Goal: Task Accomplishment & Management: Manage account settings

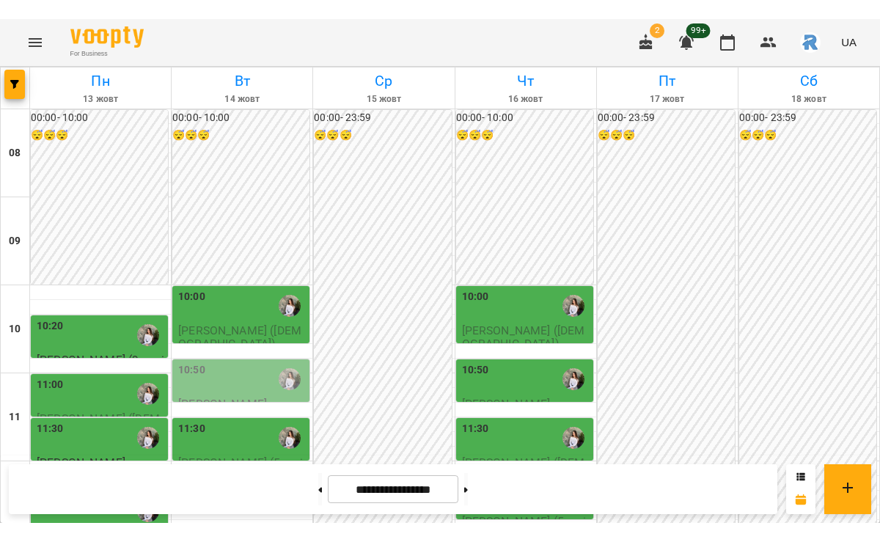
scroll to position [101, 0]
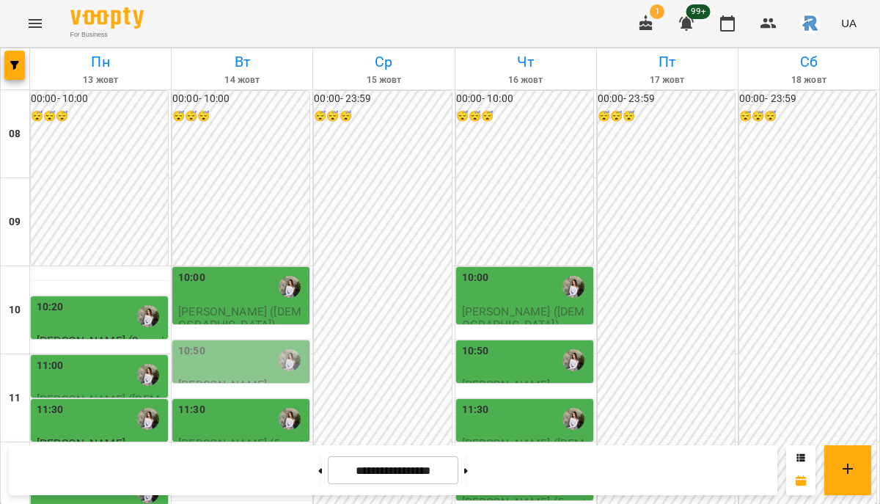
click at [90, 299] on div "10:20" at bounding box center [101, 316] width 128 height 34
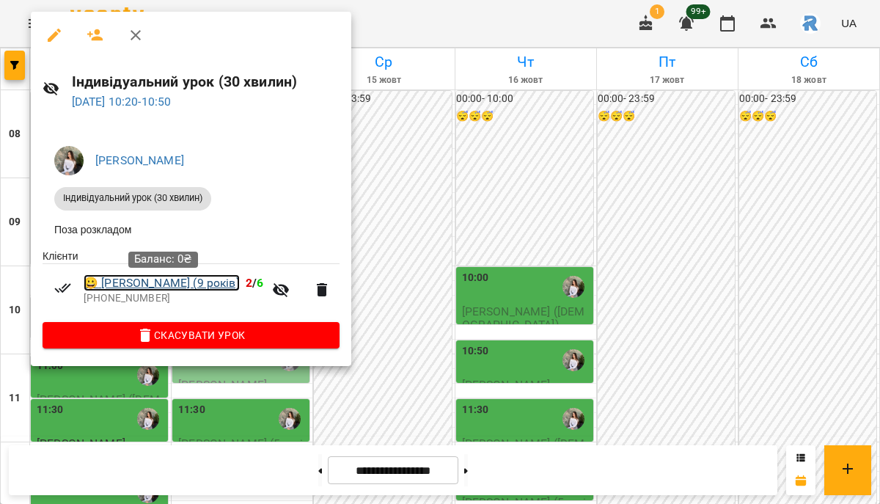
click at [182, 288] on link "😀 Каріна Легкобит (9 років)" at bounding box center [162, 283] width 156 height 18
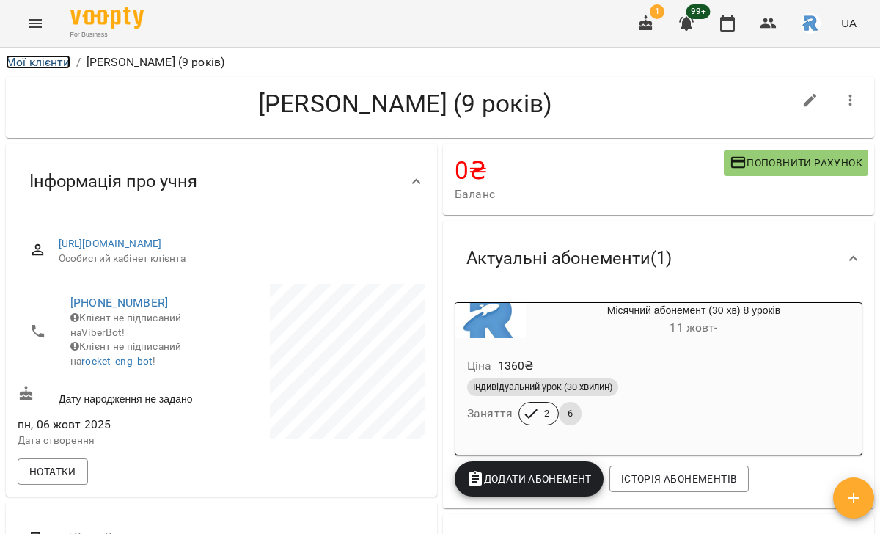
click at [60, 57] on link "Мої клієнти" at bounding box center [38, 62] width 65 height 14
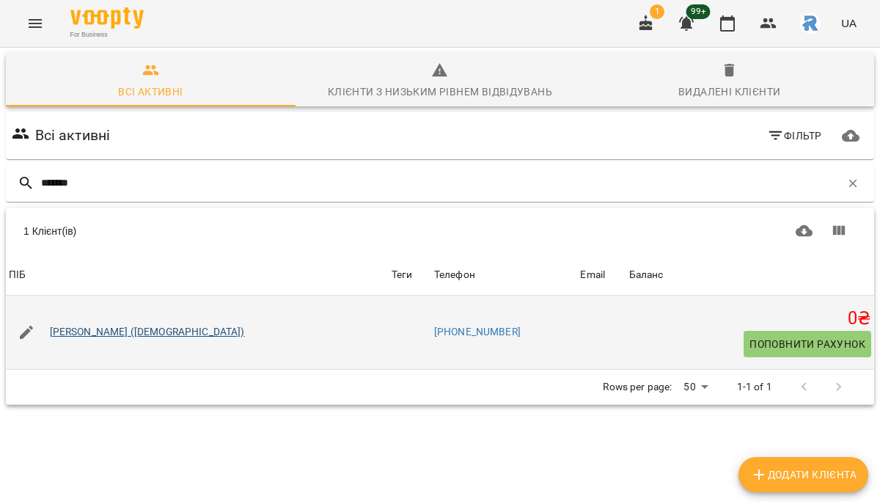
type input "*******"
click at [84, 330] on link "Гладунець Злата (7років)" at bounding box center [147, 332] width 195 height 15
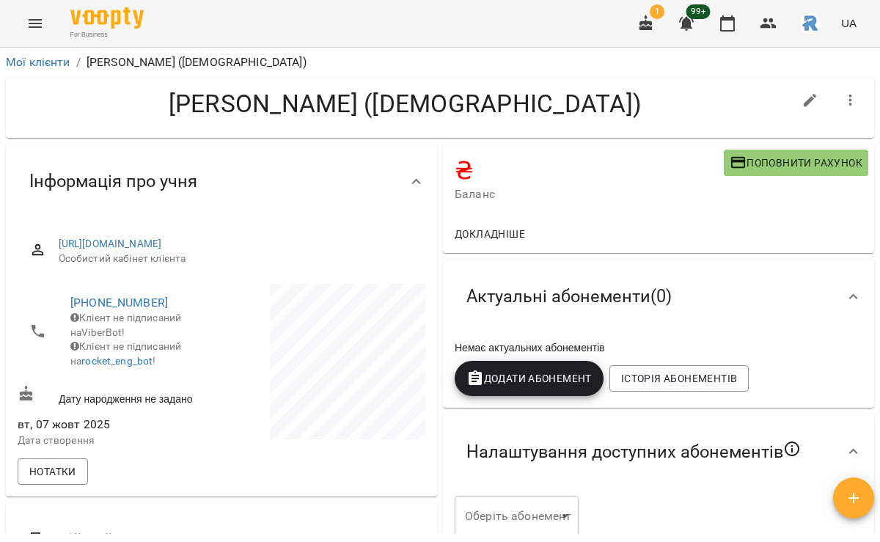
scroll to position [34, 0]
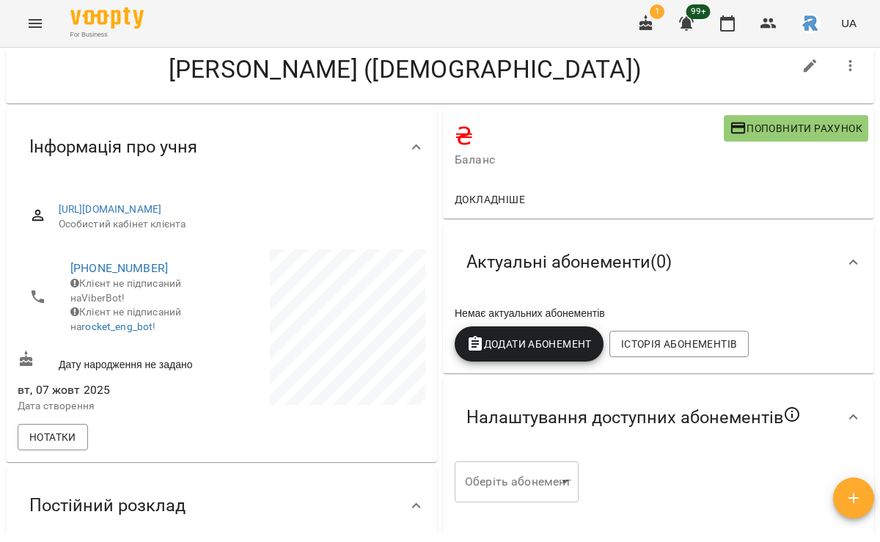
click at [525, 352] on span "Додати Абонемент" at bounding box center [529, 344] width 125 height 18
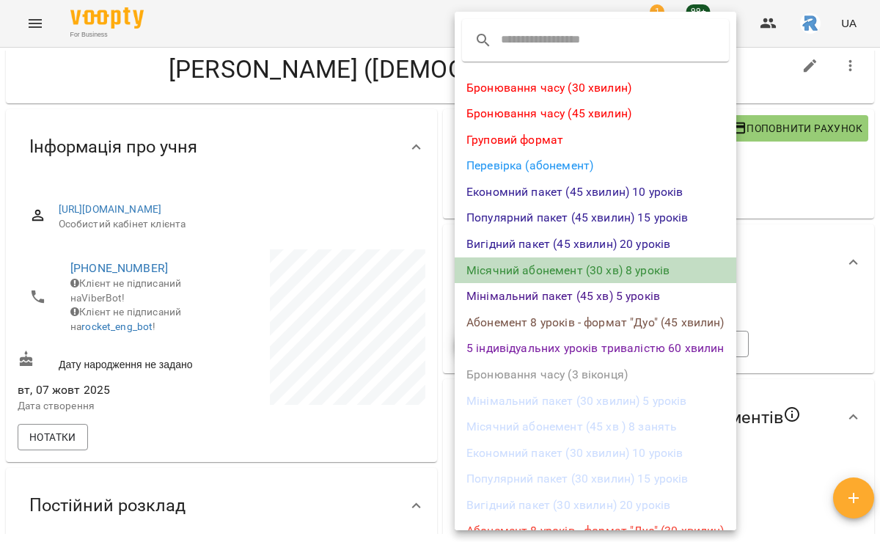
click at [568, 268] on li "Місячний абонемент (30 хв) 8 уроків" at bounding box center [596, 271] width 282 height 26
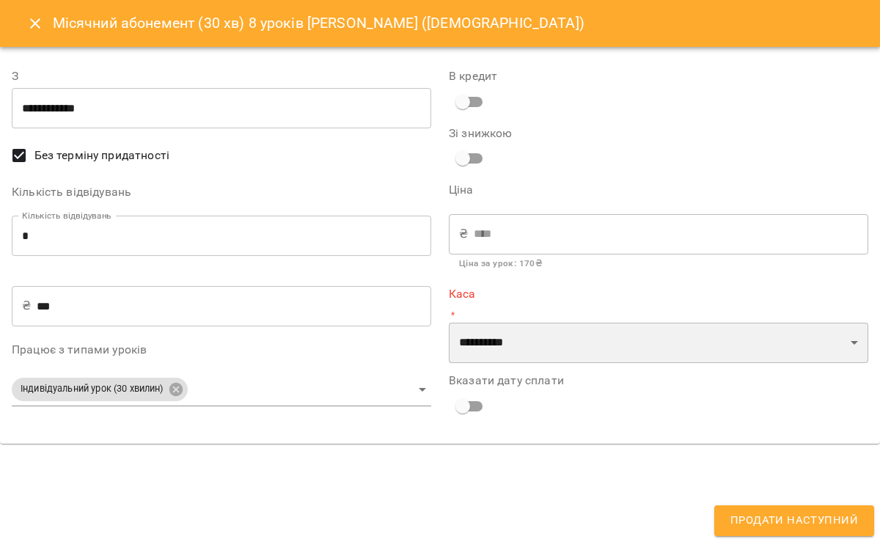
click at [502, 352] on select "**********" at bounding box center [659, 343] width 420 height 41
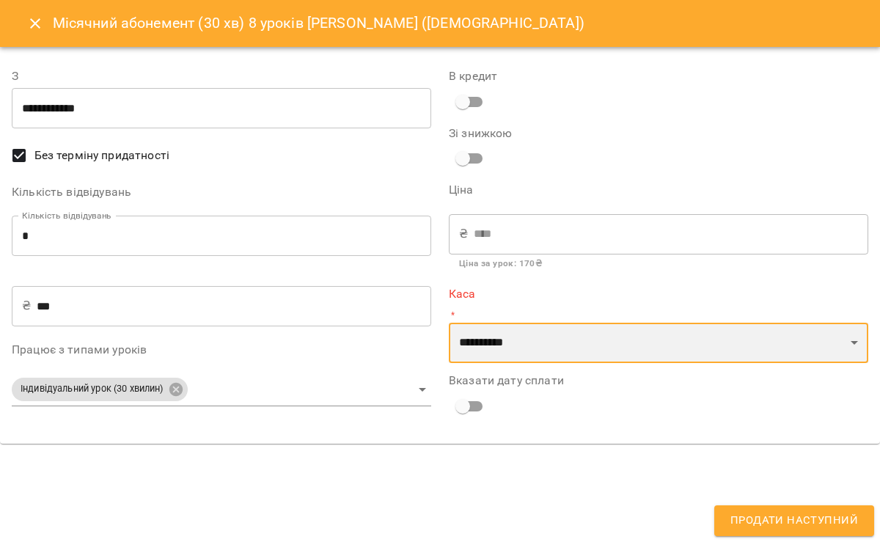
select select "**********"
click at [449, 323] on select "**********" at bounding box center [659, 343] width 420 height 41
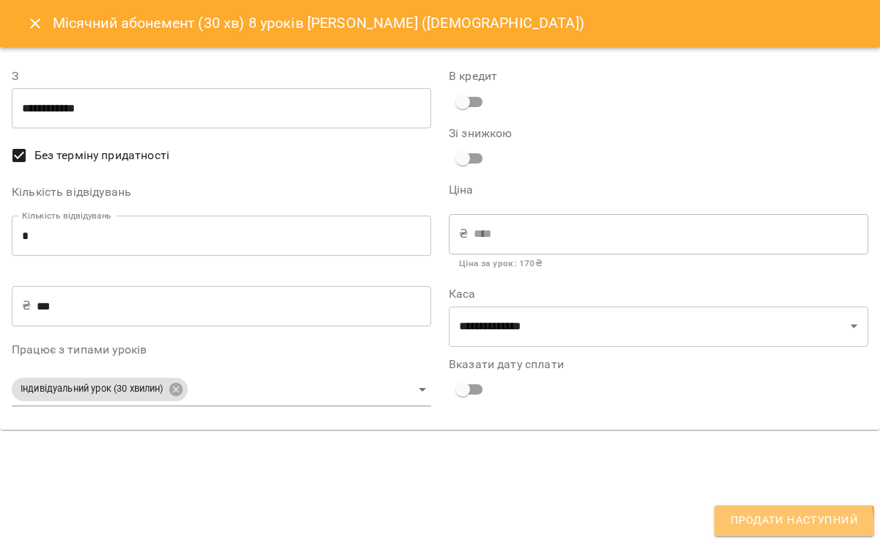
click at [787, 503] on span "Продати наступний" at bounding box center [795, 520] width 128 height 19
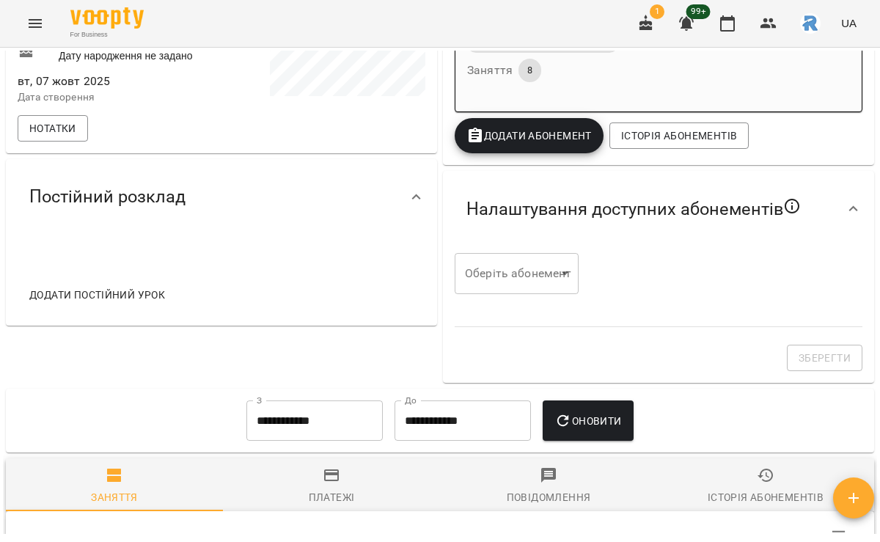
scroll to position [365, 0]
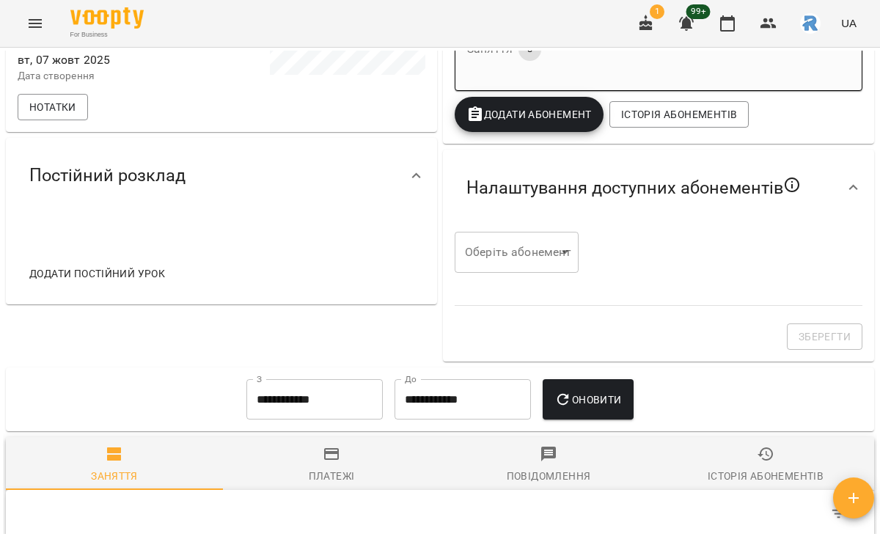
click at [84, 287] on button "Додати постійний урок" at bounding box center [96, 273] width 147 height 26
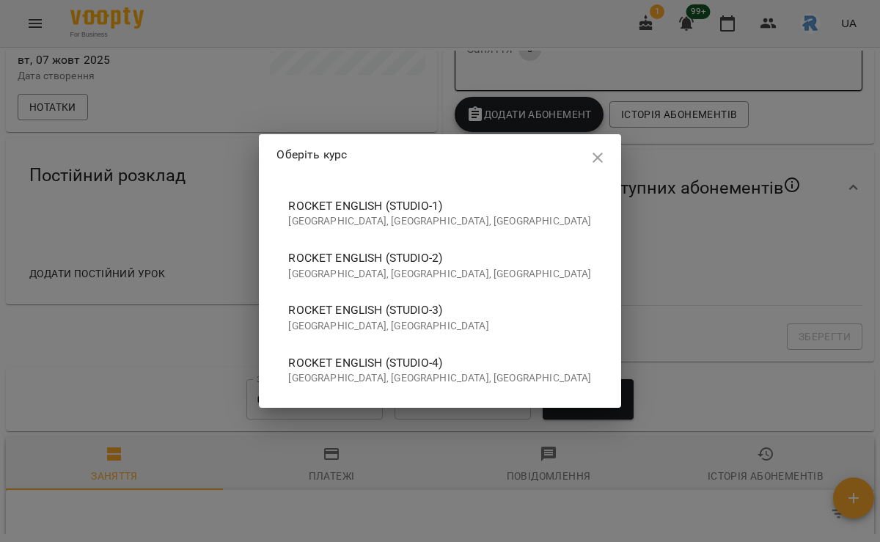
click at [457, 366] on span "Rocket English (studio-4)" at bounding box center [439, 363] width 303 height 18
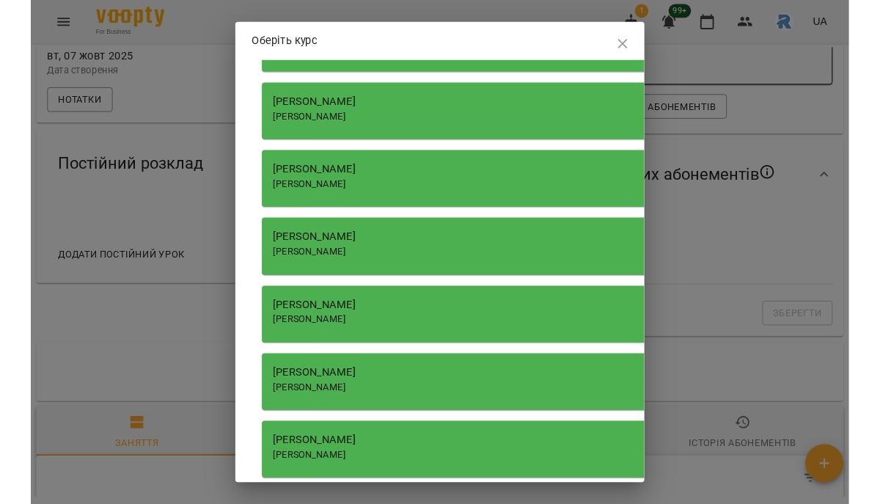
scroll to position [2090, 0]
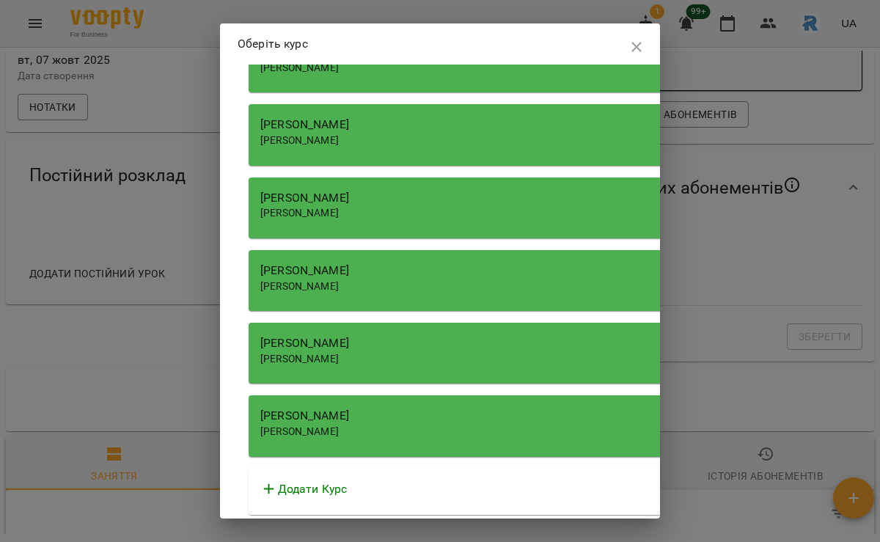
click at [339, 360] on span "[PERSON_NAME]" at bounding box center [299, 359] width 79 height 12
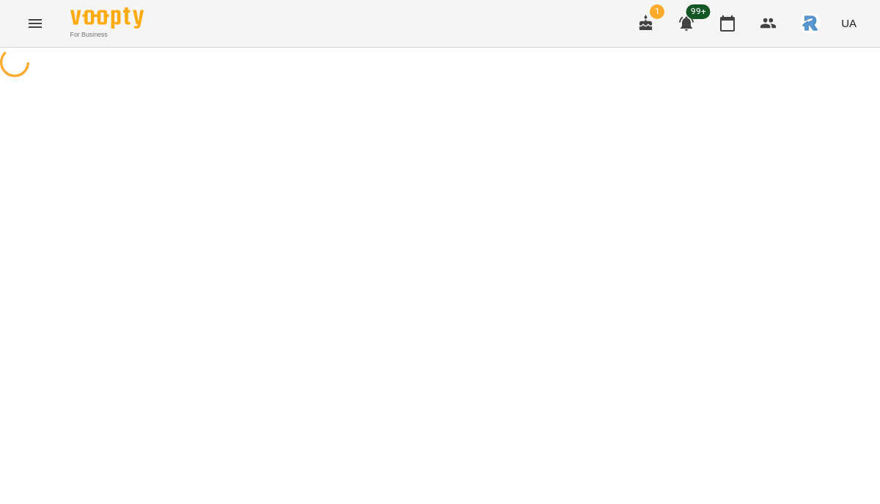
select select "**********"
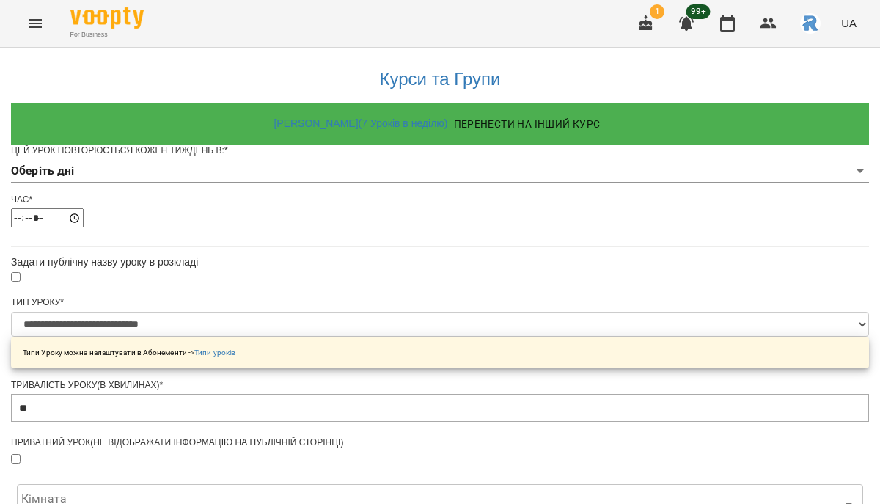
click at [319, 157] on div "Цей урок повторюється кожен тиждень в: *" at bounding box center [440, 151] width 858 height 12
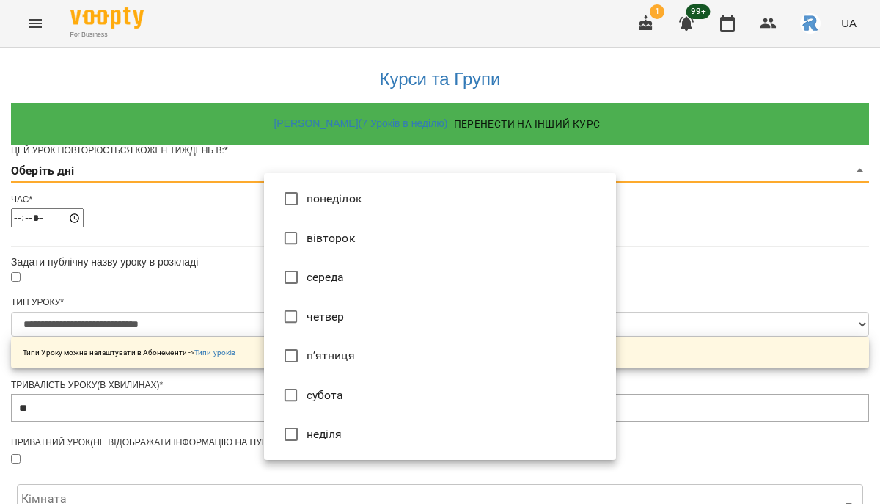
click at [319, 187] on body "**********" at bounding box center [440, 468] width 880 height 936
click at [324, 225] on li "вівторок" at bounding box center [440, 239] width 352 height 40
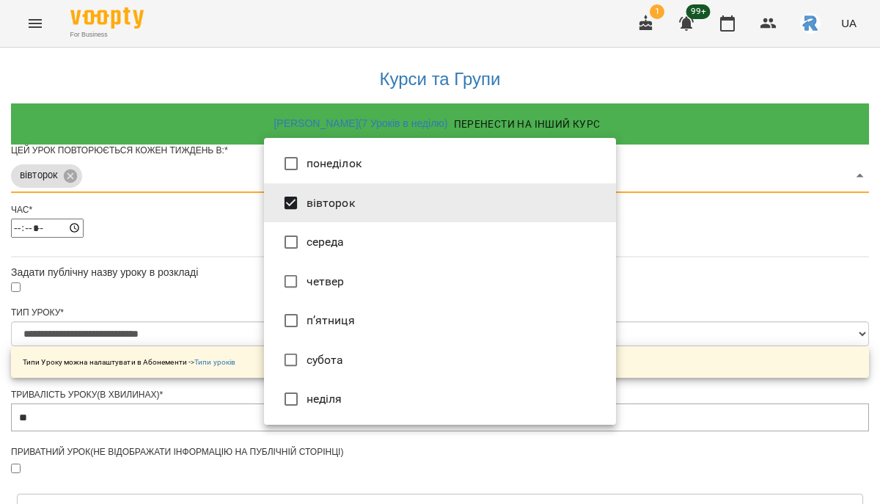
click at [329, 242] on li "середа" at bounding box center [440, 242] width 352 height 40
type input "***"
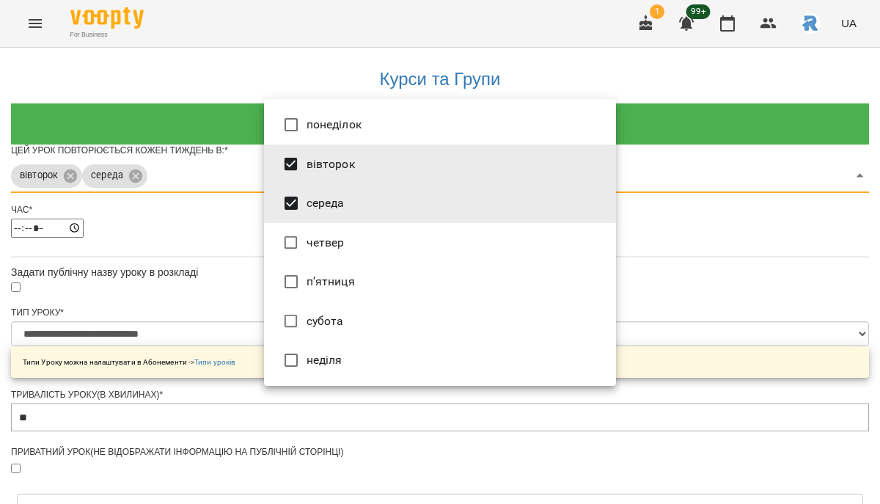
click at [211, 241] on div at bounding box center [440, 252] width 880 height 504
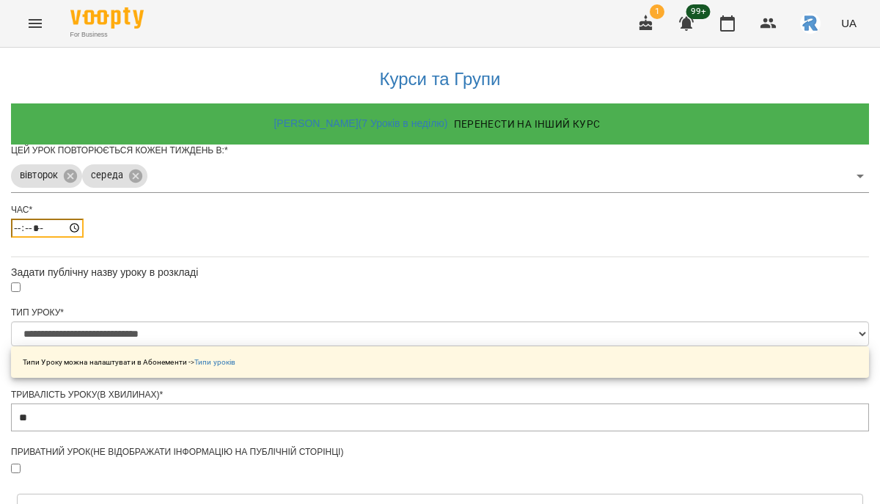
click at [84, 238] on input "*****" at bounding box center [47, 228] width 73 height 19
type input "*****"
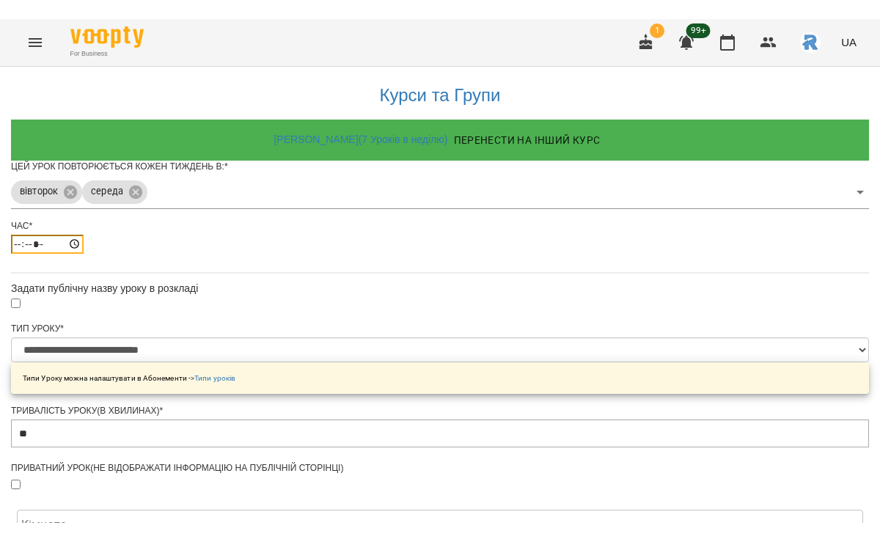
scroll to position [549, 0]
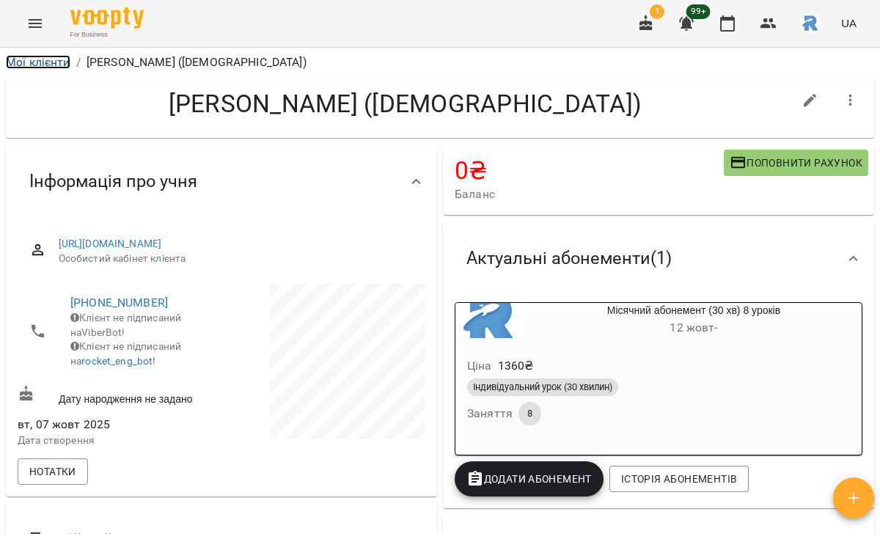
click at [57, 64] on link "Мої клієнти" at bounding box center [38, 62] width 65 height 14
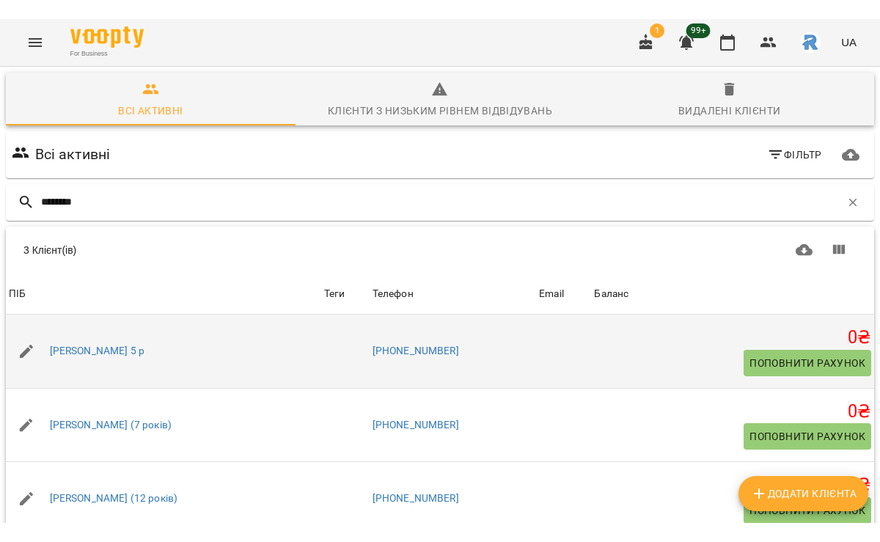
scroll to position [65, 0]
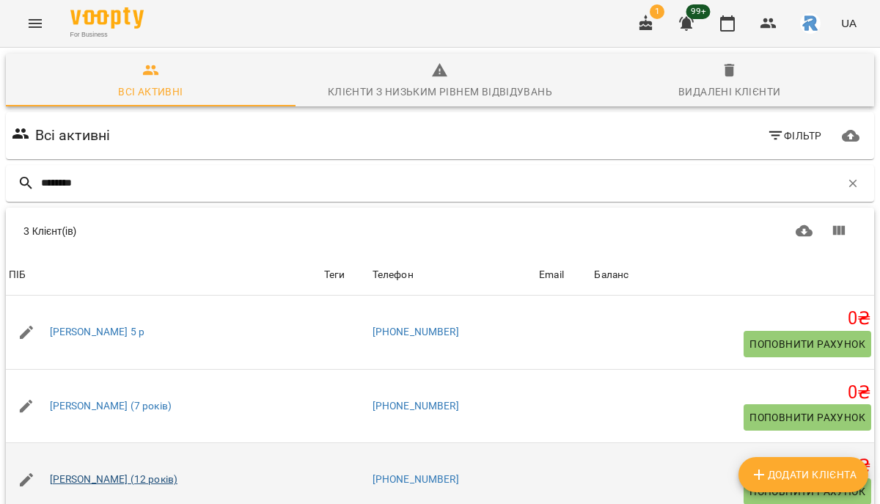
type input "********"
click at [109, 472] on link "Мія Мосійчук (12 років)" at bounding box center [114, 479] width 128 height 15
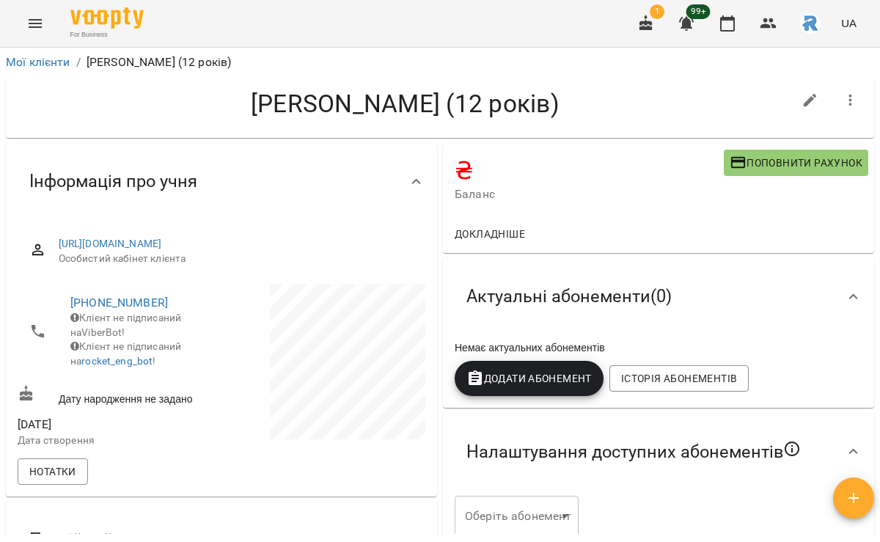
click at [566, 376] on span "Додати Абонемент" at bounding box center [529, 379] width 125 height 18
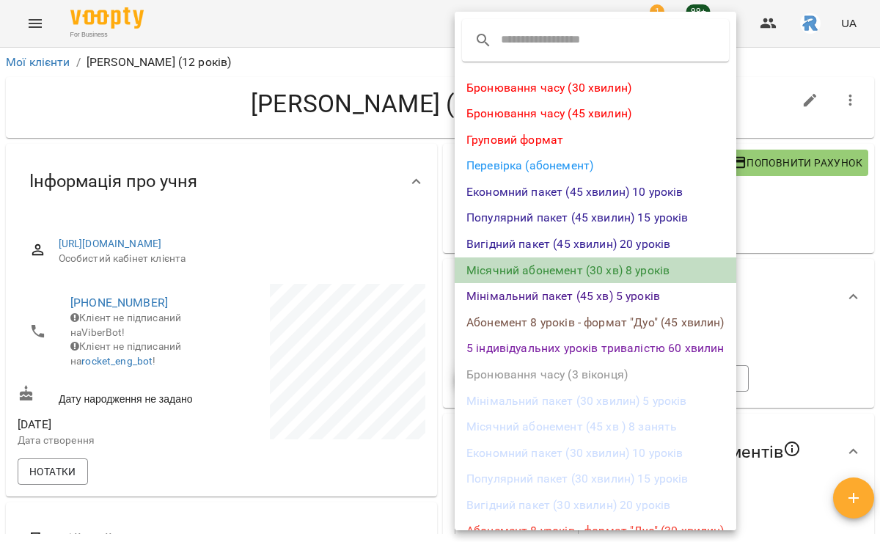
click at [577, 272] on li "Місячний абонемент (30 хв) 8 уроків" at bounding box center [596, 271] width 282 height 26
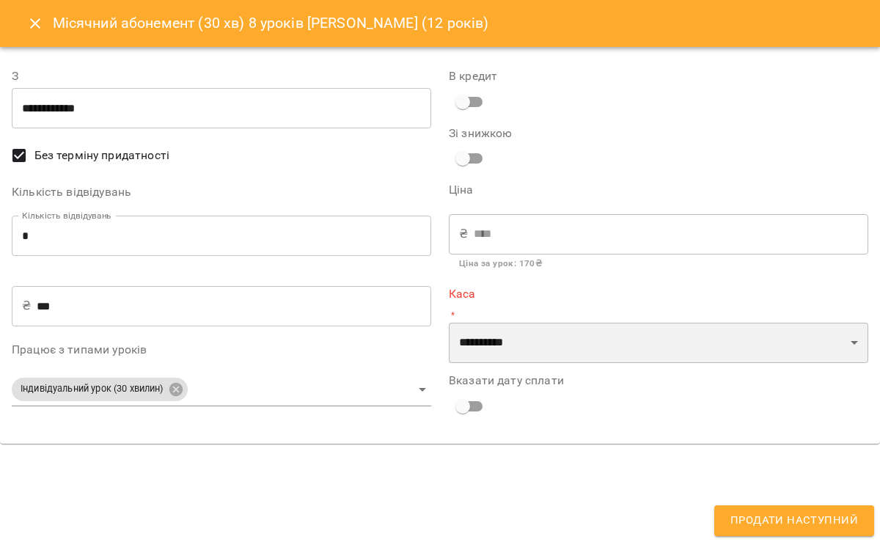
click at [530, 335] on select "**********" at bounding box center [659, 343] width 420 height 41
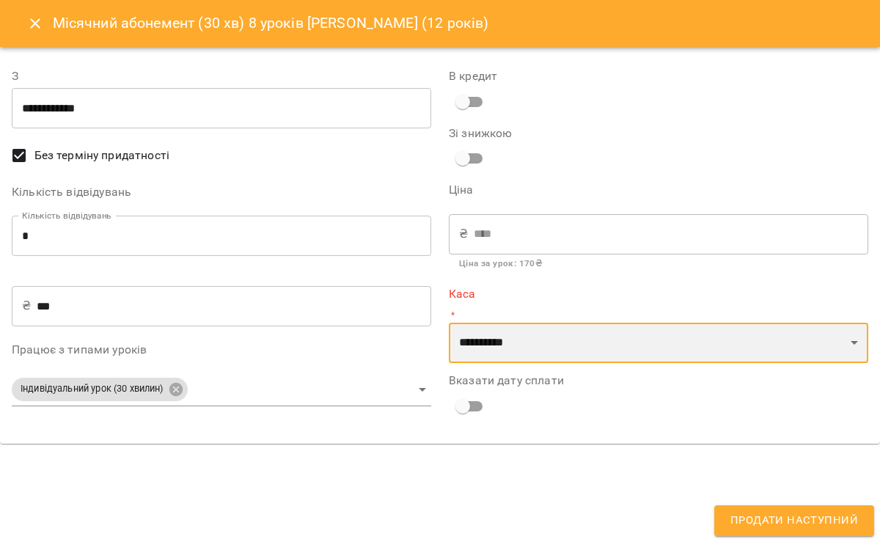
select select "**********"
click at [449, 323] on select "**********" at bounding box center [659, 343] width 420 height 41
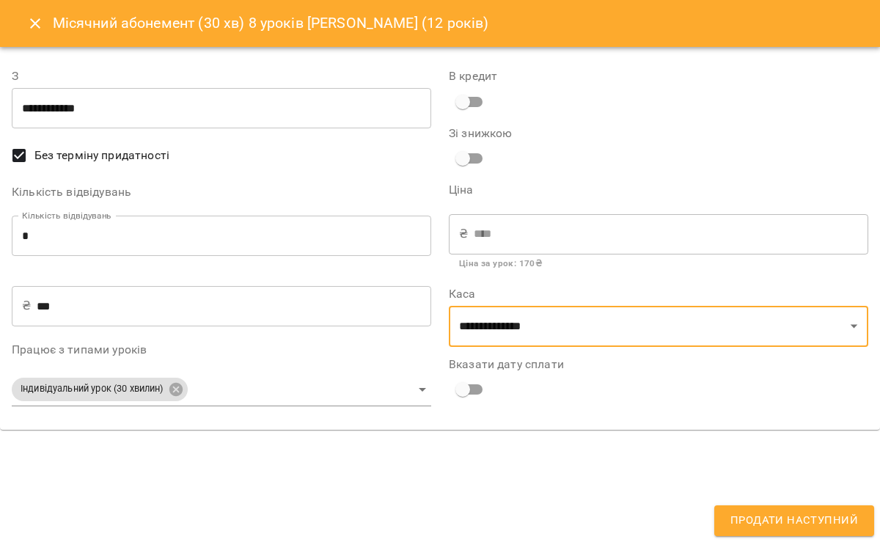
click at [723, 503] on div "**********" at bounding box center [440, 271] width 880 height 542
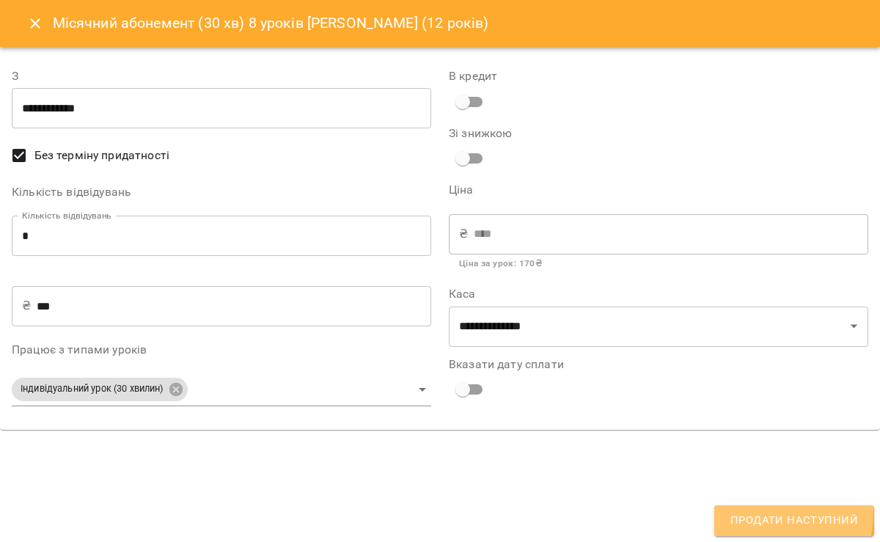
click at [731, 503] on button "Продати наступний" at bounding box center [795, 521] width 160 height 31
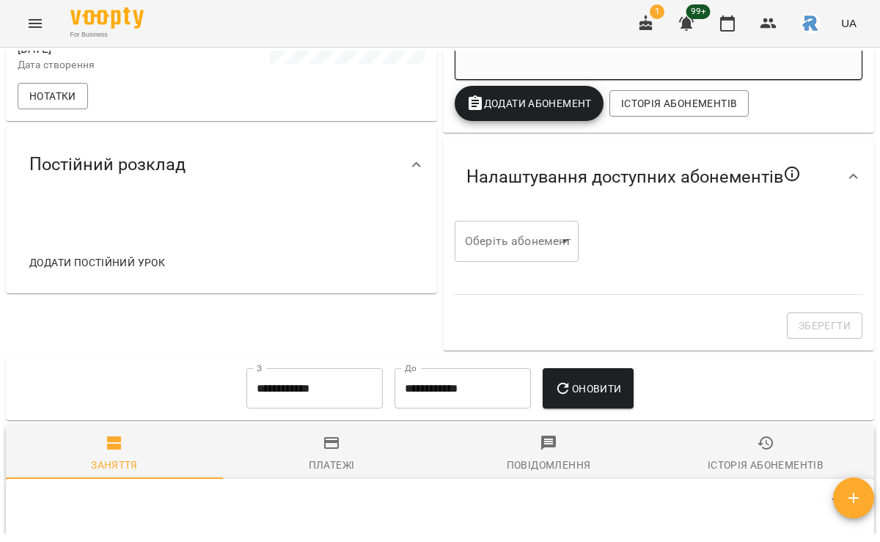
scroll to position [382, 0]
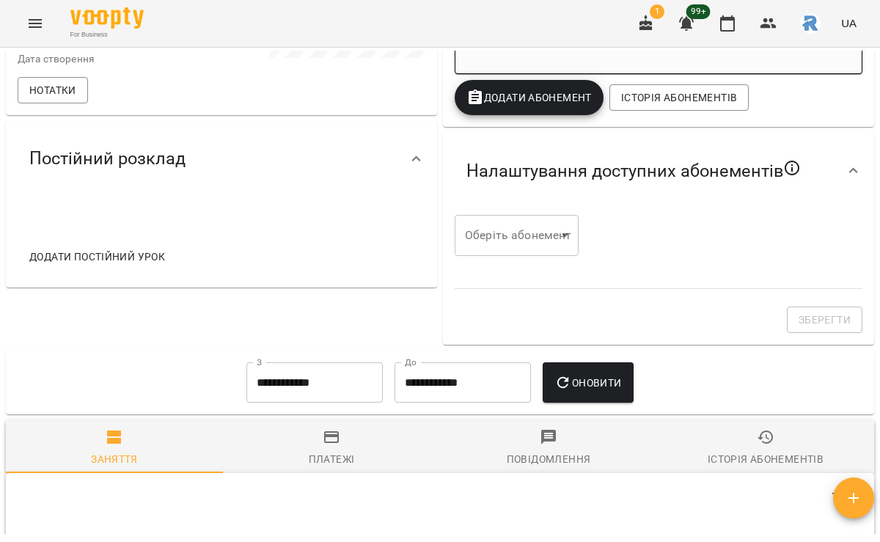
click at [120, 270] on button "Додати постійний урок" at bounding box center [96, 257] width 147 height 26
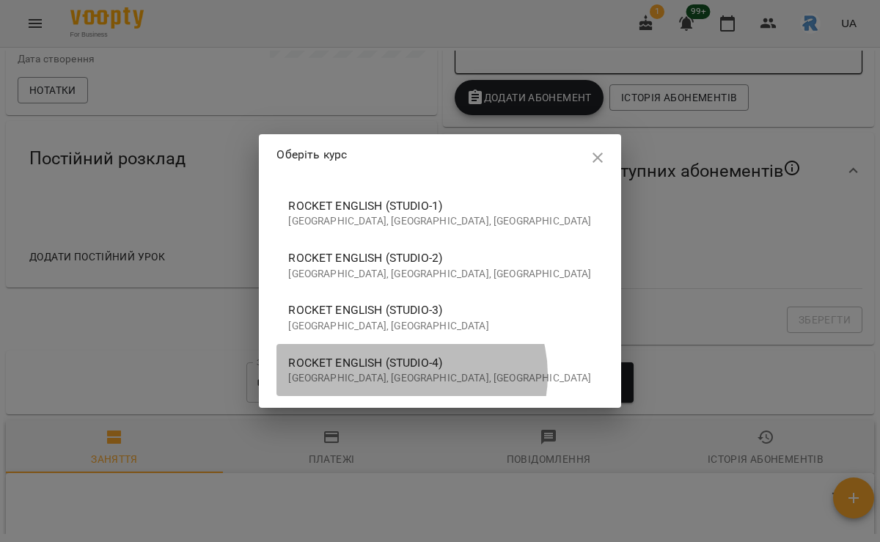
click at [464, 375] on p "[GEOGRAPHIC_DATA], [GEOGRAPHIC_DATA], [GEOGRAPHIC_DATA]" at bounding box center [439, 378] width 303 height 15
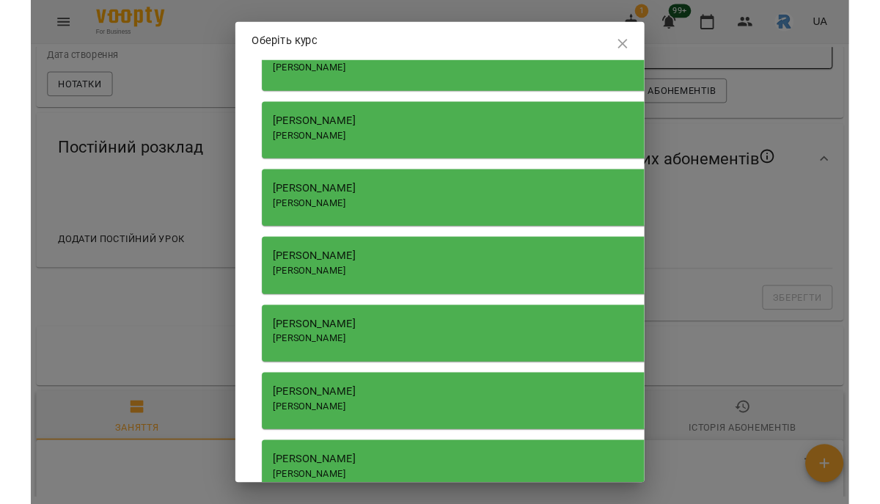
scroll to position [1929, 0]
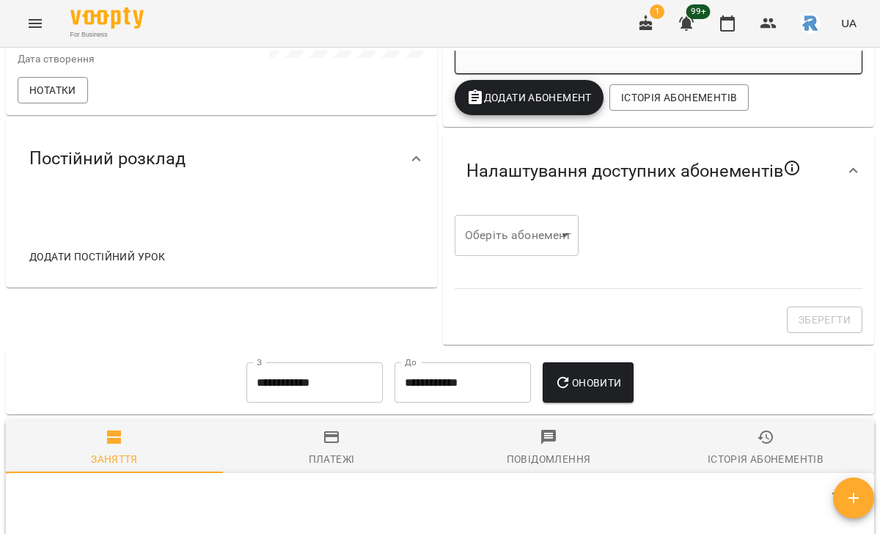
click at [32, 31] on icon "Menu" at bounding box center [35, 24] width 18 height 18
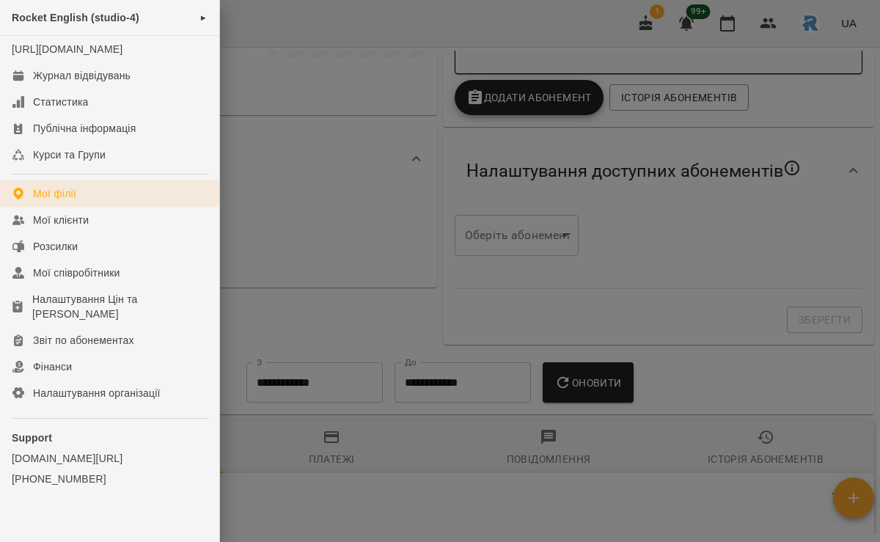
click at [73, 201] on div "Мої філії" at bounding box center [54, 193] width 43 height 15
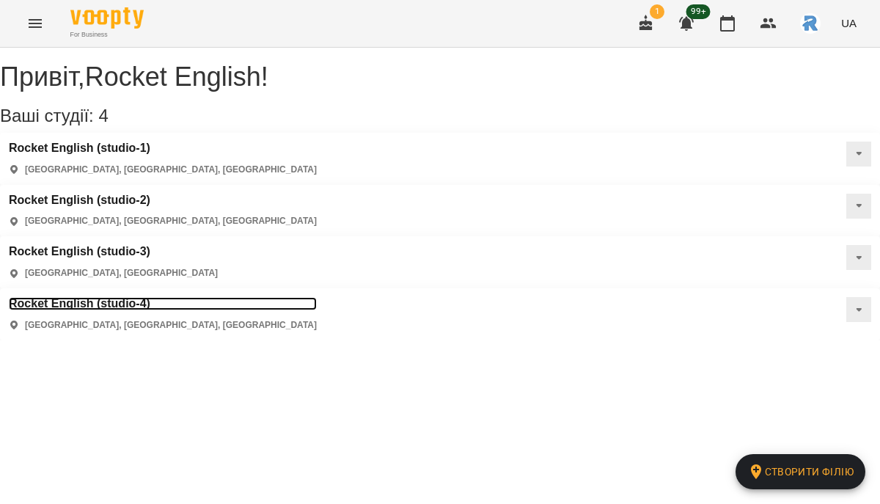
click at [317, 297] on h3 "Rocket English (studio-4)" at bounding box center [163, 303] width 308 height 13
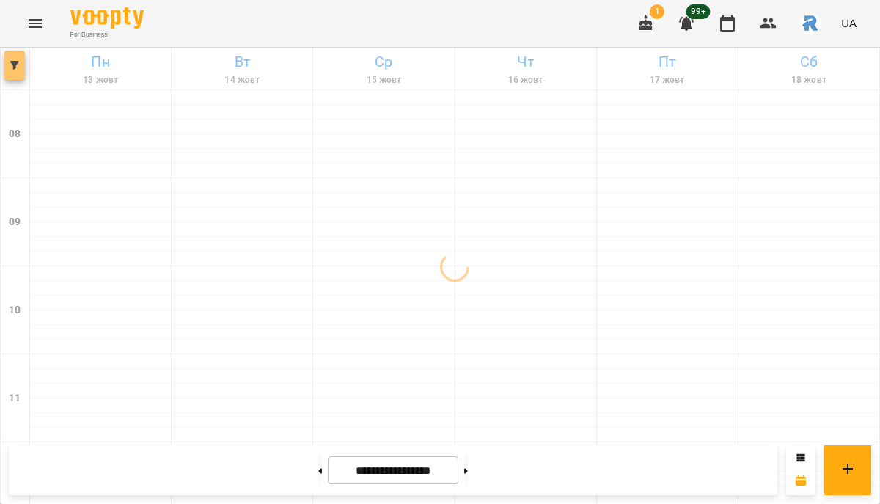
click at [15, 62] on icon "button" at bounding box center [14, 65] width 9 height 9
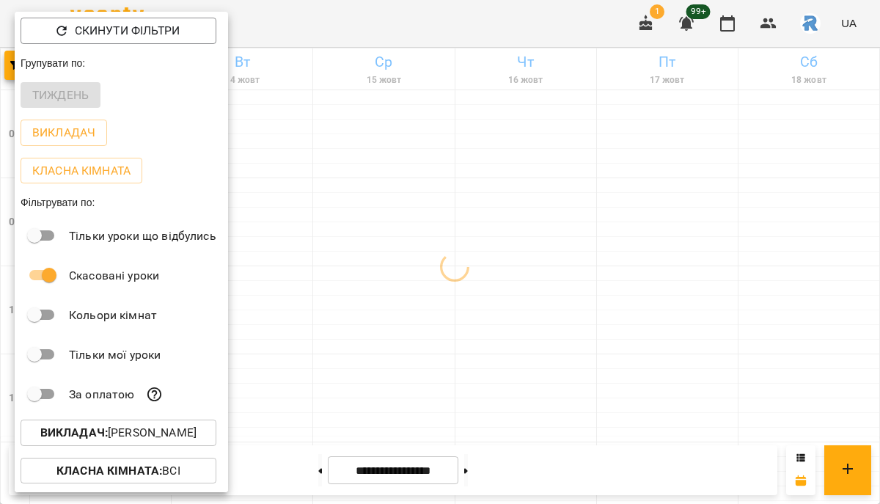
click at [162, 442] on p "Викладач : Горохова Ольга Ігорівна" at bounding box center [118, 433] width 156 height 18
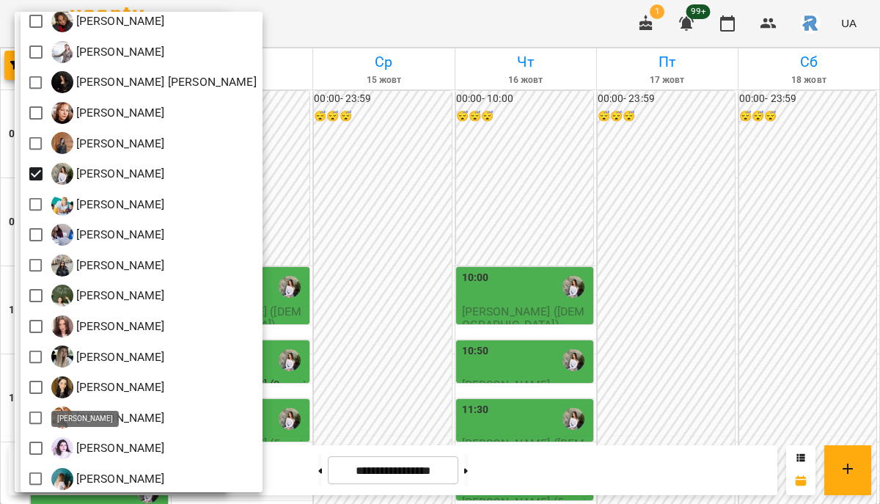
scroll to position [598, 0]
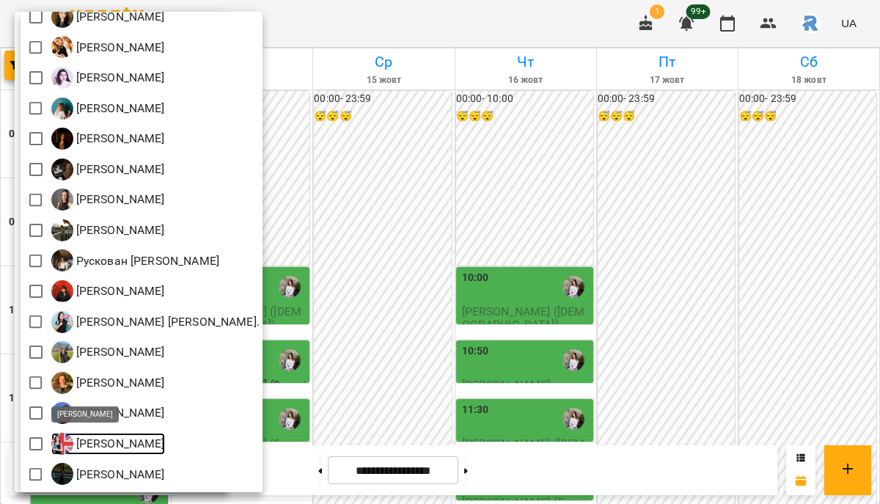
click at [131, 437] on p "[PERSON_NAME]" at bounding box center [119, 444] width 92 height 18
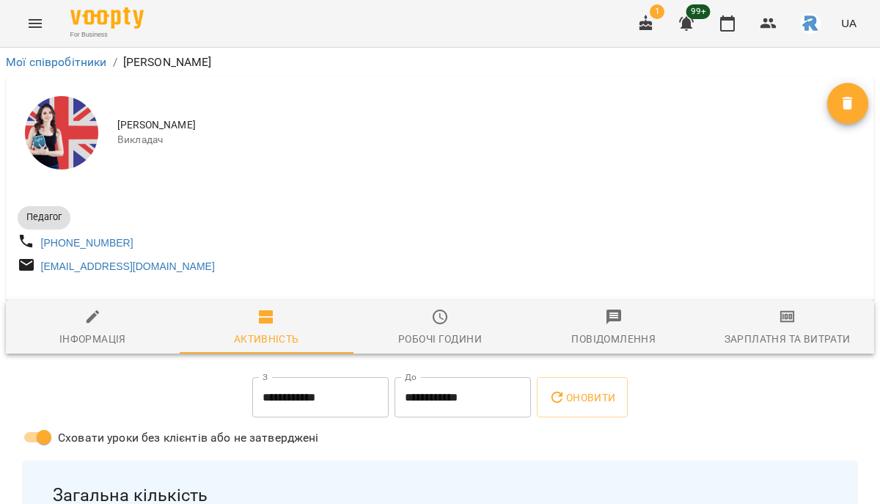
drag, startPoint x: 118, startPoint y: 120, endPoint x: 291, endPoint y: 112, distance: 172.6
click at [295, 118] on span "[PERSON_NAME]" at bounding box center [472, 125] width 710 height 15
copy span "[PERSON_NAME]"
click at [47, 9] on div "For Business 1 99+ UA" at bounding box center [440, 23] width 880 height 47
click at [41, 28] on icon "Menu" at bounding box center [35, 24] width 18 height 18
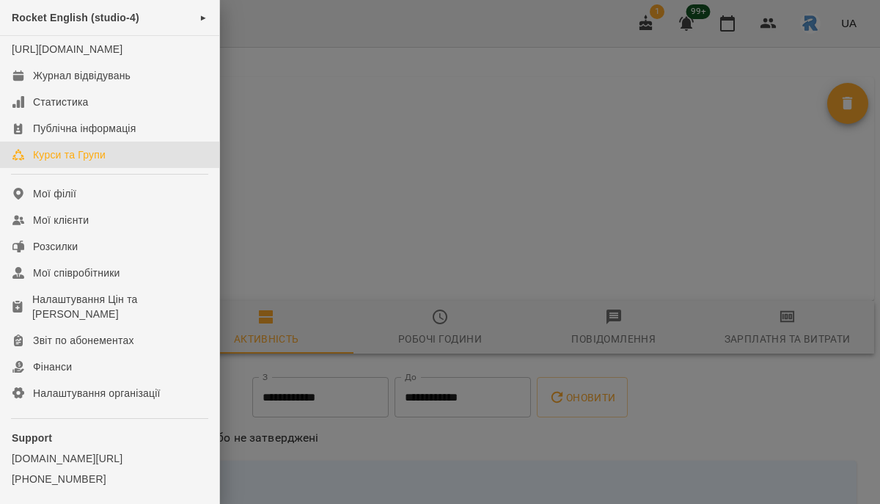
click at [89, 168] on link "Курси та Групи" at bounding box center [109, 155] width 219 height 26
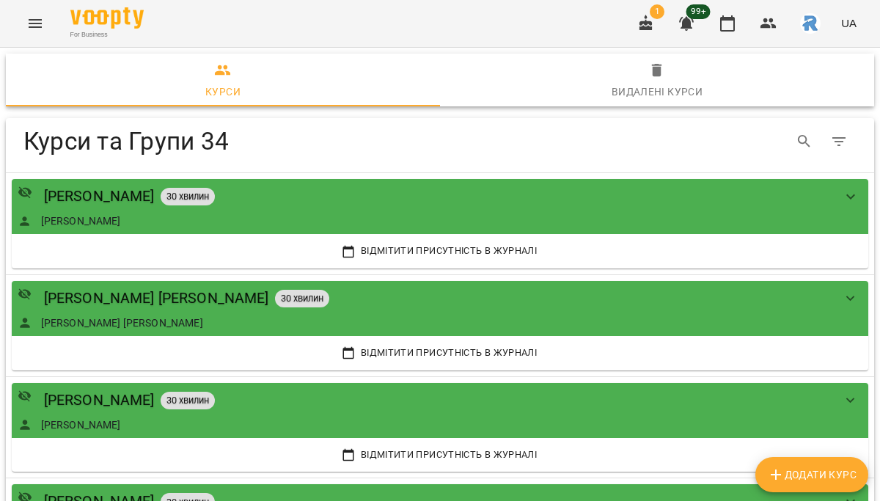
click at [786, 467] on span "Додати Курс" at bounding box center [812, 475] width 90 height 18
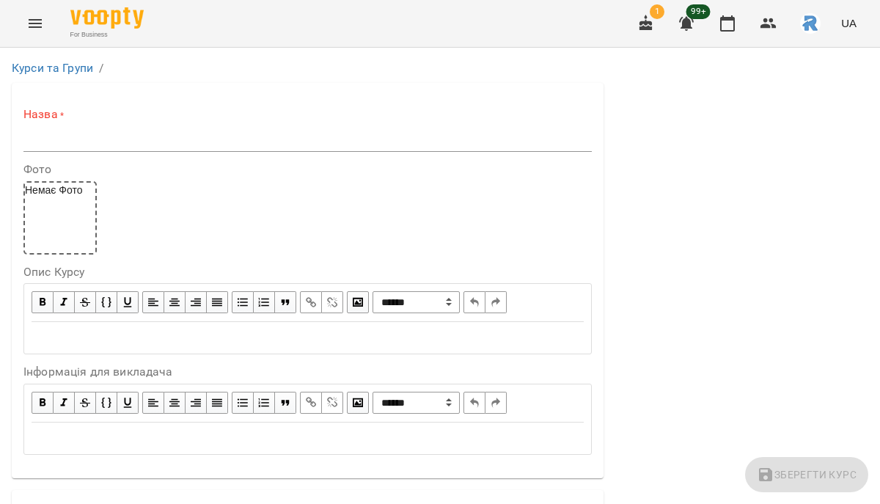
click at [145, 138] on input "text" at bounding box center [307, 139] width 569 height 23
paste input "**********"
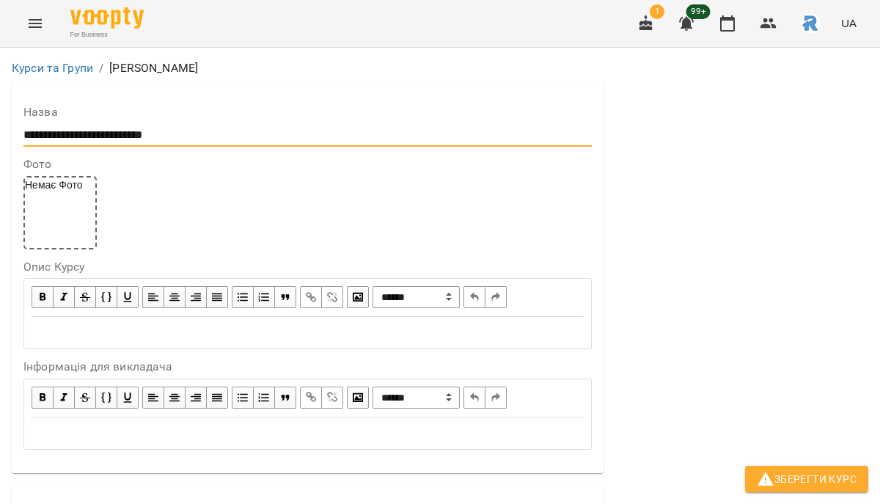
type input "**********"
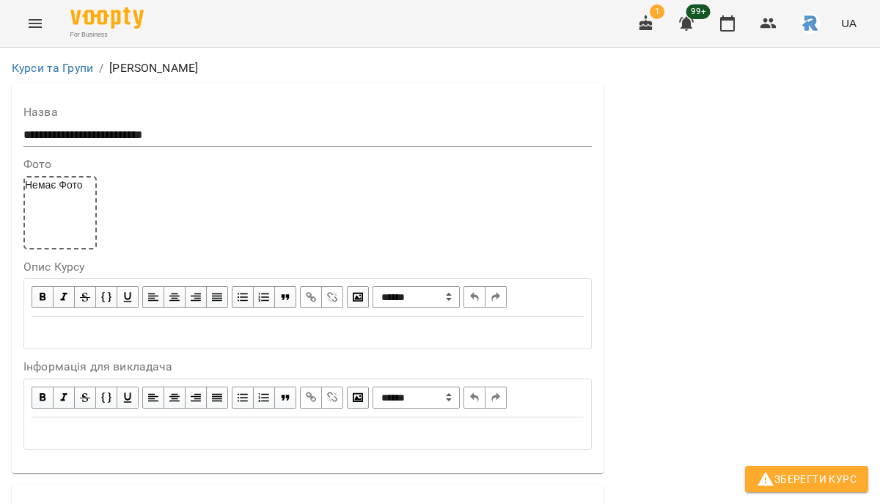
scroll to position [338, 0]
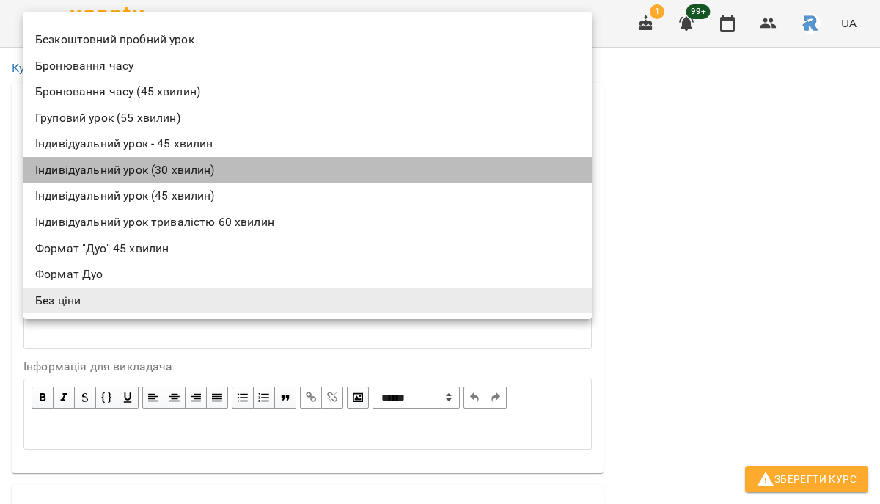
click at [171, 161] on li "Індивідуальний урок (30 хвилин)" at bounding box center [307, 170] width 569 height 26
type input "**********"
type input "**"
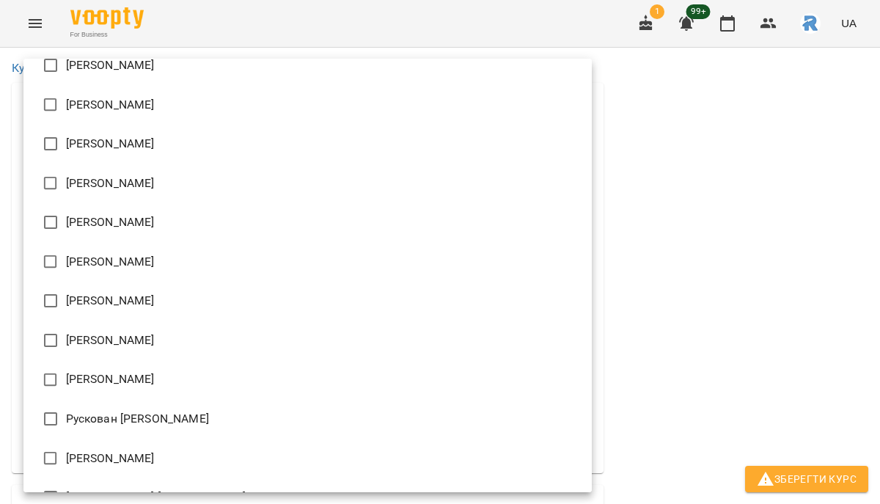
scroll to position [875, 0]
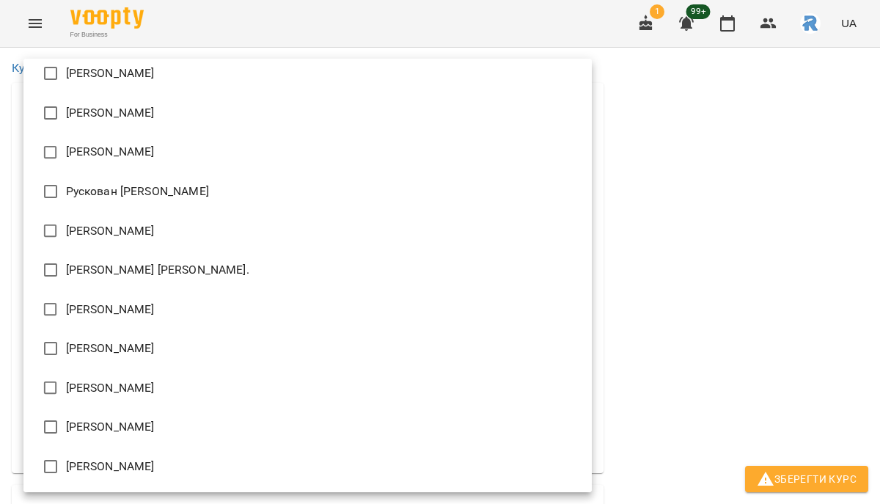
click at [110, 445] on li "[PERSON_NAME]" at bounding box center [307, 427] width 569 height 40
type input "**********"
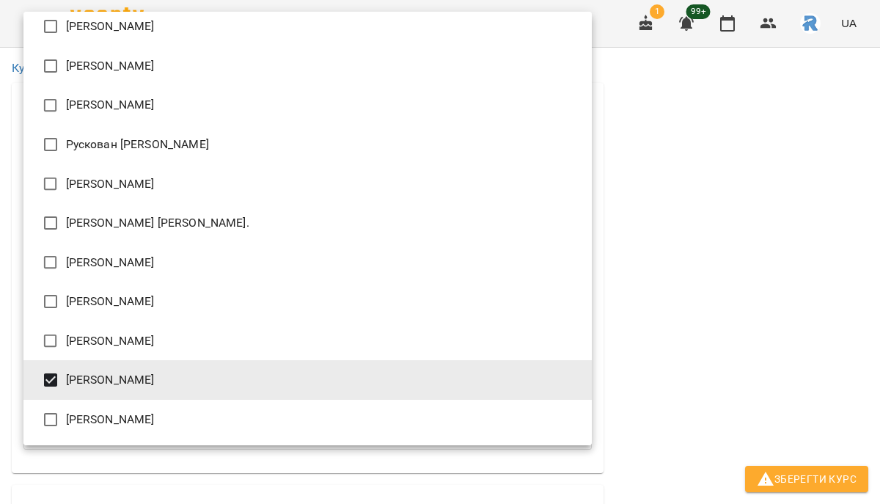
click at [714, 357] on div at bounding box center [440, 252] width 880 height 504
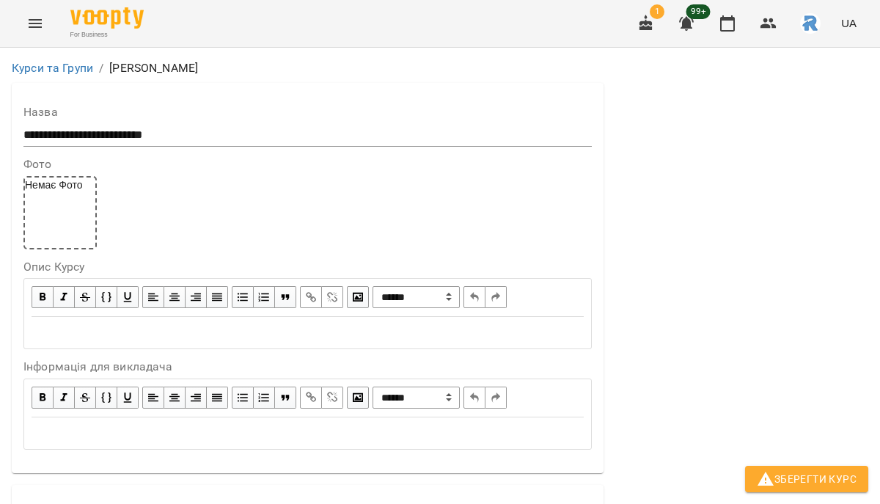
scroll to position [1205, 0]
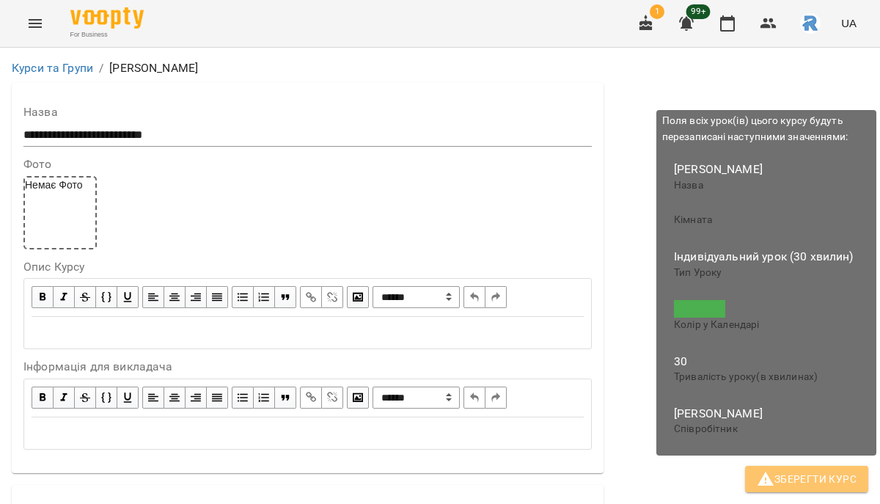
click at [839, 488] on button "Зберегти Курс" at bounding box center [806, 479] width 123 height 26
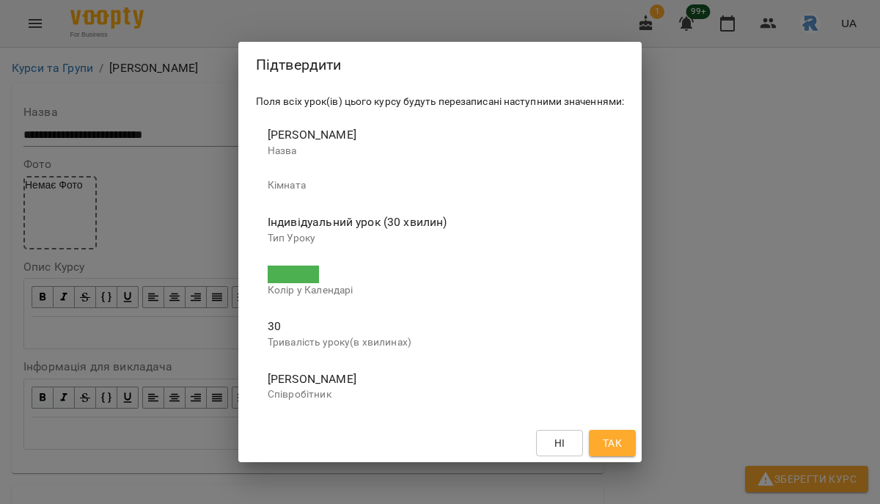
click at [600, 431] on button "Так" at bounding box center [612, 443] width 47 height 26
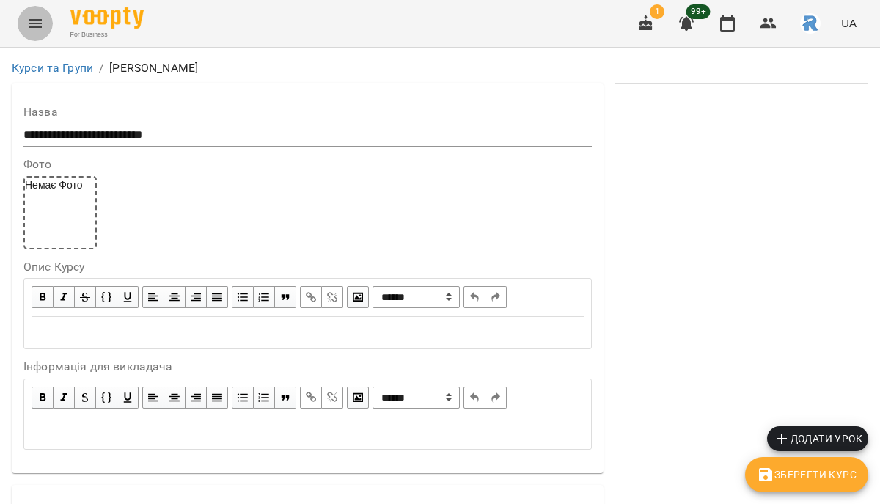
click at [29, 28] on icon "Menu" at bounding box center [35, 24] width 18 height 18
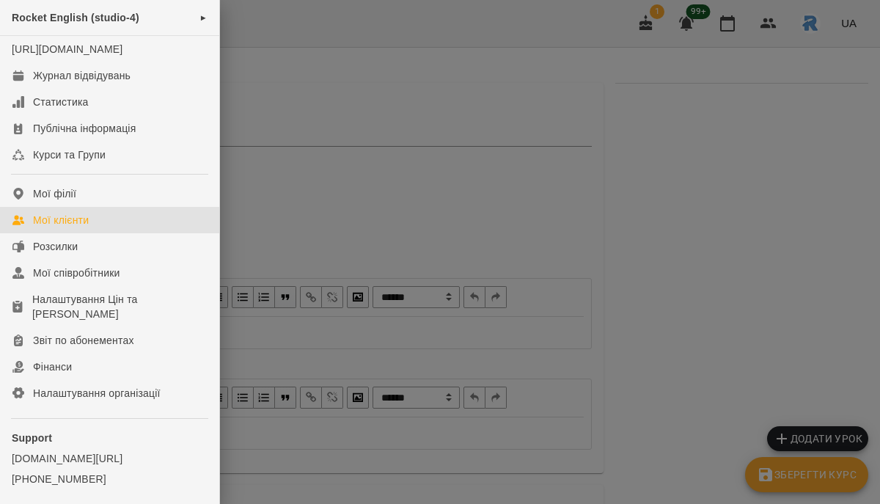
click at [64, 227] on div "Мої клієнти" at bounding box center [61, 220] width 56 height 15
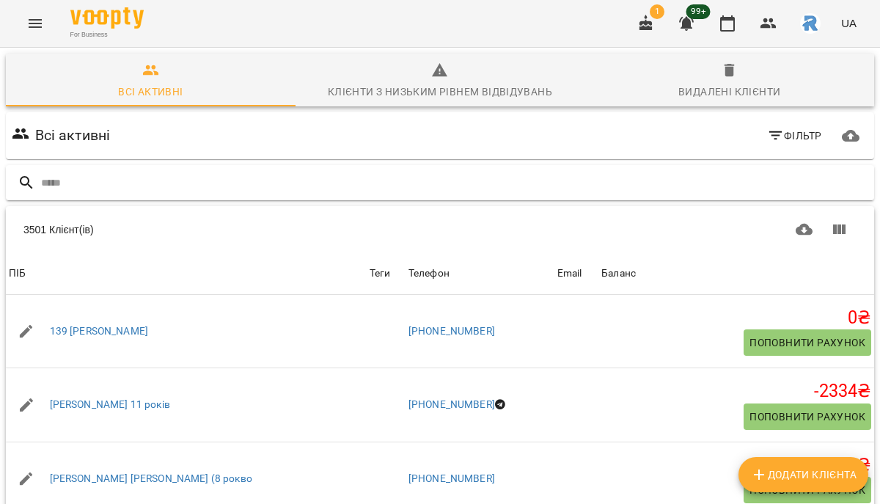
click at [185, 180] on input "text" at bounding box center [455, 183] width 828 height 24
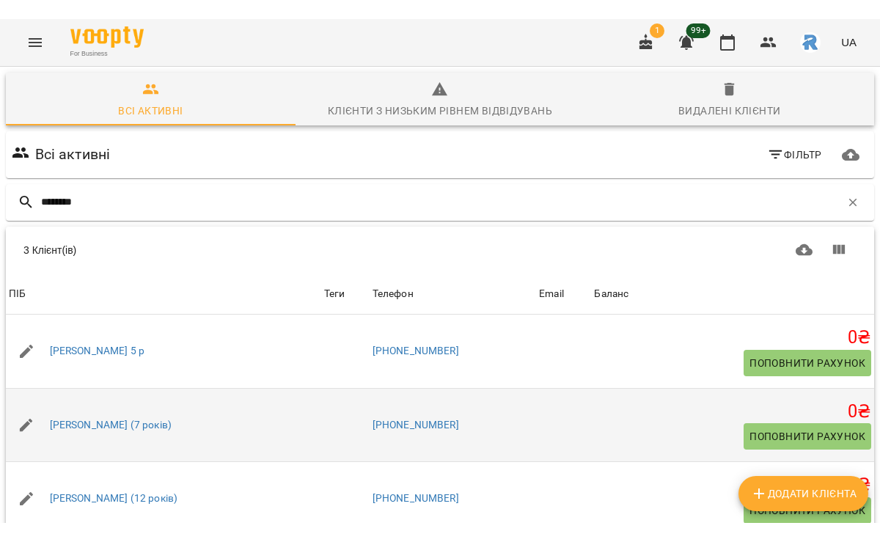
scroll to position [53, 0]
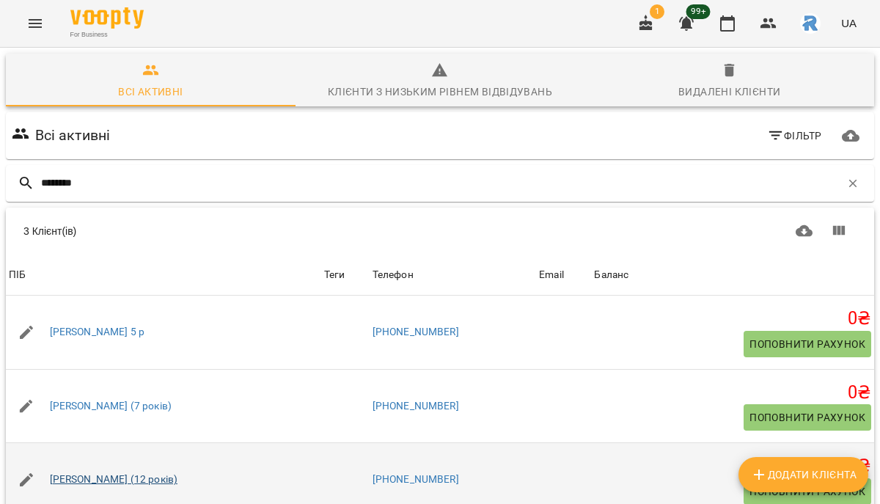
type input "********"
click at [113, 472] on link "Мія Мосійчук (12 років)" at bounding box center [114, 479] width 128 height 15
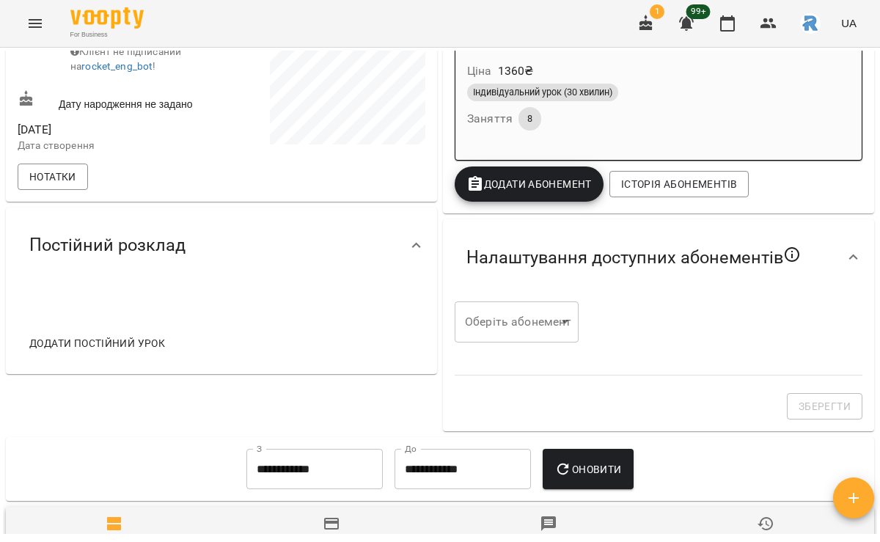
scroll to position [300, 0]
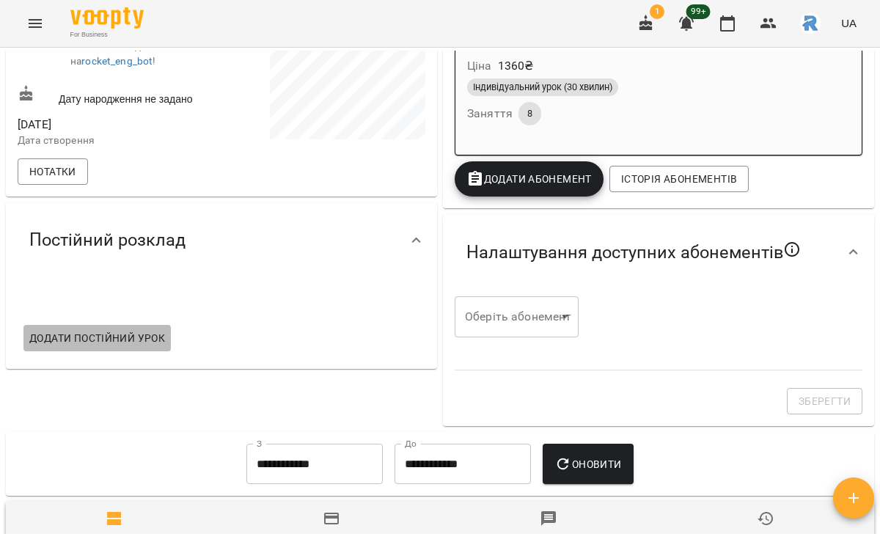
click at [129, 347] on span "Додати постійний урок" at bounding box center [97, 338] width 136 height 18
click at [137, 347] on span "Додати постійний урок" at bounding box center [97, 338] width 136 height 18
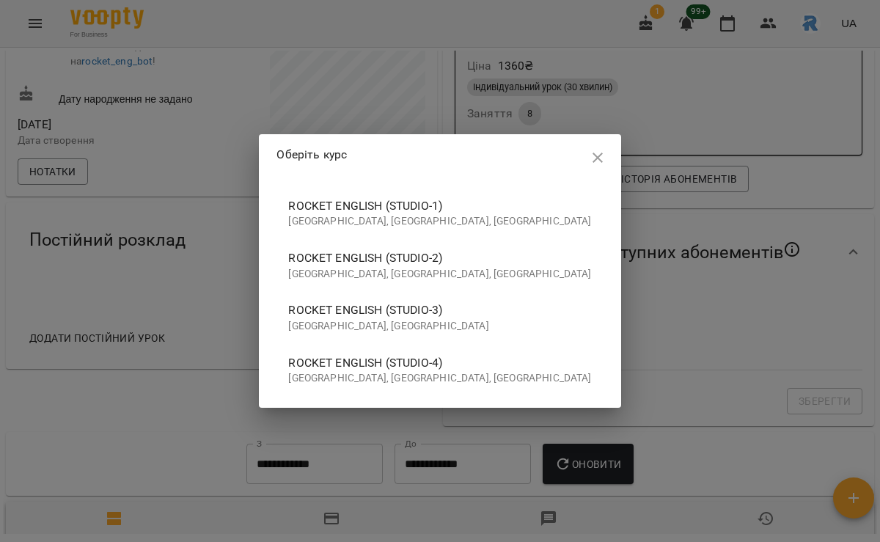
click at [499, 376] on p "[GEOGRAPHIC_DATA], [GEOGRAPHIC_DATA], [GEOGRAPHIC_DATA]" at bounding box center [439, 378] width 303 height 15
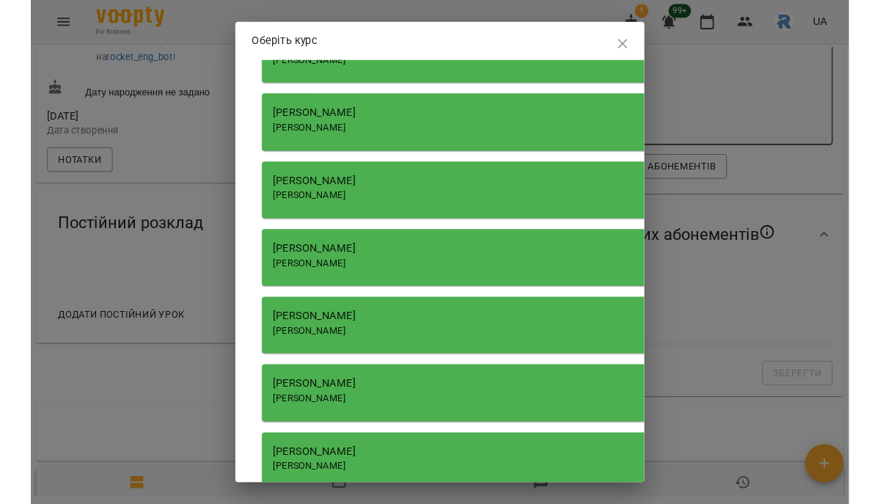
scroll to position [2163, 0]
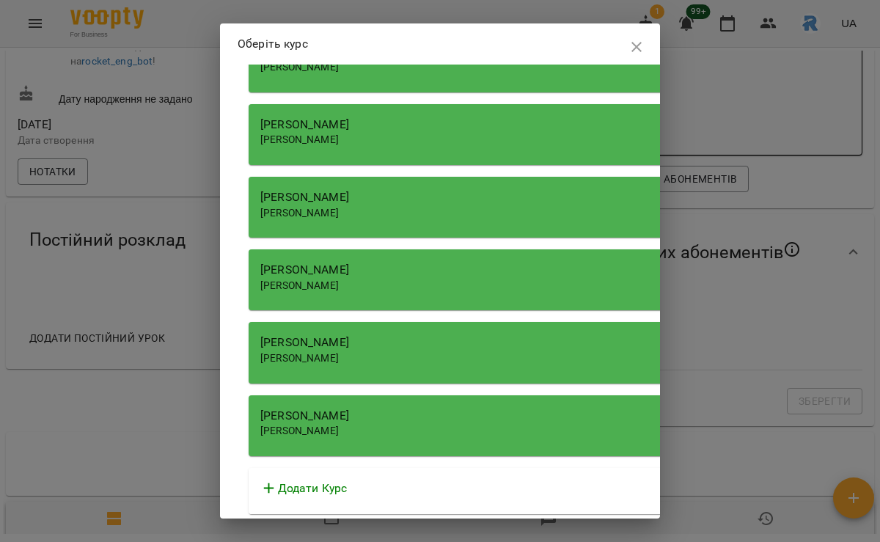
click at [339, 428] on span "[PERSON_NAME]" at bounding box center [299, 431] width 79 height 12
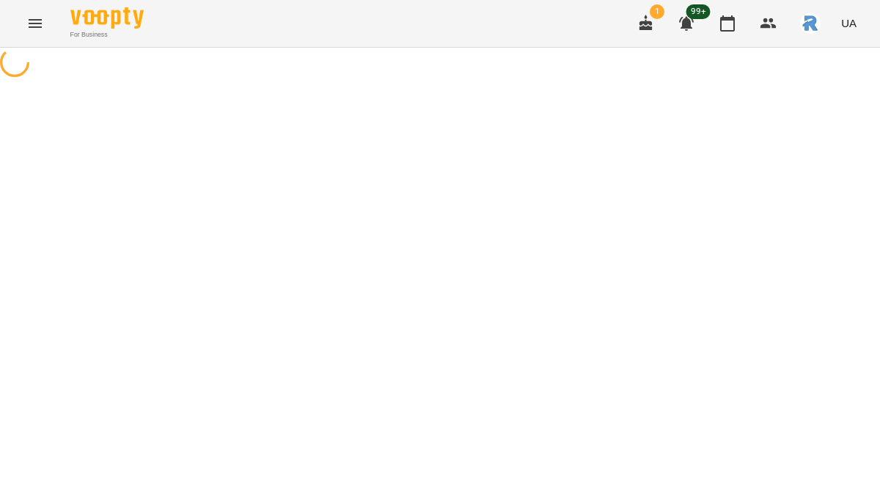
select select "**********"
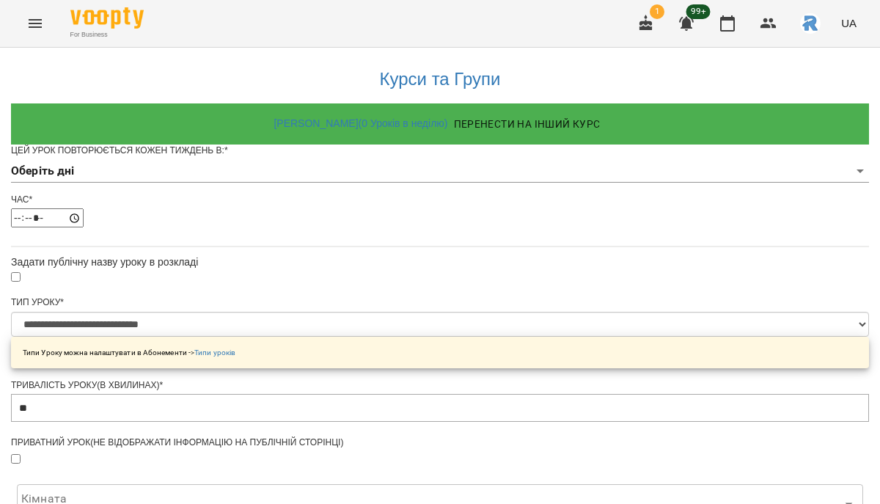
click at [340, 200] on body "**********" at bounding box center [440, 468] width 880 height 936
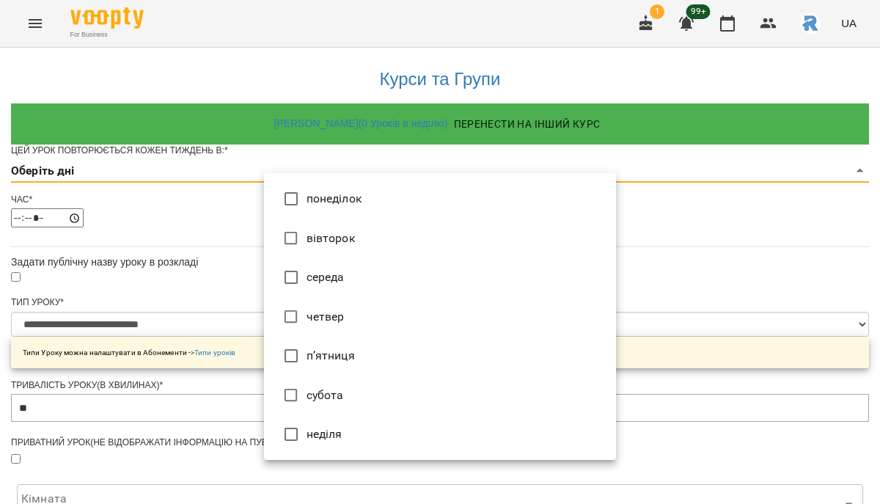
click at [342, 238] on li "вівторок" at bounding box center [440, 239] width 352 height 40
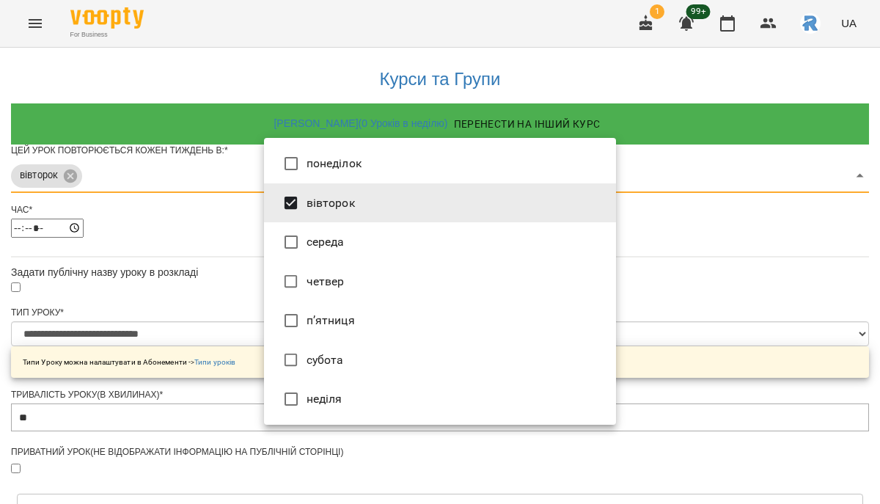
click at [351, 318] on li "п’ятниця" at bounding box center [440, 321] width 352 height 40
type input "***"
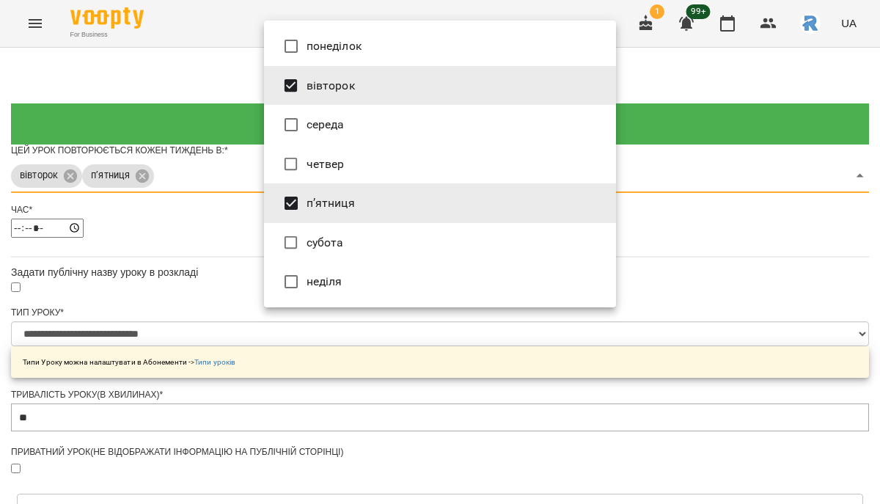
click at [134, 244] on div at bounding box center [440, 252] width 880 height 504
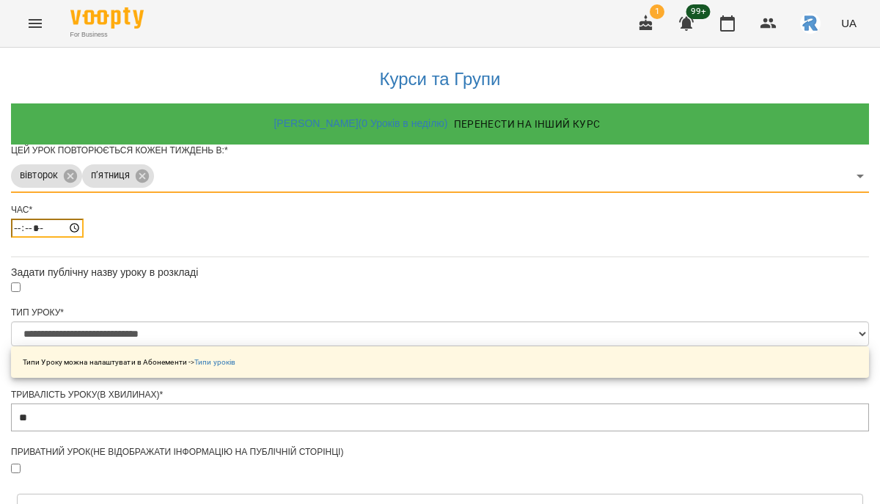
click at [84, 238] on input "*****" at bounding box center [47, 228] width 73 height 19
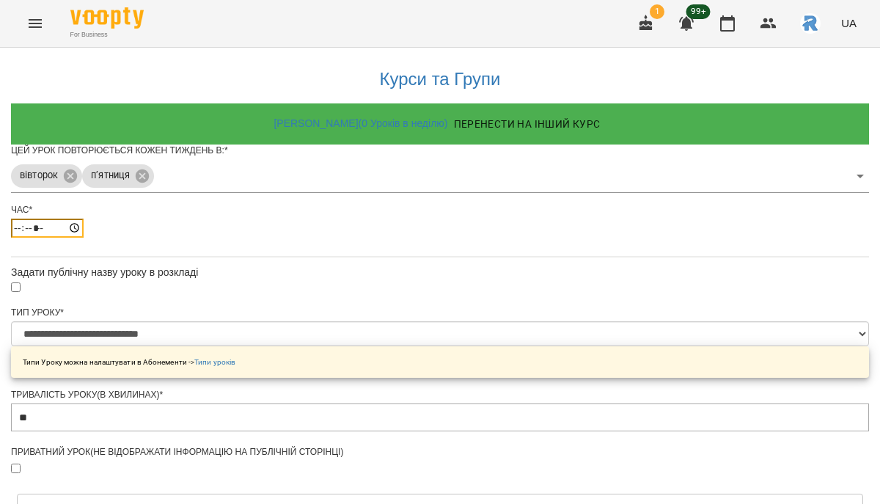
type input "*****"
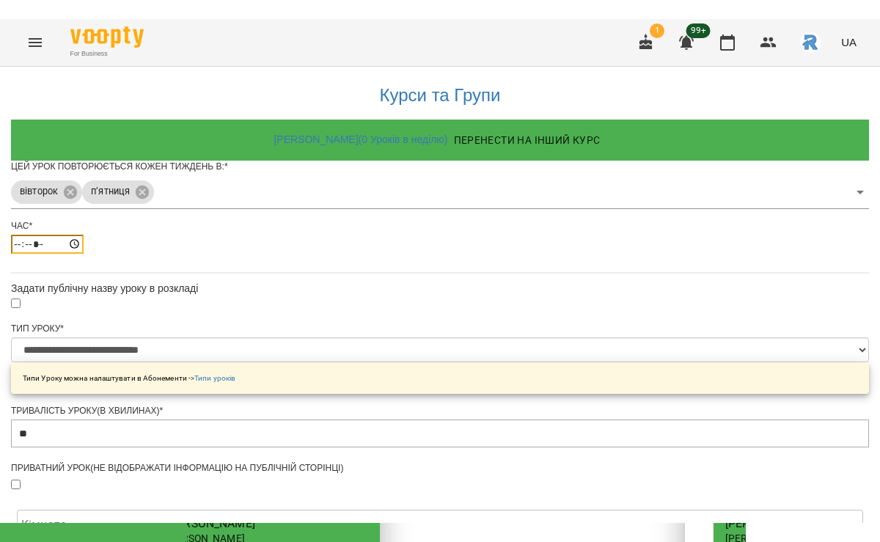
scroll to position [549, 0]
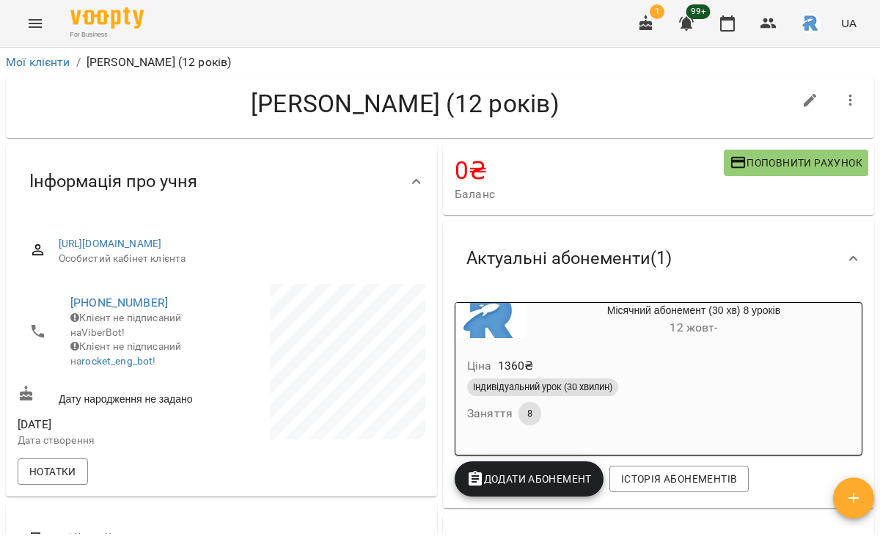
click at [39, 22] on icon "Menu" at bounding box center [35, 24] width 18 height 18
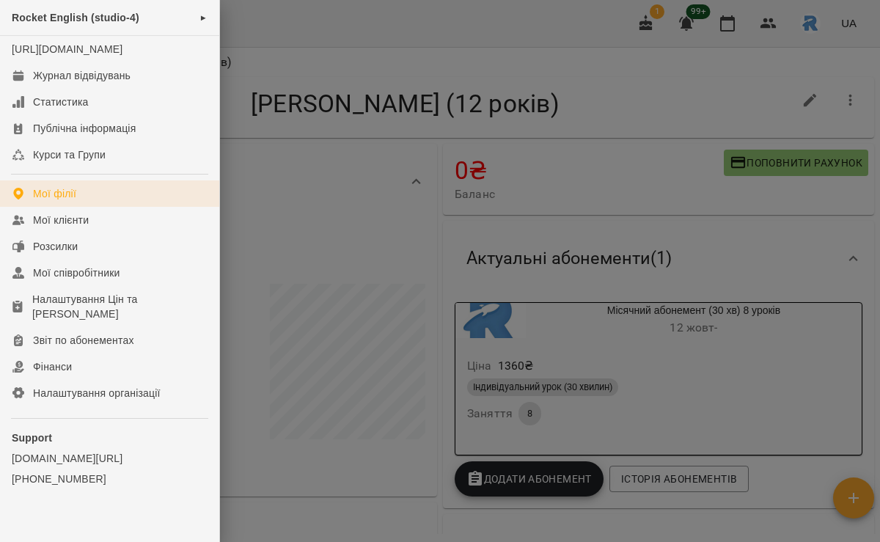
click at [65, 201] on div "Мої філії" at bounding box center [54, 193] width 43 height 15
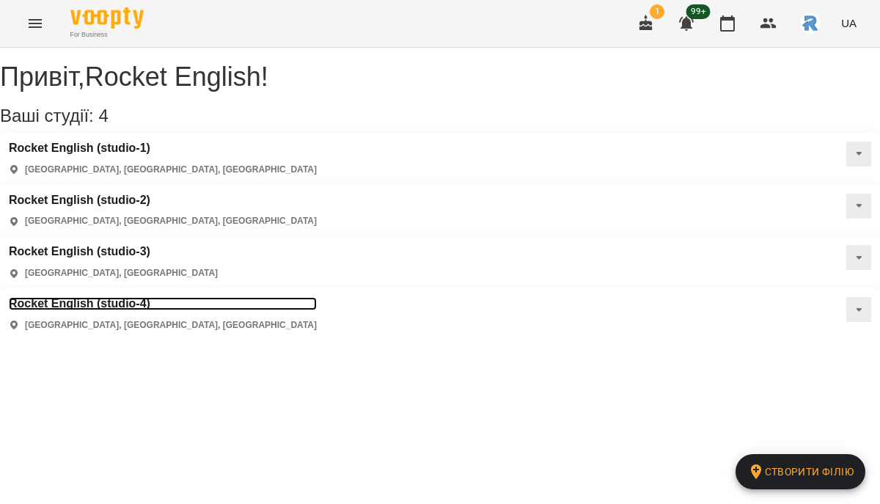
click at [317, 297] on h3 "Rocket English (studio-4)" at bounding box center [163, 303] width 308 height 13
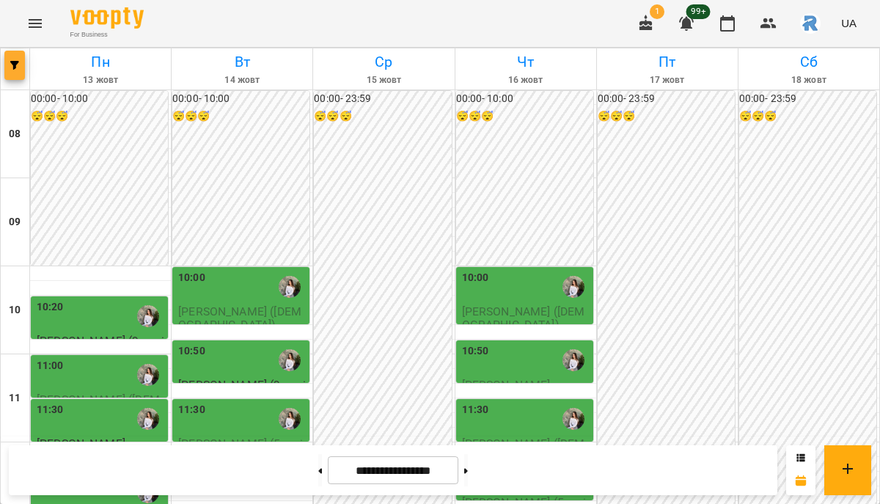
click at [18, 67] on icon "button" at bounding box center [14, 65] width 9 height 9
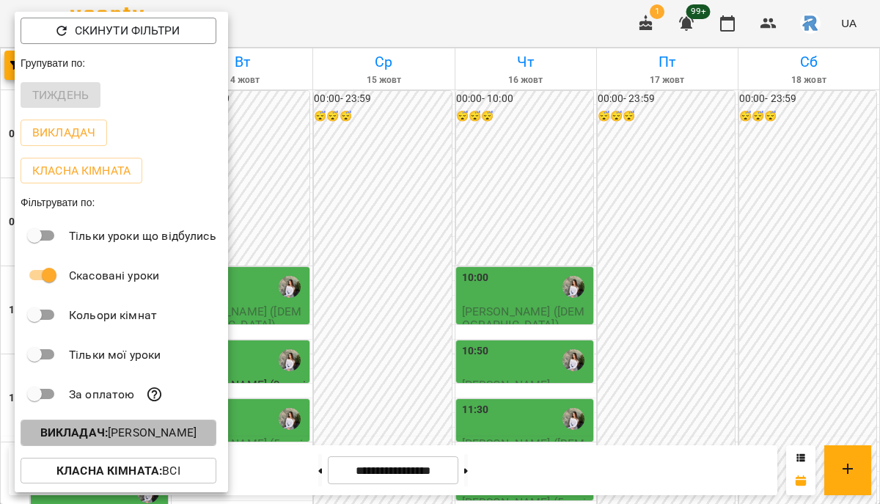
click at [172, 439] on p "Викладач : Горохова Ольга Ігорівна" at bounding box center [118, 433] width 156 height 18
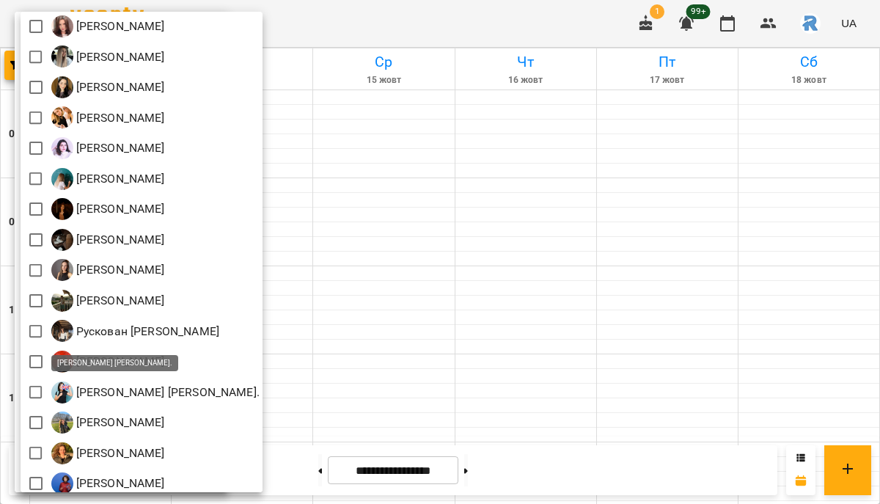
scroll to position [511, 0]
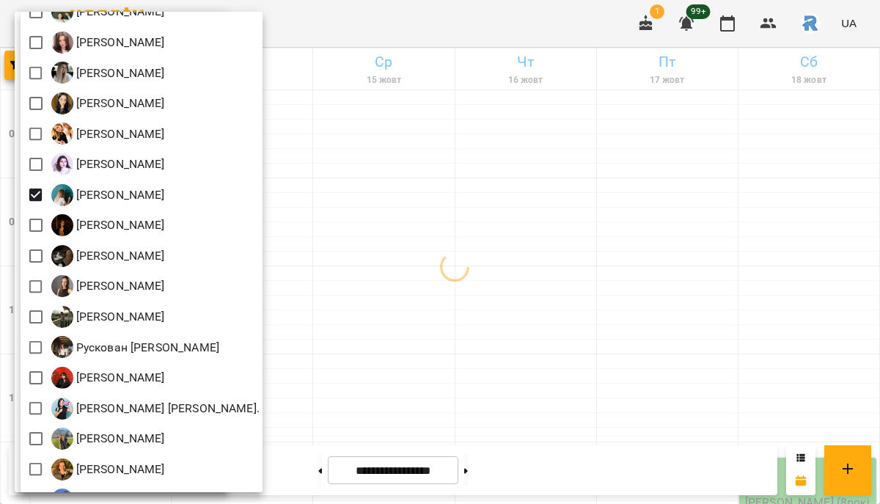
click at [321, 277] on div at bounding box center [440, 252] width 880 height 504
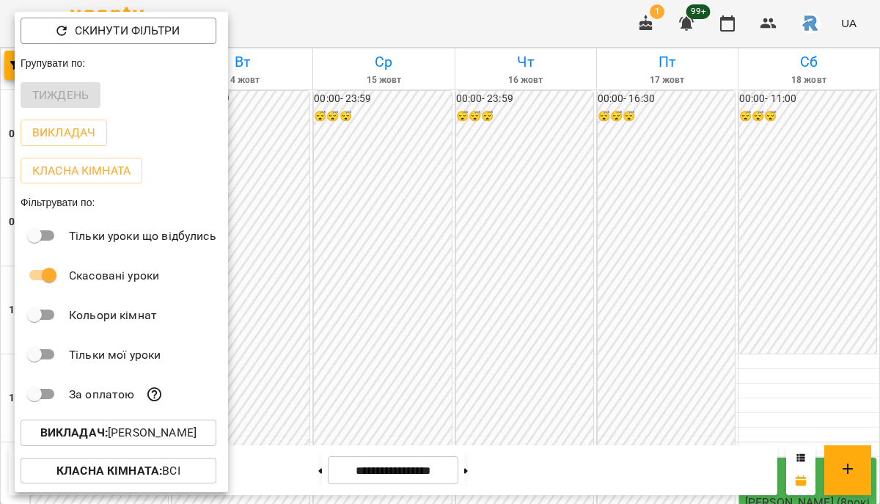
click at [321, 277] on div at bounding box center [440, 252] width 880 height 504
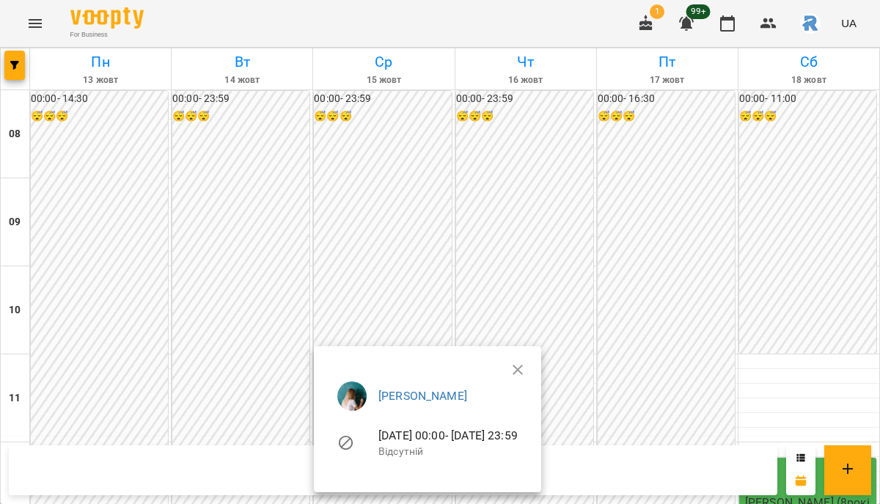
click at [324, 277] on div at bounding box center [440, 252] width 880 height 504
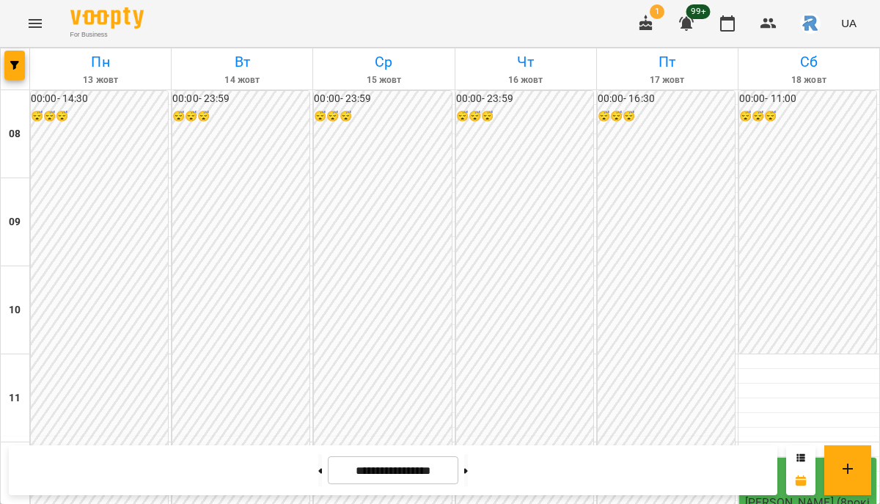
scroll to position [633, 0]
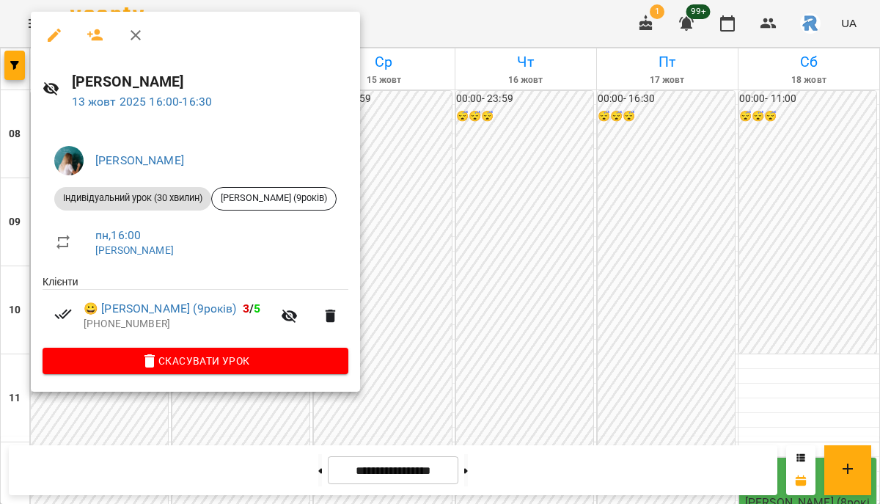
click at [561, 229] on div at bounding box center [440, 252] width 880 height 504
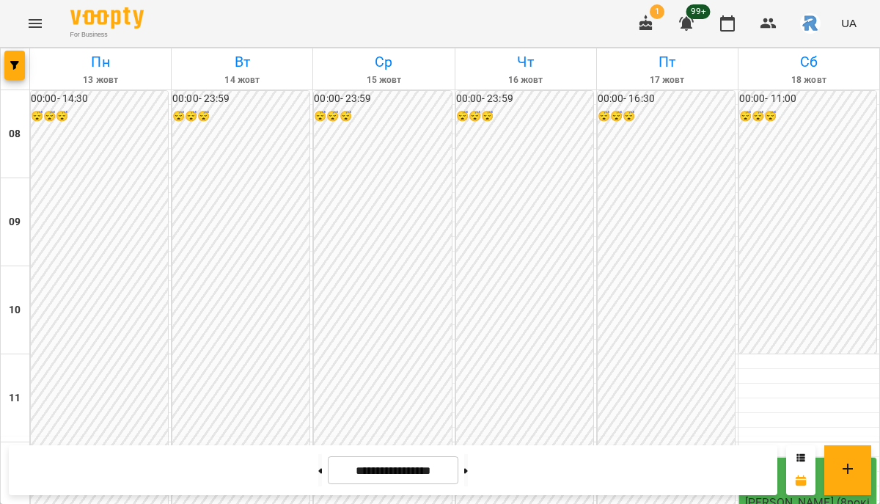
scroll to position [582, 0]
click at [35, 32] on button "Menu" at bounding box center [35, 23] width 35 height 35
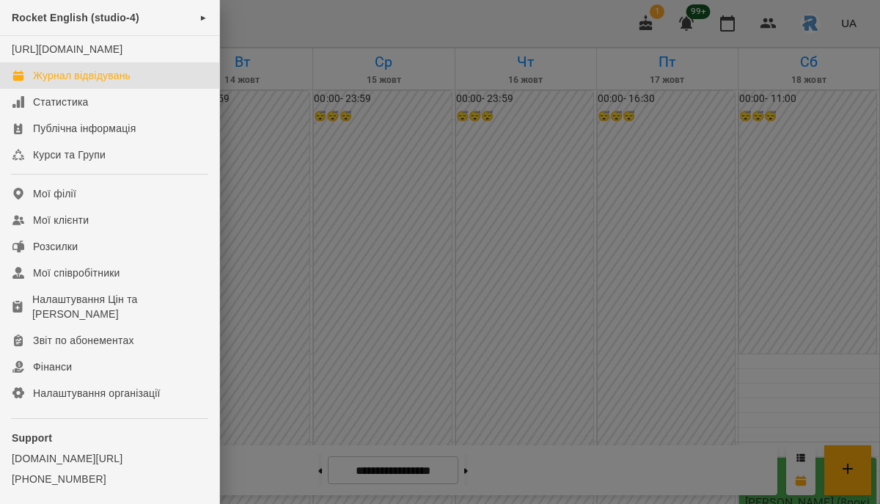
click at [337, 147] on div at bounding box center [440, 252] width 880 height 504
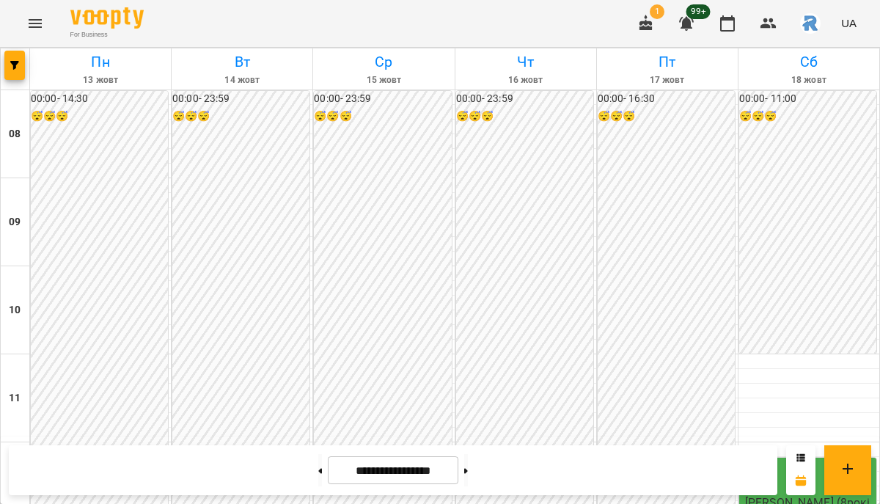
scroll to position [529, 0]
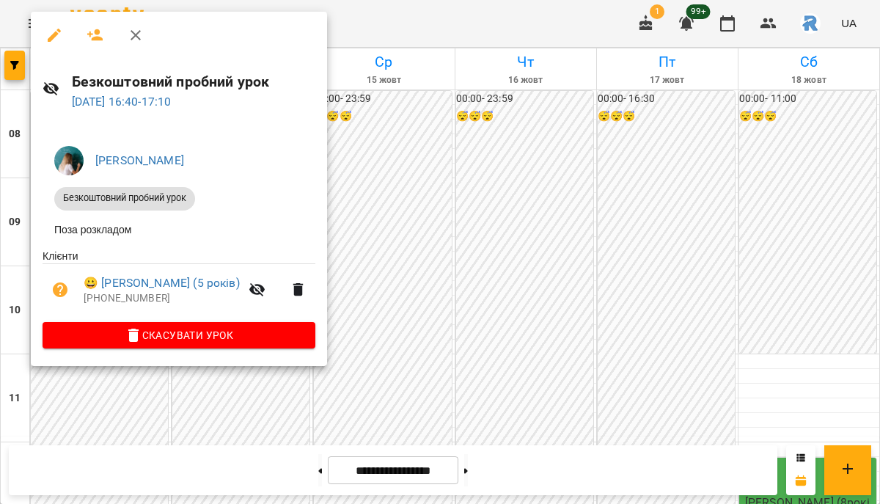
click at [363, 310] on div at bounding box center [440, 252] width 880 height 504
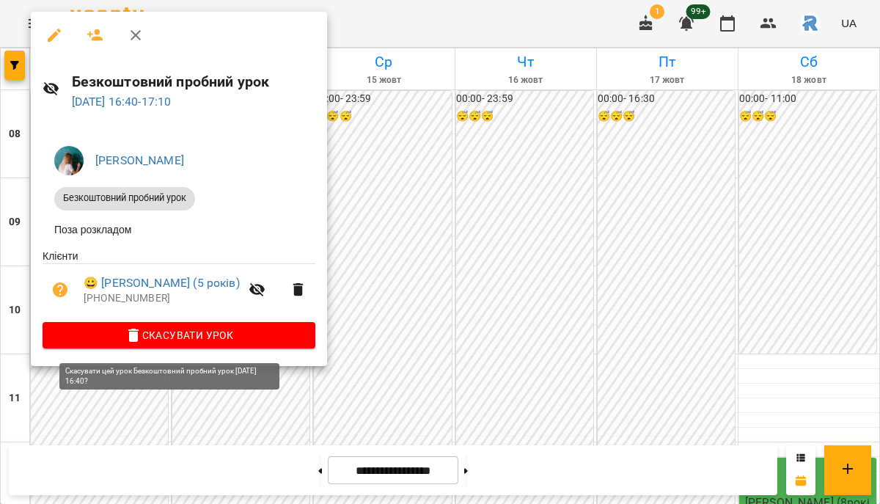
click at [166, 340] on span "Скасувати Урок" at bounding box center [178, 335] width 249 height 18
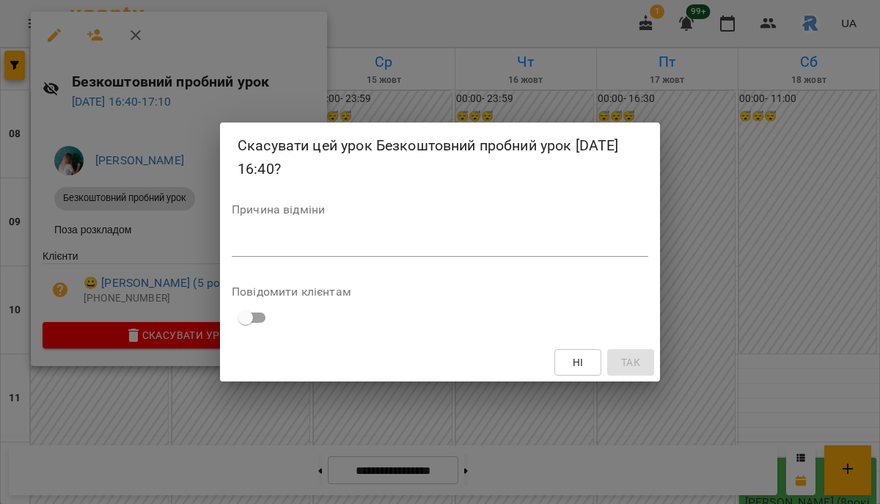
click at [282, 255] on div "*" at bounding box center [440, 244] width 417 height 23
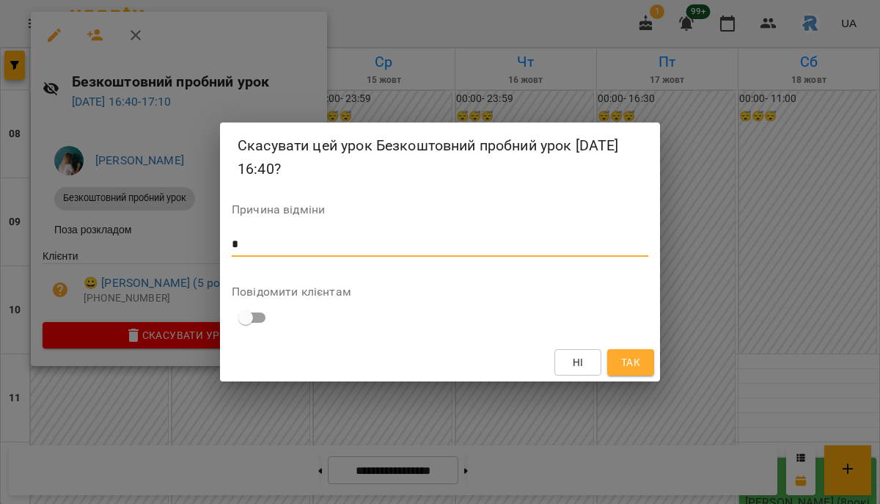
type textarea "*"
click at [646, 362] on button "Так" at bounding box center [630, 362] width 47 height 26
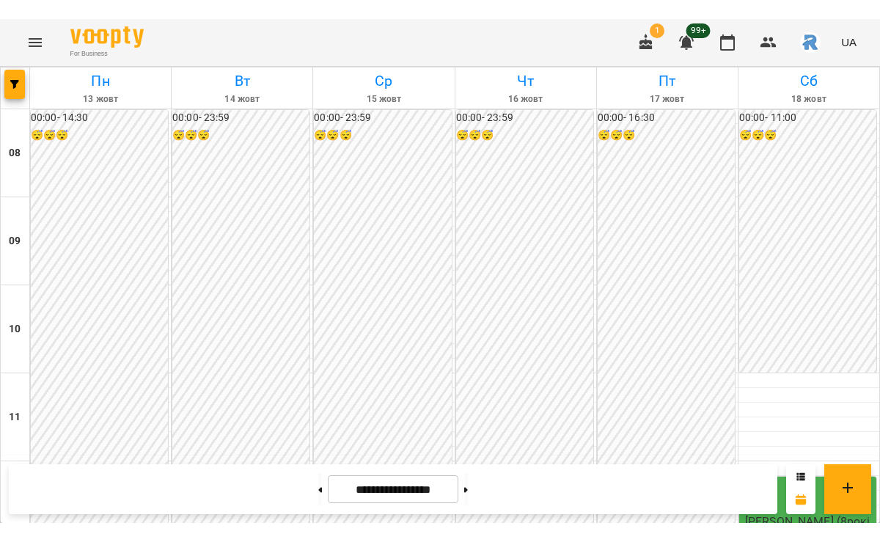
scroll to position [212, 0]
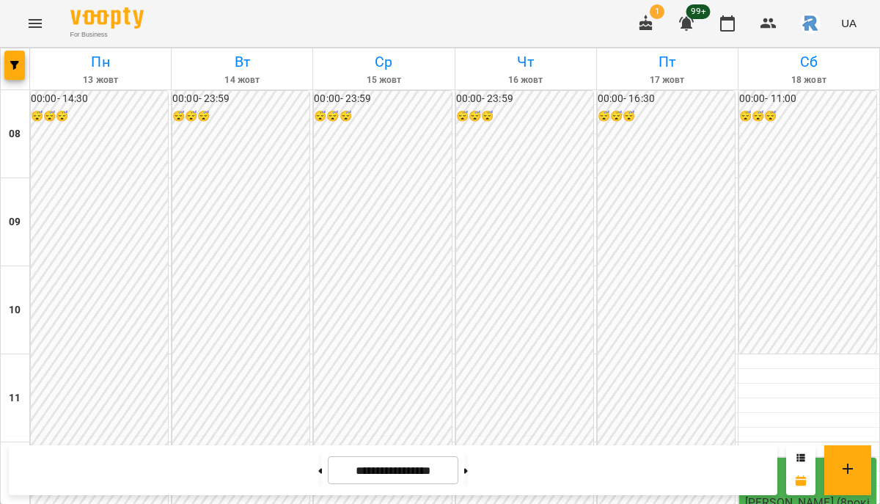
click at [819, 461] on div "12:10" at bounding box center [809, 478] width 128 height 34
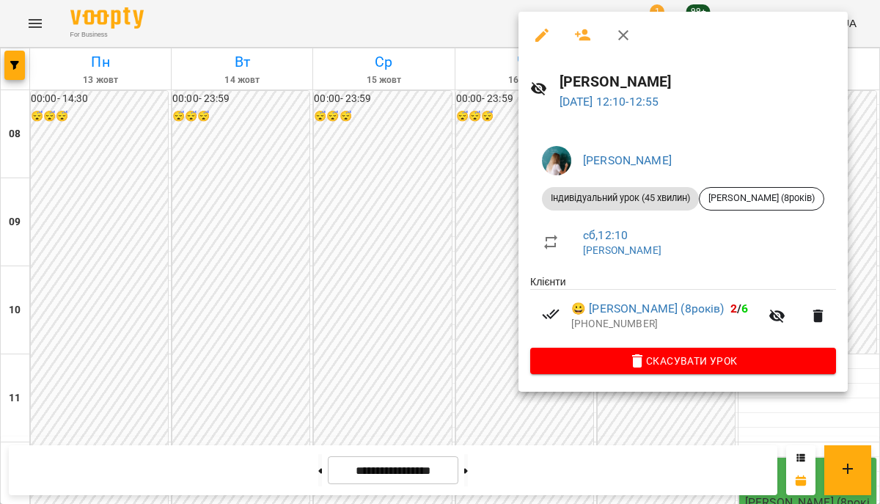
click at [171, 291] on div at bounding box center [440, 252] width 880 height 504
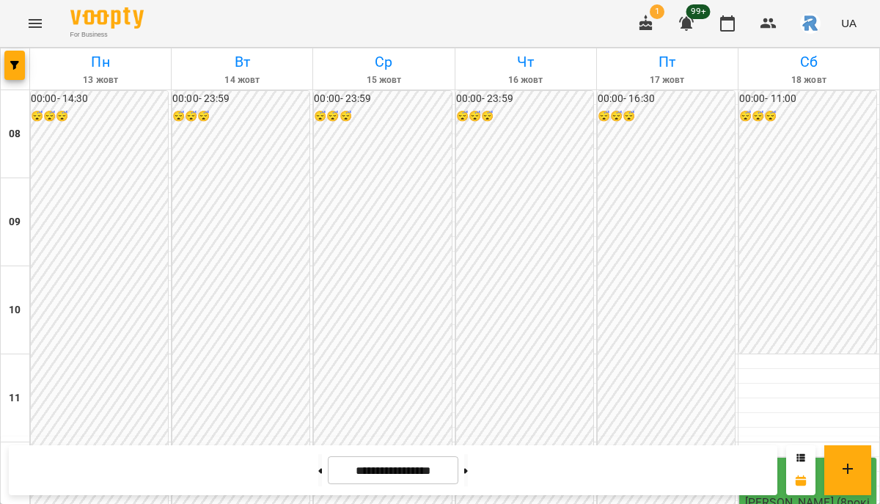
click at [40, 21] on icon "Menu" at bounding box center [35, 24] width 18 height 18
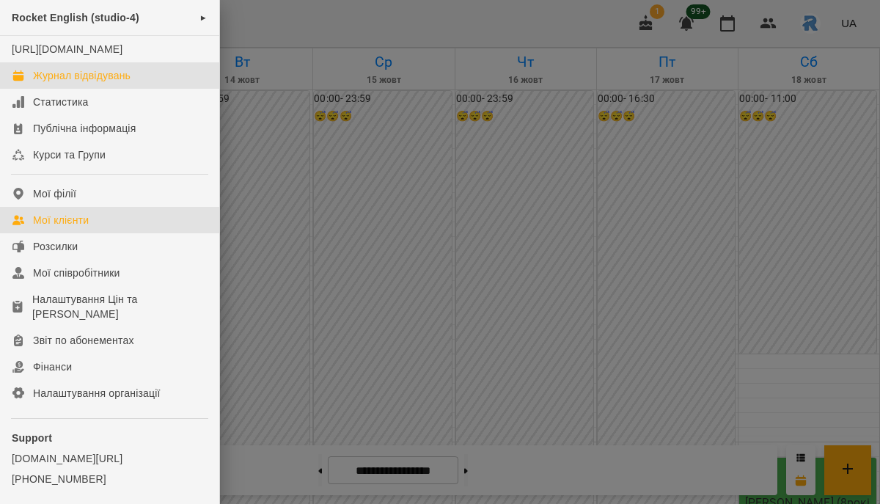
click at [110, 233] on link "Мої клієнти" at bounding box center [109, 220] width 219 height 26
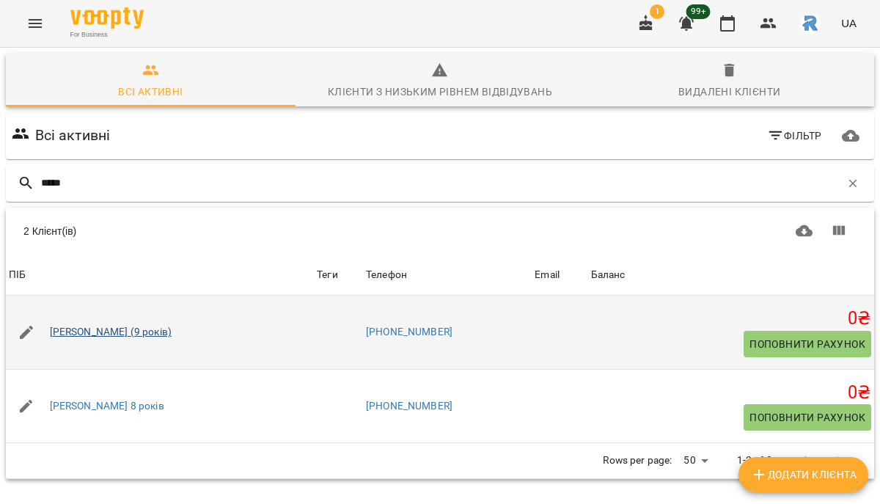
type input "*****"
click at [105, 332] on link "Марк Андін (9 років)" at bounding box center [111, 332] width 122 height 15
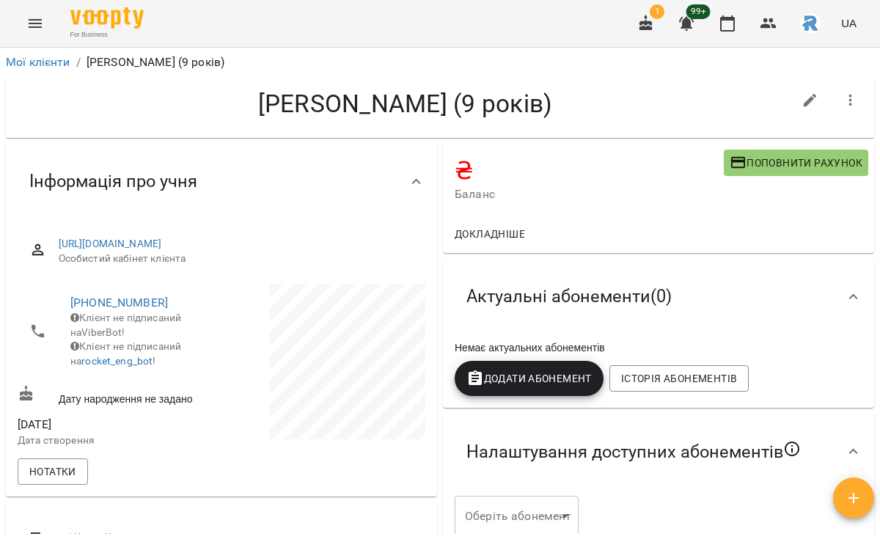
click at [519, 393] on button "Додати Абонемент" at bounding box center [529, 378] width 149 height 35
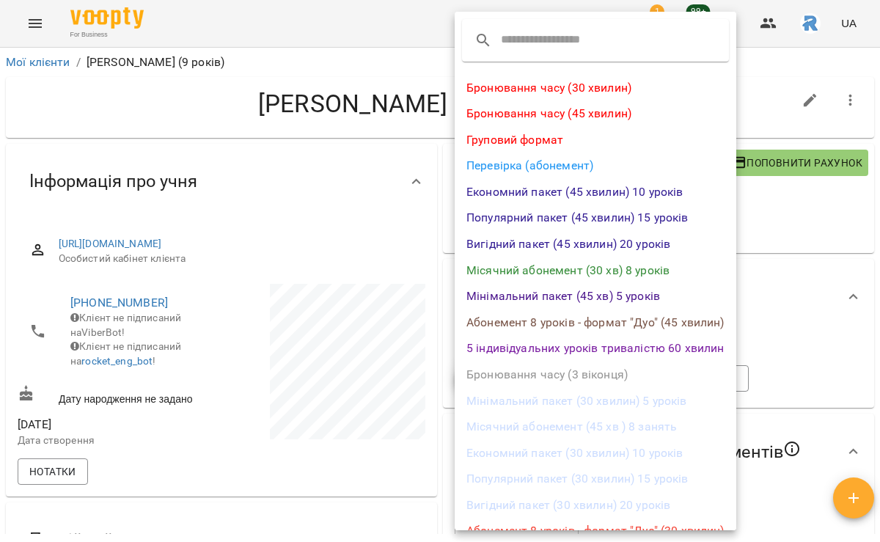
click at [270, 311] on div at bounding box center [440, 271] width 880 height 542
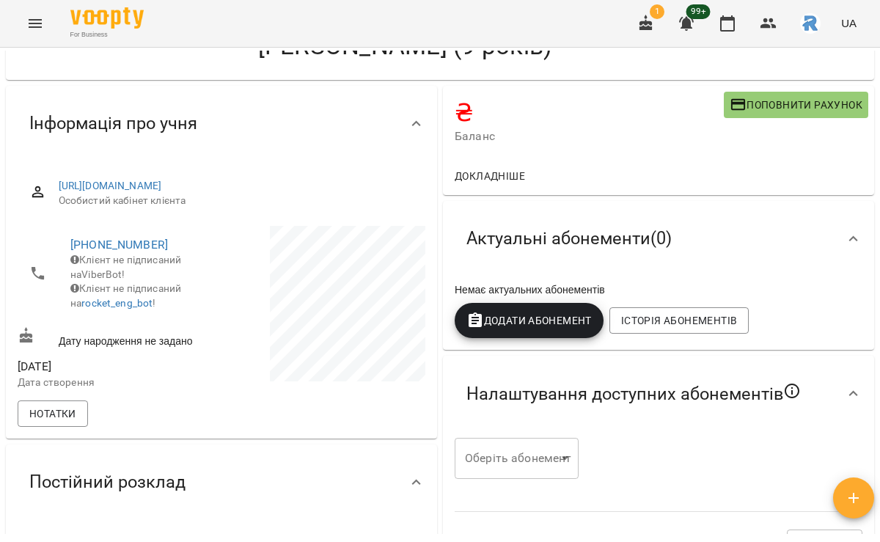
scroll to position [76, 0]
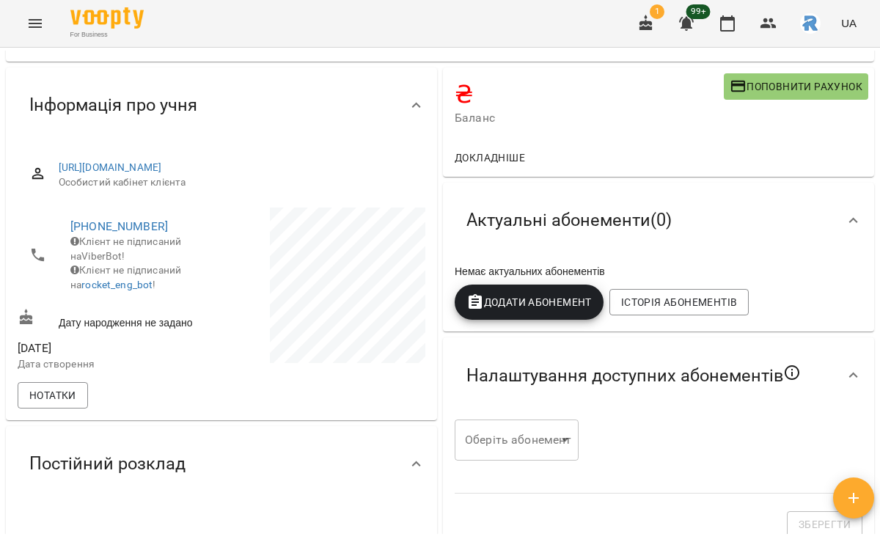
click at [514, 307] on span "Додати Абонемент" at bounding box center [529, 302] width 125 height 18
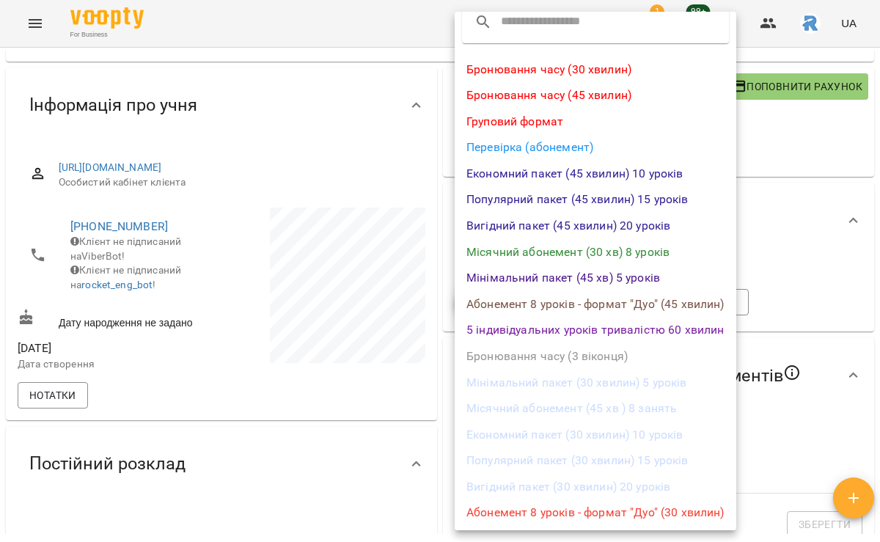
scroll to position [20, 0]
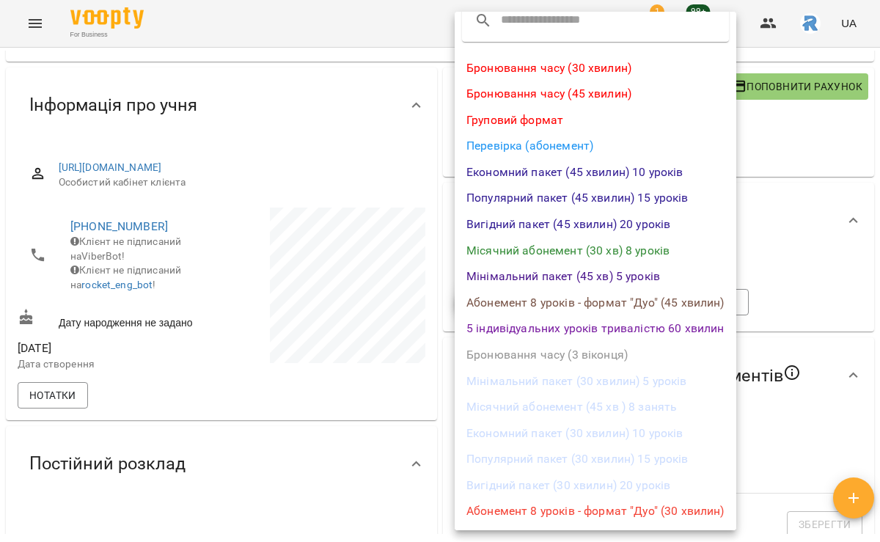
click at [601, 412] on li "Місячний абонемент (45 хв ) 8 занять" at bounding box center [596, 407] width 282 height 26
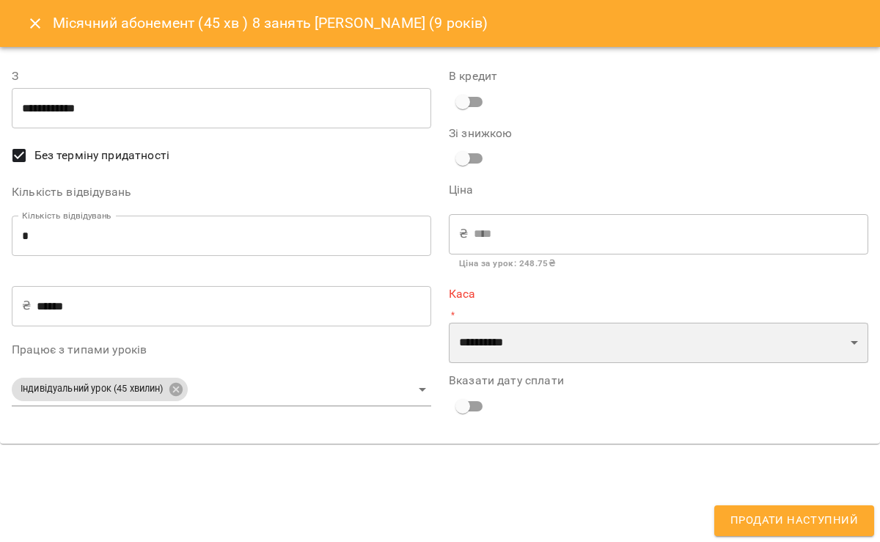
click at [509, 357] on select "**********" at bounding box center [659, 343] width 420 height 41
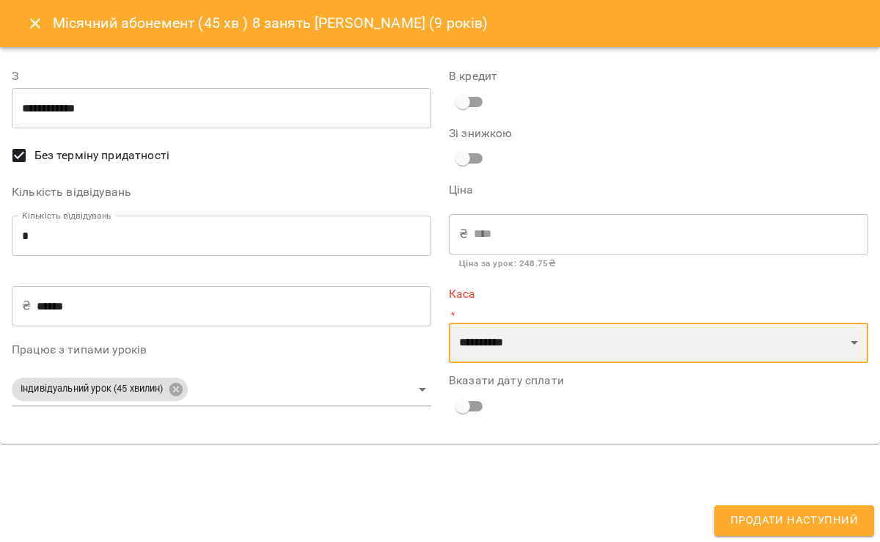
select select "**********"
click at [449, 323] on select "**********" at bounding box center [659, 343] width 420 height 41
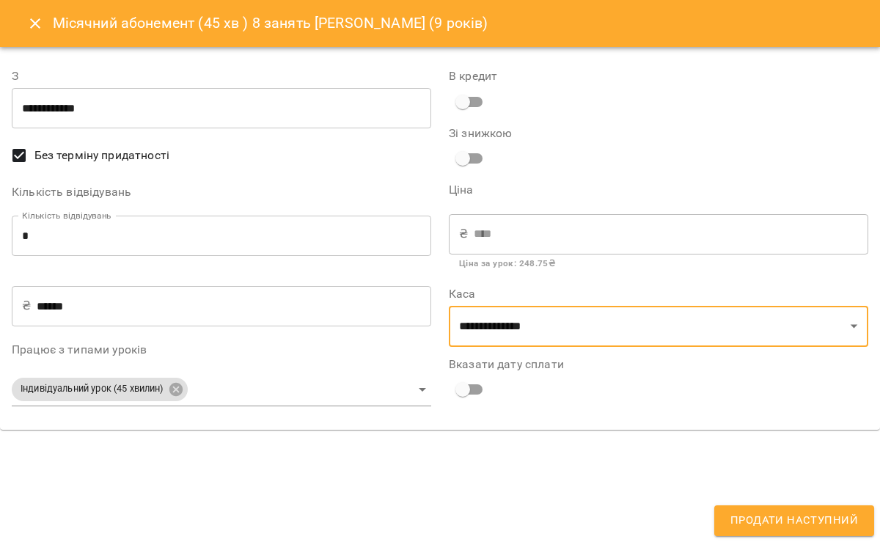
click at [742, 503] on span "Продати наступний" at bounding box center [795, 520] width 128 height 19
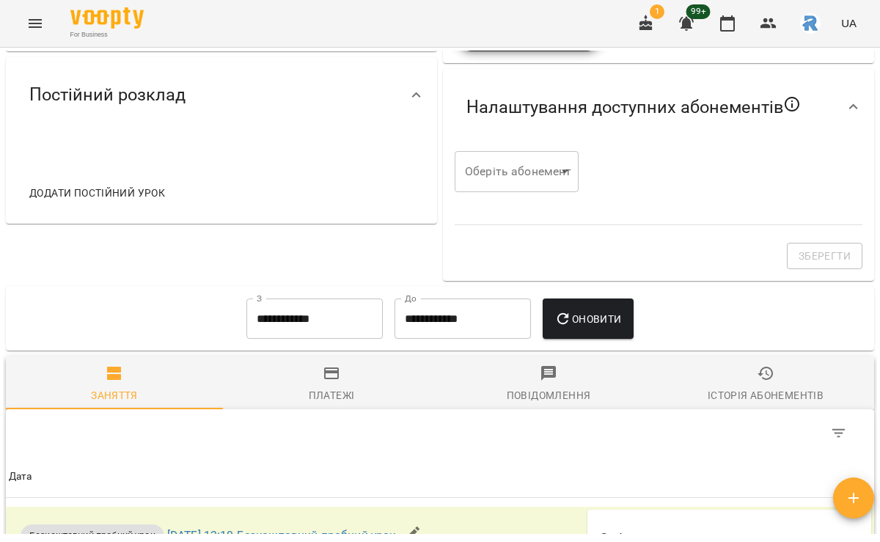
scroll to position [462, 0]
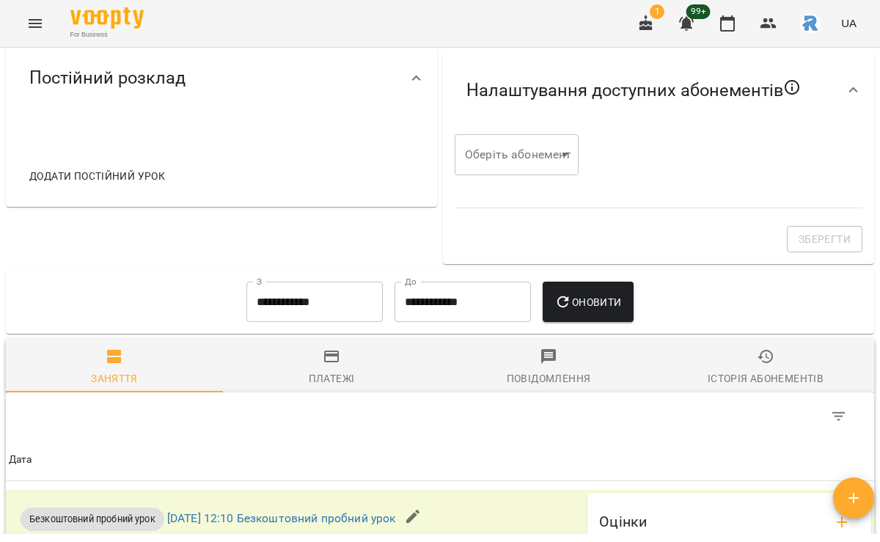
click at [131, 185] on span "Додати постійний урок" at bounding box center [97, 176] width 136 height 18
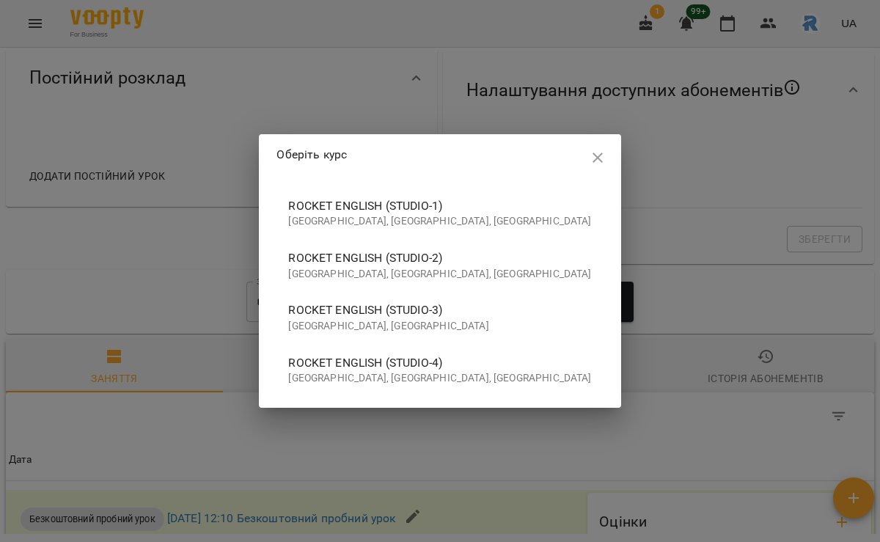
click at [484, 370] on span "Rocket English (studio-4)" at bounding box center [439, 363] width 303 height 18
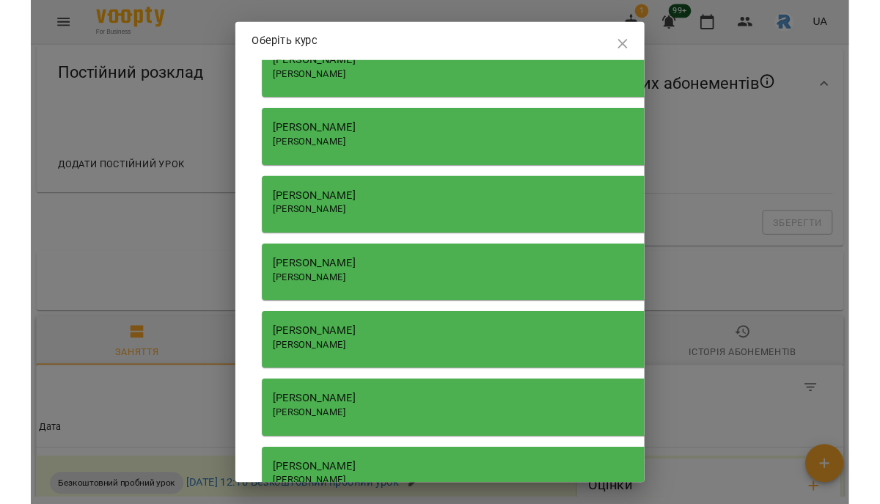
scroll to position [2050, 0]
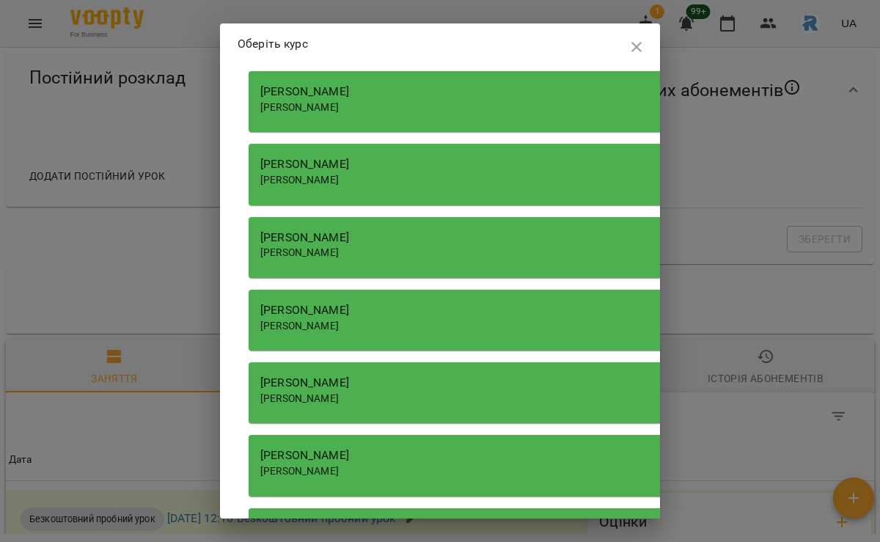
click at [339, 320] on span "[PERSON_NAME]" at bounding box center [299, 326] width 79 height 12
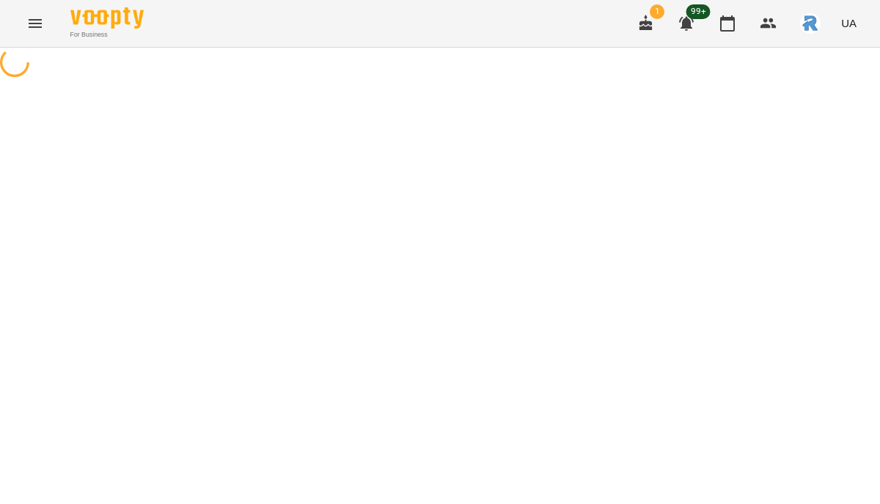
select select "**********"
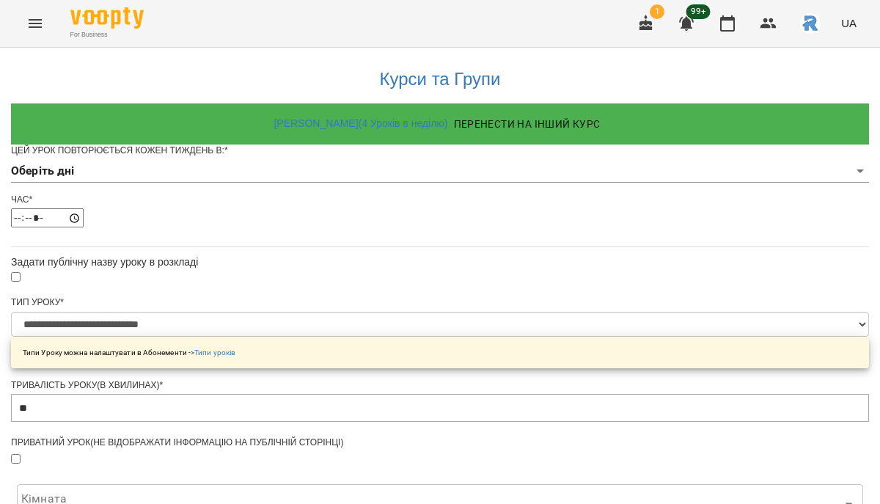
click at [437, 202] on body "**********" at bounding box center [440, 468] width 880 height 936
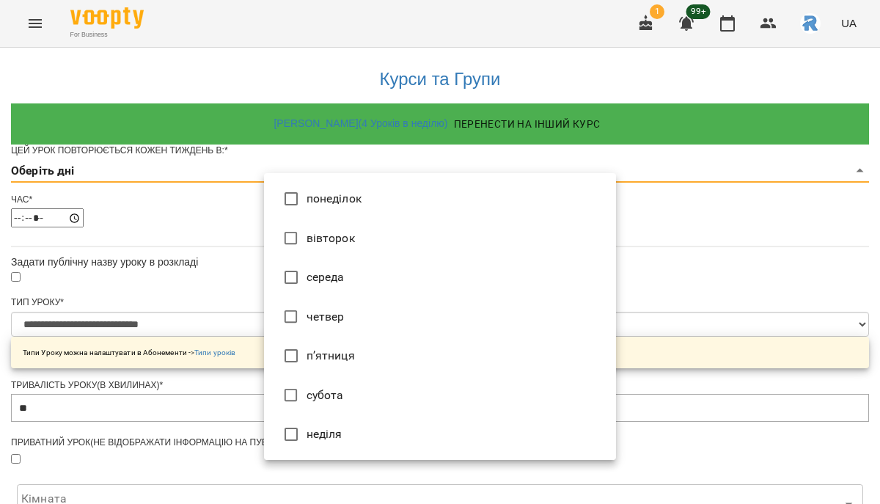
click at [428, 201] on li "понеділок" at bounding box center [440, 199] width 352 height 40
type input "*"
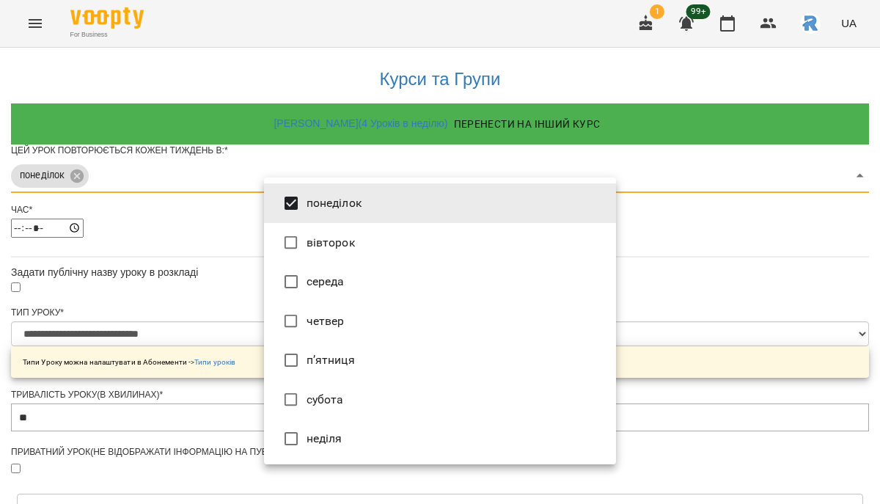
click at [145, 222] on div at bounding box center [440, 252] width 880 height 504
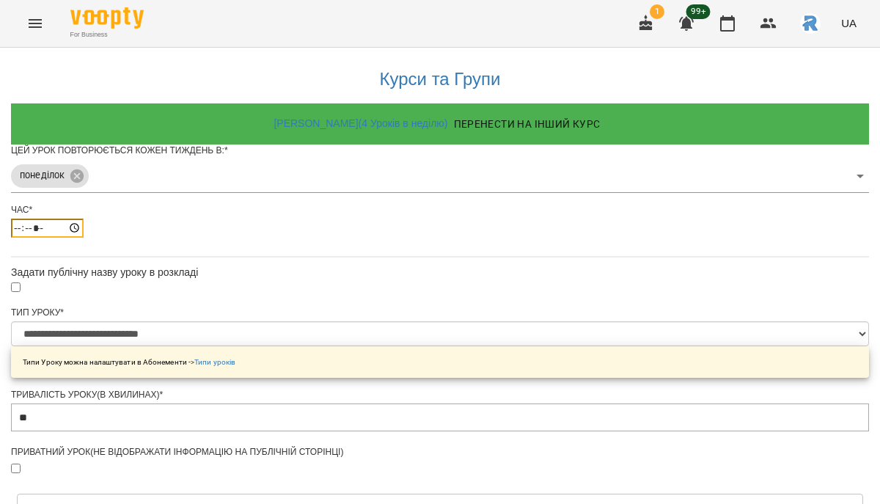
click at [84, 238] on input "*****" at bounding box center [47, 228] width 73 height 19
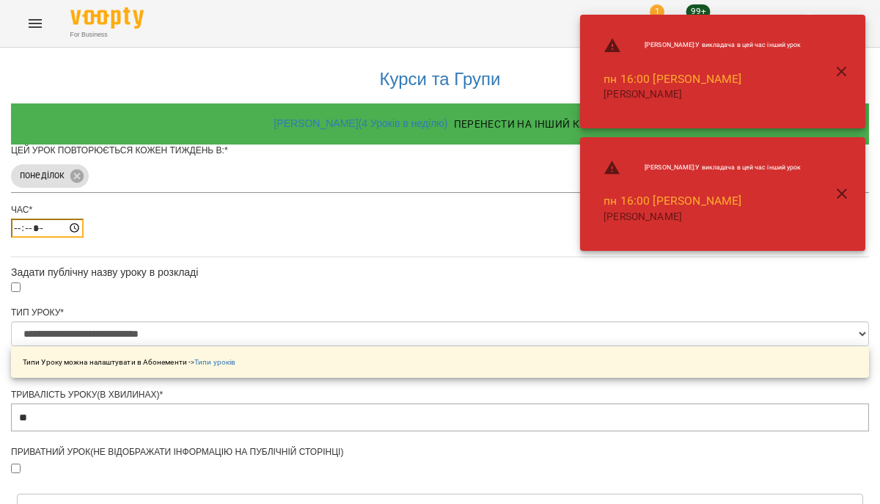
type input "*****"
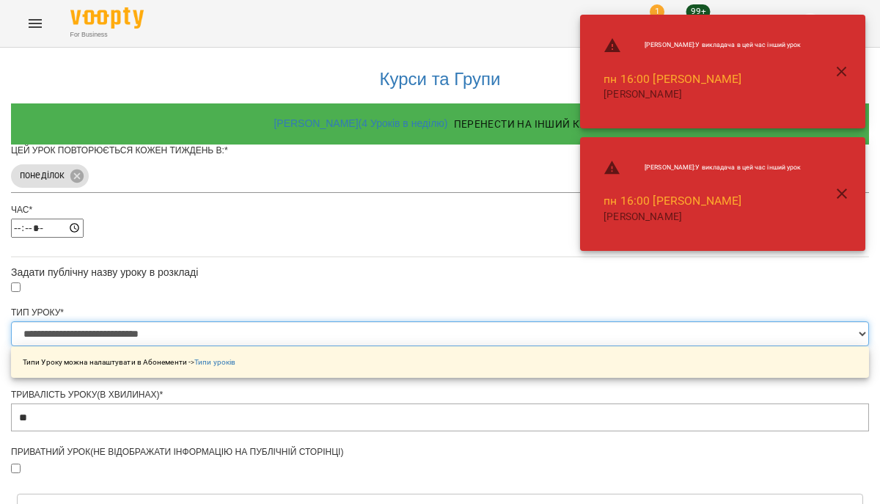
click at [351, 346] on select "**********" at bounding box center [440, 333] width 858 height 25
select select "**********"
click at [264, 346] on select "**********" at bounding box center [440, 333] width 858 height 25
type input "**"
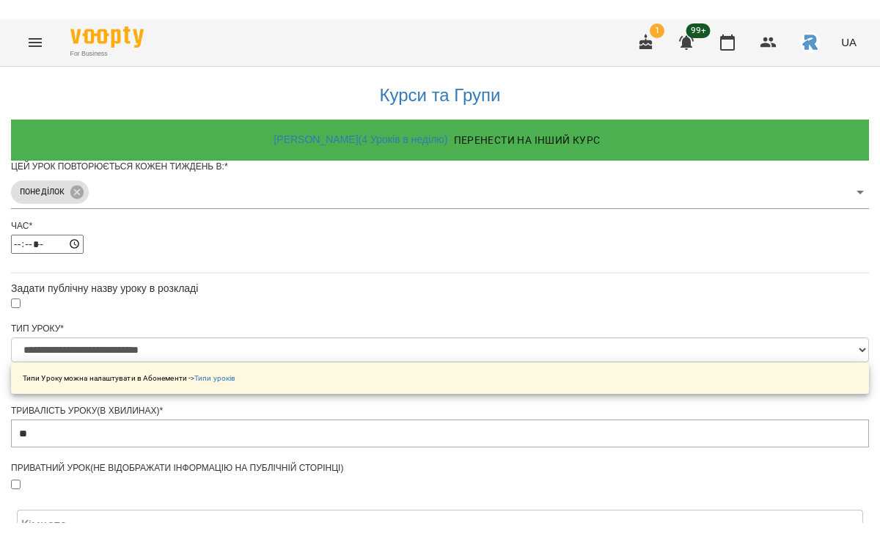
scroll to position [590, 0]
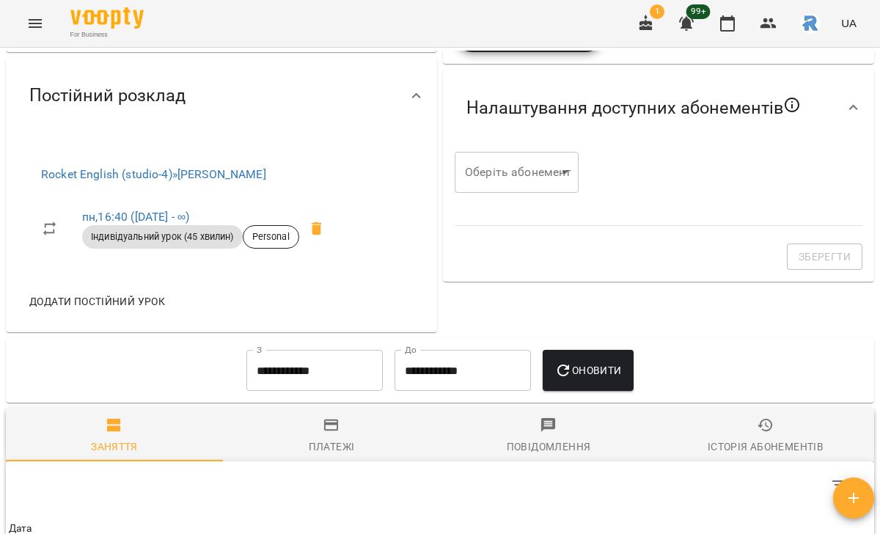
scroll to position [494, 0]
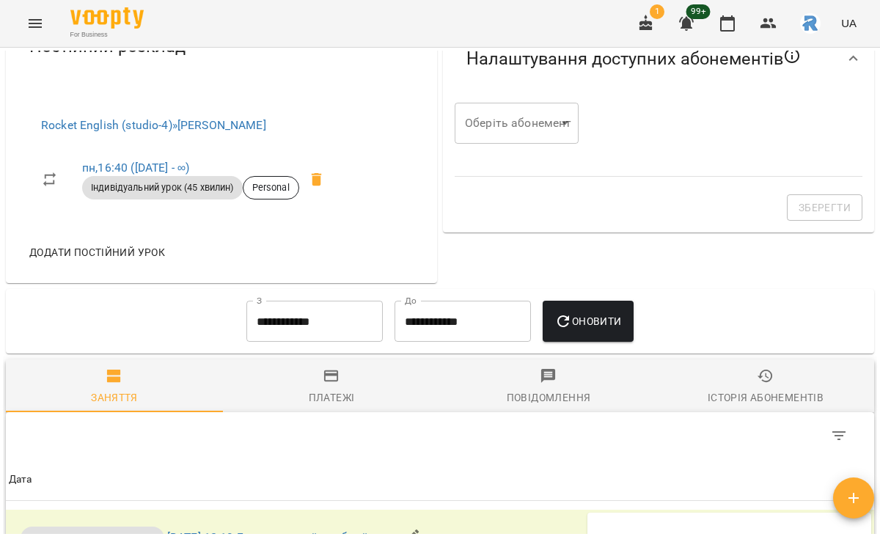
click at [136, 261] on span "Додати постійний урок" at bounding box center [97, 253] width 136 height 18
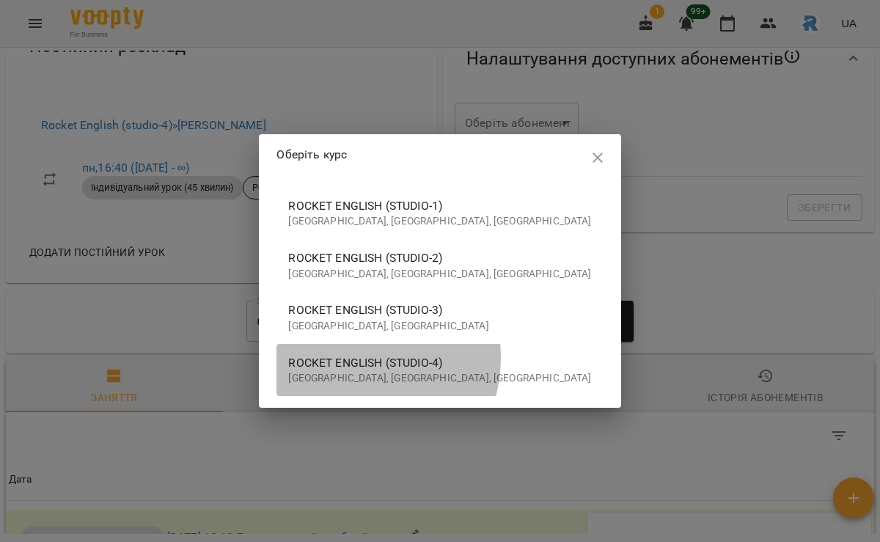
click at [403, 358] on span "Rocket English (studio-4)" at bounding box center [439, 363] width 303 height 18
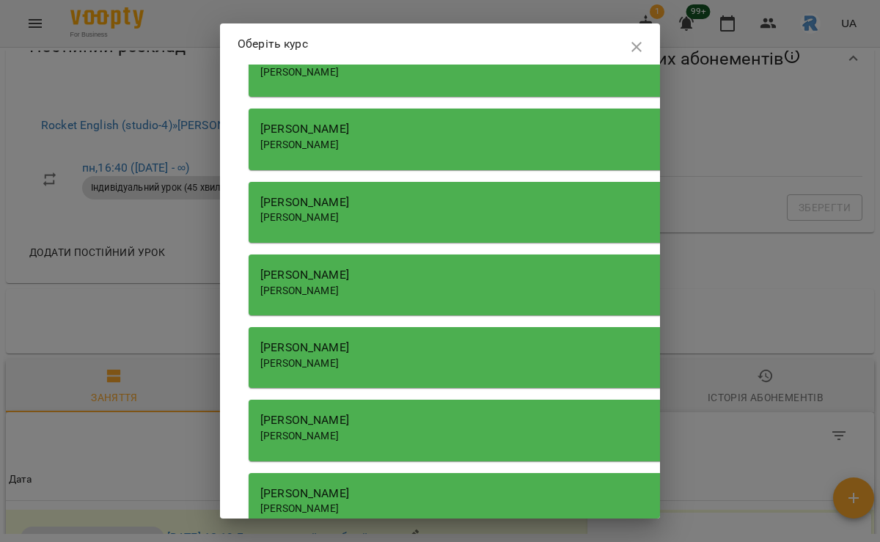
scroll to position [2079, 0]
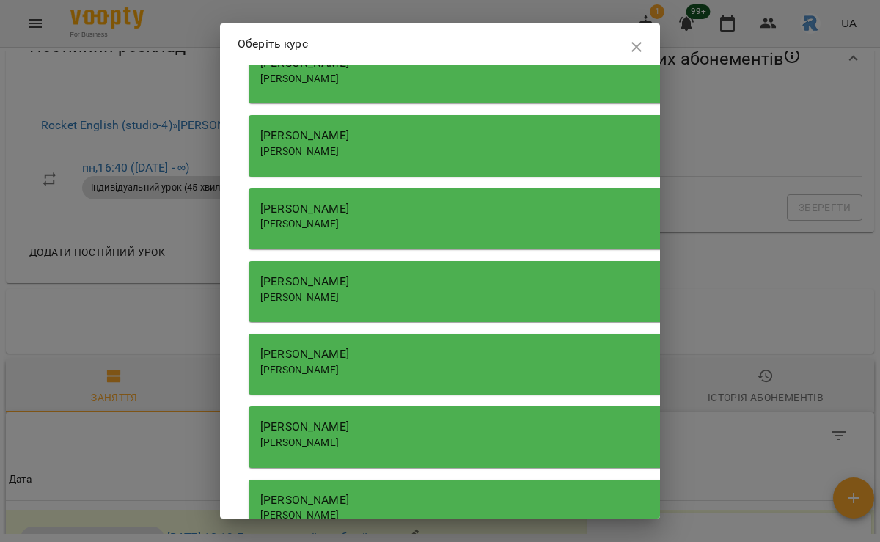
click at [339, 295] on span "[PERSON_NAME]" at bounding box center [299, 297] width 79 height 12
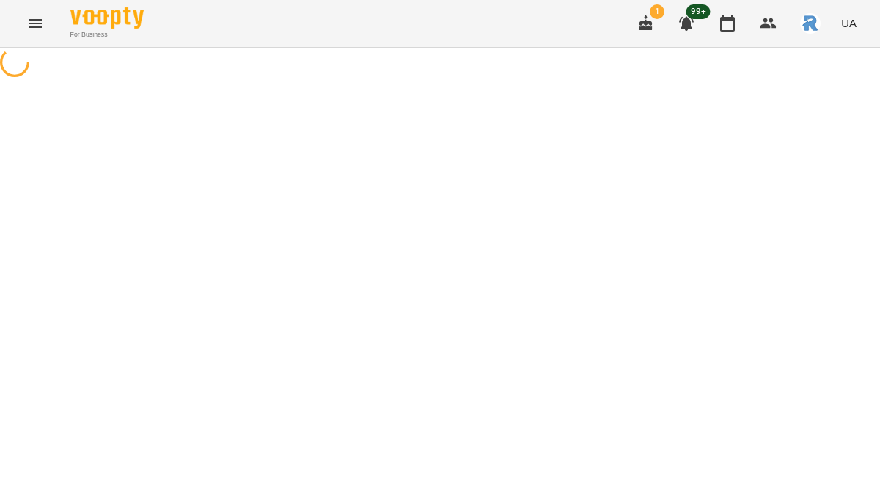
select select "**********"
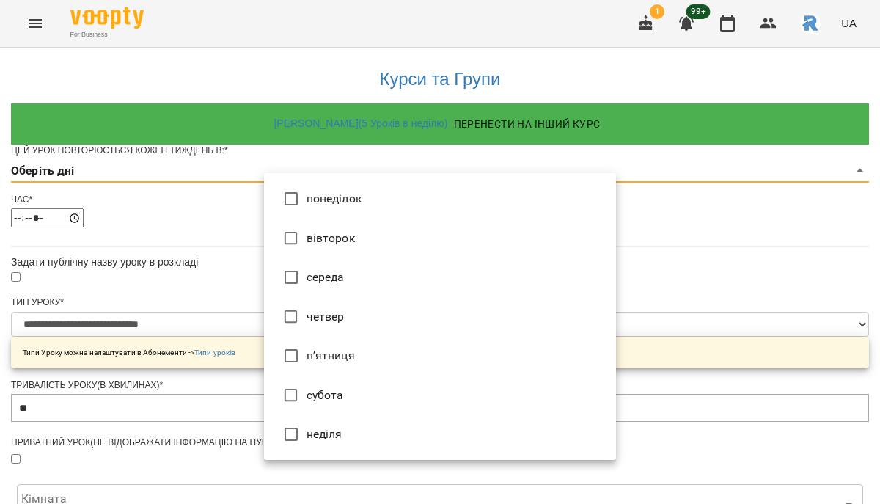
click at [331, 198] on body "**********" at bounding box center [440, 468] width 880 height 936
click at [359, 387] on li "субота" at bounding box center [440, 396] width 352 height 40
type input "*"
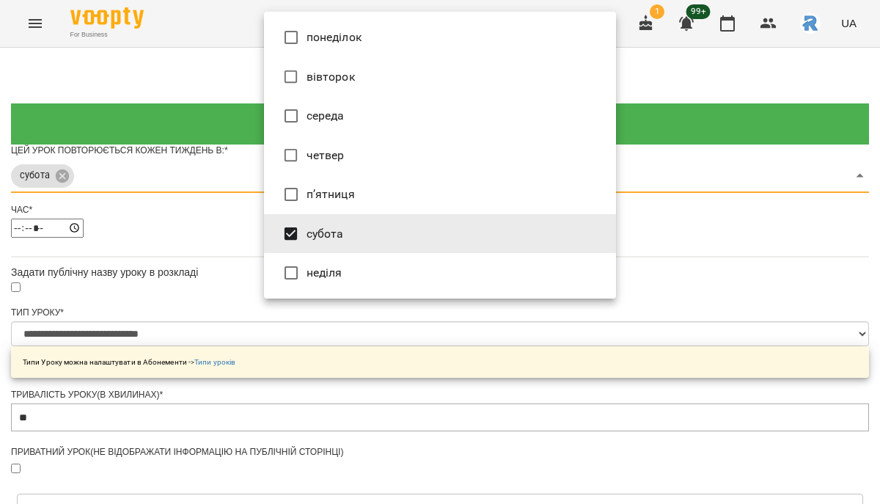
click at [187, 266] on div at bounding box center [440, 252] width 880 height 504
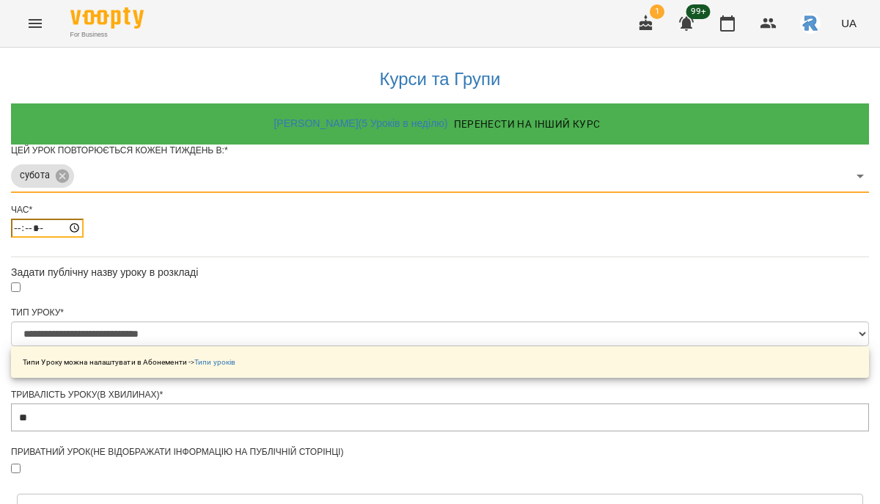
click at [84, 238] on input "*****" at bounding box center [47, 228] width 73 height 19
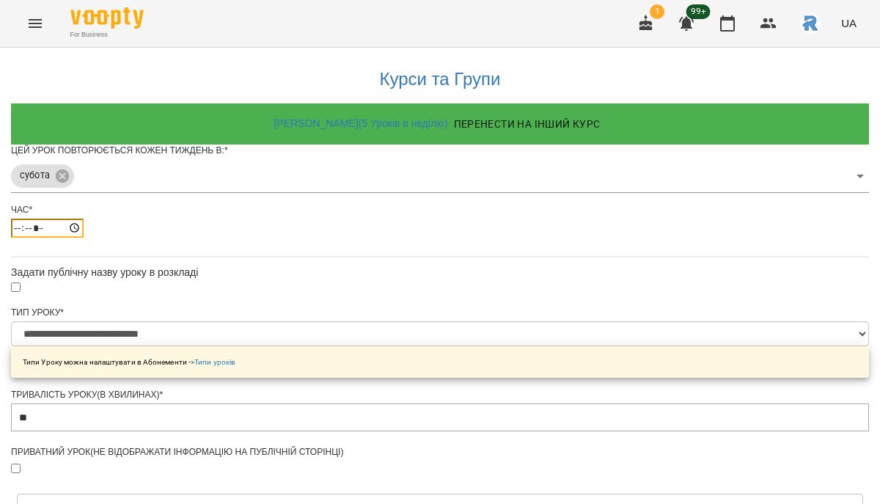
type input "*****"
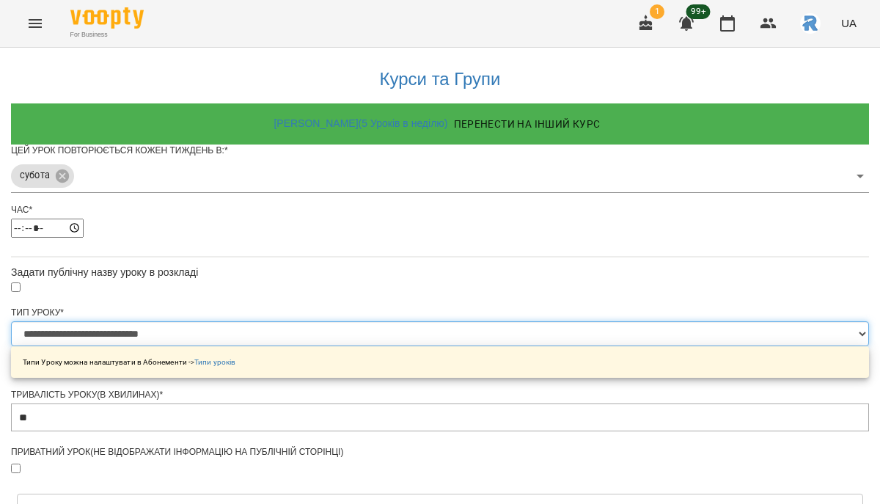
click at [411, 346] on select "**********" at bounding box center [440, 333] width 858 height 25
select select "**********"
click at [264, 346] on select "**********" at bounding box center [440, 333] width 858 height 25
type input "**"
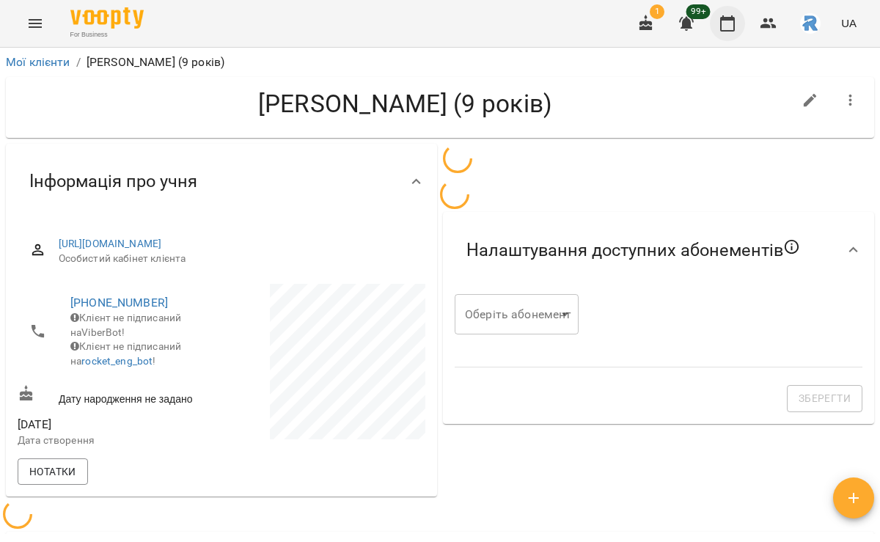
click at [726, 26] on icon "button" at bounding box center [728, 24] width 18 height 18
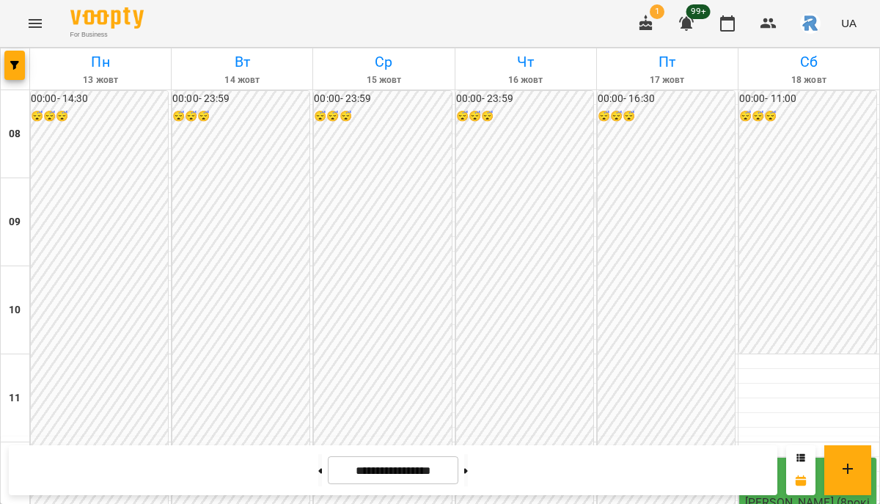
scroll to position [586, 0]
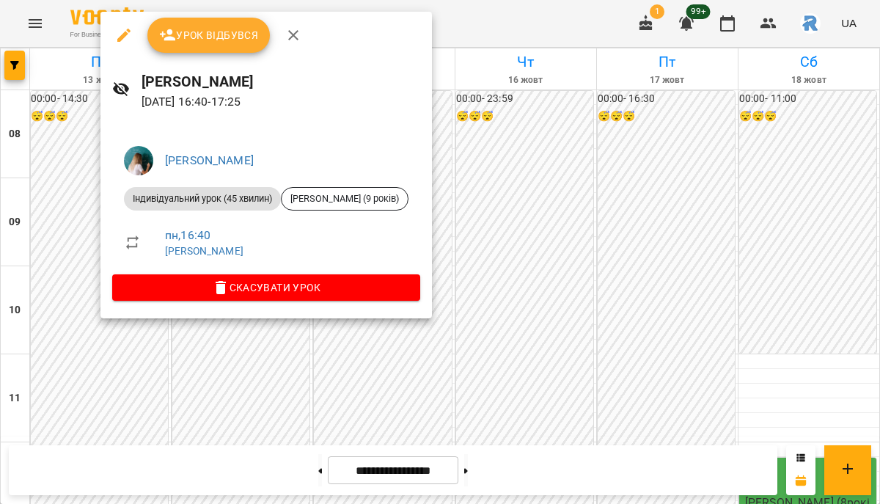
click at [265, 390] on div at bounding box center [440, 252] width 880 height 504
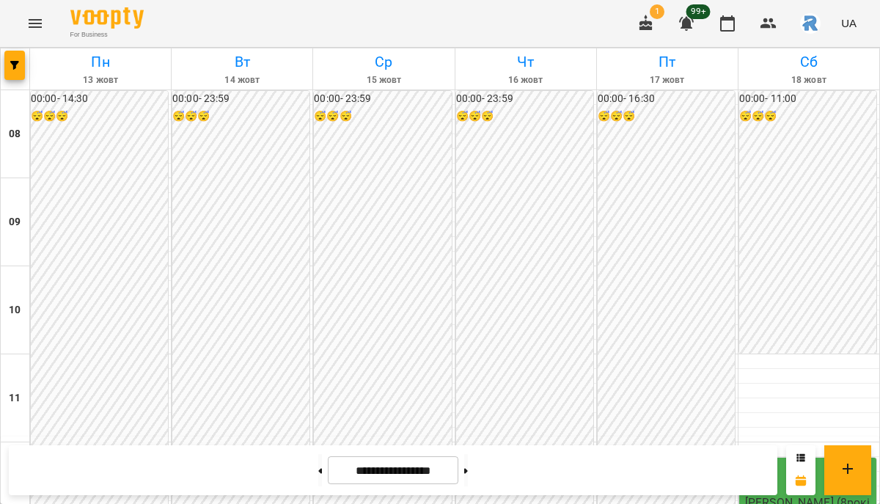
scroll to position [577, 0]
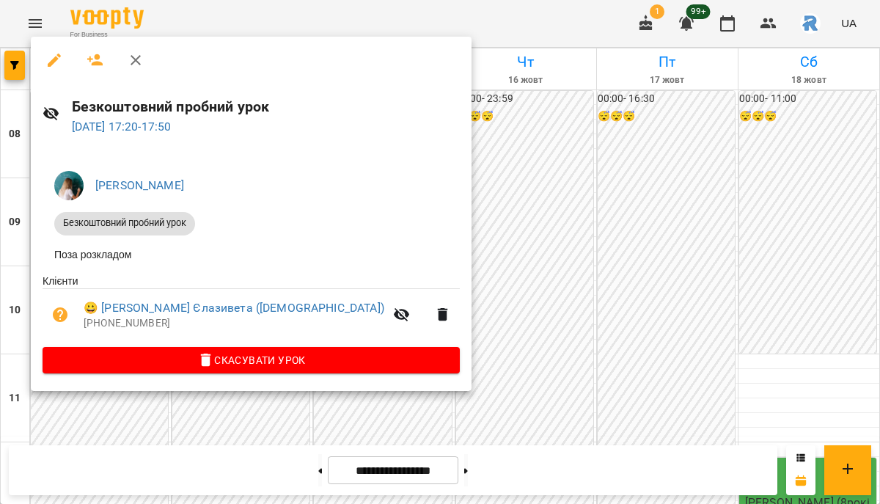
click at [51, 59] on icon "button" at bounding box center [54, 60] width 18 height 18
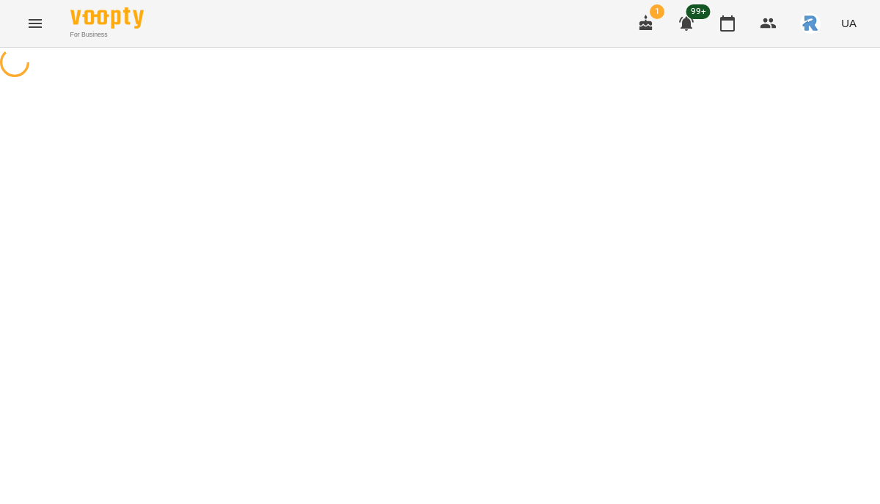
select select "**********"
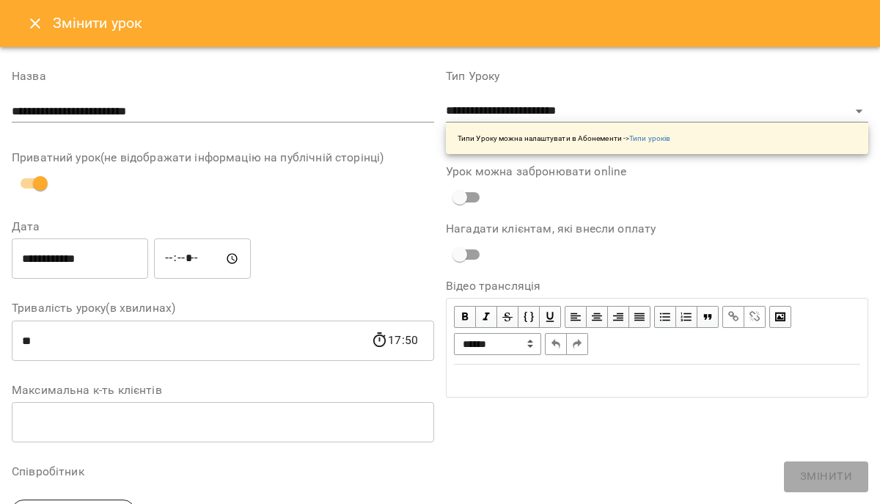
click at [198, 263] on input "*****" at bounding box center [202, 258] width 97 height 41
type input "*****"
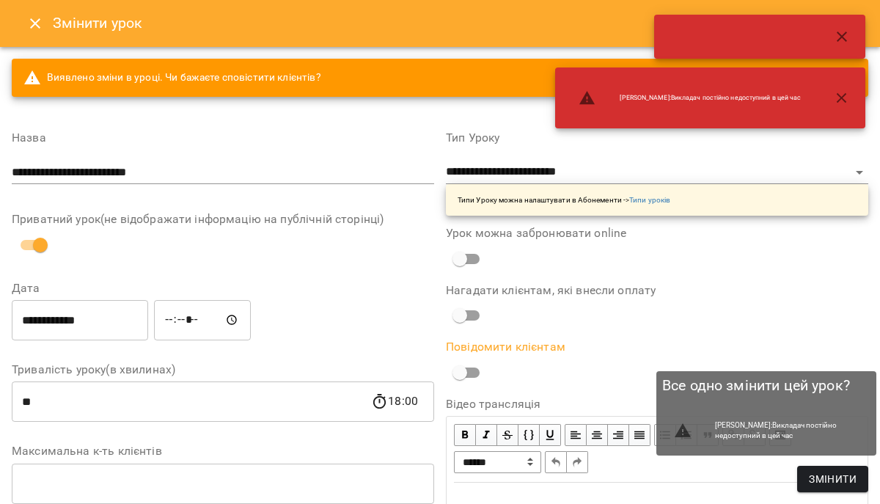
click at [842, 479] on span "Змінити" at bounding box center [833, 479] width 48 height 18
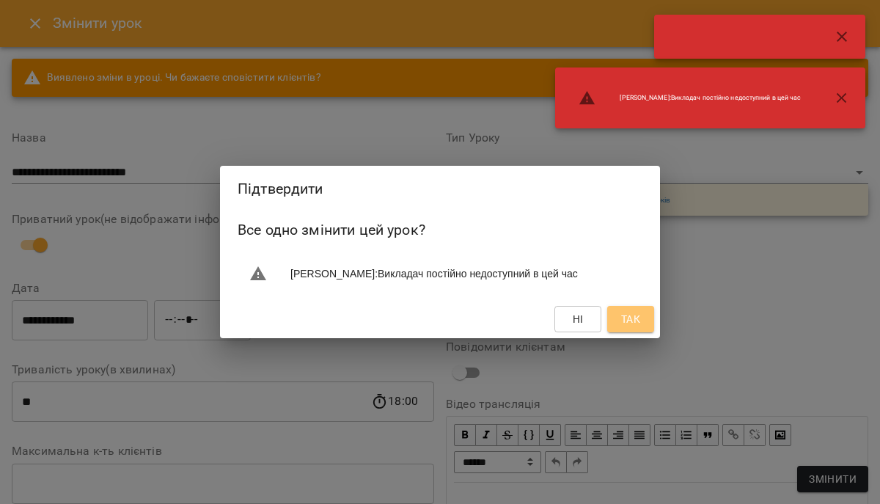
click at [625, 320] on span "Так" at bounding box center [630, 319] width 19 height 18
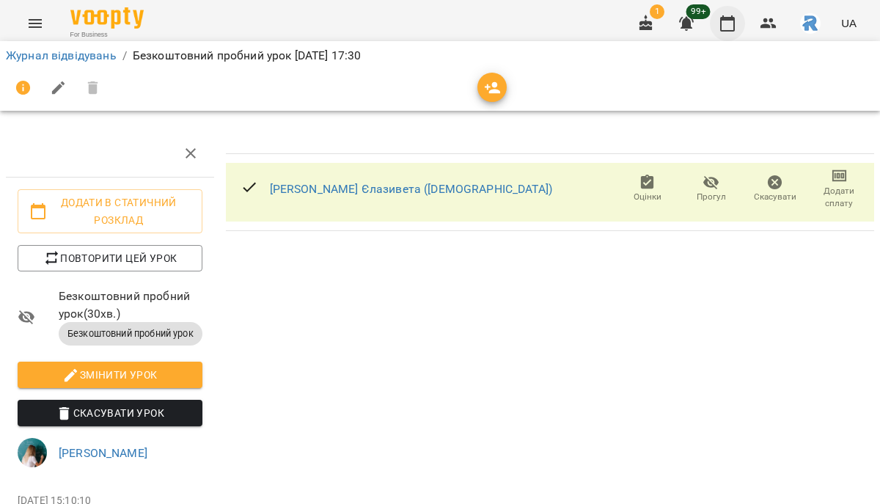
click at [726, 16] on icon "button" at bounding box center [728, 24] width 18 height 18
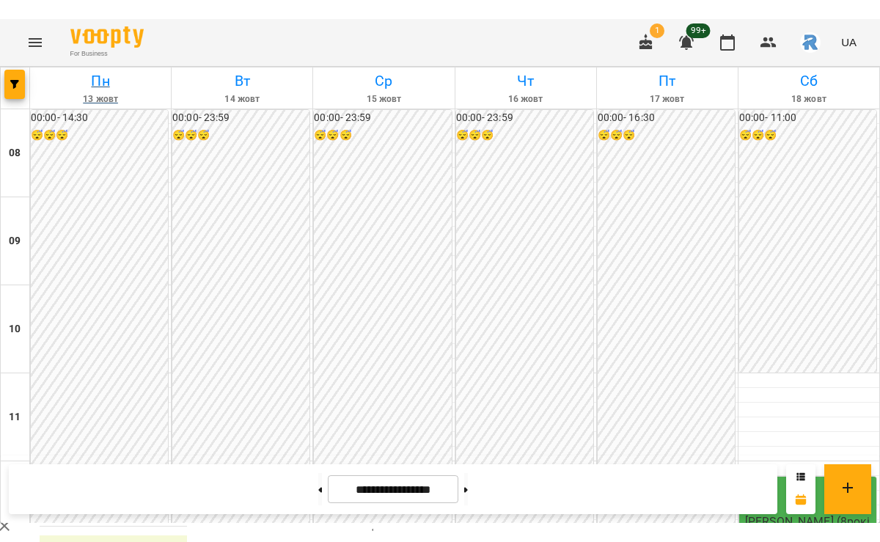
scroll to position [395, 0]
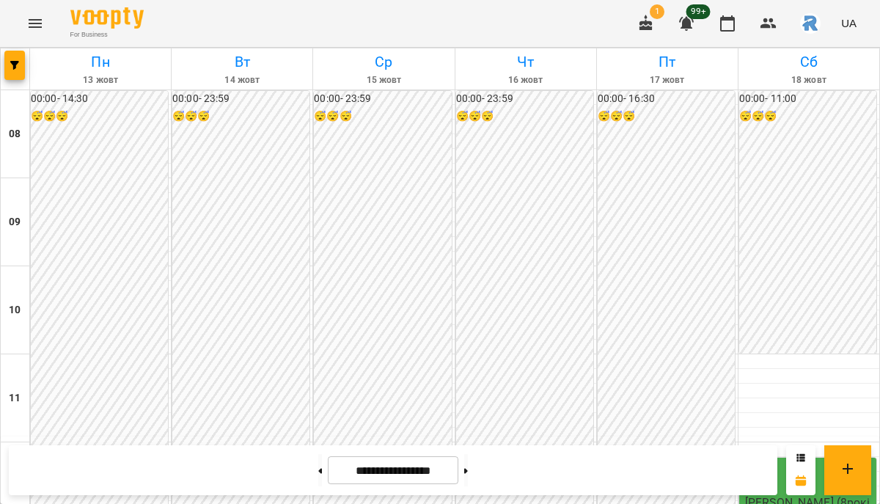
click at [34, 12] on button "Menu" at bounding box center [35, 23] width 35 height 35
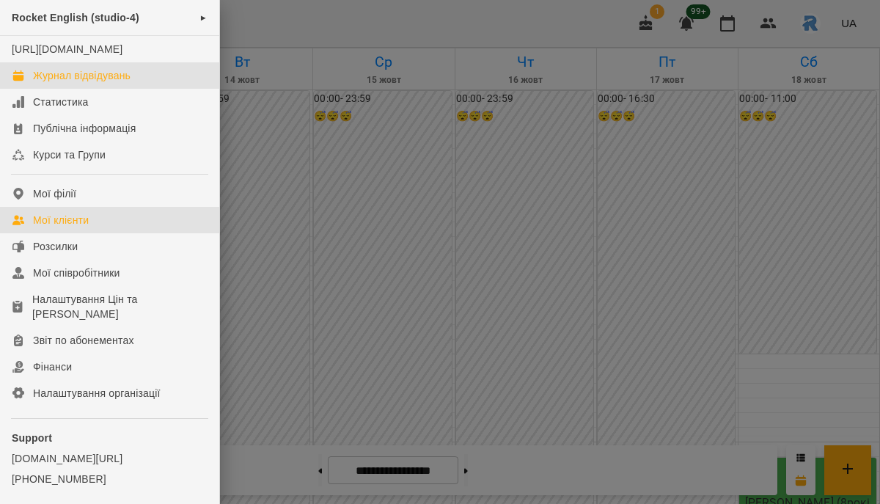
click at [86, 222] on link "Мої клієнти" at bounding box center [109, 220] width 219 height 26
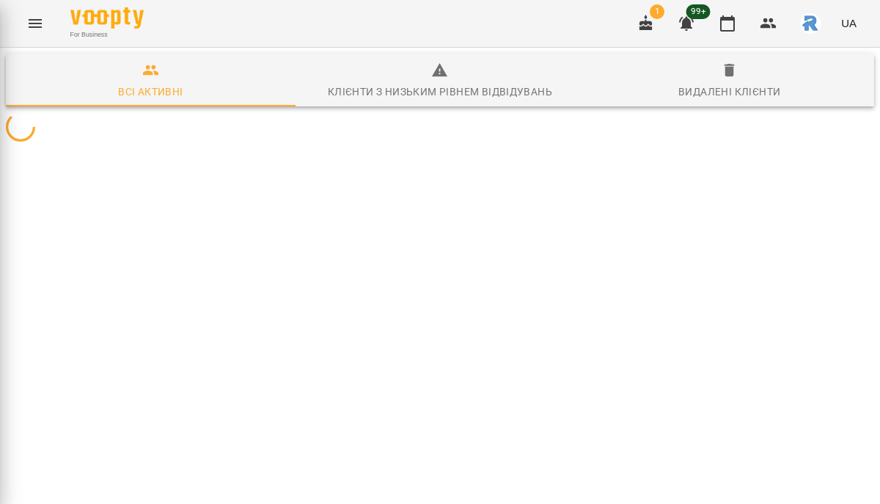
click at [86, 222] on div "Rocket English (studio-4) ► https://www.voopty.com.ua/studio/67aee1ed4a451469e5…" at bounding box center [440, 252] width 880 height 504
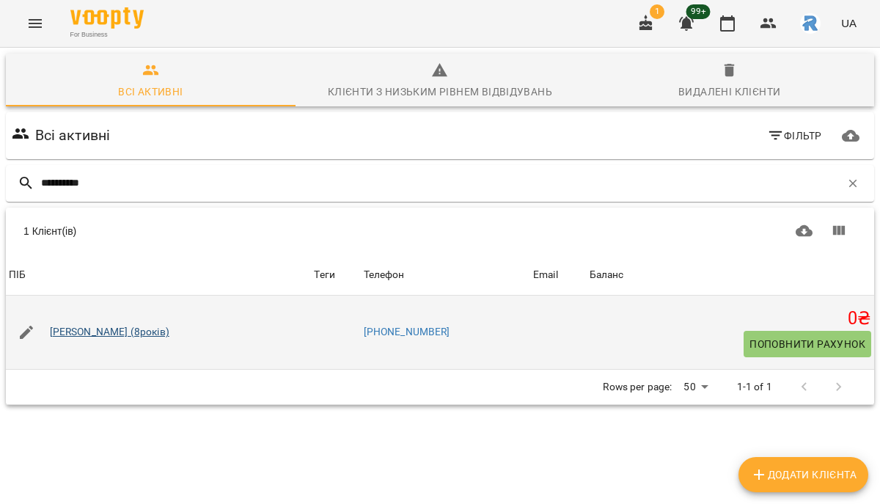
type input "**********"
click at [119, 332] on link "[PERSON_NAME] (8років)" at bounding box center [110, 332] width 120 height 15
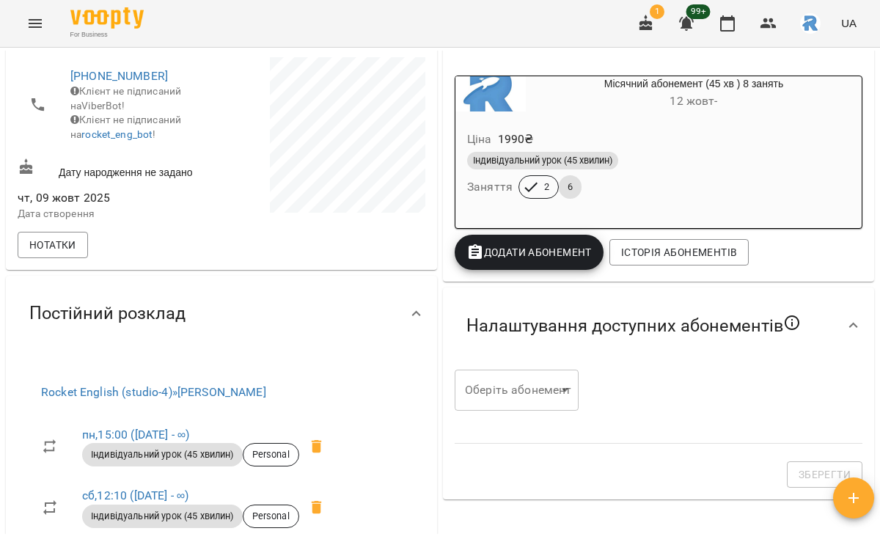
scroll to position [228, 0]
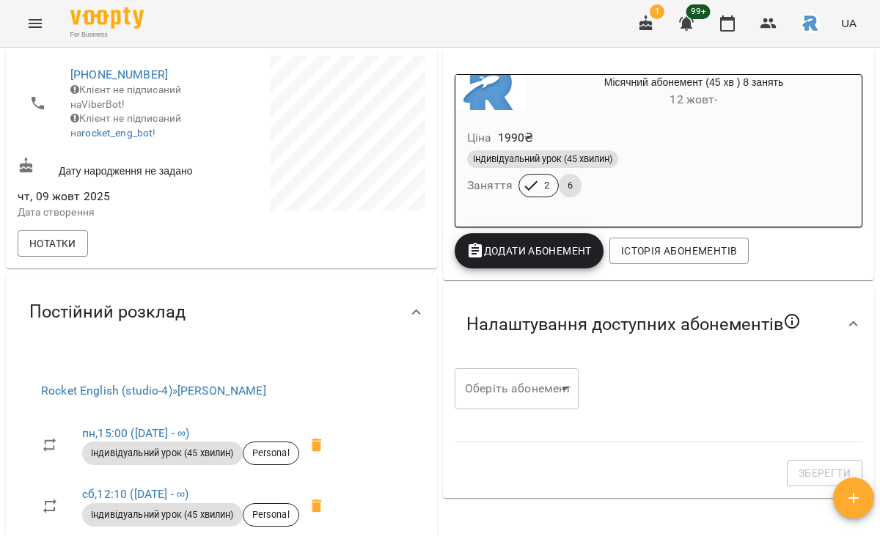
click at [25, 16] on button "Menu" at bounding box center [35, 23] width 35 height 35
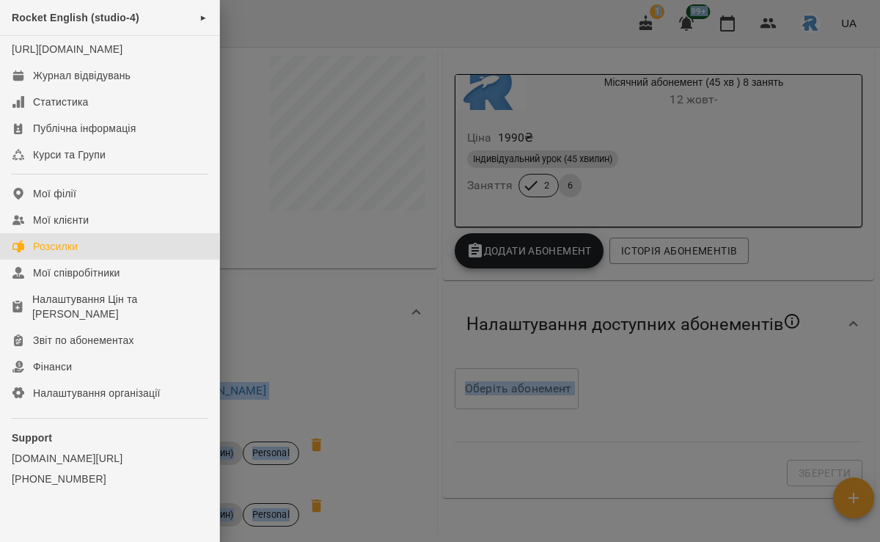
click at [85, 259] on link "Розсилки" at bounding box center [109, 246] width 219 height 26
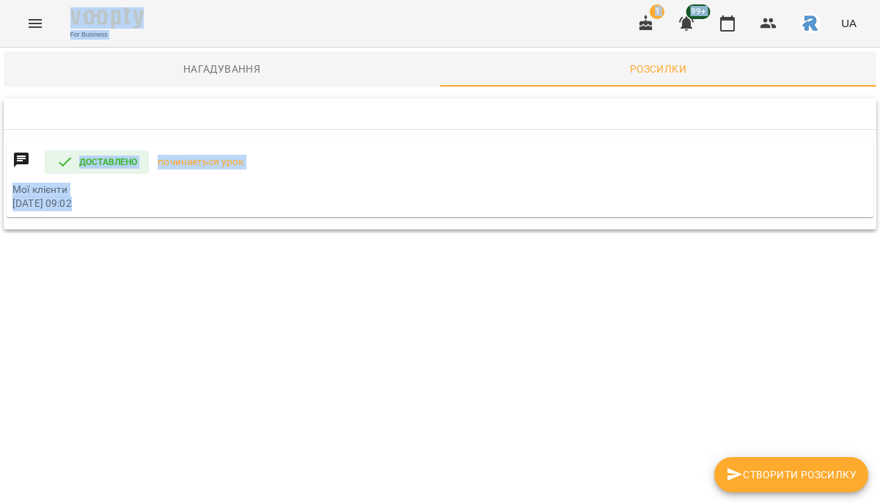
click at [38, 23] on icon "Menu" at bounding box center [35, 23] width 13 height 9
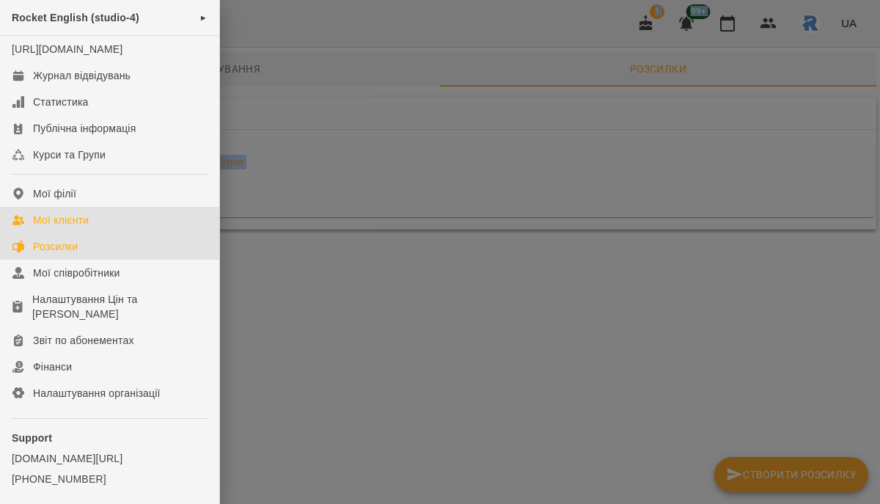
click at [79, 227] on div "Мої клієнти" at bounding box center [61, 220] width 56 height 15
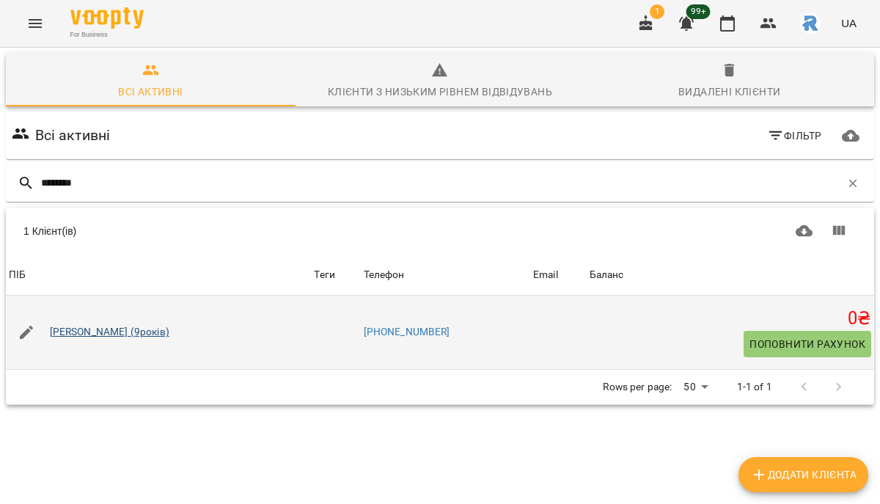
type input "********"
click at [103, 328] on link "[PERSON_NAME] (9років)" at bounding box center [110, 332] width 120 height 15
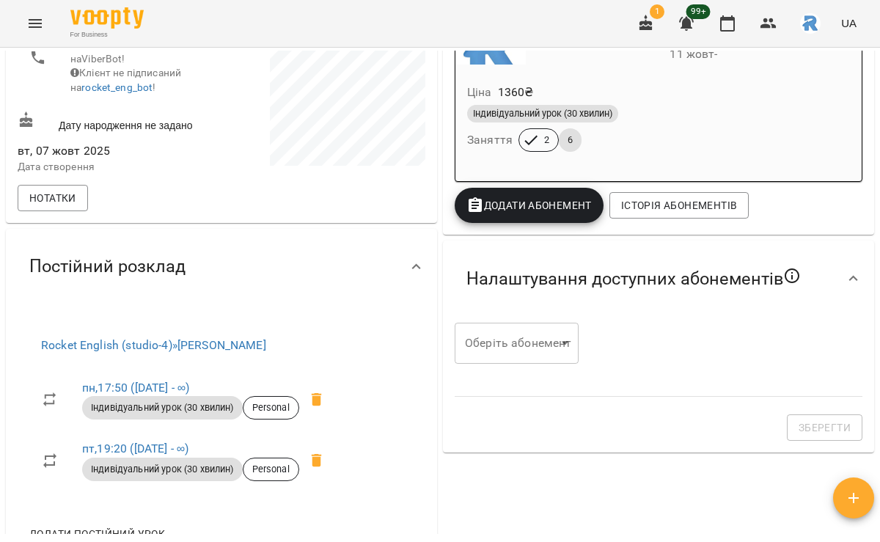
scroll to position [273, 0]
click at [643, 132] on div "Індивідуальний урок (30 хвилин) Заняття 2 6" at bounding box center [658, 129] width 389 height 53
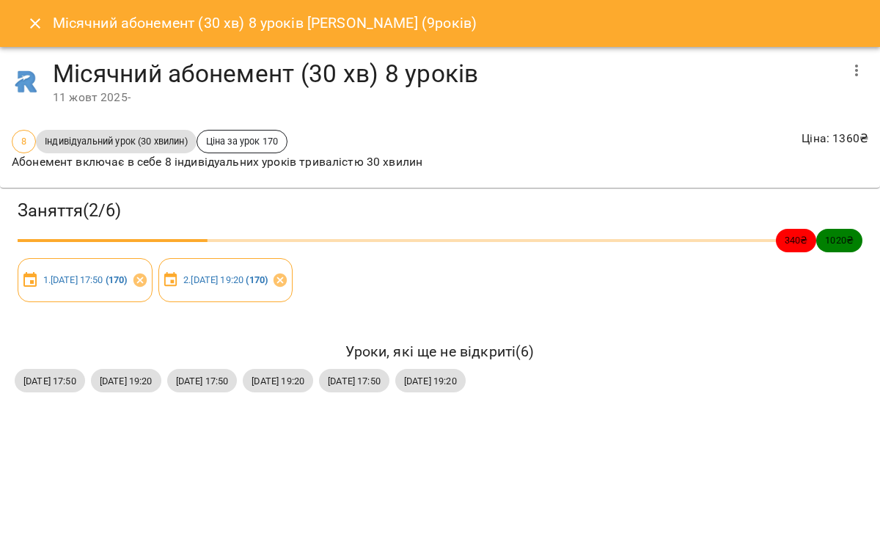
click at [41, 23] on icon "Close" at bounding box center [35, 24] width 18 height 18
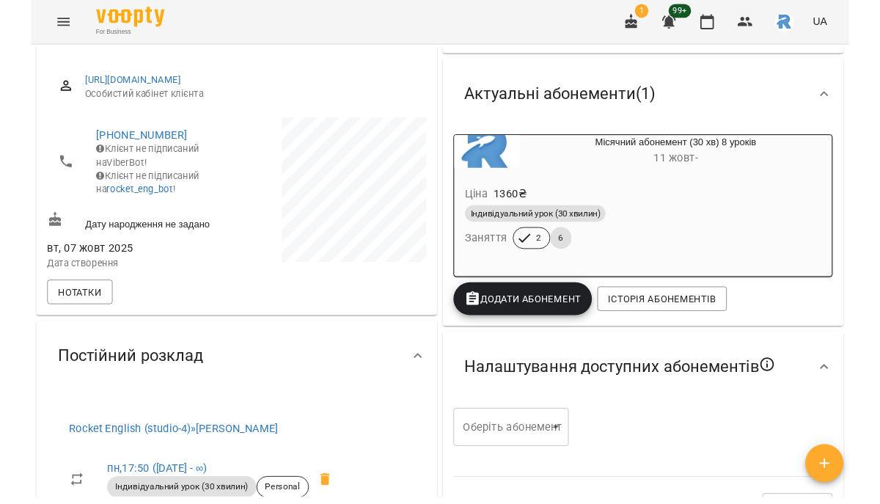
scroll to position [0, 0]
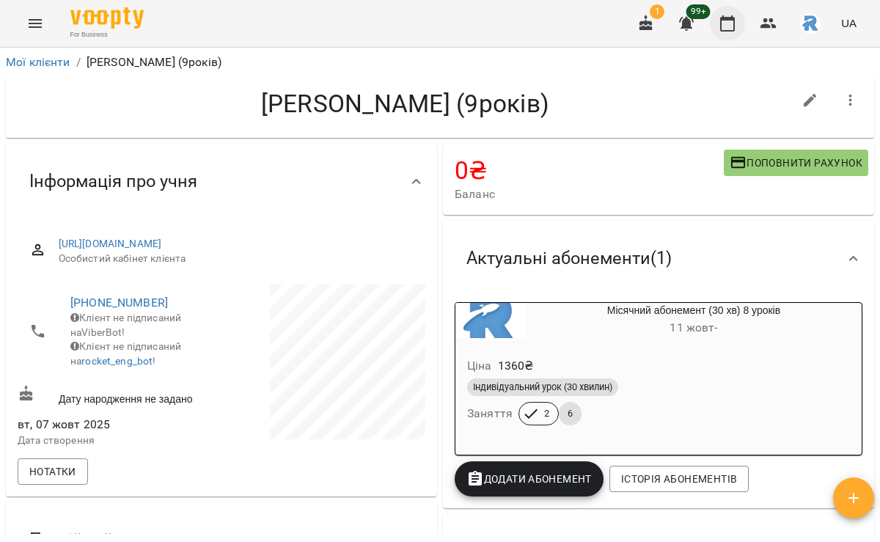
click at [735, 21] on icon "button" at bounding box center [727, 23] width 15 height 16
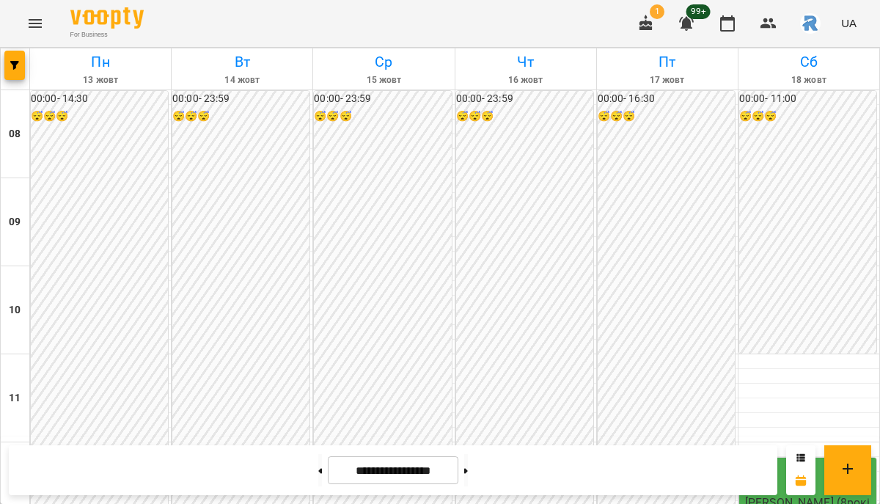
scroll to position [795, 0]
click at [18, 68] on icon "button" at bounding box center [14, 65] width 9 height 9
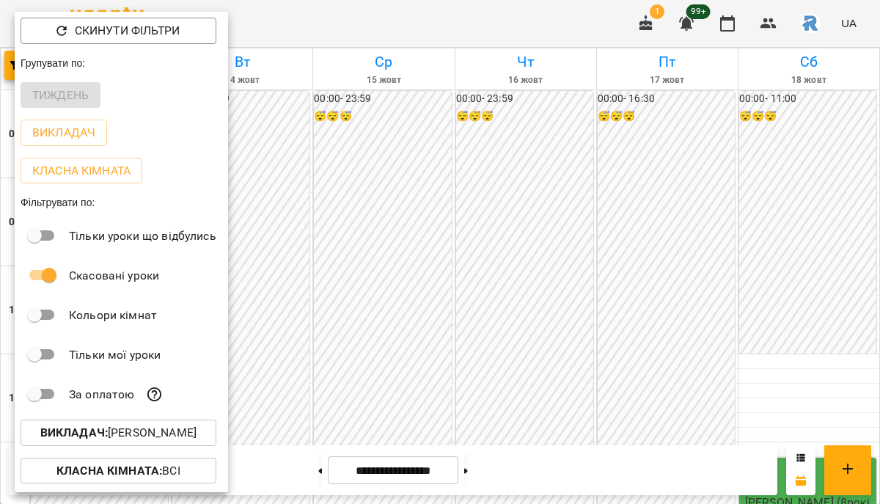
click at [167, 438] on p "Викладач : [PERSON_NAME]" at bounding box center [118, 433] width 156 height 18
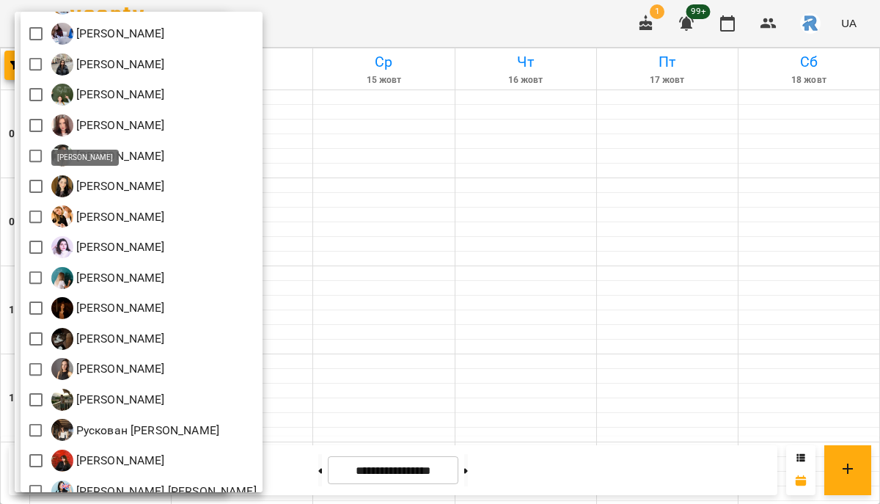
scroll to position [429, 0]
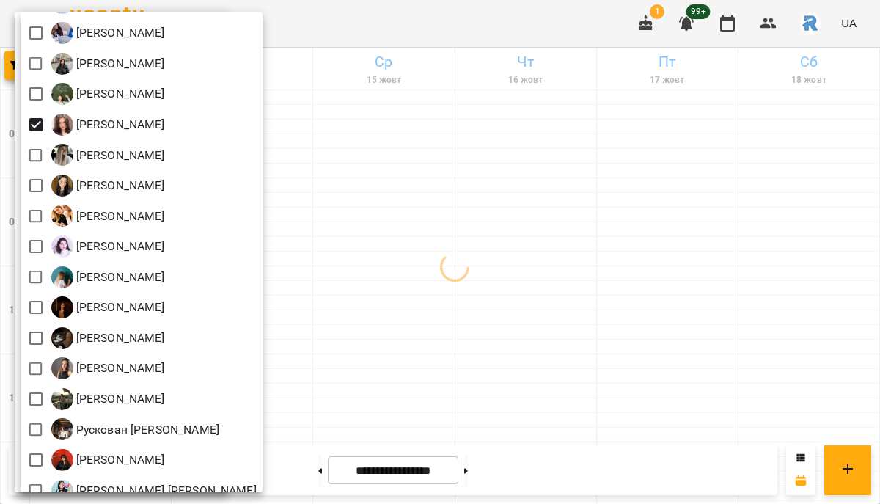
click at [448, 205] on div at bounding box center [440, 252] width 880 height 504
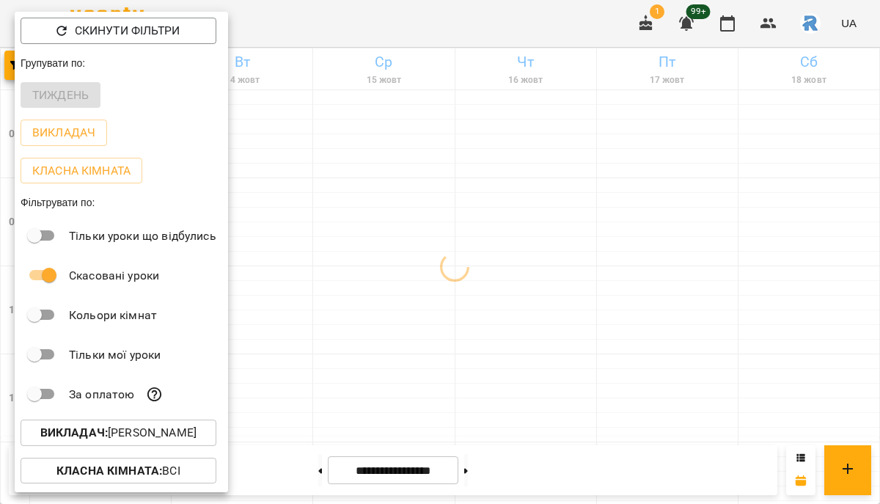
click at [448, 205] on div at bounding box center [440, 252] width 880 height 504
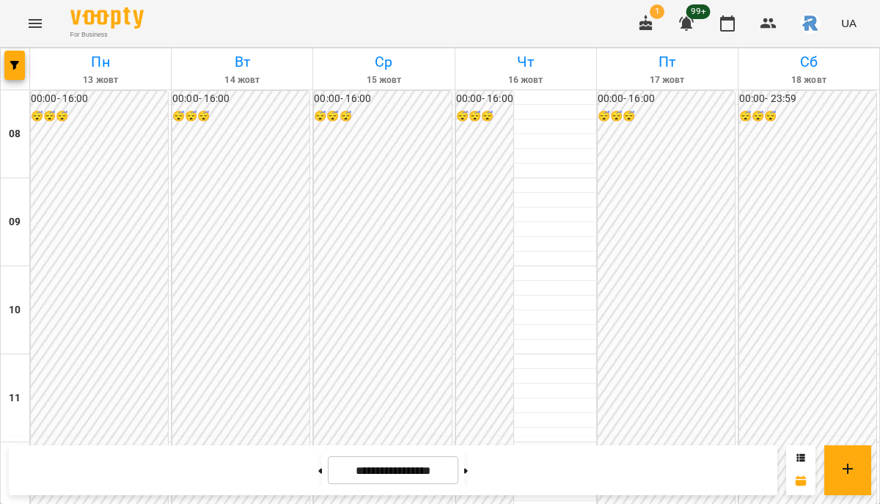
scroll to position [686, 0]
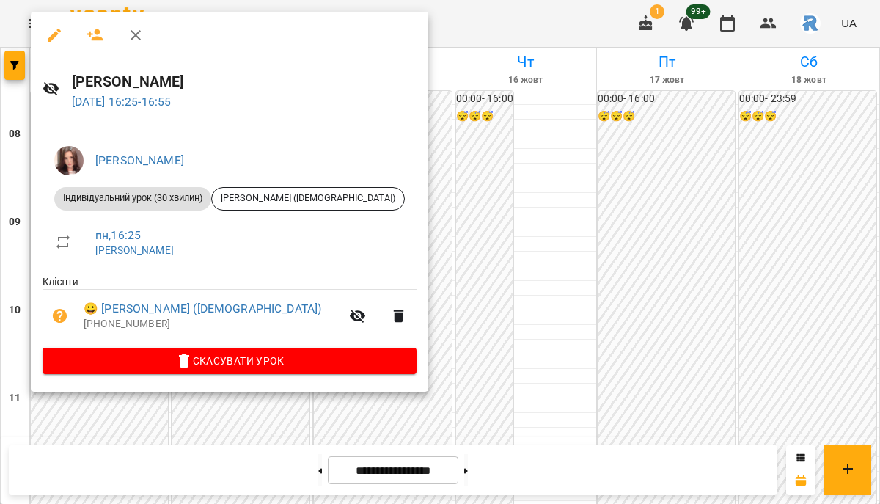
click at [445, 224] on div at bounding box center [440, 252] width 880 height 504
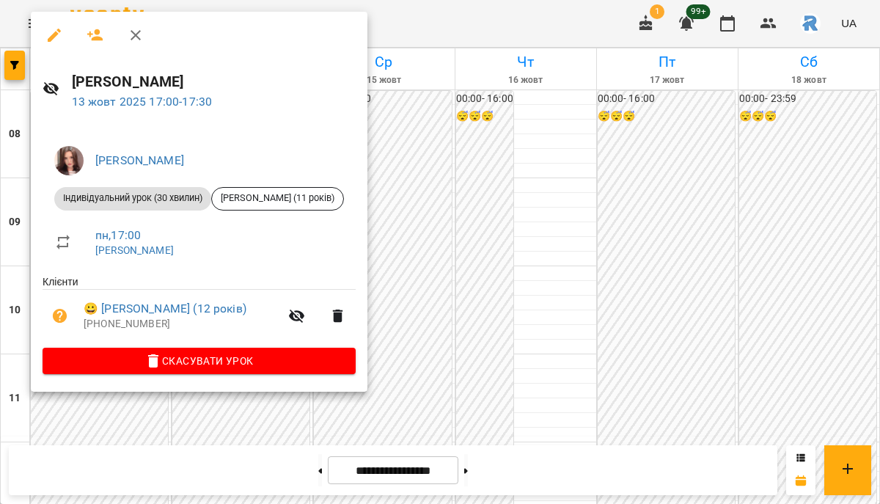
click at [411, 230] on div at bounding box center [440, 252] width 880 height 504
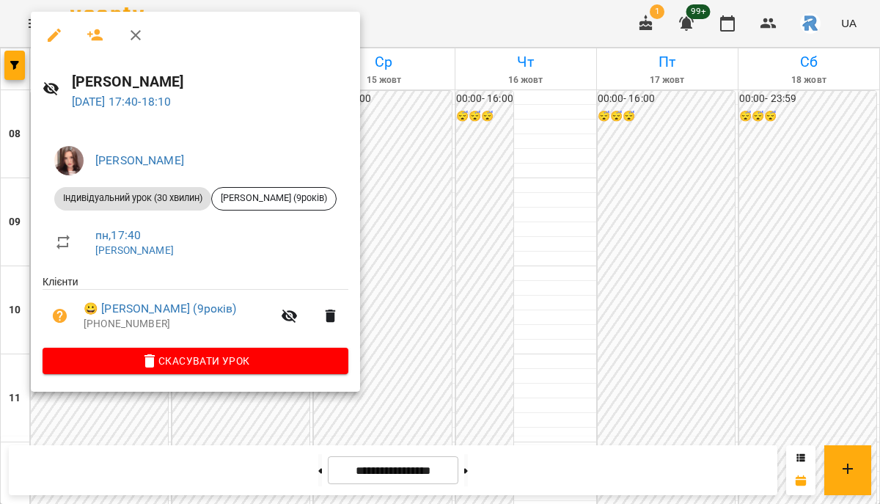
click at [475, 241] on div at bounding box center [440, 252] width 880 height 504
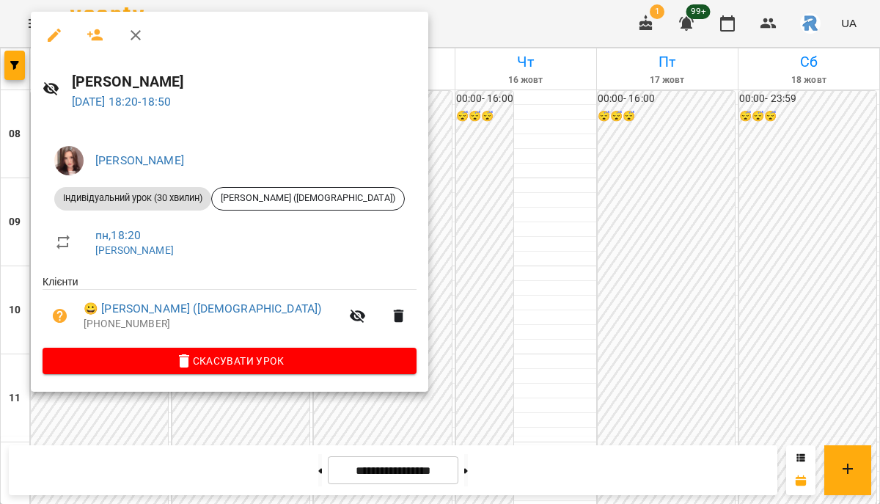
click at [426, 270] on div at bounding box center [440, 252] width 880 height 504
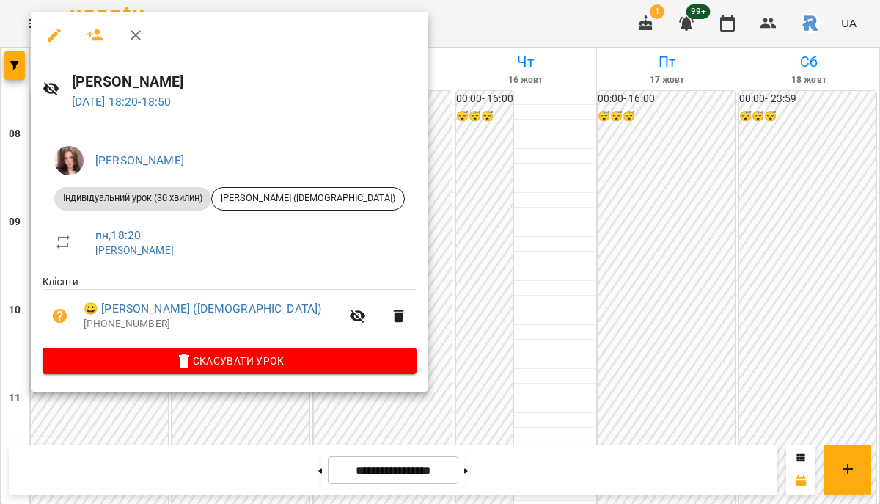
click at [58, 35] on icon "button" at bounding box center [54, 35] width 18 height 18
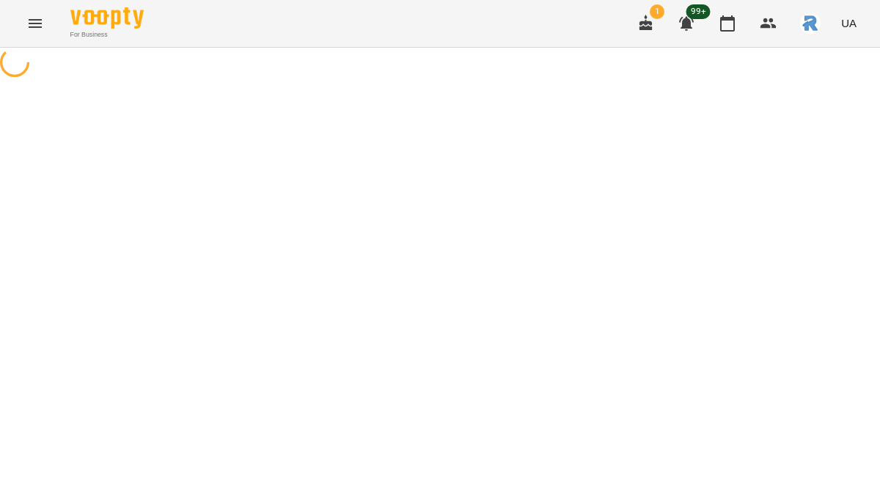
select select "**********"
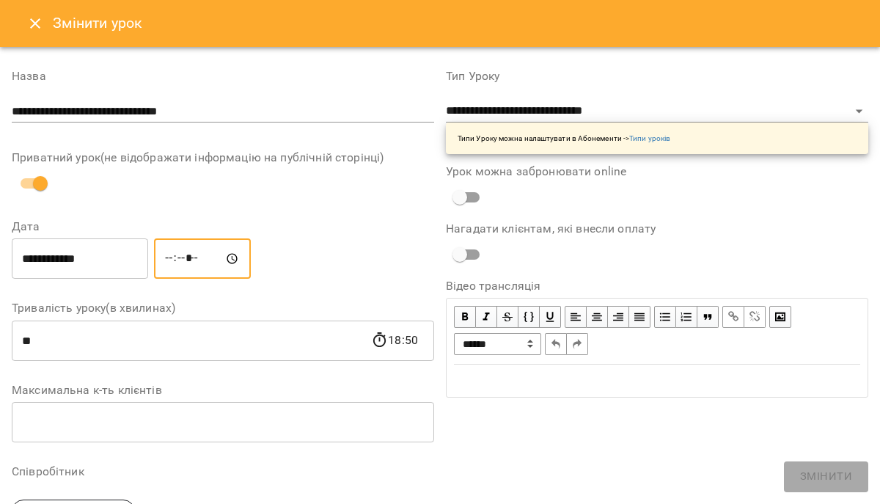
click at [180, 258] on input "*****" at bounding box center [202, 258] width 97 height 41
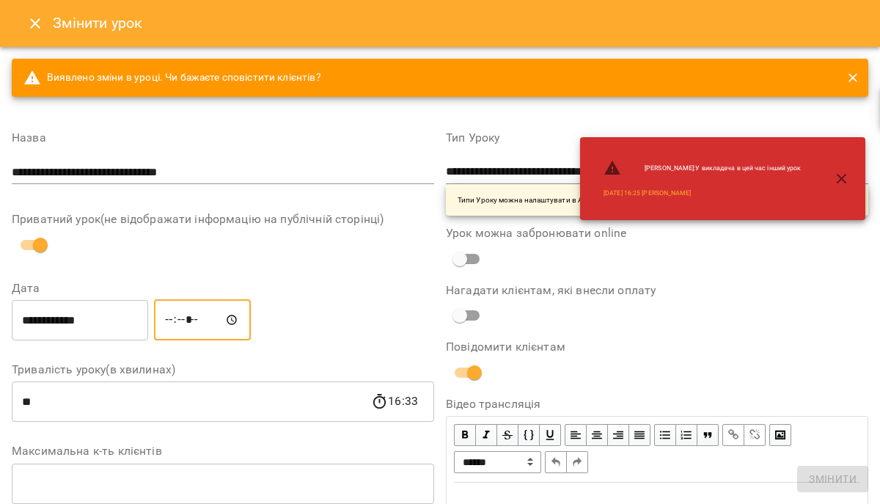
type input "*****"
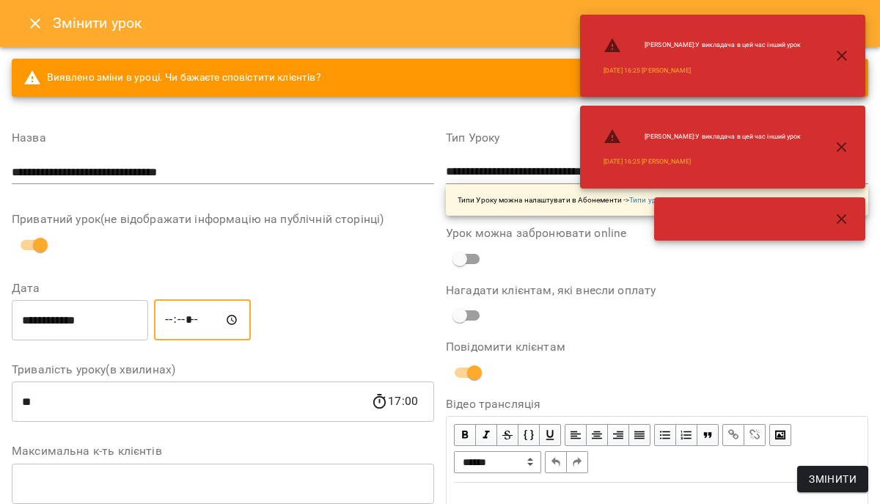
click at [103, 325] on input "**********" at bounding box center [80, 319] width 136 height 41
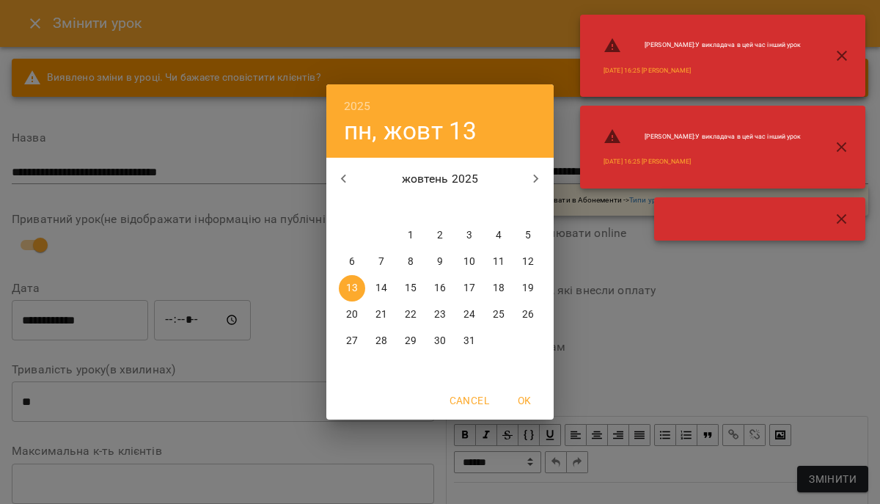
click at [408, 288] on p "15" at bounding box center [411, 288] width 12 height 15
type input "**********"
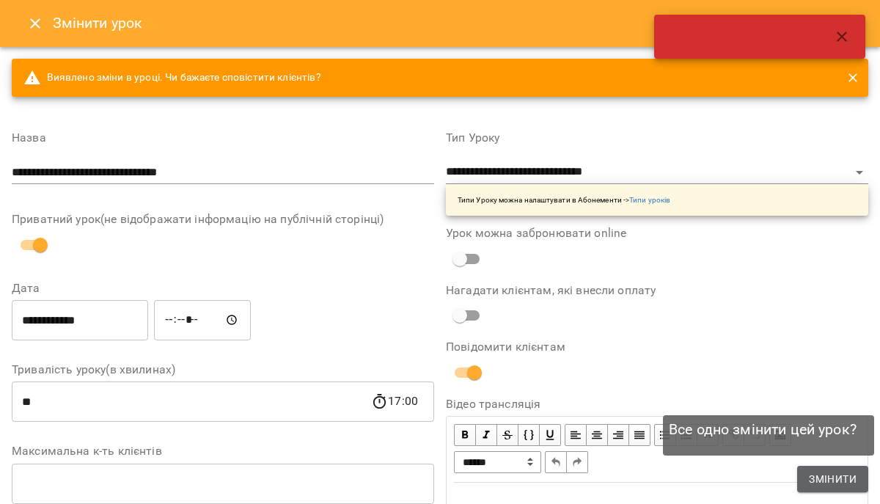
click at [863, 486] on button "Змінити" at bounding box center [833, 479] width 71 height 26
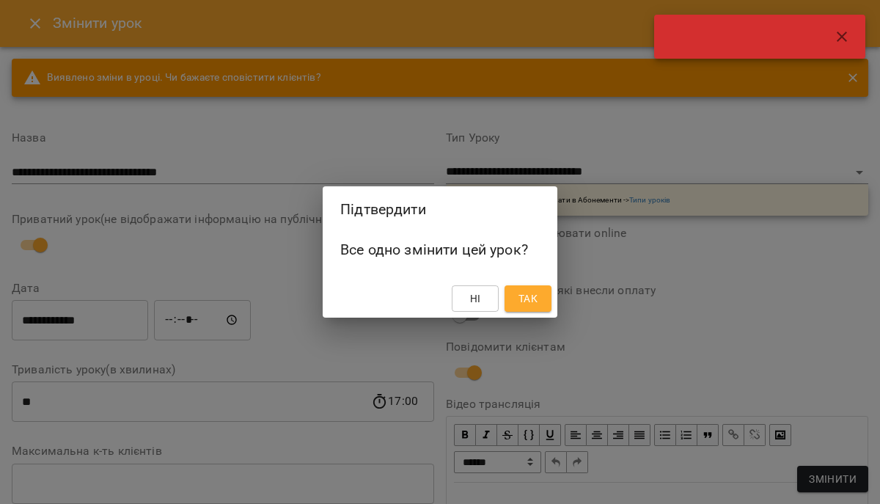
click at [532, 293] on span "Так" at bounding box center [528, 299] width 19 height 18
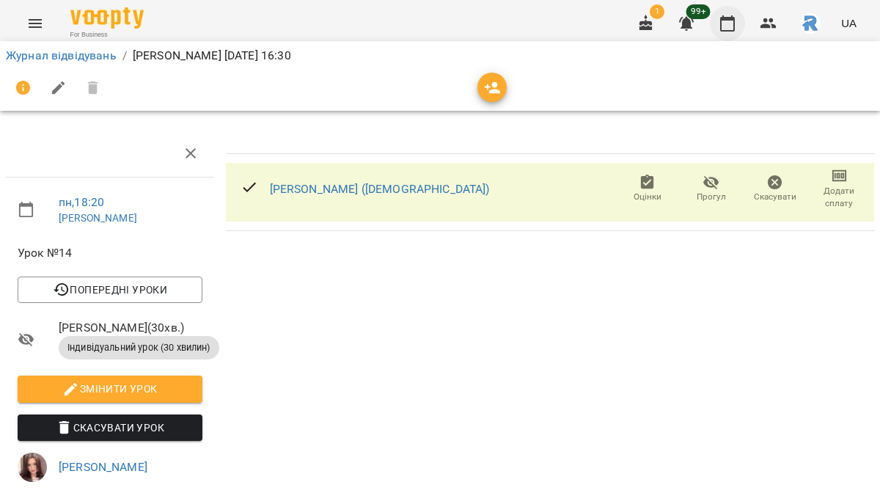
click at [733, 25] on icon "button" at bounding box center [728, 24] width 18 height 18
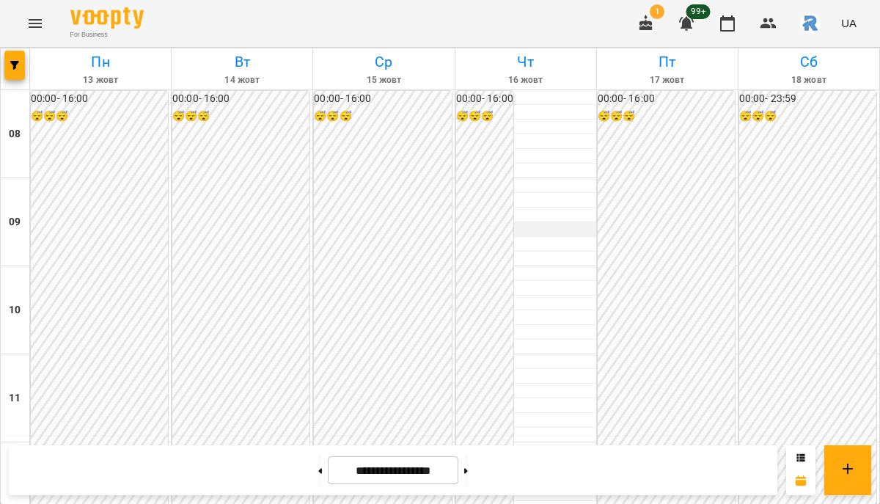
scroll to position [663, 0]
click at [12, 64] on icon "button" at bounding box center [14, 65] width 9 height 9
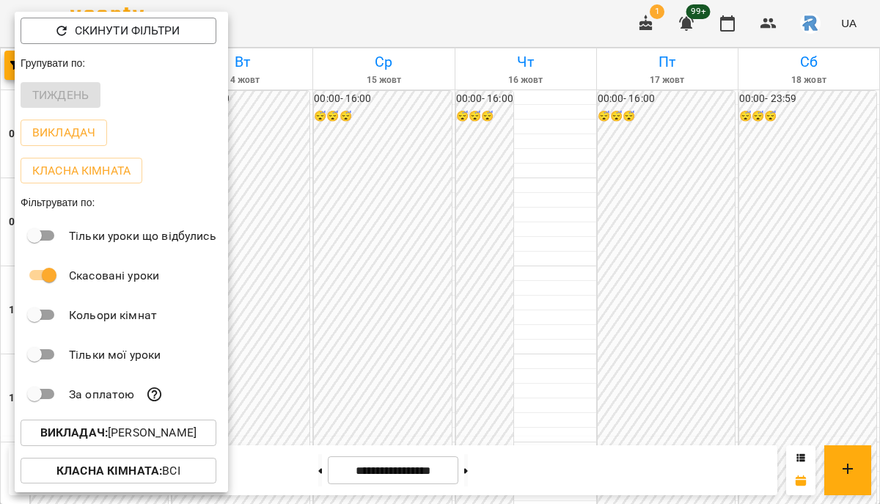
click at [128, 437] on p "Викладач : Калашник Анастасія Володимирівна" at bounding box center [118, 433] width 156 height 18
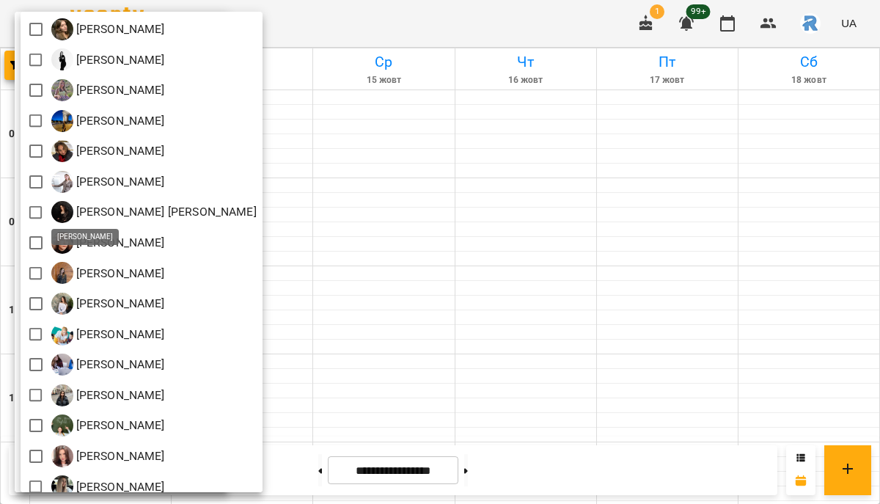
scroll to position [89, 0]
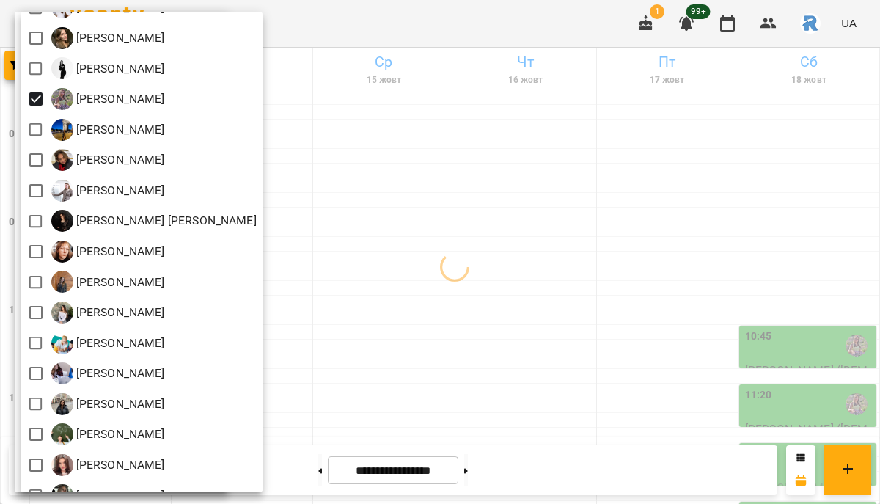
click at [616, 288] on div at bounding box center [440, 252] width 880 height 504
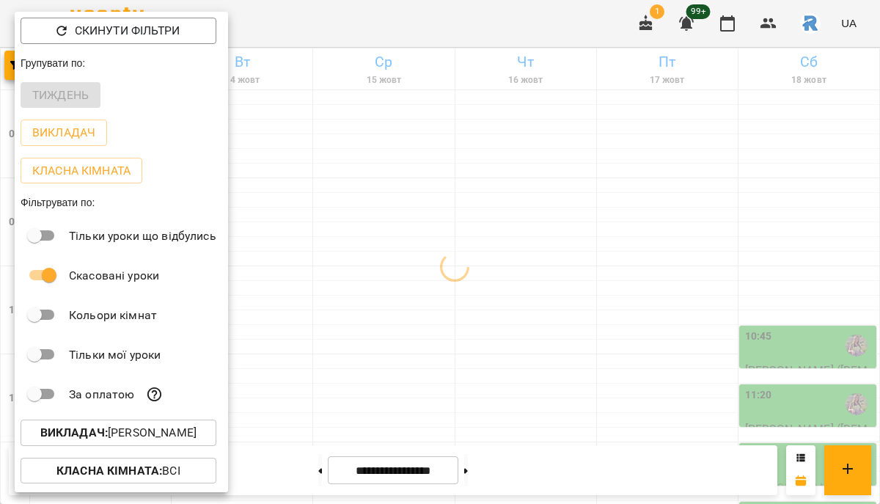
click at [616, 288] on div at bounding box center [440, 252] width 880 height 504
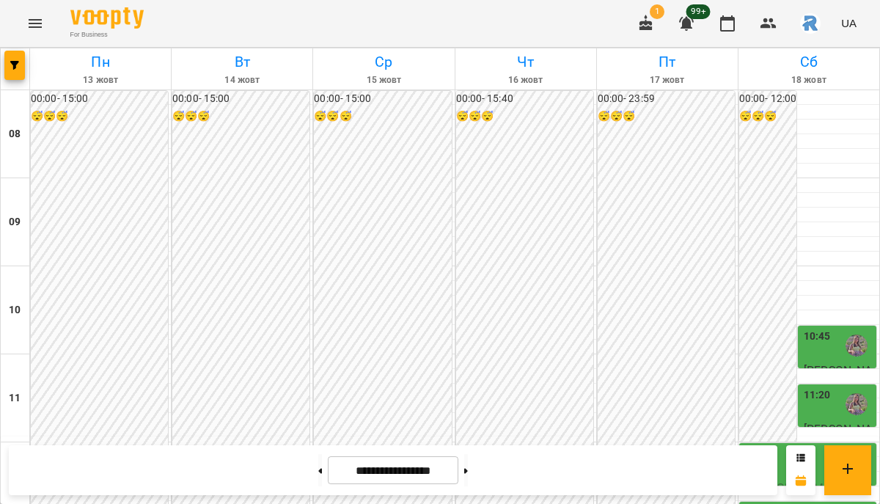
scroll to position [501, 0]
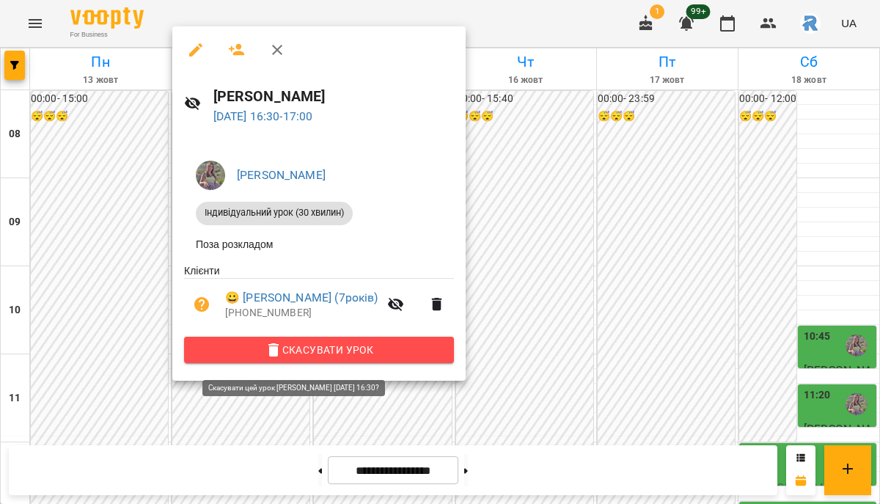
click at [323, 356] on span "Скасувати Урок" at bounding box center [319, 350] width 247 height 18
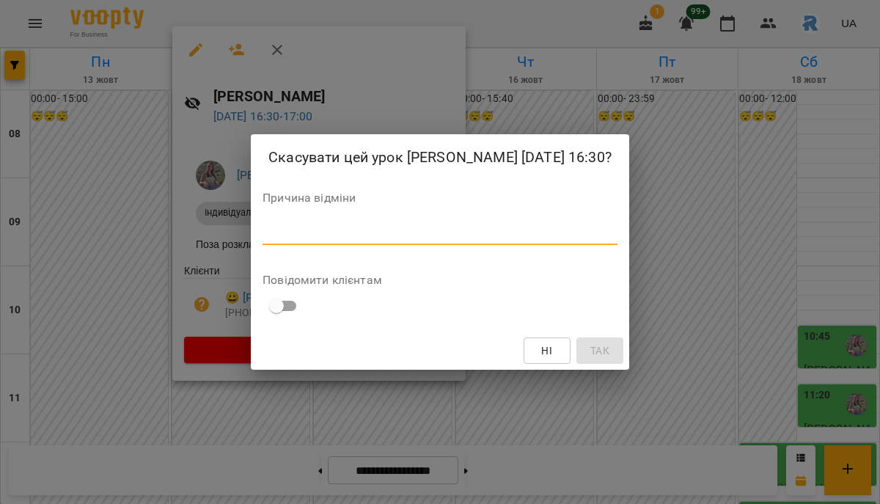
click at [320, 240] on textarea at bounding box center [440, 233] width 355 height 14
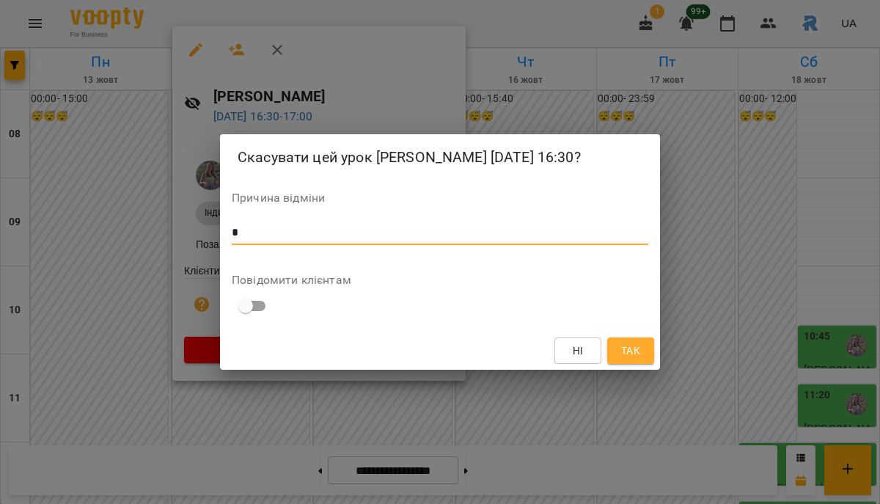
type textarea "*"
click at [646, 364] on button "Так" at bounding box center [630, 350] width 47 height 26
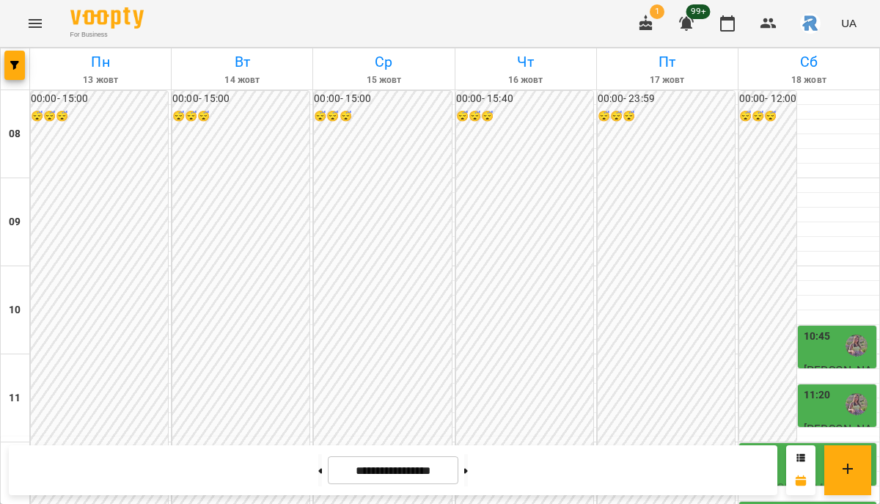
scroll to position [610, 0]
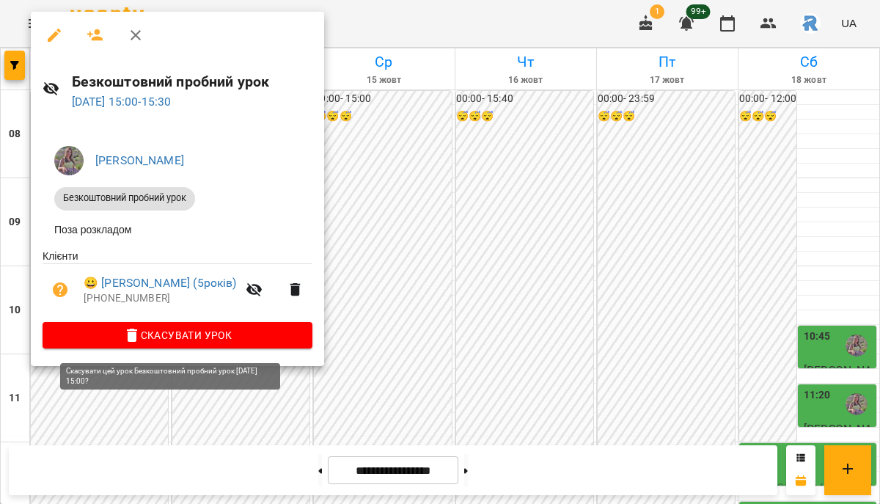
click at [175, 338] on span "Скасувати Урок" at bounding box center [177, 335] width 247 height 18
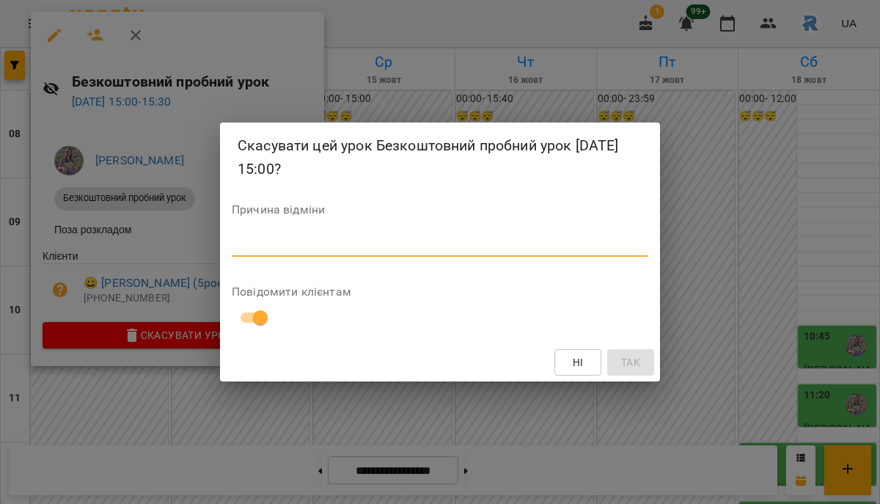
click at [260, 249] on textarea at bounding box center [440, 245] width 417 height 14
type textarea "*"
click at [631, 370] on span "Так" at bounding box center [630, 363] width 19 height 18
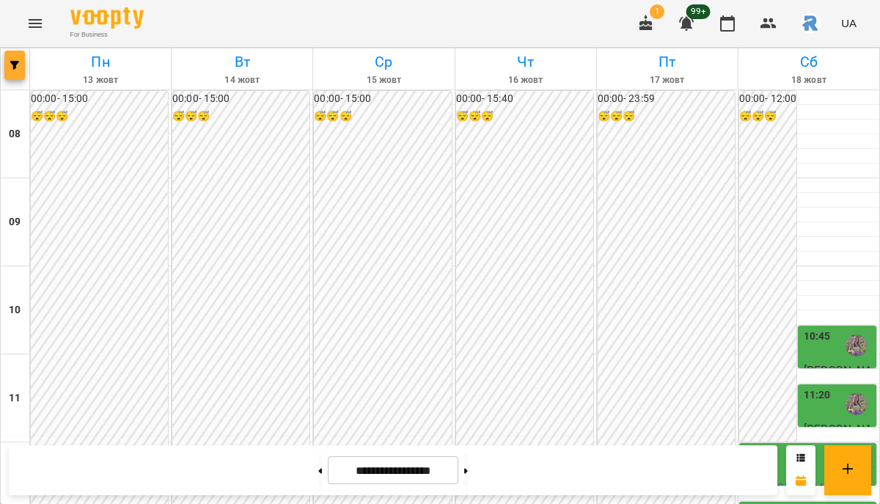
click at [18, 54] on button "button" at bounding box center [14, 65] width 21 height 29
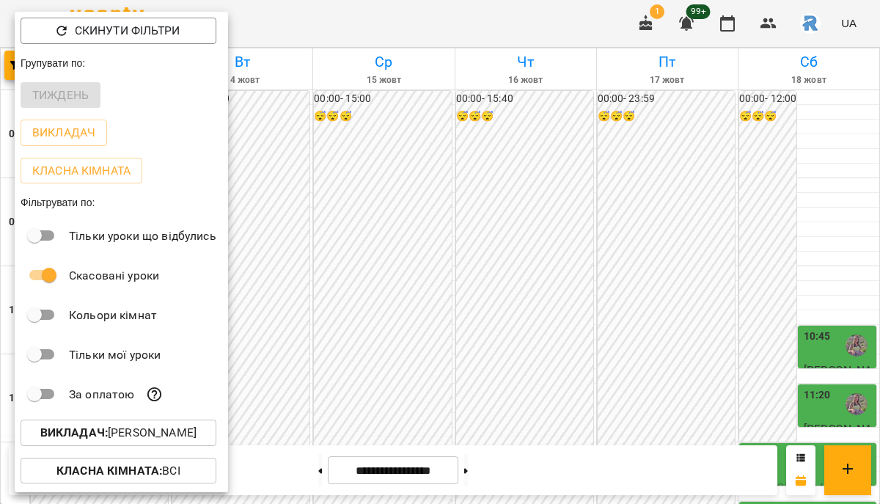
click at [193, 434] on p "Викладач : Рябуха Анастасія Сергіївна" at bounding box center [118, 433] width 156 height 18
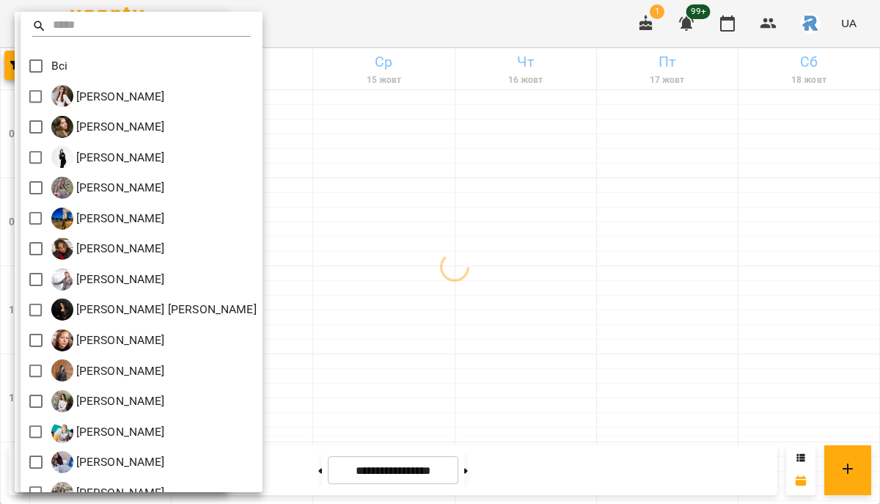
click at [430, 124] on div at bounding box center [440, 252] width 880 height 504
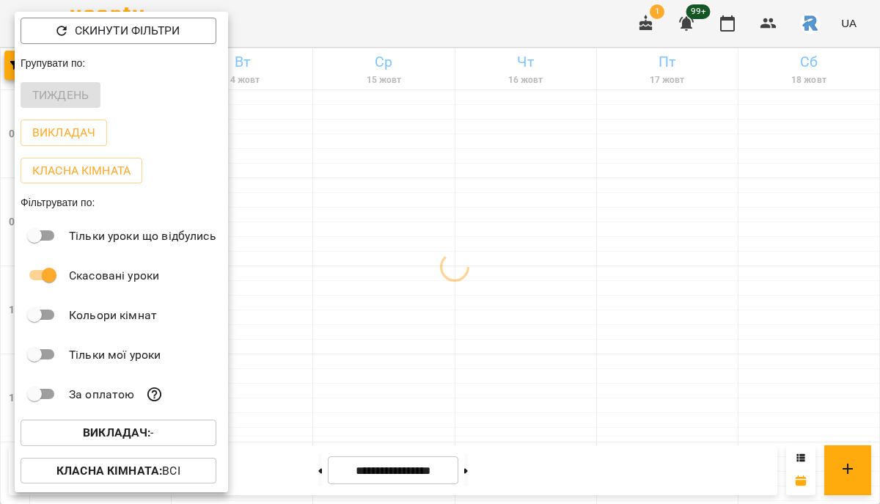
click at [430, 124] on div "Всі [PERSON_NAME] [PERSON_NAME] Назаріївна [PERSON_NAME] [PERSON_NAME] [PERSON_…" at bounding box center [440, 252] width 880 height 504
click at [278, 110] on div at bounding box center [440, 252] width 880 height 504
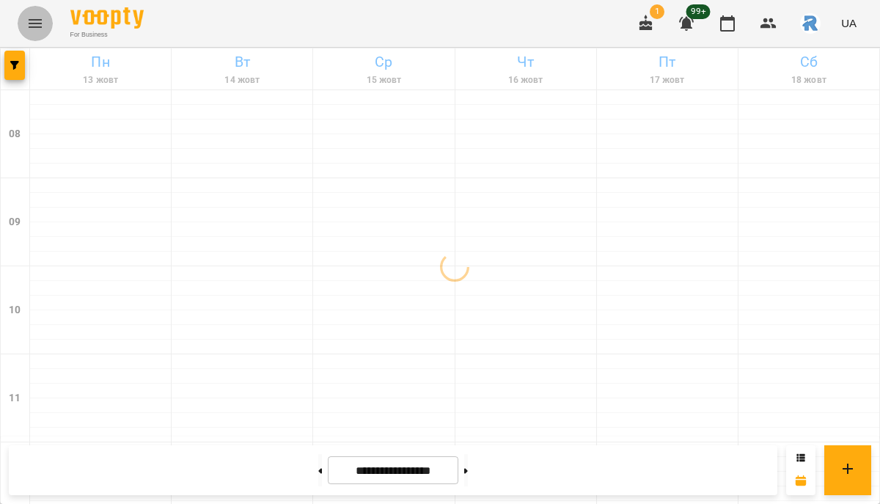
click at [24, 24] on button "Menu" at bounding box center [35, 23] width 35 height 35
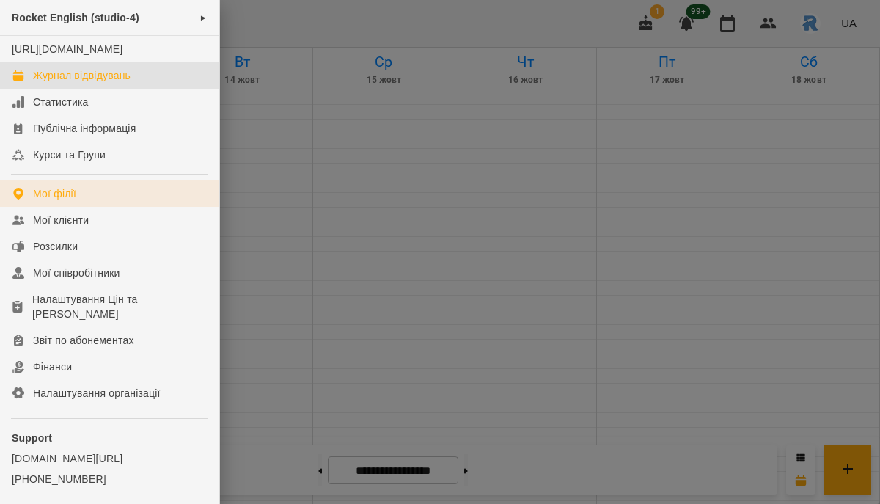
click at [70, 201] on div "Мої філії" at bounding box center [54, 193] width 43 height 15
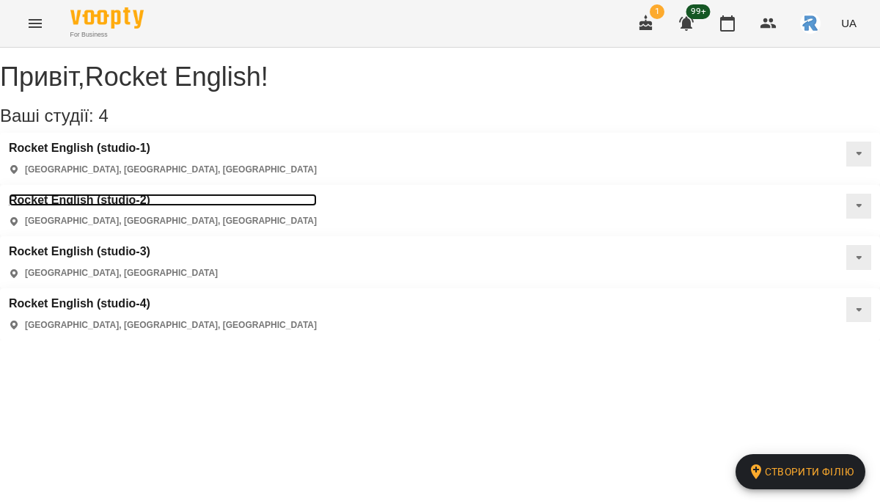
click at [317, 194] on h3 "Rocket English (studio-2)" at bounding box center [163, 200] width 308 height 13
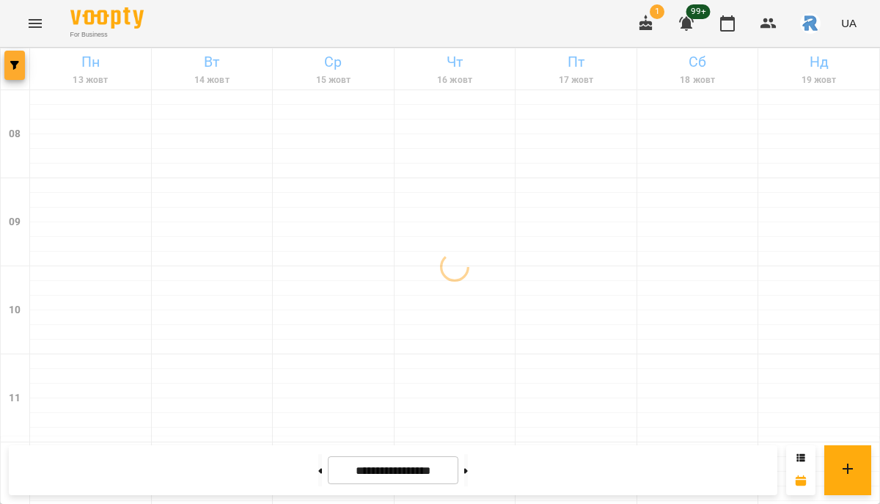
click at [15, 52] on button "button" at bounding box center [14, 65] width 21 height 29
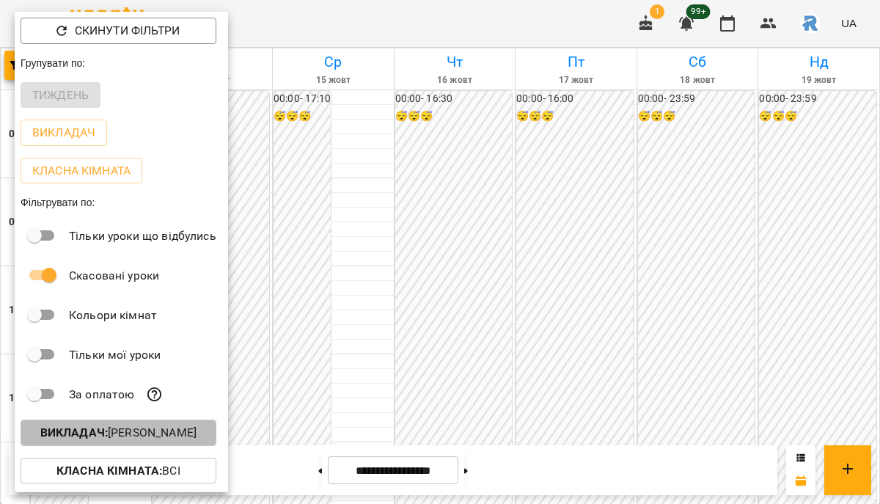
click at [142, 434] on p "Викладач : [PERSON_NAME]" at bounding box center [118, 433] width 156 height 18
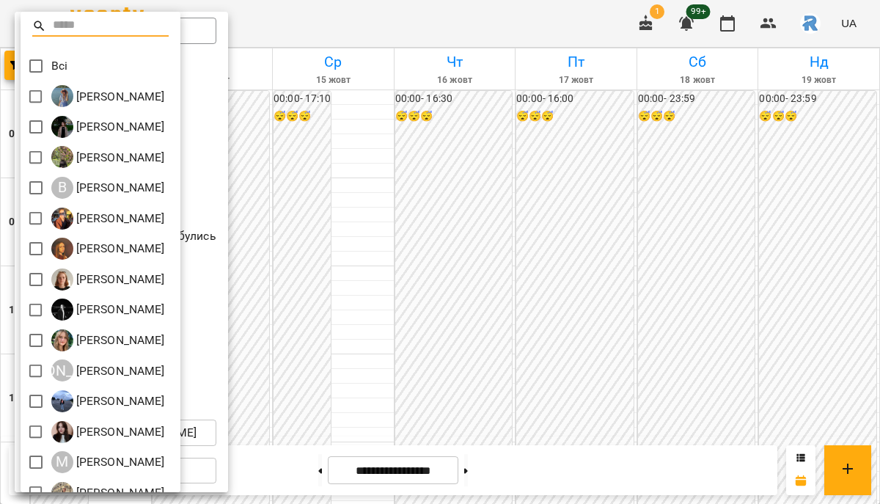
click at [423, 377] on div at bounding box center [440, 252] width 880 height 504
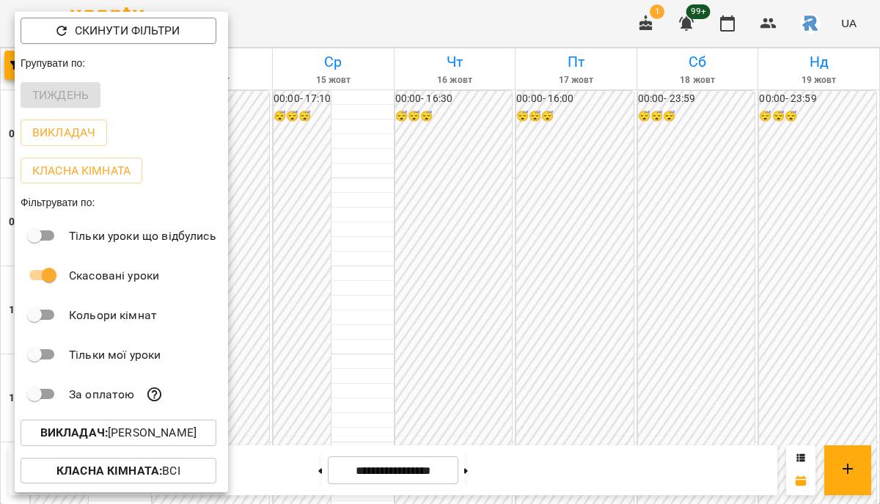
click at [423, 377] on div at bounding box center [440, 252] width 880 height 504
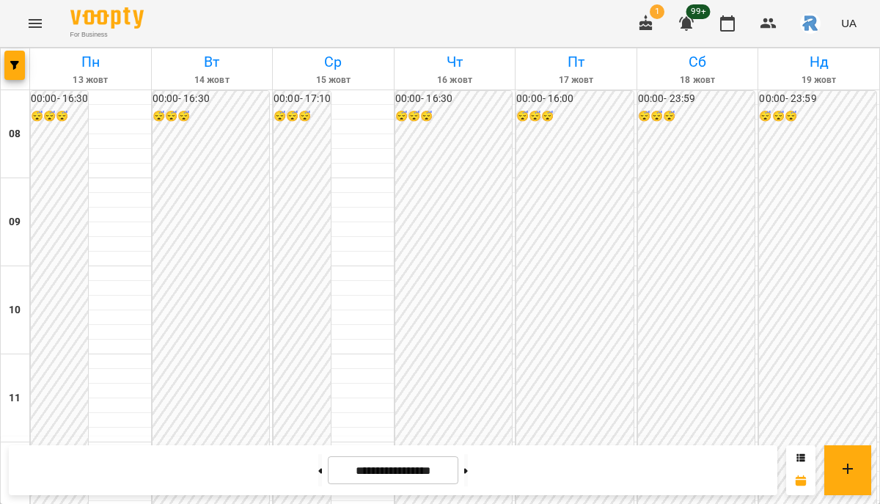
scroll to position [670, 0]
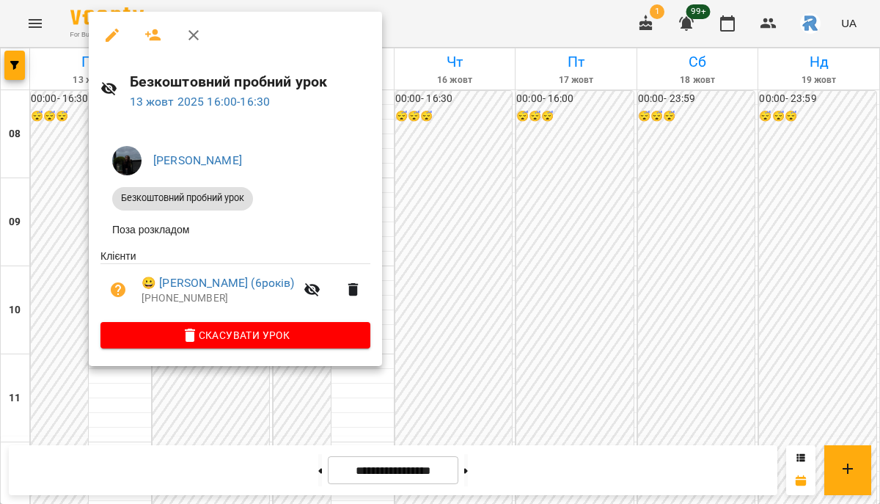
click at [244, 333] on span "Скасувати Урок" at bounding box center [235, 335] width 247 height 18
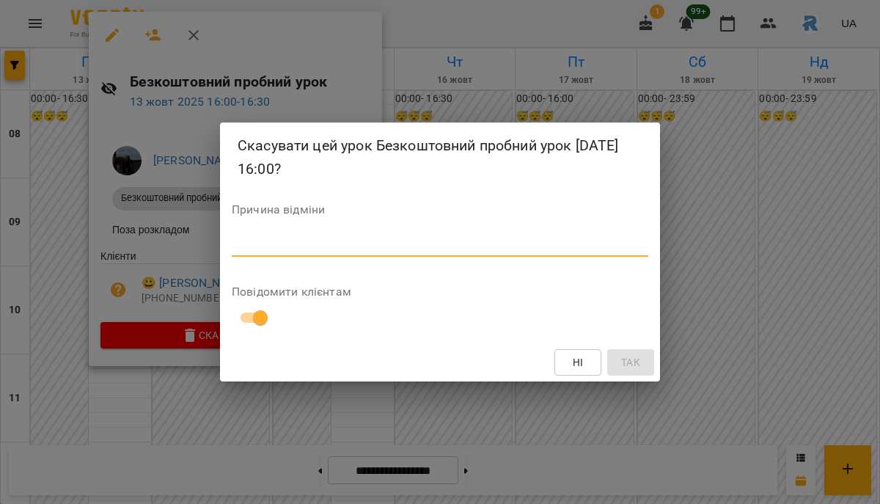
click at [248, 246] on textarea at bounding box center [440, 245] width 417 height 14
type textarea "*"
click at [628, 371] on button "Так" at bounding box center [630, 362] width 47 height 26
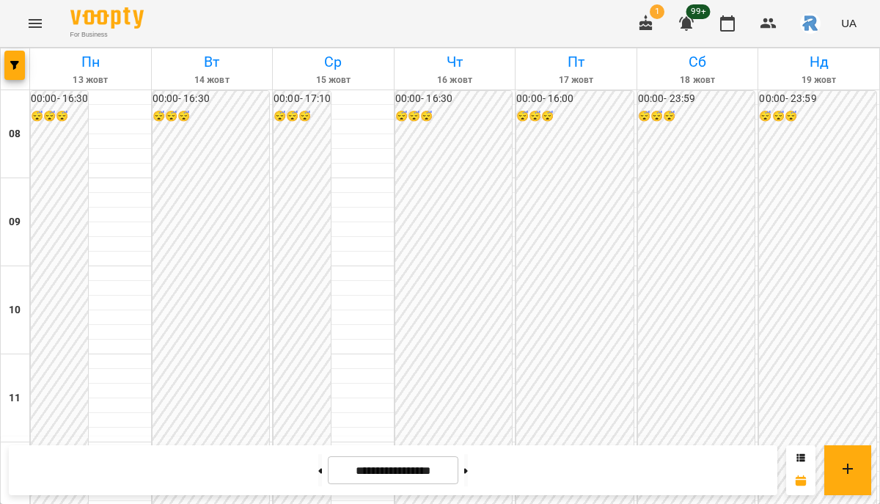
scroll to position [714, 0]
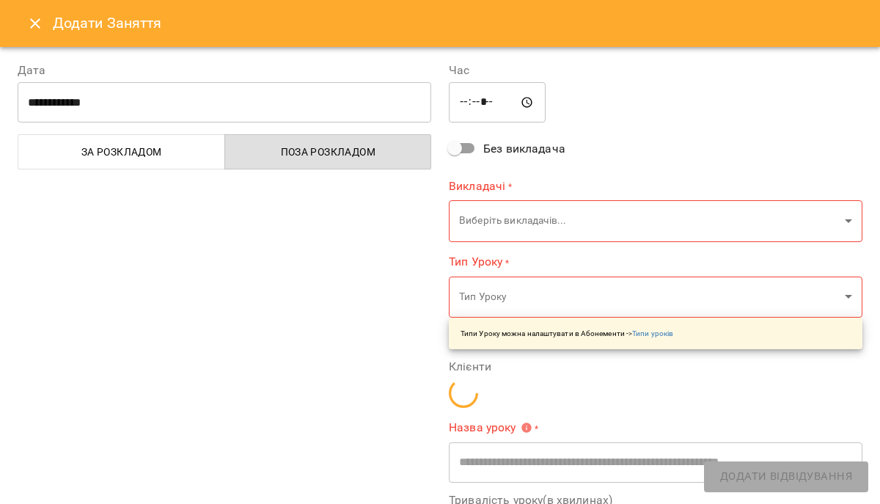
type input "**********"
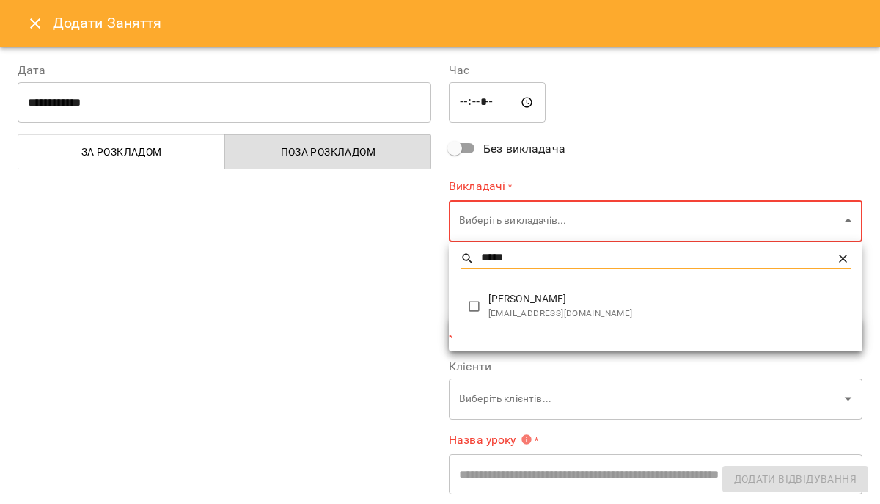
type input "*****"
click at [524, 304] on span "[PERSON_NAME]" at bounding box center [670, 299] width 362 height 15
type input "**********"
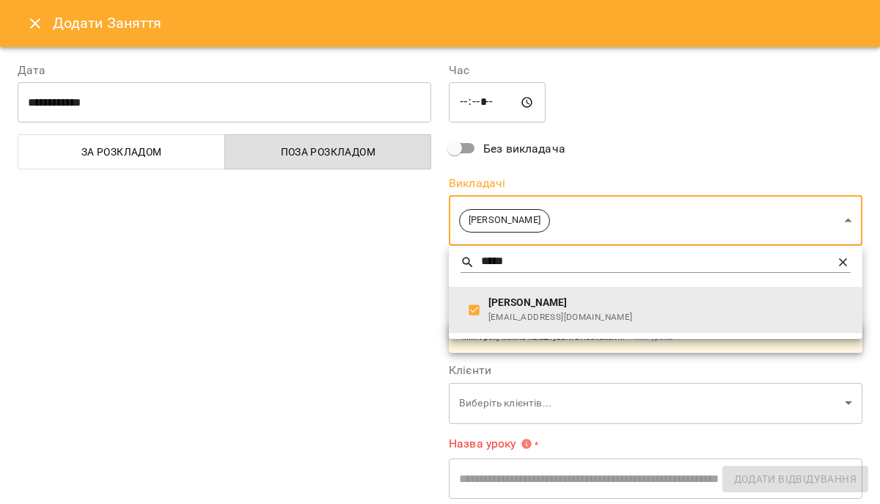
click at [305, 280] on div at bounding box center [440, 252] width 880 height 504
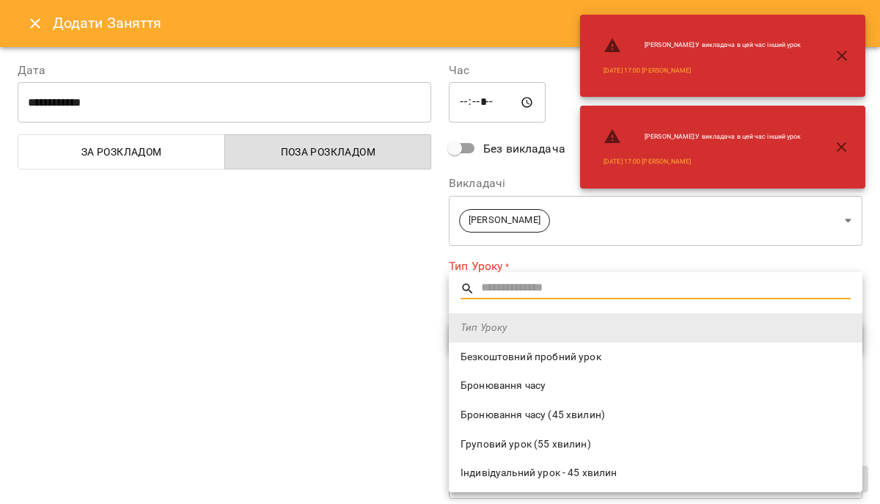
click at [487, 358] on span "Безкоштовний пробний урок" at bounding box center [656, 357] width 390 height 15
type input "**********"
type input "**"
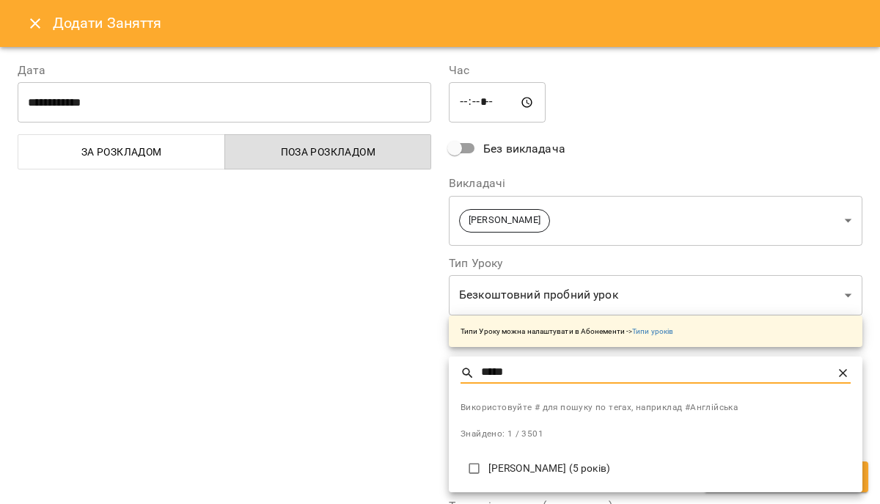
type input "*****"
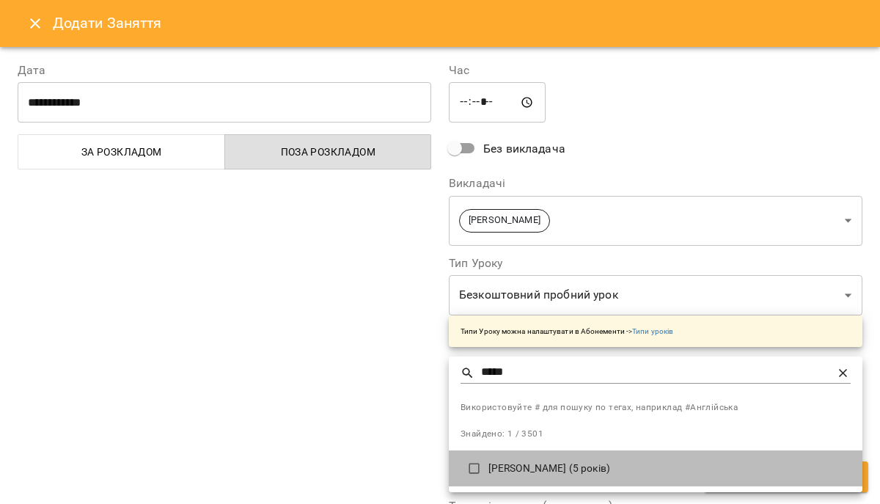
click at [526, 483] on li "[PERSON_NAME] (5 років)" at bounding box center [656, 468] width 414 height 37
type input "**********"
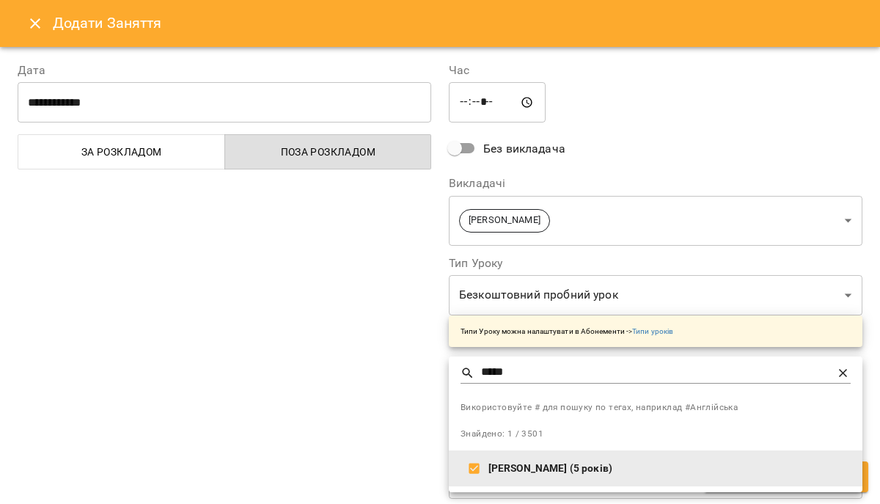
click at [604, 59] on div at bounding box center [440, 252] width 880 height 504
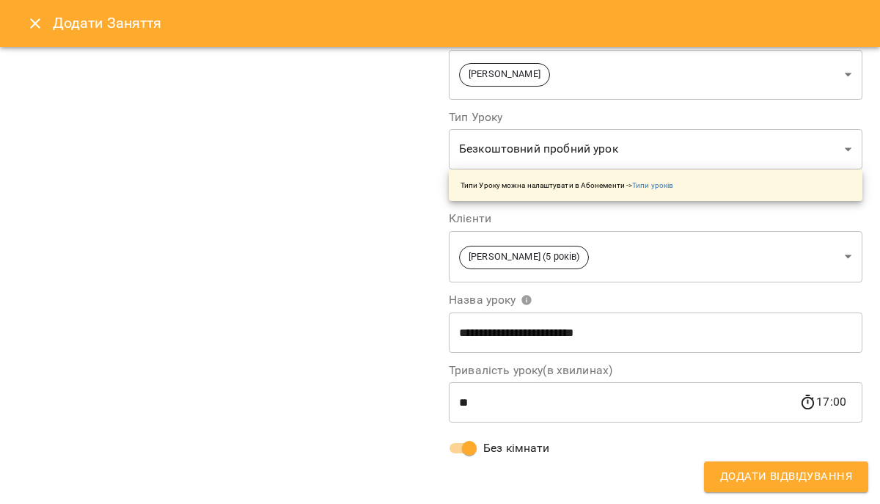
scroll to position [146, 0]
click at [737, 483] on span "Додати Відвідування" at bounding box center [786, 476] width 132 height 19
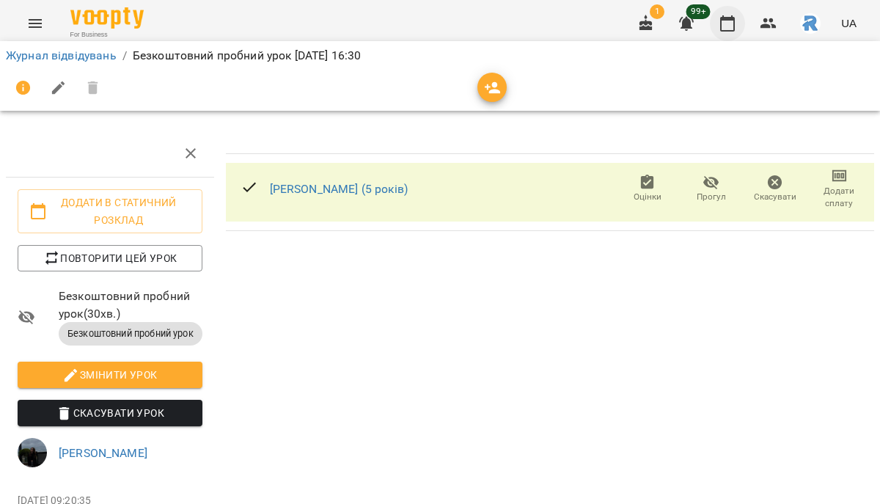
click at [733, 21] on icon "button" at bounding box center [728, 24] width 18 height 18
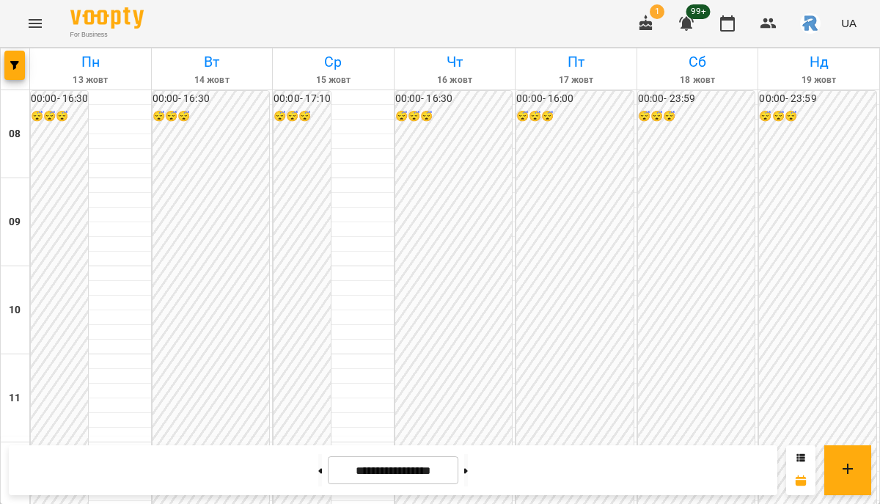
scroll to position [775, 0]
click at [37, 19] on icon "Menu" at bounding box center [35, 23] width 13 height 9
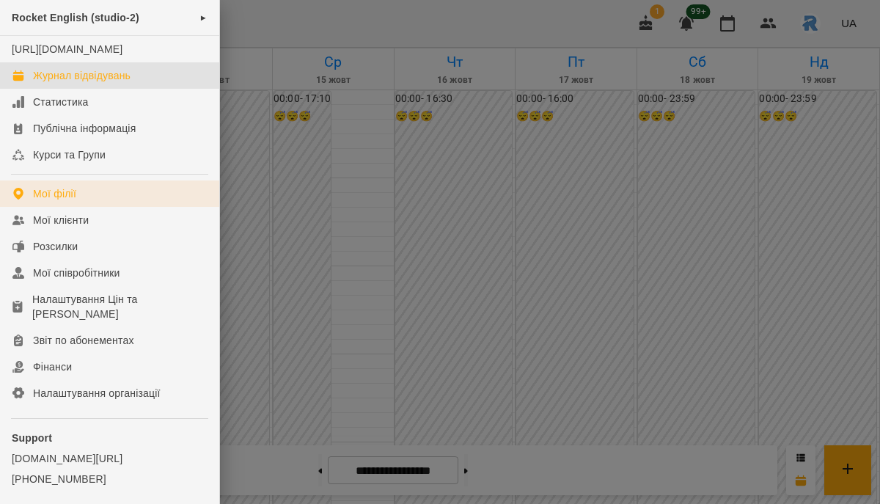
click at [103, 200] on link "Мої філії" at bounding box center [109, 193] width 219 height 26
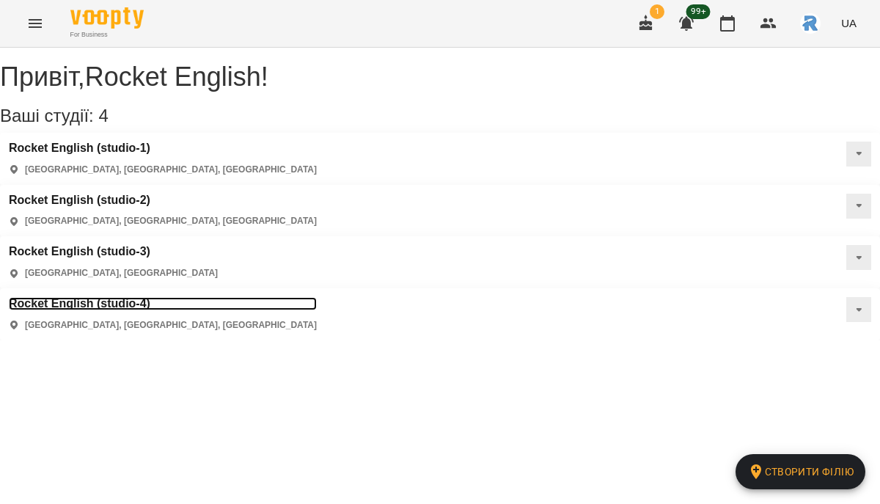
click at [317, 297] on h3 "Rocket English (studio-4)" at bounding box center [163, 303] width 308 height 13
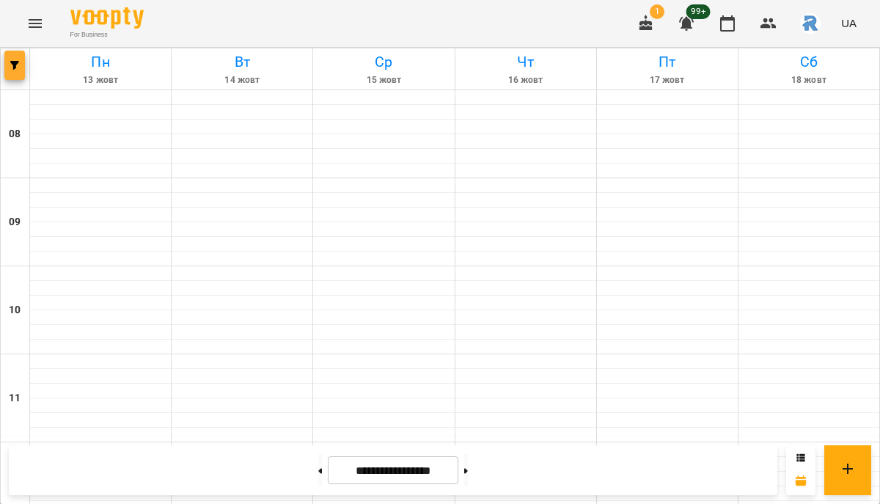
click at [16, 70] on button "button" at bounding box center [14, 65] width 21 height 29
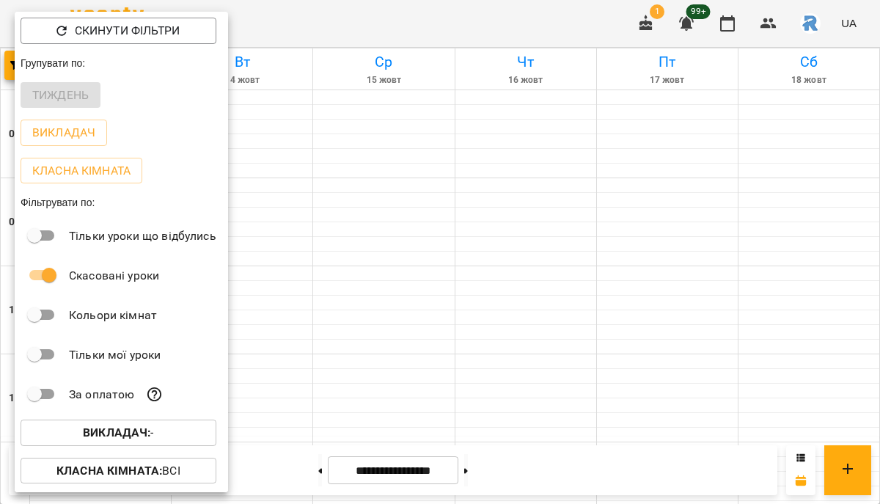
click at [123, 429] on b "Викладач :" at bounding box center [116, 433] width 67 height 14
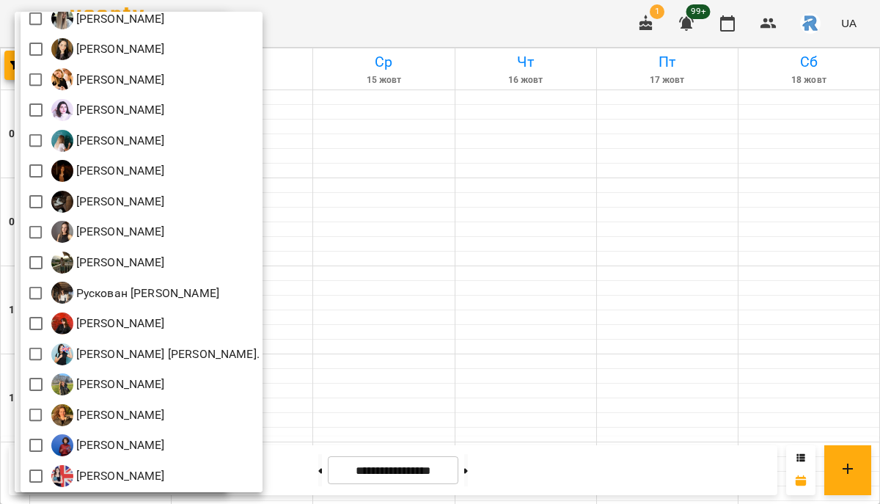
scroll to position [564, 0]
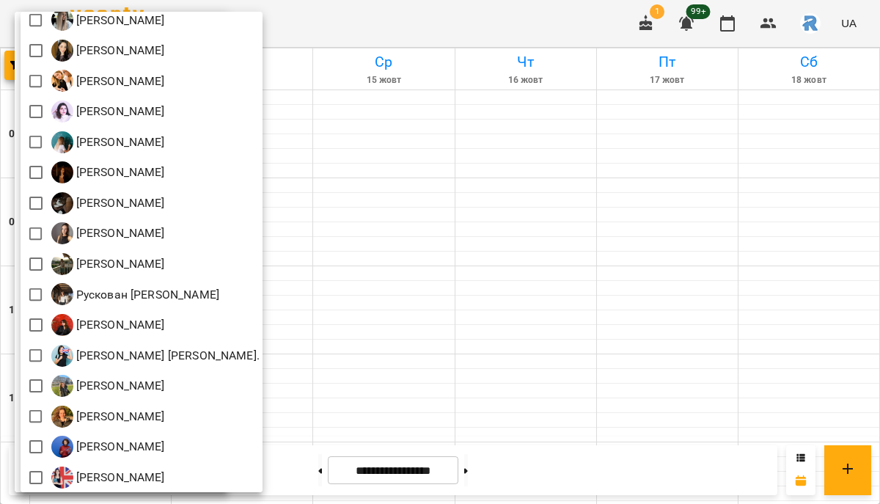
click at [558, 274] on div at bounding box center [440, 252] width 880 height 504
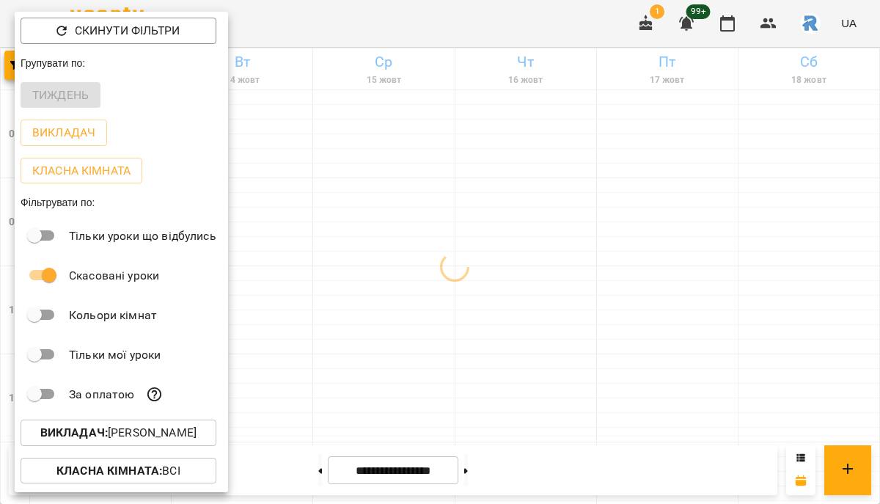
click at [558, 274] on div at bounding box center [440, 252] width 880 height 504
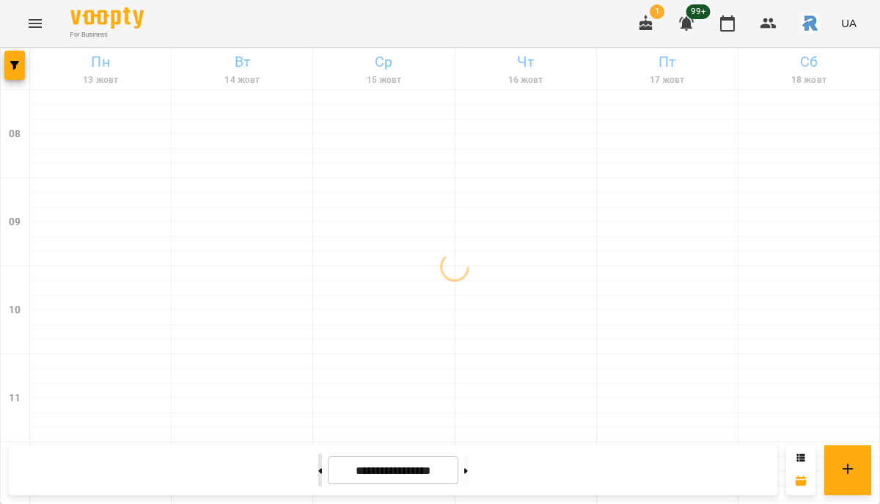
click at [318, 458] on button at bounding box center [320, 470] width 4 height 32
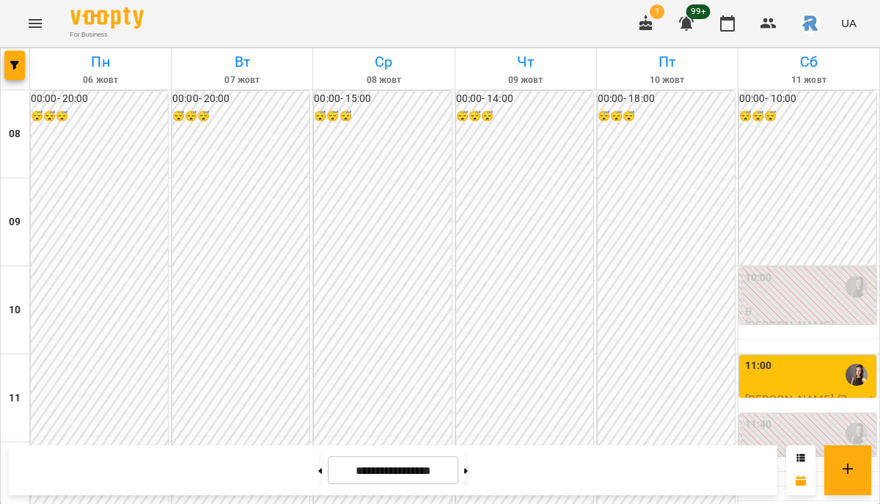
scroll to position [98, 0]
click at [468, 472] on button at bounding box center [466, 470] width 4 height 32
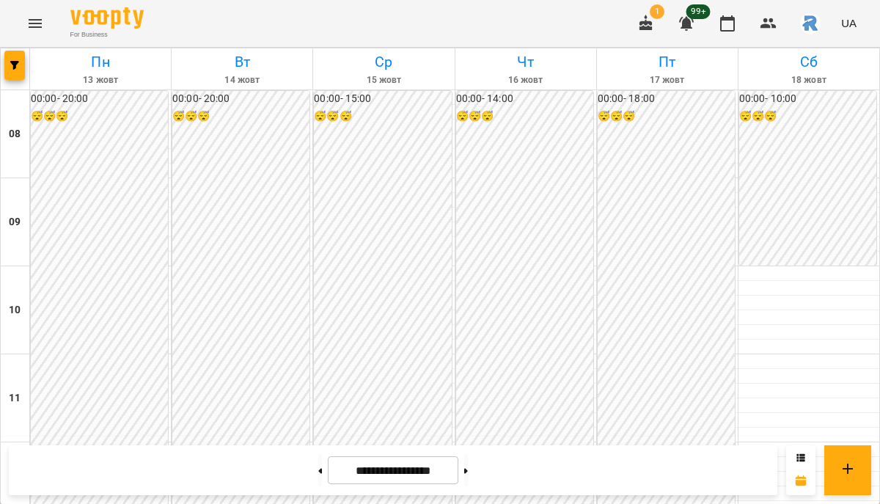
scroll to position [318, 0]
click at [468, 469] on icon at bounding box center [466, 470] width 4 height 5
type input "**********"
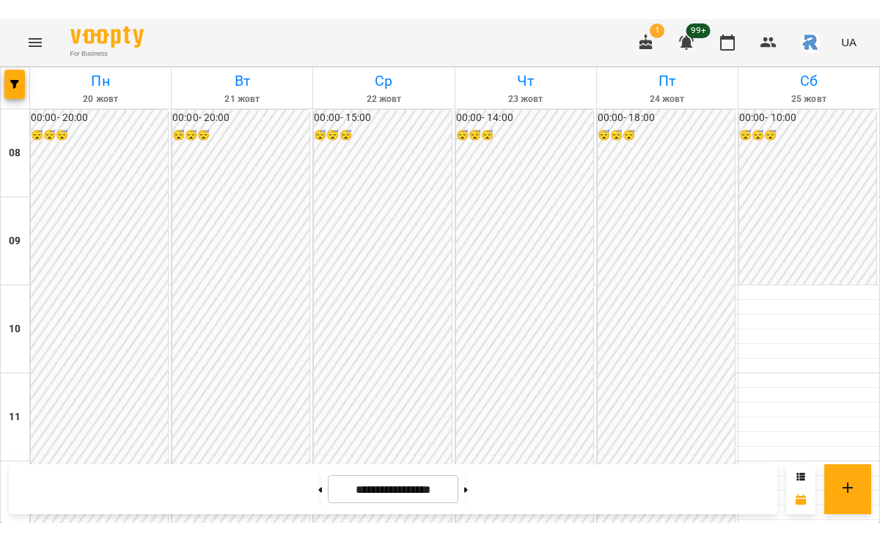
scroll to position [271, 0]
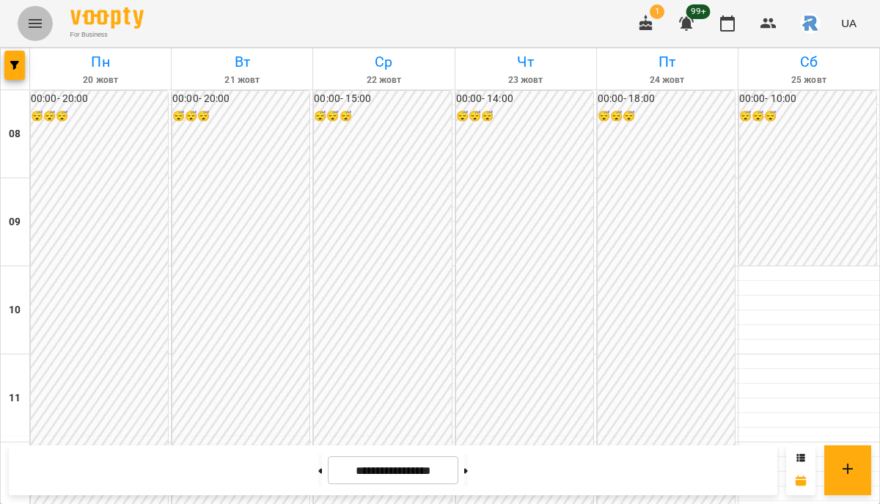
click at [26, 28] on icon "Menu" at bounding box center [35, 24] width 18 height 18
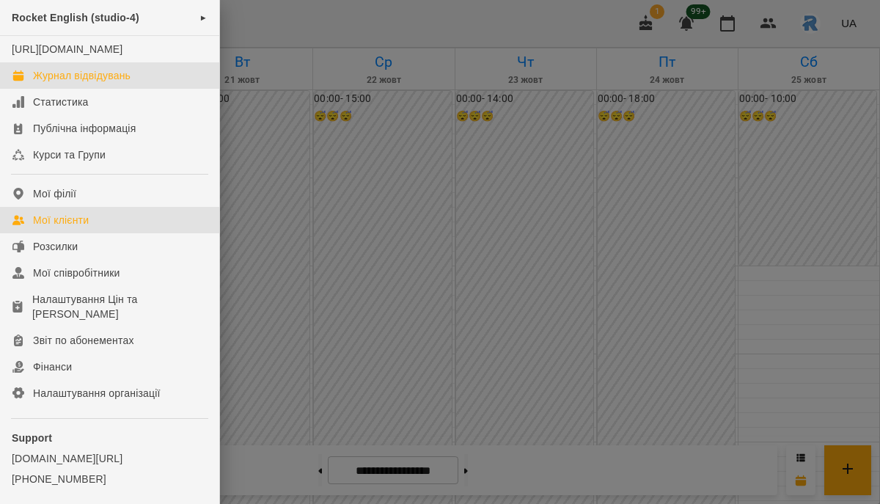
click at [112, 233] on link "Мої клієнти" at bounding box center [109, 220] width 219 height 26
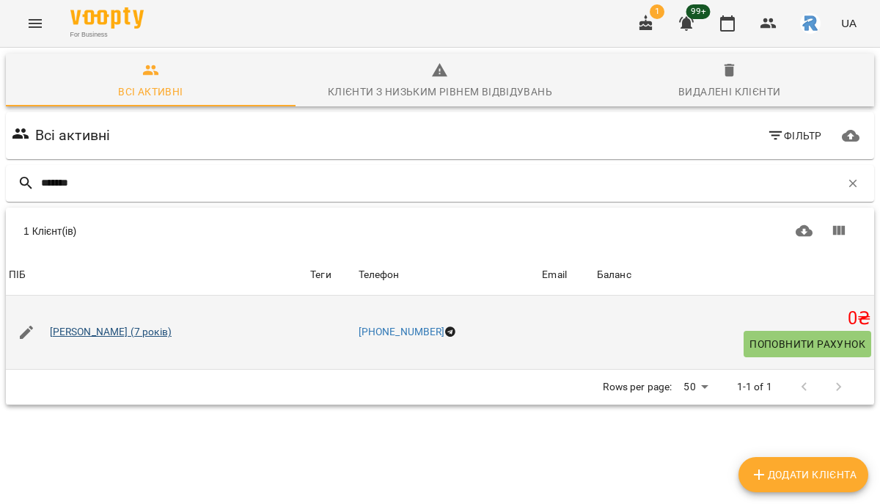
type input "*******"
click at [87, 325] on link "[PERSON_NAME] (7 років)" at bounding box center [111, 332] width 122 height 15
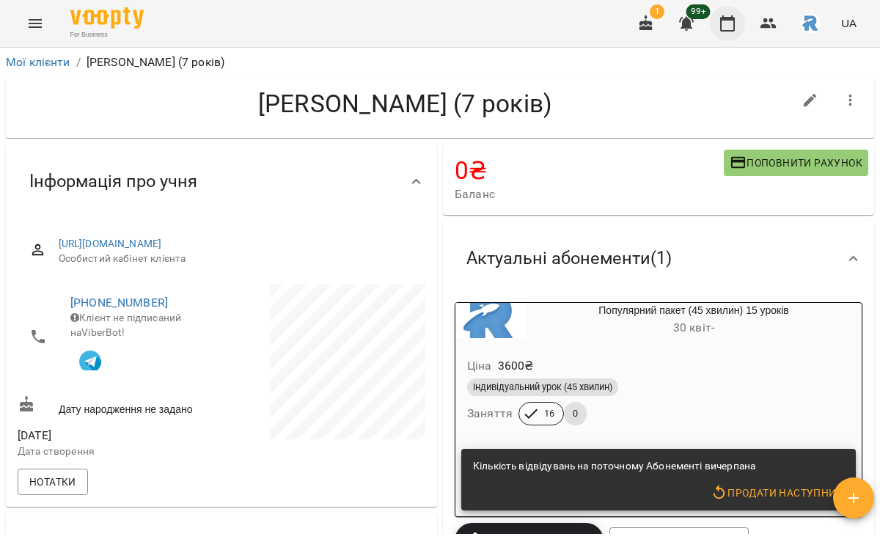
click at [744, 23] on button "button" at bounding box center [727, 23] width 35 height 35
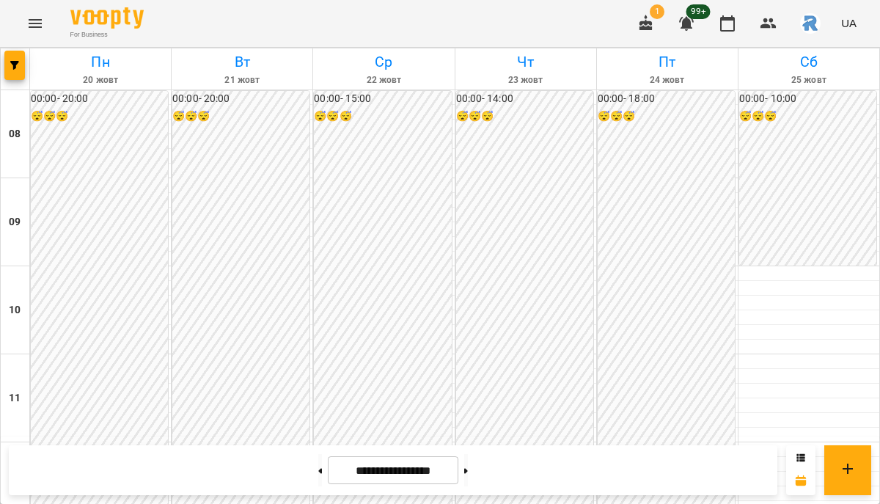
scroll to position [454, 0]
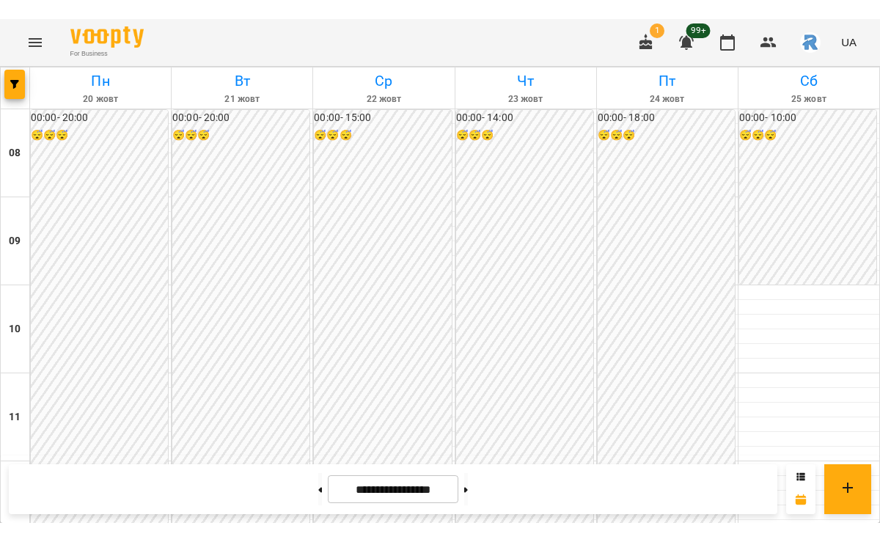
scroll to position [596, 0]
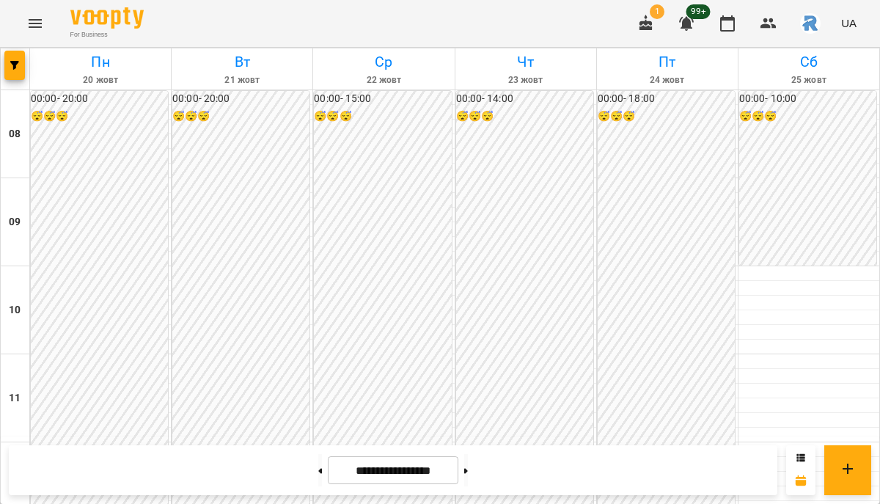
click at [45, 26] on button "Menu" at bounding box center [35, 23] width 35 height 35
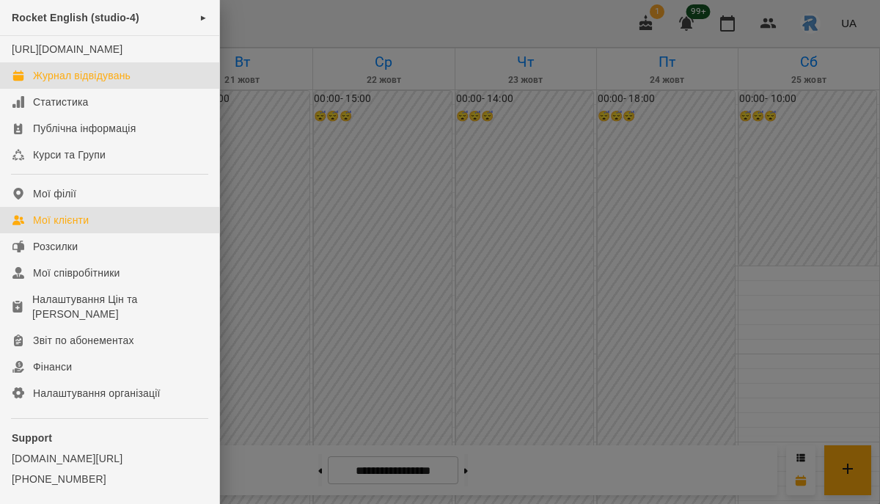
click at [89, 227] on div "Мої клієнти" at bounding box center [61, 220] width 56 height 15
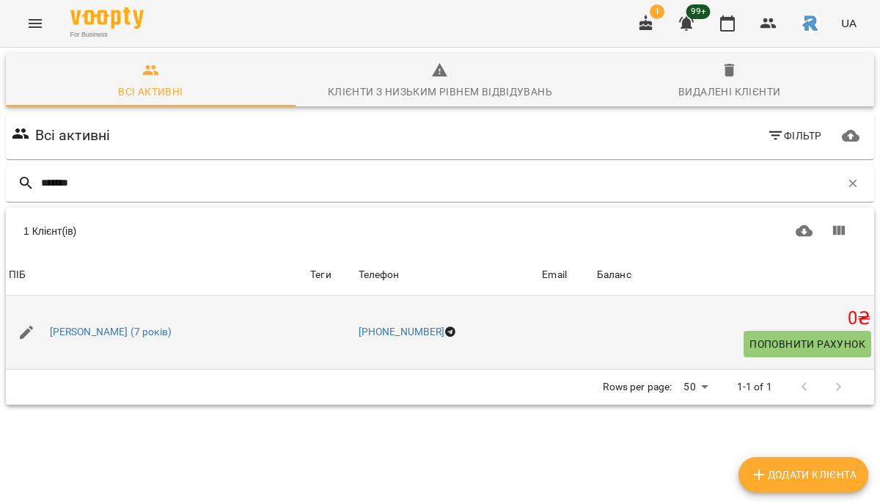
type input "*******"
click at [124, 340] on div "[PERSON_NAME] (7 років)" at bounding box center [111, 332] width 128 height 21
click at [114, 329] on link "[PERSON_NAME] (7 років)" at bounding box center [111, 332] width 122 height 15
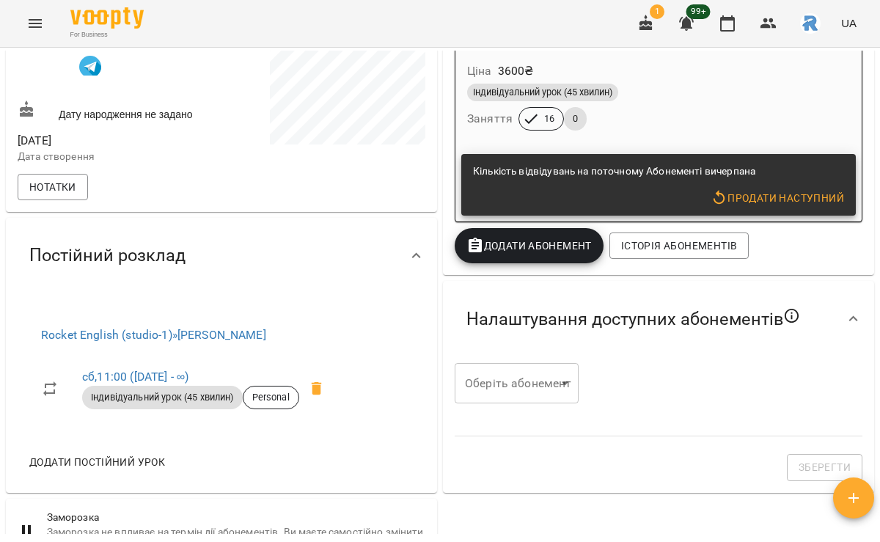
scroll to position [296, 0]
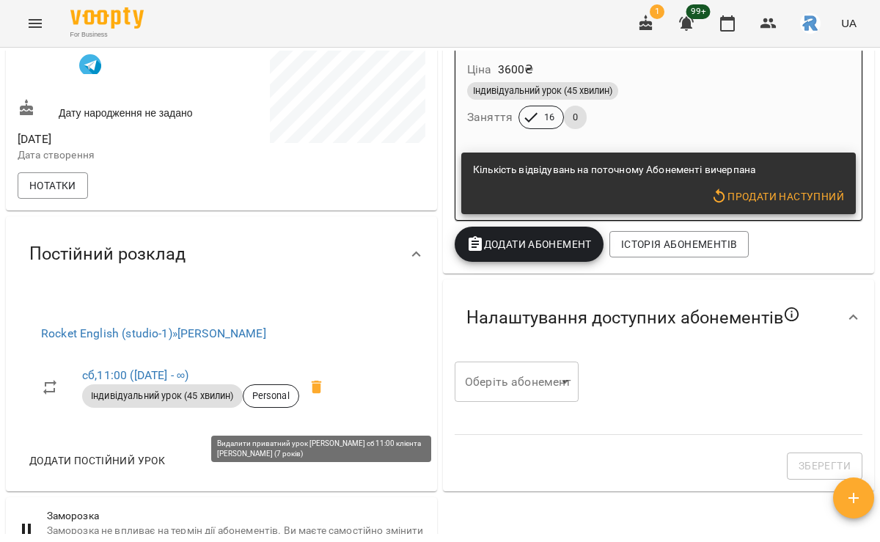
click at [326, 396] on icon at bounding box center [317, 388] width 18 height 18
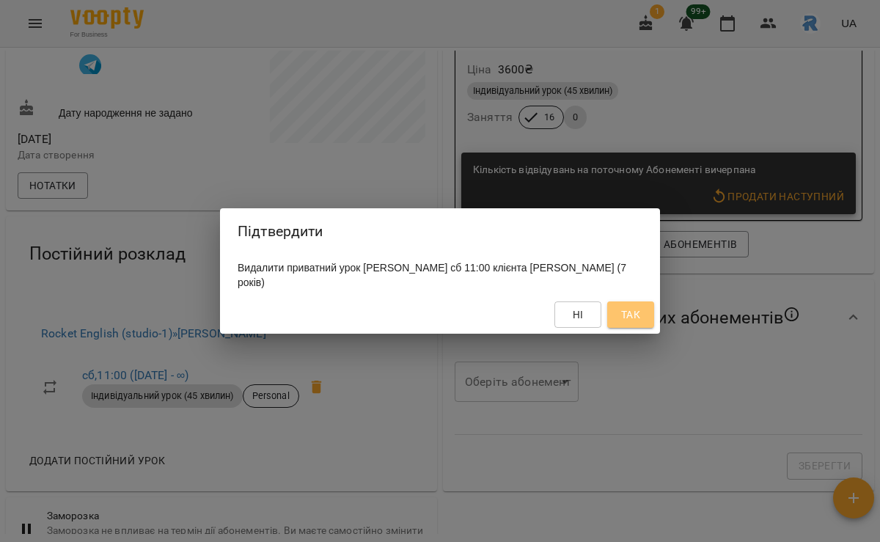
click at [620, 320] on span "Так" at bounding box center [630, 315] width 23 height 18
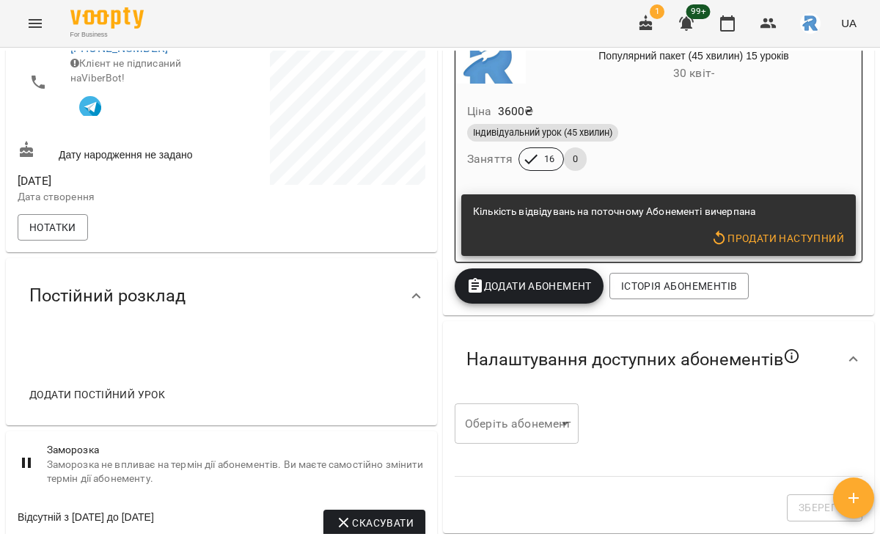
scroll to position [266, 0]
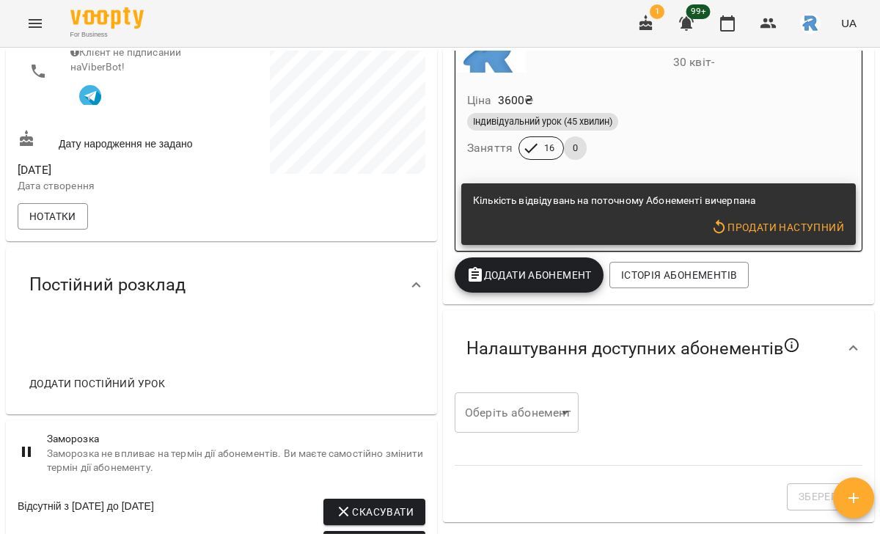
click at [126, 393] on span "Додати постійний урок" at bounding box center [97, 384] width 136 height 18
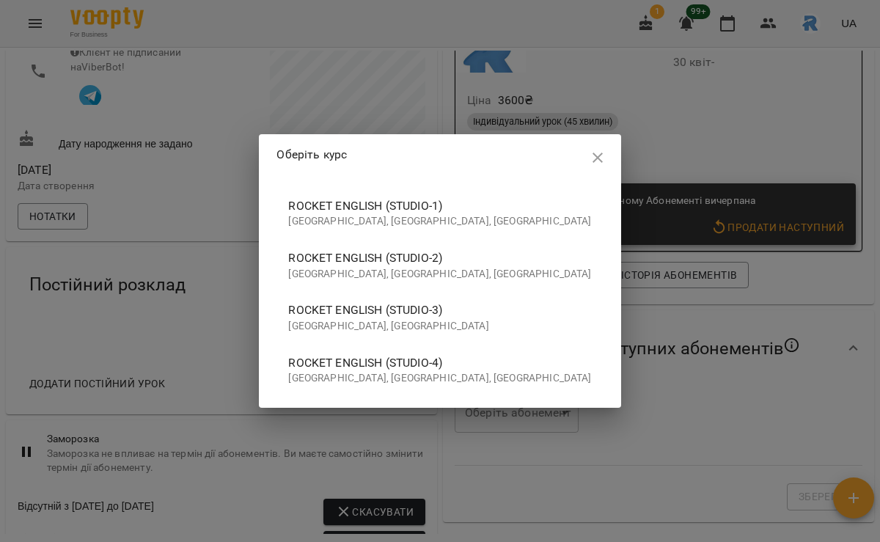
click at [492, 370] on span "Rocket English (studio-4)" at bounding box center [439, 363] width 303 height 18
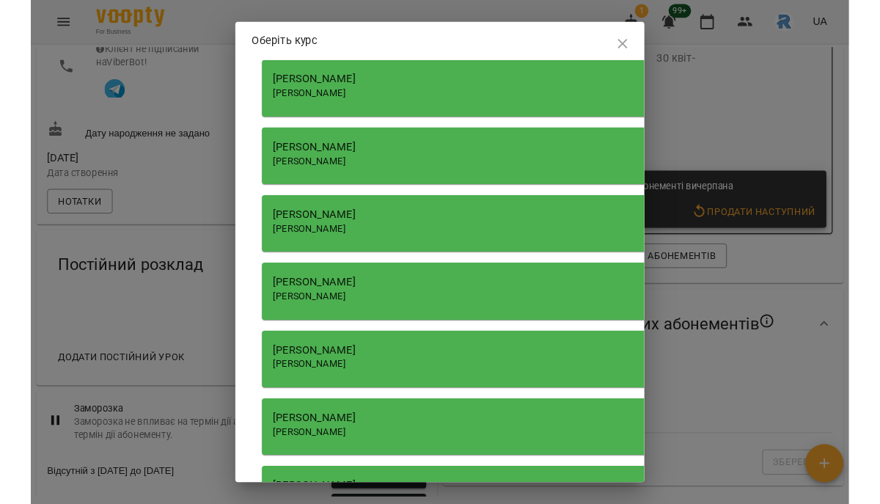
scroll to position [1792, 0]
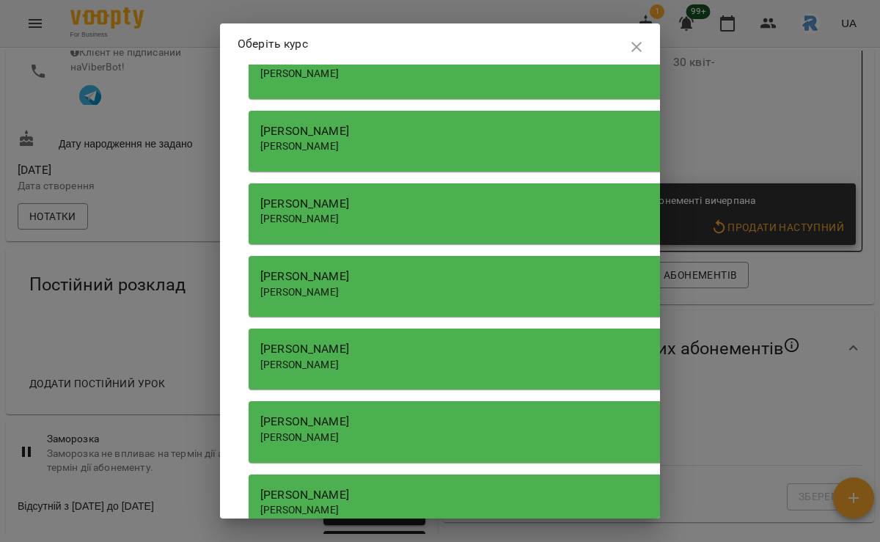
click at [339, 288] on span "[PERSON_NAME]" at bounding box center [299, 292] width 79 height 12
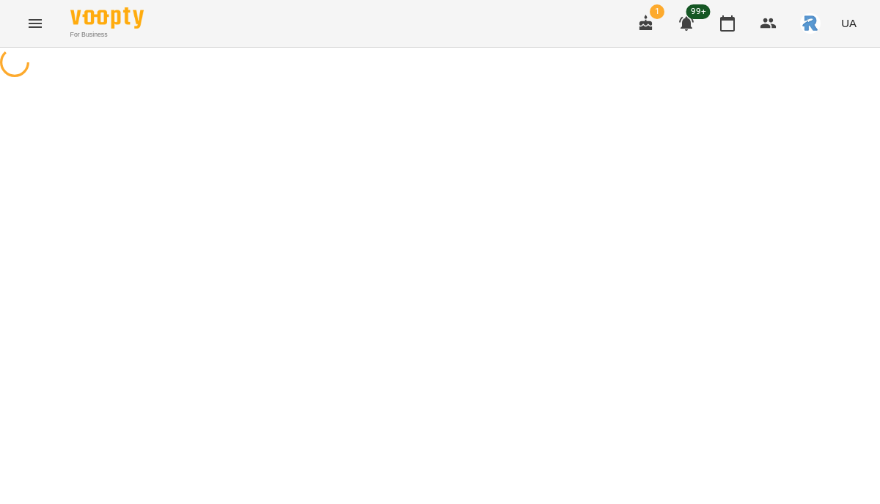
select select "**********"
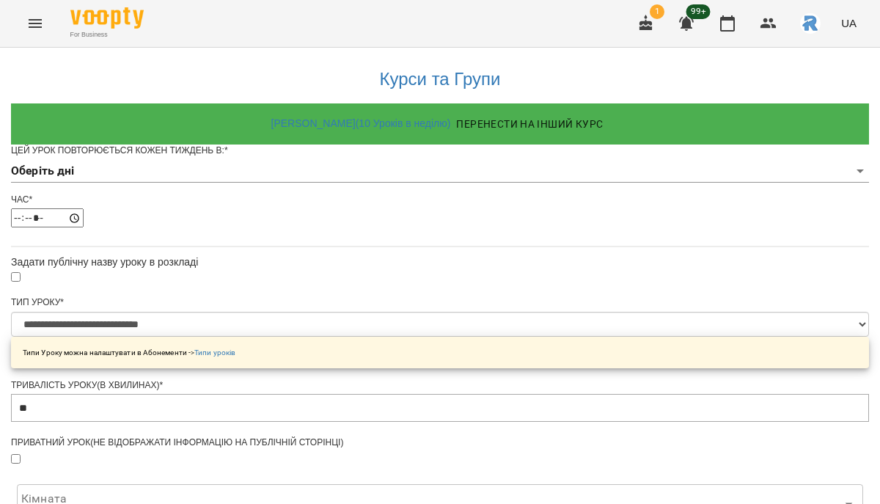
click at [293, 202] on body "**********" at bounding box center [440, 468] width 880 height 936
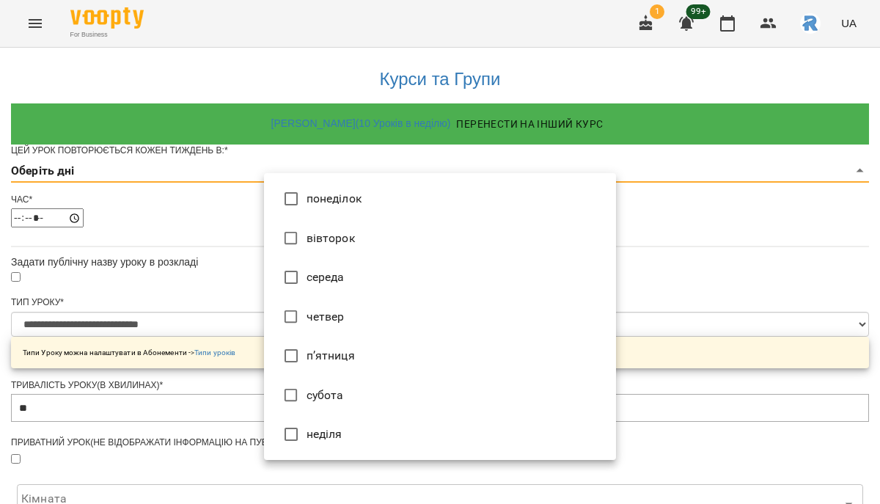
click at [345, 398] on li "субота" at bounding box center [440, 396] width 352 height 40
type input "*"
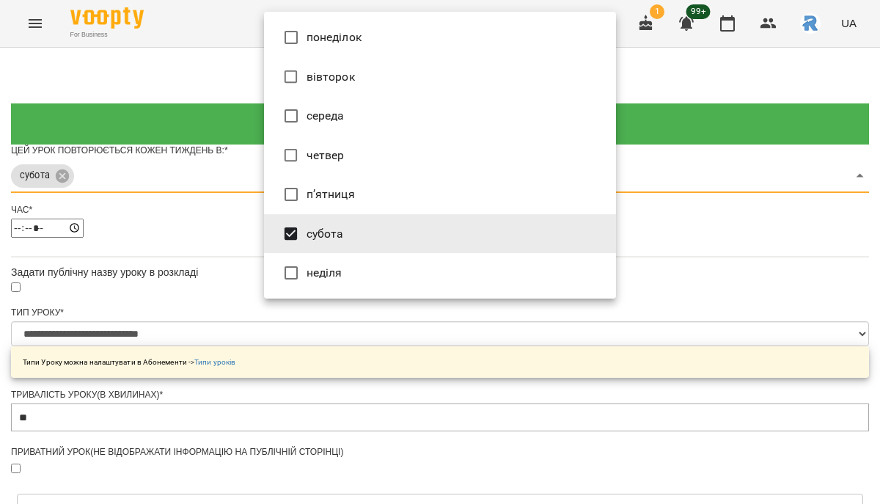
click at [222, 293] on div at bounding box center [440, 252] width 880 height 504
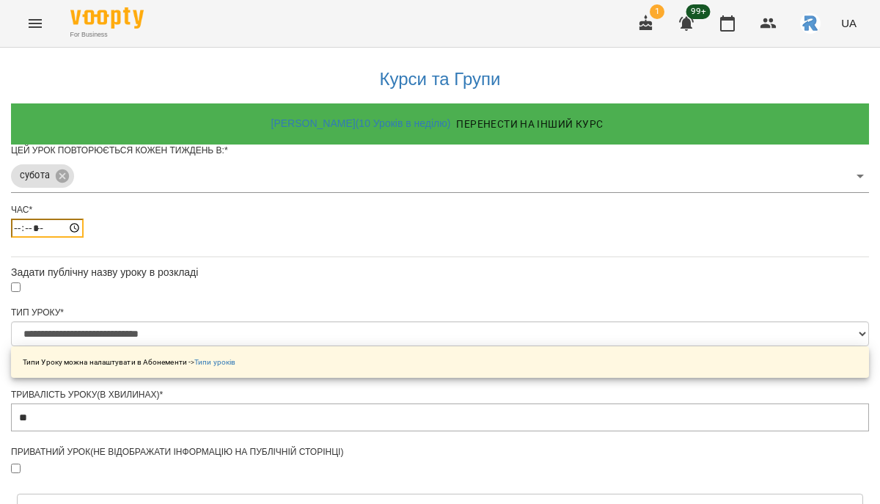
click at [84, 238] on input "*****" at bounding box center [47, 228] width 73 height 19
type input "*****"
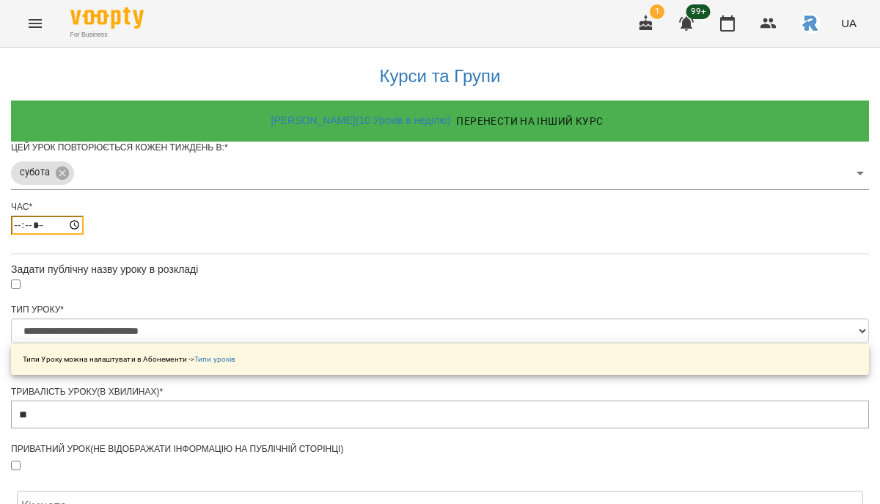
scroll to position [42, 0]
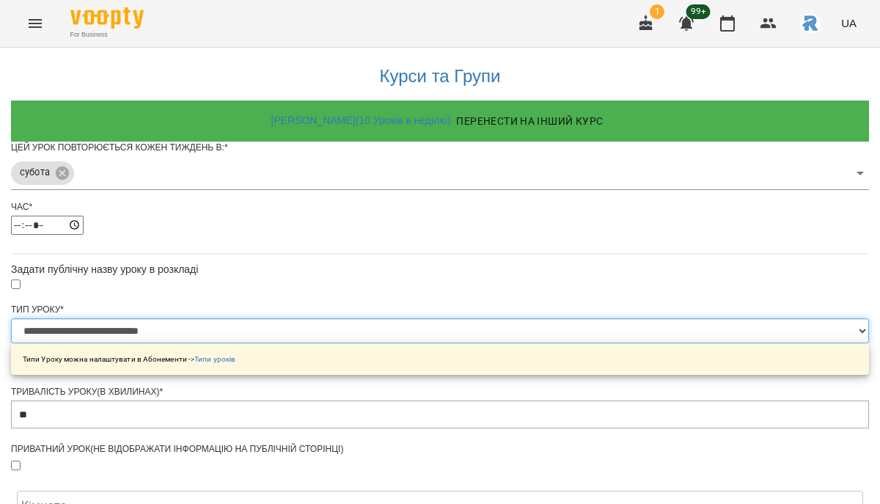
click at [401, 318] on select "**********" at bounding box center [440, 330] width 858 height 25
select select "**********"
click at [264, 318] on select "**********" at bounding box center [440, 330] width 858 height 25
type input "**"
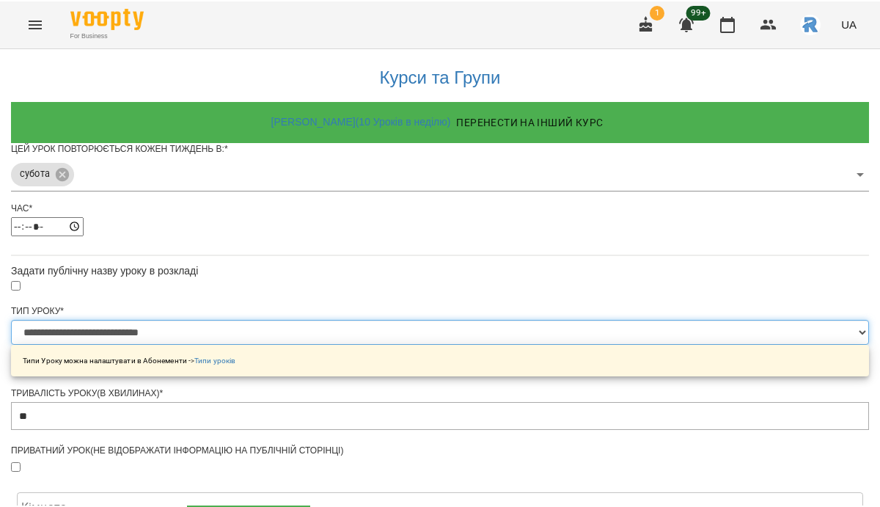
scroll to position [549, 0]
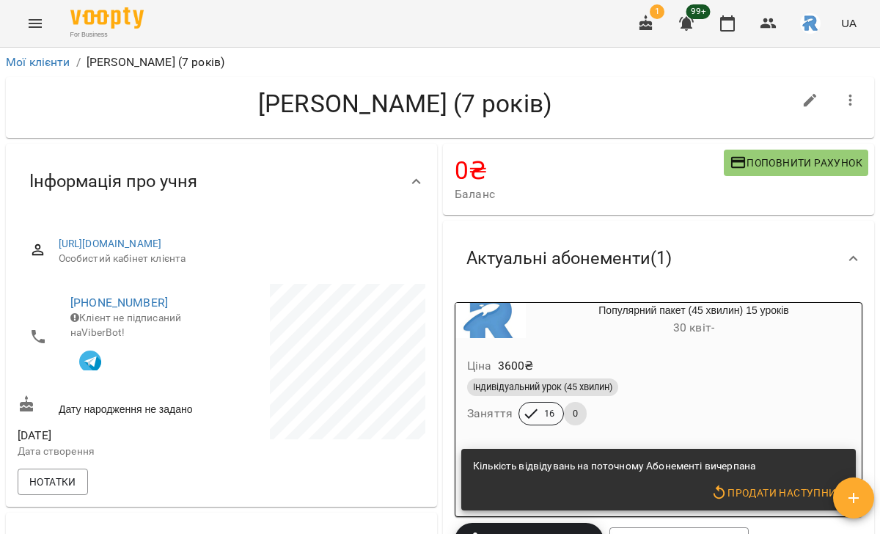
click at [722, 16] on icon "button" at bounding box center [728, 24] width 18 height 18
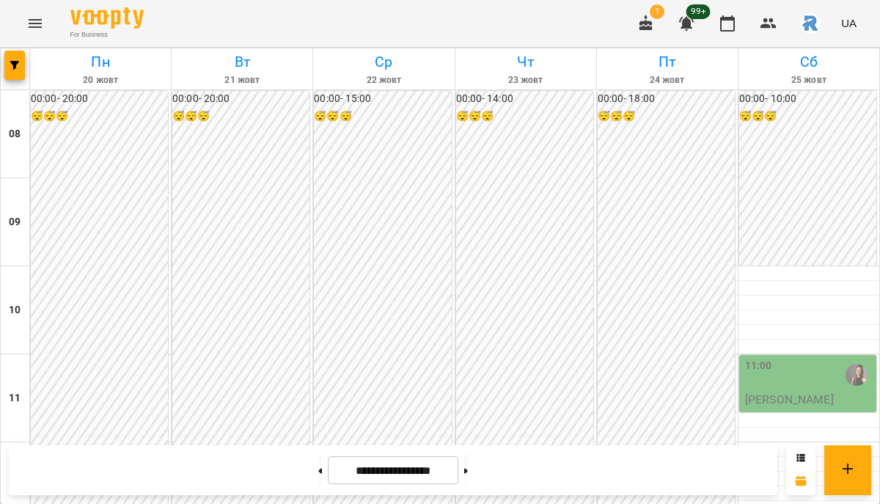
scroll to position [797, 0]
click at [318, 476] on button at bounding box center [320, 470] width 4 height 32
type input "**********"
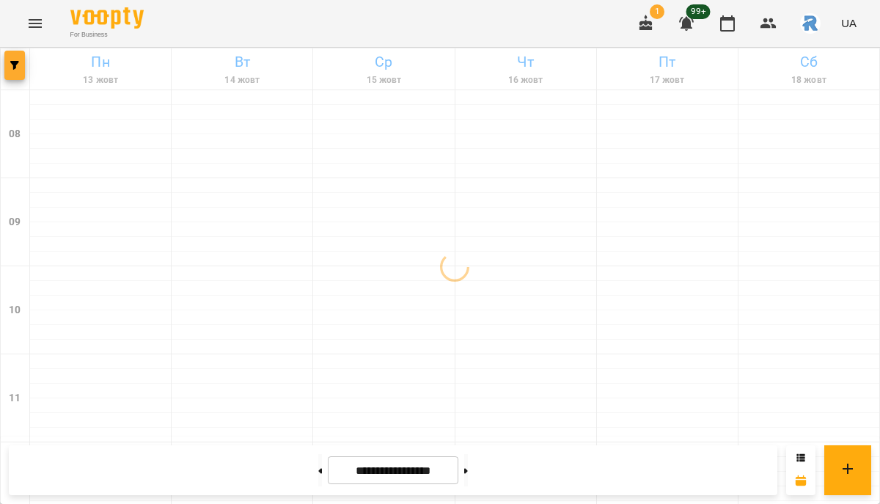
click at [21, 56] on button "button" at bounding box center [14, 65] width 21 height 29
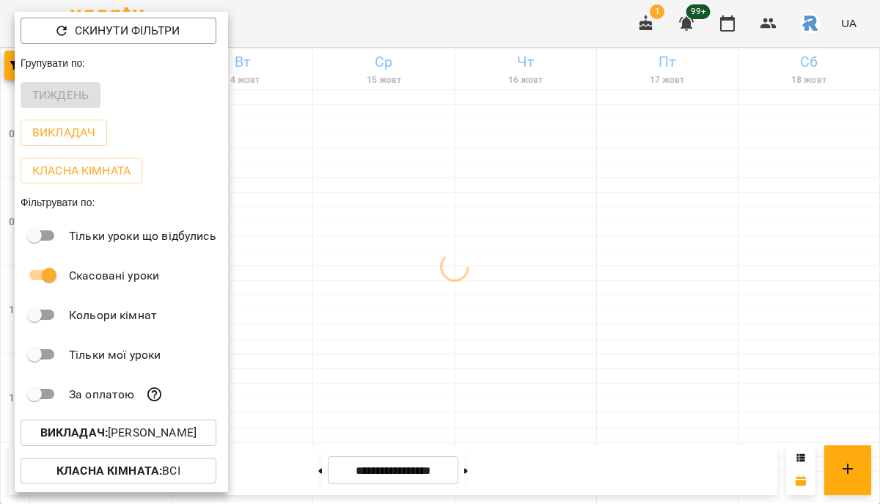
click at [134, 442] on p "Викладач : [PERSON_NAME]" at bounding box center [118, 433] width 156 height 18
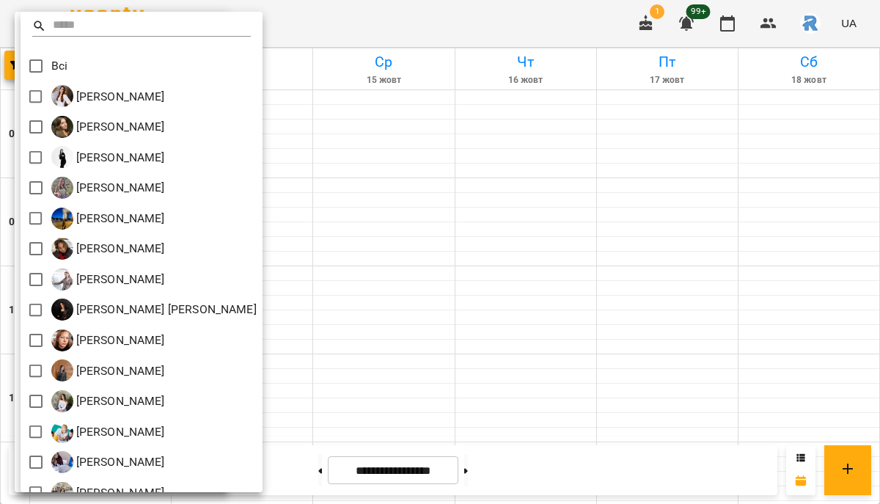
scroll to position [598, 0]
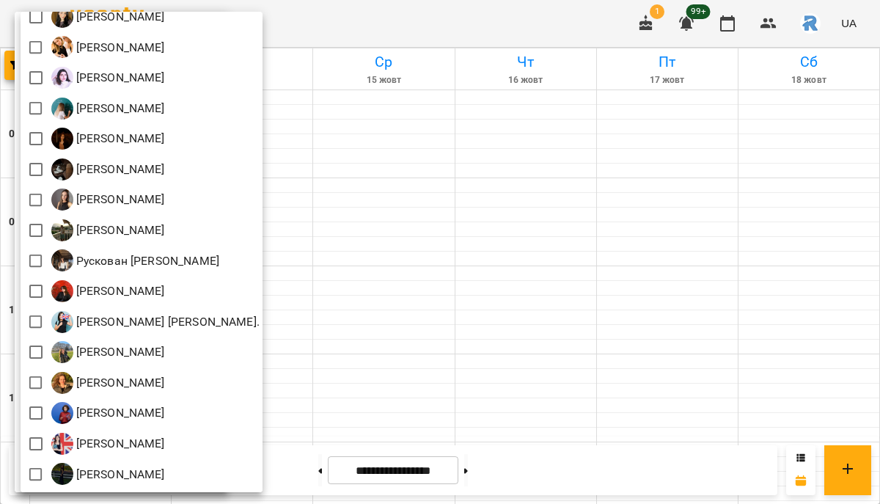
click at [409, 188] on div at bounding box center [440, 252] width 880 height 504
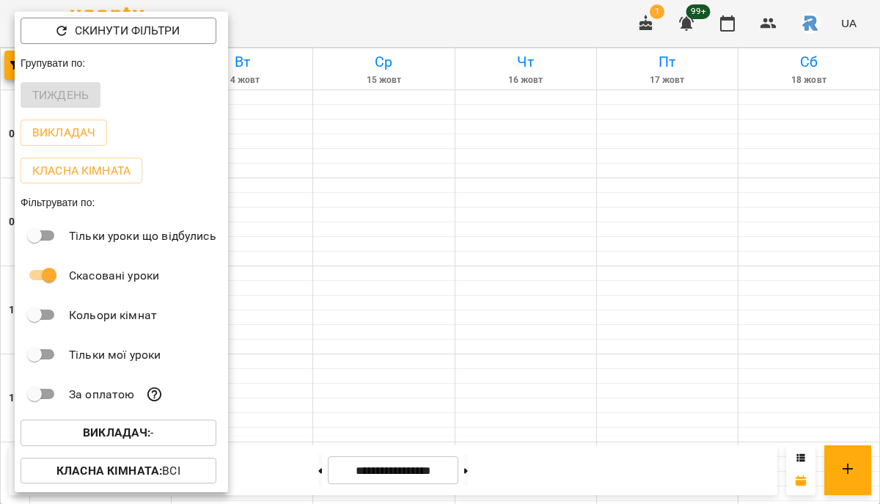
click at [409, 188] on div at bounding box center [440, 252] width 880 height 504
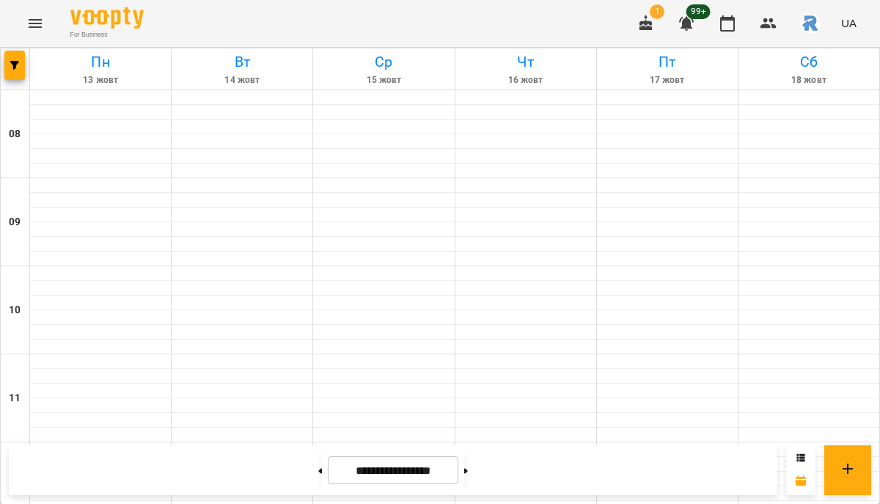
click at [26, 10] on button "Menu" at bounding box center [35, 23] width 35 height 35
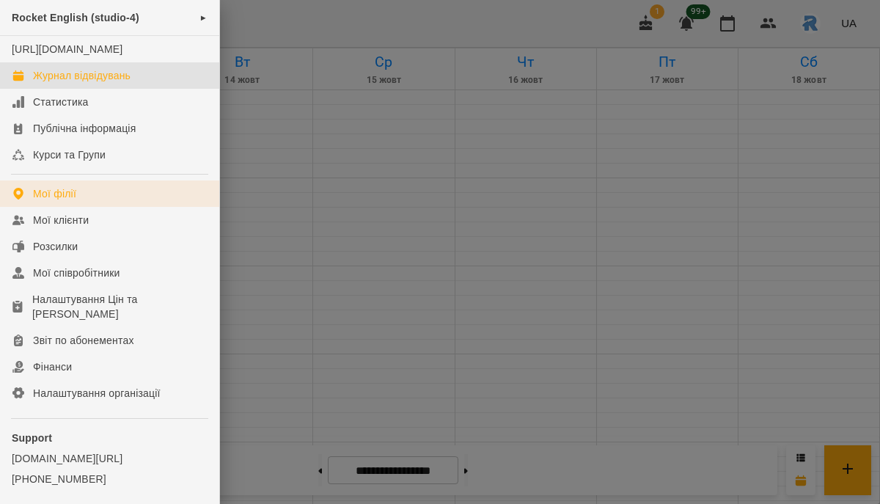
click at [85, 206] on link "Мої філії" at bounding box center [109, 193] width 219 height 26
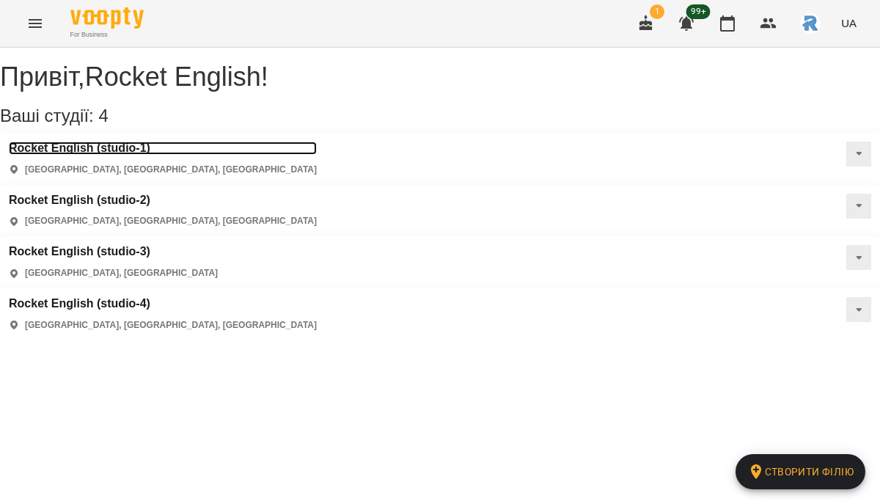
click at [146, 155] on h3 "Rocket English (studio-1)" at bounding box center [163, 148] width 308 height 13
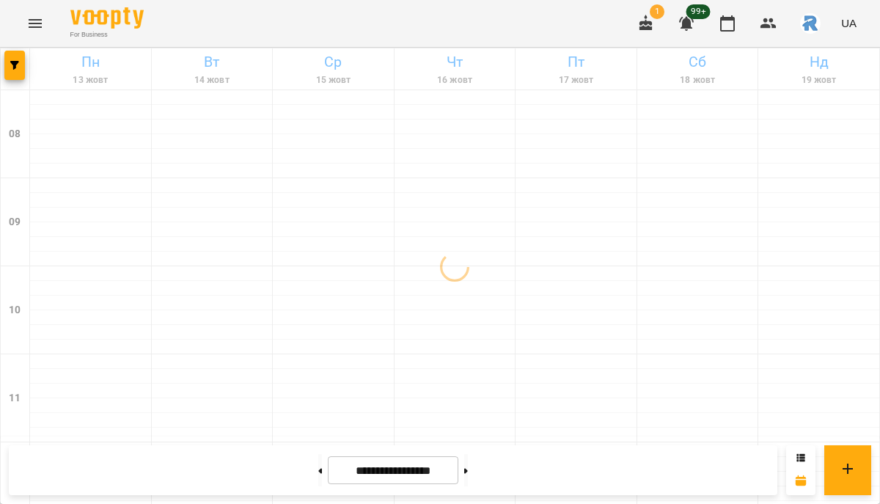
click at [48, 18] on button "Menu" at bounding box center [35, 23] width 35 height 35
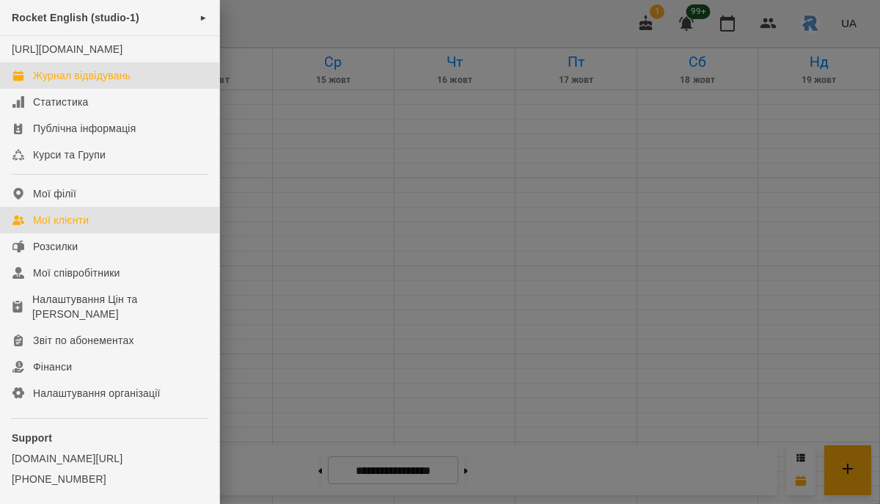
click at [92, 233] on link "Мої клієнти" at bounding box center [109, 220] width 219 height 26
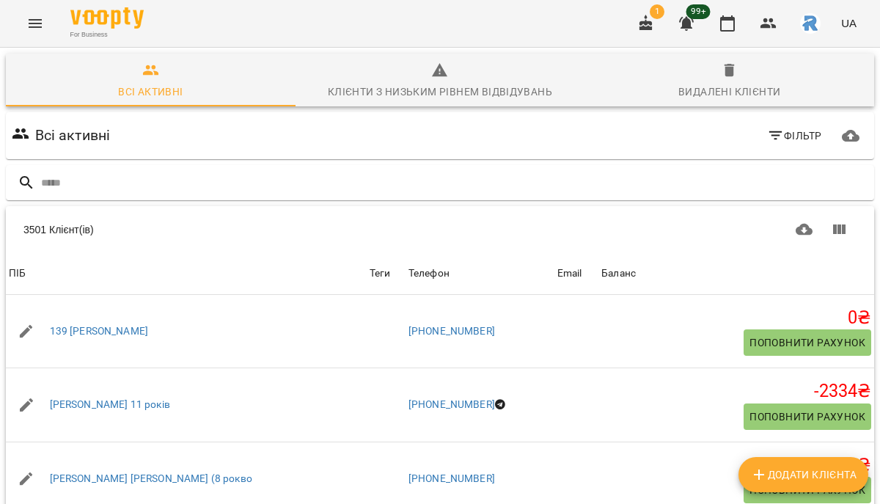
click at [41, 15] on icon "Menu" at bounding box center [35, 24] width 18 height 18
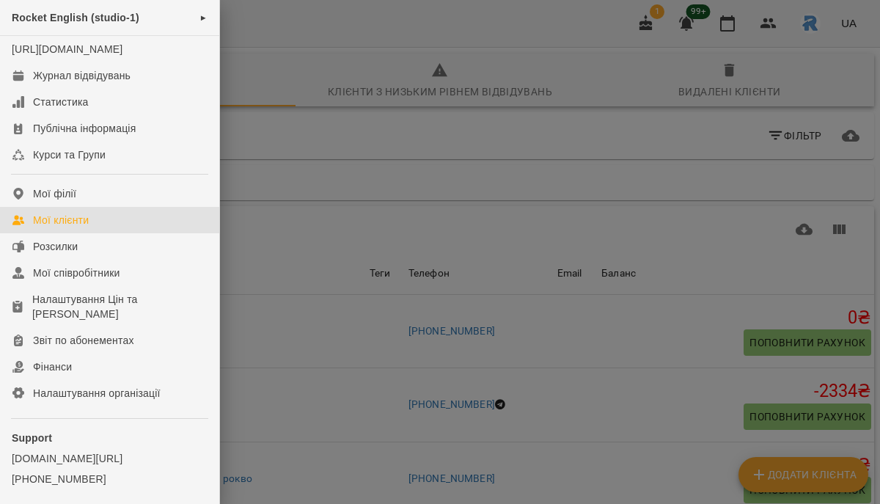
click at [276, 156] on div at bounding box center [440, 252] width 880 height 504
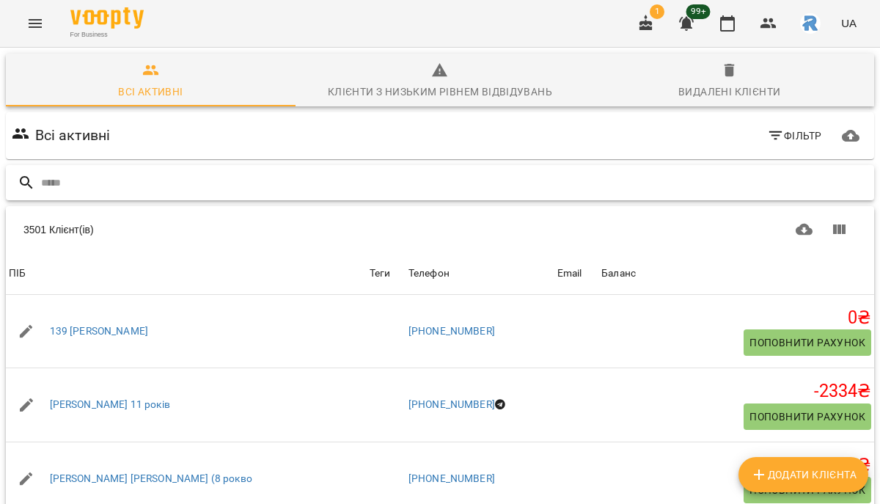
click at [223, 189] on input "text" at bounding box center [455, 183] width 828 height 24
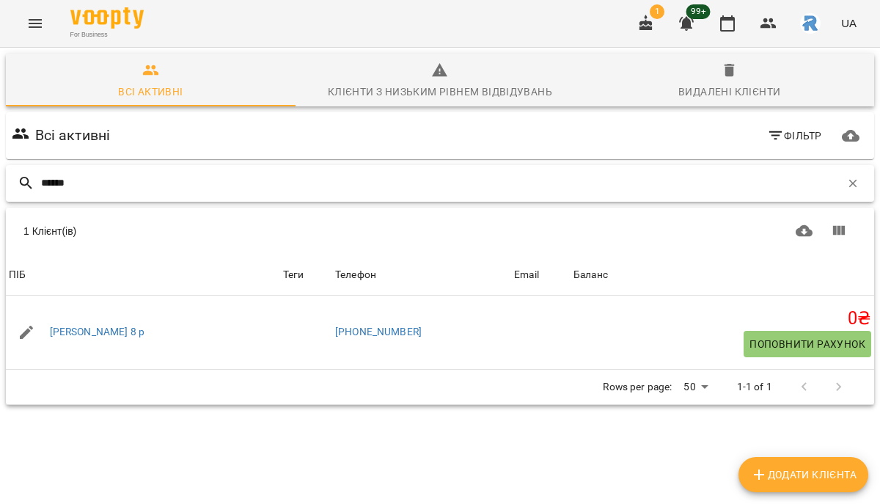
type input "******"
click at [40, 25] on icon "Menu" at bounding box center [35, 24] width 18 height 18
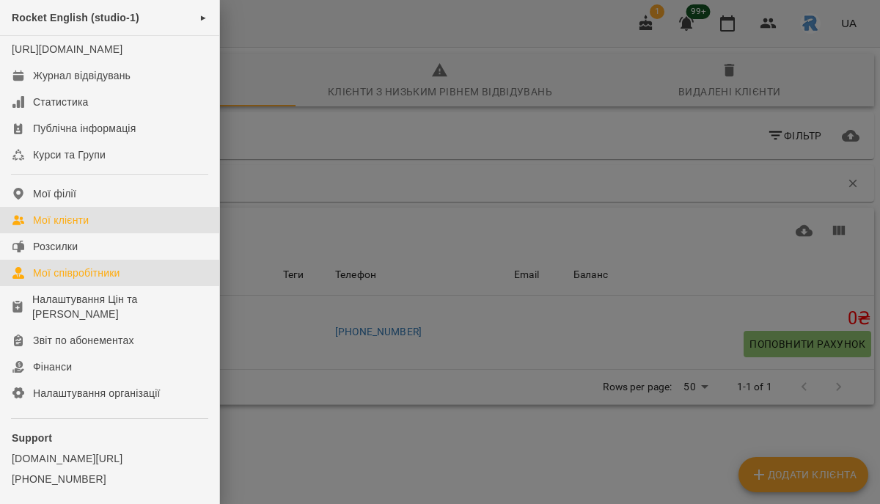
click at [106, 280] on div "Мої співробітники" at bounding box center [76, 273] width 87 height 15
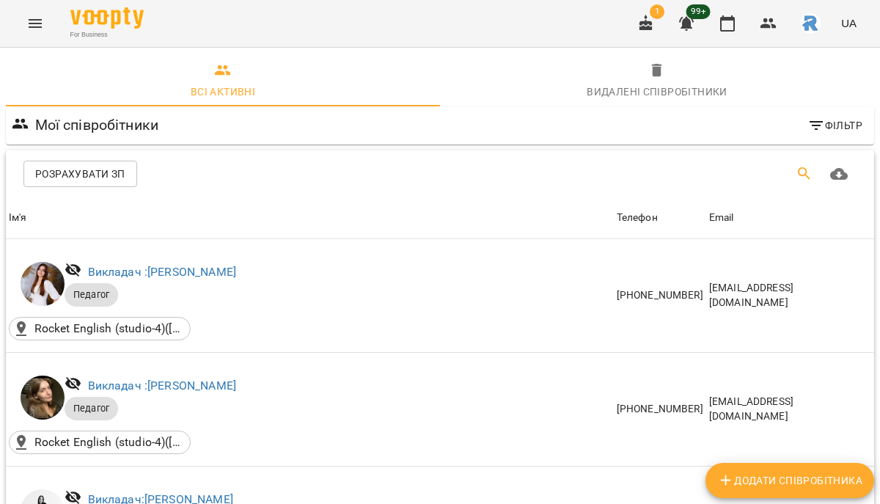
click at [793, 178] on button "Пошук" at bounding box center [804, 173] width 35 height 35
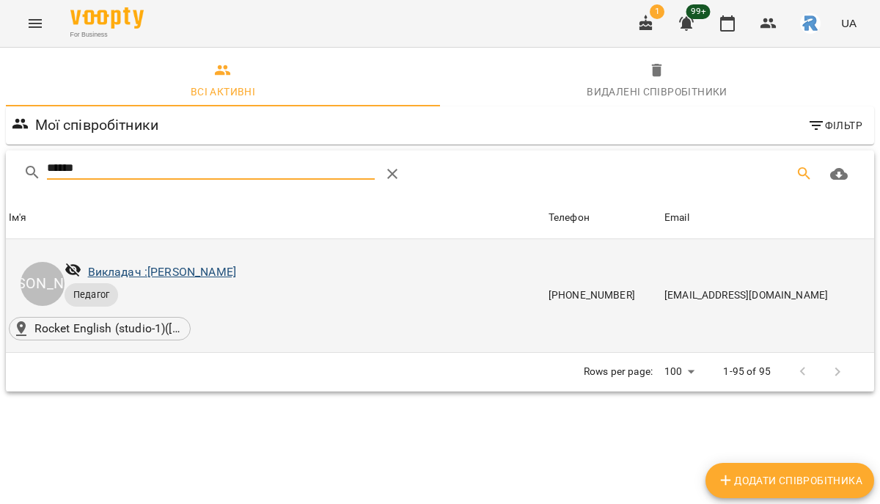
type input "******"
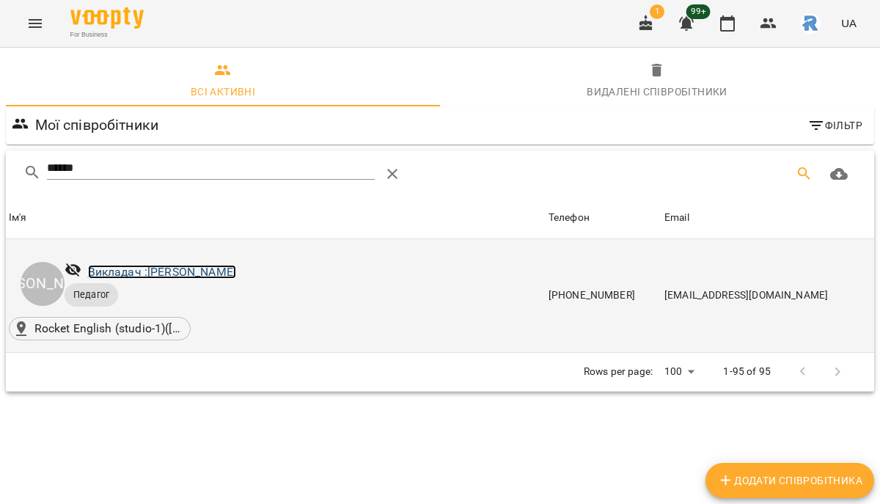
click at [236, 270] on link "Викладач : [PERSON_NAME]" at bounding box center [162, 272] width 148 height 14
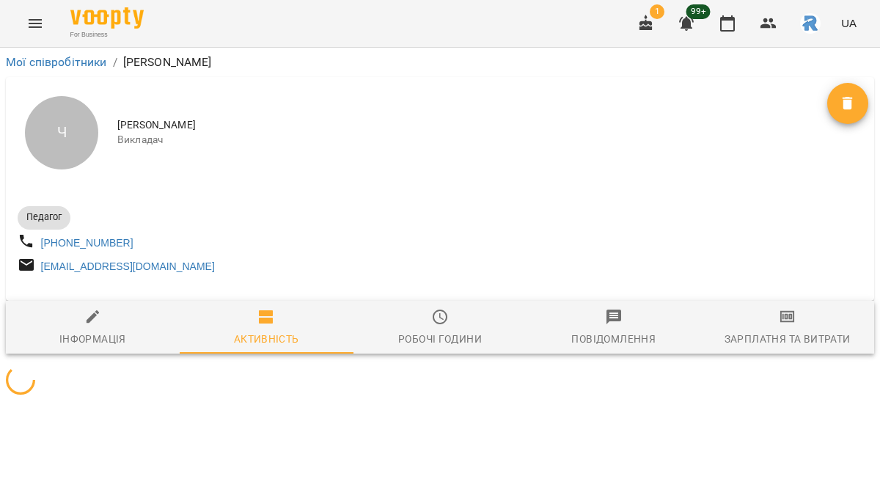
click at [446, 326] on icon "button" at bounding box center [440, 317] width 18 height 18
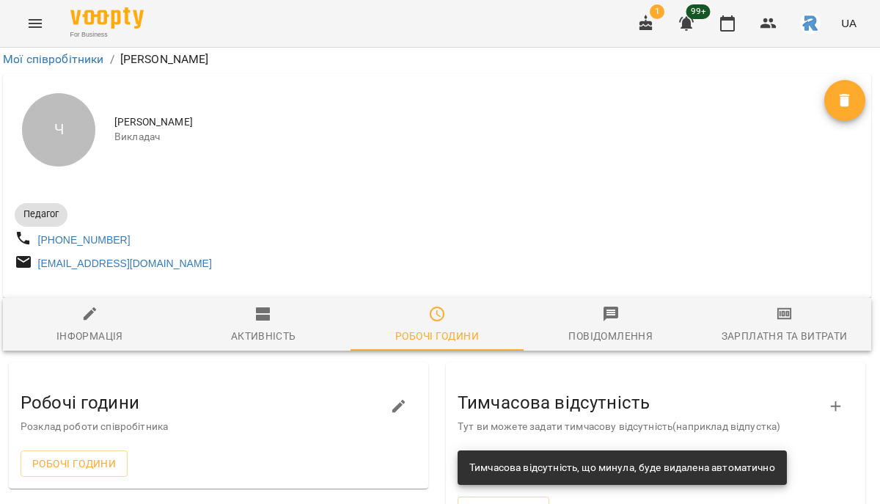
scroll to position [156, 3]
click at [95, 298] on button "Інформація" at bounding box center [90, 324] width 174 height 53
select select "**"
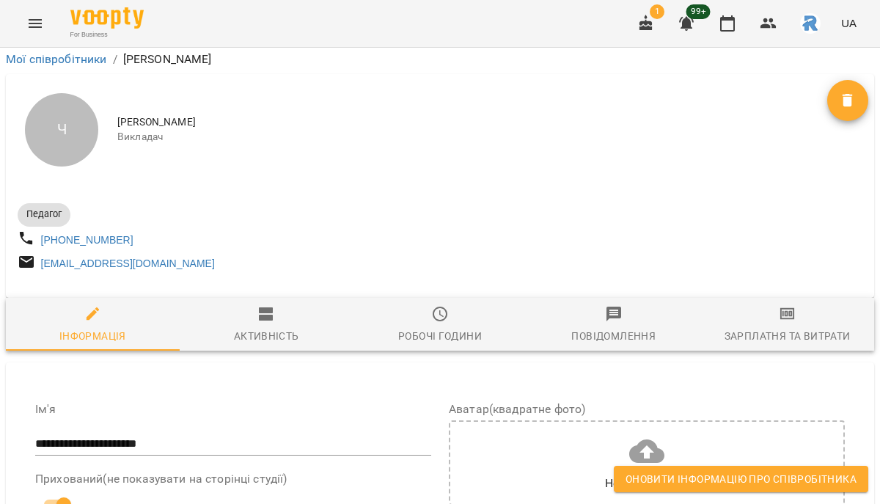
scroll to position [13, 3]
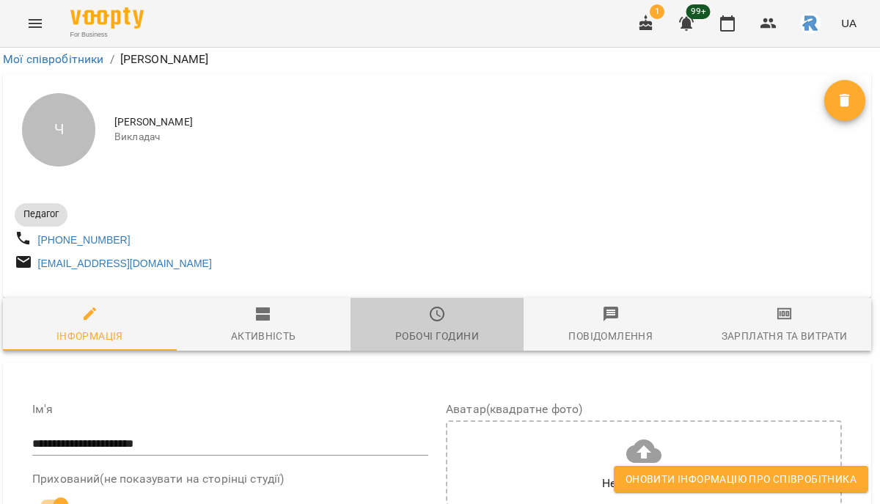
click at [449, 321] on span "Робочі години" at bounding box center [438, 325] width 156 height 40
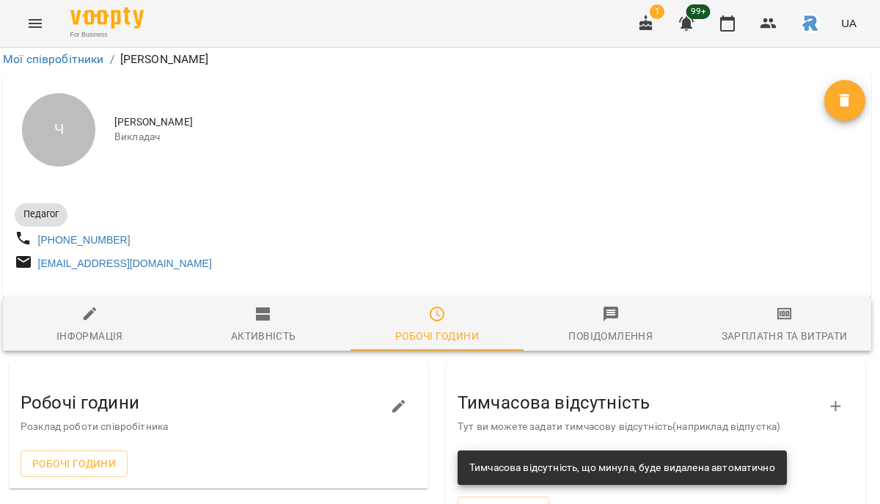
scroll to position [233, 3]
click at [81, 327] on div "Інформація" at bounding box center [89, 336] width 67 height 18
select select "**"
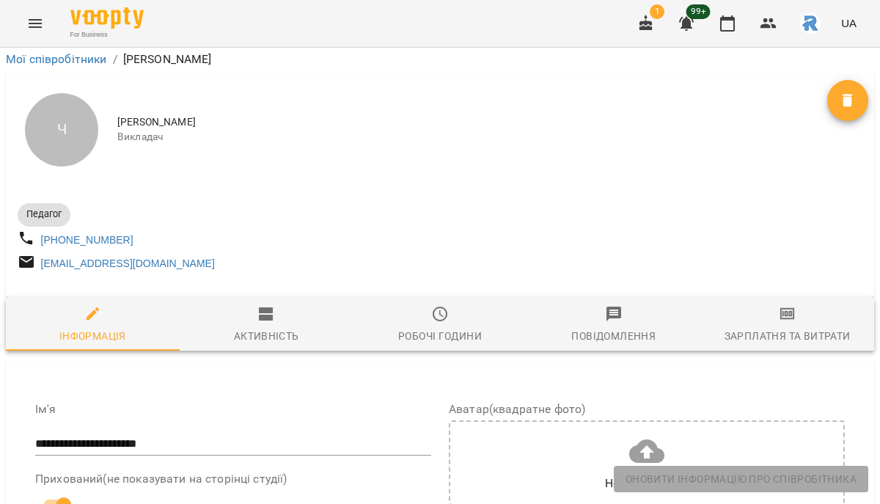
scroll to position [182, 0]
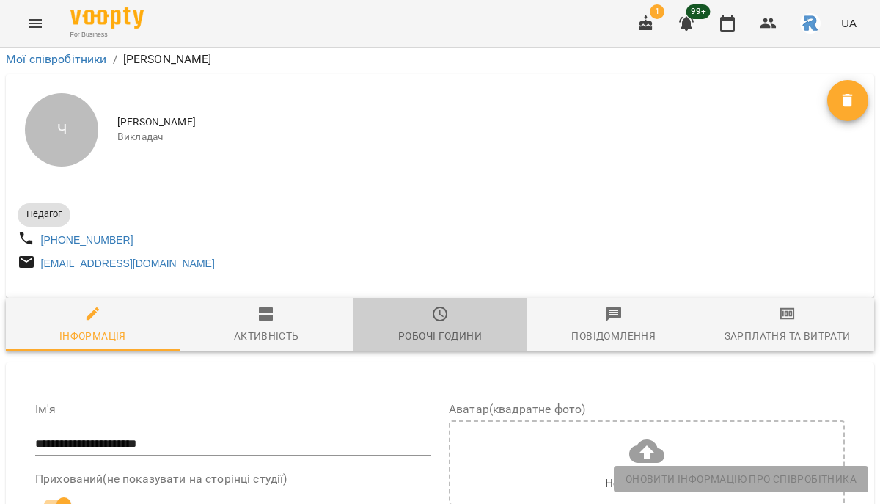
click at [442, 327] on div "Робочі години" at bounding box center [440, 336] width 84 height 18
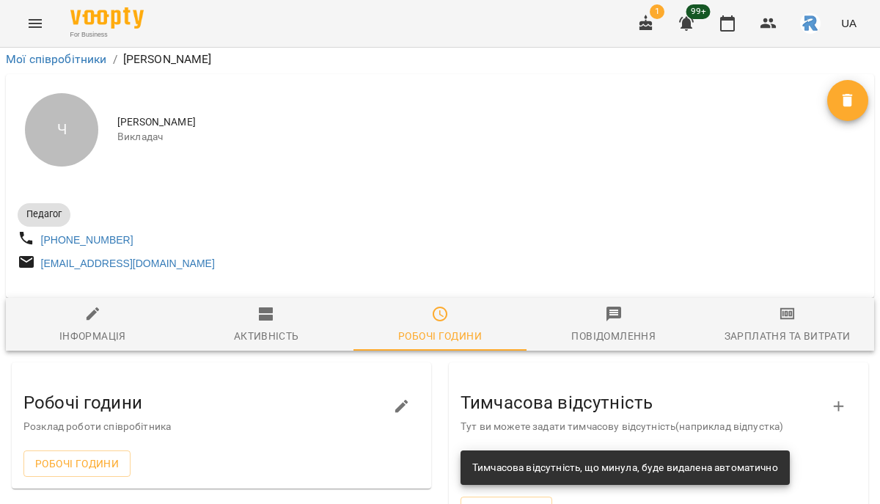
click at [398, 400] on icon "button" at bounding box center [401, 406] width 13 height 13
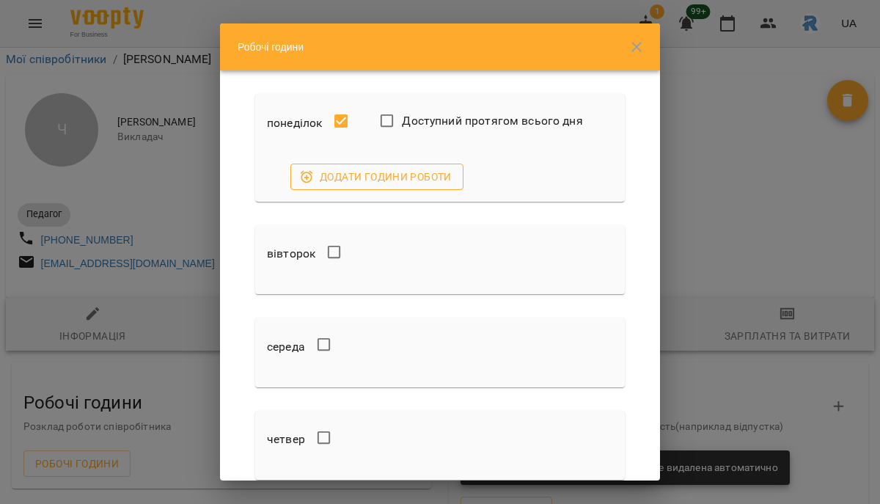
click at [357, 180] on span "Додати години роботи" at bounding box center [377, 177] width 150 height 18
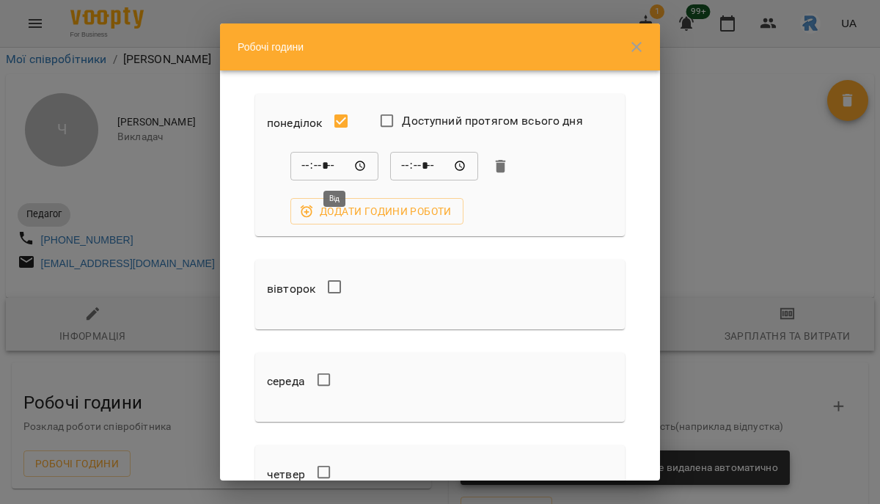
click at [306, 158] on input "*****" at bounding box center [335, 166] width 88 height 29
type input "*****"
click at [400, 167] on input "*****" at bounding box center [434, 166] width 88 height 29
type input "*****"
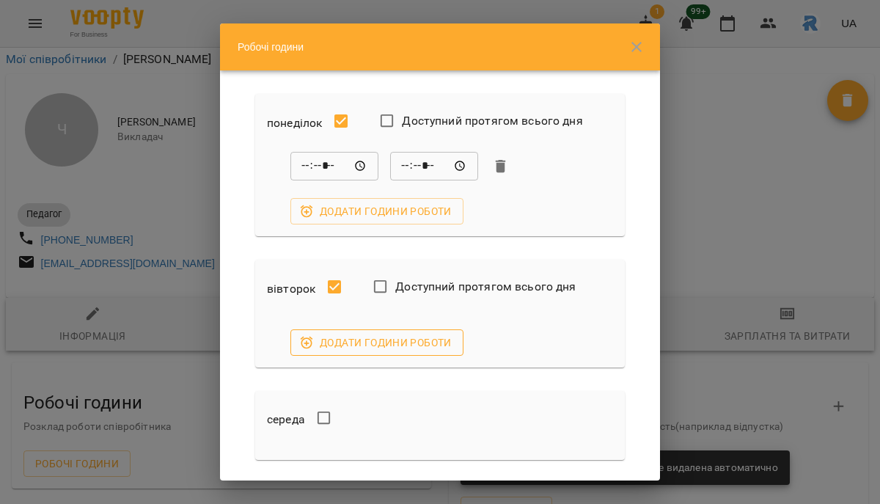
click at [334, 337] on span "Додати години роботи" at bounding box center [377, 343] width 150 height 18
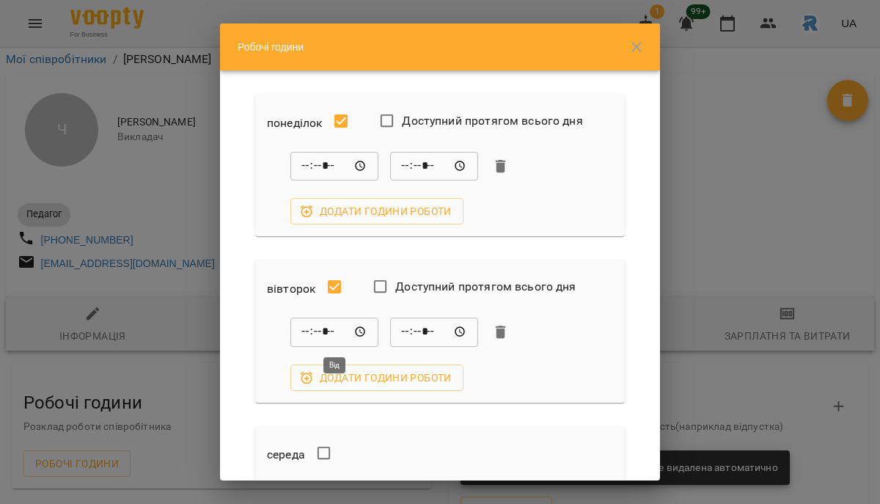
click at [299, 331] on input "*****" at bounding box center [335, 332] width 88 height 29
type input "*****"
click at [408, 326] on input "*****" at bounding box center [434, 332] width 88 height 29
type input "*****"
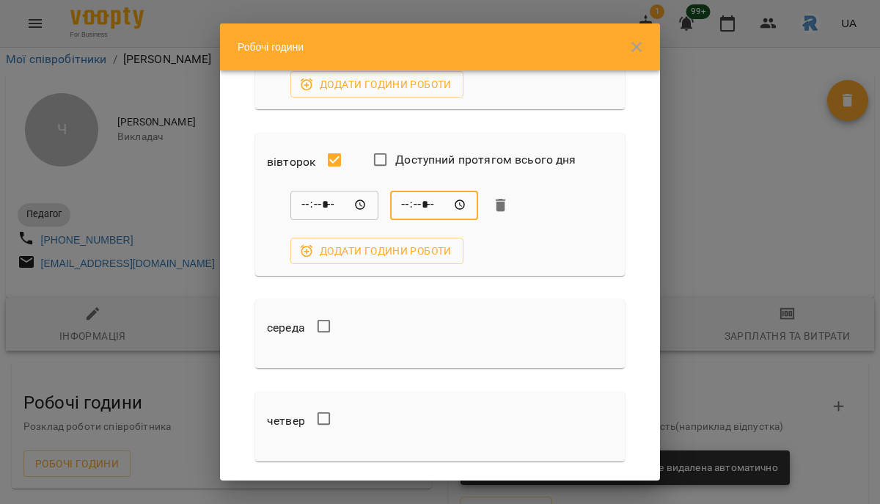
scroll to position [144, 0]
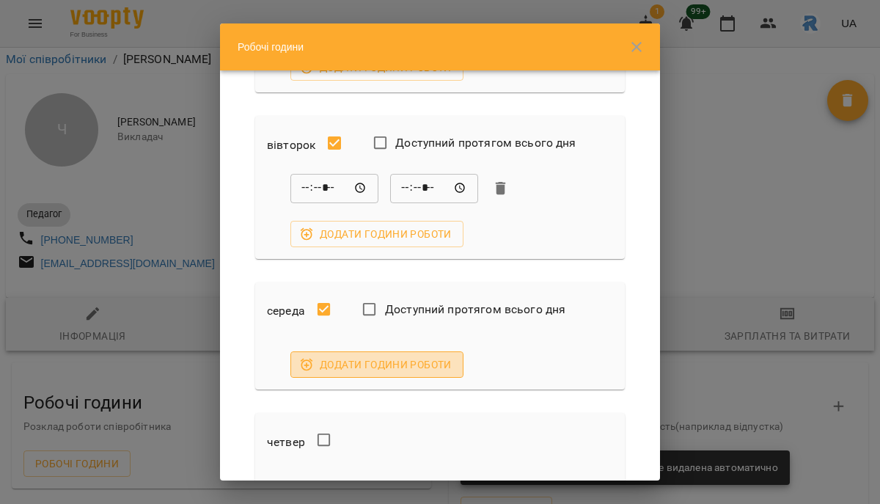
click at [324, 360] on span "Додати години роботи" at bounding box center [377, 365] width 150 height 18
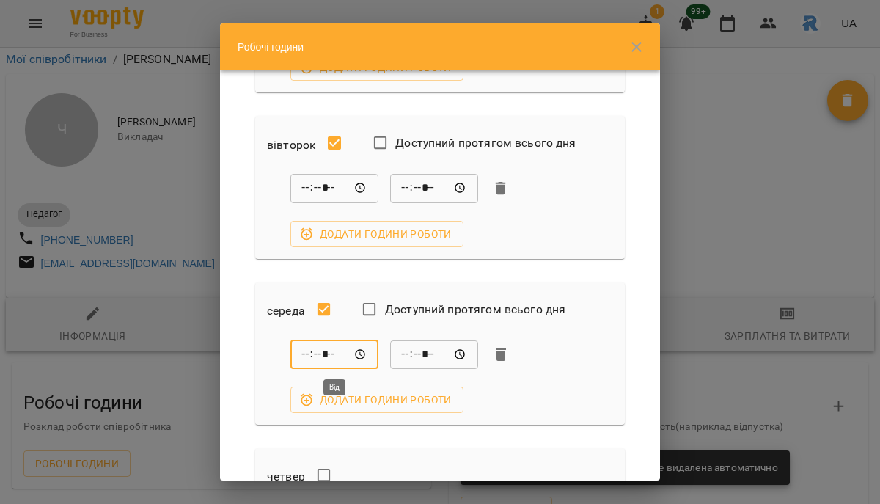
click at [301, 356] on input "*****" at bounding box center [335, 354] width 88 height 29
type input "*****"
click at [402, 350] on input "*****" at bounding box center [434, 354] width 88 height 29
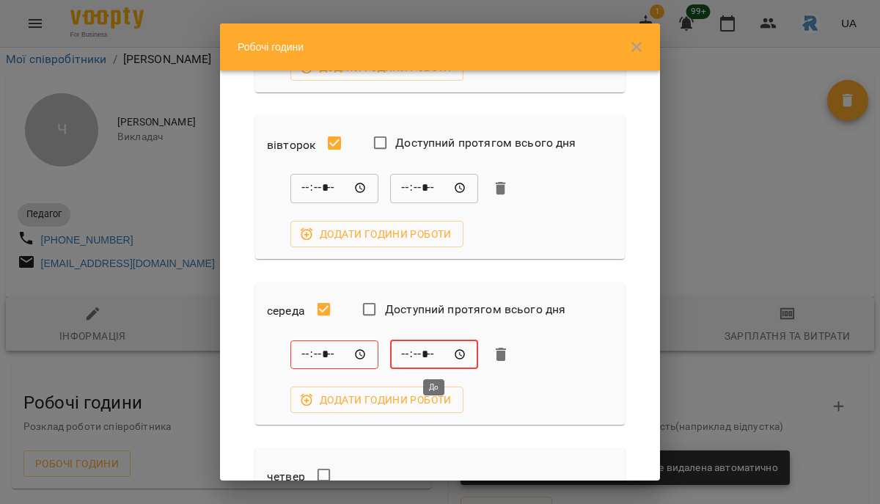
type input "*****"
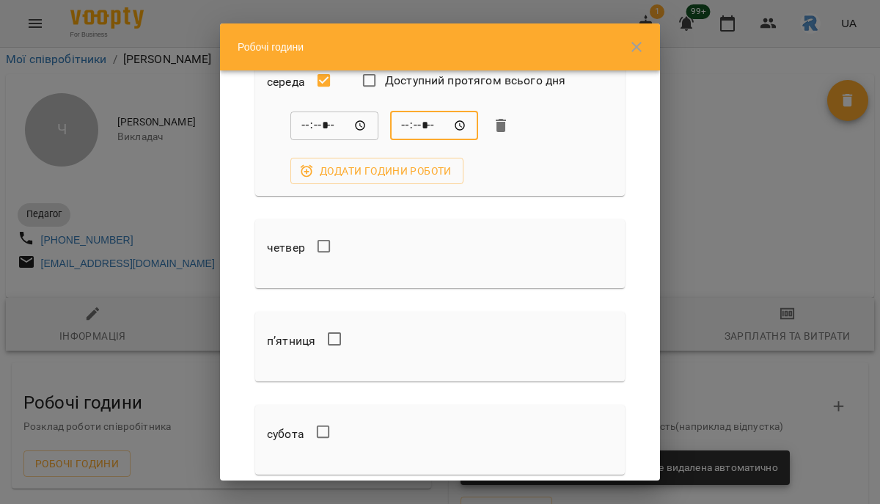
scroll to position [375, 0]
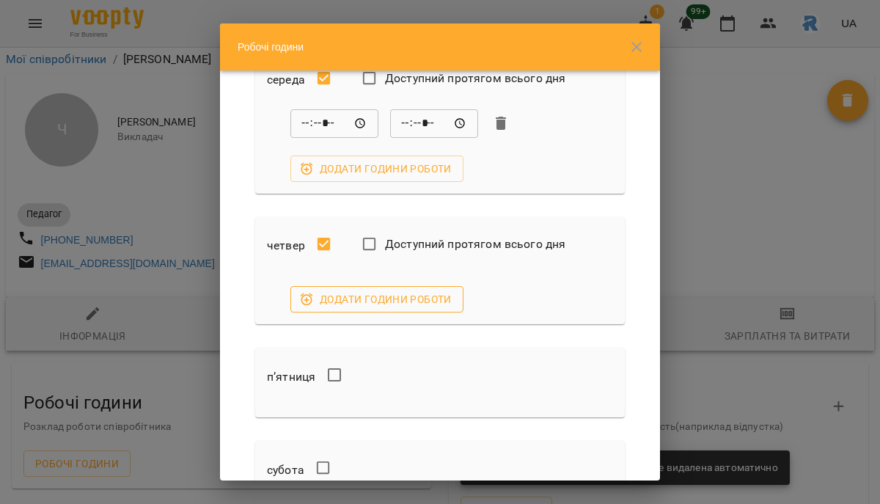
click at [338, 289] on button "Додати години роботи" at bounding box center [377, 299] width 173 height 26
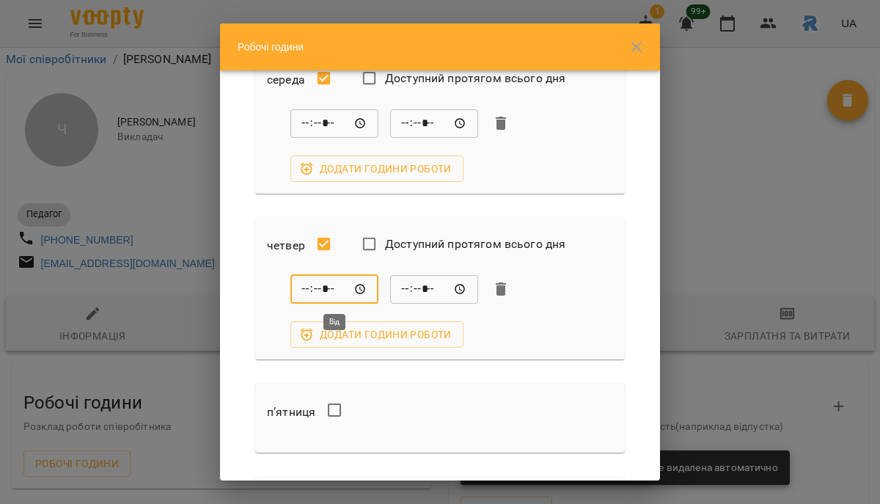
click at [298, 293] on input "*****" at bounding box center [335, 288] width 88 height 29
type input "*****"
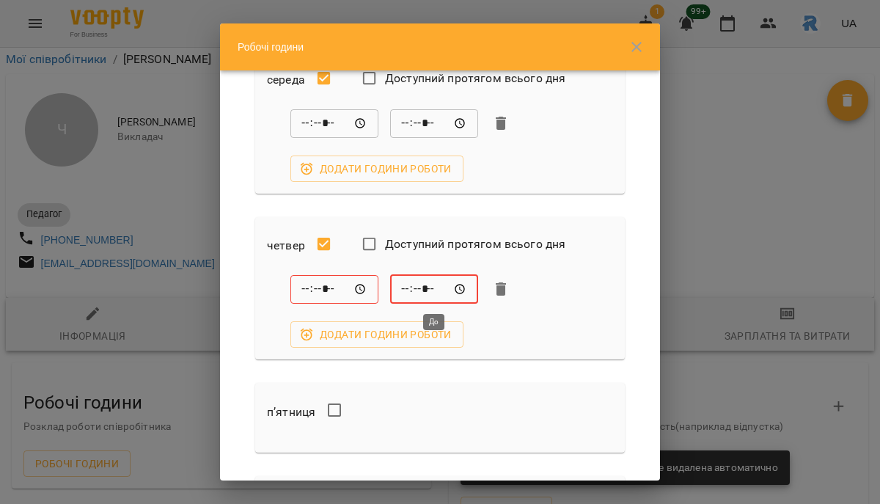
click at [401, 287] on input "*****" at bounding box center [434, 288] width 88 height 29
type input "*****"
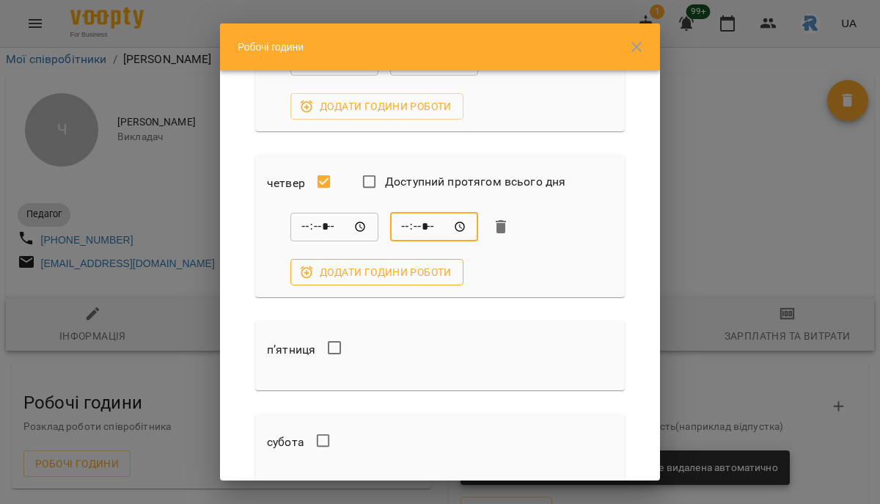
scroll to position [438, 0]
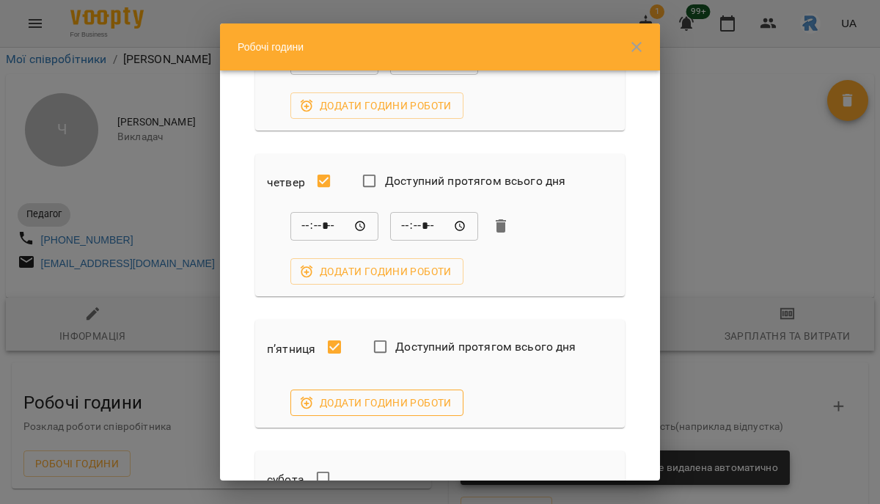
click at [333, 397] on span "Додати години роботи" at bounding box center [377, 403] width 150 height 18
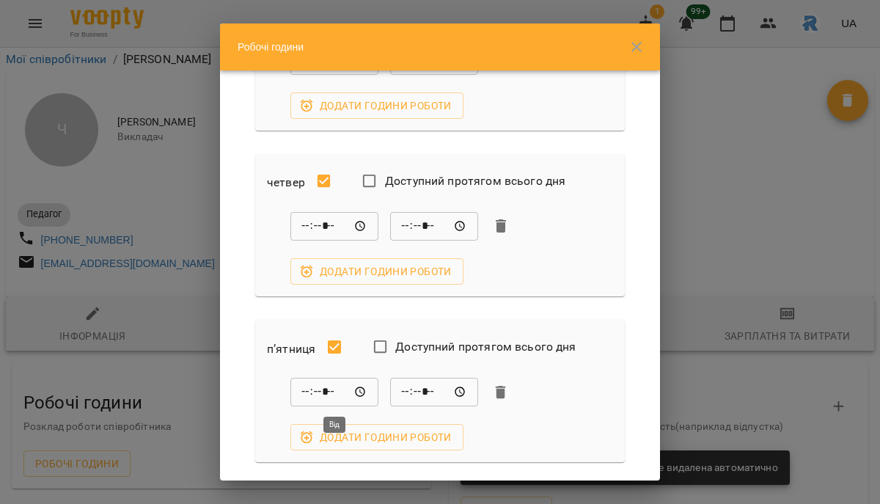
click at [298, 390] on input "*****" at bounding box center [335, 392] width 88 height 29
type input "*****"
click at [400, 391] on input "*****" at bounding box center [434, 392] width 88 height 29
type input "*****"
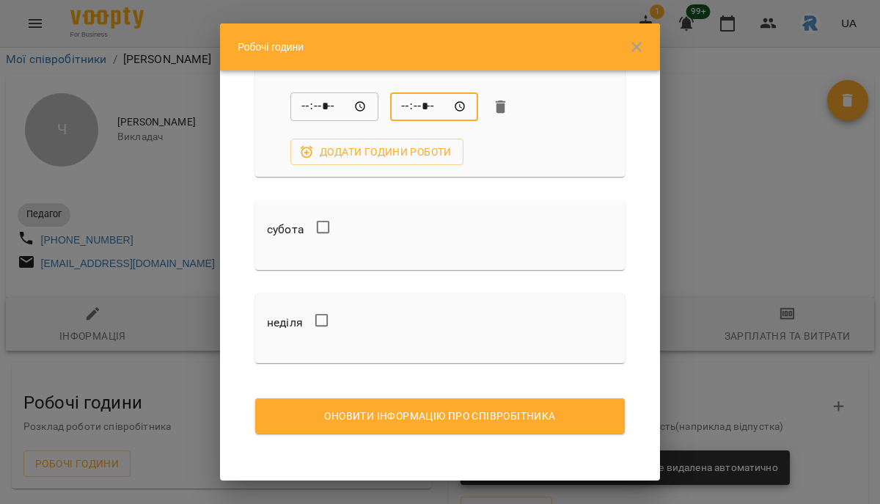
click at [394, 419] on span "Оновити інформацію про співробітника" at bounding box center [440, 416] width 346 height 18
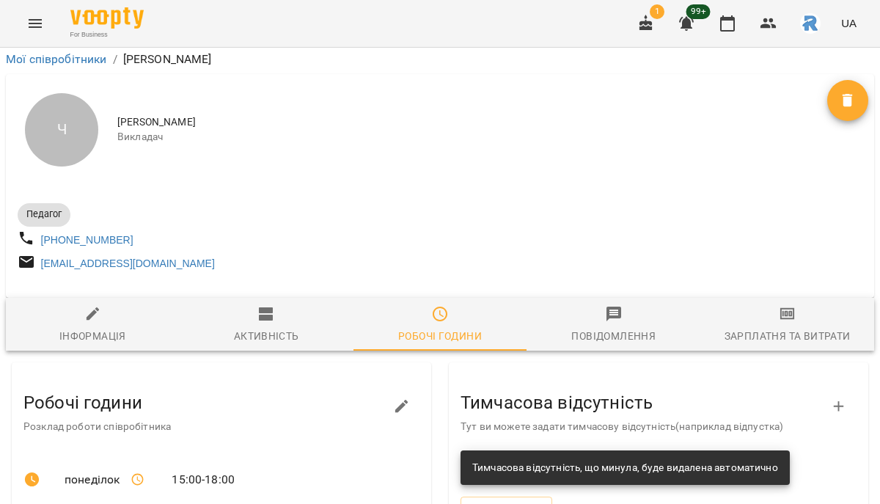
scroll to position [0, 0]
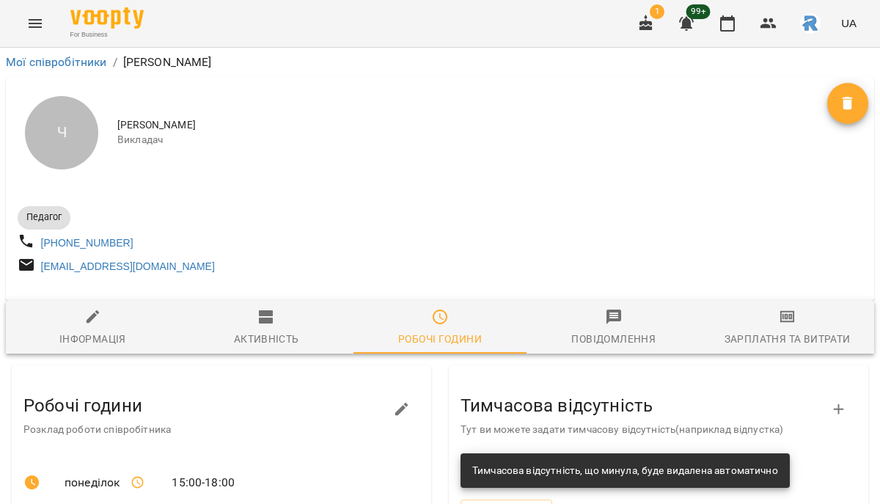
drag, startPoint x: 119, startPoint y: 122, endPoint x: 267, endPoint y: 117, distance: 148.3
click at [274, 125] on span "[PERSON_NAME]" at bounding box center [472, 125] width 710 height 15
copy span "[PERSON_NAME]"
click at [29, 19] on icon "Menu" at bounding box center [35, 23] width 13 height 9
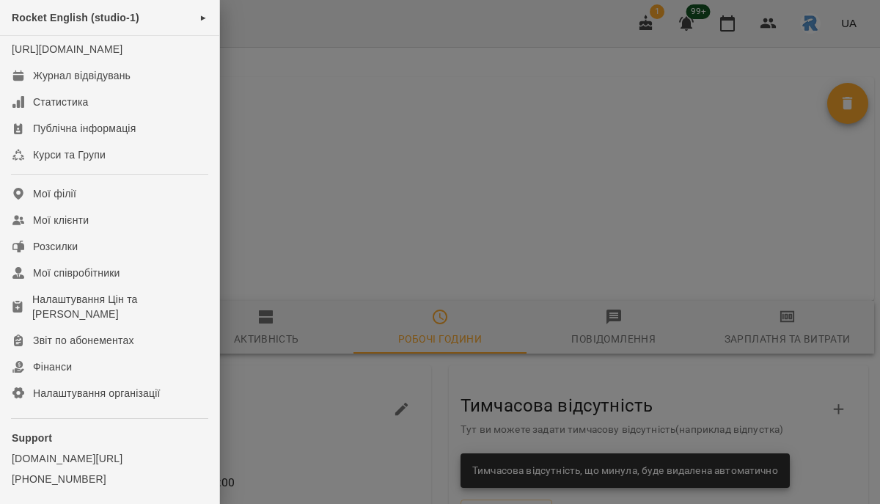
click at [454, 201] on div at bounding box center [440, 252] width 880 height 504
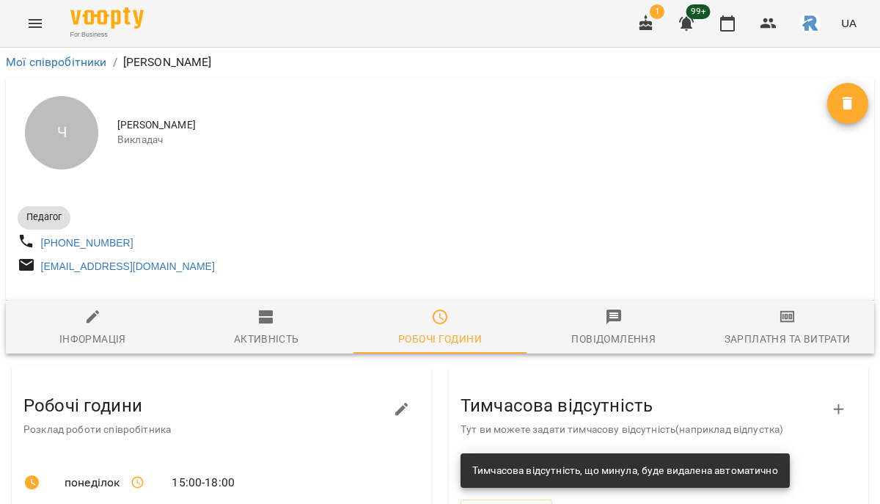
click at [34, 16] on icon "Menu" at bounding box center [35, 24] width 18 height 18
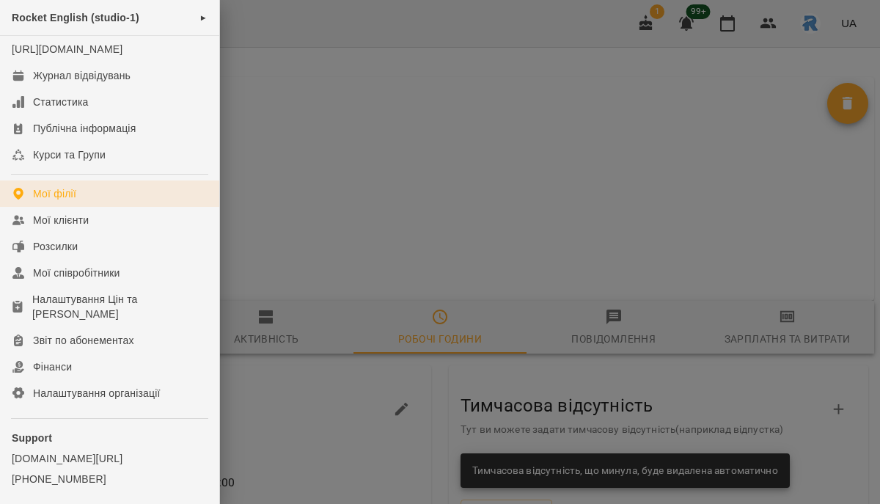
click at [92, 205] on link "Мої філії" at bounding box center [109, 193] width 219 height 26
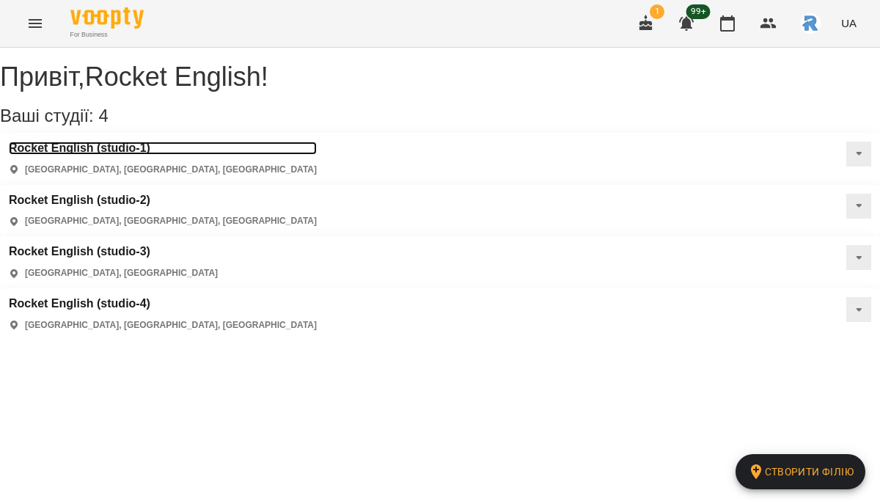
click at [123, 155] on h3 "Rocket English (studio-1)" at bounding box center [163, 148] width 308 height 13
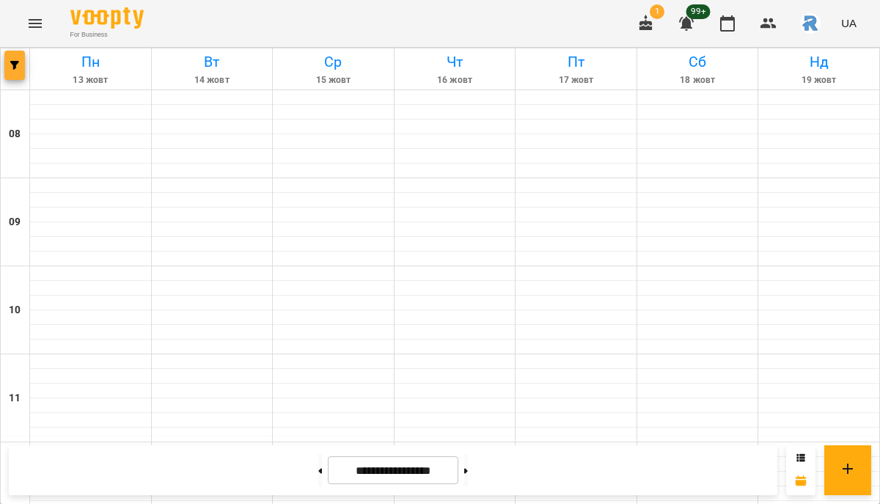
click at [21, 73] on button "button" at bounding box center [14, 65] width 21 height 29
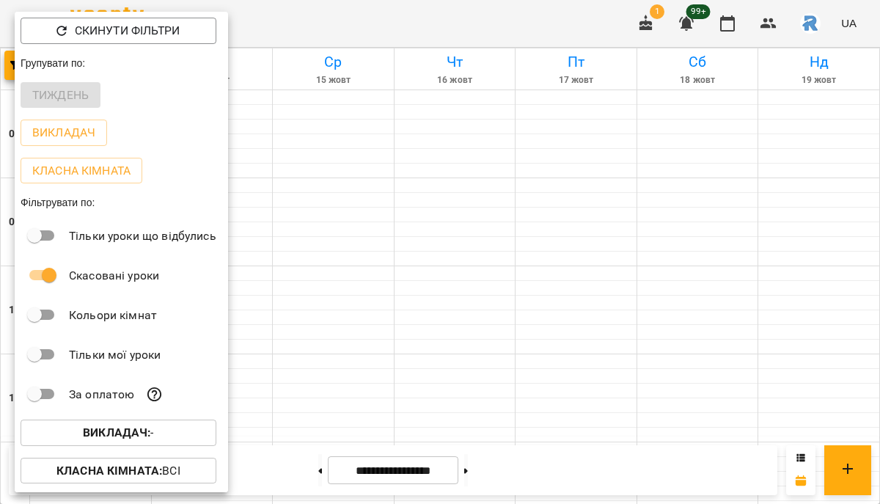
click at [147, 439] on b "Викладач :" at bounding box center [116, 433] width 67 height 14
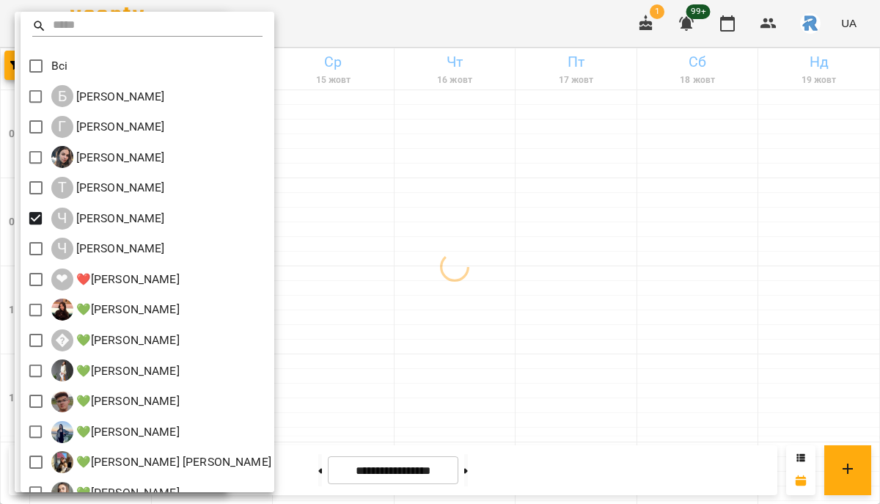
click at [395, 241] on div at bounding box center [440, 252] width 880 height 504
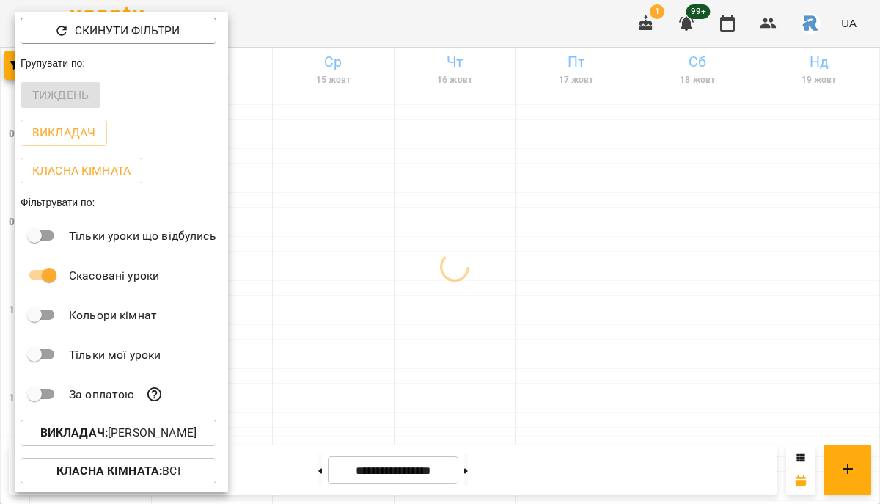
click at [395, 241] on div at bounding box center [440, 252] width 880 height 504
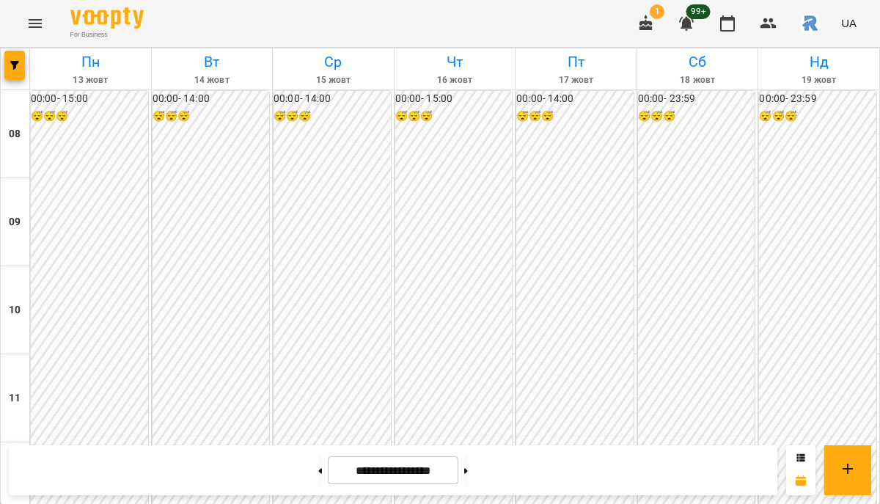
scroll to position [597, 0]
click at [16, 59] on button "button" at bounding box center [14, 65] width 21 height 29
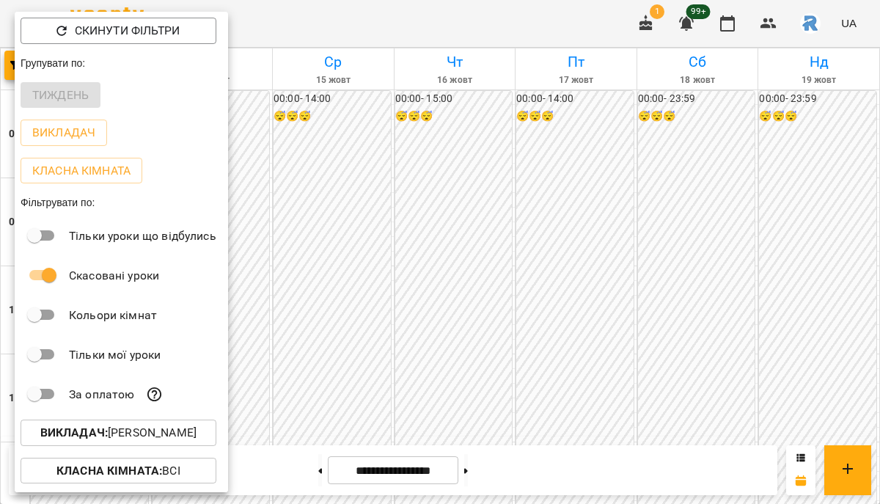
click at [105, 427] on button "Викладач : [PERSON_NAME]" at bounding box center [119, 433] width 196 height 26
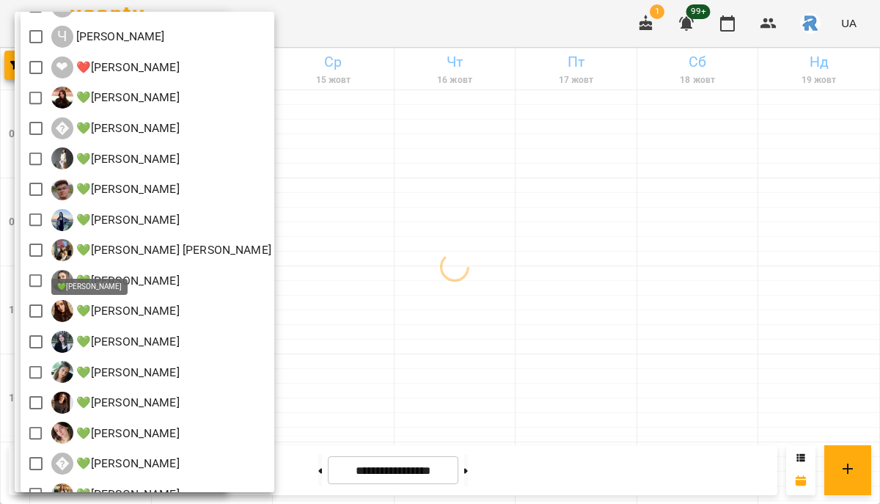
scroll to position [190, 0]
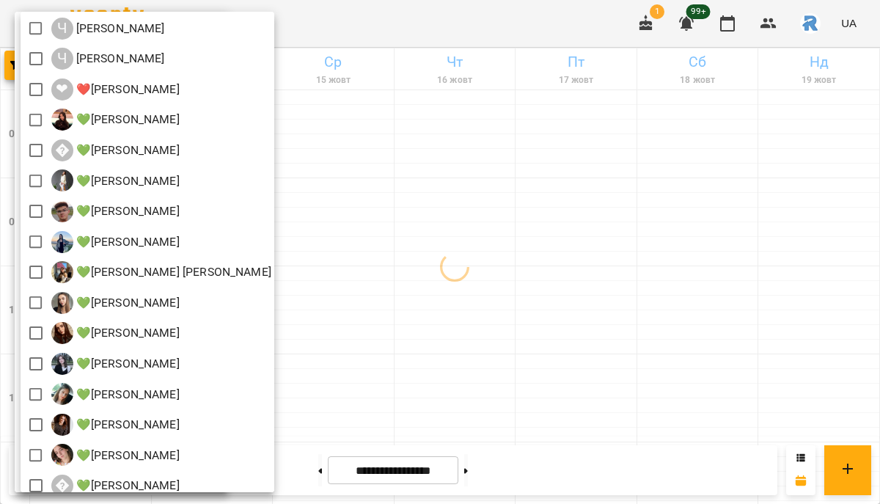
click at [442, 318] on div at bounding box center [440, 252] width 880 height 504
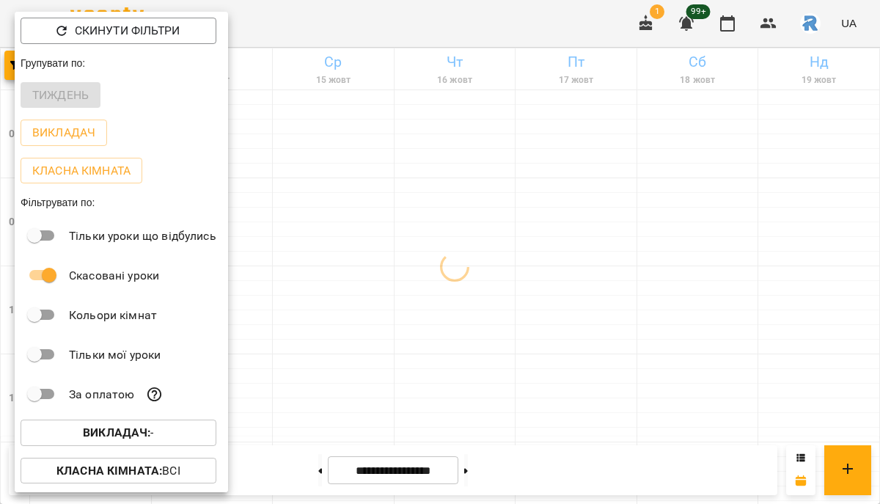
click at [442, 318] on div at bounding box center [440, 252] width 880 height 504
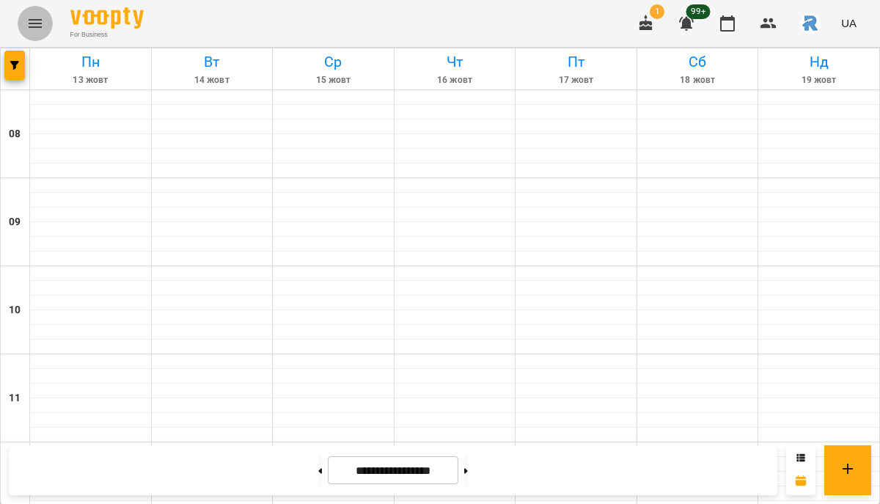
click at [34, 21] on icon "Menu" at bounding box center [35, 24] width 18 height 18
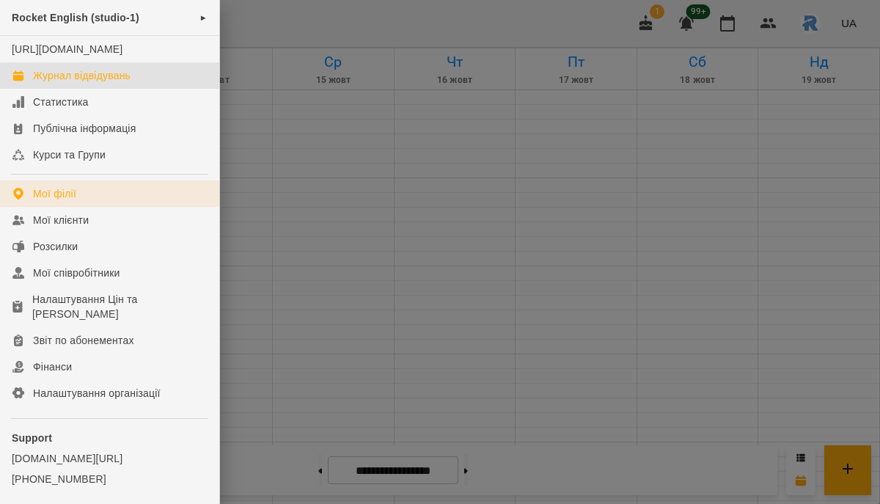
click at [51, 201] on div "Мої філії" at bounding box center [54, 193] width 43 height 15
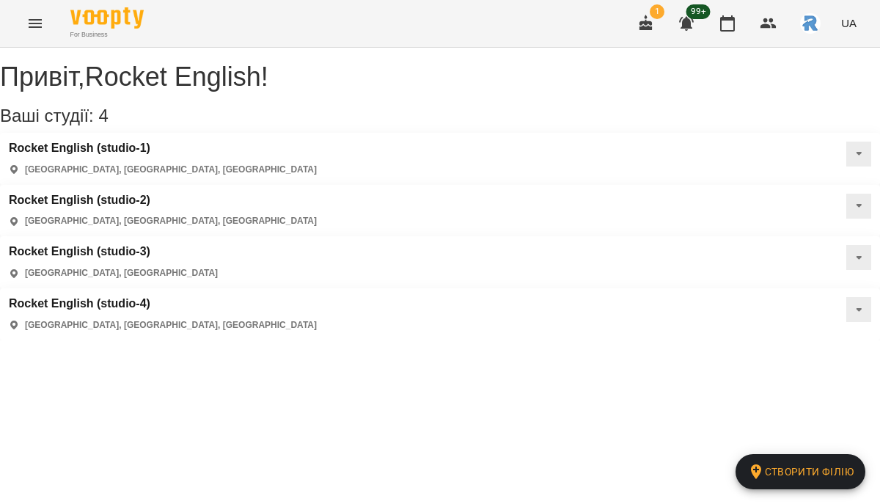
click at [543, 288] on div "Rocket English (studio-4) [GEOGRAPHIC_DATA], [GEOGRAPHIC_DATA], [GEOGRAPHIC_DAT…" at bounding box center [440, 314] width 880 height 52
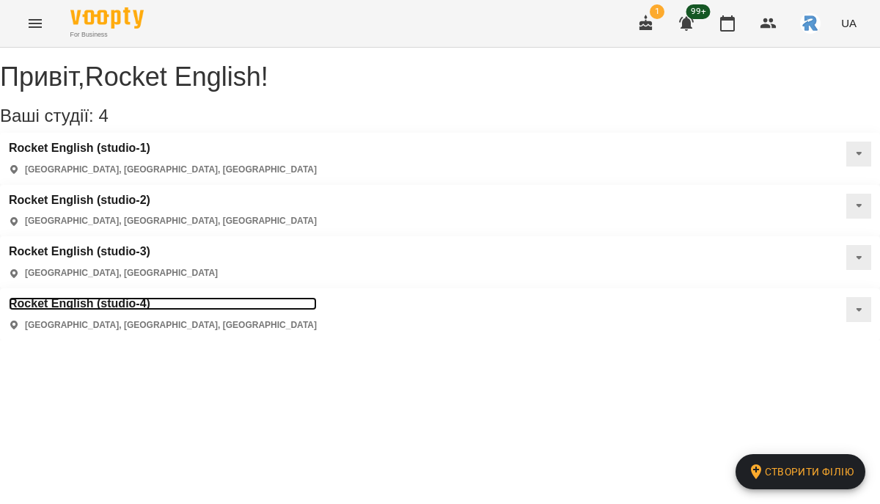
click at [317, 297] on h3 "Rocket English (studio-4)" at bounding box center [163, 303] width 308 height 13
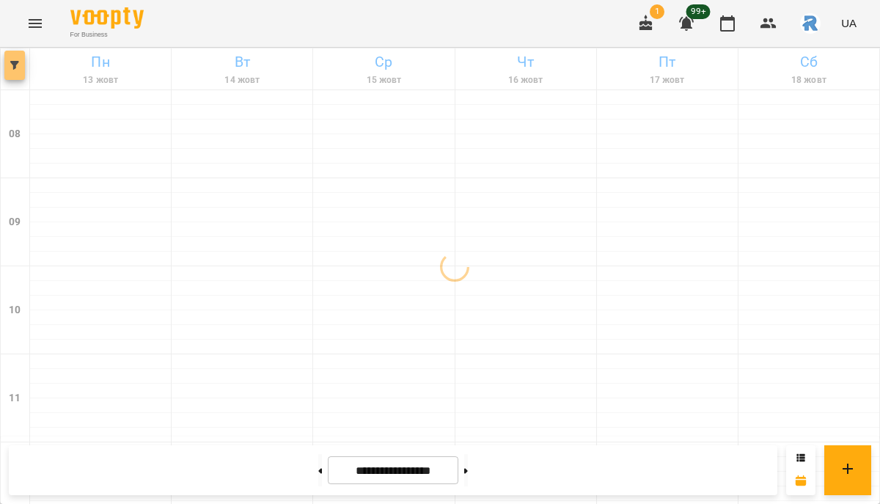
click at [21, 76] on button "button" at bounding box center [14, 65] width 21 height 29
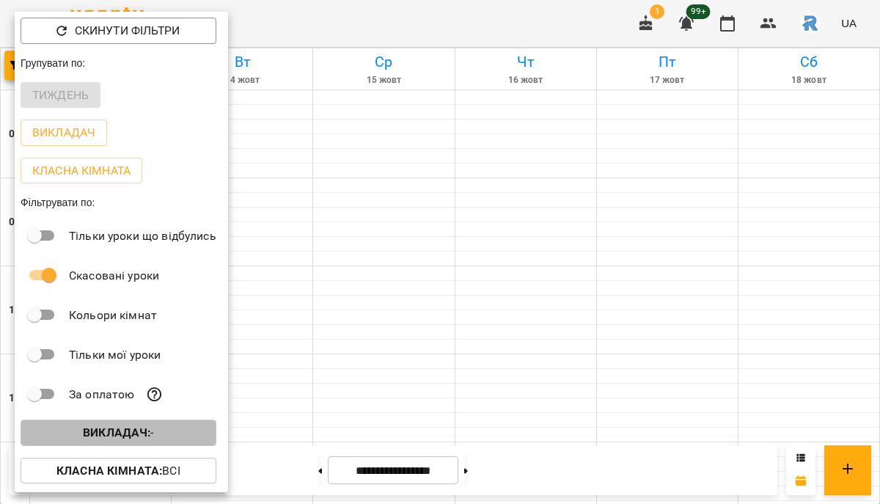
click at [123, 432] on b "Викладач :" at bounding box center [116, 433] width 67 height 14
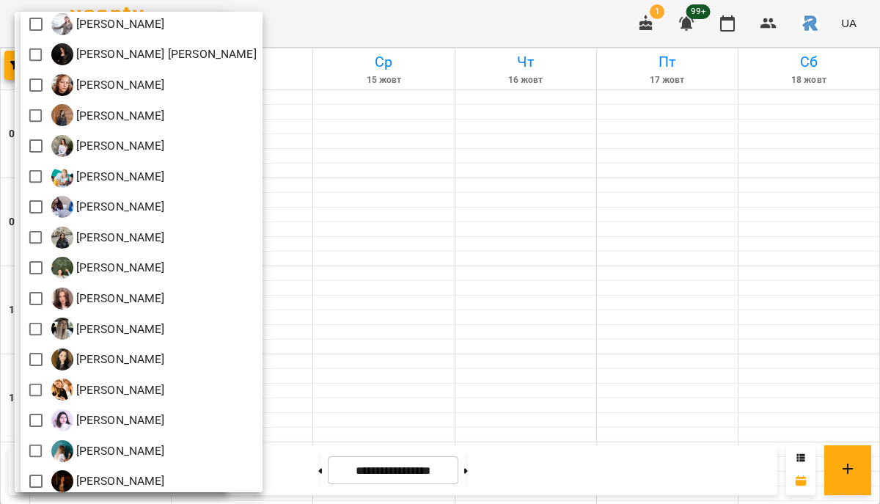
scroll to position [252, 0]
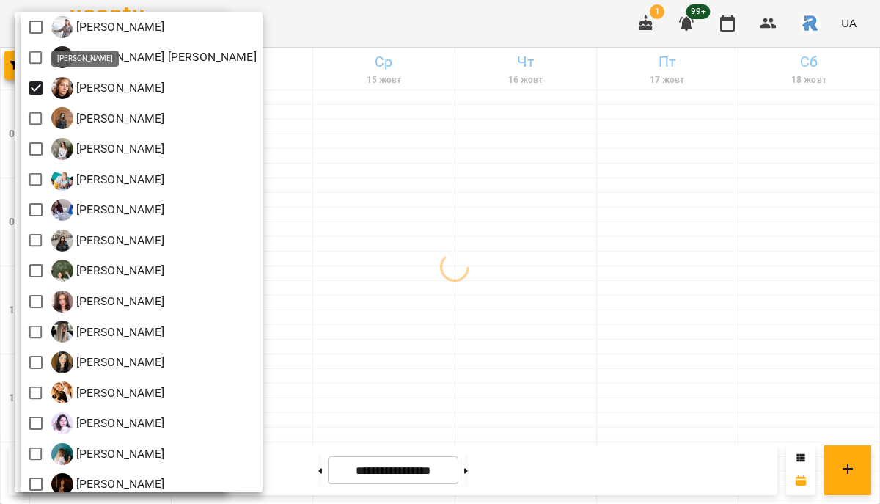
click at [519, 247] on div at bounding box center [440, 252] width 880 height 504
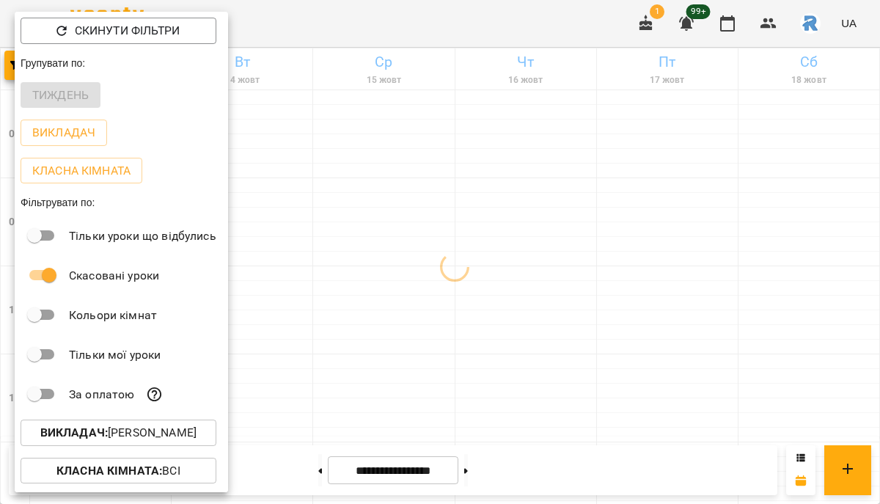
click at [519, 247] on div at bounding box center [440, 252] width 880 height 504
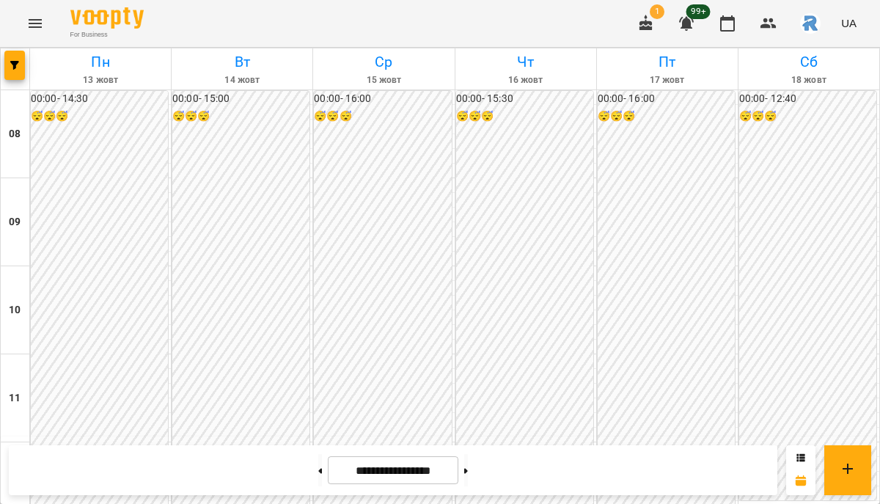
scroll to position [596, 0]
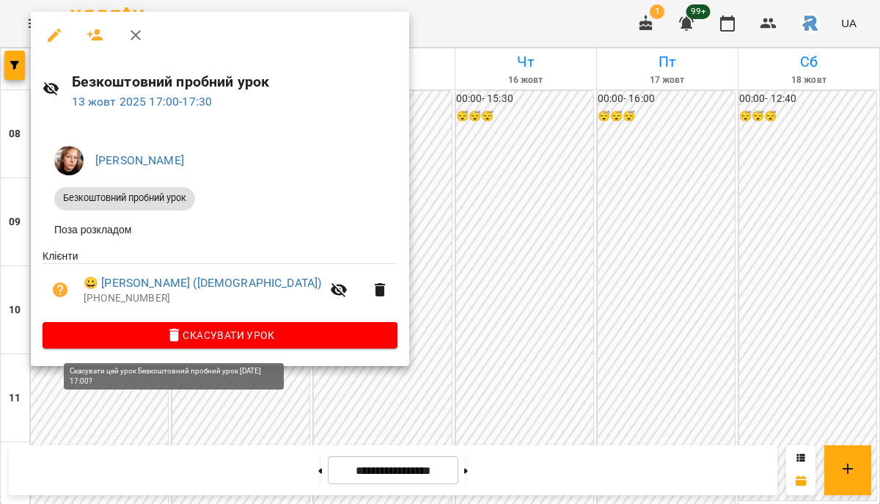
click at [223, 342] on span "Скасувати Урок" at bounding box center [220, 335] width 332 height 18
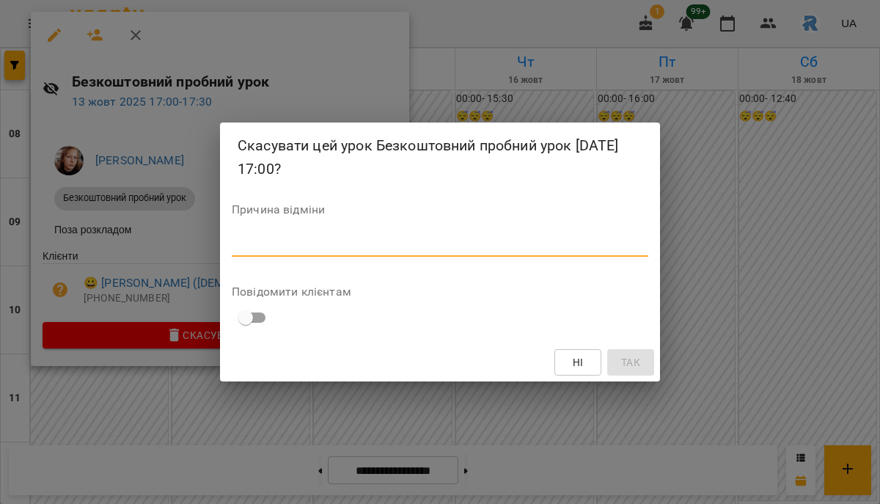
click at [251, 249] on textarea at bounding box center [440, 245] width 417 height 14
type textarea "*"
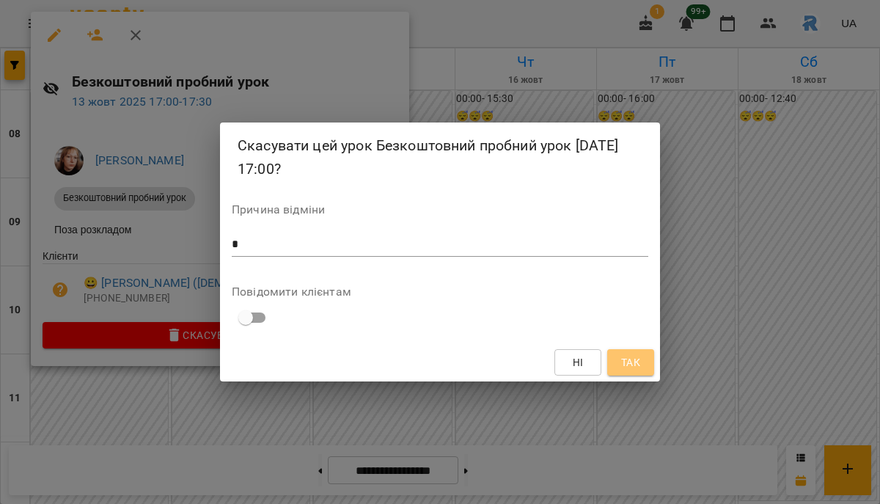
click at [630, 363] on span "Так" at bounding box center [630, 363] width 19 height 18
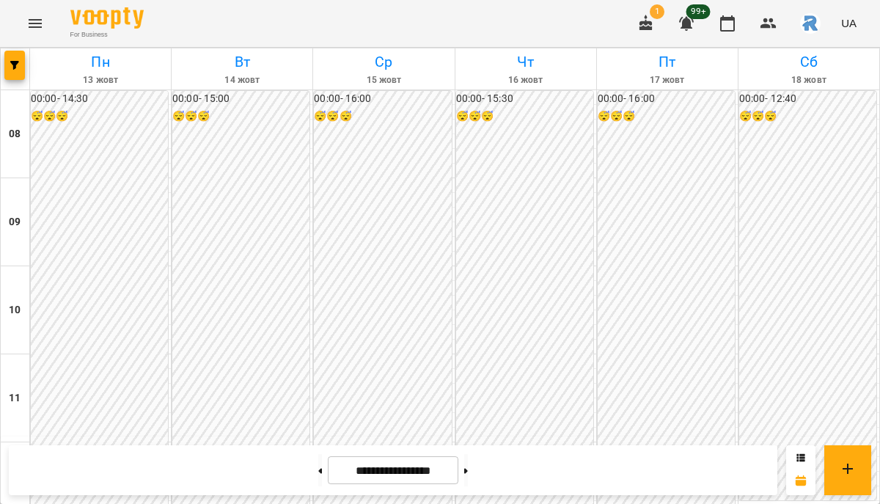
scroll to position [505, 0]
click at [45, 19] on button "Menu" at bounding box center [35, 23] width 35 height 35
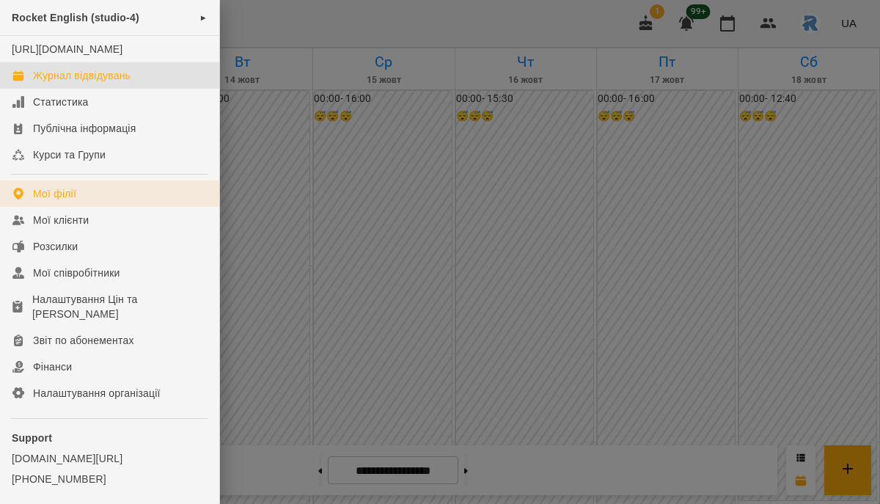
click at [111, 207] on link "Мої філії" at bounding box center [109, 193] width 219 height 26
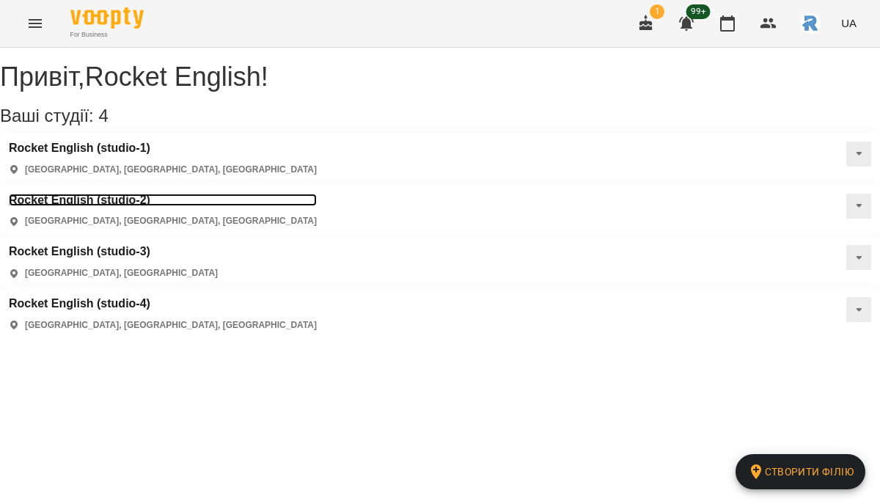
click at [317, 194] on h3 "Rocket English (studio-2)" at bounding box center [163, 200] width 308 height 13
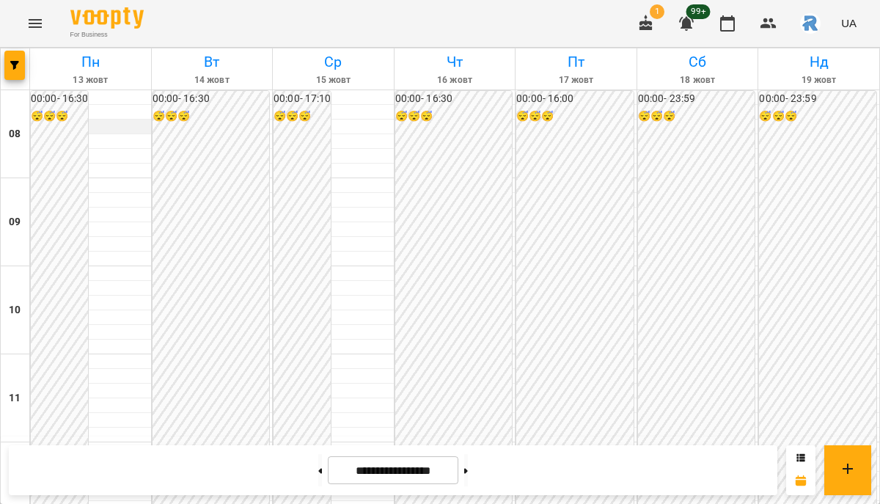
scroll to position [583, 0]
click at [4, 67] on span "button" at bounding box center [14, 65] width 21 height 9
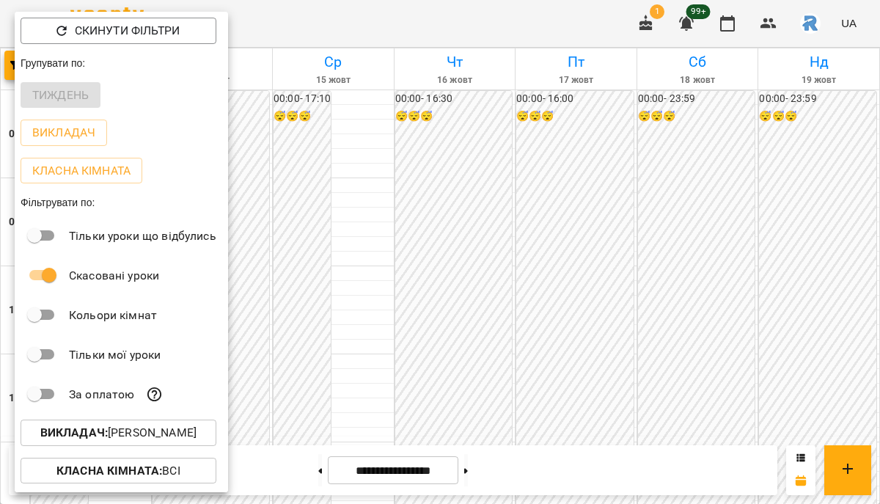
click at [183, 442] on p "Викладач : [PERSON_NAME]" at bounding box center [118, 433] width 156 height 18
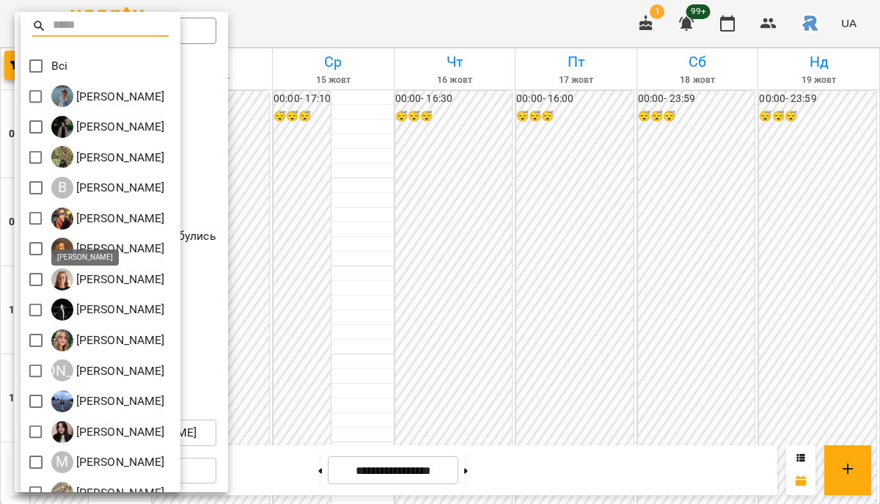
scroll to position [293, 0]
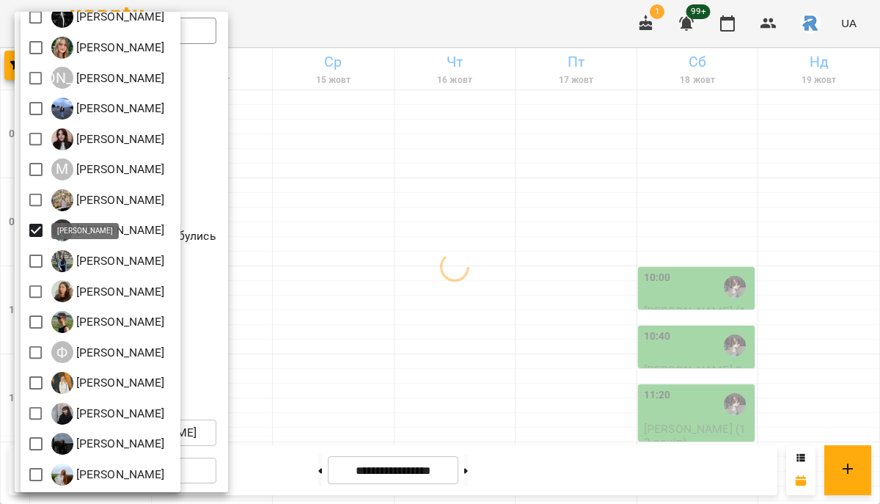
click at [398, 326] on div at bounding box center [440, 252] width 880 height 504
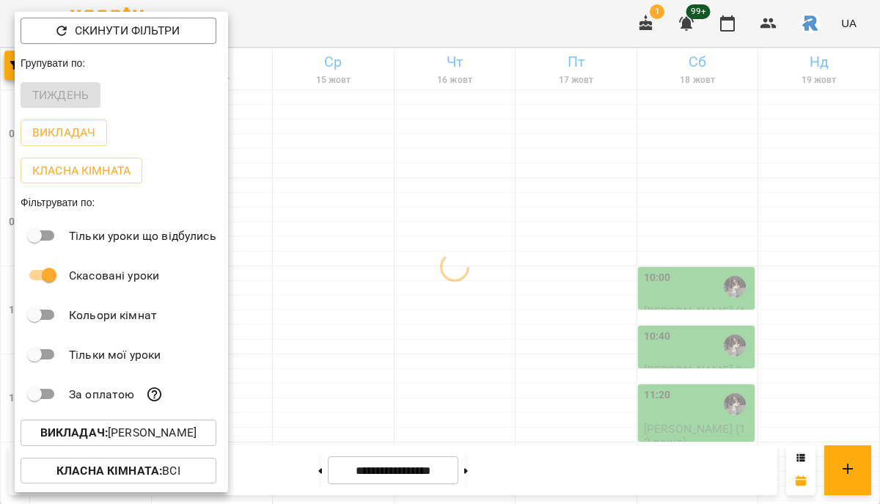
click at [398, 326] on div at bounding box center [440, 252] width 880 height 504
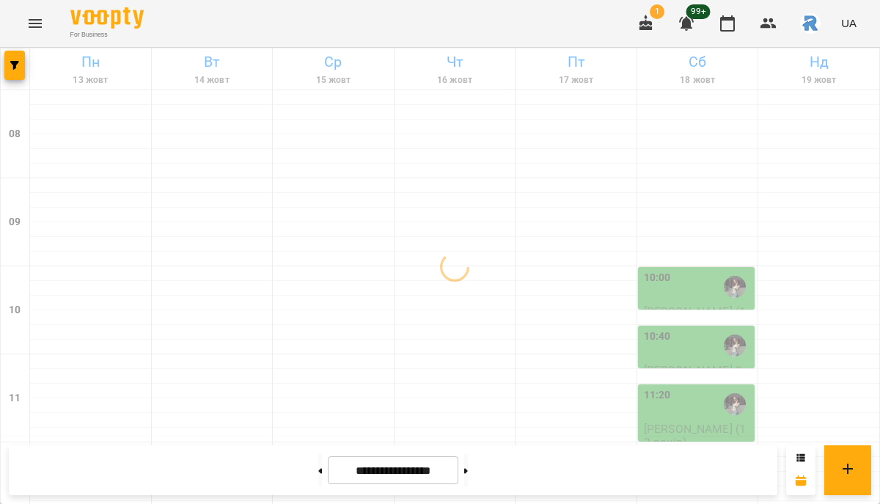
scroll to position [651, 0]
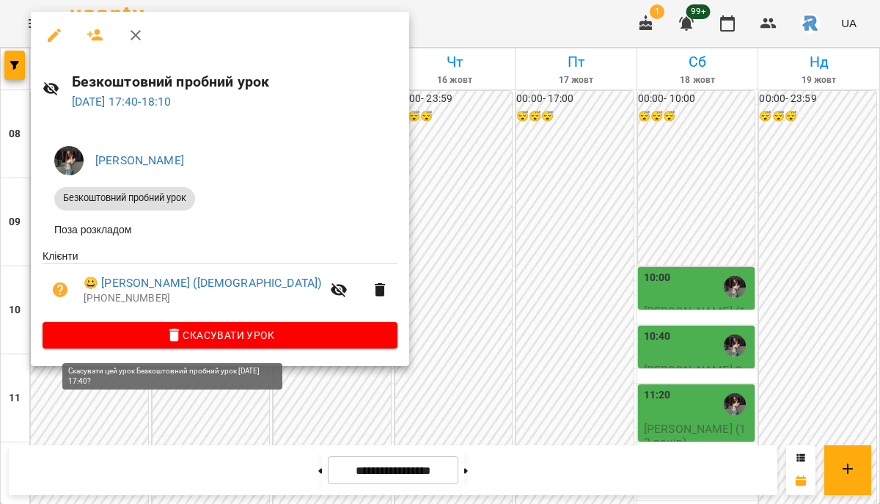
click at [191, 344] on span "Скасувати Урок" at bounding box center [220, 335] width 332 height 18
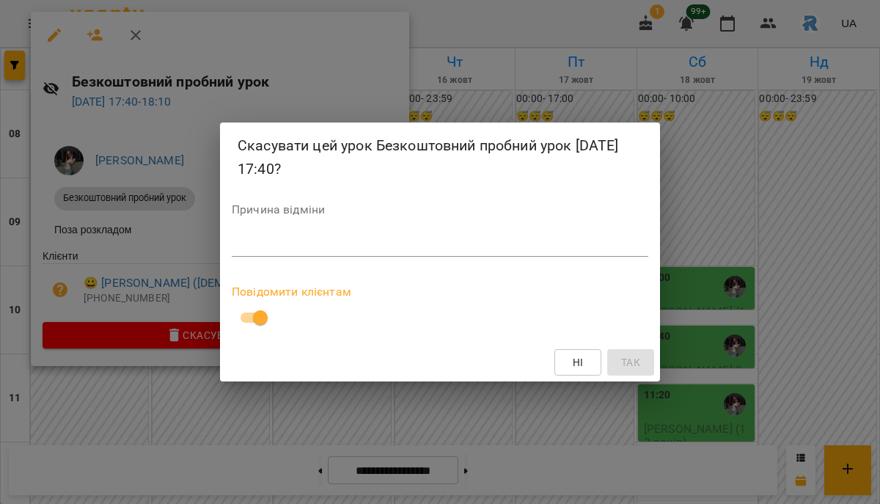
click at [258, 239] on textarea at bounding box center [440, 245] width 417 height 14
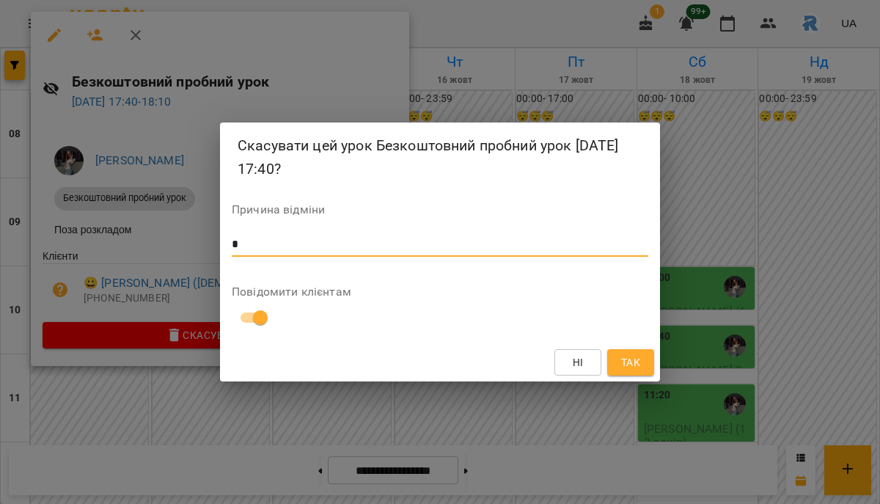
type textarea "*"
click at [618, 352] on button "Так" at bounding box center [630, 362] width 47 height 26
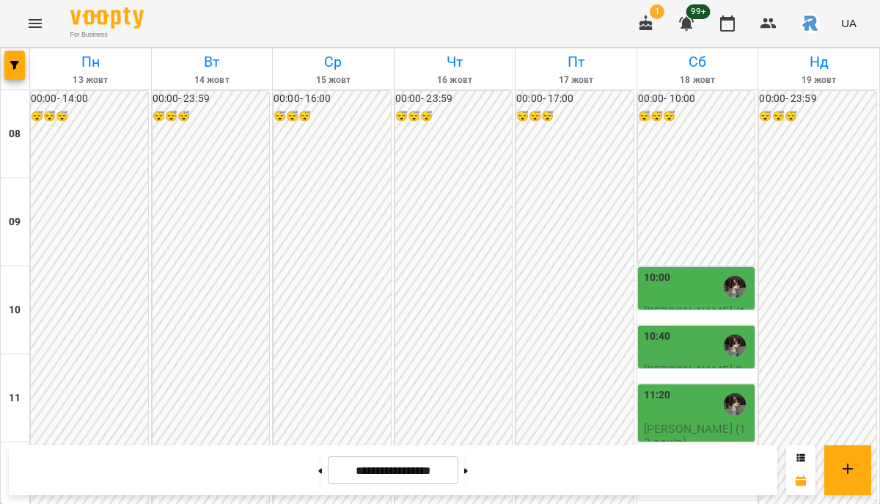
click at [42, 21] on icon "Menu" at bounding box center [35, 24] width 18 height 18
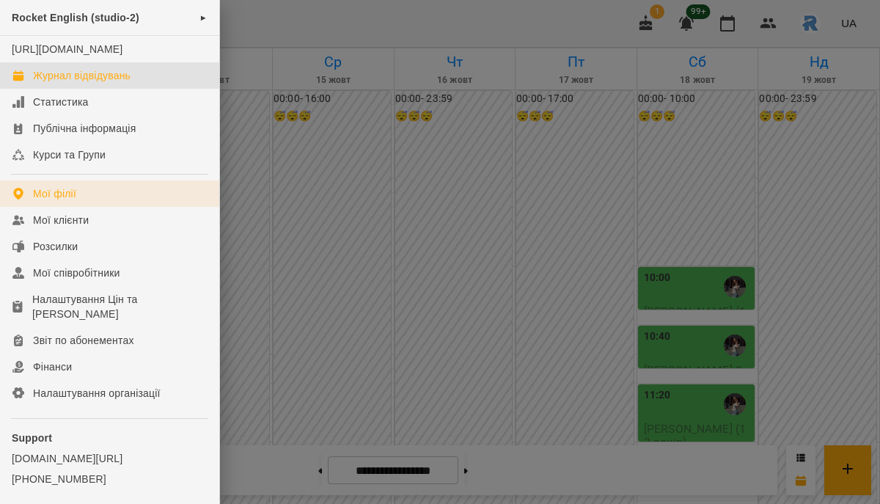
click at [101, 200] on link "Мої філії" at bounding box center [109, 193] width 219 height 26
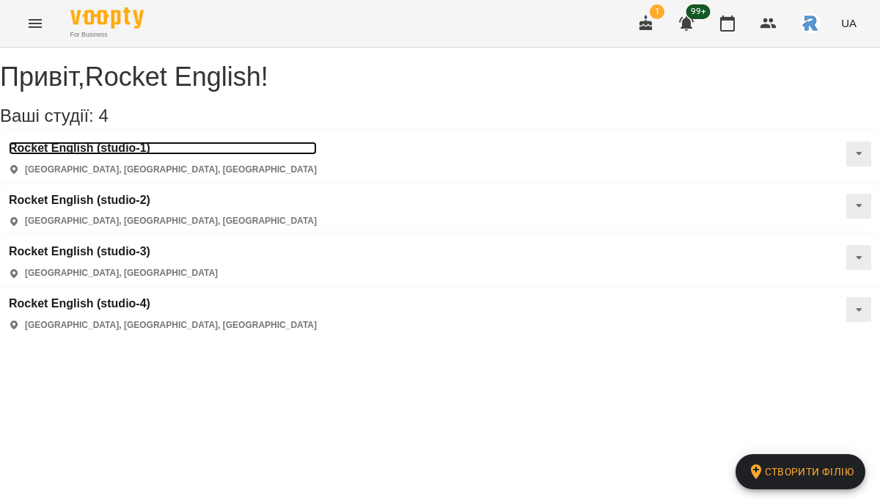
click at [110, 155] on h3 "Rocket English (studio-1)" at bounding box center [163, 148] width 308 height 13
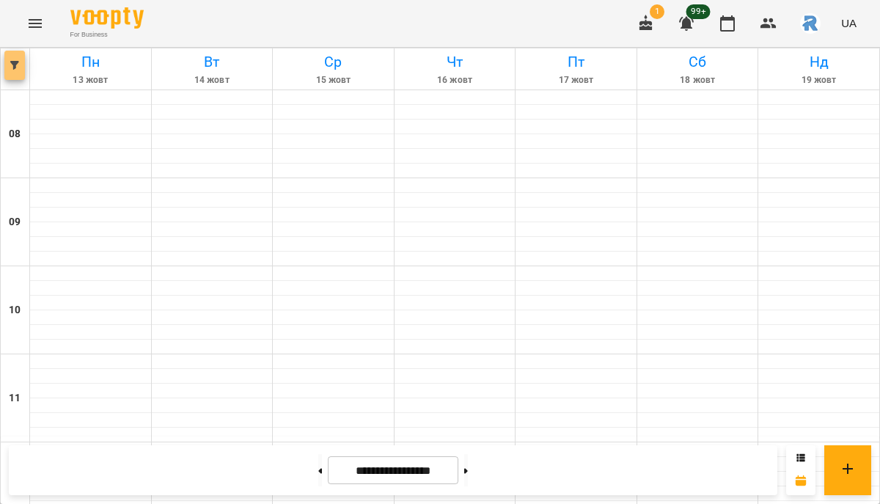
click at [5, 70] on button "button" at bounding box center [14, 65] width 21 height 29
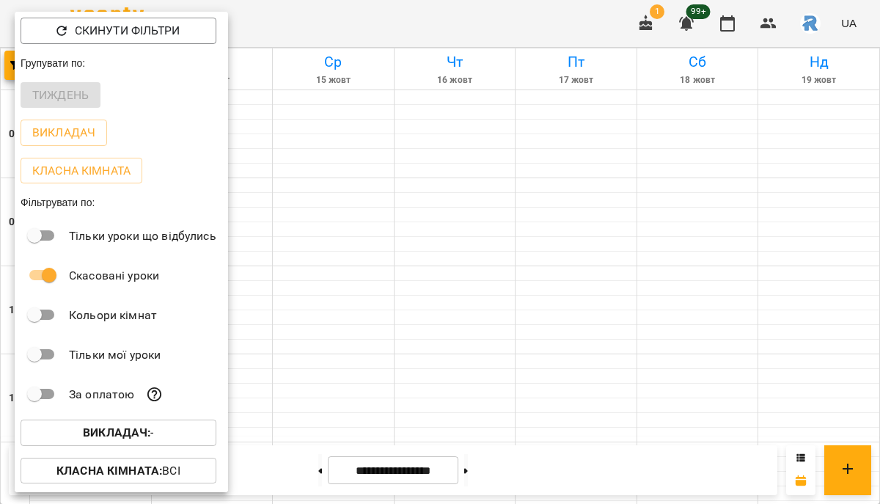
click at [136, 439] on b "Викладач :" at bounding box center [116, 433] width 67 height 14
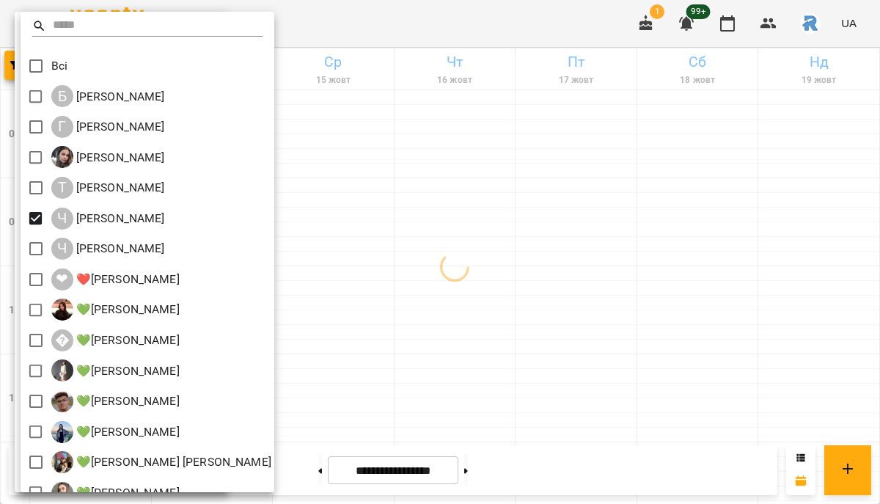
click at [481, 187] on div at bounding box center [440, 252] width 880 height 504
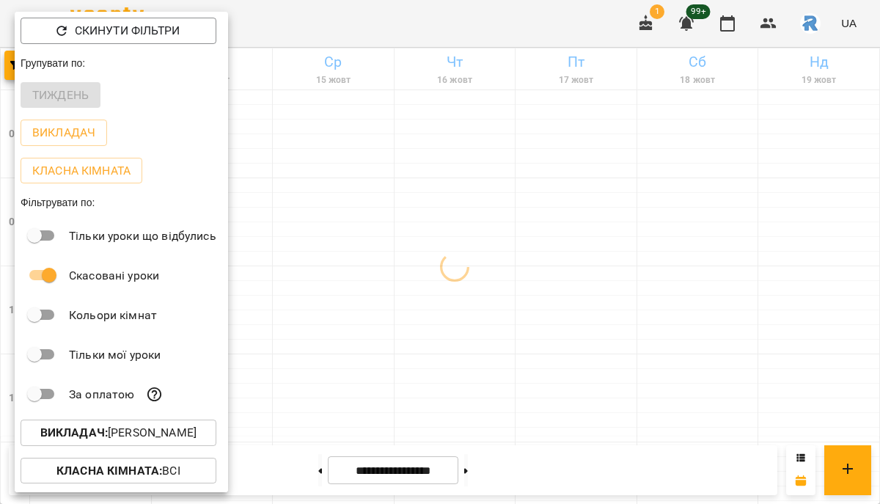
click at [481, 187] on div at bounding box center [440, 252] width 880 height 504
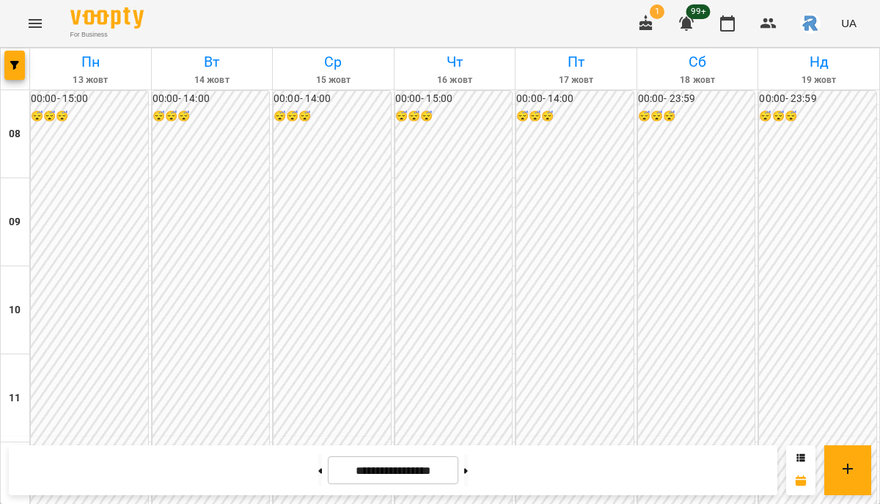
scroll to position [494, 0]
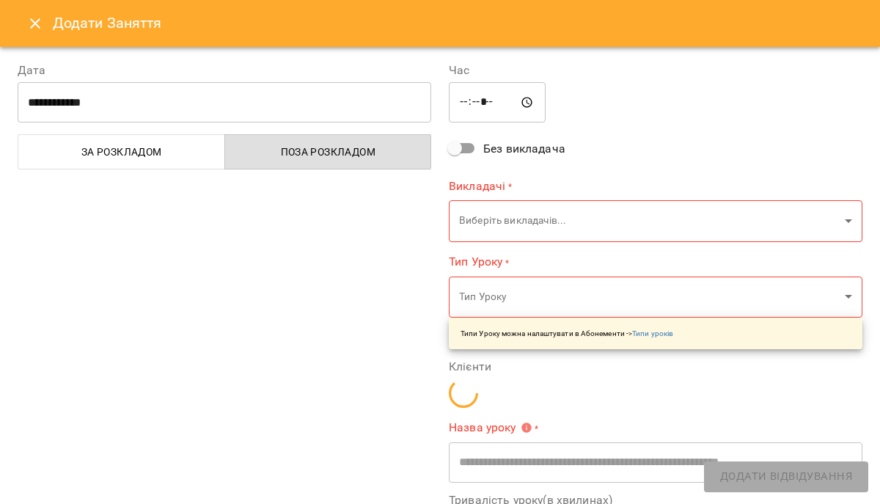
type input "**********"
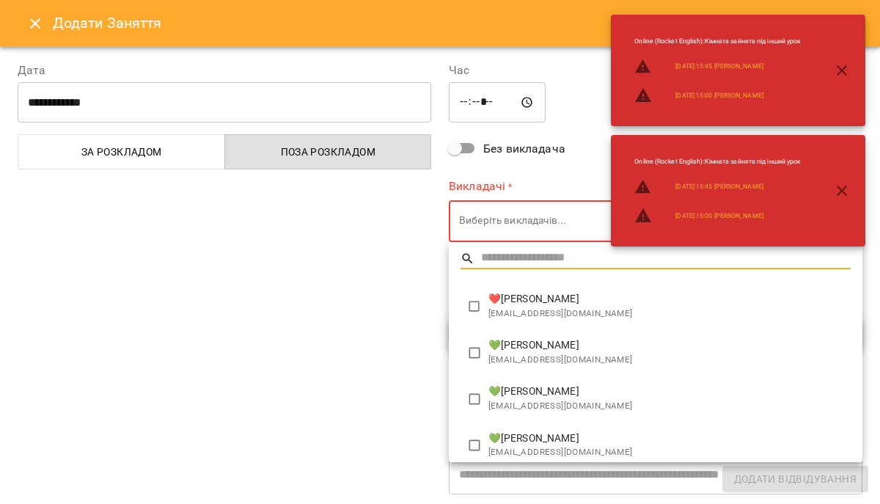
type input "*"
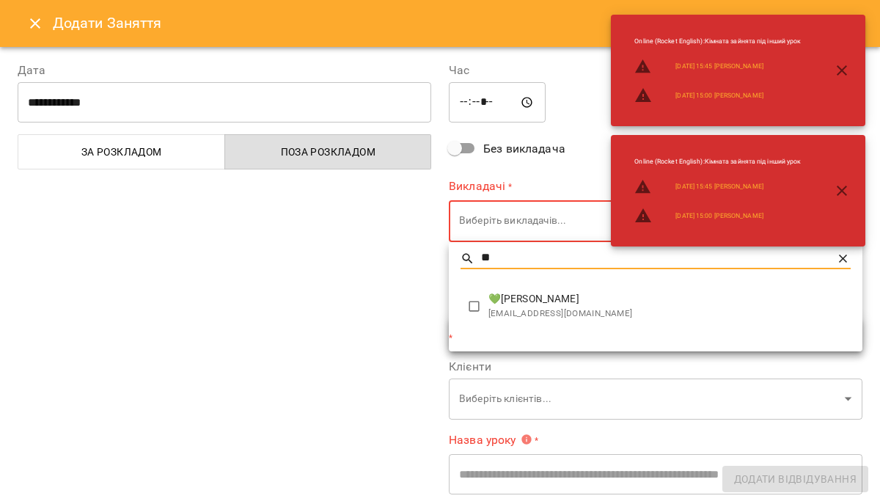
type input "*"
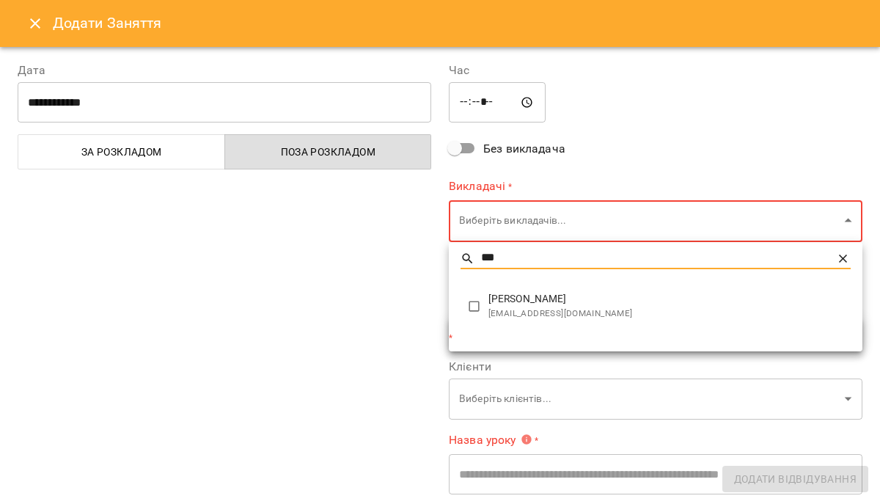
type input "***"
click at [524, 307] on span "[EMAIL_ADDRESS][DOMAIN_NAME]" at bounding box center [670, 314] width 362 height 15
type input "**********"
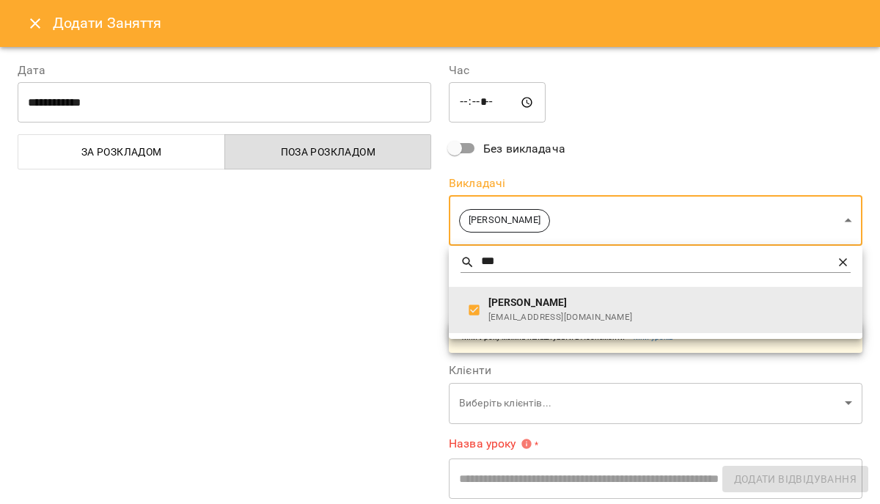
click at [390, 304] on div at bounding box center [440, 252] width 880 height 504
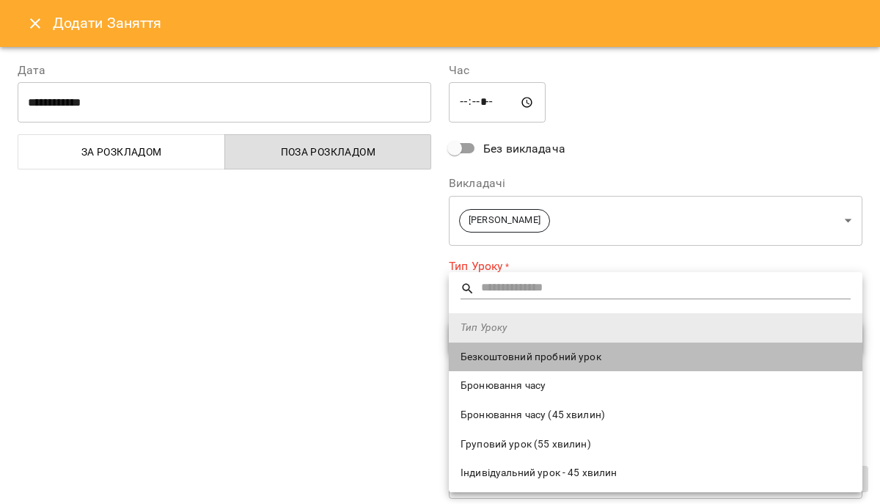
click at [500, 357] on span "Безкоштовний пробний урок" at bounding box center [656, 357] width 390 height 15
type input "**********"
type input "**"
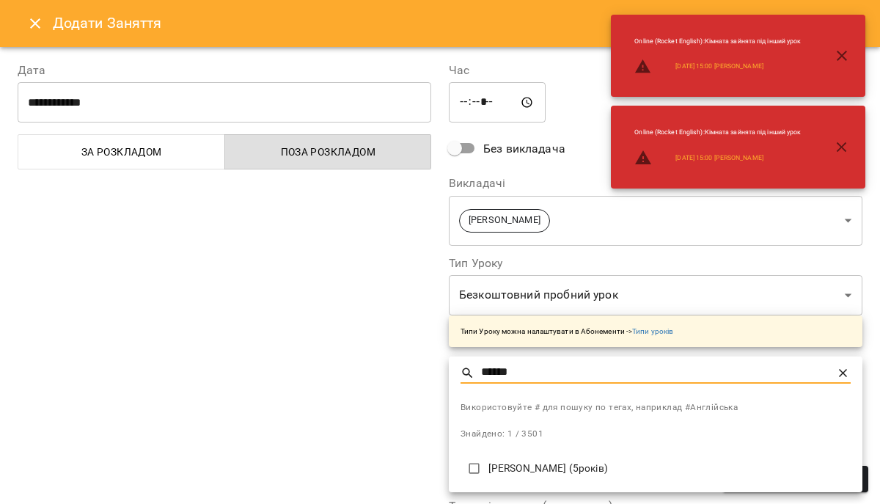
type input "******"
click at [533, 480] on li "[PERSON_NAME] (5років)" at bounding box center [656, 468] width 414 height 37
type input "**********"
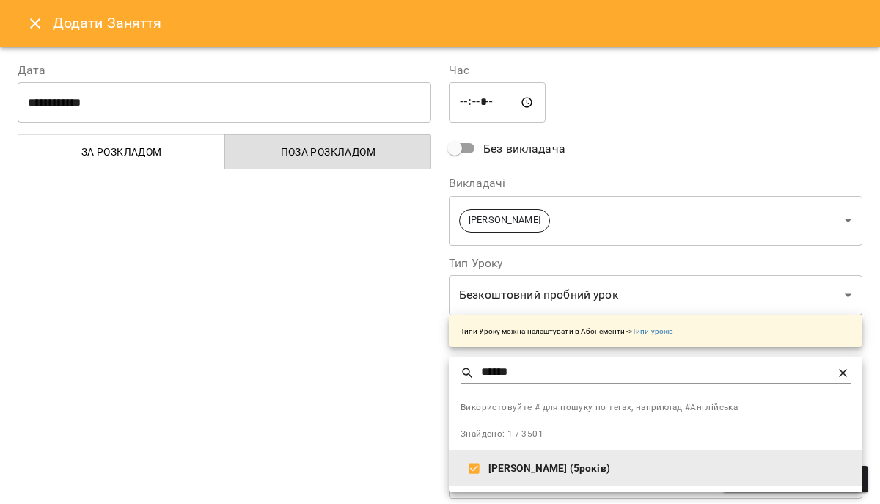
click at [337, 398] on div at bounding box center [440, 252] width 880 height 504
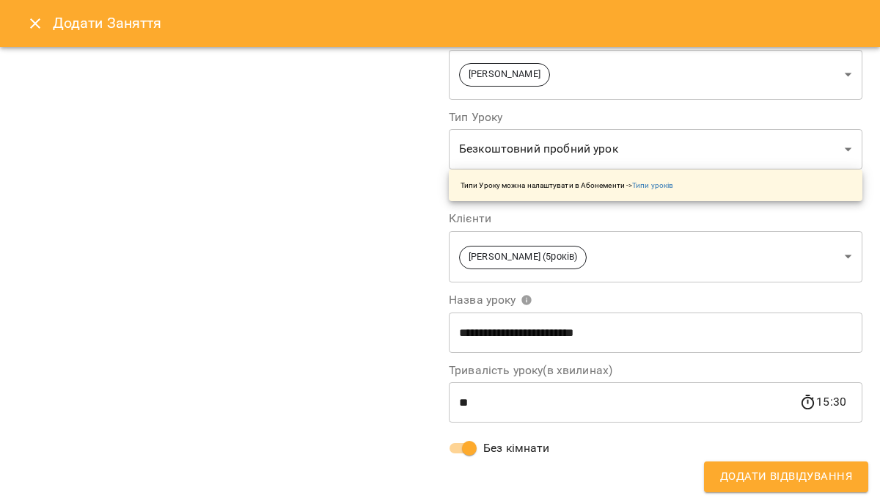
scroll to position [146, 0]
click at [838, 466] on button "Додати Відвідування" at bounding box center [786, 476] width 164 height 31
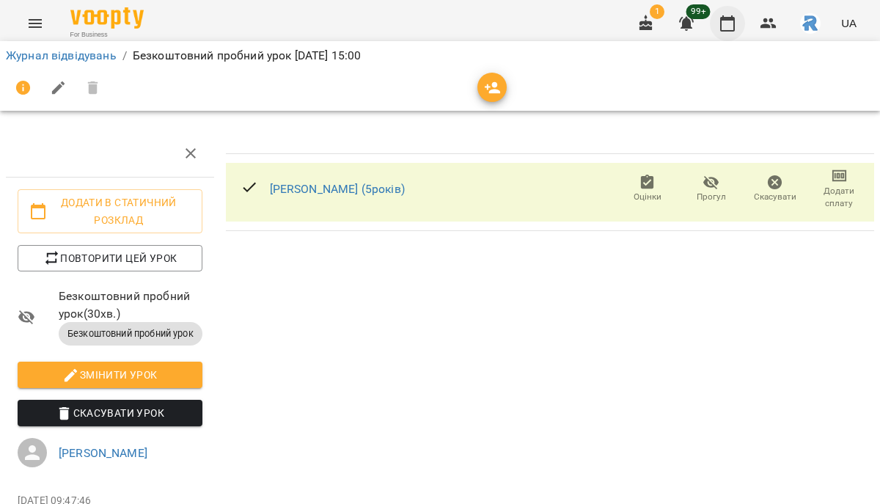
click at [720, 18] on icon "button" at bounding box center [728, 24] width 18 height 18
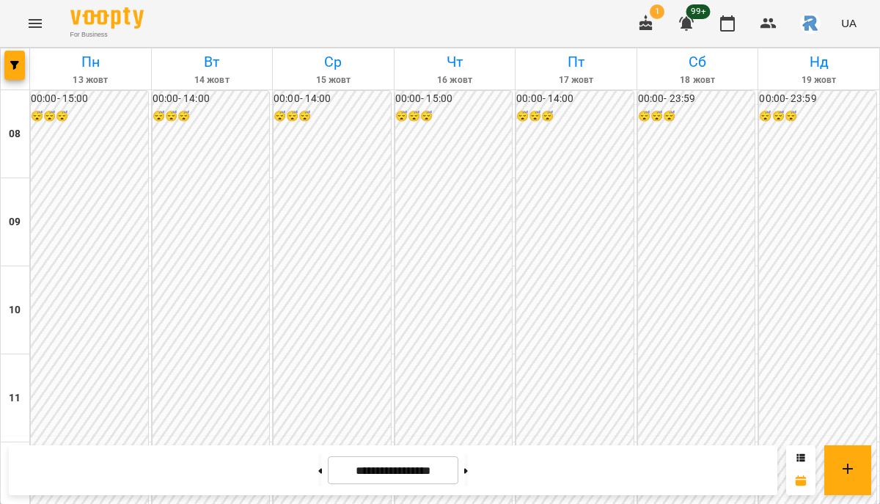
scroll to position [456, 0]
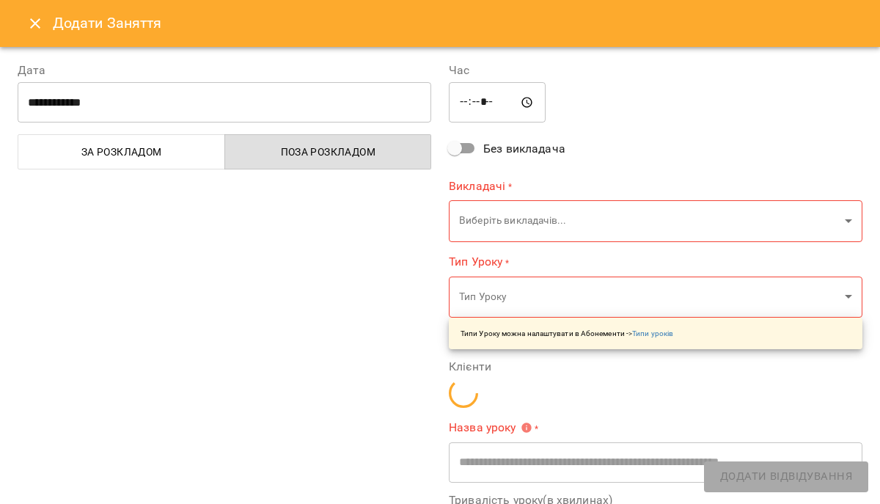
type input "**********"
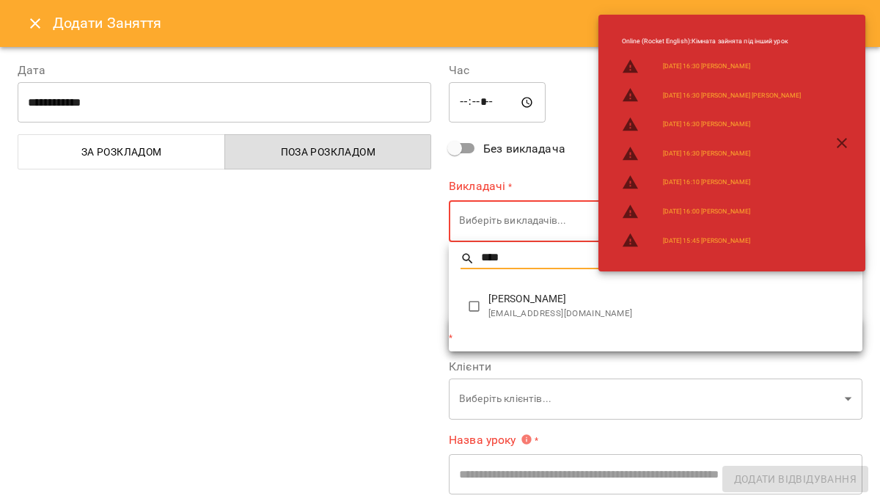
type input "****"
click at [538, 308] on span "[EMAIL_ADDRESS][DOMAIN_NAME]" at bounding box center [670, 314] width 362 height 15
type input "**********"
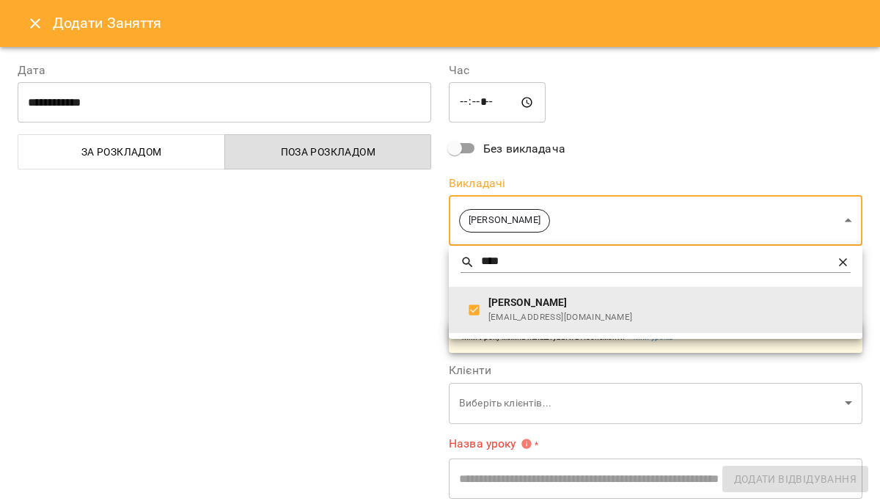
click at [423, 324] on div at bounding box center [440, 252] width 880 height 504
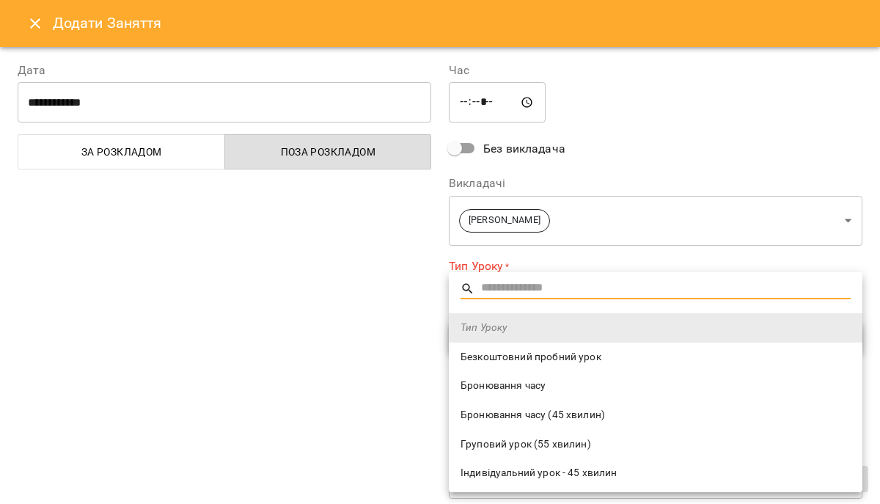
click at [493, 346] on li "Безкоштовний пробний урок" at bounding box center [656, 357] width 414 height 29
type input "**********"
type input "**"
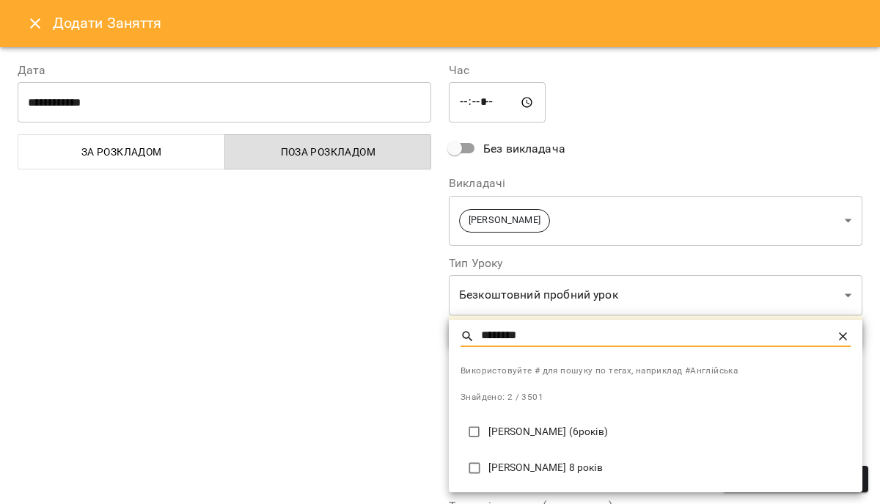
type input "********"
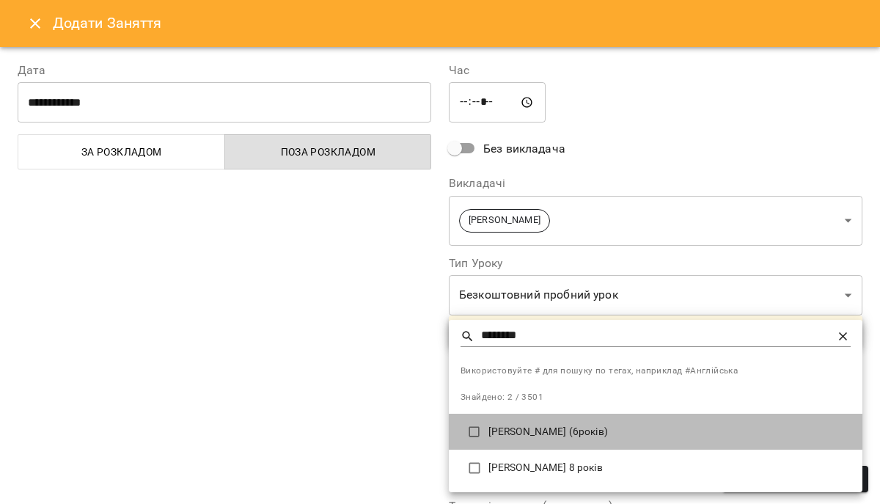
click at [569, 438] on p "[PERSON_NAME] (6років)" at bounding box center [670, 432] width 362 height 15
type input "**********"
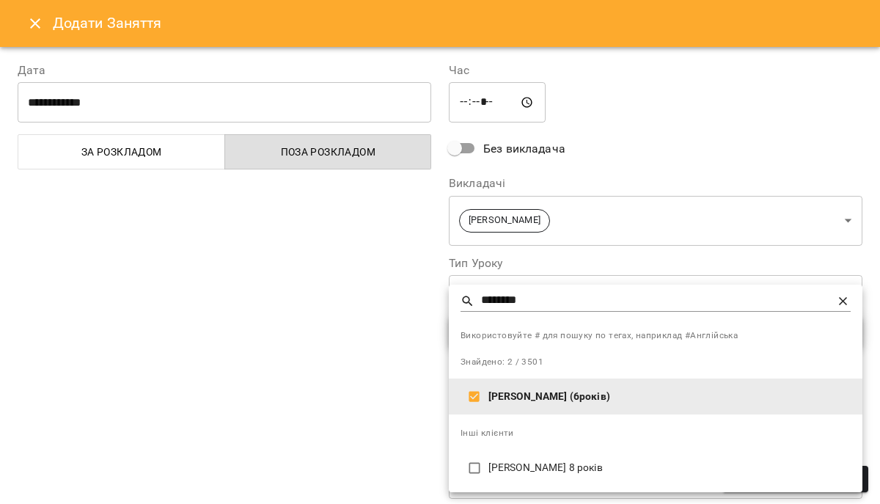
click at [646, 197] on div at bounding box center [440, 252] width 880 height 504
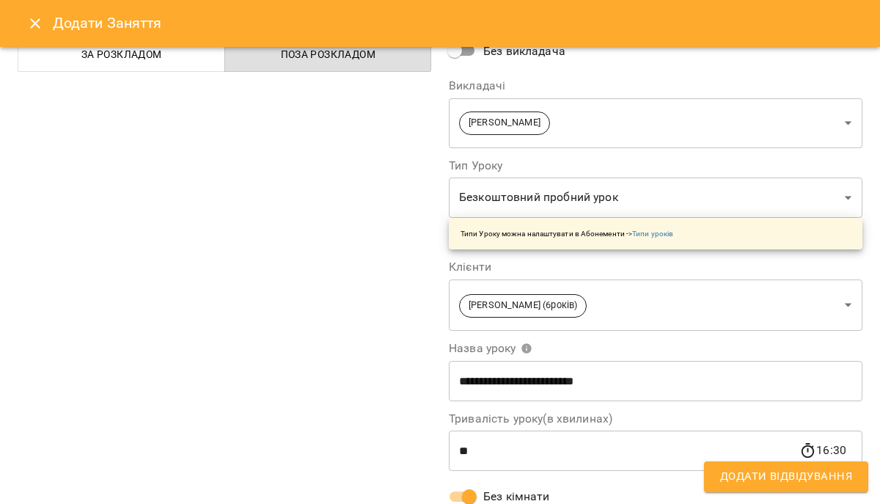
scroll to position [0, 0]
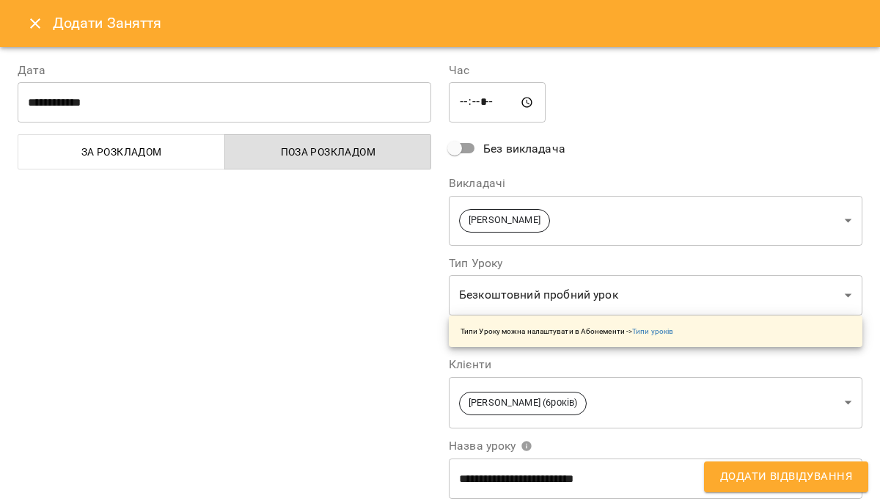
click at [733, 469] on span "Додати Відвідування" at bounding box center [786, 476] width 132 height 19
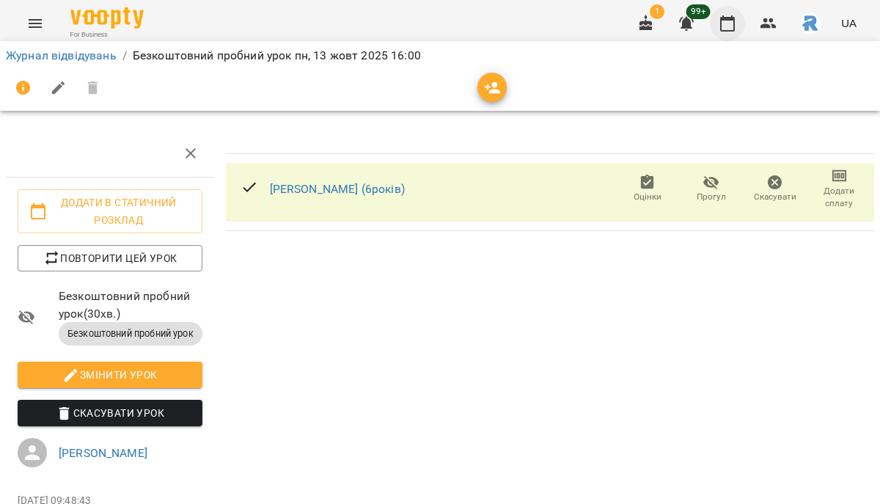
click at [732, 10] on button "button" at bounding box center [727, 23] width 35 height 35
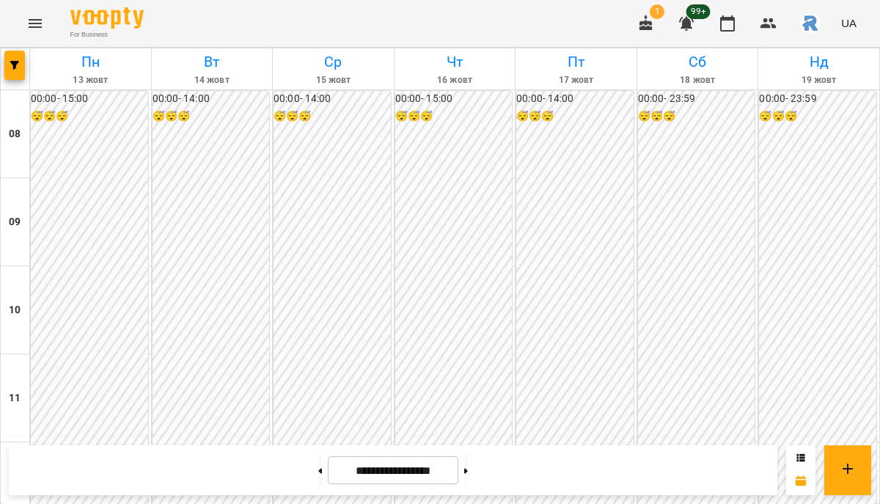
scroll to position [523, 0]
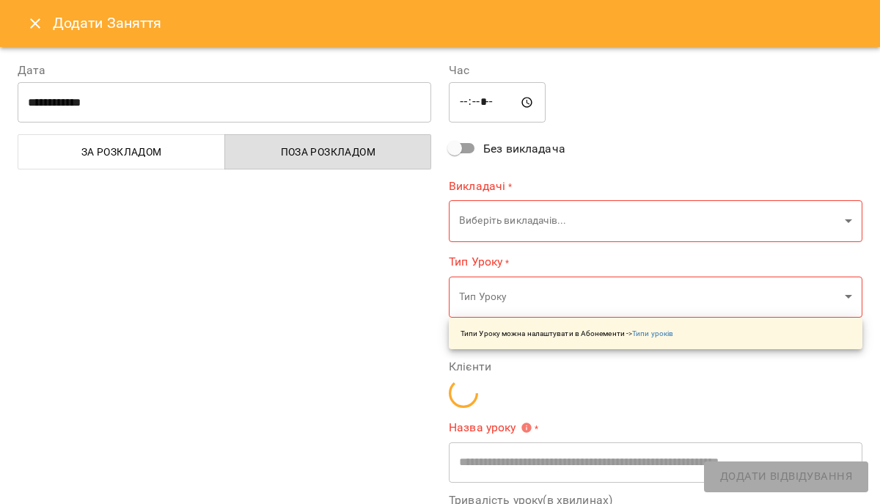
type input "**********"
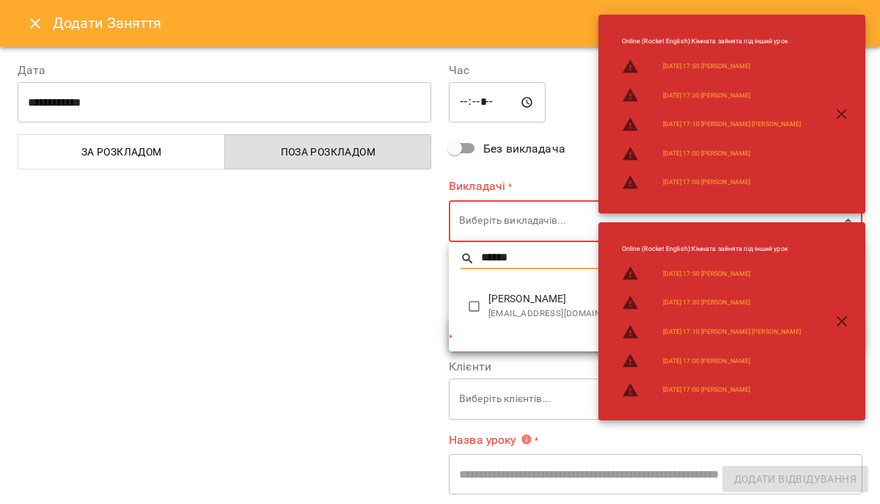
type input "******"
click at [498, 312] on span "[EMAIL_ADDRESS][DOMAIN_NAME]" at bounding box center [670, 314] width 362 height 15
type input "**********"
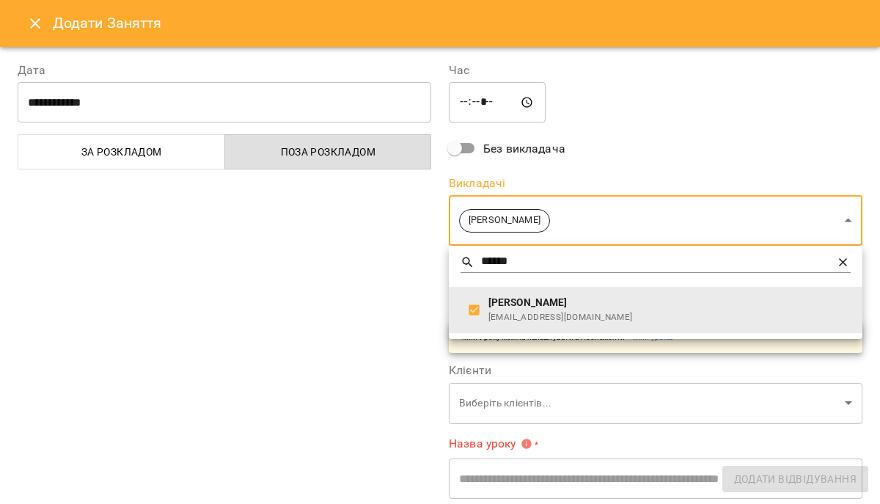
click at [407, 312] on div at bounding box center [440, 252] width 880 height 504
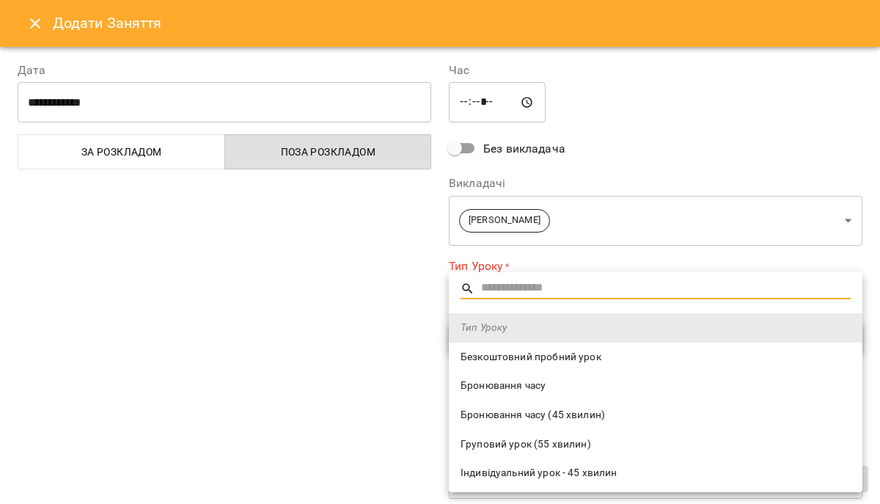
click at [515, 366] on li "Безкоштовний пробний урок" at bounding box center [656, 357] width 414 height 29
type input "**********"
type input "**"
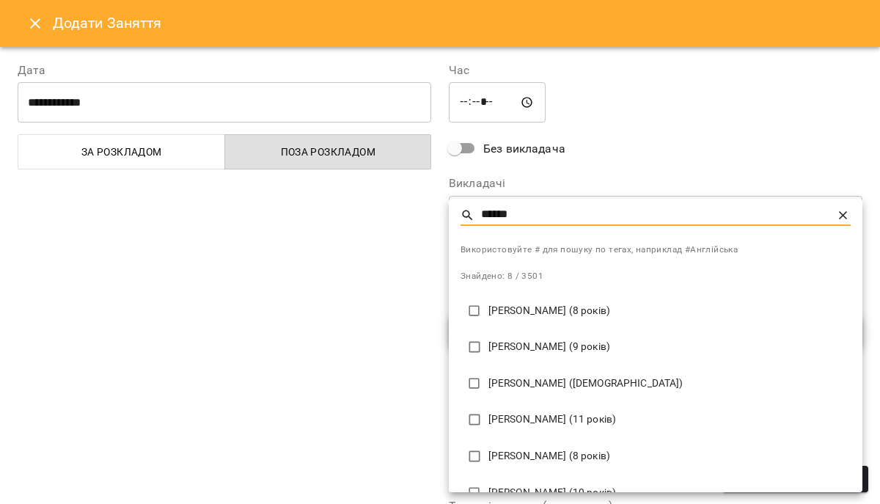
type input "******"
click at [558, 372] on li "[PERSON_NAME] ([DEMOGRAPHIC_DATA])" at bounding box center [656, 383] width 414 height 37
type input "**********"
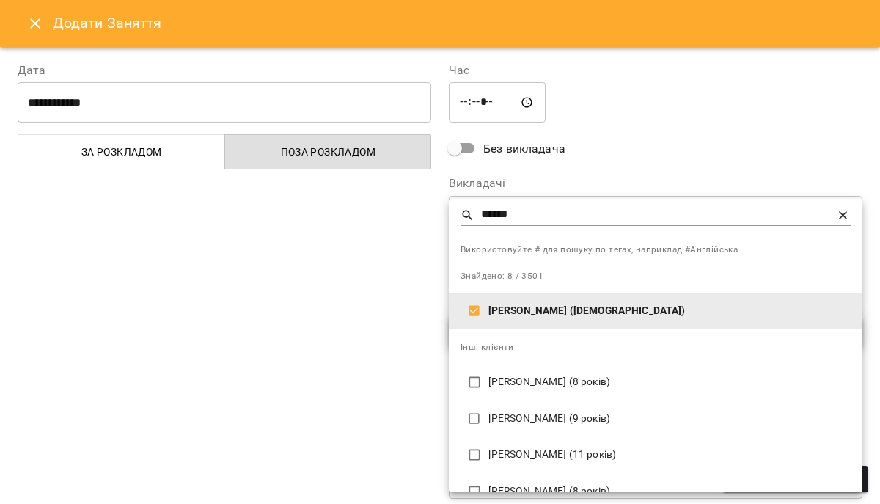
click at [348, 347] on div at bounding box center [440, 252] width 880 height 504
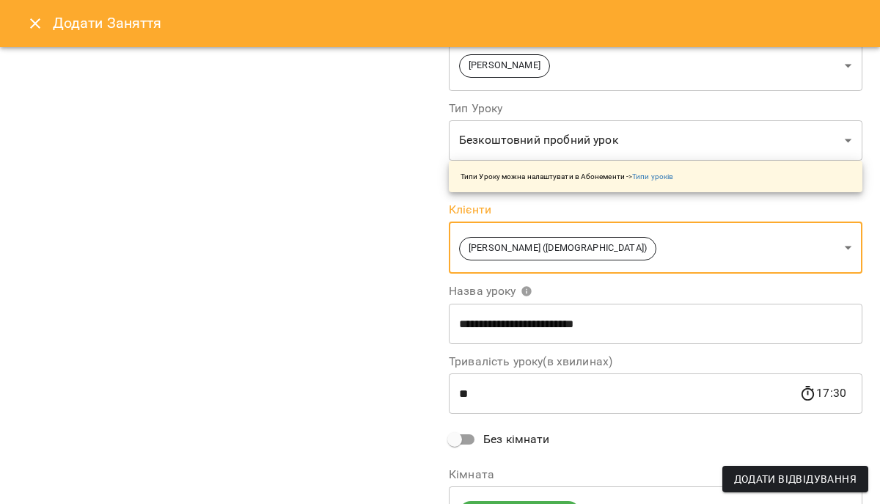
scroll to position [146, 0]
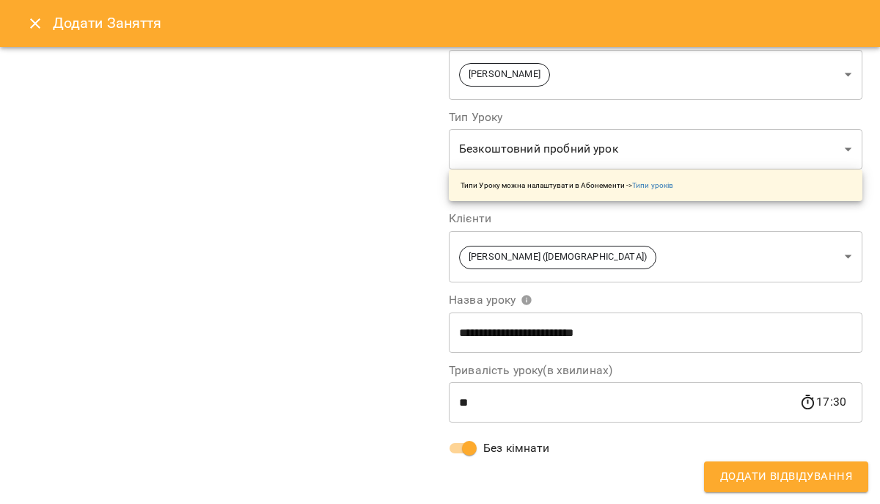
click at [745, 478] on span "Додати Відвідування" at bounding box center [786, 476] width 132 height 19
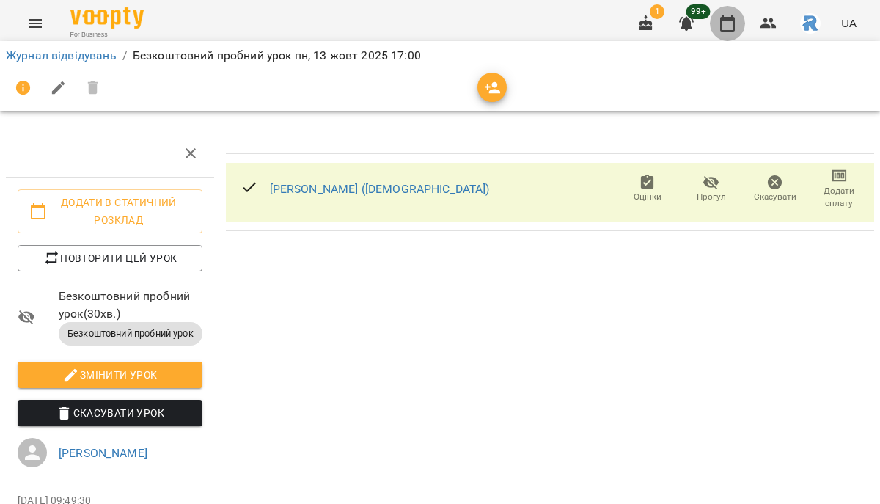
click at [731, 22] on icon "button" at bounding box center [728, 24] width 18 height 18
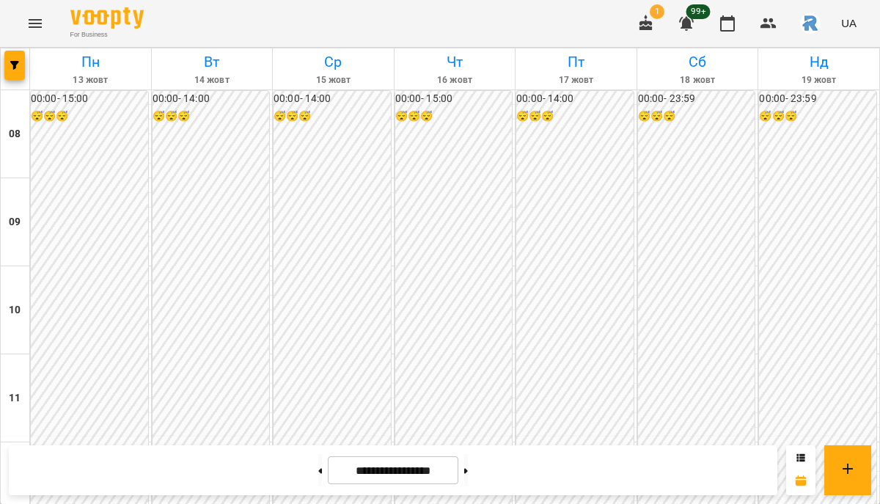
scroll to position [541, 0]
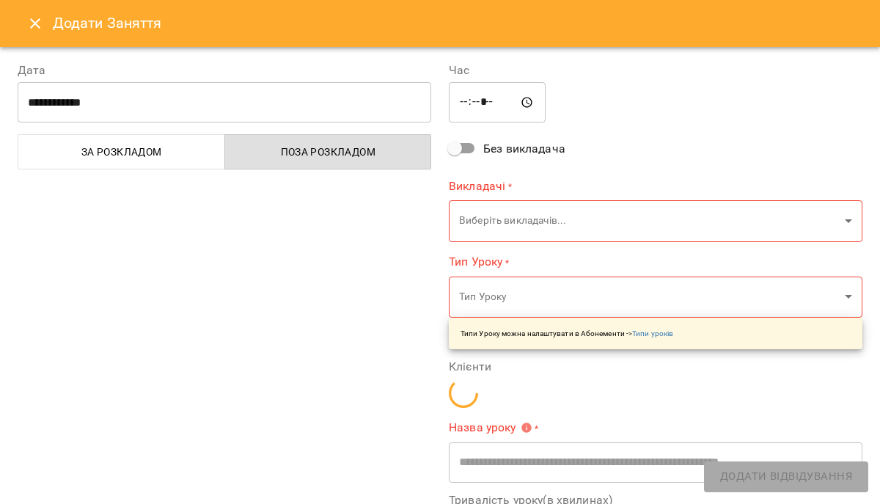
type input "**********"
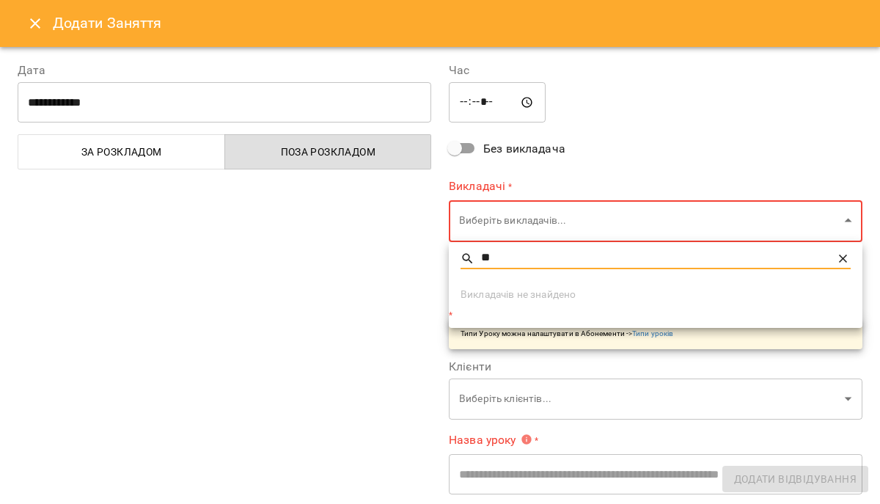
type input "*"
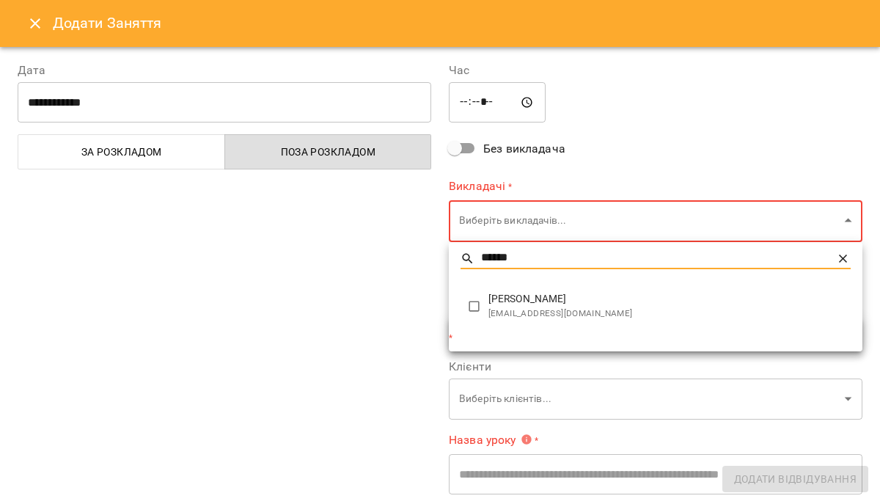
type input "******"
click at [517, 313] on span "[EMAIL_ADDRESS][DOMAIN_NAME]" at bounding box center [670, 314] width 362 height 15
type input "**********"
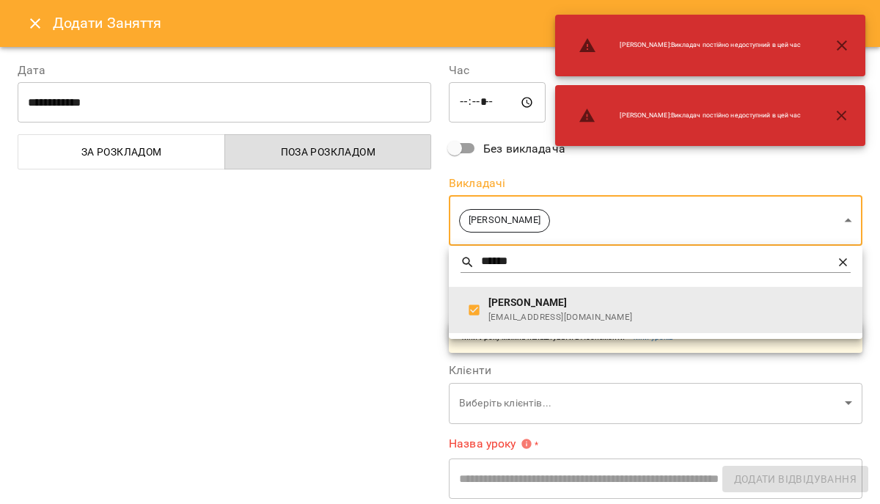
click at [396, 254] on div at bounding box center [440, 252] width 880 height 504
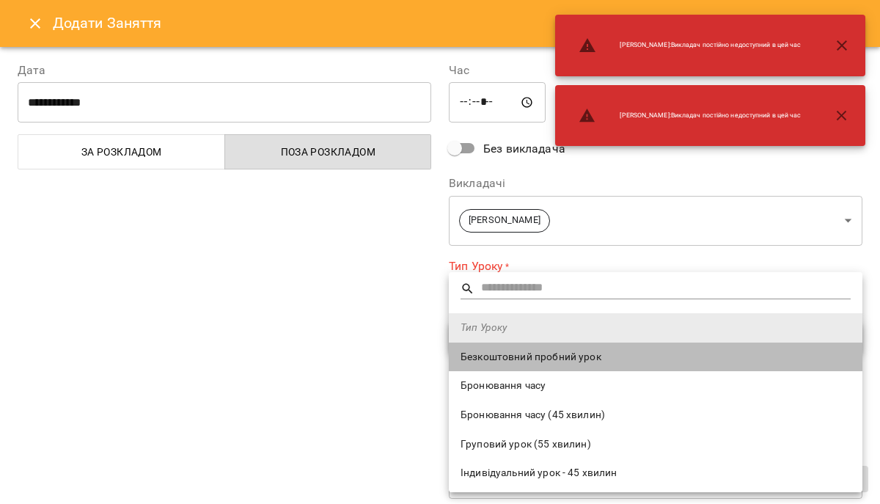
click at [494, 351] on span "Безкоштовний пробний урок" at bounding box center [656, 357] width 390 height 15
type input "**********"
type input "**"
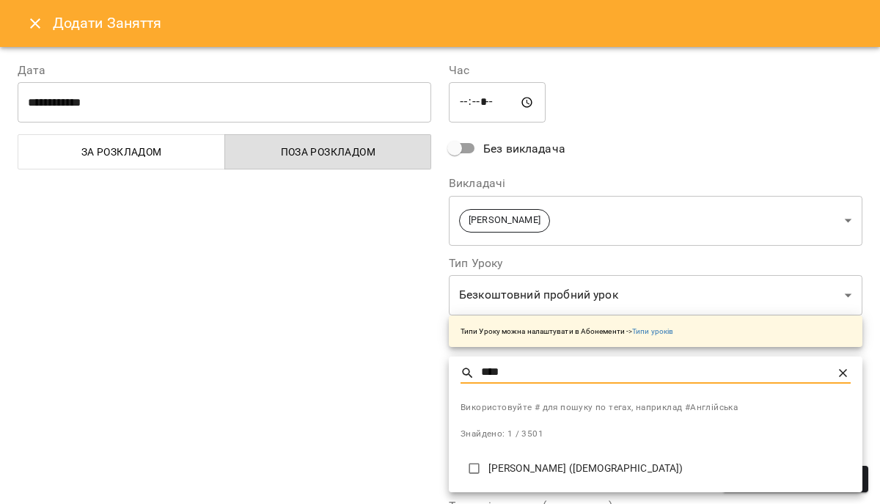
type input "****"
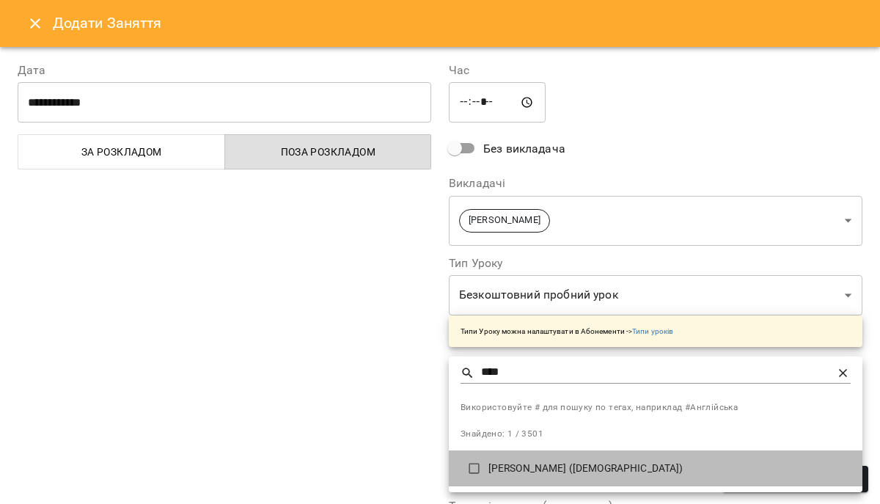
click at [554, 475] on li "[PERSON_NAME] ([DEMOGRAPHIC_DATA])" at bounding box center [656, 468] width 414 height 37
type input "**********"
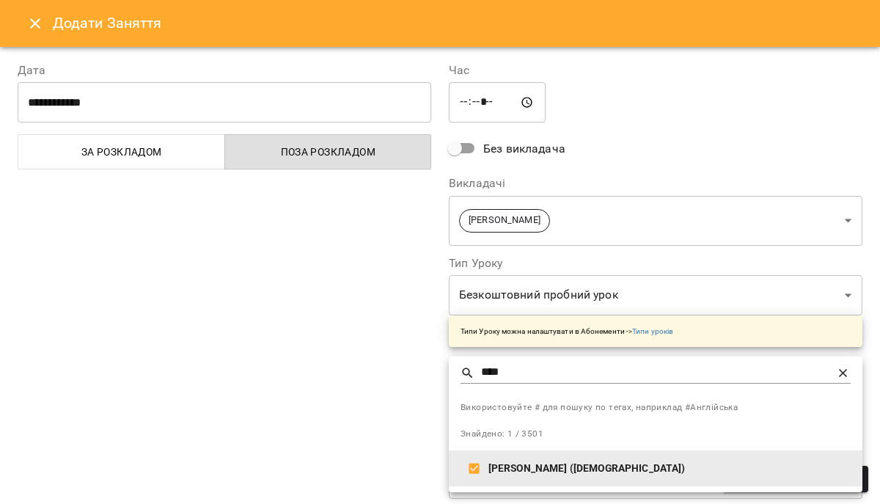
click at [609, 150] on div at bounding box center [440, 252] width 880 height 504
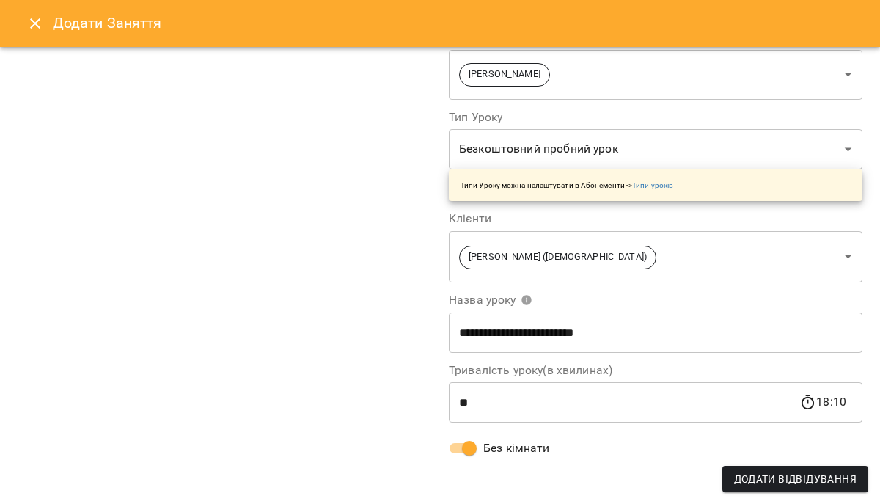
scroll to position [0, 0]
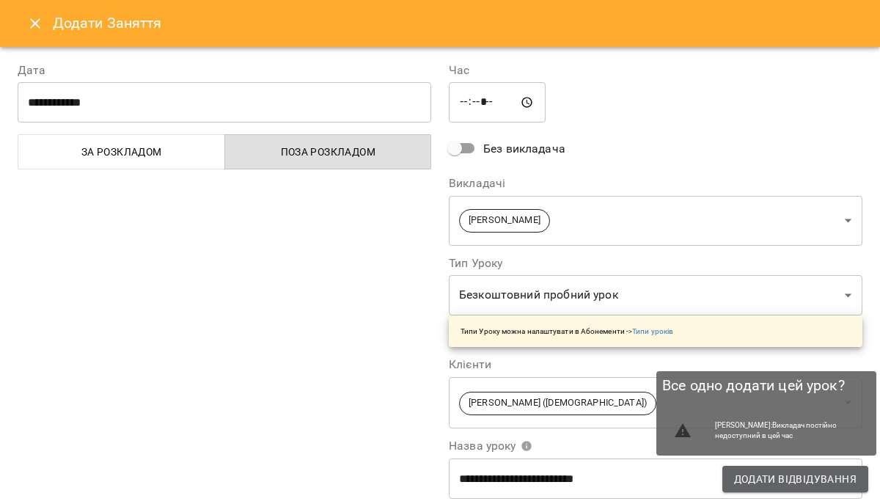
click at [784, 477] on span "Додати Відвідування" at bounding box center [795, 479] width 123 height 18
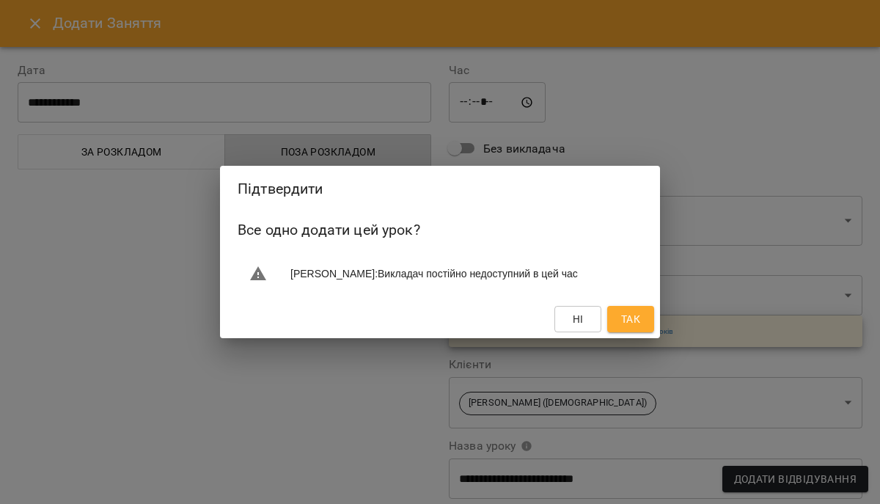
click at [636, 321] on span "Так" at bounding box center [630, 319] width 19 height 18
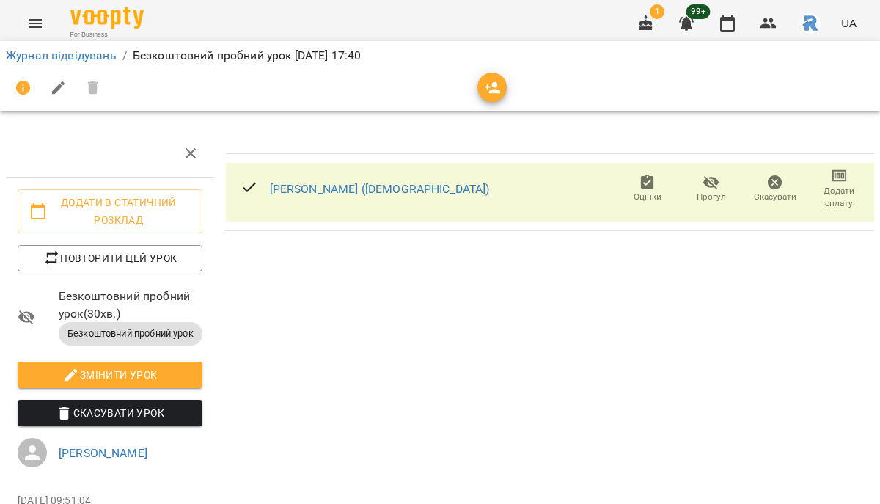
click at [21, 26] on button "Menu" at bounding box center [35, 23] width 35 height 35
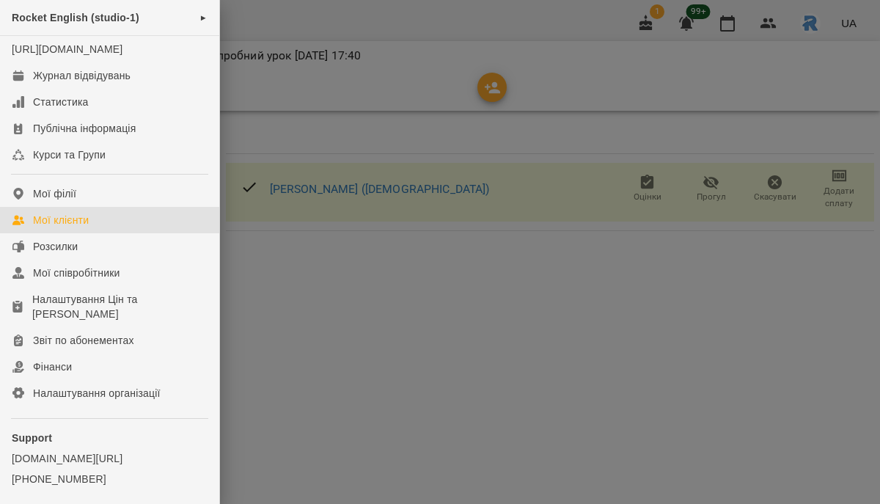
click at [64, 227] on div "Мої клієнти" at bounding box center [61, 220] width 56 height 15
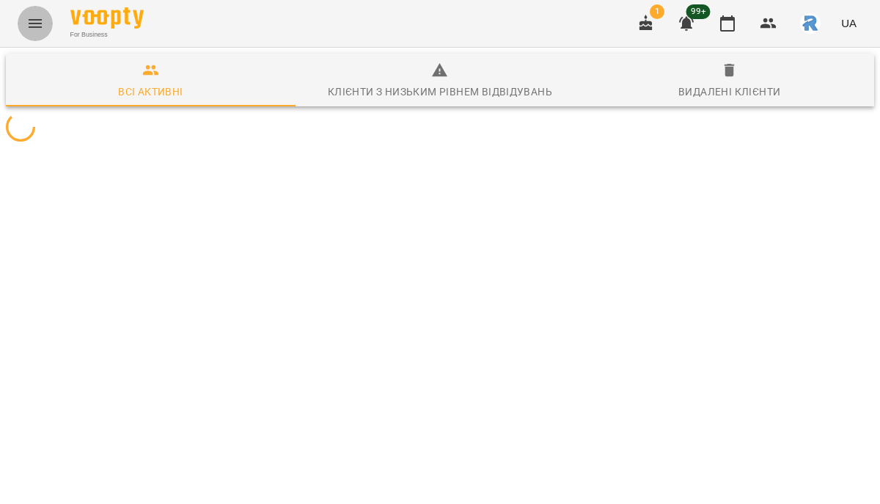
click at [34, 18] on icon "Menu" at bounding box center [35, 24] width 18 height 18
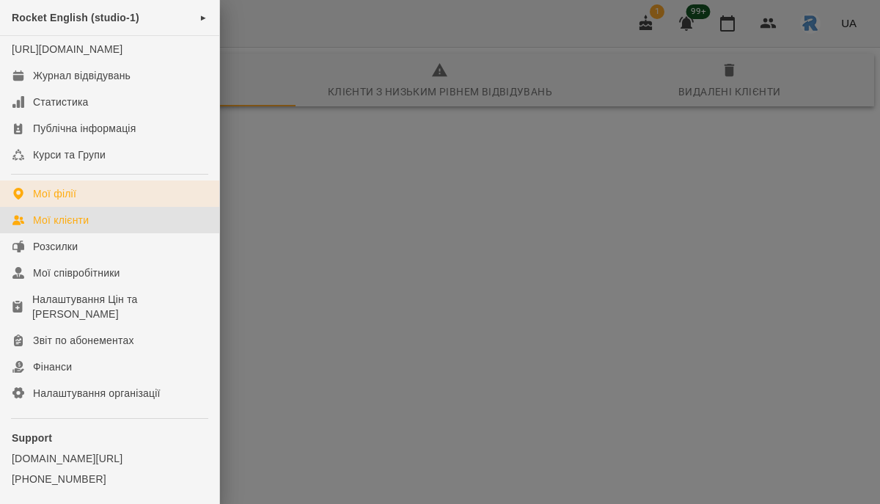
click at [79, 207] on link "Мої філії" at bounding box center [109, 193] width 219 height 26
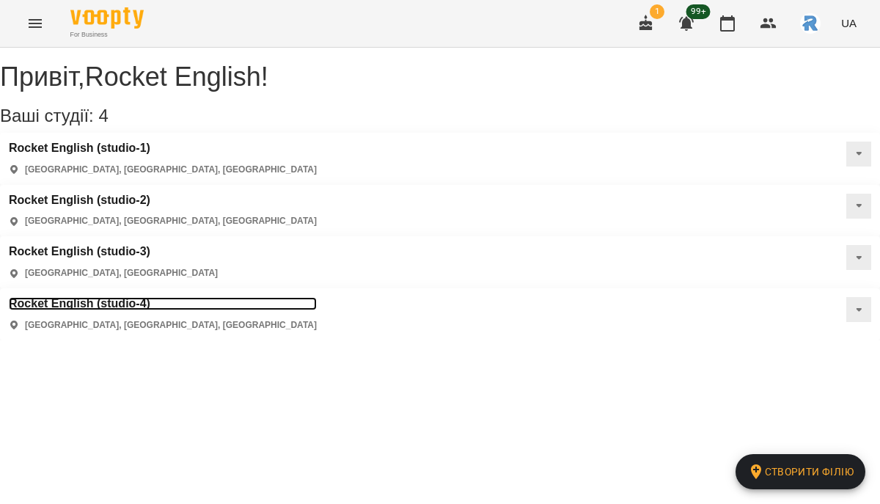
click at [317, 297] on h3 "Rocket English (studio-4)" at bounding box center [163, 303] width 308 height 13
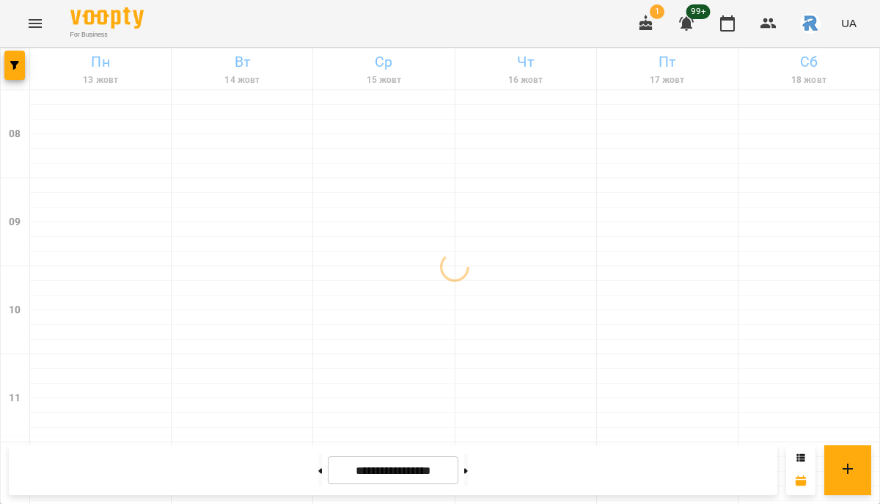
click at [23, 48] on div at bounding box center [15, 68] width 29 height 41
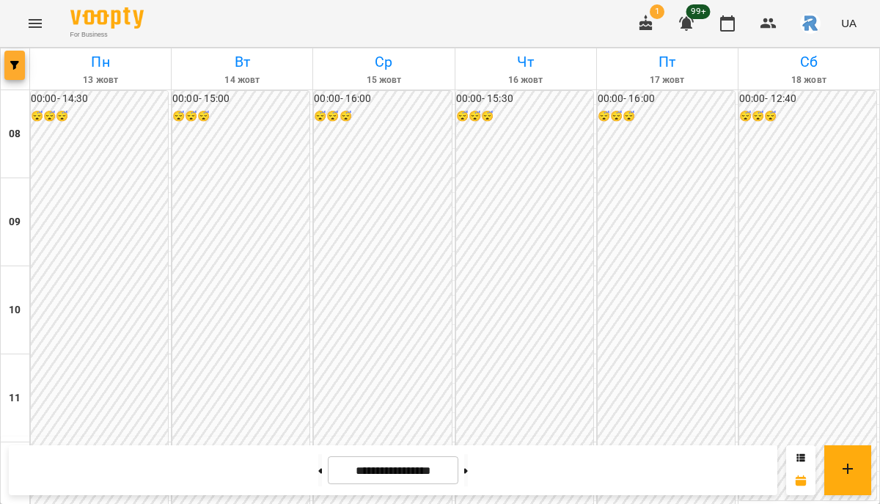
click at [20, 62] on span "button" at bounding box center [14, 65] width 21 height 9
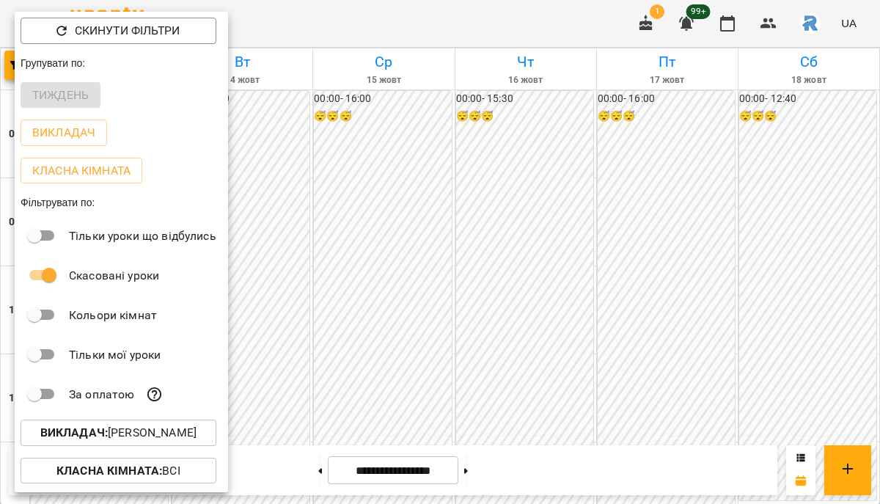
click at [133, 423] on button "Викладач : [PERSON_NAME]" at bounding box center [119, 433] width 196 height 26
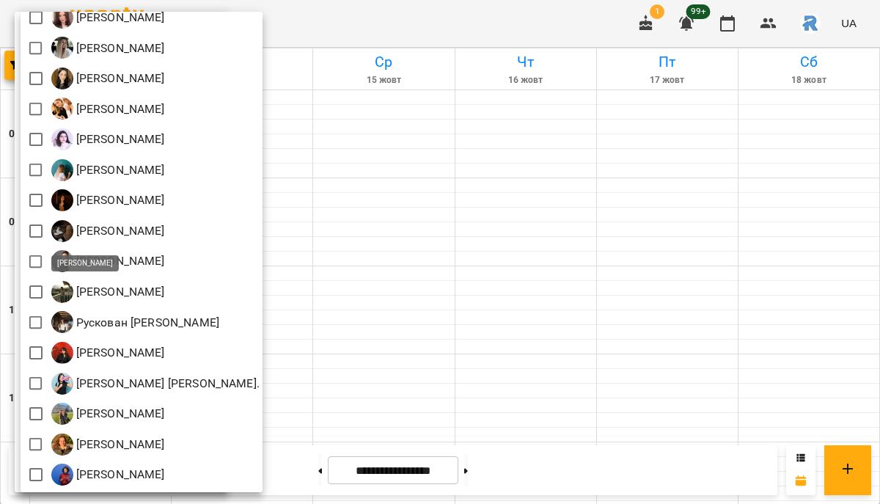
scroll to position [536, 0]
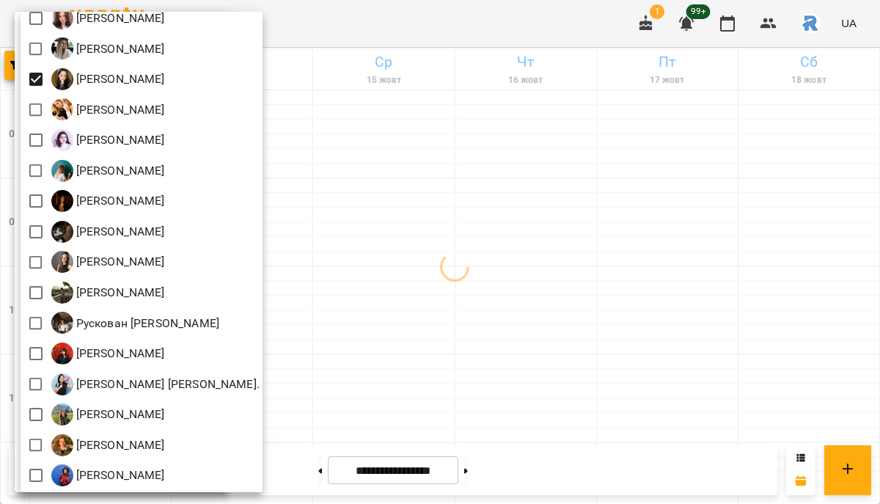
click at [482, 257] on div at bounding box center [440, 252] width 880 height 504
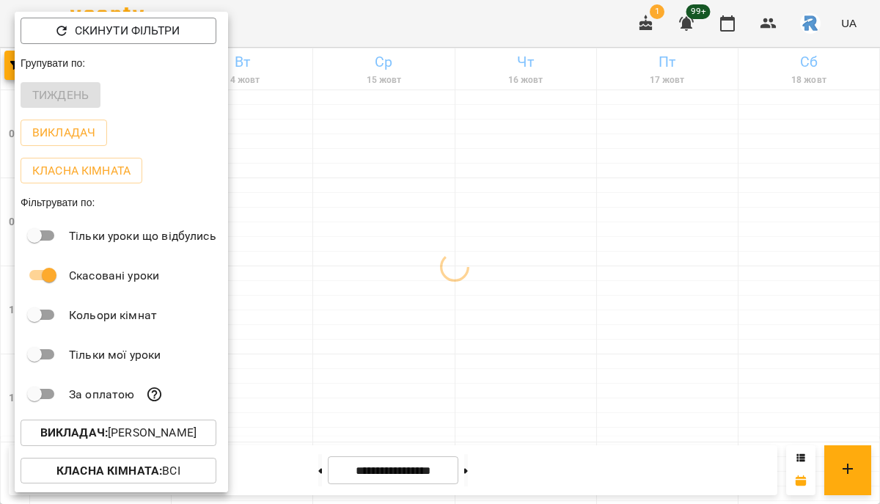
click at [482, 257] on div at bounding box center [440, 252] width 880 height 504
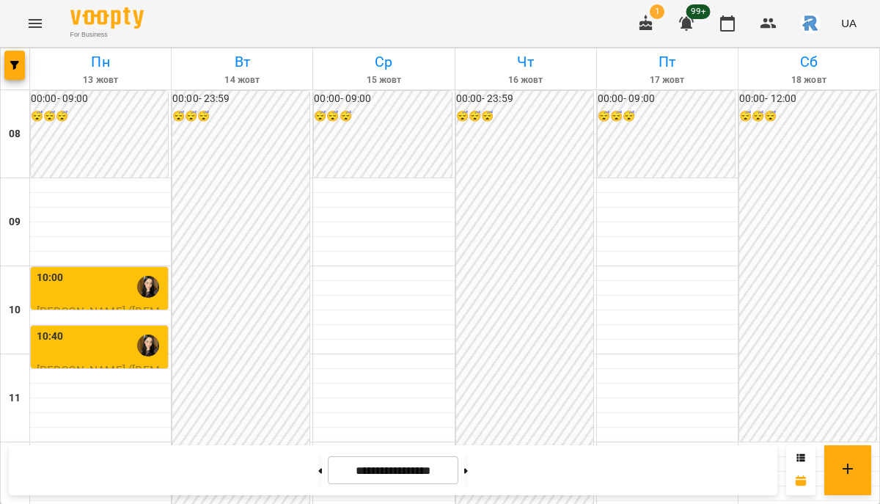
scroll to position [199, 0]
click at [23, 62] on span "button" at bounding box center [14, 65] width 21 height 9
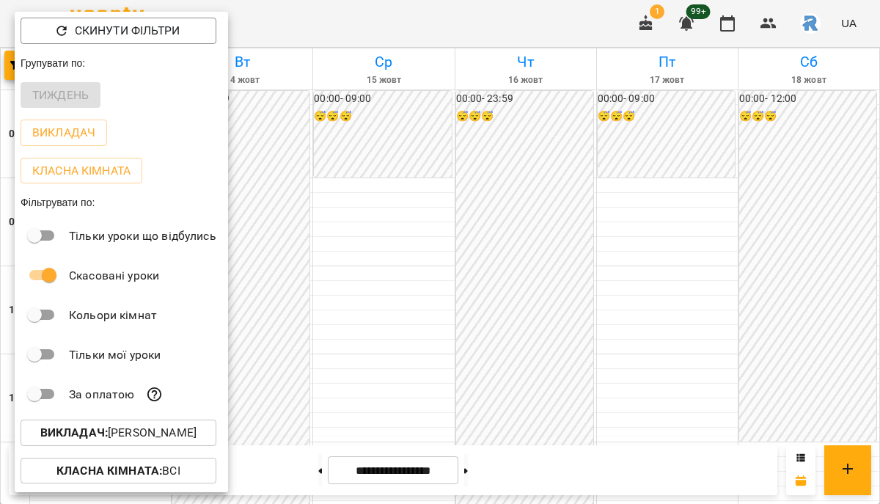
click at [169, 433] on p "Викладач : [PERSON_NAME]" at bounding box center [118, 433] width 156 height 18
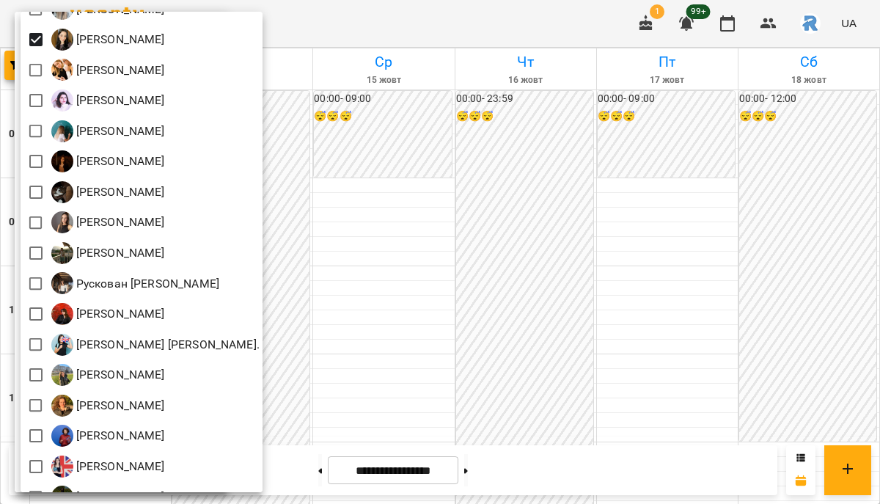
scroll to position [561, 0]
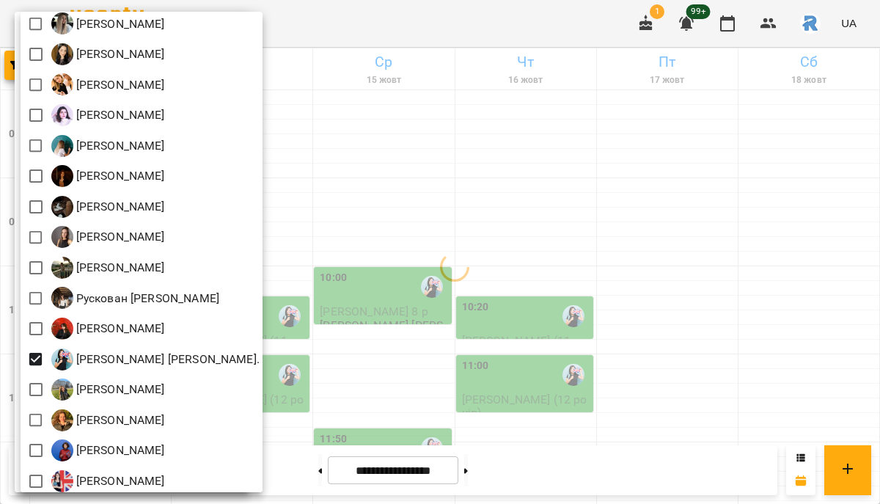
click at [556, 337] on div at bounding box center [440, 252] width 880 height 504
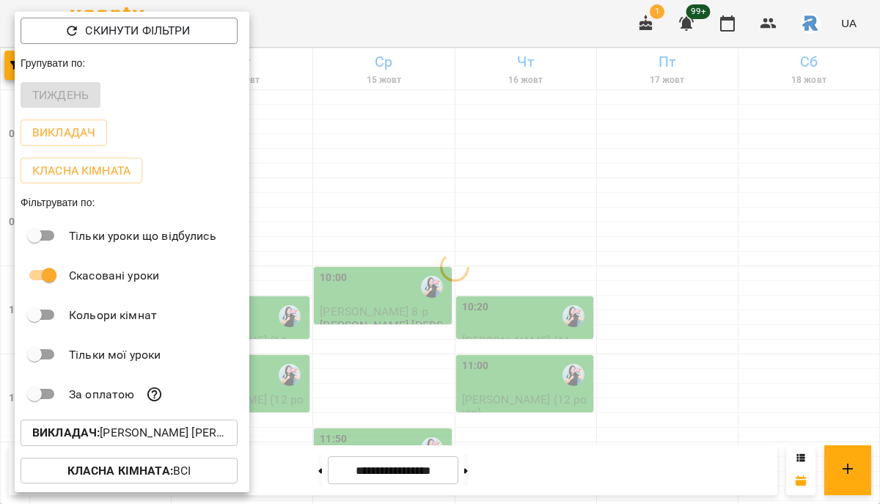
click at [556, 337] on div at bounding box center [440, 252] width 880 height 504
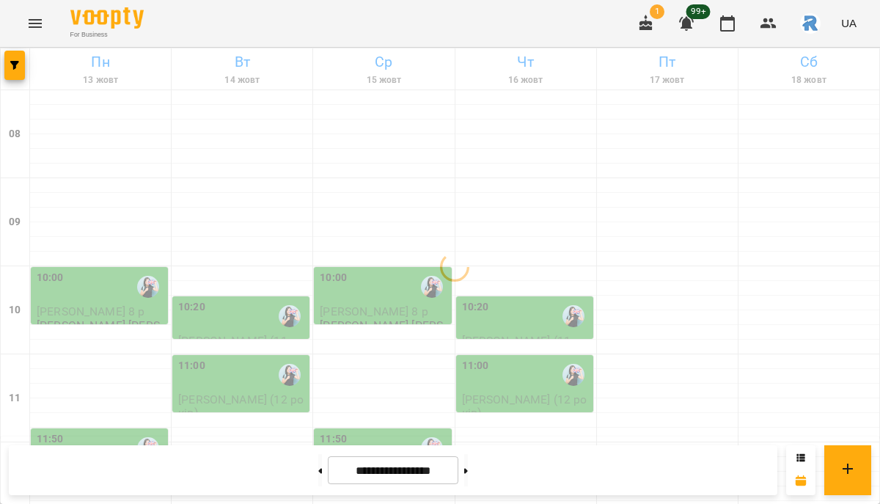
scroll to position [76, 0]
click at [406, 270] on div "10:00" at bounding box center [384, 287] width 128 height 34
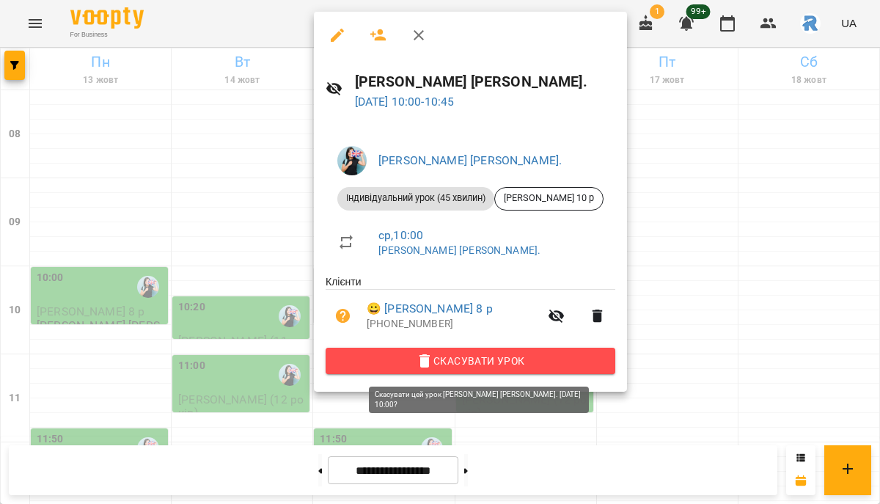
click at [470, 358] on span "Скасувати Урок" at bounding box center [470, 361] width 266 height 18
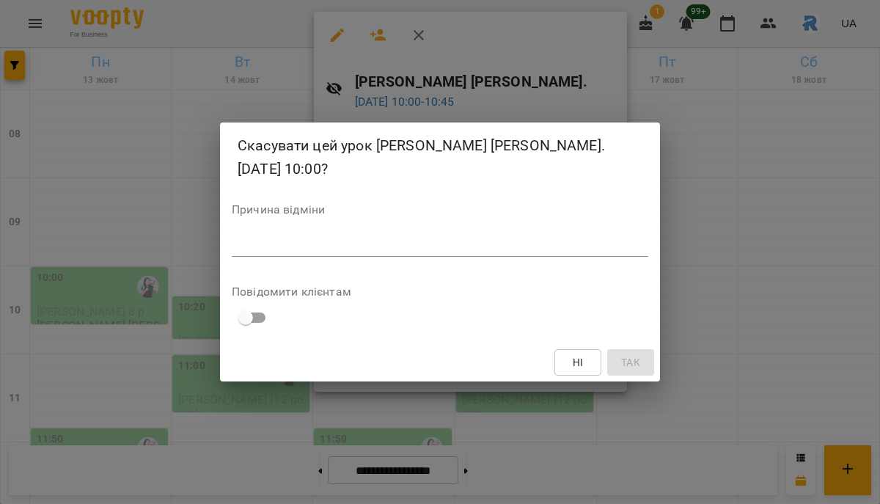
click at [393, 426] on div "Скасувати цей урок [PERSON_NAME] [PERSON_NAME]. [DATE] 10:00? Причина відміни *…" at bounding box center [440, 252] width 880 height 504
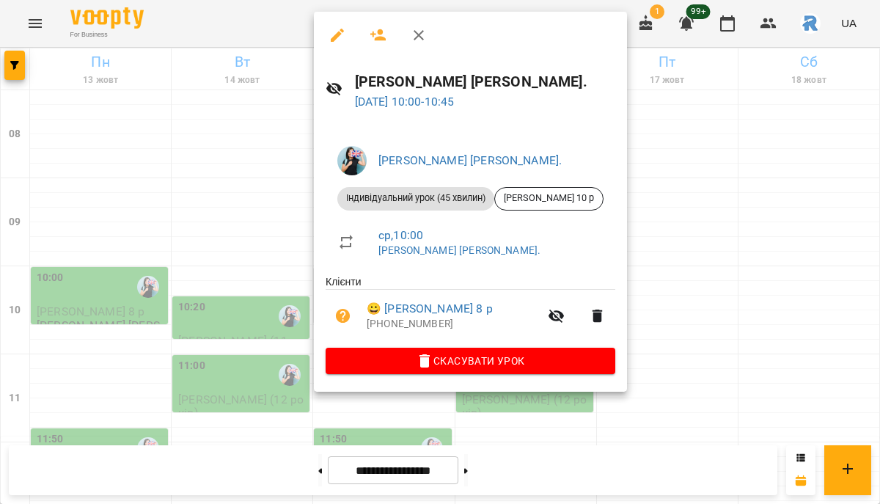
click at [232, 357] on div at bounding box center [440, 252] width 880 height 504
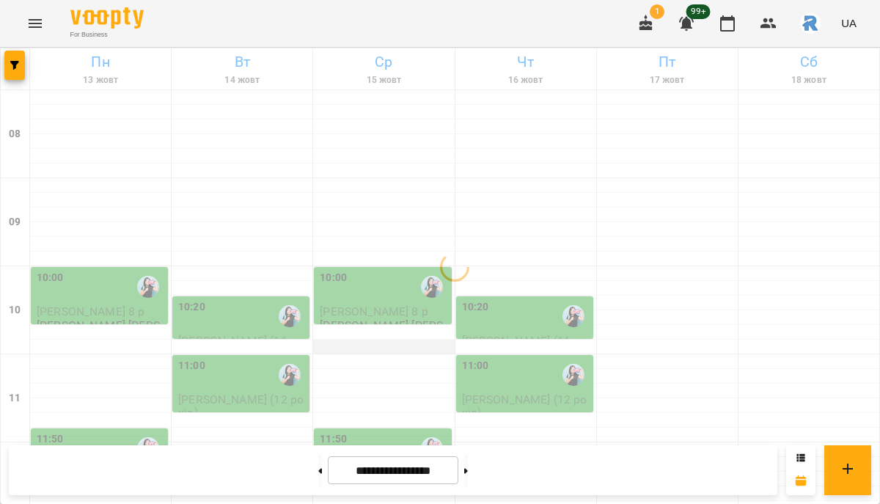
scroll to position [137, 0]
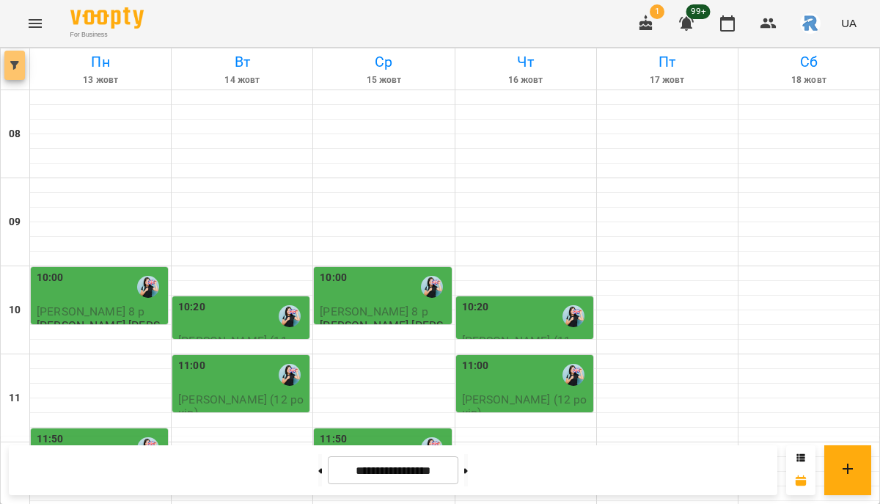
click at [15, 62] on icon "button" at bounding box center [14, 65] width 9 height 9
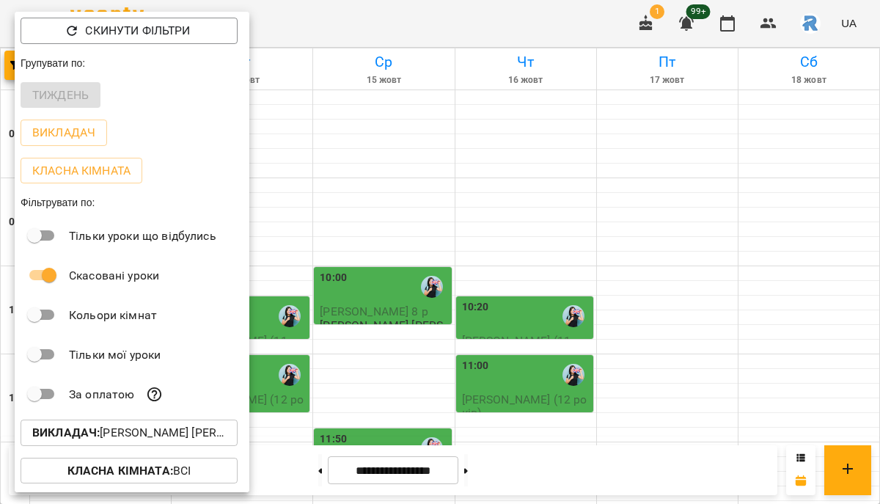
click at [149, 433] on p "Викладач : [PERSON_NAME] [PERSON_NAME]." at bounding box center [129, 433] width 194 height 18
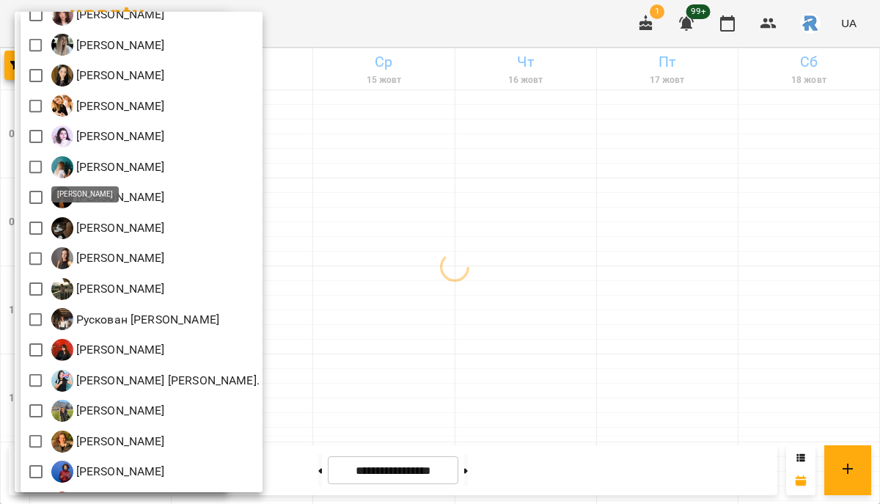
scroll to position [530, 0]
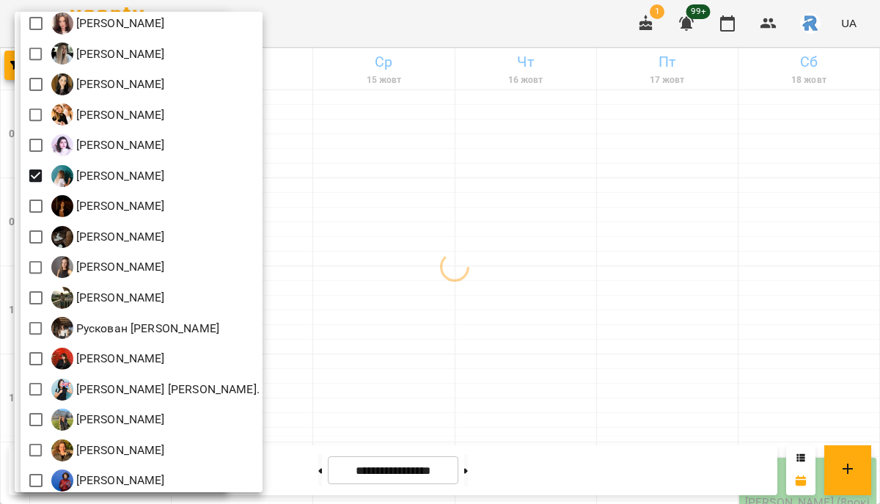
click at [470, 234] on div at bounding box center [440, 252] width 880 height 504
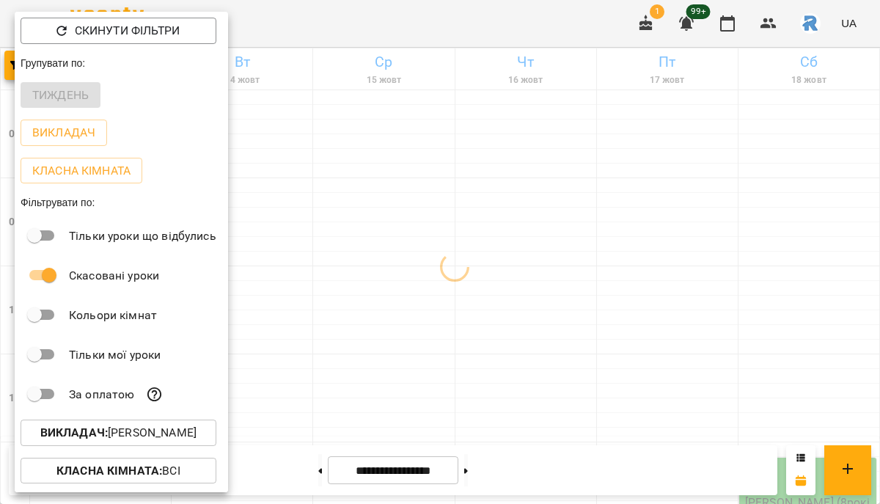
click at [470, 234] on div at bounding box center [440, 252] width 880 height 504
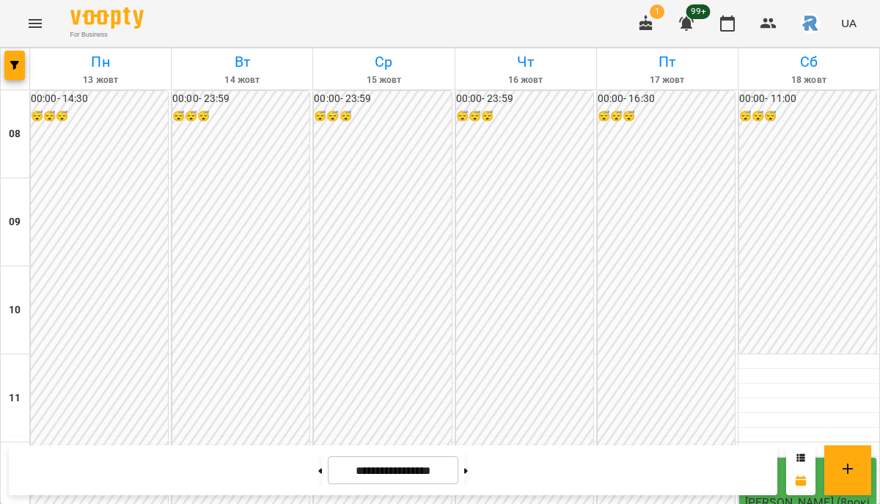
scroll to position [579, 0]
click at [18, 70] on button "button" at bounding box center [14, 65] width 21 height 29
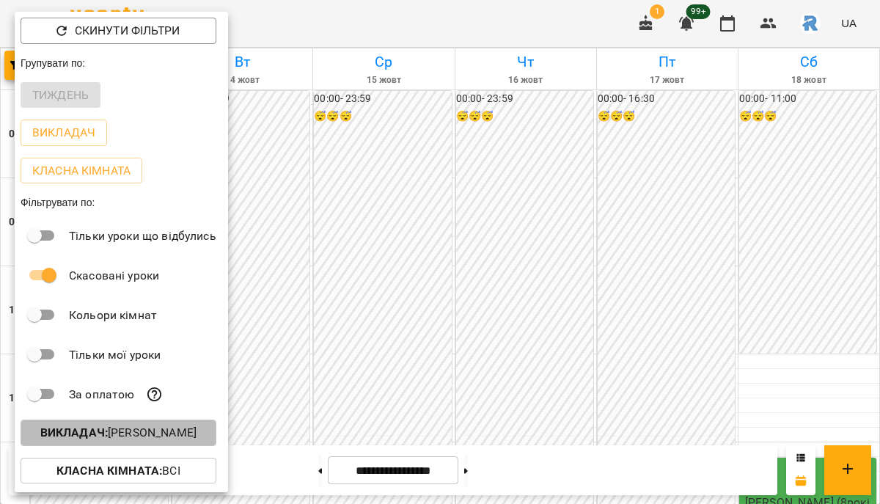
click at [180, 435] on p "Викладач : [PERSON_NAME]" at bounding box center [118, 433] width 156 height 18
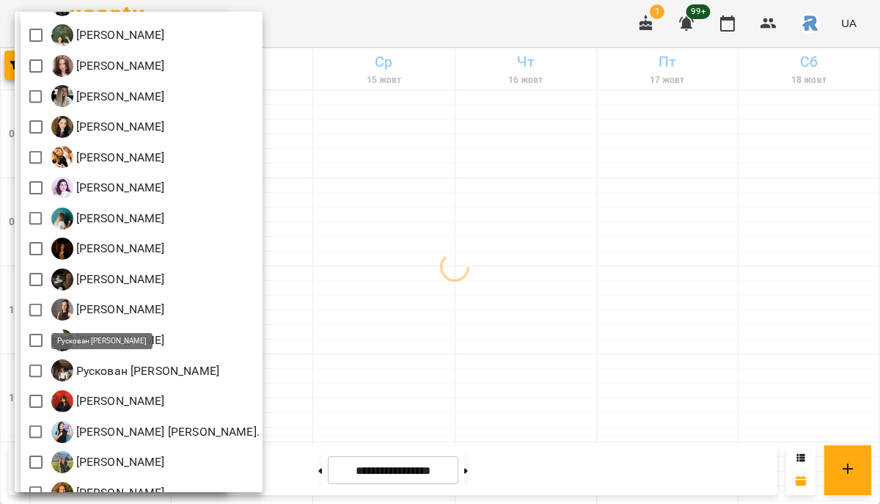
scroll to position [598, 0]
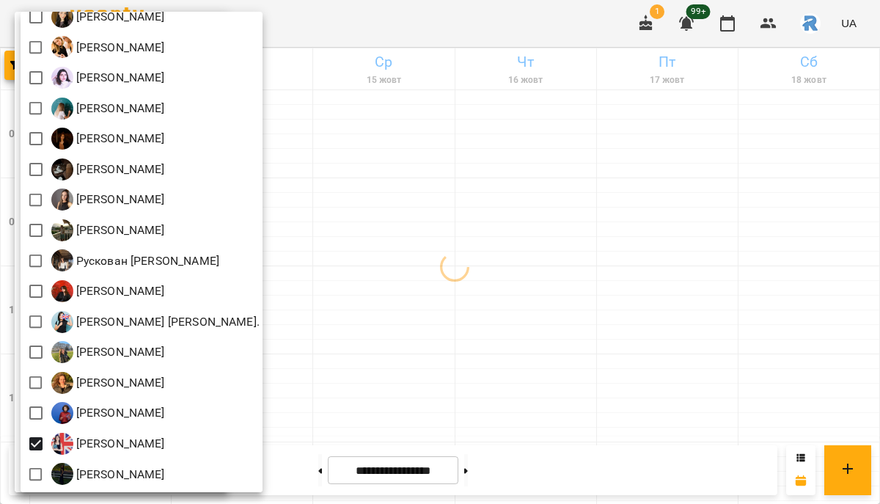
click at [329, 405] on div at bounding box center [440, 252] width 880 height 504
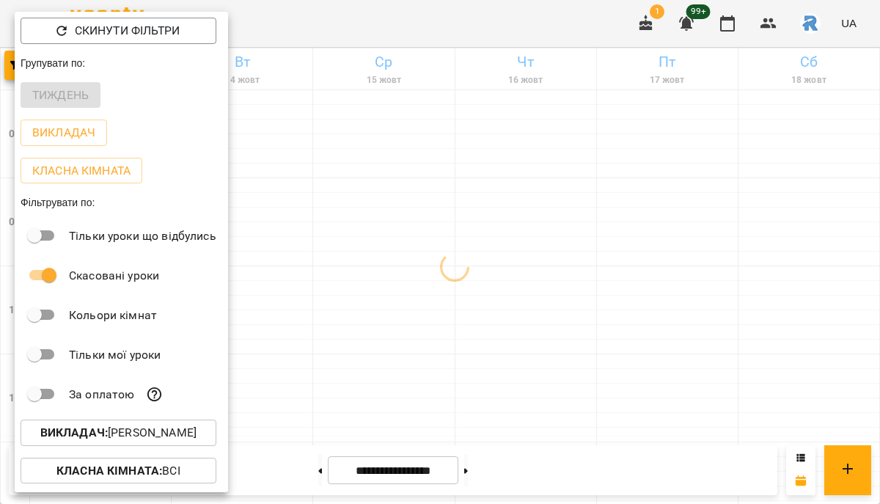
click at [329, 405] on div at bounding box center [440, 252] width 880 height 504
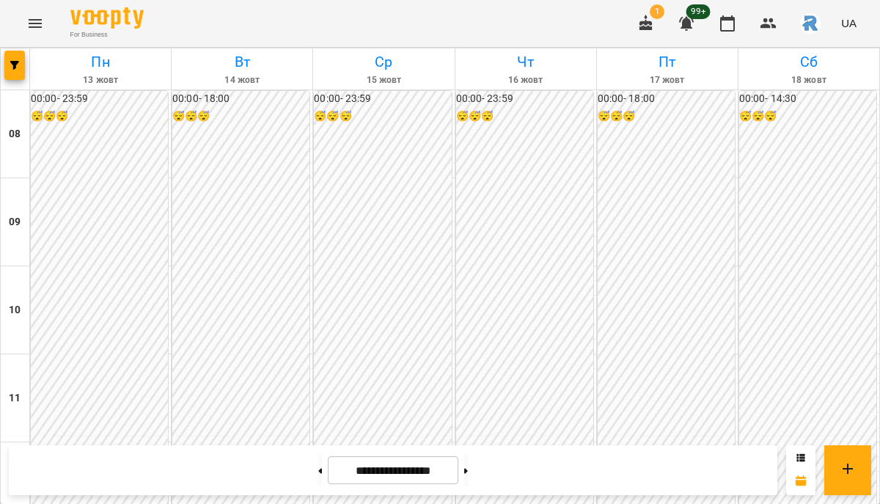
scroll to position [797, 0]
click at [10, 63] on icon "button" at bounding box center [14, 65] width 9 height 9
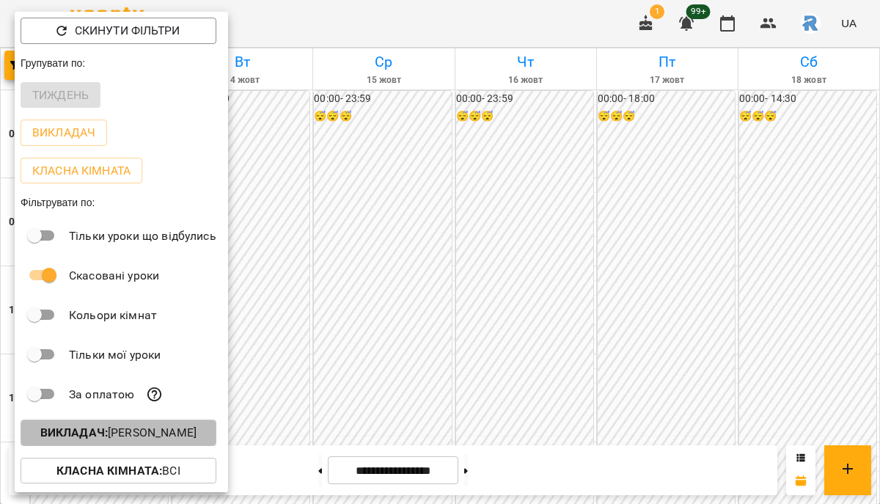
click at [168, 436] on p "Викладач : [PERSON_NAME]" at bounding box center [118, 433] width 156 height 18
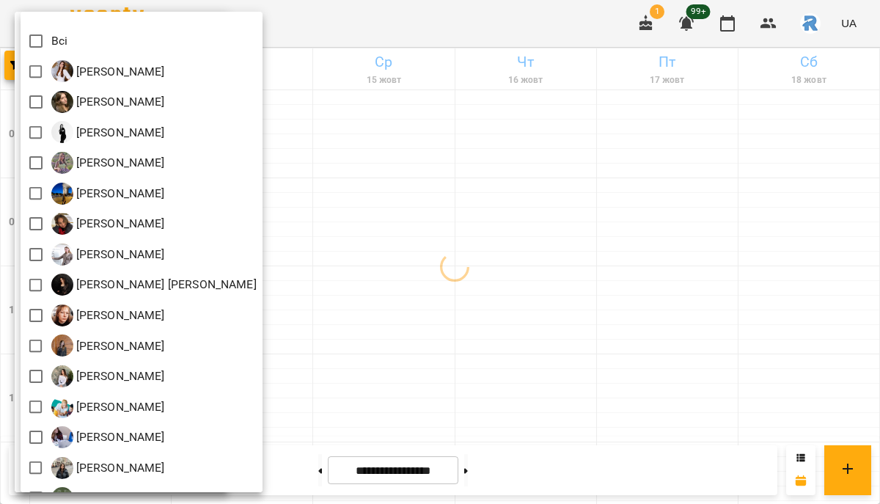
scroll to position [27, 0]
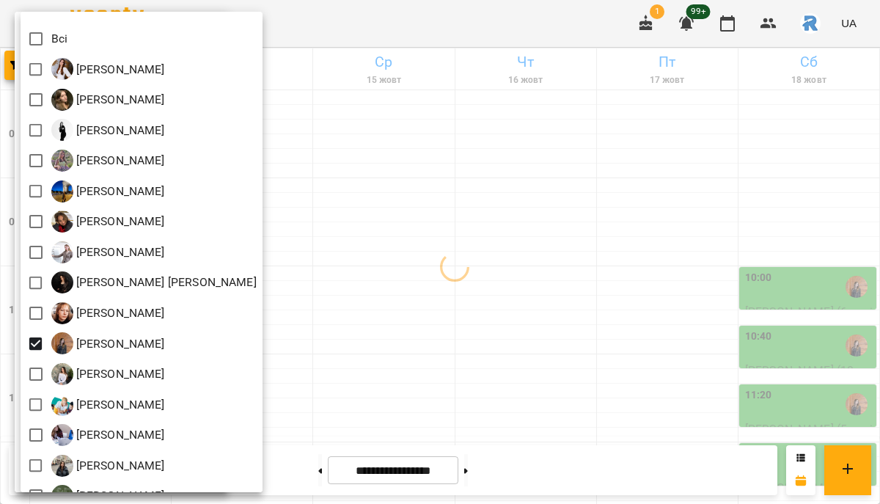
click at [435, 236] on div at bounding box center [440, 252] width 880 height 504
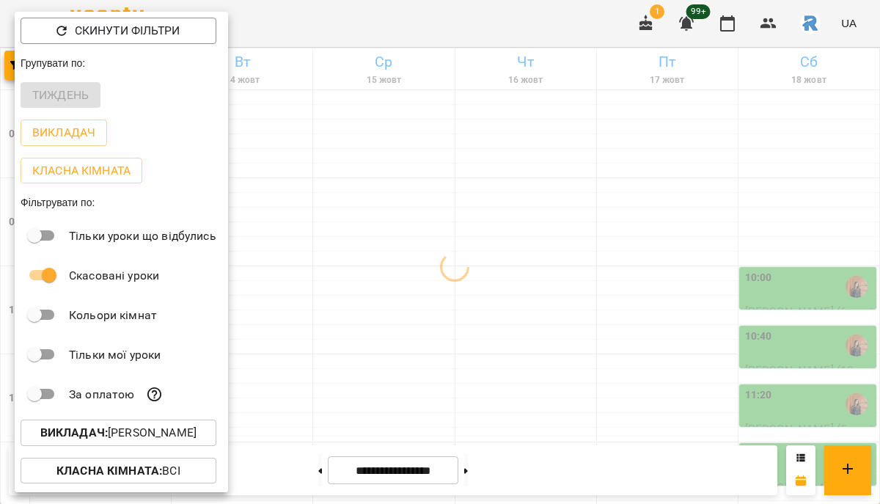
click at [435, 240] on div at bounding box center [440, 252] width 880 height 504
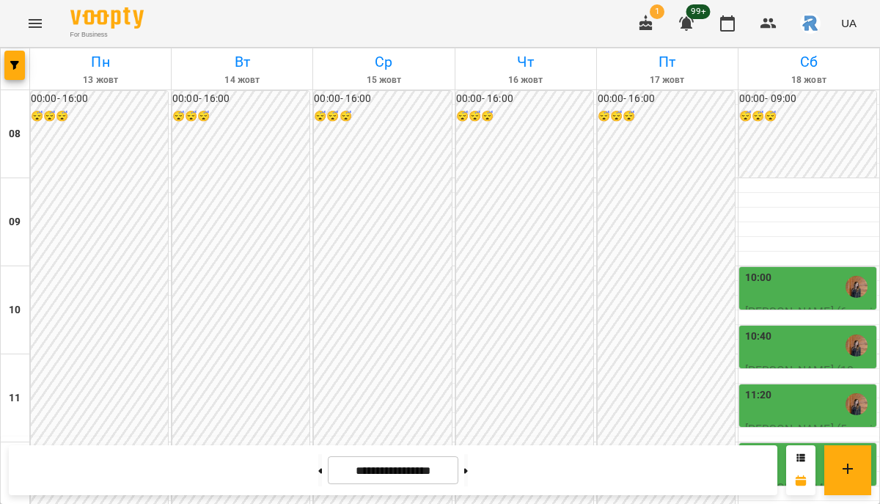
scroll to position [797, 0]
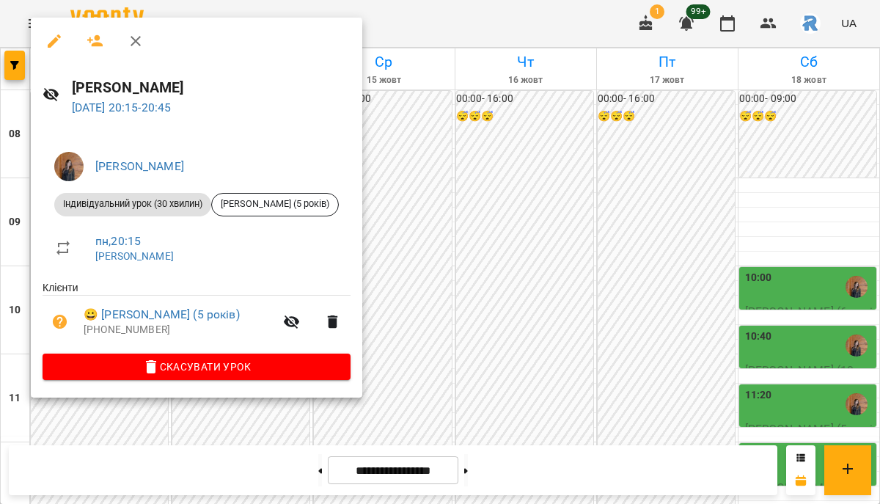
click at [412, 299] on div at bounding box center [440, 252] width 880 height 504
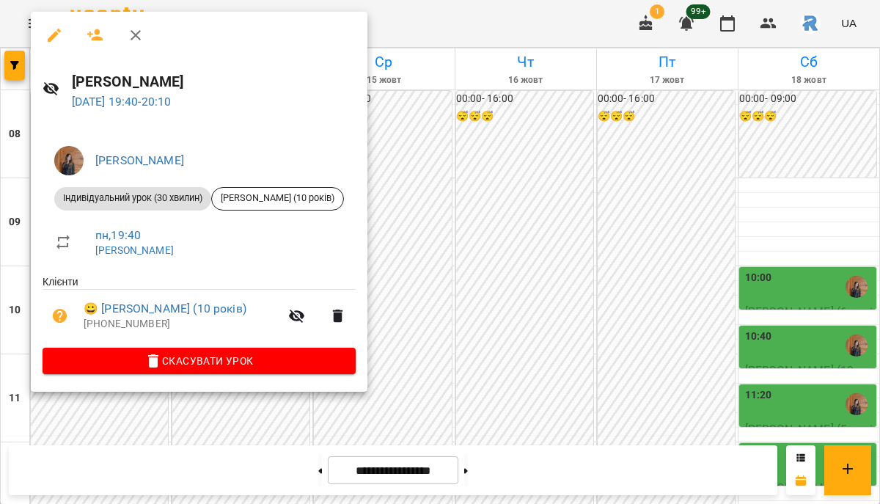
click at [393, 281] on div at bounding box center [440, 252] width 880 height 504
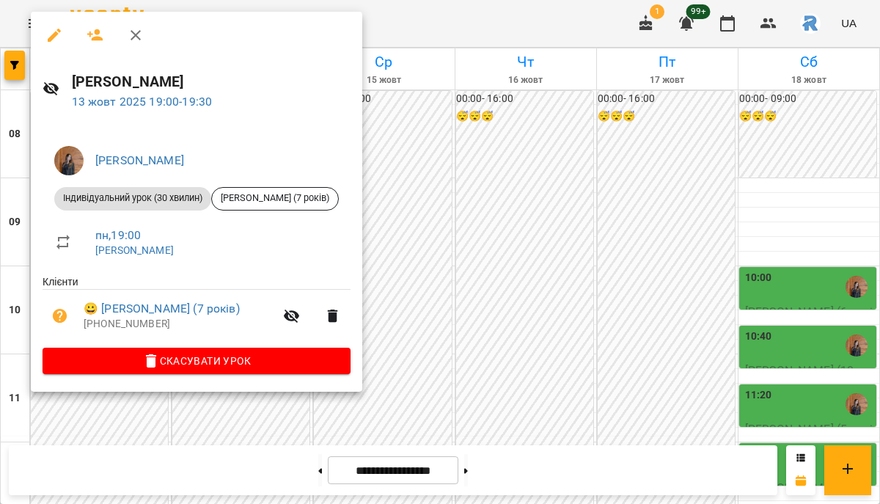
click at [447, 223] on div at bounding box center [440, 252] width 880 height 504
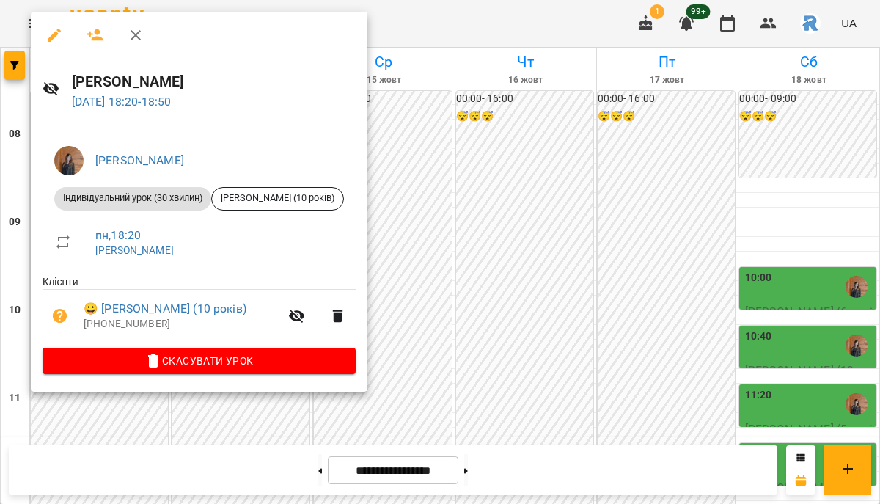
click at [437, 246] on div at bounding box center [440, 252] width 880 height 504
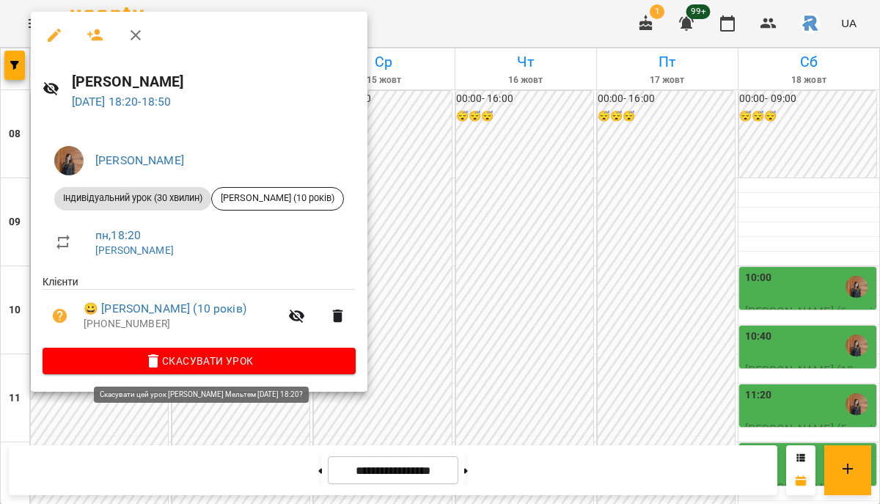
click at [230, 357] on span "Скасувати Урок" at bounding box center [199, 361] width 290 height 18
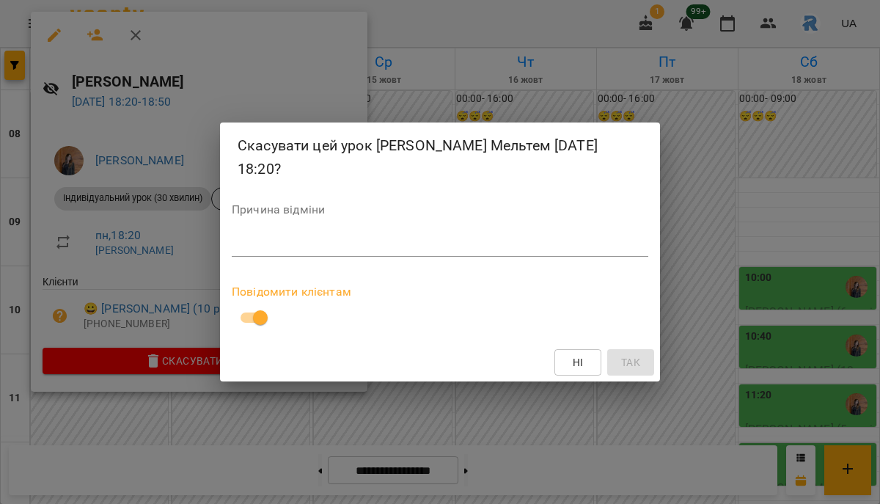
click at [263, 252] on div "*" at bounding box center [440, 244] width 417 height 23
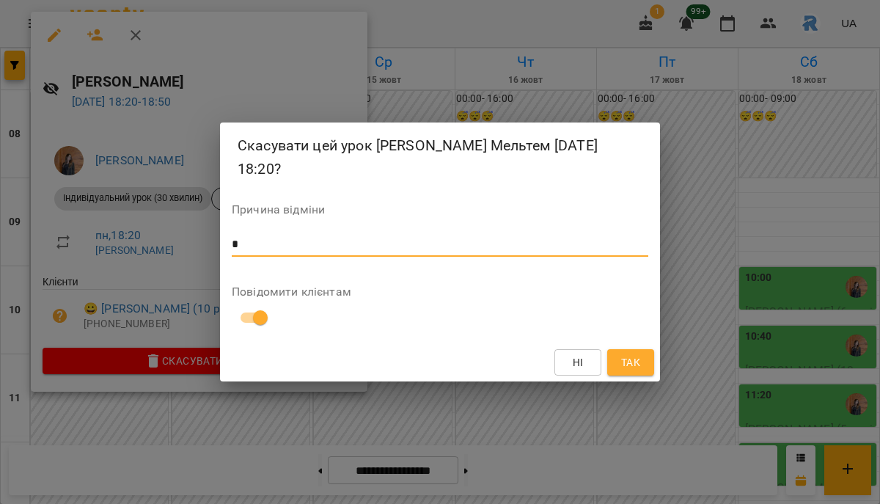
type textarea "*"
click at [626, 356] on span "Так" at bounding box center [630, 363] width 19 height 18
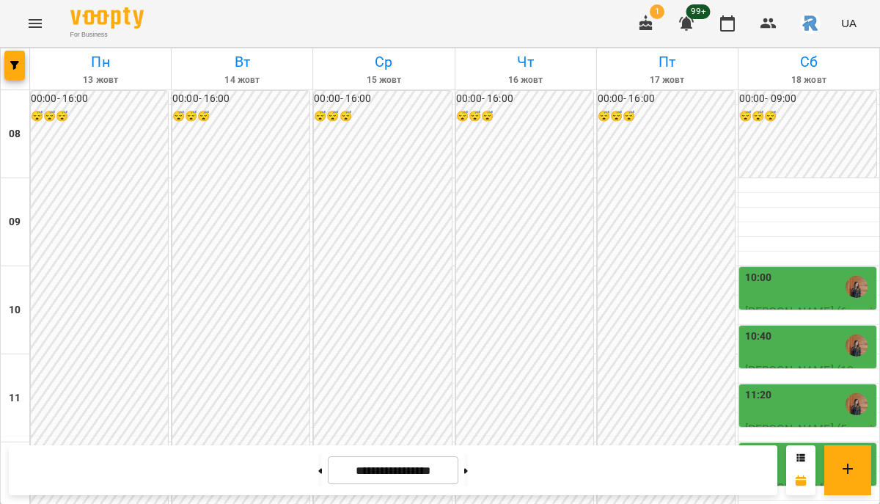
scroll to position [603, 0]
click at [10, 59] on button "button" at bounding box center [14, 65] width 21 height 29
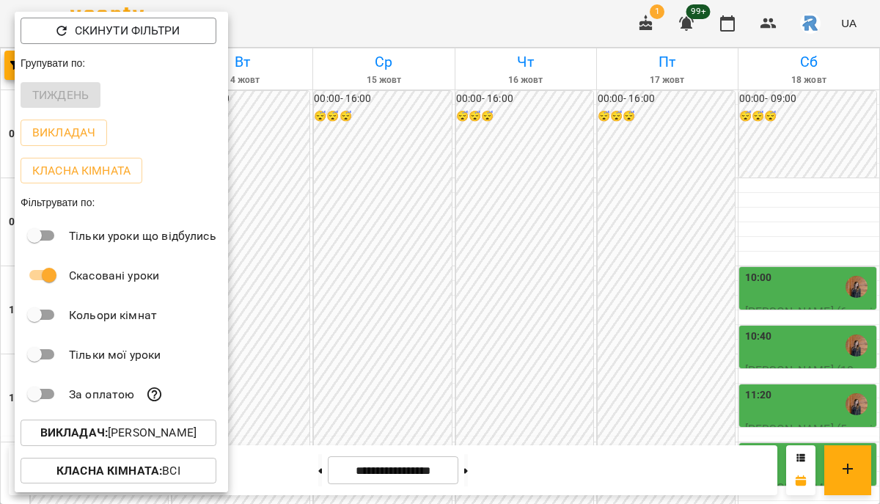
click at [152, 435] on p "Викладач : [PERSON_NAME]" at bounding box center [118, 433] width 156 height 18
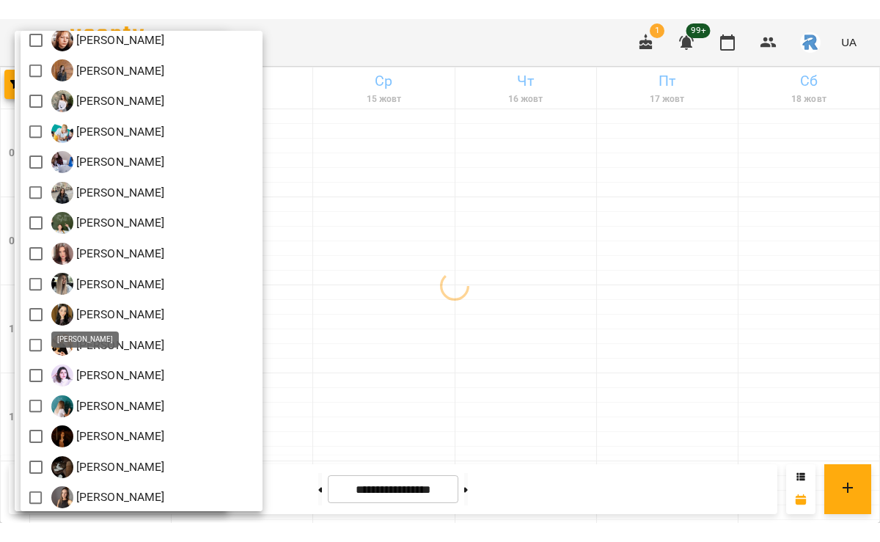
scroll to position [343, 0]
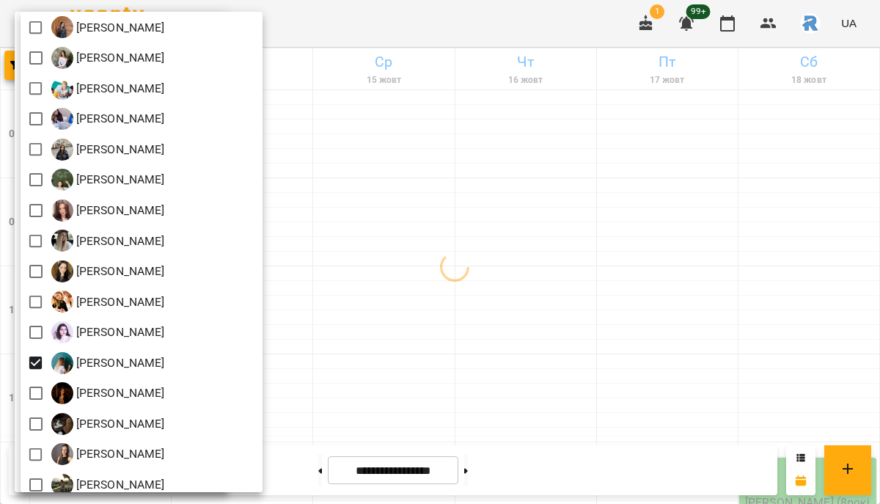
click at [475, 371] on div at bounding box center [440, 252] width 880 height 504
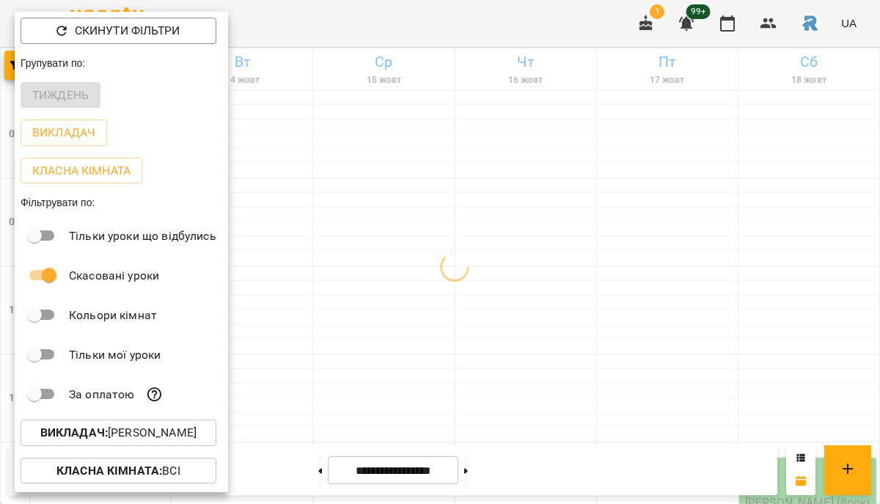
click at [475, 371] on div at bounding box center [440, 252] width 880 height 504
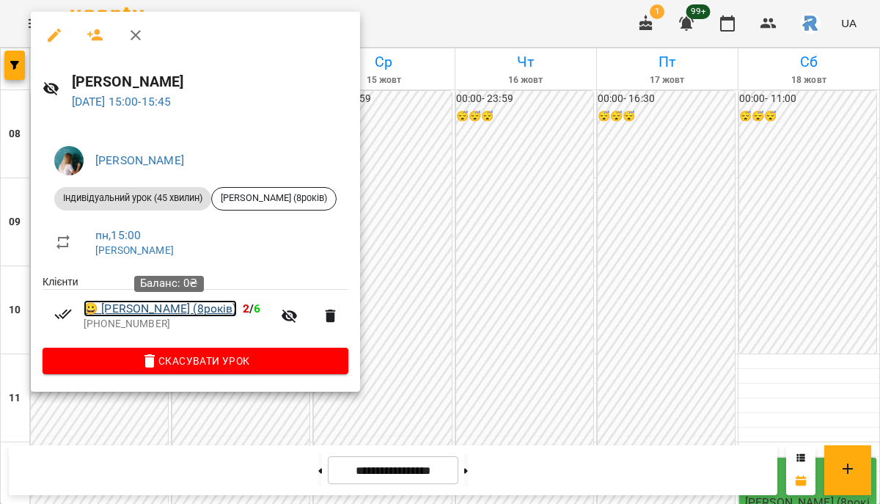
click at [237, 315] on link "😀 [PERSON_NAME] (8років)" at bounding box center [160, 309] width 153 height 18
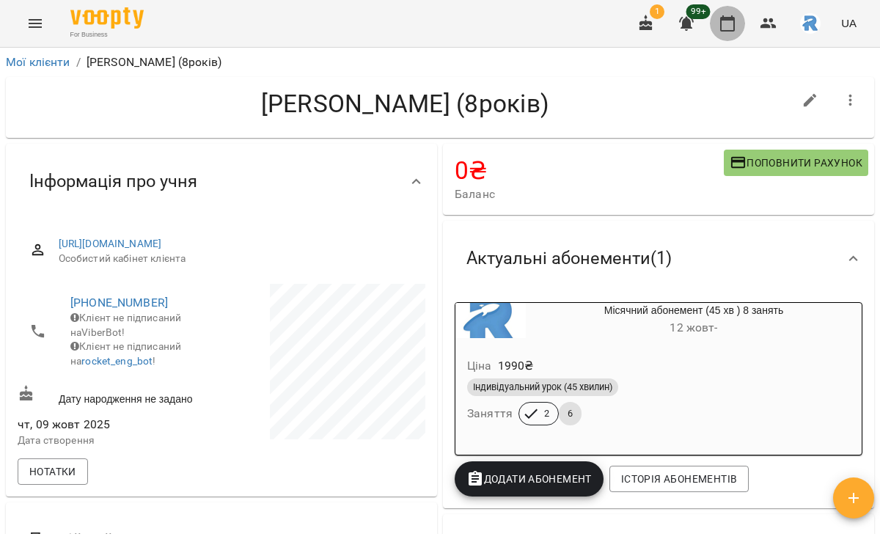
click at [737, 17] on icon "button" at bounding box center [728, 24] width 18 height 18
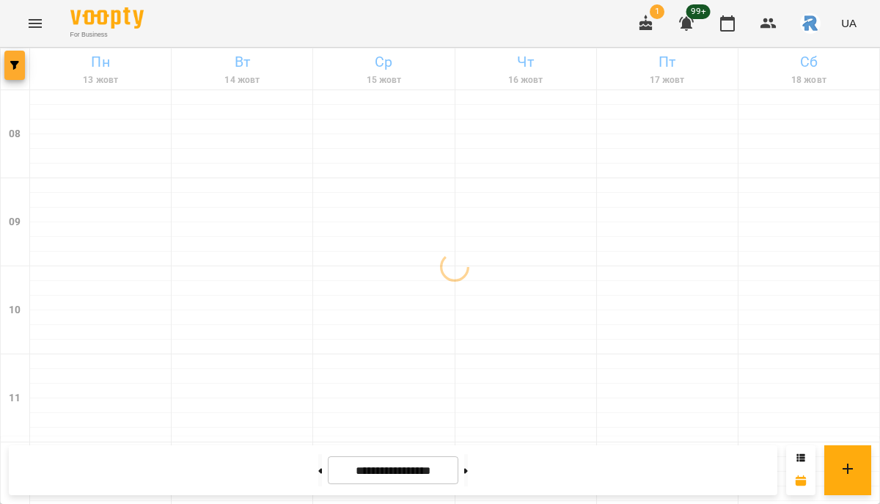
click at [15, 68] on icon "button" at bounding box center [14, 65] width 9 height 9
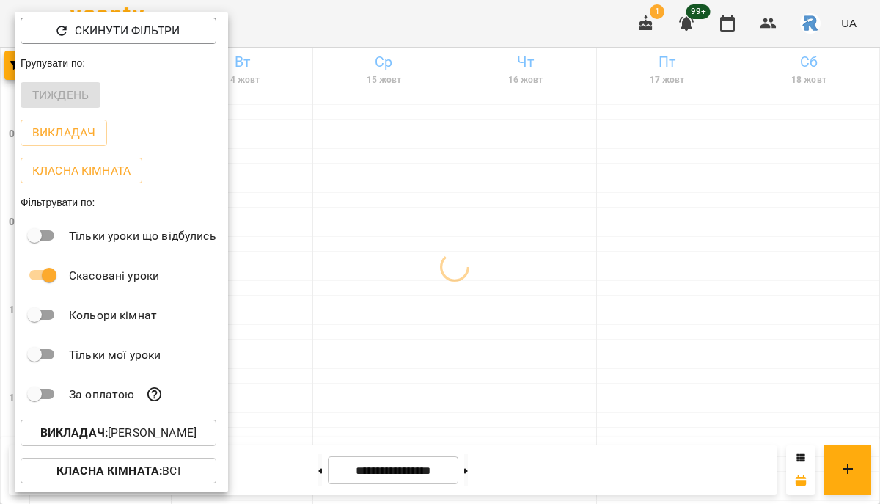
click at [133, 438] on p "Викладач : [PERSON_NAME]" at bounding box center [118, 433] width 156 height 18
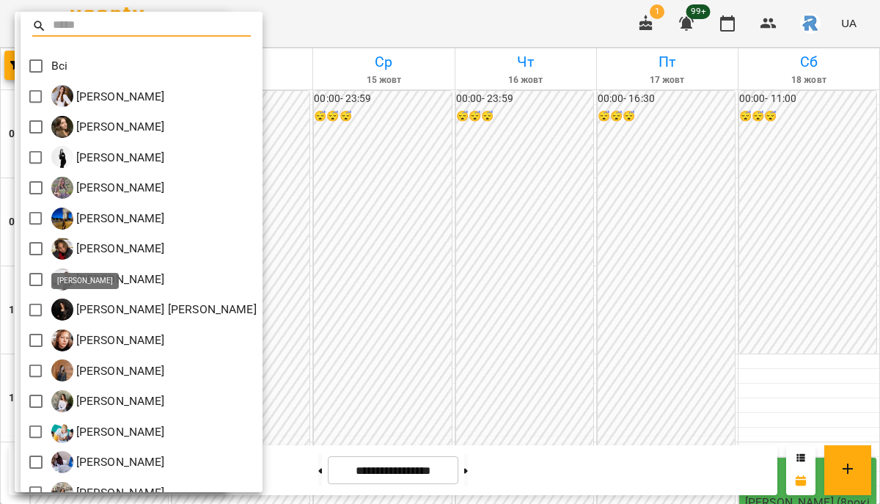
scroll to position [598, 0]
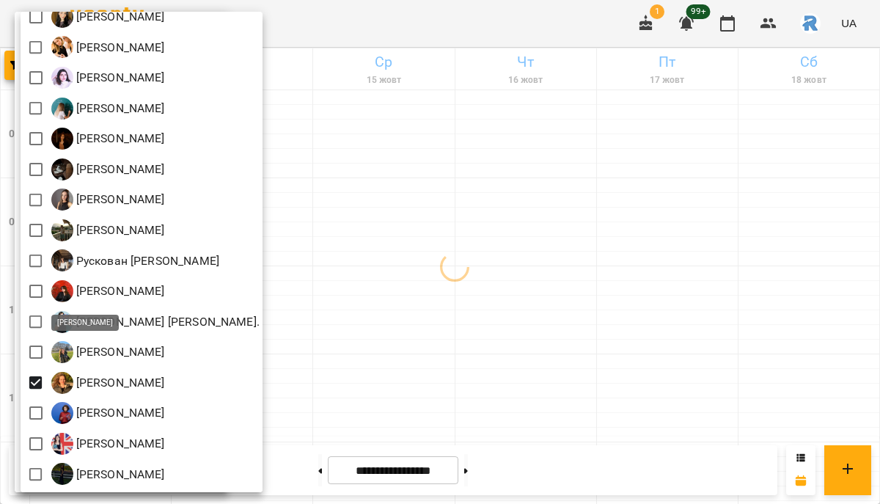
click at [480, 312] on div at bounding box center [440, 252] width 880 height 504
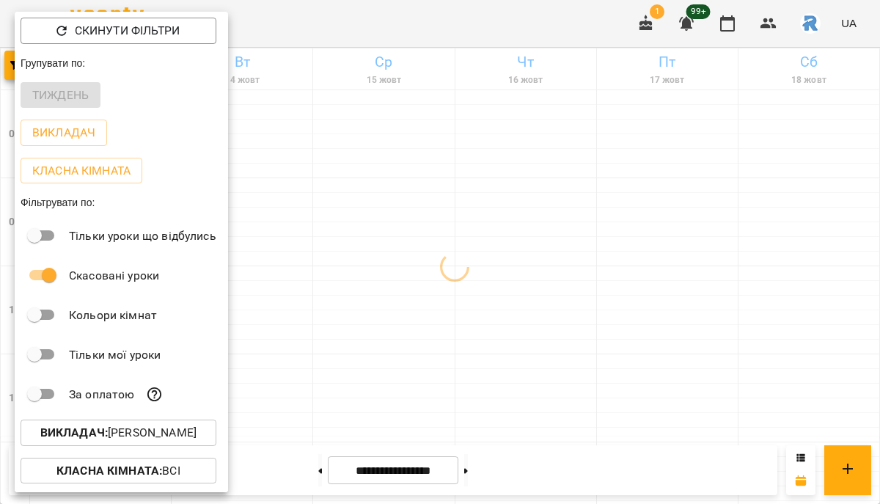
click at [480, 312] on div at bounding box center [440, 252] width 880 height 504
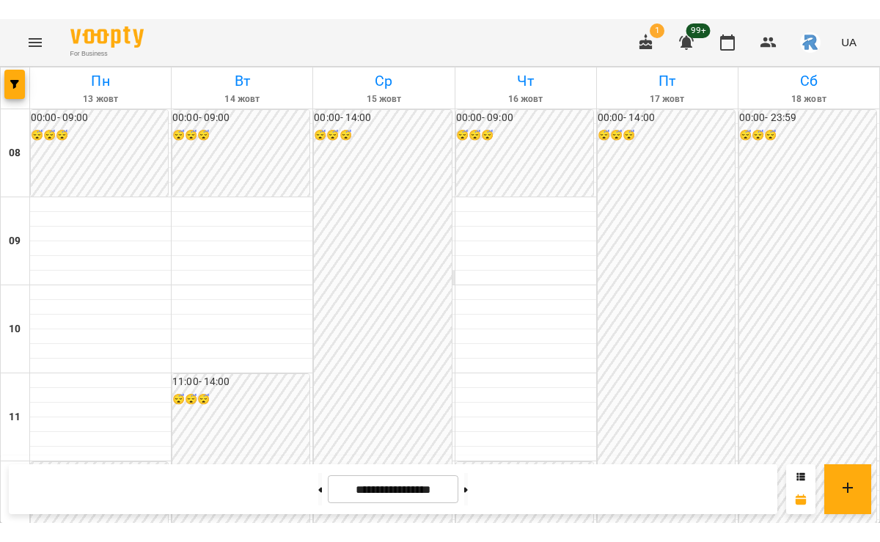
scroll to position [583, 0]
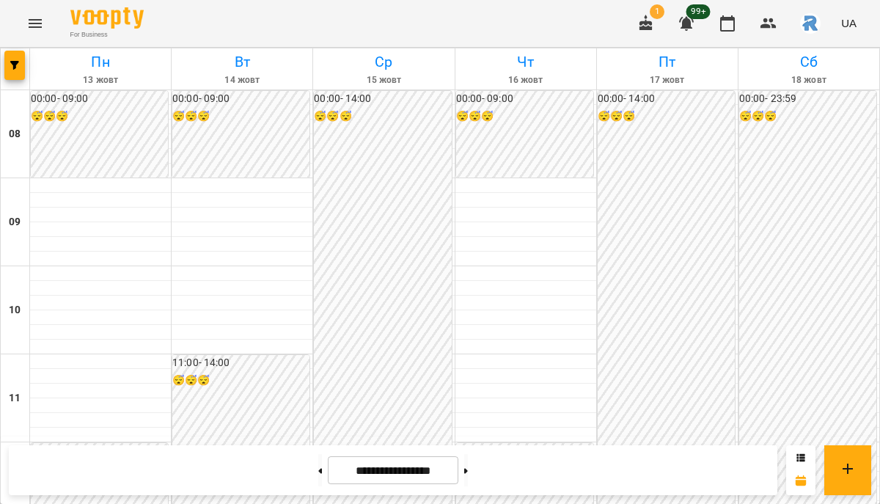
click at [34, 21] on icon "Menu" at bounding box center [35, 24] width 18 height 18
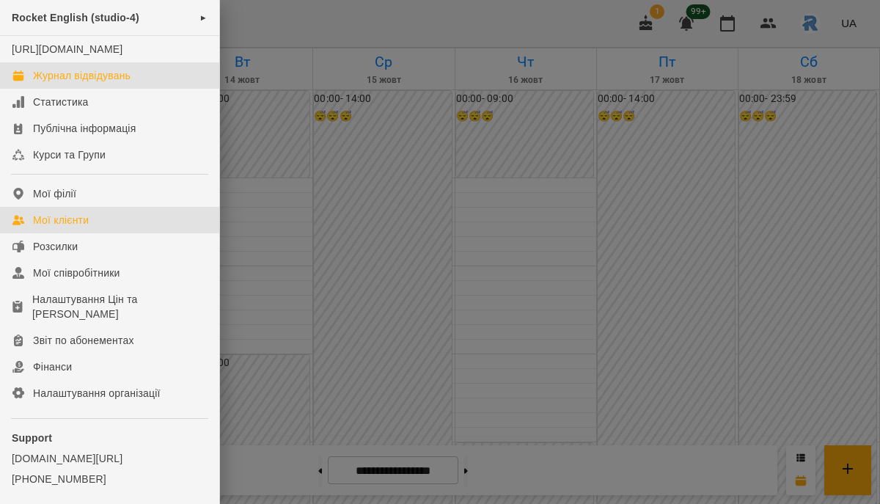
click at [78, 227] on div "Мої клієнти" at bounding box center [61, 220] width 56 height 15
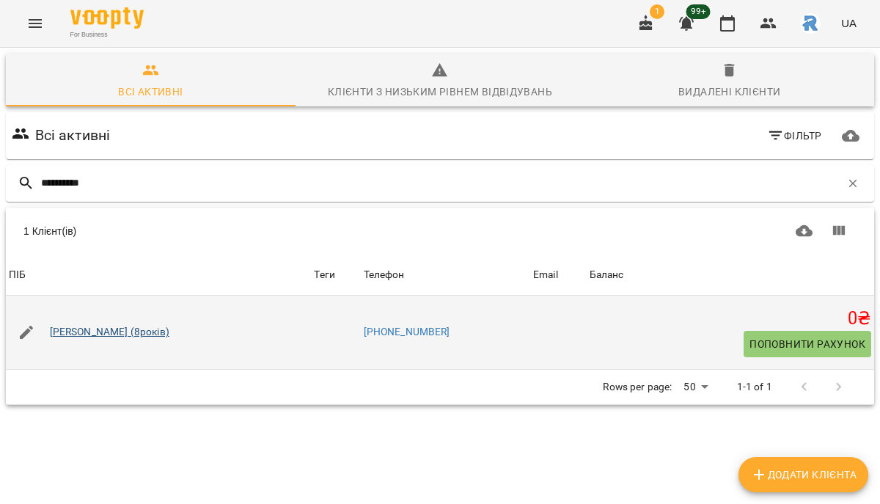
type input "**********"
click at [116, 326] on link "[PERSON_NAME] (8років)" at bounding box center [110, 332] width 120 height 15
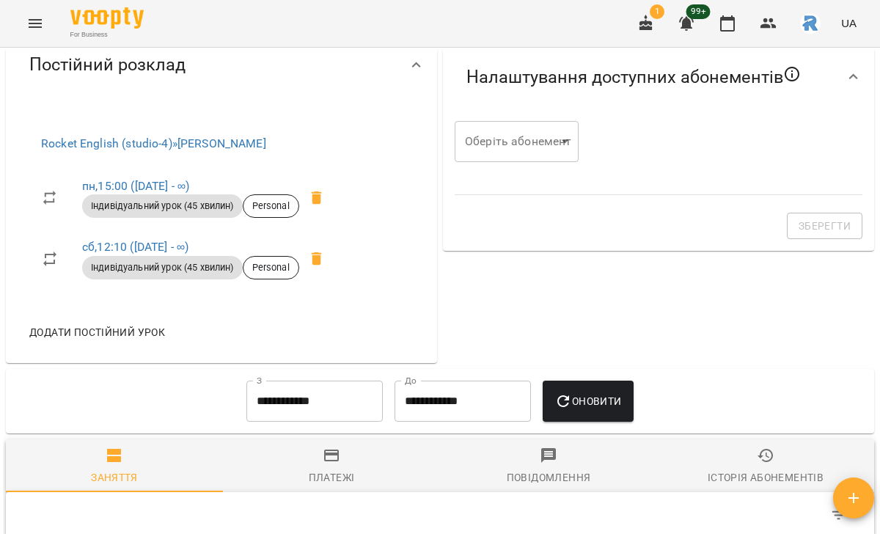
scroll to position [449, 0]
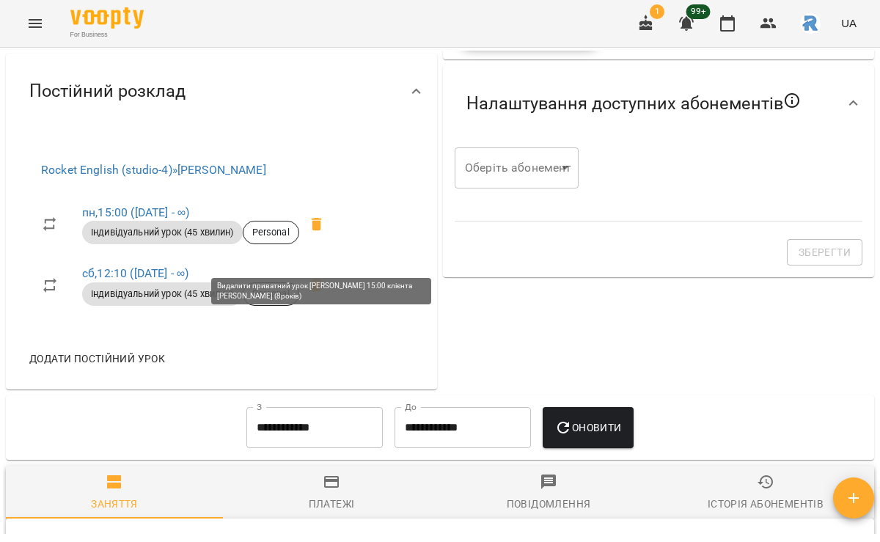
click at [321, 233] on icon at bounding box center [317, 225] width 18 height 18
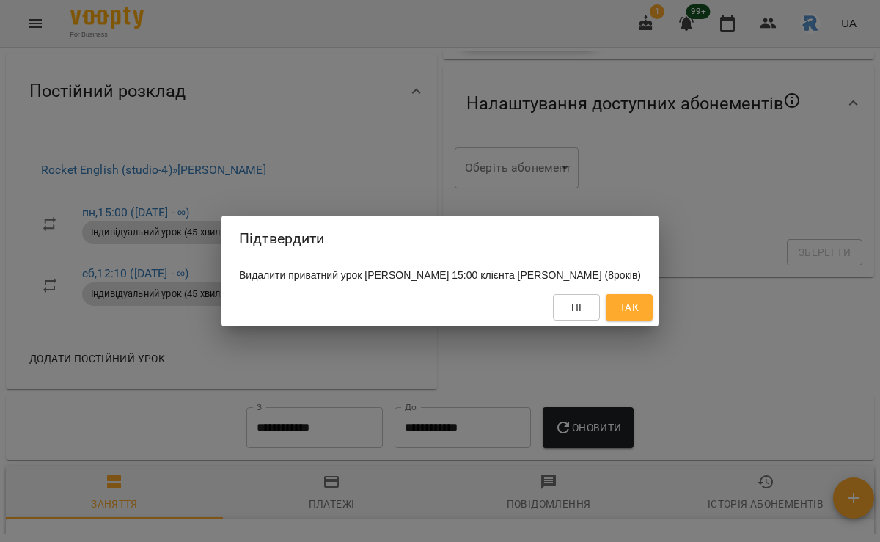
click at [471, 424] on div "Підтвердити Видалити приватний урок [PERSON_NAME] 15:00 клієнта [PERSON_NAME] (…" at bounding box center [440, 271] width 880 height 542
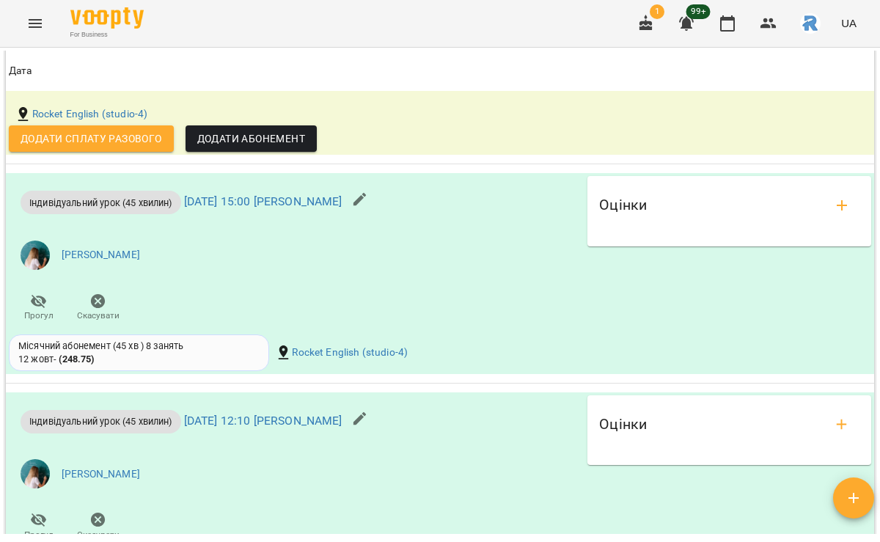
scroll to position [1123, 0]
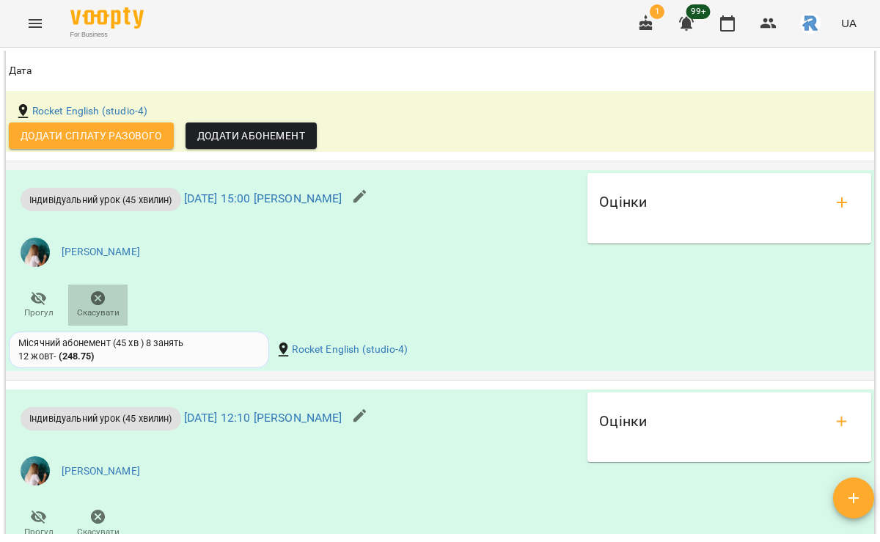
click at [101, 307] on icon "button" at bounding box center [99, 299] width 18 height 18
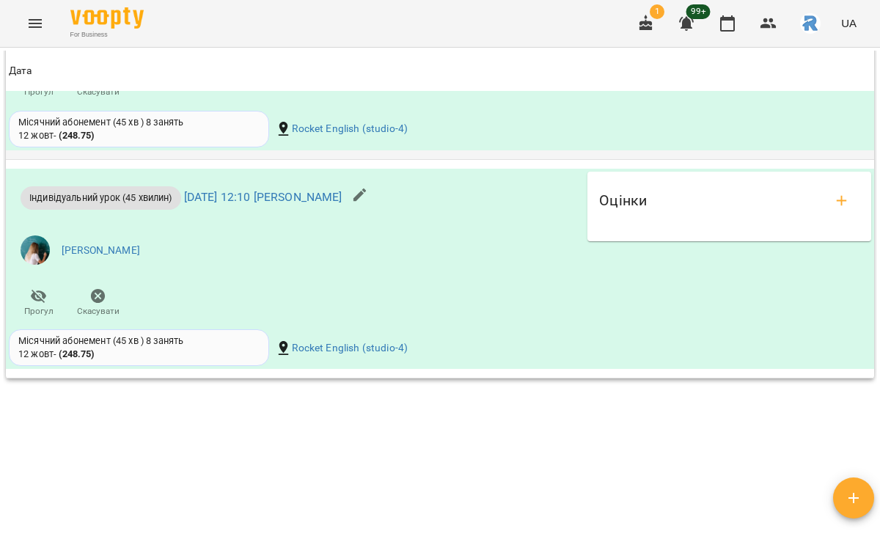
scroll to position [1369, 0]
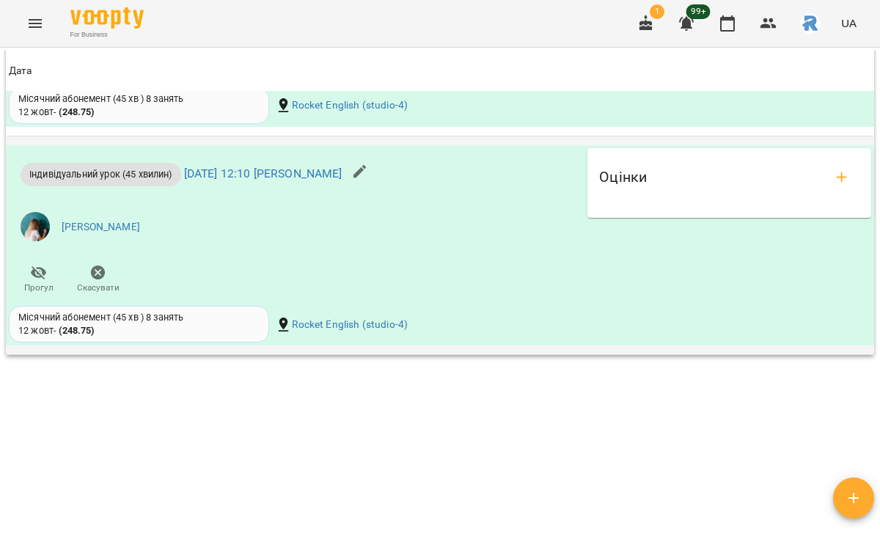
click at [38, 294] on span "Прогул" at bounding box center [38, 288] width 29 height 12
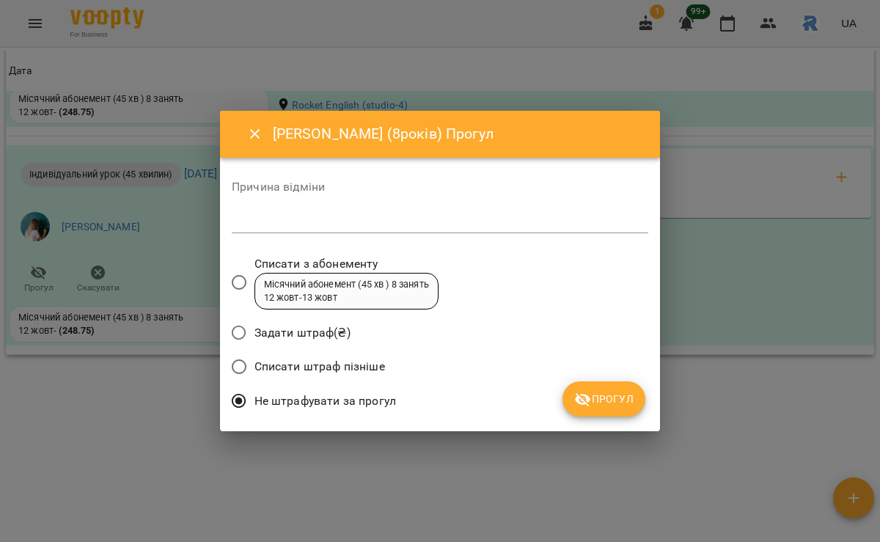
click at [576, 395] on icon "submit" at bounding box center [583, 400] width 18 height 18
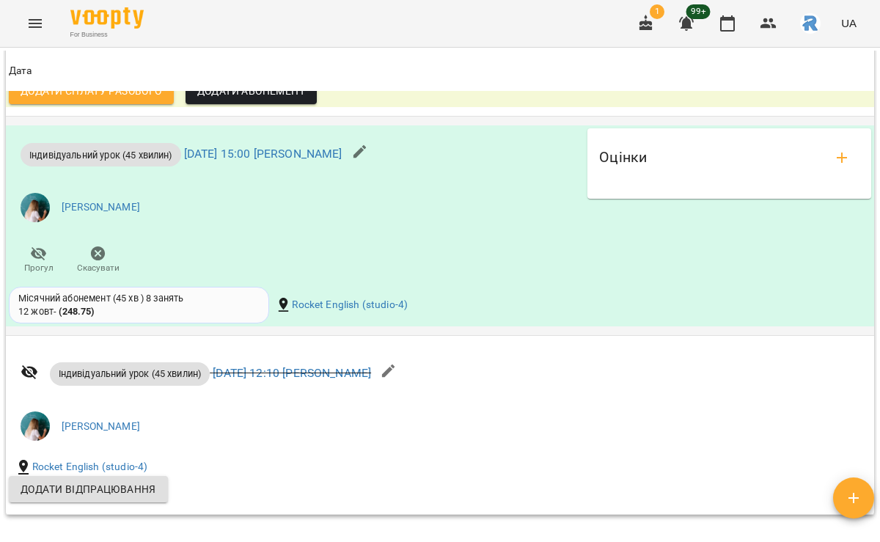
scroll to position [1151, 0]
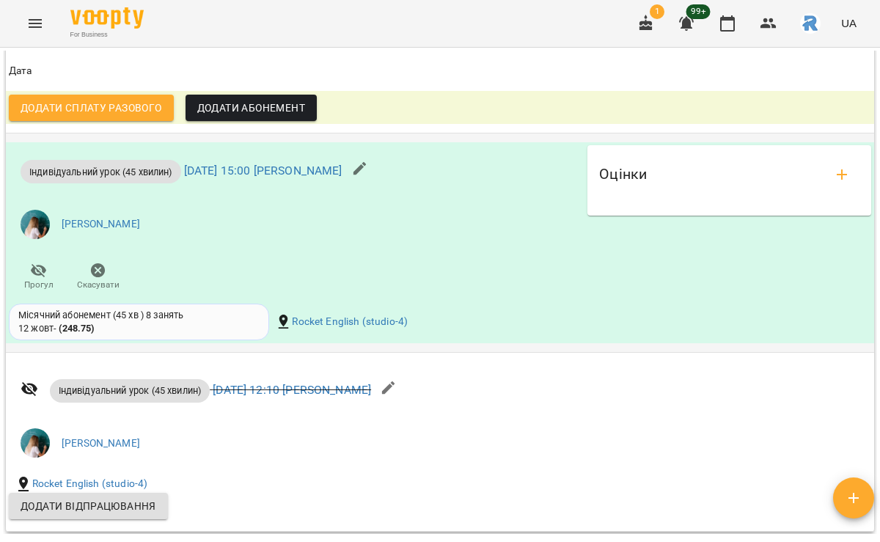
click at [43, 278] on icon "button" at bounding box center [39, 271] width 16 height 14
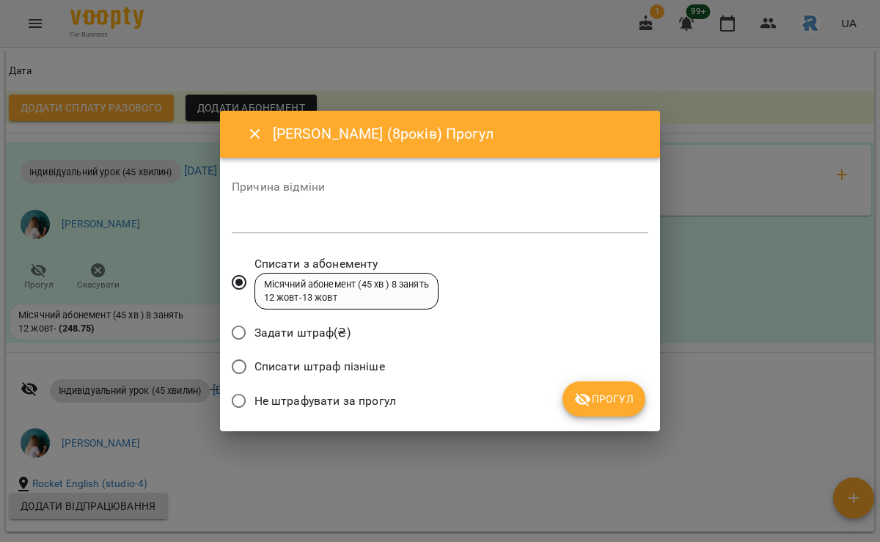
click at [324, 419] on div "Не штрафувати за прогул" at bounding box center [440, 403] width 417 height 34
click at [324, 397] on span "Не штрафувати за прогул" at bounding box center [326, 402] width 142 height 18
click at [594, 390] on span "Прогул" at bounding box center [603, 399] width 59 height 18
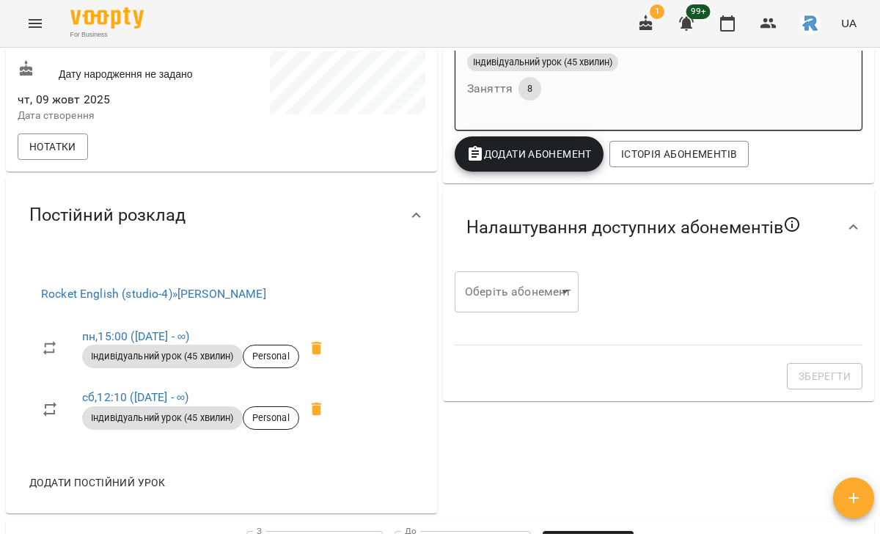
scroll to position [348, 0]
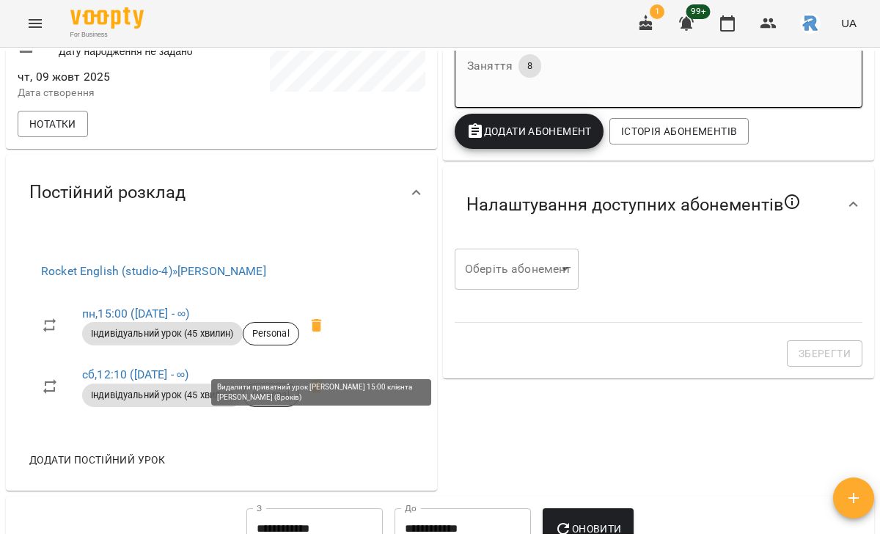
click at [321, 332] on icon at bounding box center [317, 325] width 10 height 13
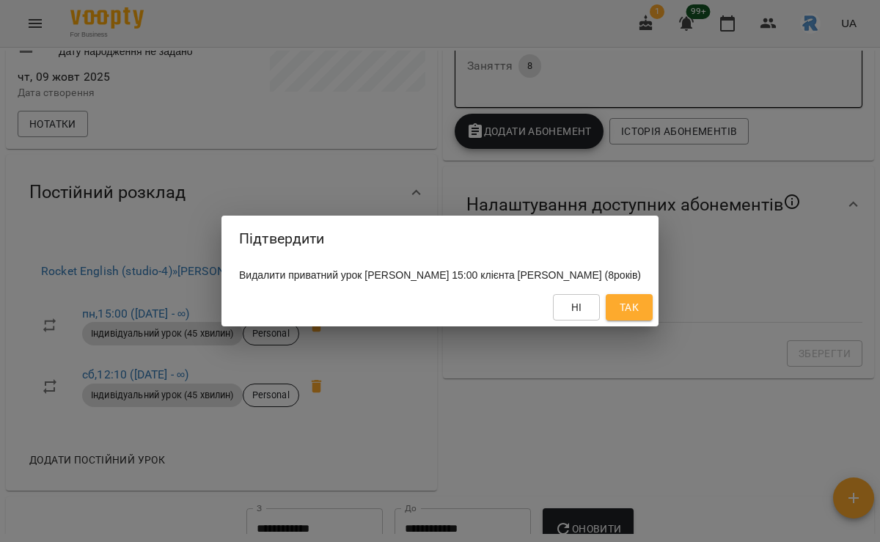
click at [630, 307] on span "Так" at bounding box center [629, 308] width 19 height 18
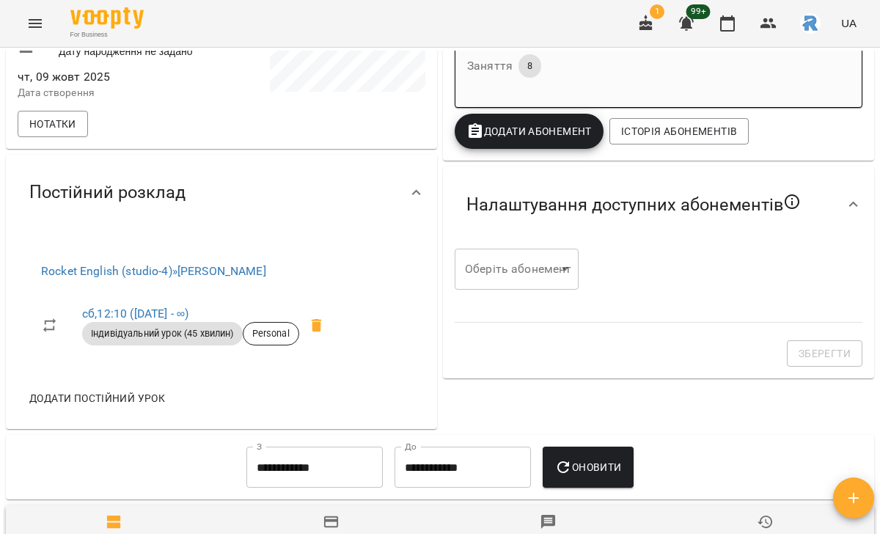
click at [313, 335] on icon at bounding box center [317, 326] width 18 height 18
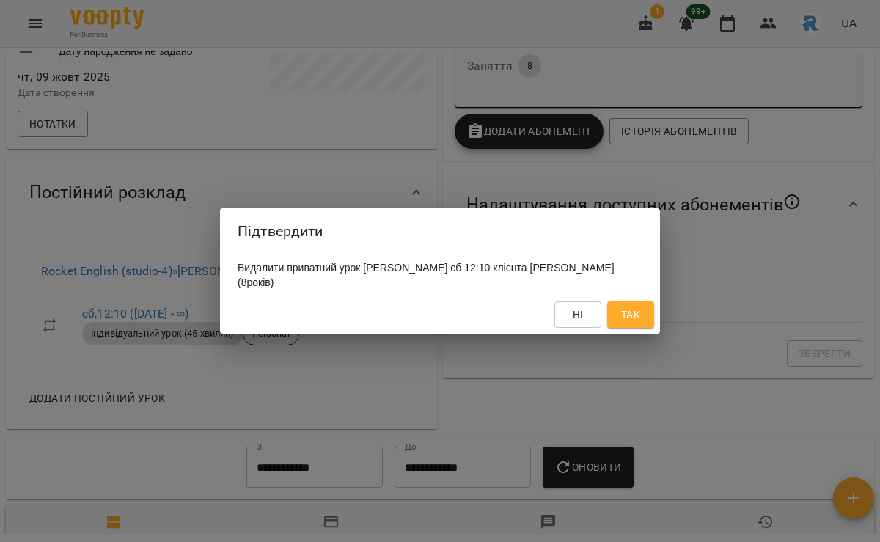
click at [628, 317] on span "Так" at bounding box center [630, 315] width 19 height 18
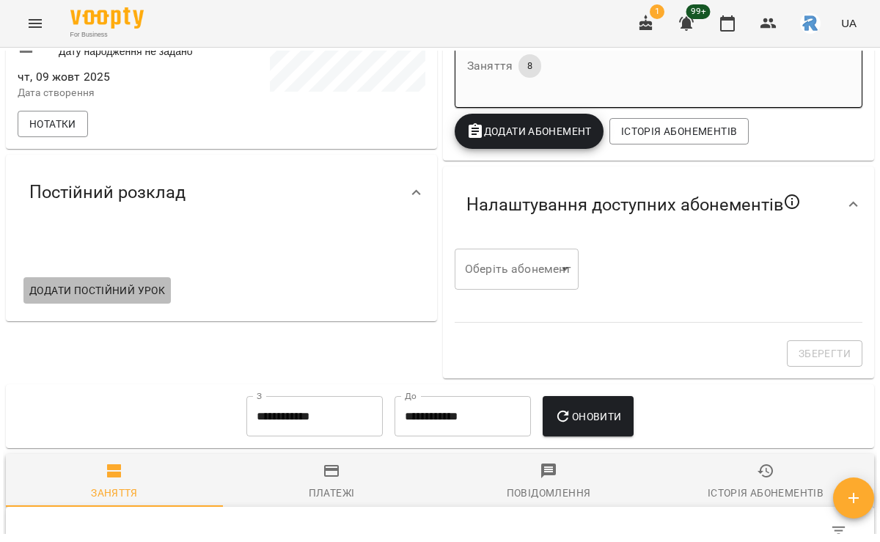
click at [111, 299] on span "Додати постійний урок" at bounding box center [97, 291] width 136 height 18
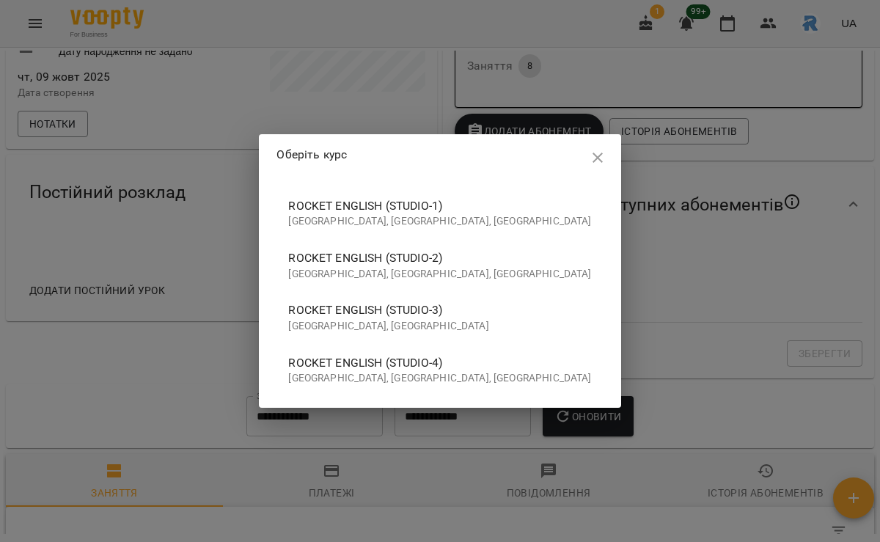
click at [384, 361] on span "Rocket English (studio-4)" at bounding box center [439, 363] width 303 height 18
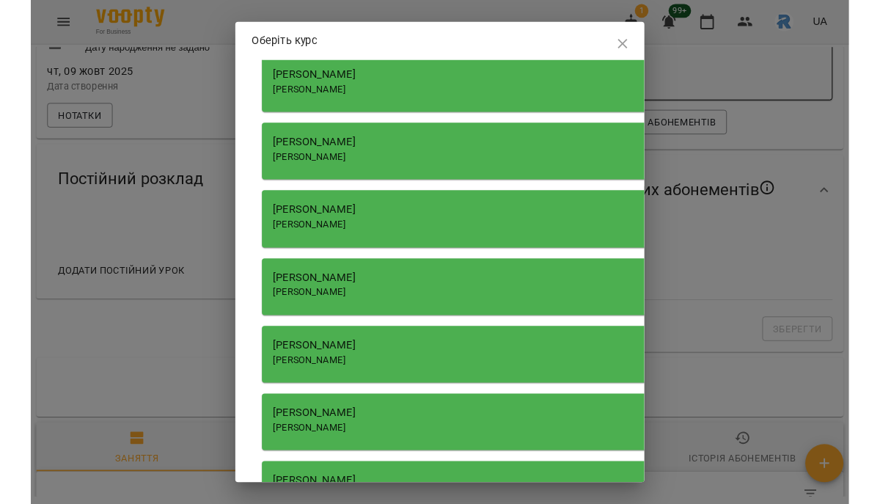
scroll to position [2163, 0]
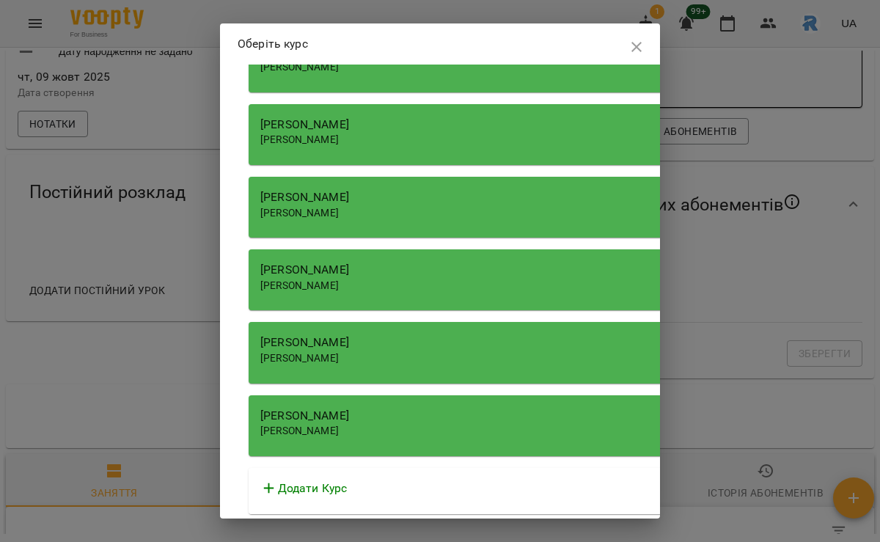
click at [442, 263] on div "[PERSON_NAME]" at bounding box center [666, 270] width 813 height 18
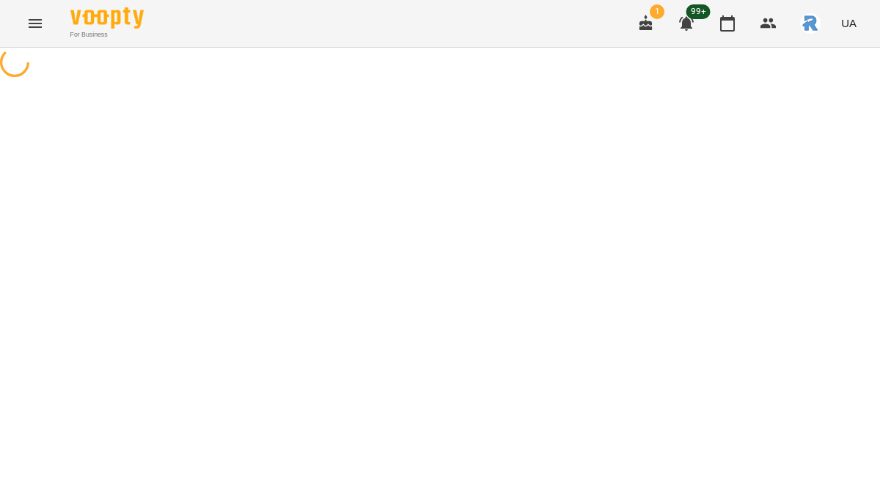
select select "**********"
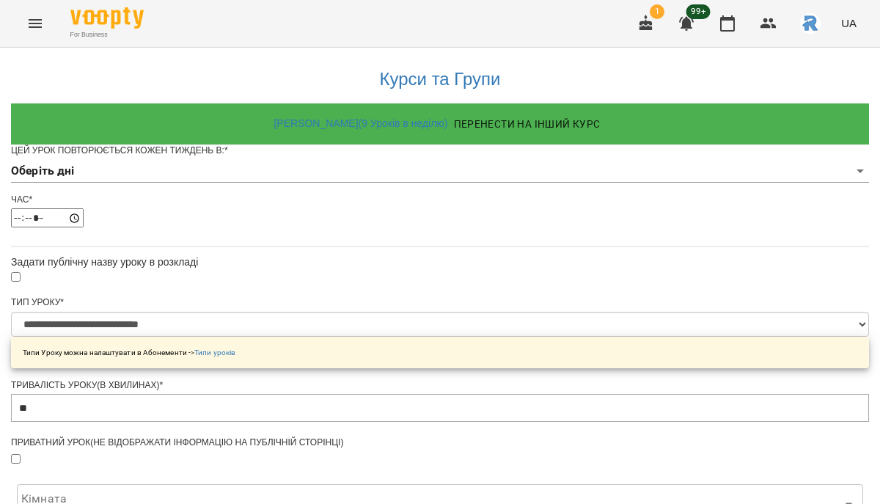
click at [426, 202] on body "**********" at bounding box center [440, 468] width 880 height 936
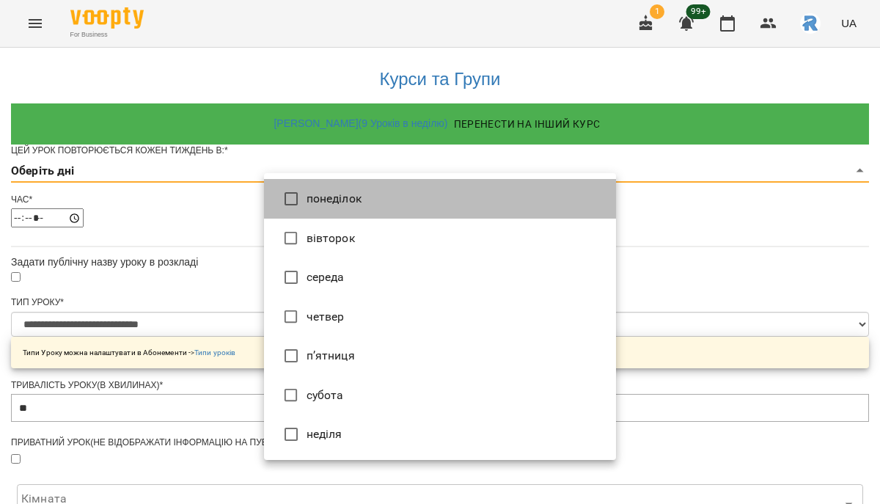
click at [426, 202] on li "понеділок" at bounding box center [440, 199] width 352 height 40
type input "*"
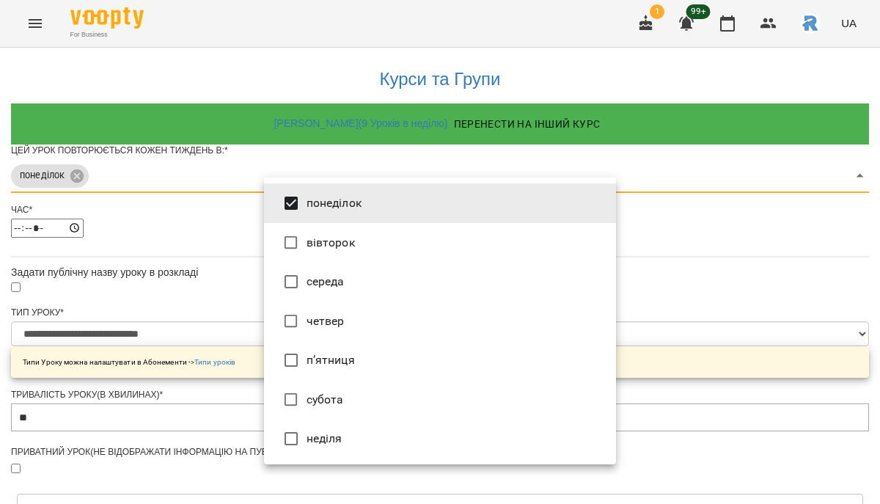
click at [707, 282] on div at bounding box center [440, 252] width 880 height 504
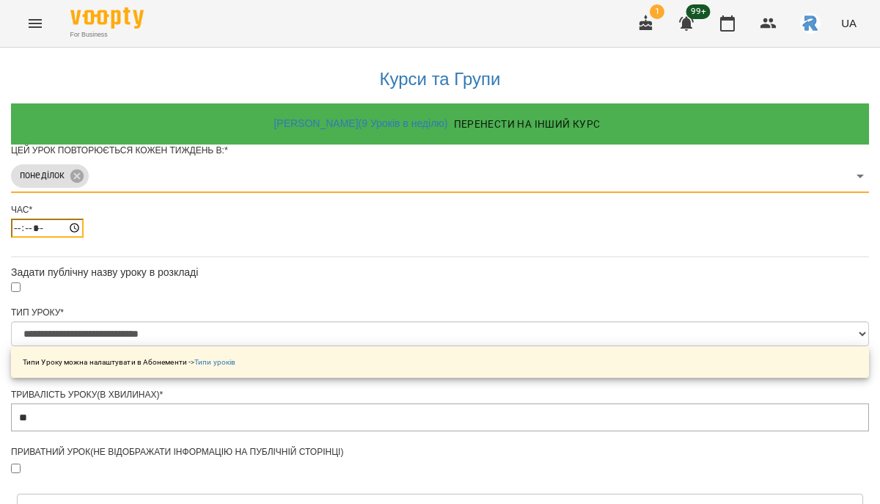
click at [84, 238] on input "*****" at bounding box center [47, 228] width 73 height 19
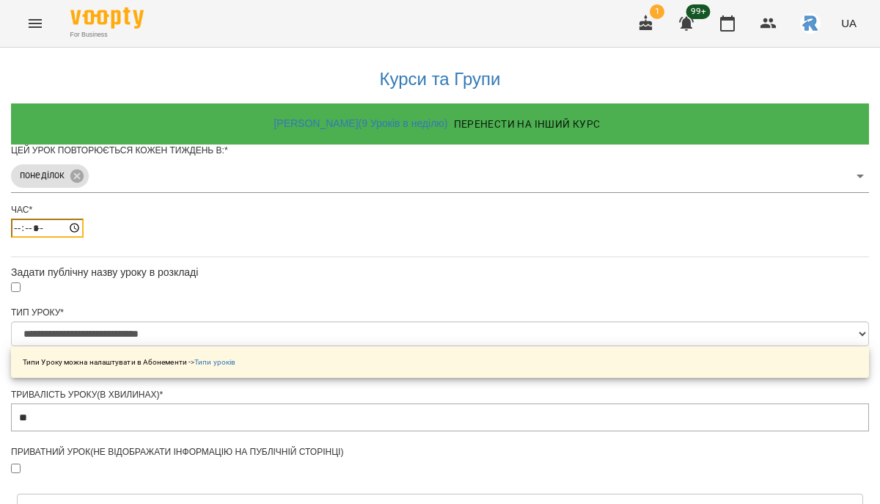
type input "*****"
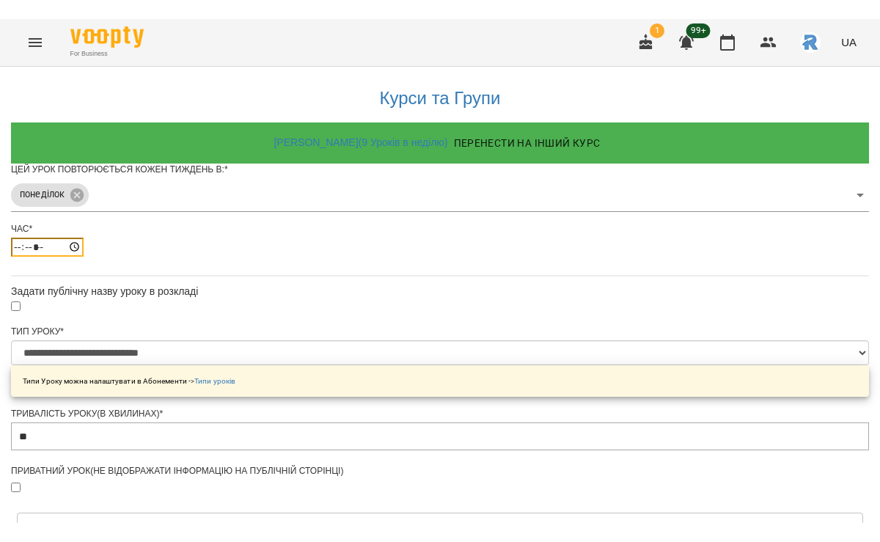
scroll to position [549, 0]
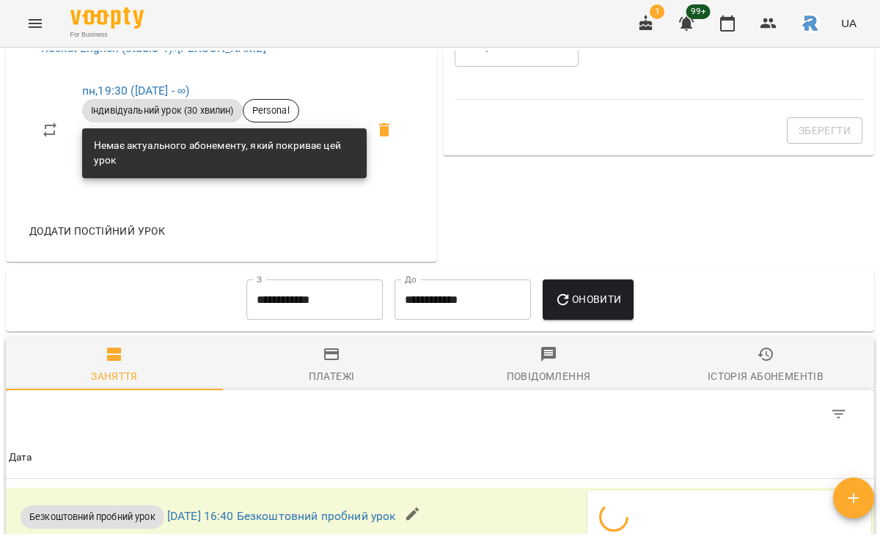
scroll to position [536, 0]
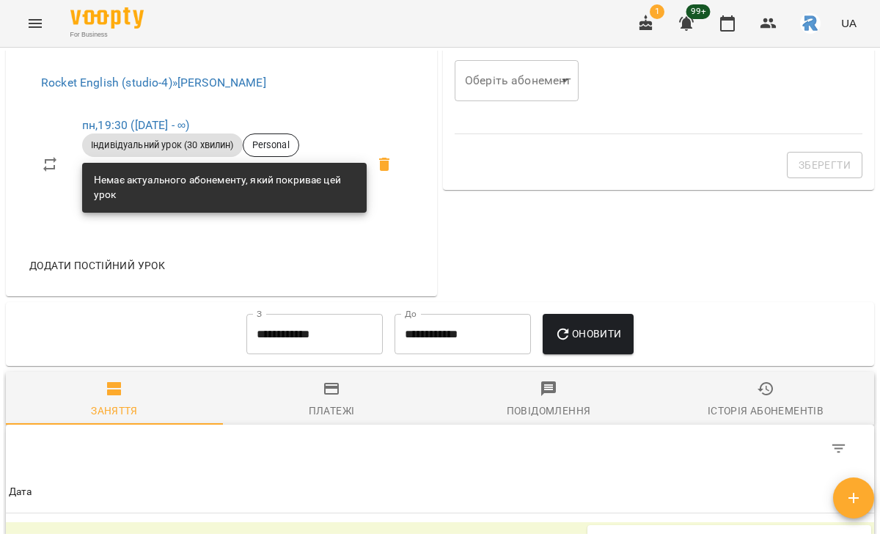
click at [140, 279] on button "Додати постійний урок" at bounding box center [96, 265] width 147 height 26
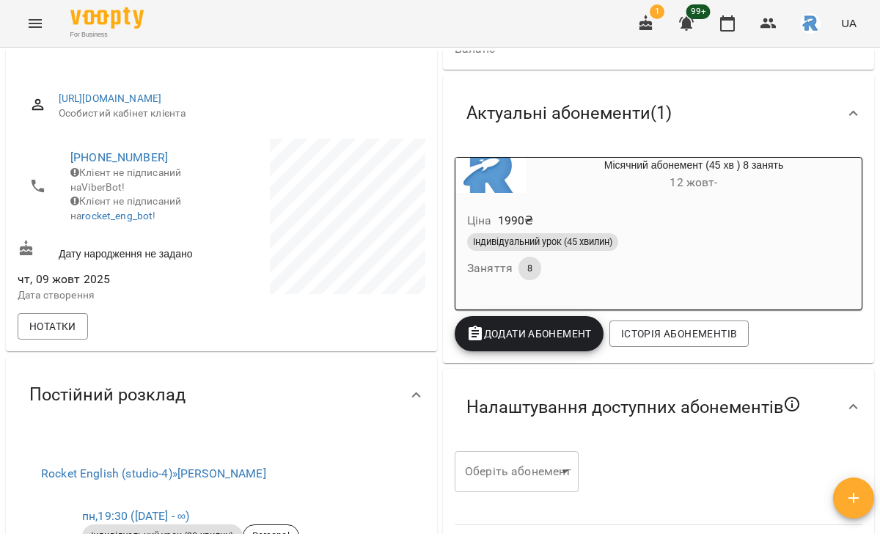
scroll to position [146, 0]
click at [569, 216] on div "Ціна 1990 ₴" at bounding box center [658, 220] width 389 height 26
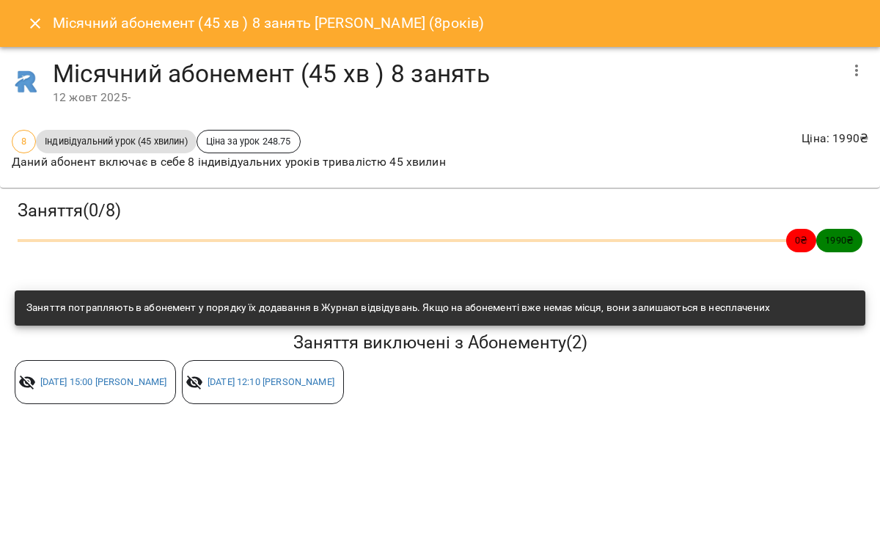
click at [35, 29] on icon "Close" at bounding box center [35, 24] width 18 height 18
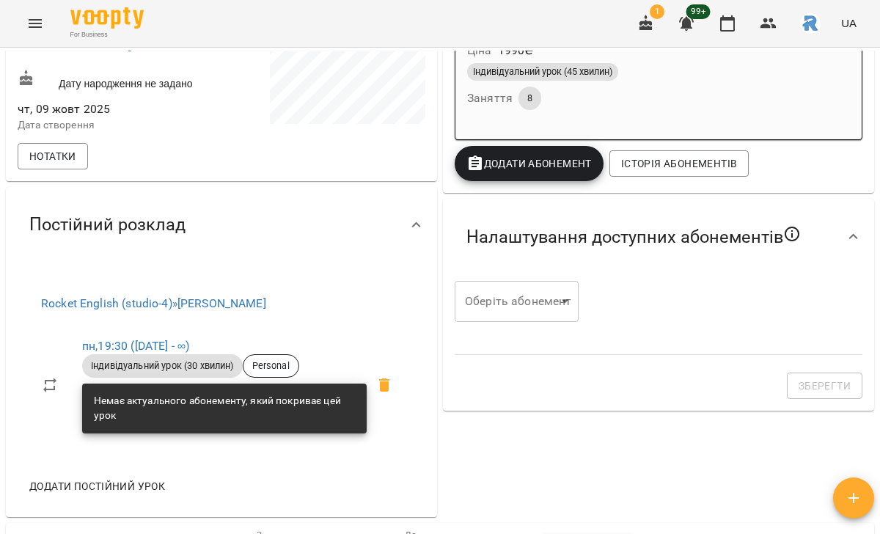
scroll to position [337, 0]
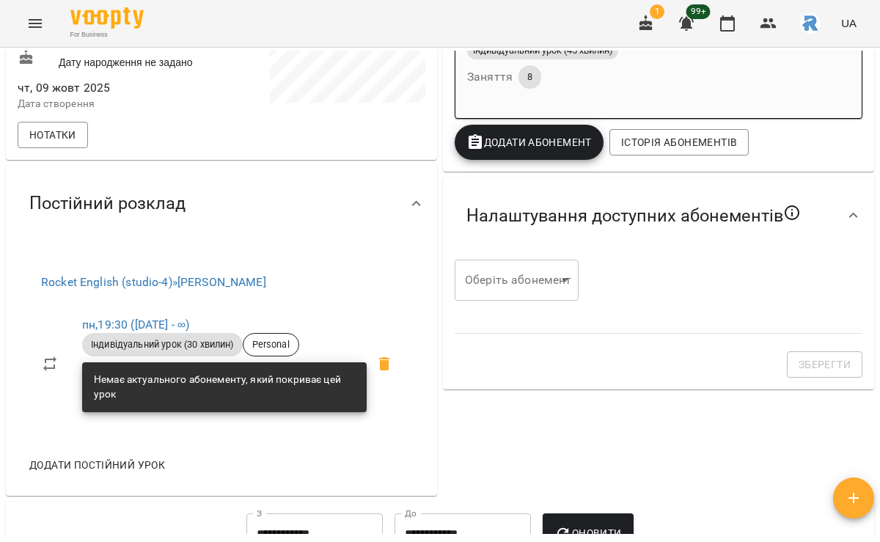
click at [137, 478] on button "Додати постійний урок" at bounding box center [96, 465] width 147 height 26
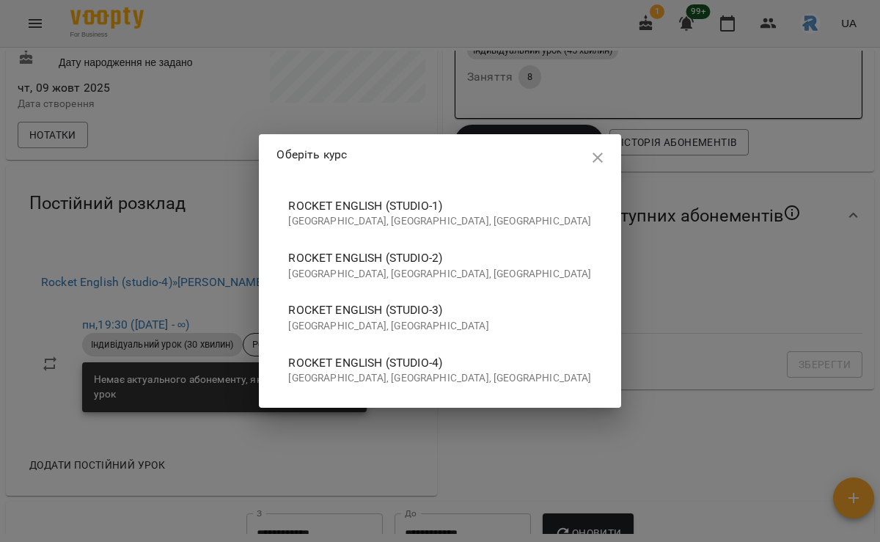
click at [467, 369] on span "Rocket English (studio-4)" at bounding box center [439, 363] width 303 height 18
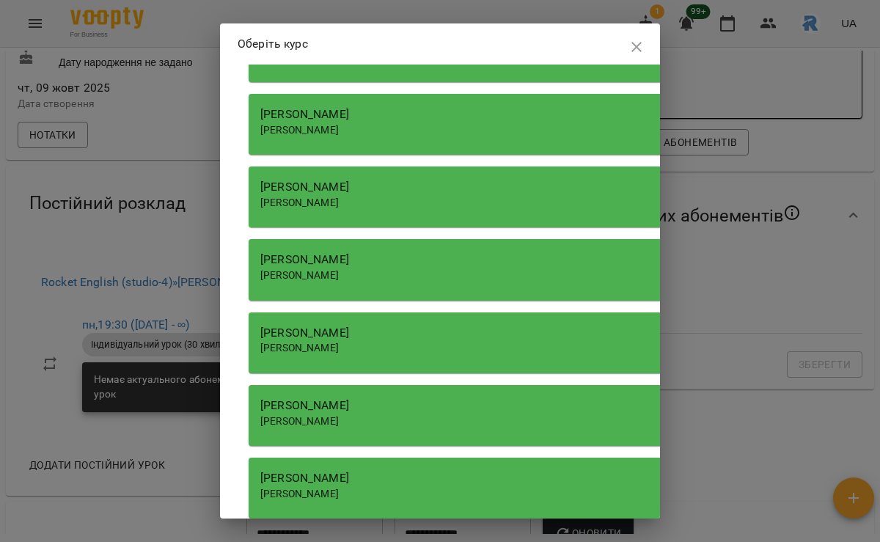
scroll to position [2163, 0]
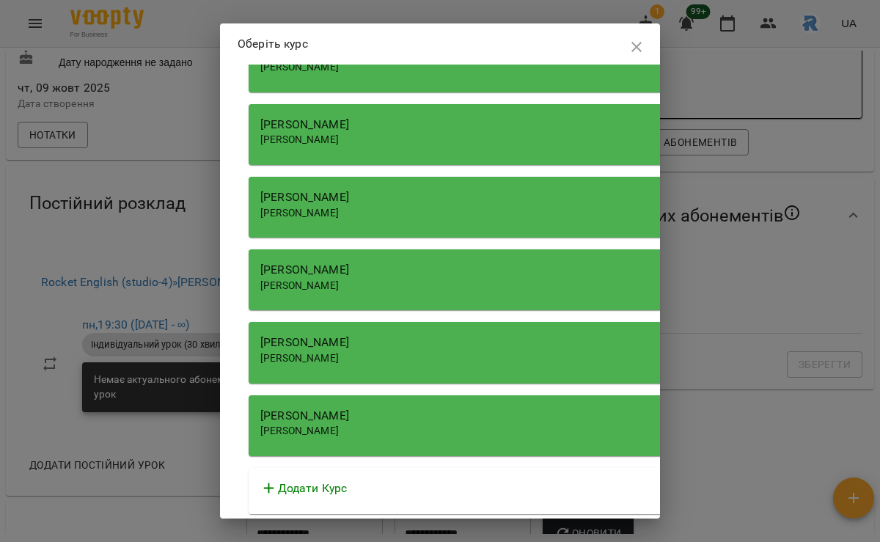
click at [435, 294] on div "[PERSON_NAME] [PERSON_NAME]" at bounding box center [667, 279] width 836 height 61
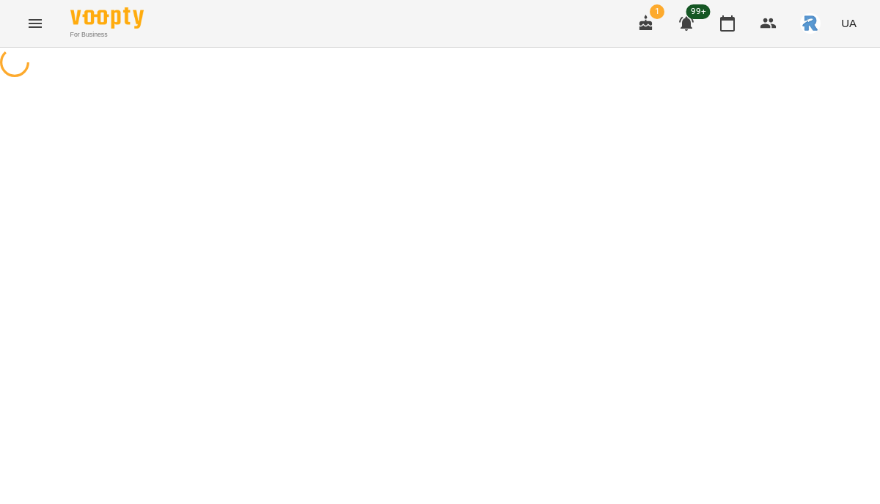
select select "**********"
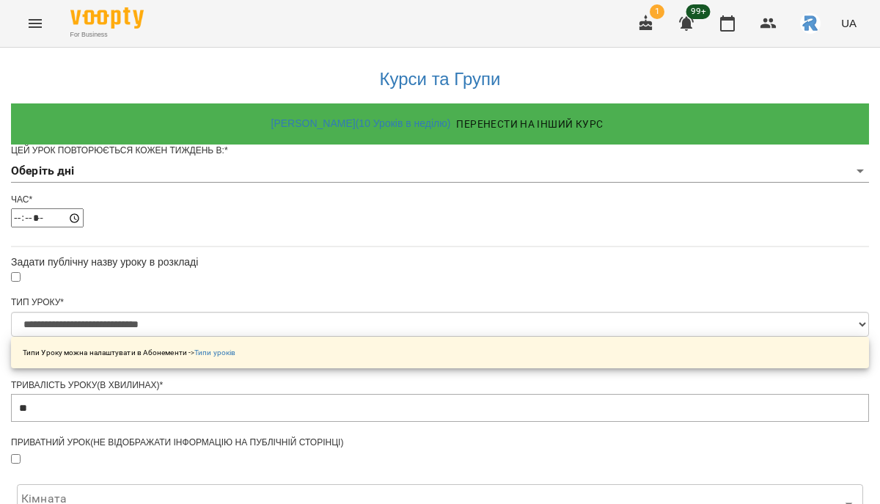
click at [336, 191] on body "**********" at bounding box center [440, 468] width 880 height 936
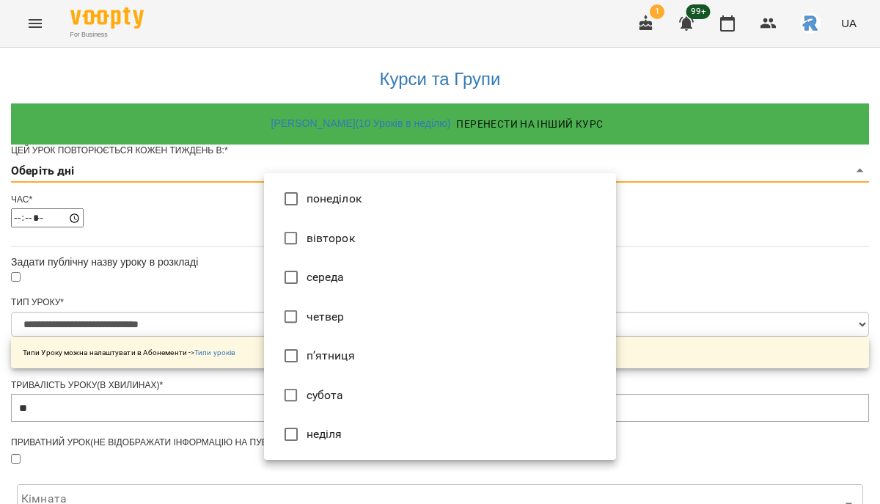
click at [335, 357] on li "п’ятниця" at bounding box center [440, 356] width 352 height 40
type input "*"
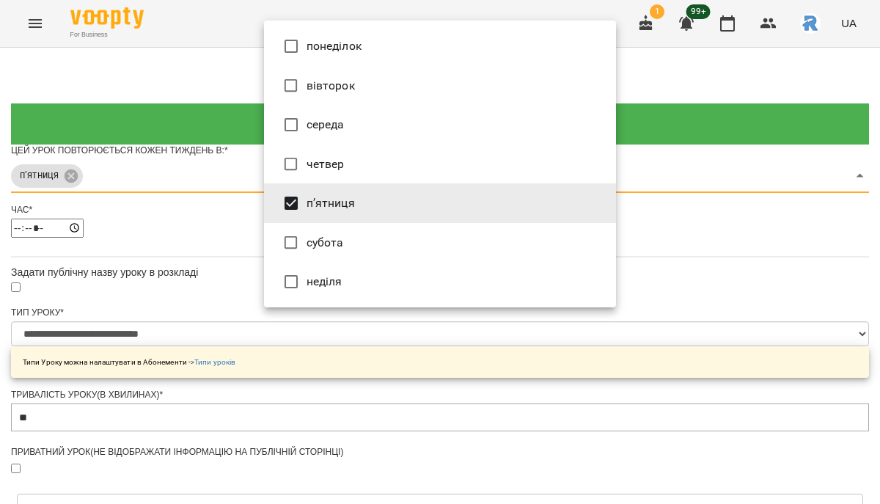
click at [206, 330] on div at bounding box center [440, 252] width 880 height 504
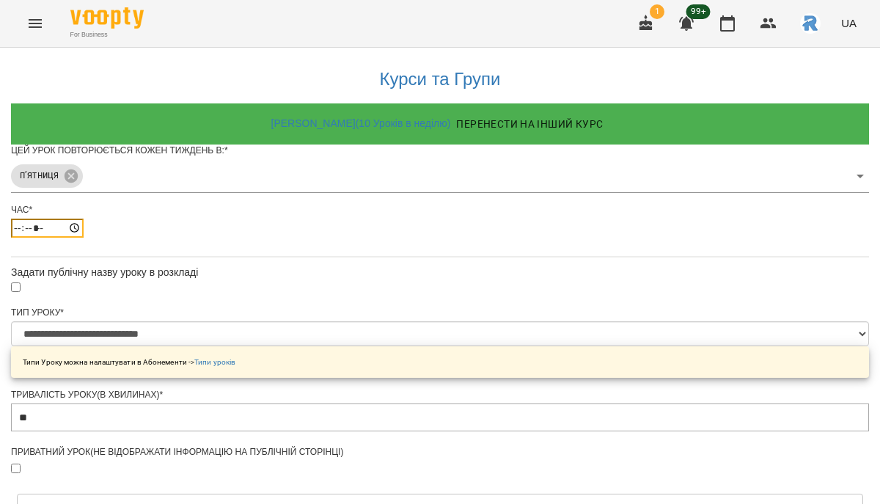
click at [84, 238] on input "*****" at bounding box center [47, 228] width 73 height 19
type input "*****"
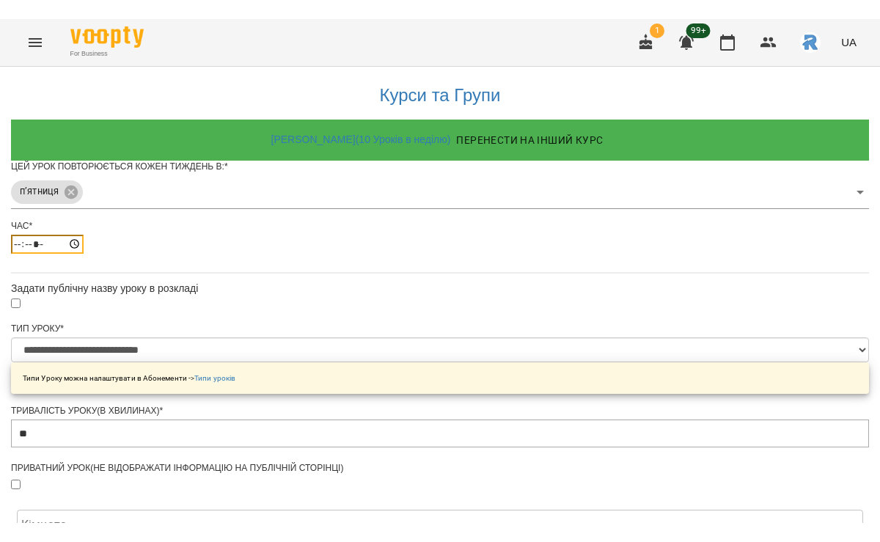
scroll to position [549, 0]
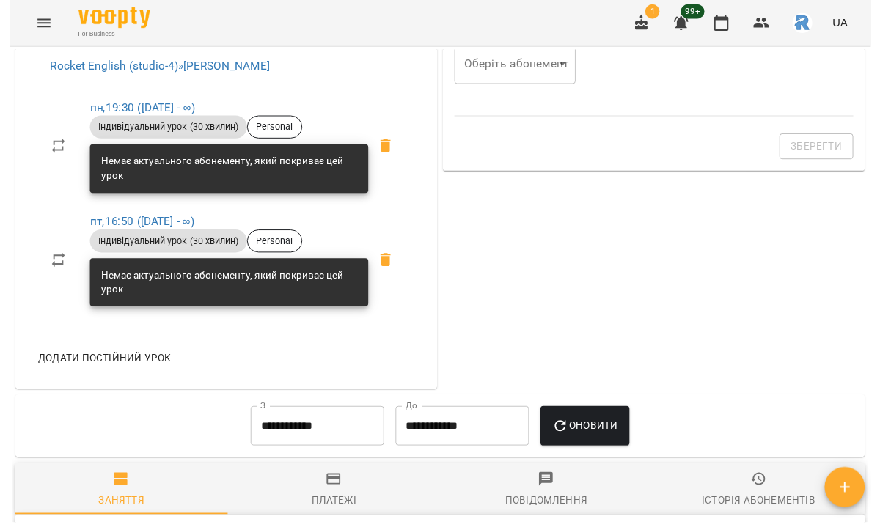
scroll to position [444, 0]
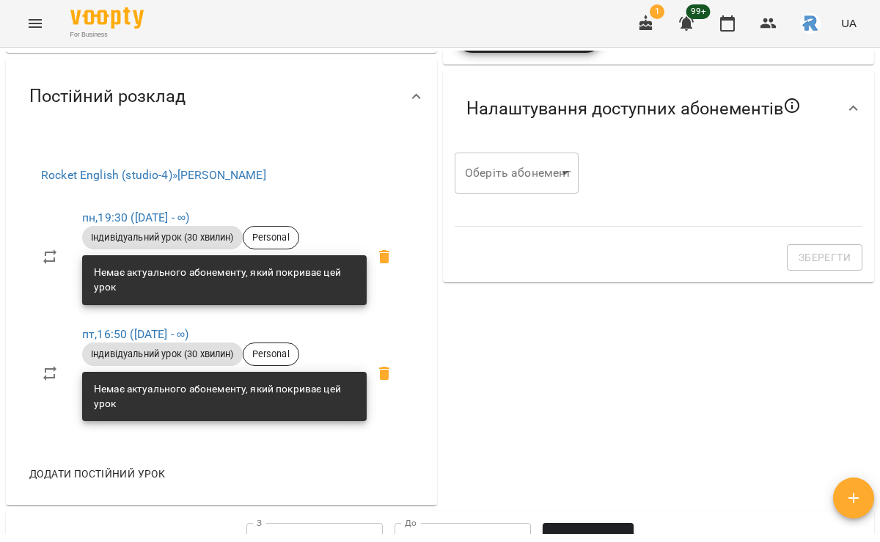
click at [48, 22] on button "Menu" at bounding box center [35, 23] width 35 height 35
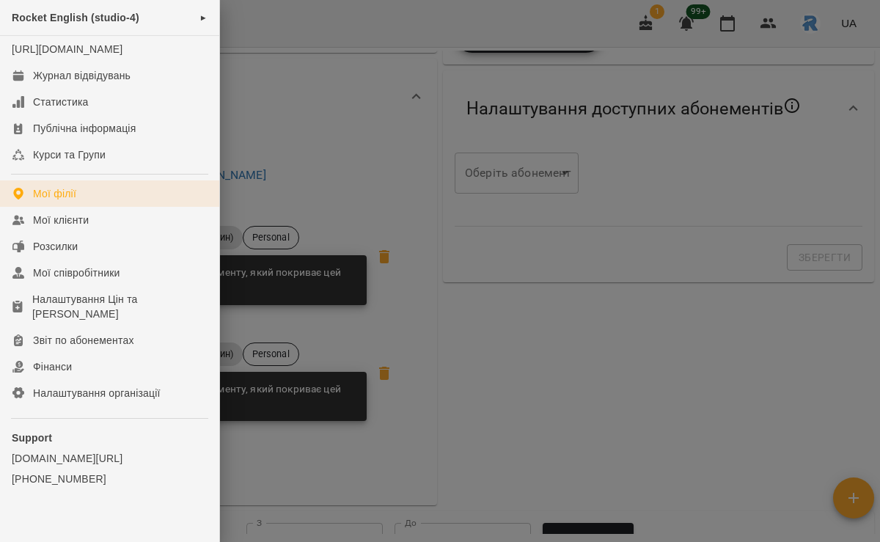
click at [58, 201] on div "Мої філії" at bounding box center [54, 193] width 43 height 15
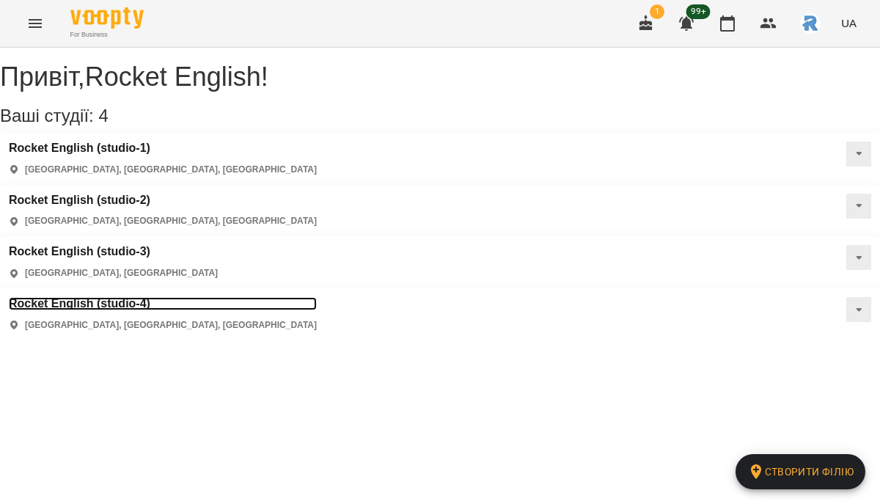
click at [317, 297] on h3 "Rocket English (studio-4)" at bounding box center [163, 303] width 308 height 13
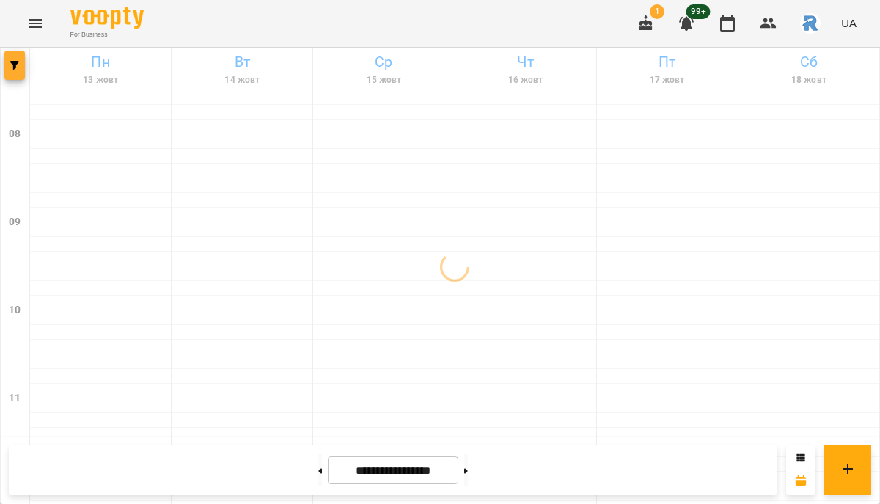
click at [14, 70] on button "button" at bounding box center [14, 65] width 21 height 29
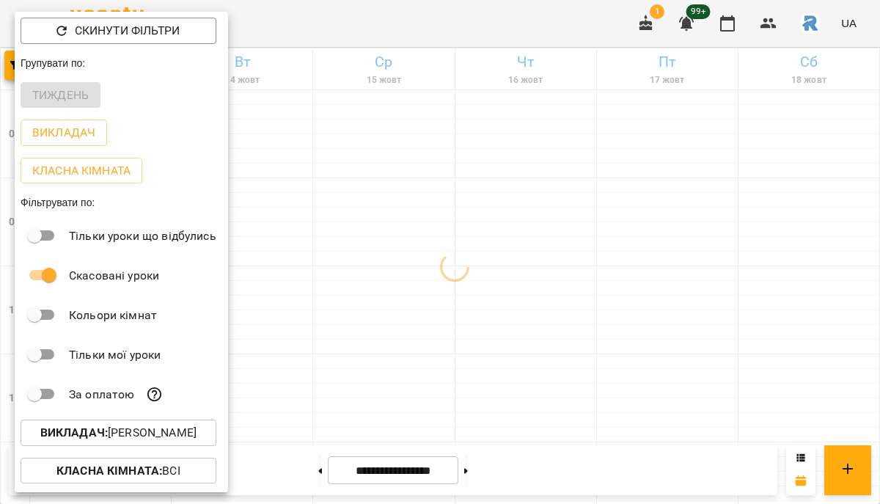
click at [136, 442] on p "Викладач : [PERSON_NAME]" at bounding box center [118, 433] width 156 height 18
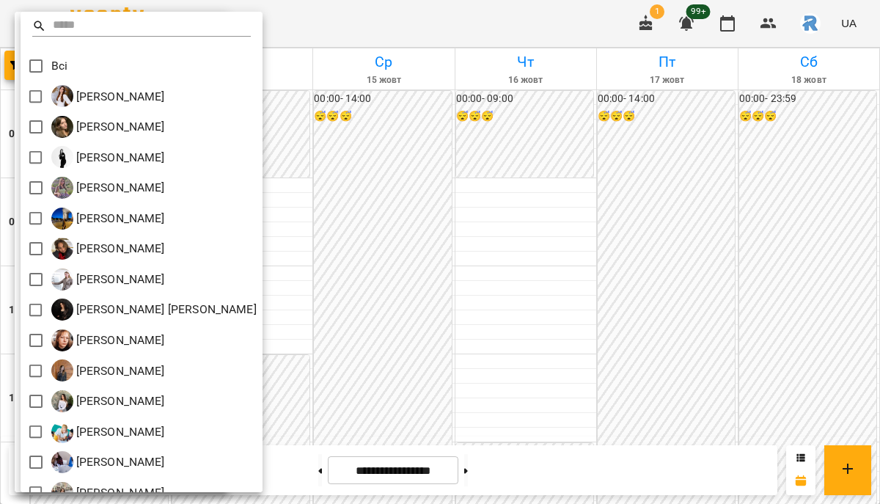
click at [399, 313] on div at bounding box center [440, 252] width 880 height 504
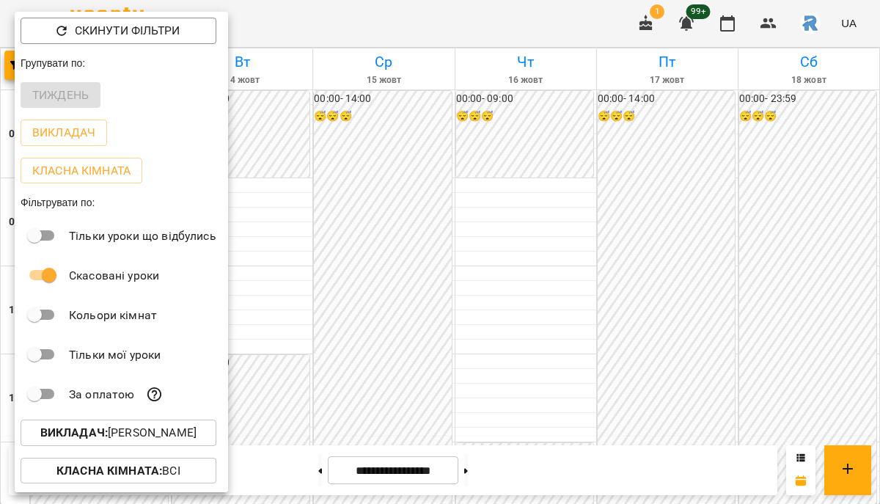
click at [400, 313] on div at bounding box center [440, 252] width 880 height 504
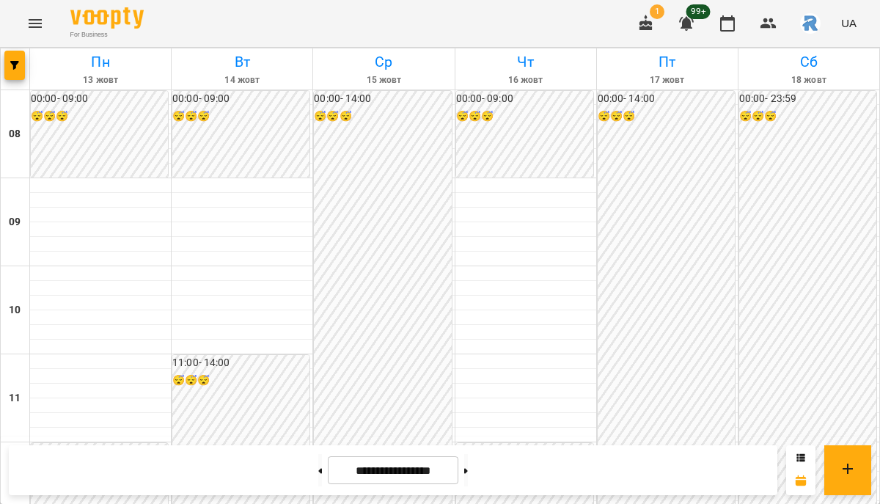
scroll to position [797, 0]
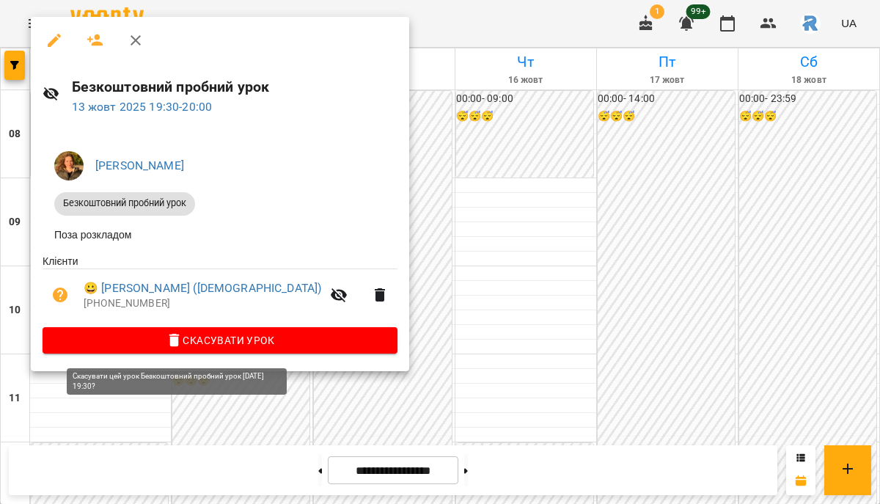
click at [170, 341] on span "Скасувати Урок" at bounding box center [220, 341] width 332 height 18
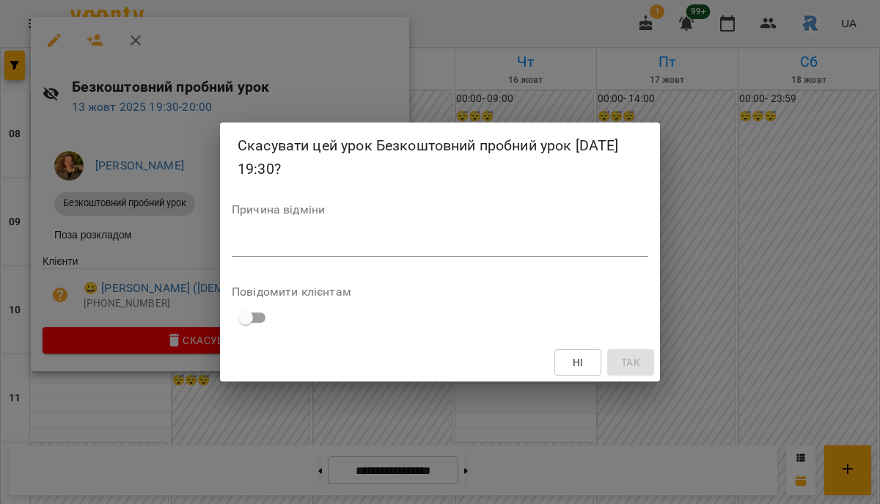
click at [252, 249] on textarea at bounding box center [440, 245] width 417 height 14
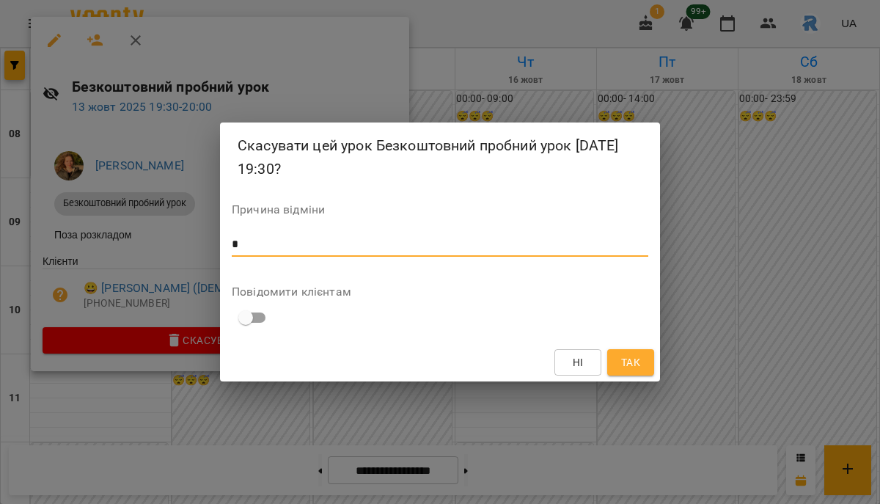
type textarea "*"
click at [627, 368] on span "Так" at bounding box center [630, 363] width 19 height 18
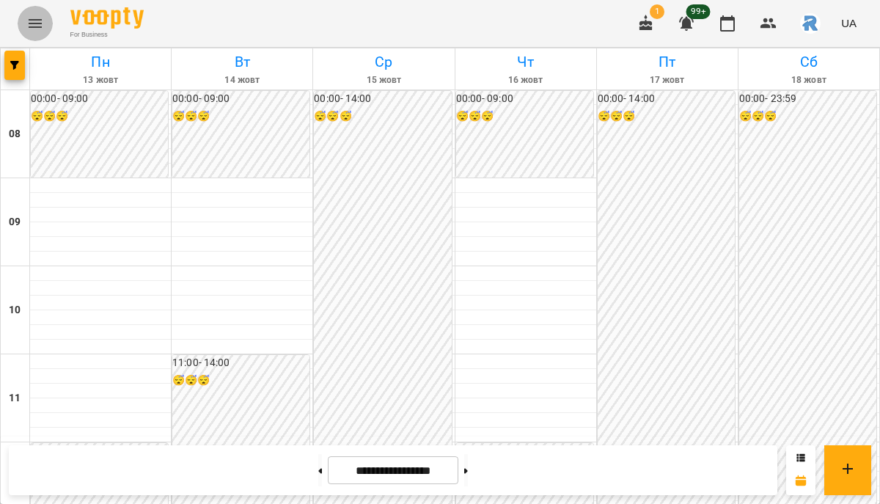
click at [44, 16] on button "Menu" at bounding box center [35, 23] width 35 height 35
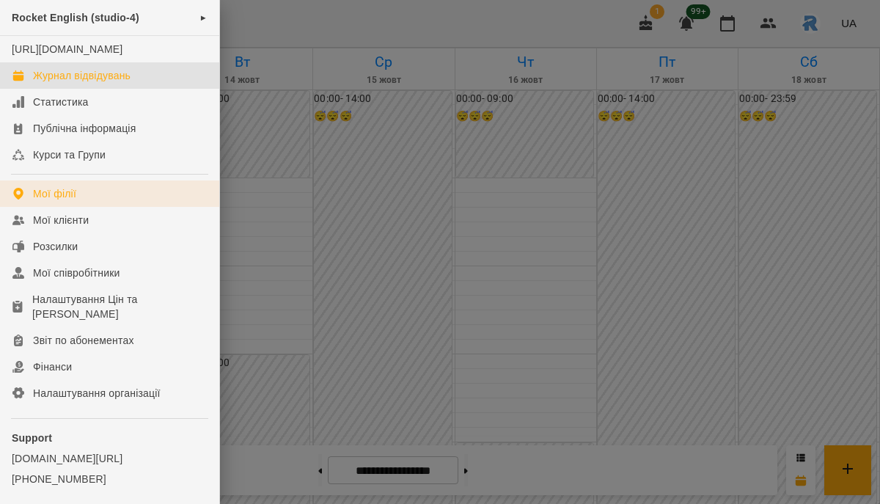
click at [79, 205] on link "Мої філії" at bounding box center [109, 193] width 219 height 26
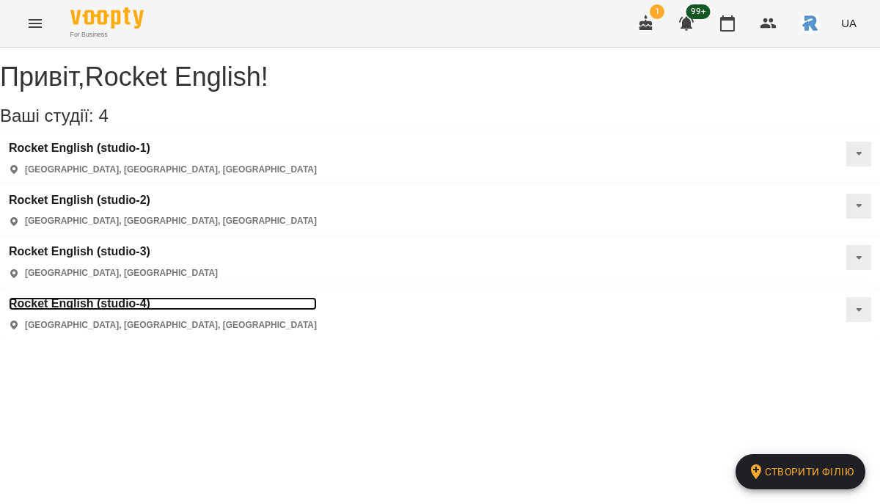
click at [317, 297] on h3 "Rocket English (studio-4)" at bounding box center [163, 303] width 308 height 13
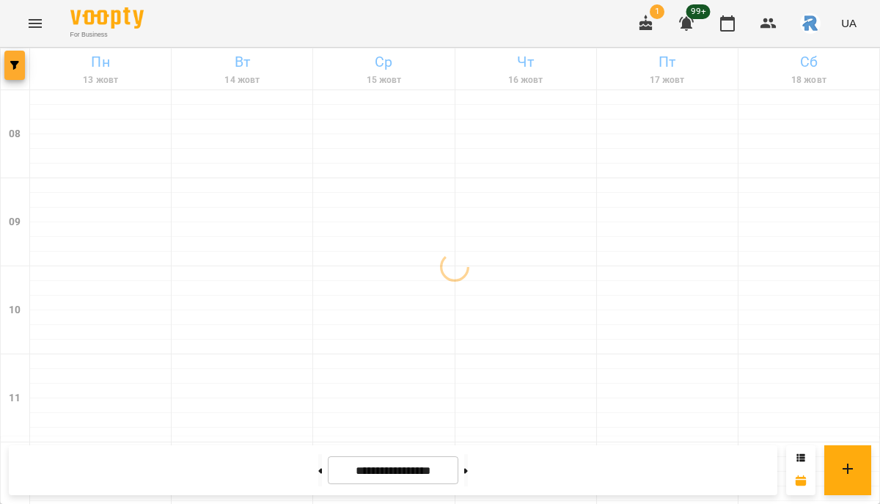
click at [22, 67] on span "button" at bounding box center [14, 65] width 21 height 9
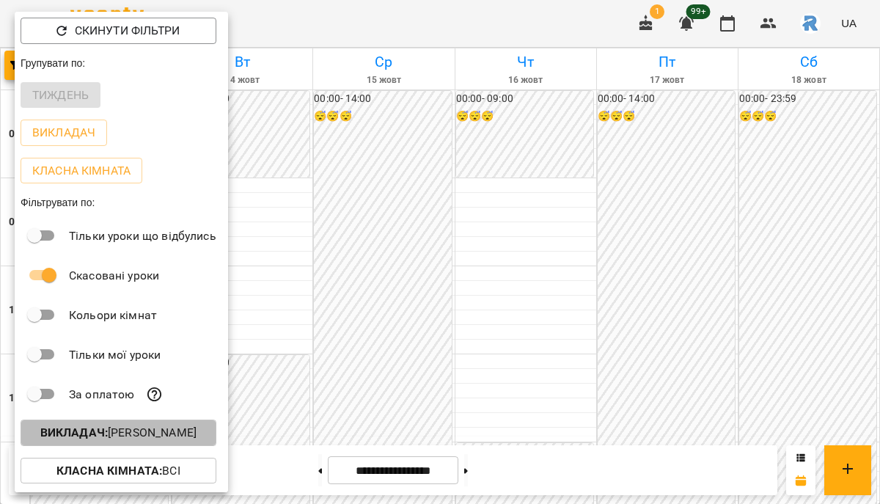
click at [169, 428] on p "Викладач : [PERSON_NAME]" at bounding box center [118, 433] width 156 height 18
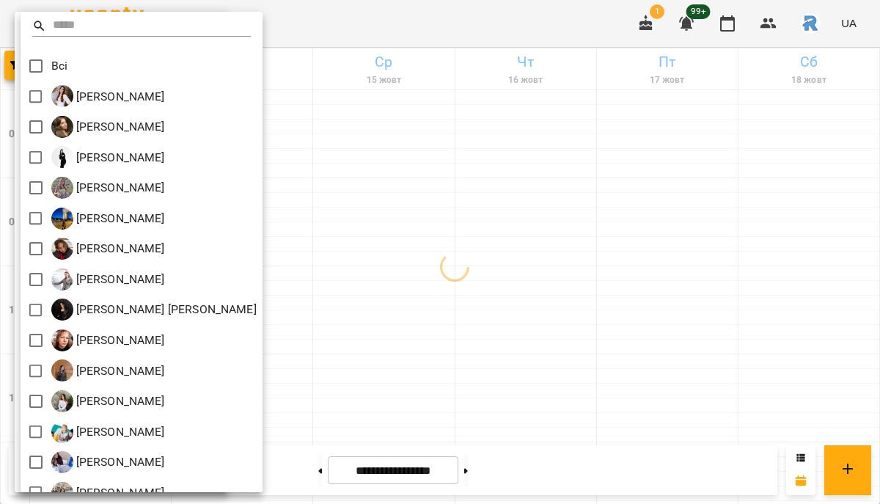
click at [455, 233] on div at bounding box center [440, 252] width 880 height 504
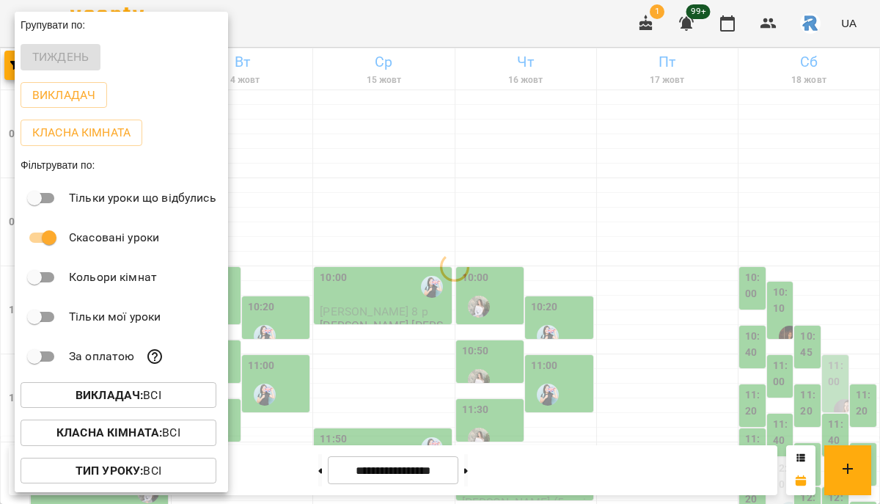
click at [455, 233] on div at bounding box center [440, 252] width 880 height 504
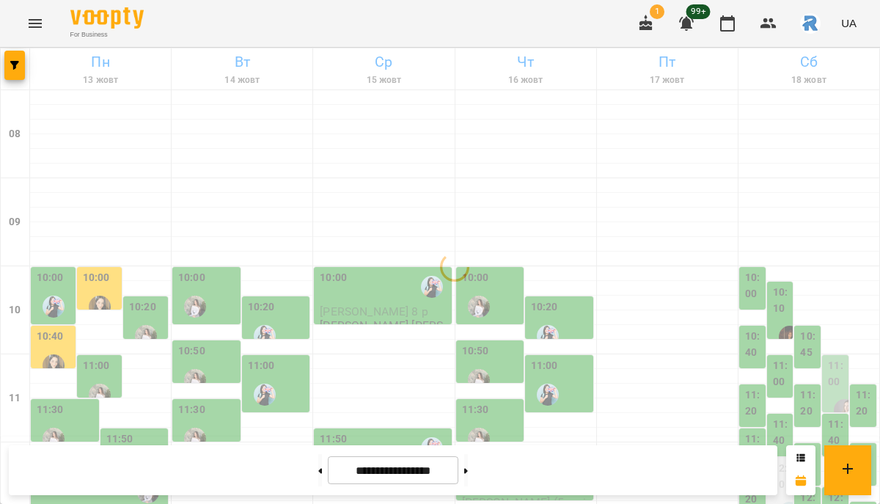
click at [5, 45] on div "For Business 1 99+ UA" at bounding box center [440, 23] width 880 height 47
click at [24, 91] on div "08" at bounding box center [15, 134] width 29 height 88
click at [18, 76] on button "button" at bounding box center [14, 65] width 21 height 29
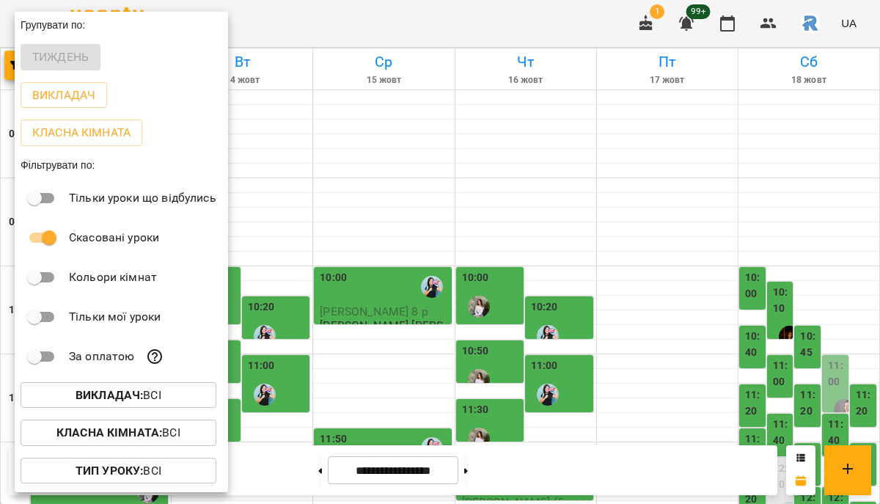
click at [18, 72] on div "Тиждень" at bounding box center [121, 57] width 213 height 38
click at [45, 112] on div "Викладач" at bounding box center [121, 95] width 213 height 38
click at [43, 99] on p "Викладач" at bounding box center [63, 96] width 63 height 18
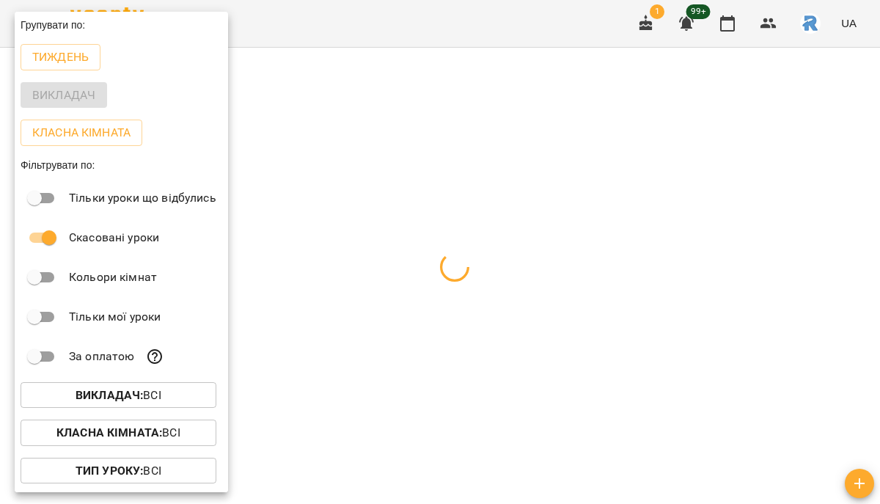
click at [401, 248] on div at bounding box center [440, 252] width 880 height 504
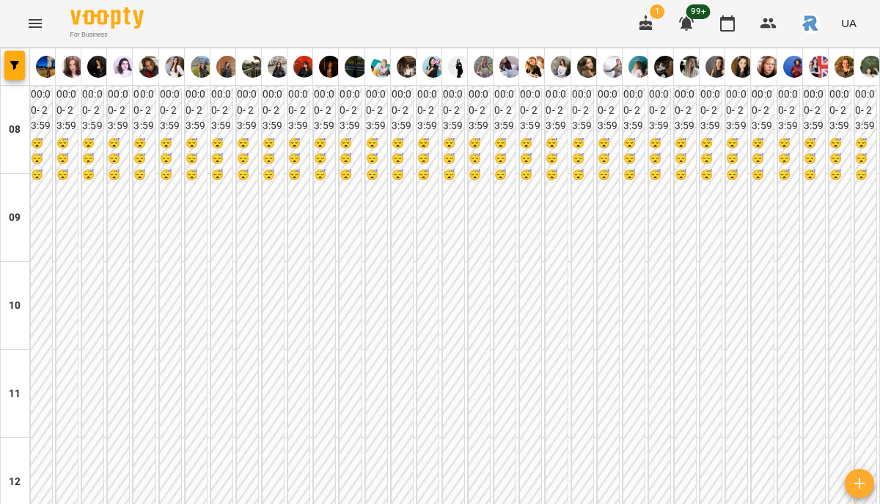
scroll to position [824, 0]
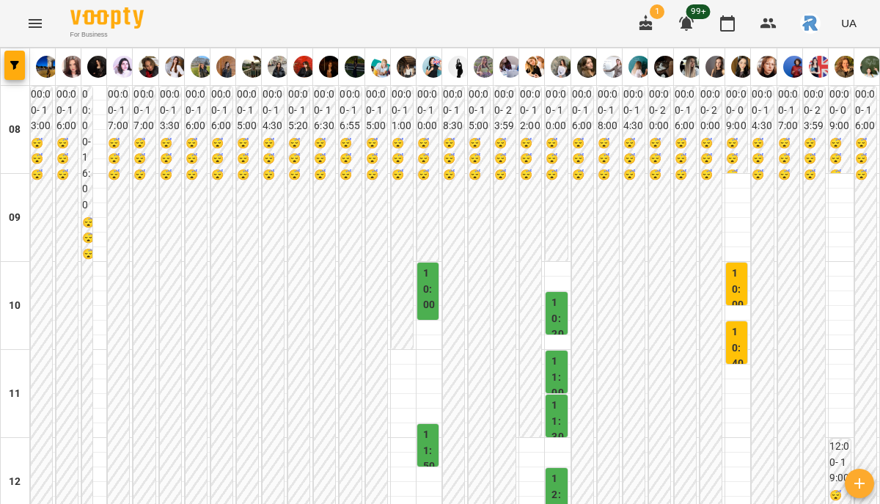
scroll to position [775, 0]
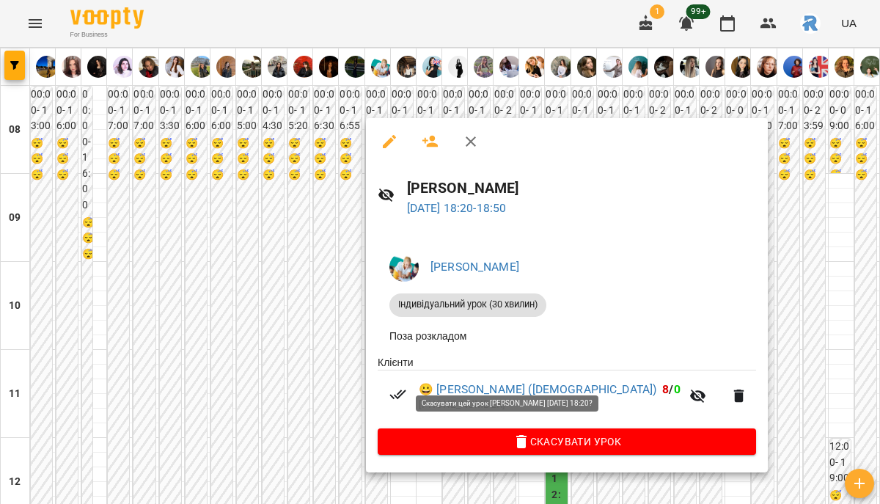
click at [541, 444] on span "Скасувати Урок" at bounding box center [567, 442] width 355 height 18
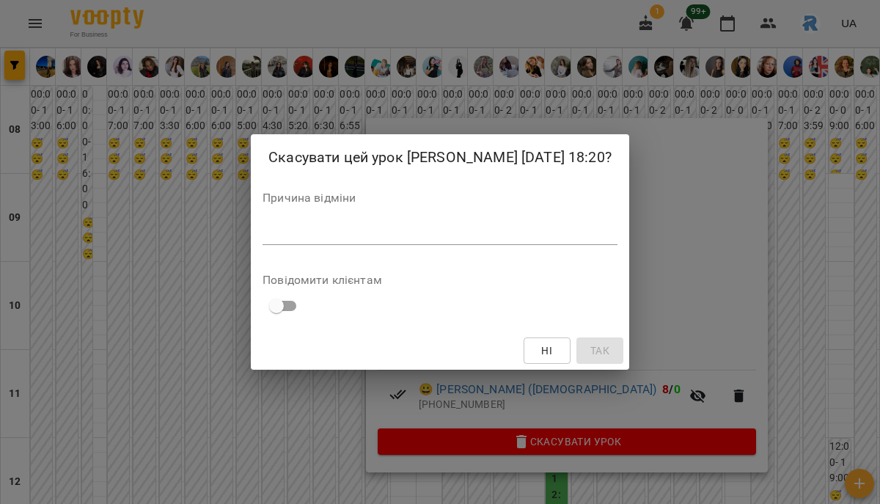
click at [363, 245] on div "*" at bounding box center [440, 233] width 355 height 23
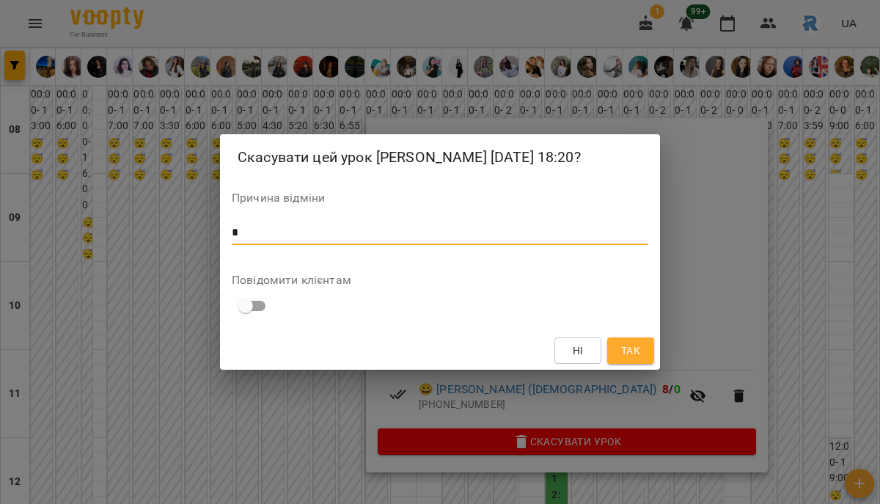
type textarea "*"
click at [625, 360] on span "Так" at bounding box center [630, 351] width 19 height 18
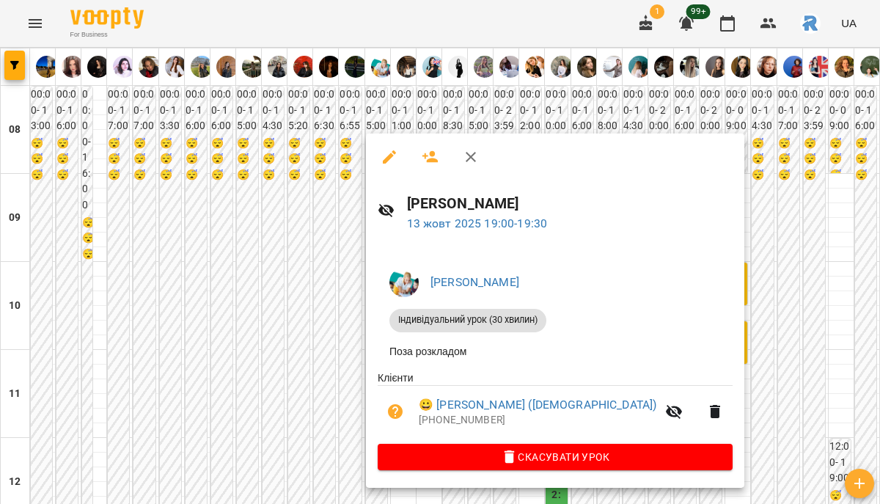
click at [490, 454] on span "Скасувати Урок" at bounding box center [556, 457] width 332 height 18
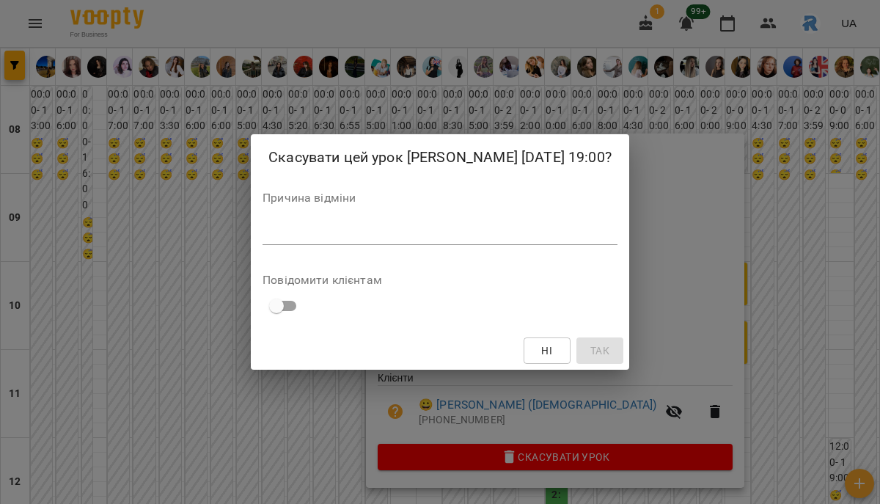
click at [445, 238] on textarea at bounding box center [440, 233] width 355 height 14
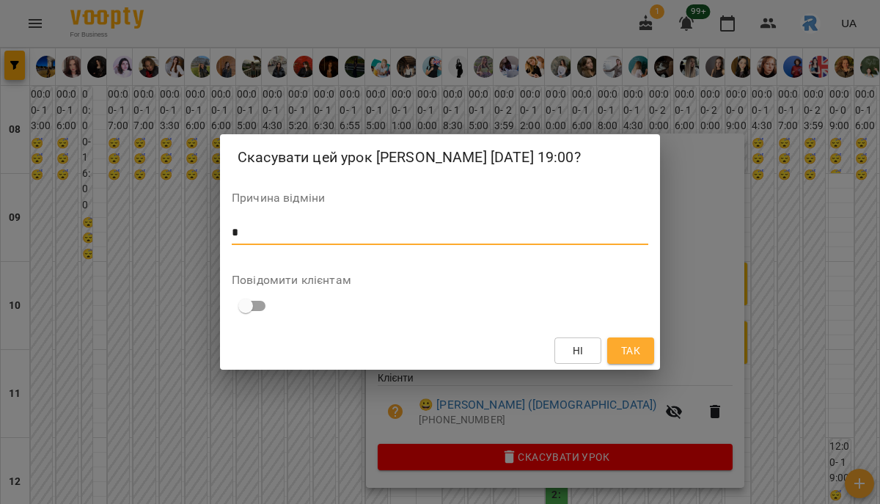
type textarea "*"
click at [621, 351] on button "Так" at bounding box center [630, 350] width 47 height 26
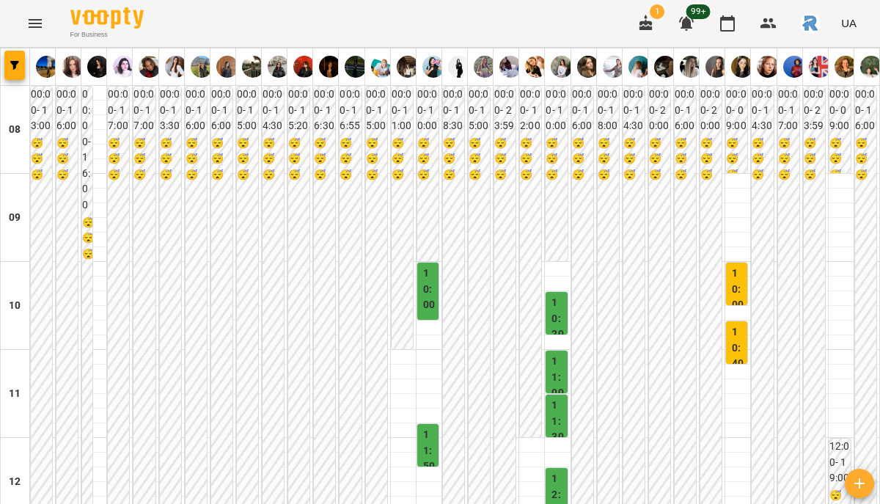
scroll to position [673, 0]
click at [36, 18] on icon "Menu" at bounding box center [35, 24] width 18 height 18
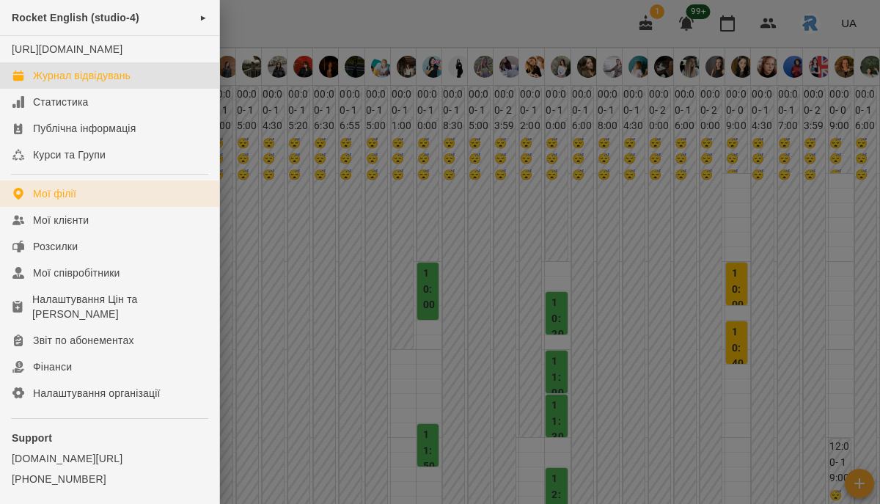
click at [104, 204] on link "Мої філії" at bounding box center [109, 193] width 219 height 26
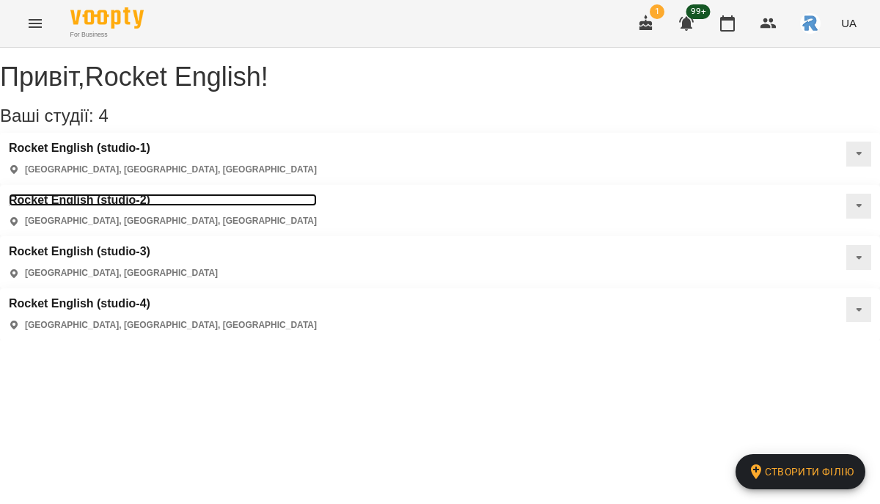
click at [317, 194] on h3 "Rocket English (studio-2)" at bounding box center [163, 200] width 308 height 13
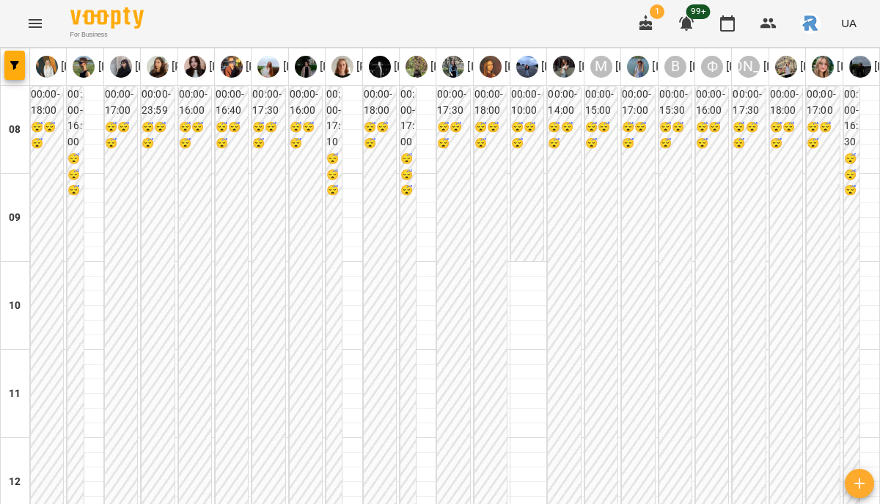
scroll to position [861, 0]
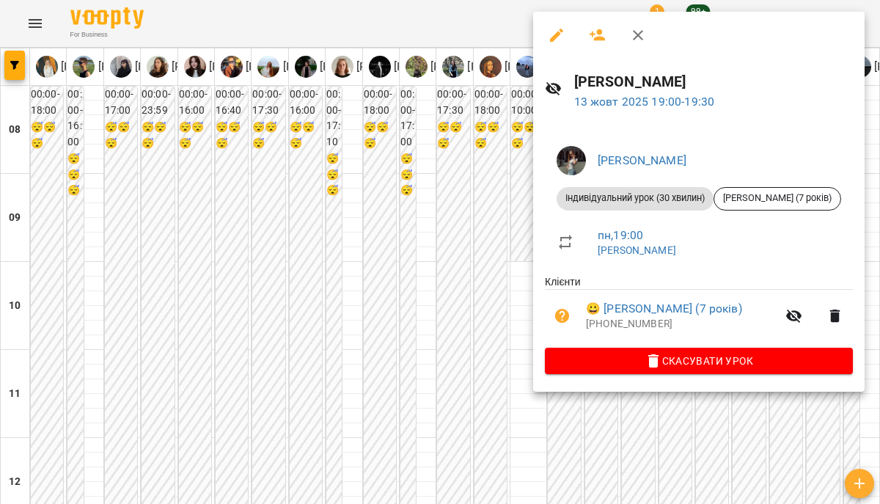
click at [473, 200] on div at bounding box center [440, 252] width 880 height 504
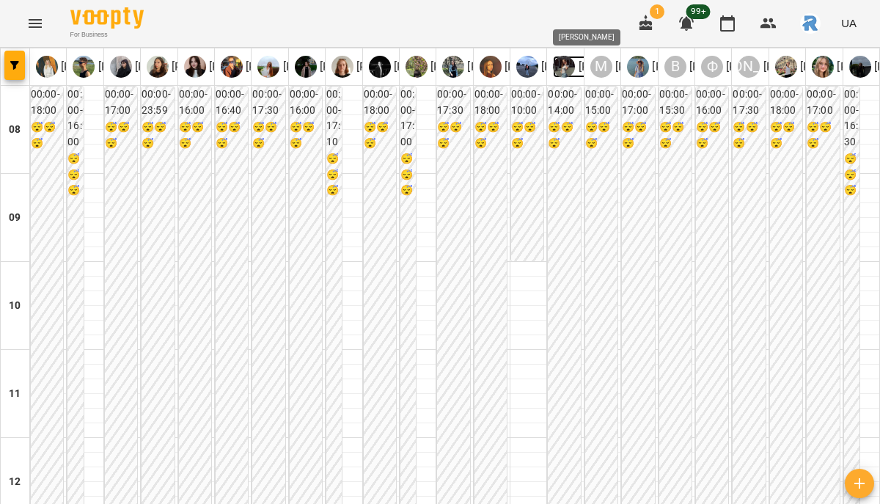
click at [567, 59] on img at bounding box center [564, 67] width 22 height 22
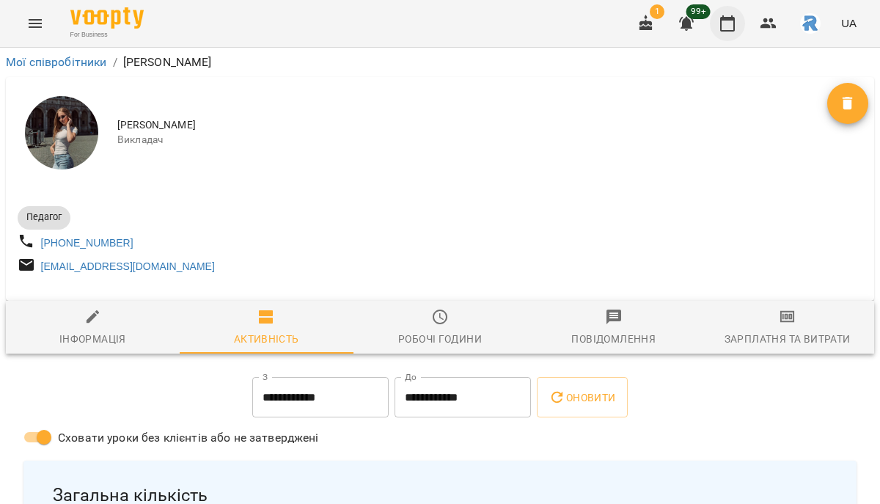
click at [740, 29] on button "button" at bounding box center [727, 23] width 35 height 35
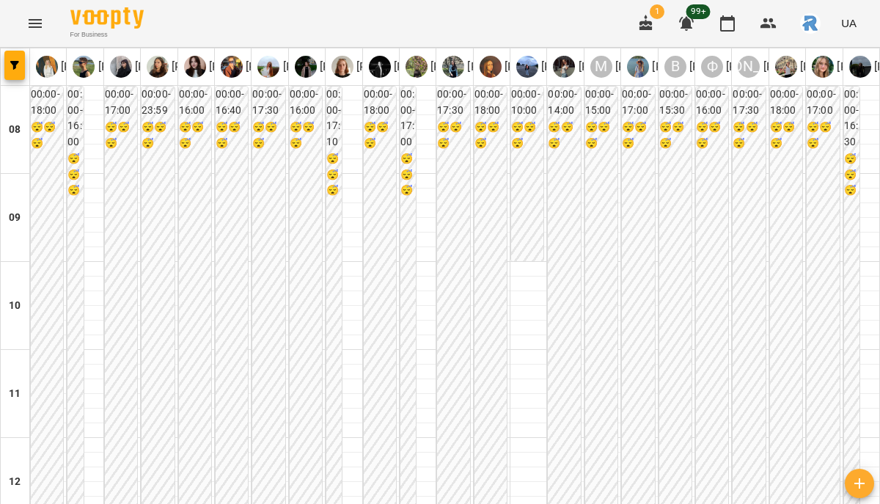
scroll to position [778, 0]
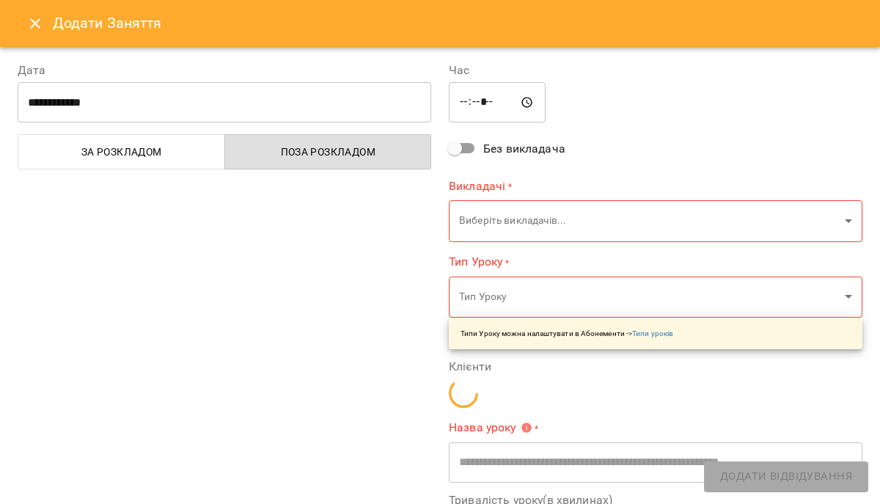
type input "**********"
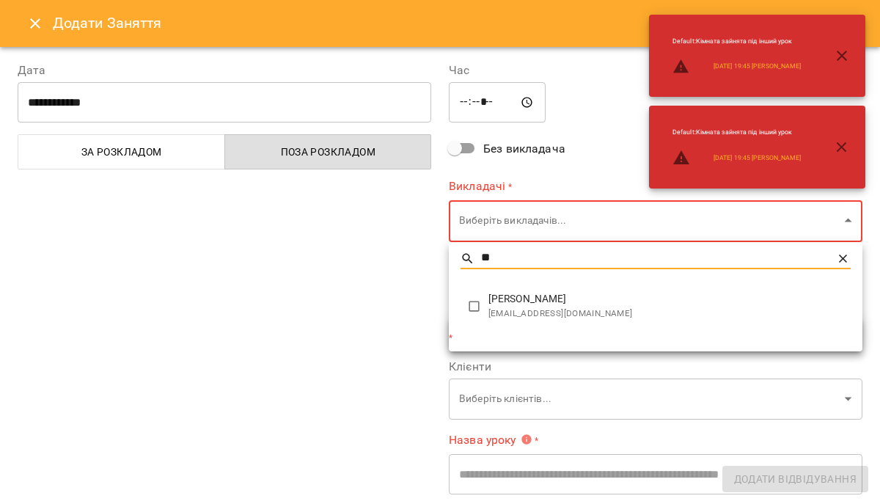
type input "**"
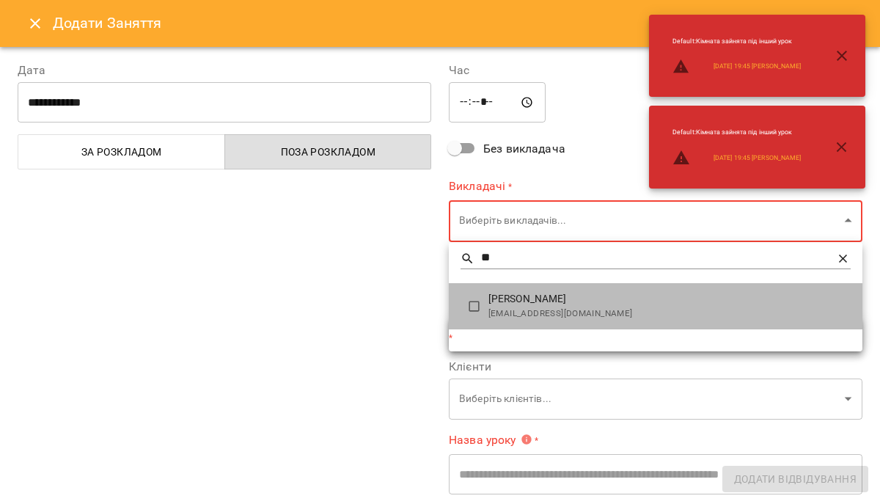
click at [537, 299] on span "[PERSON_NAME]" at bounding box center [670, 299] width 362 height 15
type input "**********"
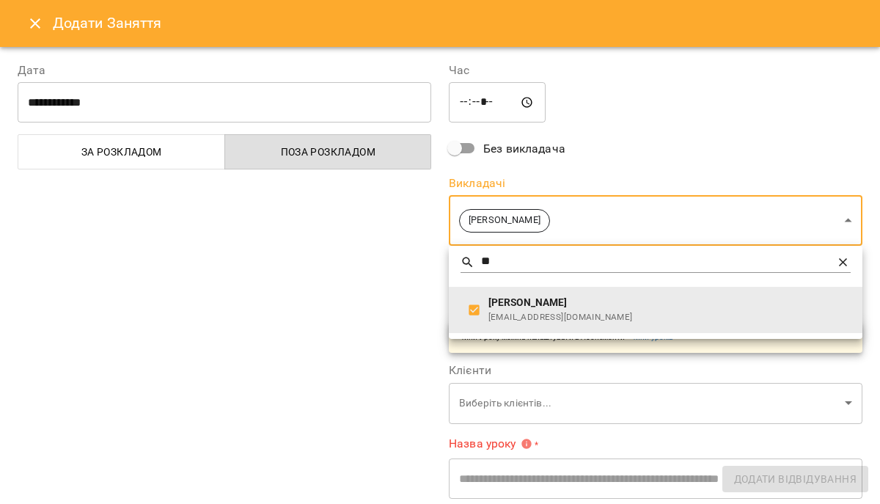
click at [379, 299] on div at bounding box center [440, 252] width 880 height 504
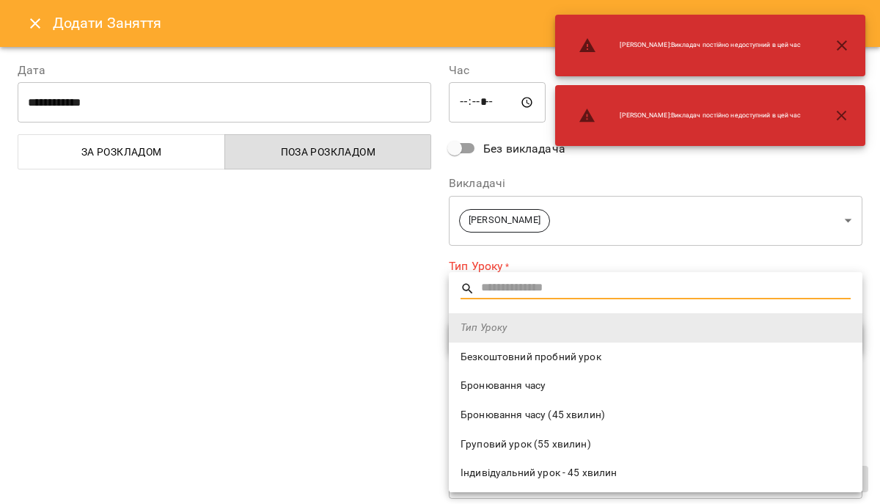
click at [506, 362] on span "Безкоштовний пробний урок" at bounding box center [656, 357] width 390 height 15
type input "**********"
type input "**"
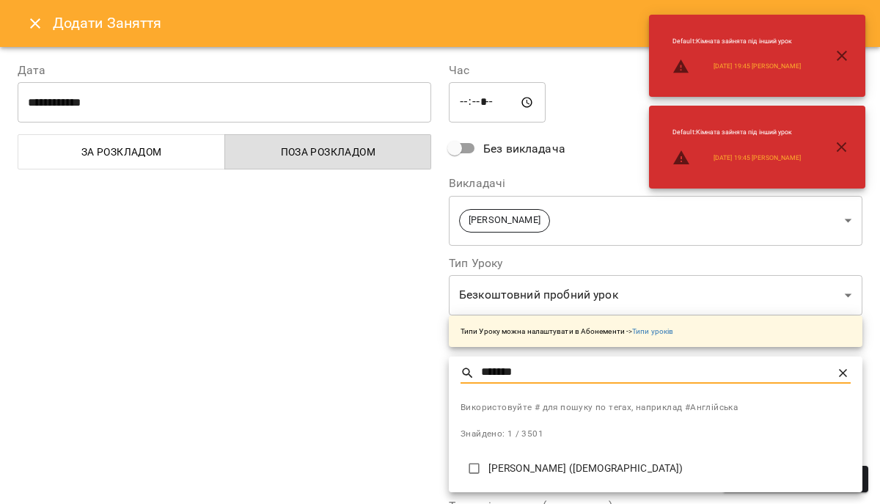
type input "*******"
click at [544, 474] on p "[PERSON_NAME] ([DEMOGRAPHIC_DATA])" at bounding box center [670, 468] width 362 height 15
type input "**********"
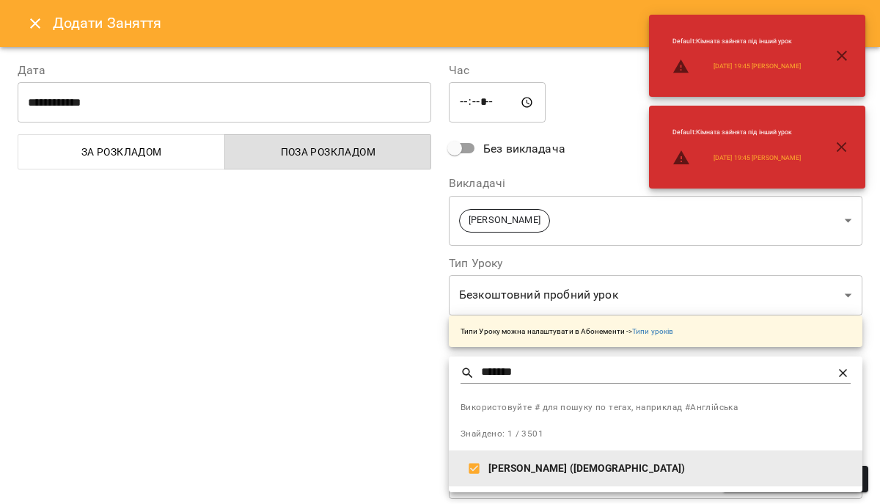
click at [358, 349] on div at bounding box center [440, 252] width 880 height 504
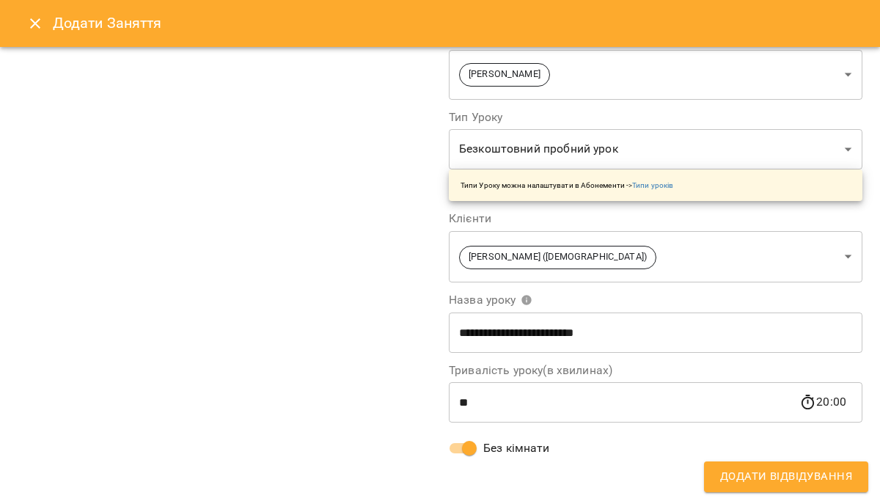
scroll to position [146, 0]
click at [789, 486] on span "Додати Відвідування" at bounding box center [786, 476] width 132 height 19
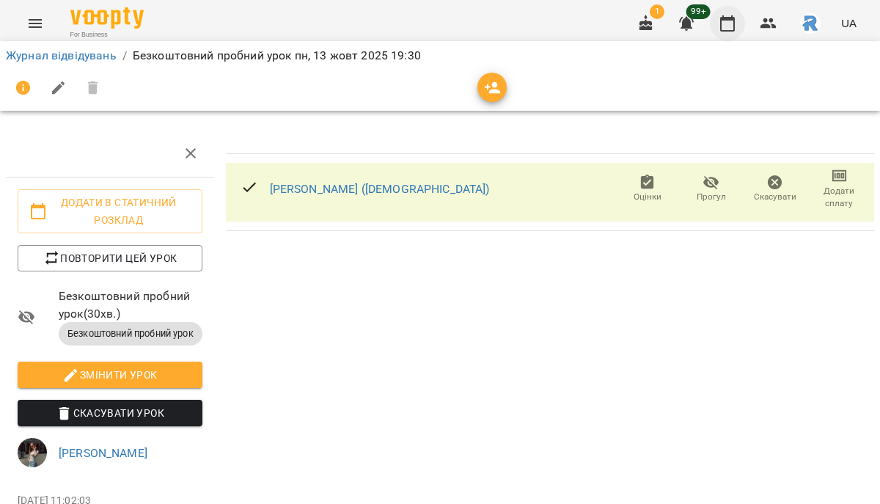
click at [731, 20] on icon "button" at bounding box center [727, 23] width 15 height 16
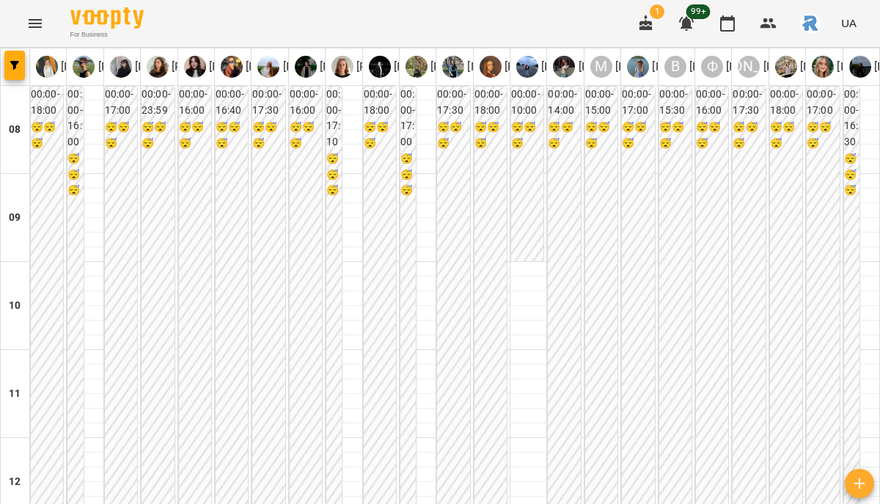
scroll to position [1000, 0]
click at [28, 23] on icon "Menu" at bounding box center [35, 24] width 18 height 18
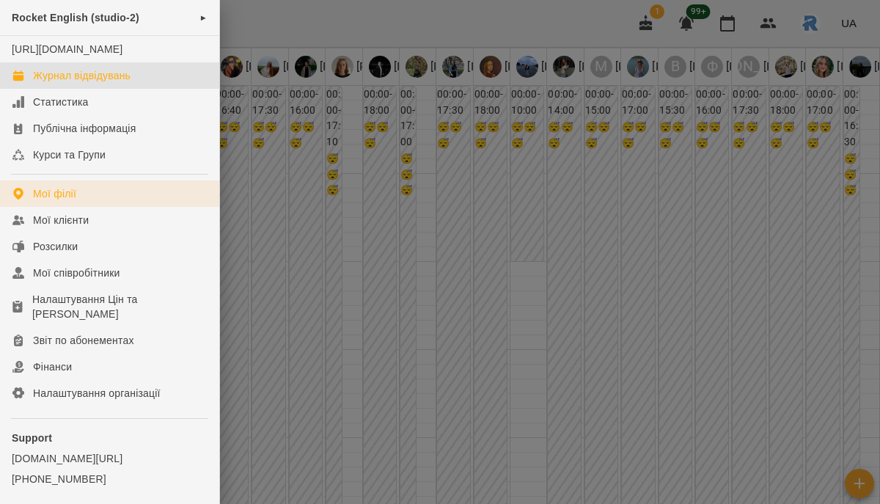
click at [116, 204] on link "Мої філії" at bounding box center [109, 193] width 219 height 26
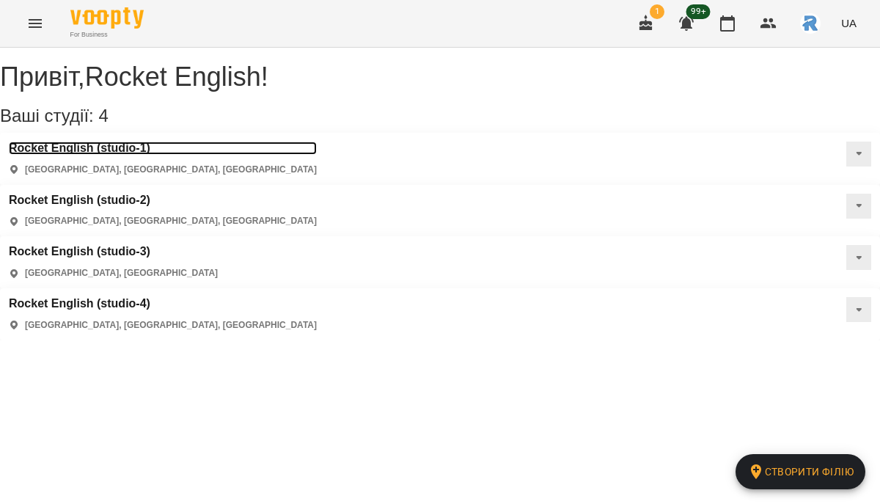
click at [120, 155] on h3 "Rocket English (studio-1)" at bounding box center [163, 148] width 308 height 13
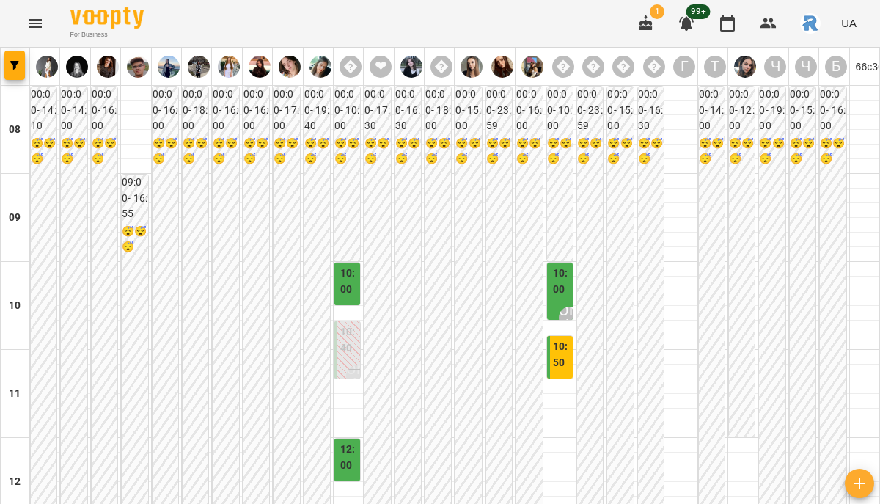
scroll to position [369, 0]
click at [15, 53] on button "button" at bounding box center [14, 65] width 21 height 29
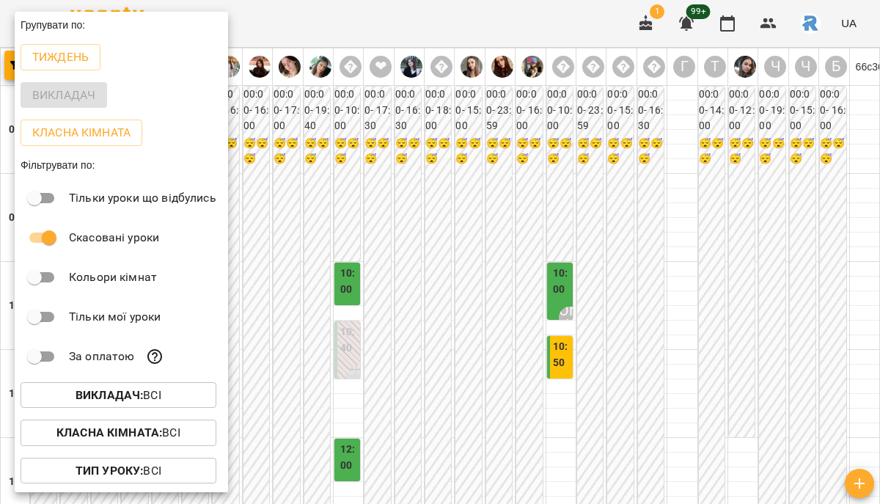
click at [134, 401] on b "Викладач :" at bounding box center [109, 395] width 67 height 14
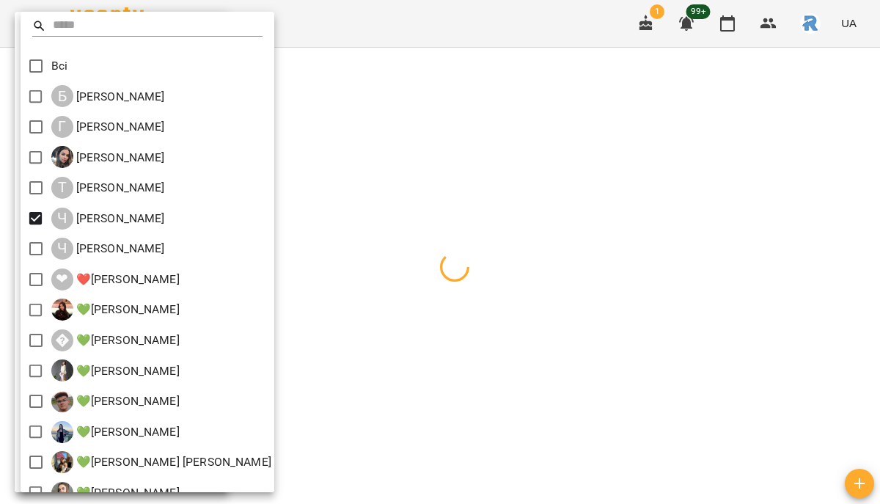
click at [423, 196] on div at bounding box center [440, 252] width 880 height 504
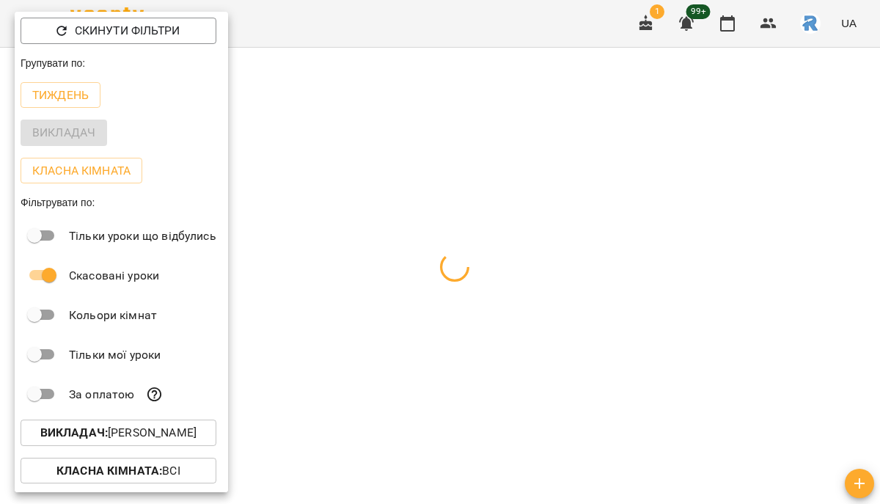
click at [423, 196] on div at bounding box center [440, 252] width 880 height 504
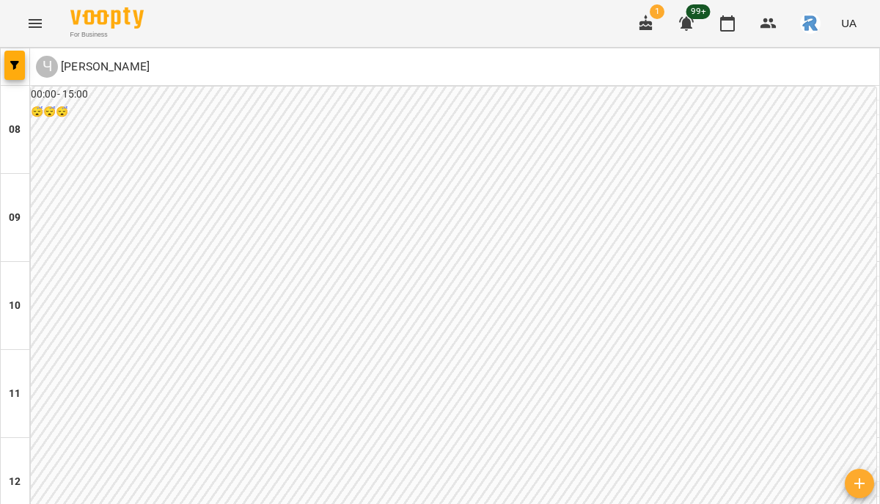
scroll to position [662, 0]
click at [42, 19] on icon "Menu" at bounding box center [35, 24] width 18 height 18
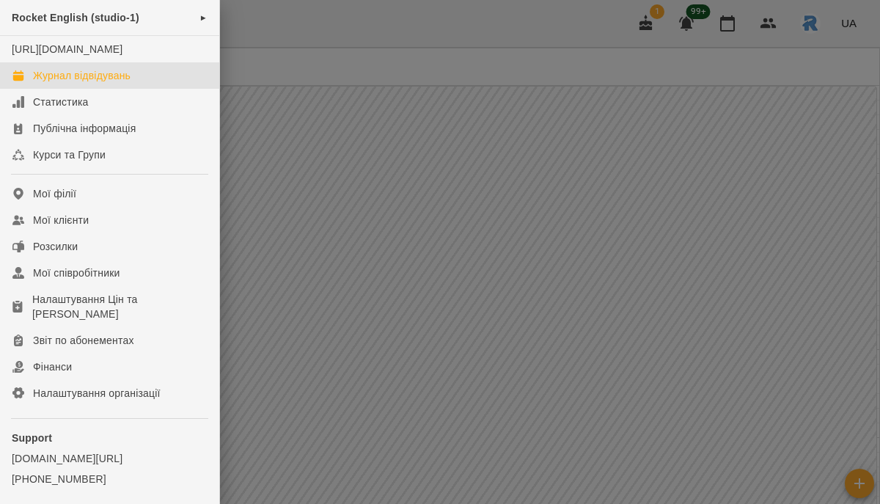
click at [294, 266] on div at bounding box center [440, 252] width 880 height 504
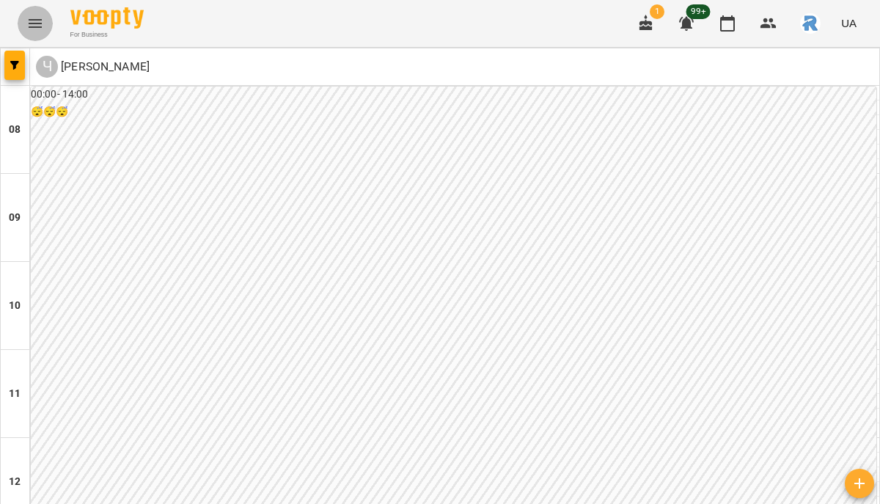
click at [39, 23] on icon "Menu" at bounding box center [35, 23] width 13 height 9
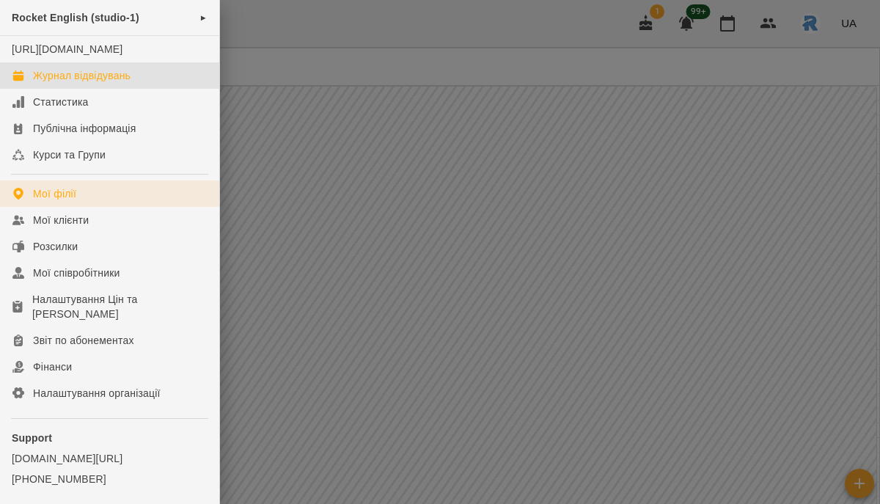
click at [78, 201] on link "Мої філії" at bounding box center [109, 193] width 219 height 26
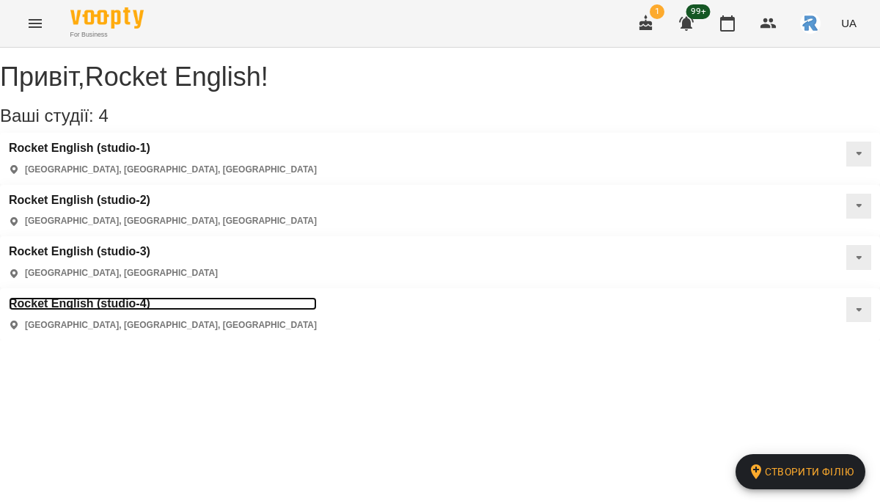
click at [317, 297] on h3 "Rocket English (studio-4)" at bounding box center [163, 303] width 308 height 13
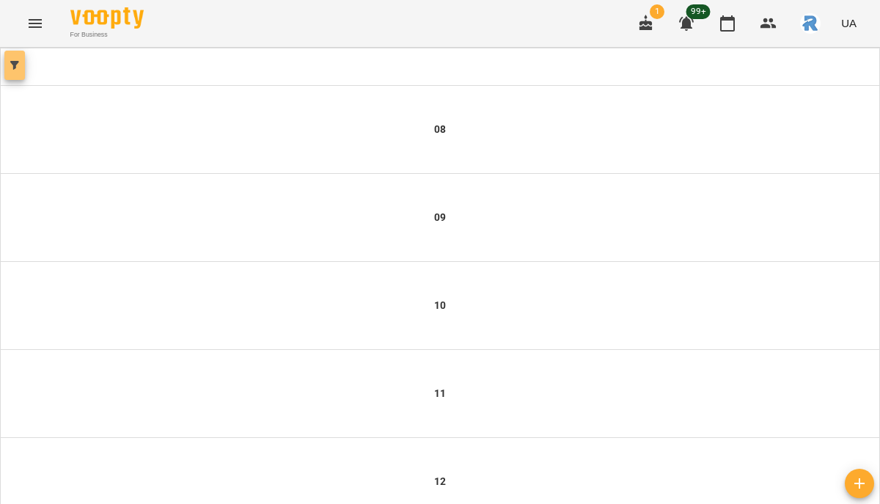
click at [16, 72] on button "button" at bounding box center [14, 65] width 21 height 29
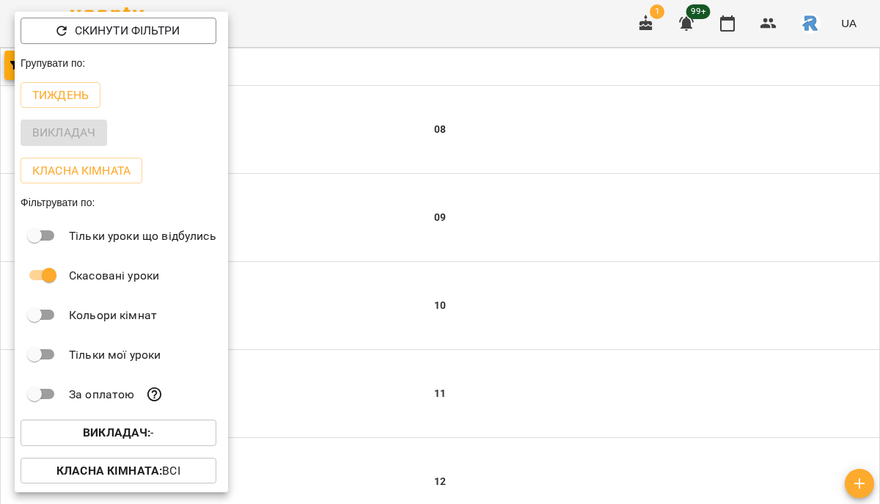
click at [167, 434] on span "Викладач : -" at bounding box center [118, 433] width 172 height 18
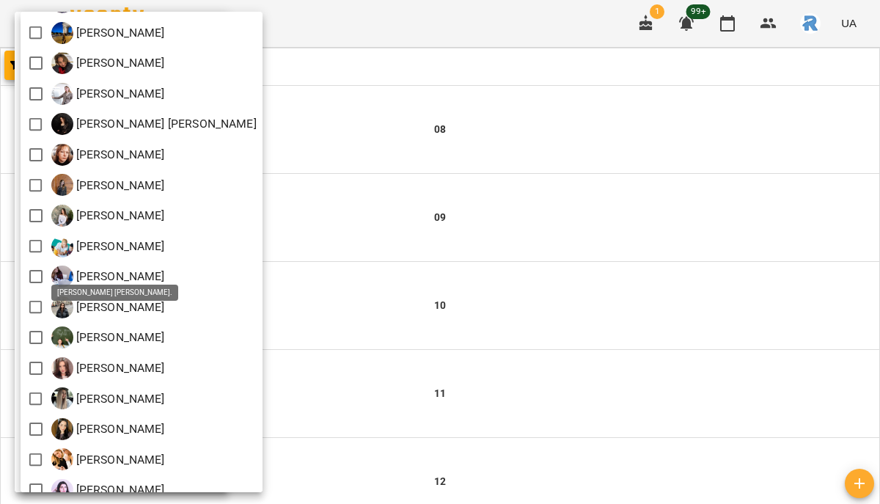
scroll to position [598, 0]
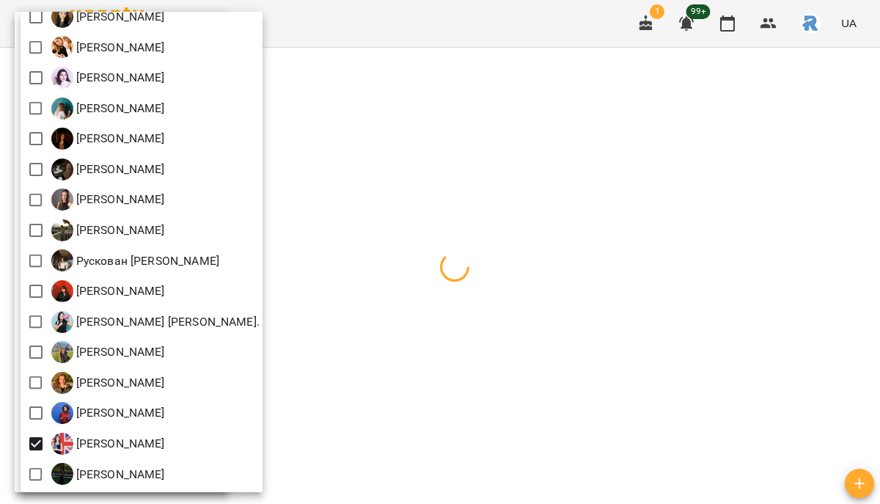
click at [421, 370] on div at bounding box center [440, 252] width 880 height 504
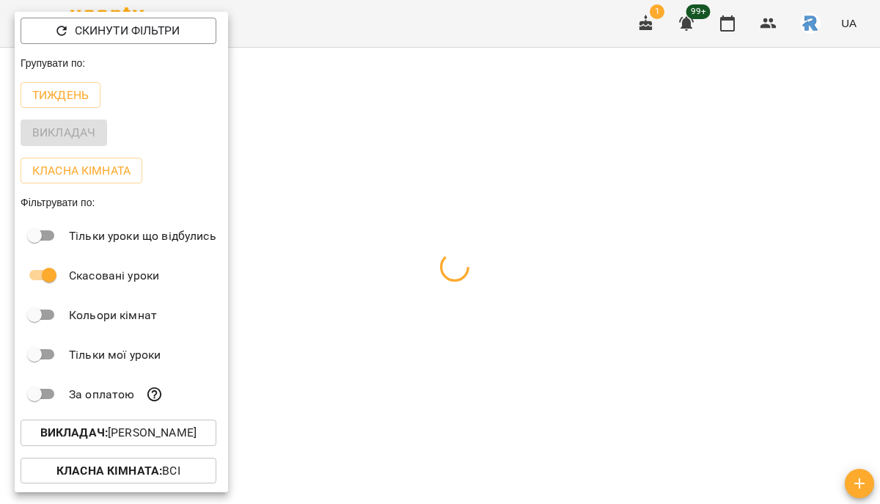
click at [421, 370] on div at bounding box center [440, 252] width 880 height 504
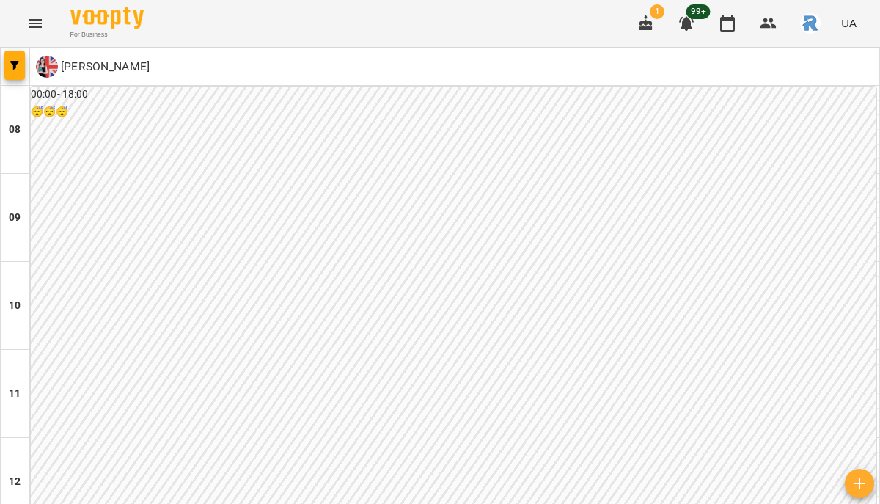
scroll to position [824, 0]
click at [19, 59] on button "button" at bounding box center [14, 65] width 21 height 29
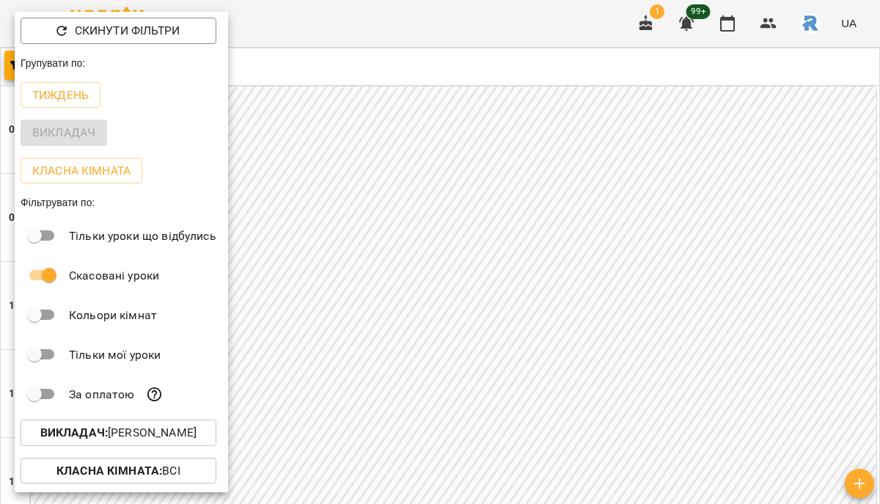
click at [149, 434] on p "Викладач : [PERSON_NAME]" at bounding box center [118, 433] width 156 height 18
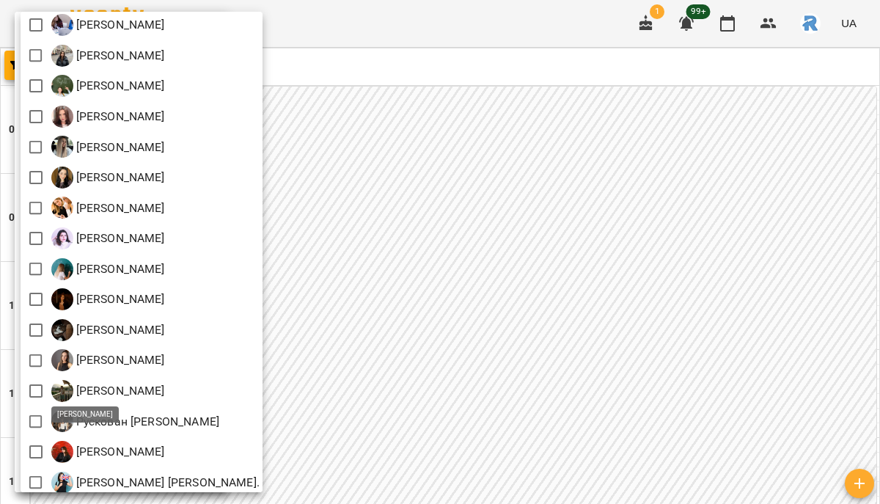
scroll to position [598, 0]
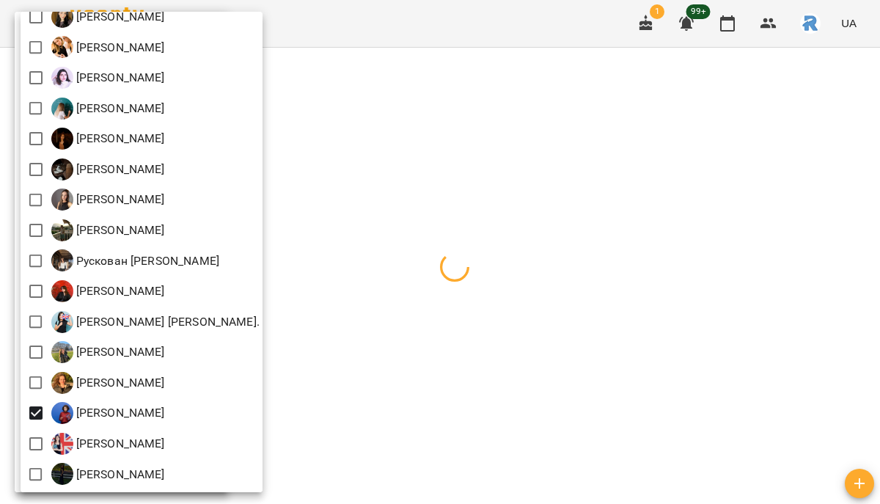
click at [408, 391] on div at bounding box center [440, 252] width 880 height 504
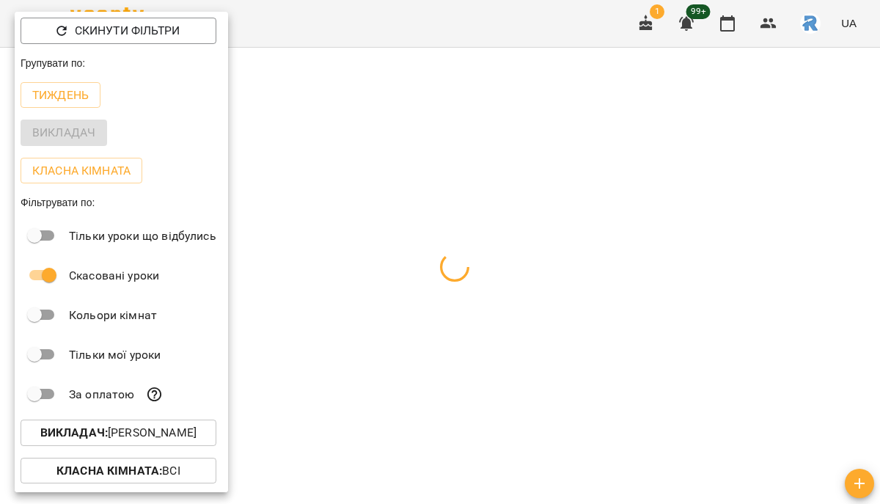
click at [408, 392] on div at bounding box center [440, 252] width 880 height 504
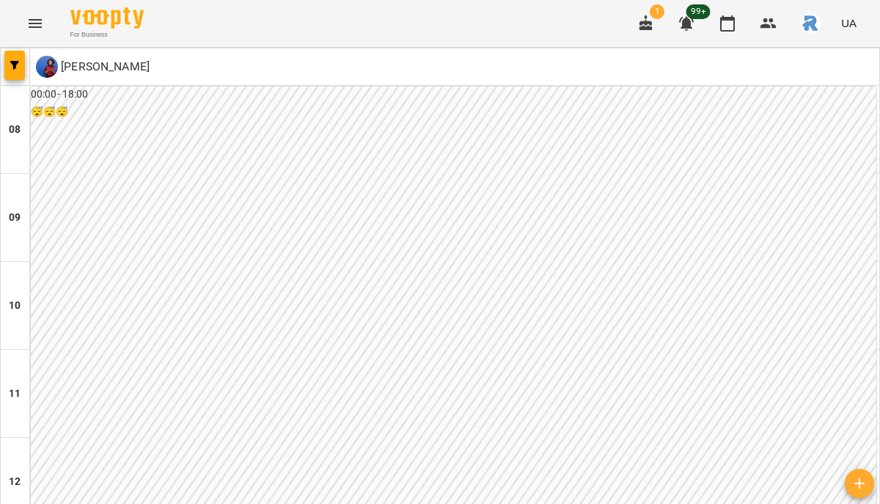
scroll to position [718, 0]
click at [13, 67] on icon "button" at bounding box center [14, 65] width 9 height 9
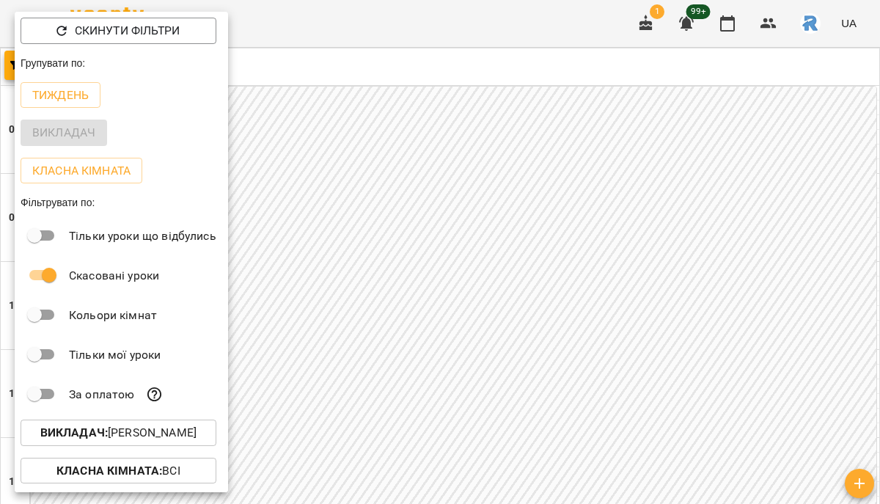
click at [140, 446] on button "Викладач : Шорбан Ангеліна Василівна" at bounding box center [119, 433] width 196 height 26
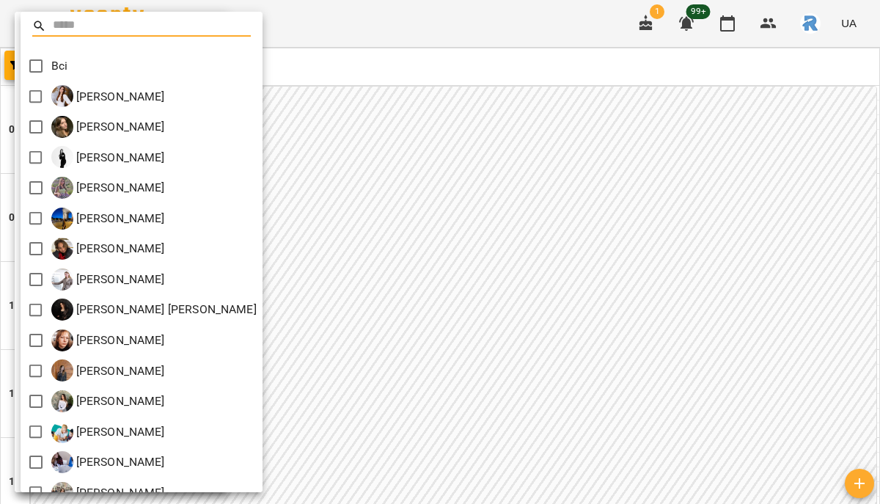
scroll to position [598, 0]
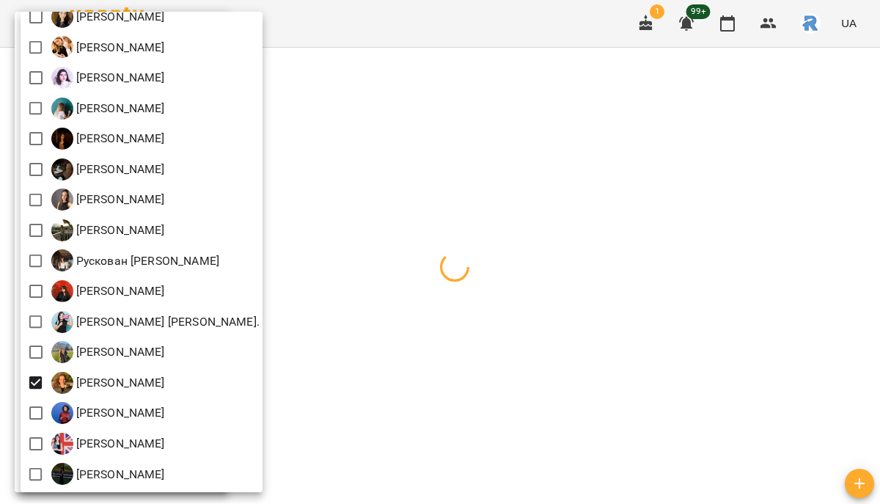
click at [382, 385] on div at bounding box center [440, 252] width 880 height 504
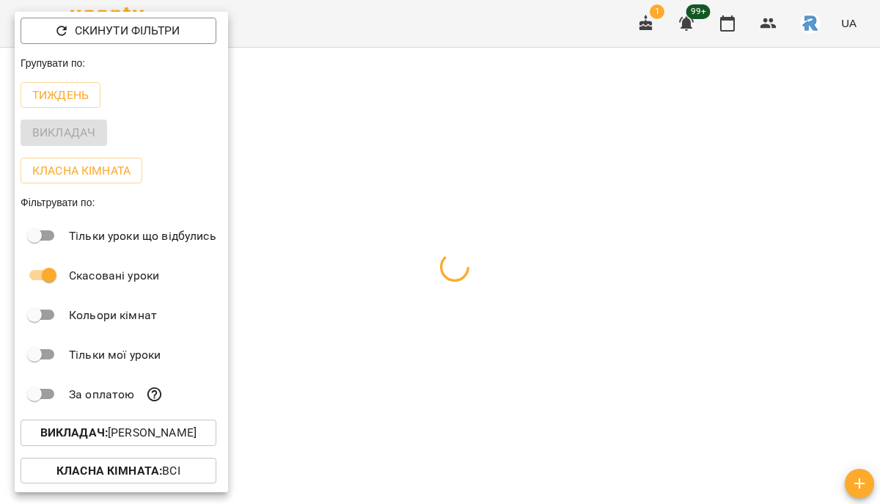
click at [382, 385] on div at bounding box center [440, 252] width 880 height 504
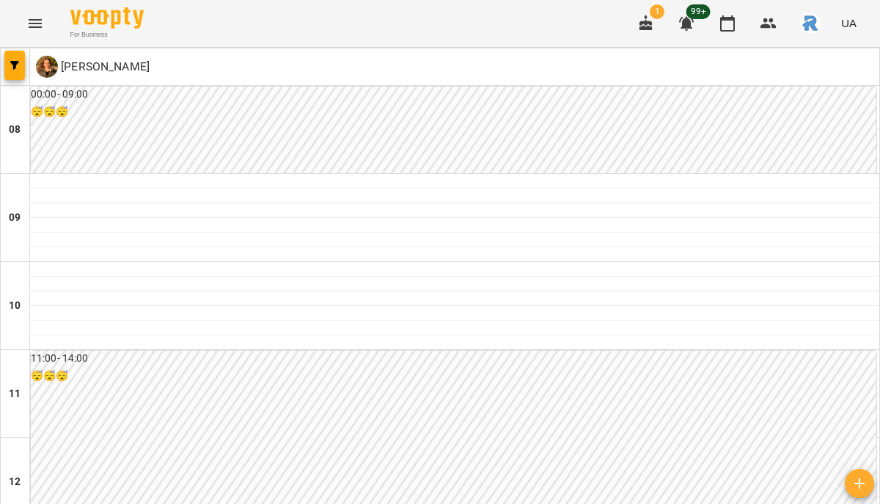
scroll to position [154, 0]
click at [21, 64] on span "button" at bounding box center [14, 65] width 21 height 9
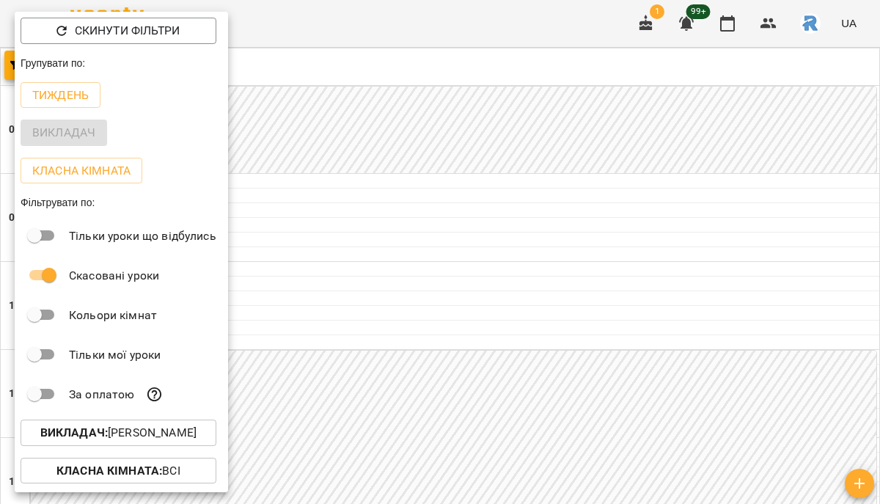
click at [197, 437] on p "Викладач : [PERSON_NAME]" at bounding box center [118, 433] width 156 height 18
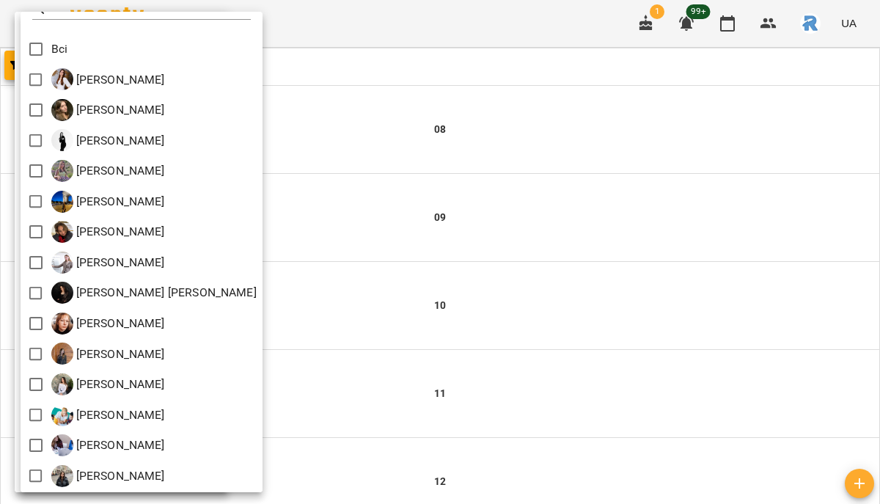
scroll to position [22, 0]
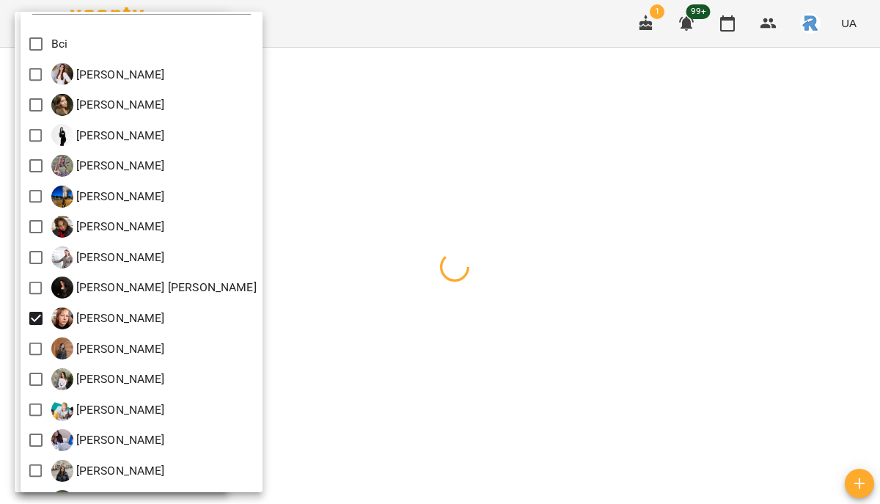
click at [472, 321] on div at bounding box center [440, 252] width 880 height 504
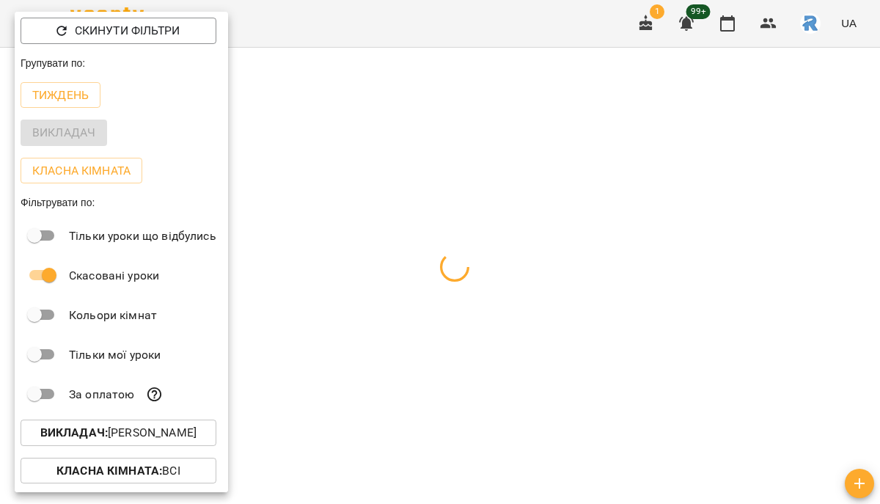
click at [472, 321] on div at bounding box center [440, 252] width 880 height 504
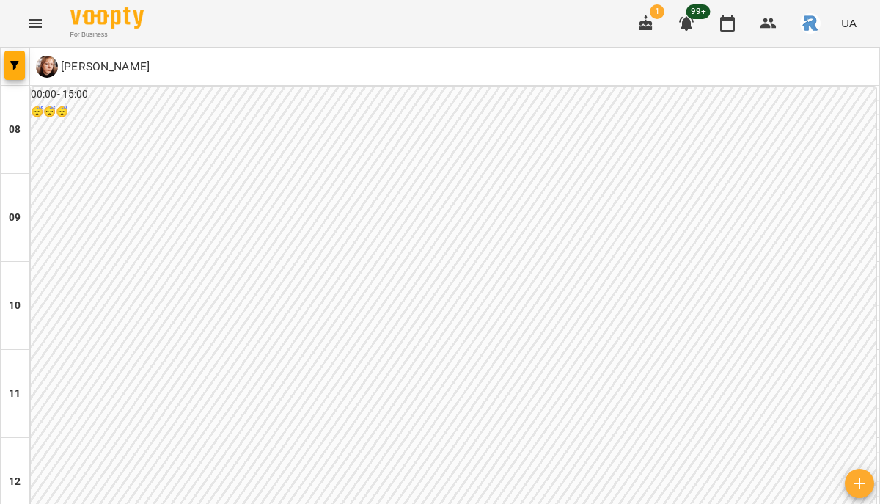
scroll to position [560, 0]
click at [18, 66] on icon "button" at bounding box center [14, 65] width 9 height 9
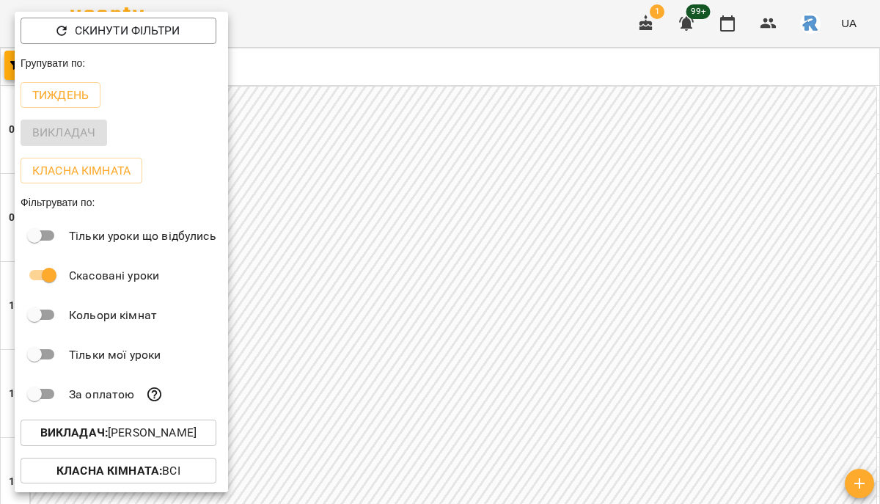
click at [175, 437] on p "Викладач : [PERSON_NAME]" at bounding box center [118, 433] width 156 height 18
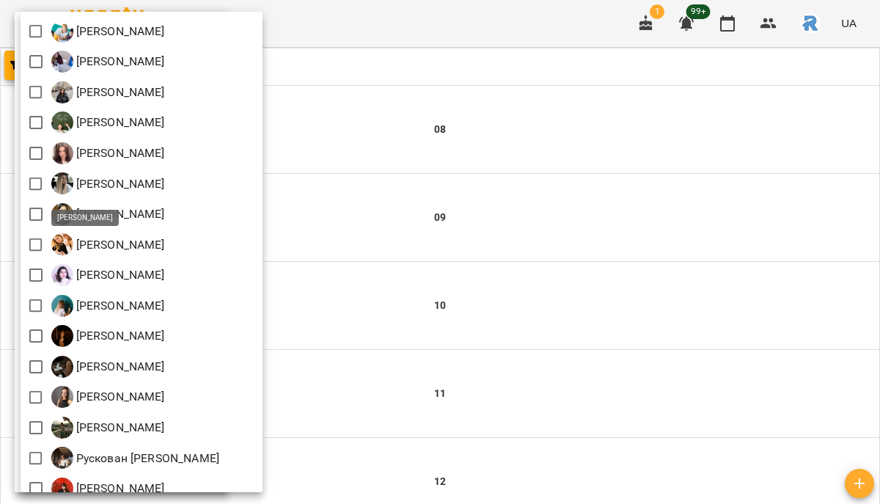
scroll to position [398, 0]
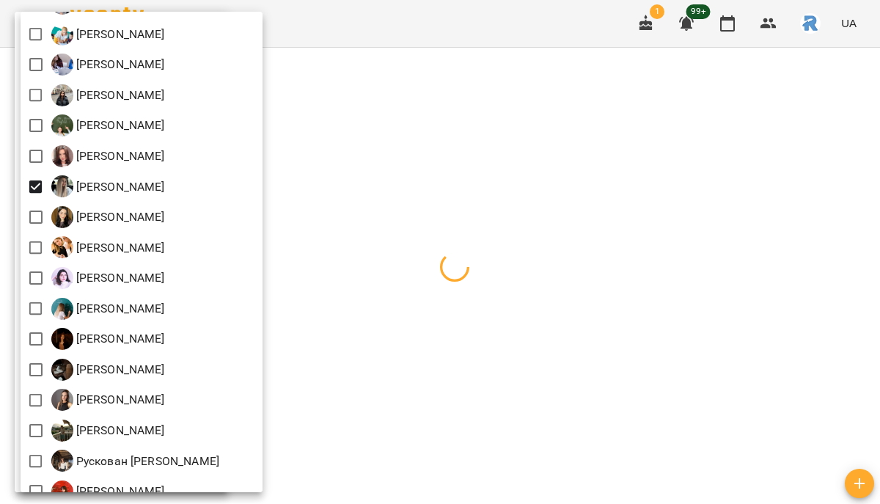
click at [445, 296] on div at bounding box center [440, 252] width 880 height 504
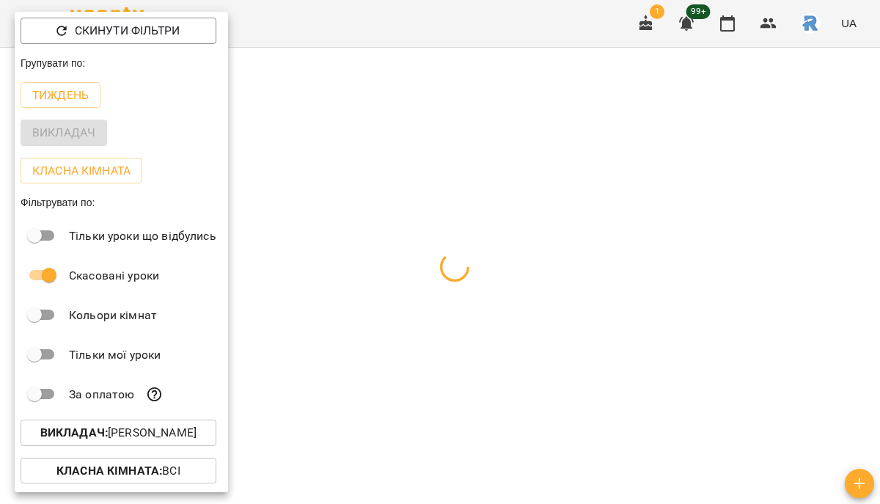
click at [445, 296] on div at bounding box center [440, 252] width 880 height 504
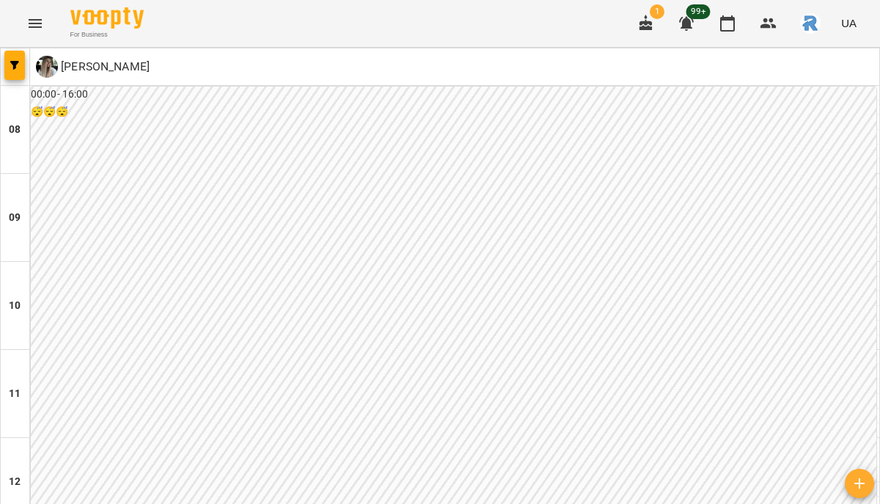
scroll to position [824, 0]
click at [23, 74] on button "button" at bounding box center [14, 65] width 21 height 29
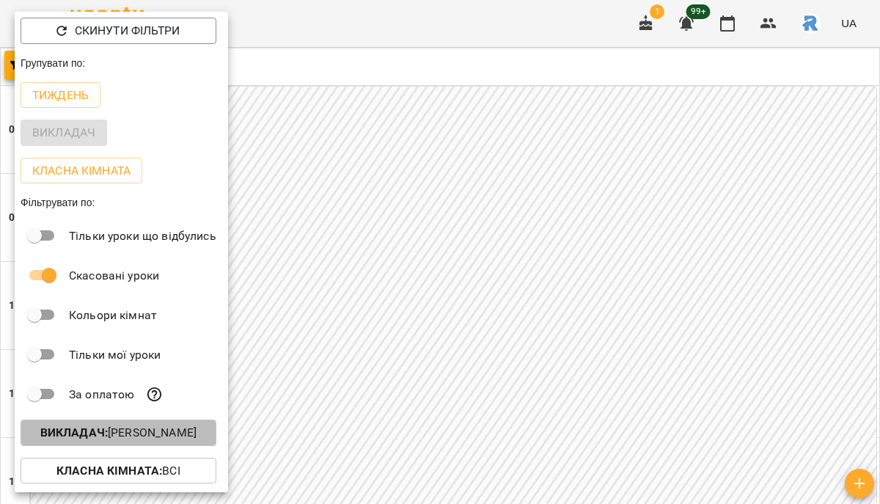
click at [144, 433] on p "Викладач : Кареліна Марія Валеріївна" at bounding box center [118, 433] width 156 height 18
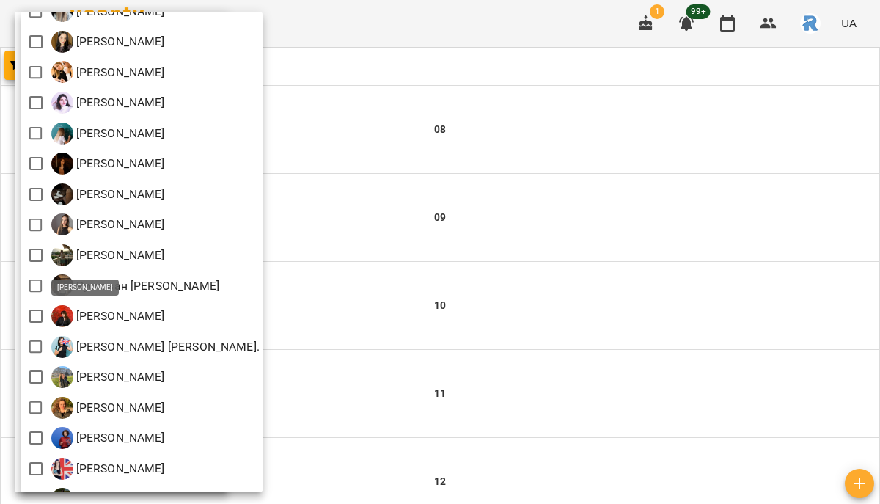
scroll to position [572, 0]
click at [330, 237] on div at bounding box center [440, 252] width 880 height 504
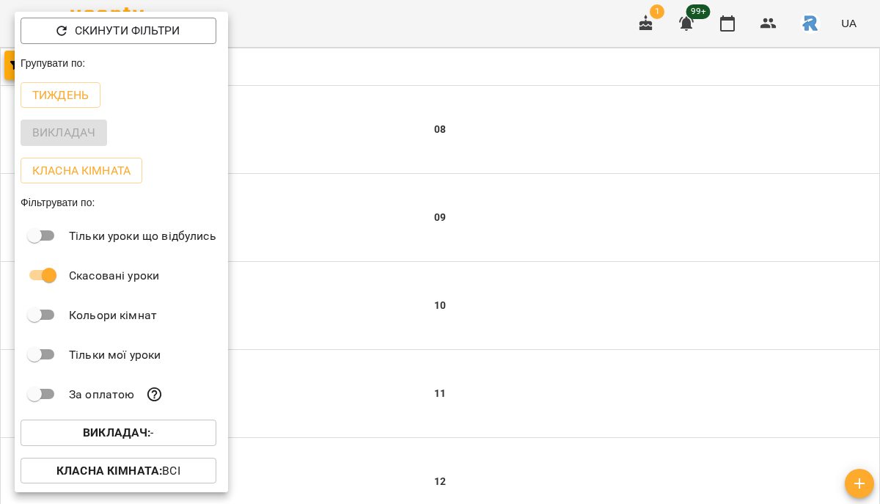
click at [330, 237] on div at bounding box center [440, 252] width 880 height 504
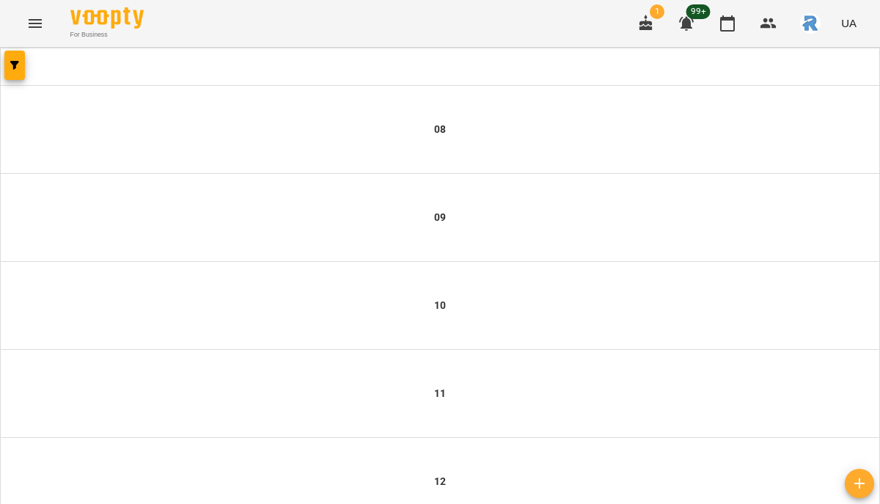
click at [45, 30] on button "Menu" at bounding box center [35, 23] width 35 height 35
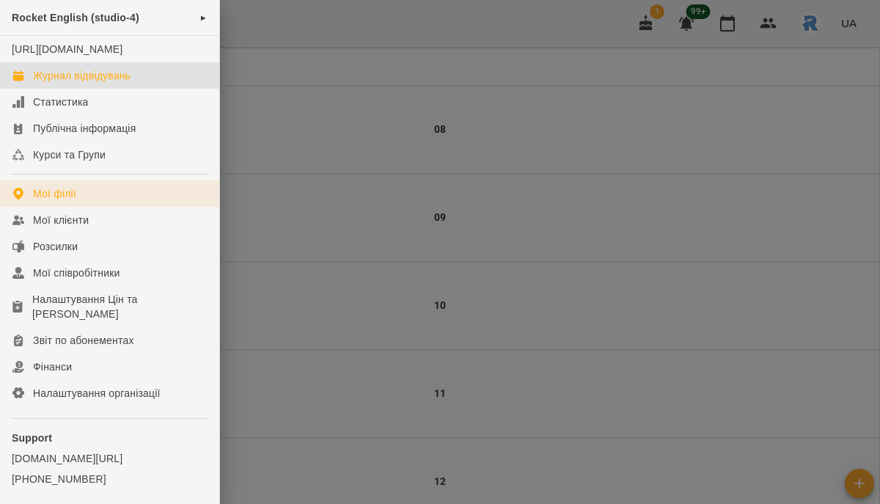
click at [73, 201] on div "Мої філії" at bounding box center [54, 193] width 43 height 15
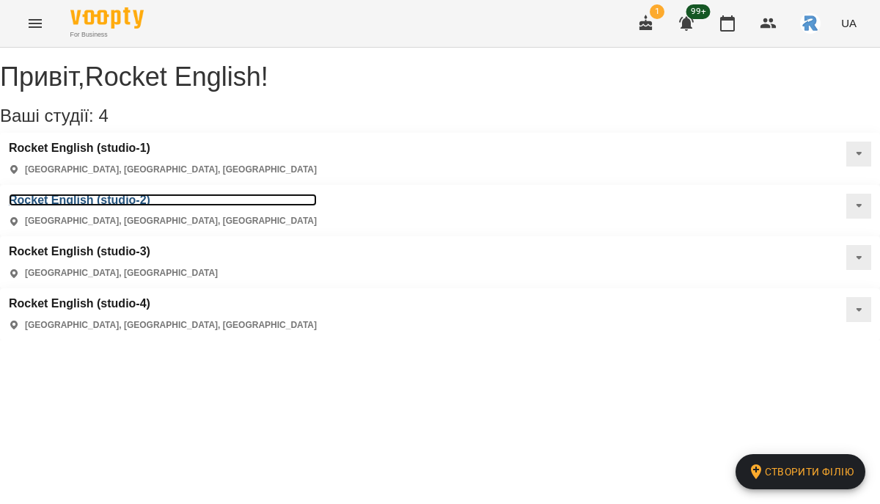
click at [317, 194] on h3 "Rocket English (studio-2)" at bounding box center [163, 200] width 308 height 13
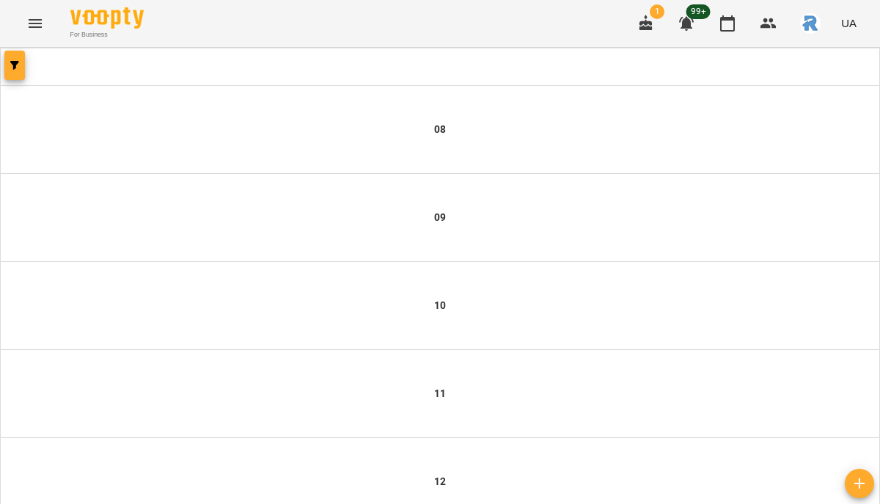
click at [10, 68] on icon "button" at bounding box center [14, 65] width 9 height 9
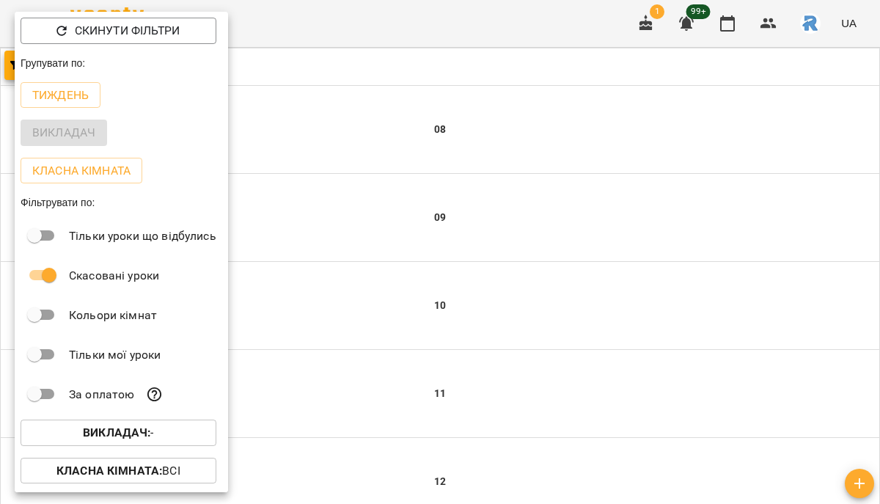
click at [142, 429] on b "Викладач :" at bounding box center [116, 433] width 67 height 14
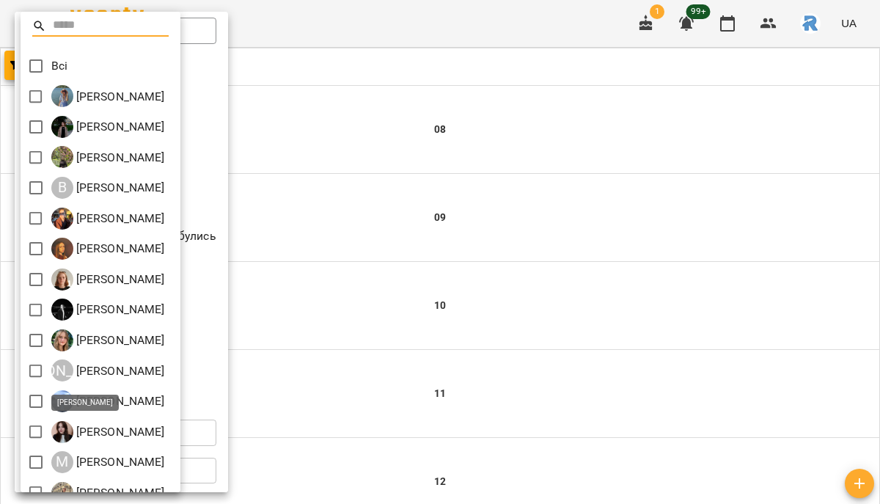
scroll to position [2, 0]
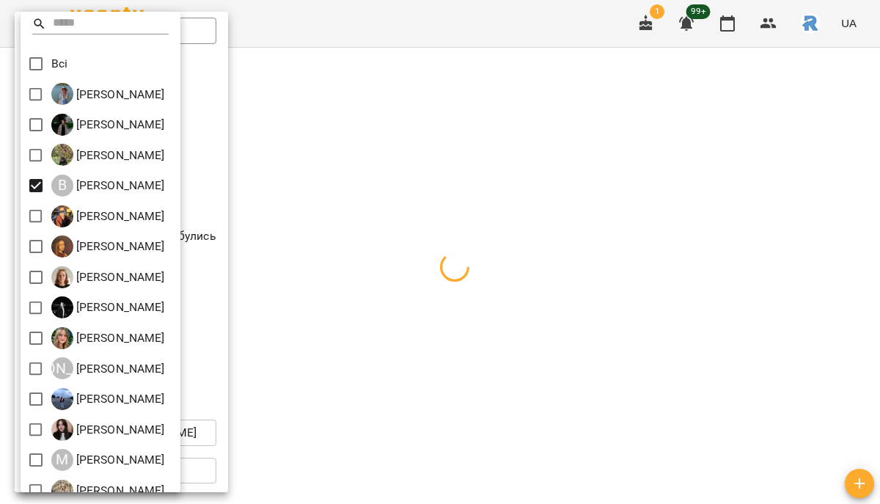
click at [303, 320] on div at bounding box center [440, 252] width 880 height 504
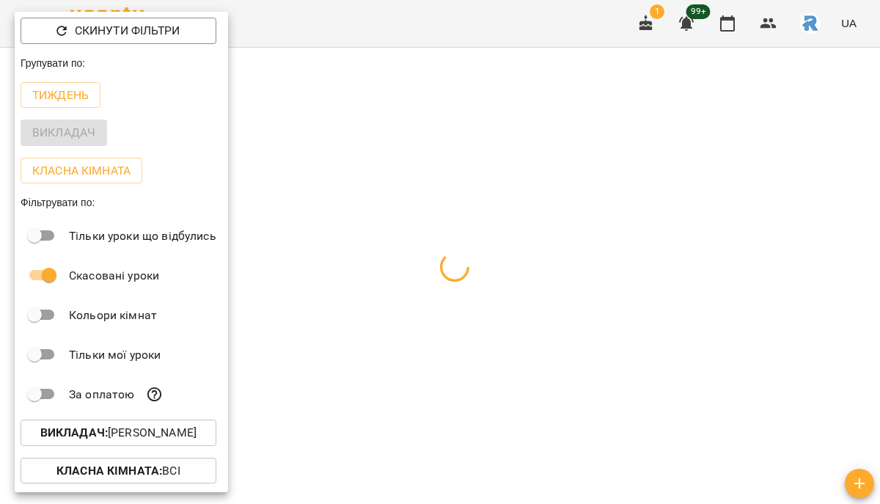
click at [303, 320] on div at bounding box center [440, 252] width 880 height 504
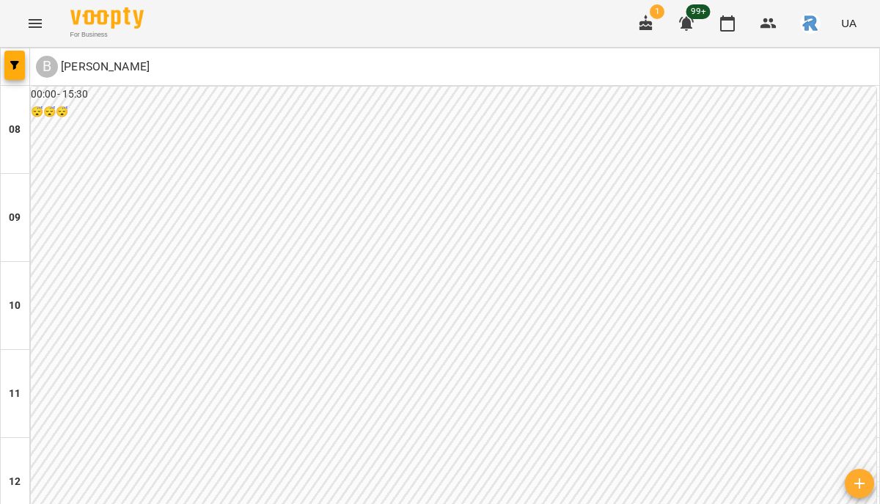
scroll to position [759, 0]
click at [10, 66] on icon "button" at bounding box center [14, 65] width 9 height 9
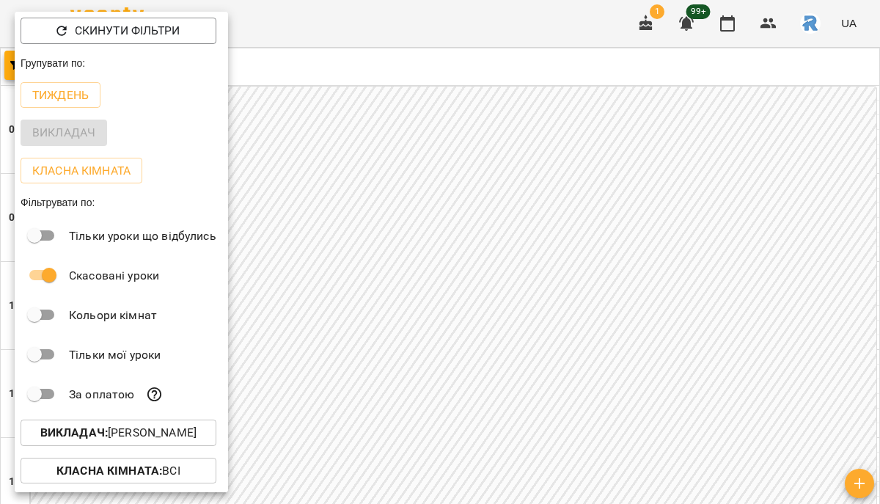
click at [175, 439] on p "Викладач : Вовк Маріна Вадимівна" at bounding box center [118, 433] width 156 height 18
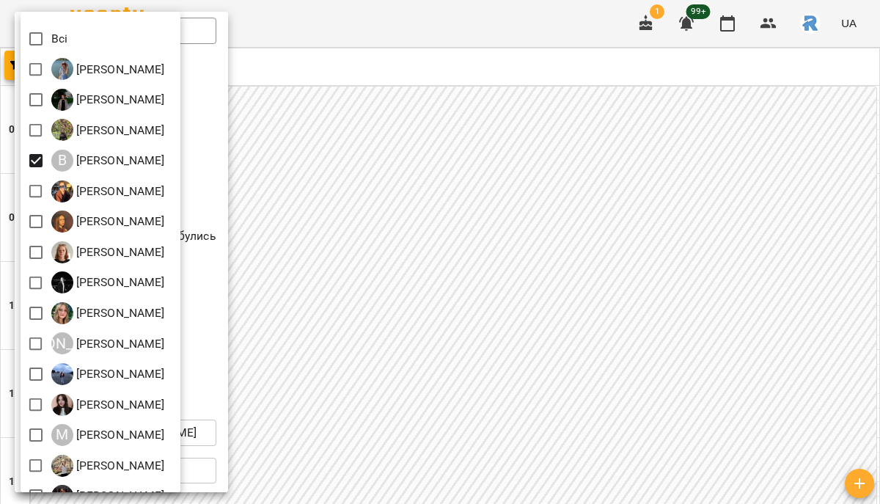
scroll to position [26, 0]
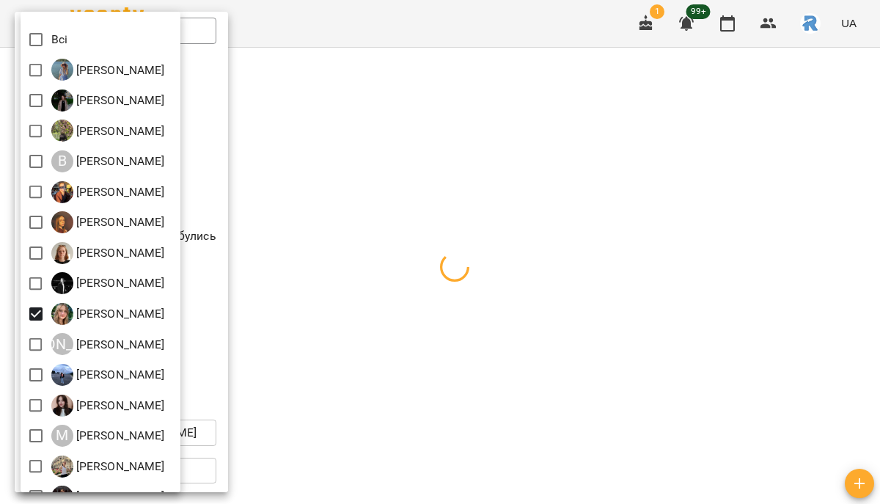
click at [484, 324] on div at bounding box center [440, 252] width 880 height 504
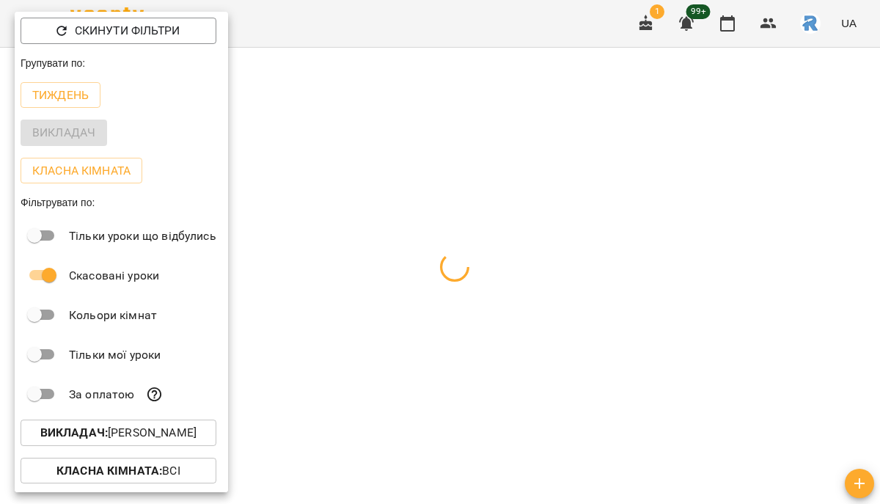
click at [484, 324] on div at bounding box center [440, 252] width 880 height 504
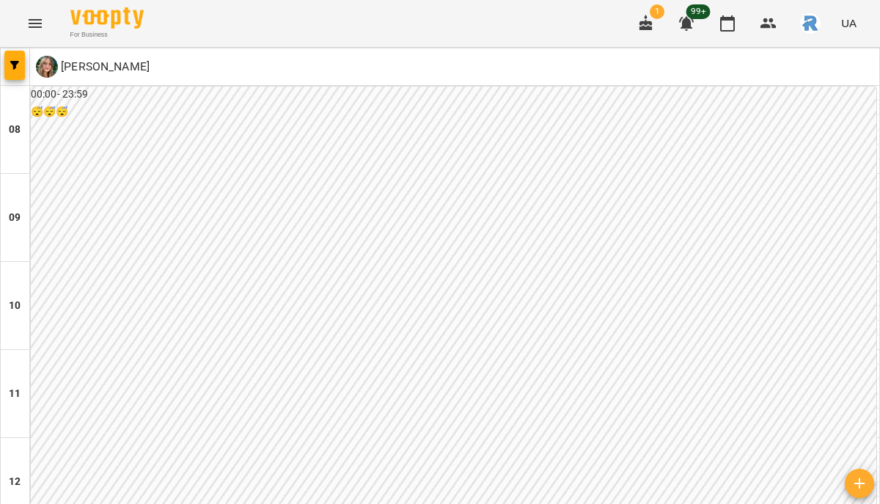
scroll to position [1000, 0]
click at [18, 55] on button "button" at bounding box center [14, 65] width 21 height 29
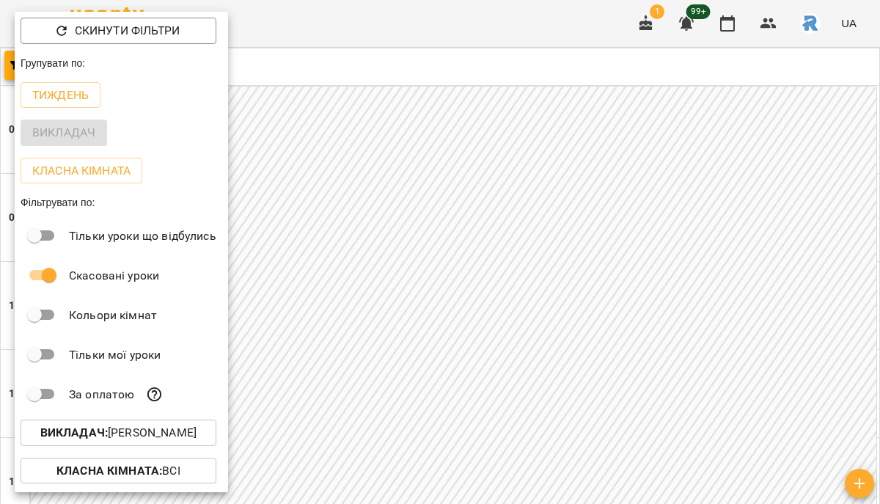
click at [172, 440] on p "Викладач : Красота Каріна Ігорівна" at bounding box center [118, 433] width 156 height 18
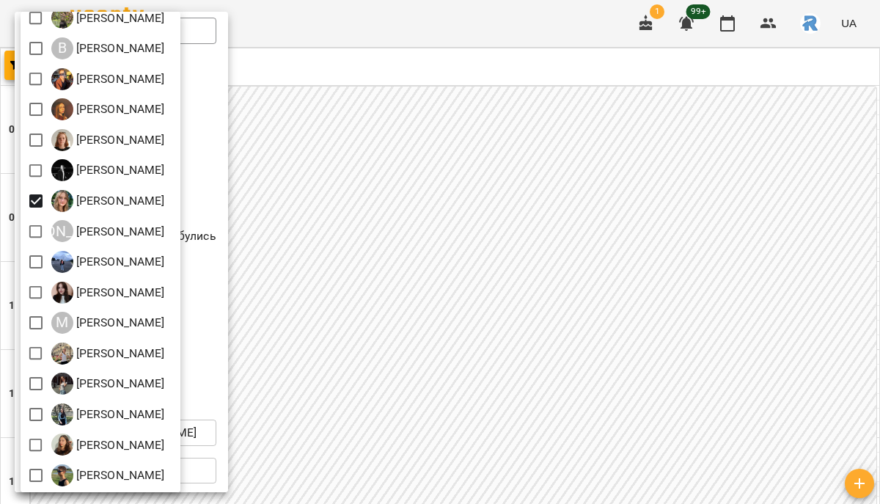
scroll to position [168, 0]
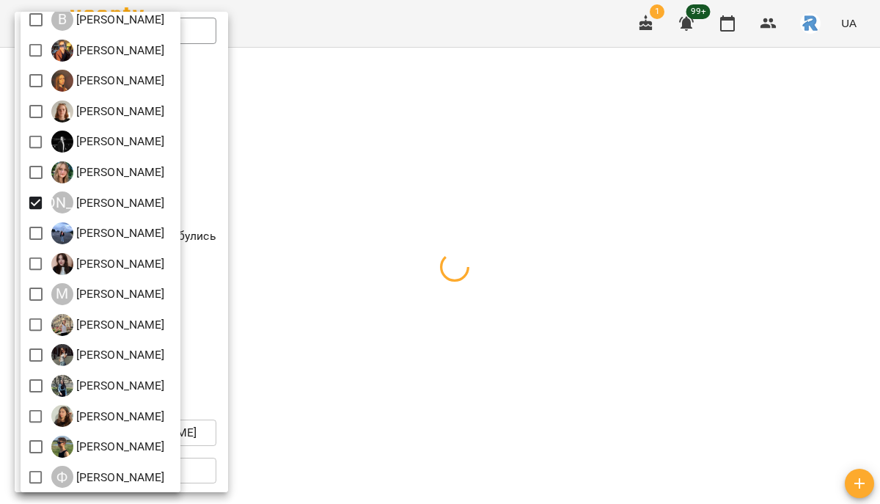
click at [375, 267] on div at bounding box center [440, 252] width 880 height 504
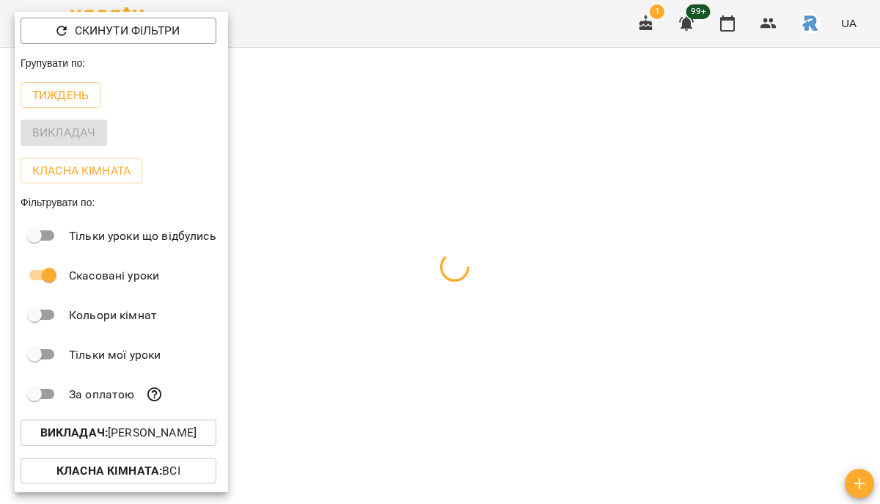
click at [375, 267] on div at bounding box center [440, 252] width 880 height 504
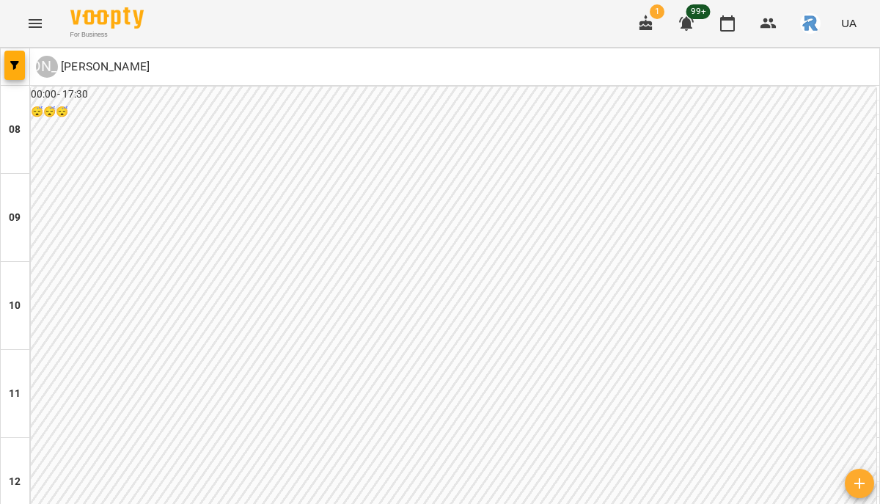
scroll to position [827, 0]
click at [18, 62] on icon "button" at bounding box center [14, 65] width 9 height 9
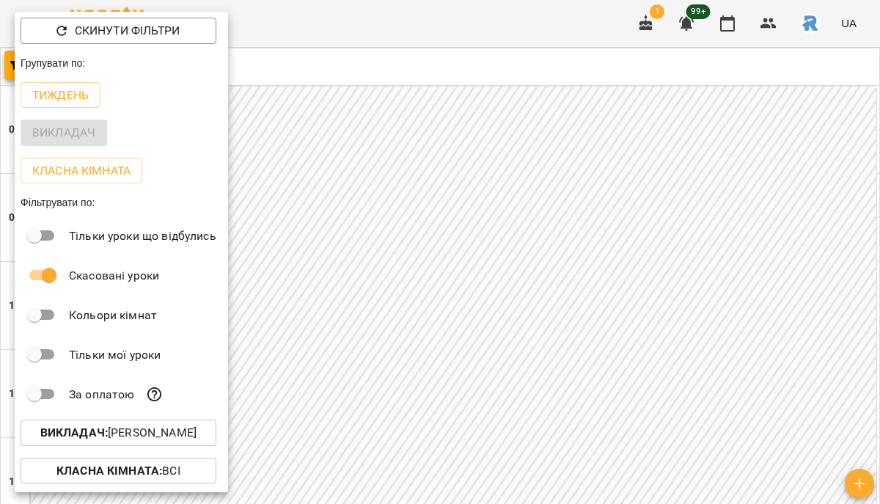
click at [174, 422] on div "Викладач : Кушнірюк Вікторія Володимирівна" at bounding box center [121, 433] width 213 height 38
click at [174, 429] on p "Викладач : Кушнірюк Вікторія Володимирівна" at bounding box center [118, 433] width 156 height 18
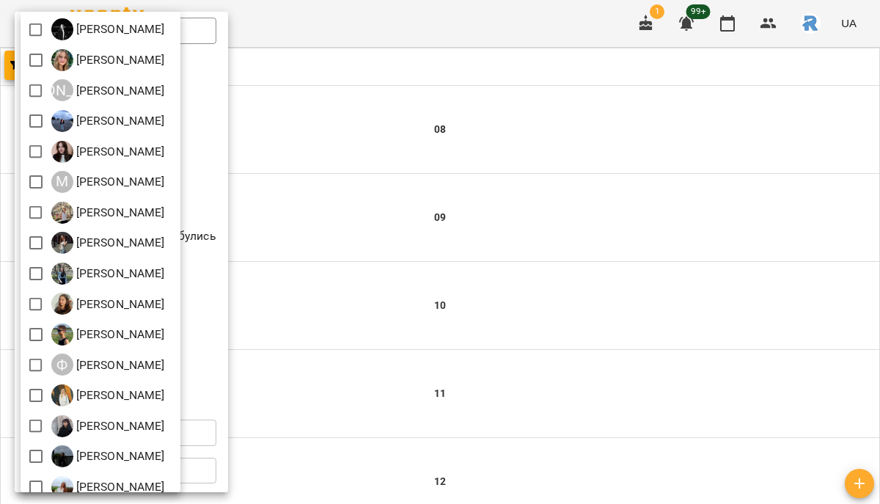
scroll to position [293, 0]
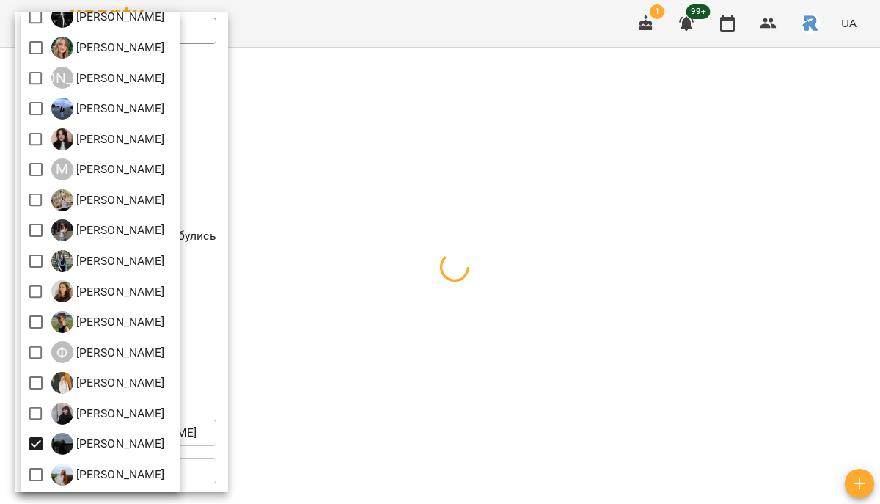
click at [414, 357] on div at bounding box center [440, 252] width 880 height 504
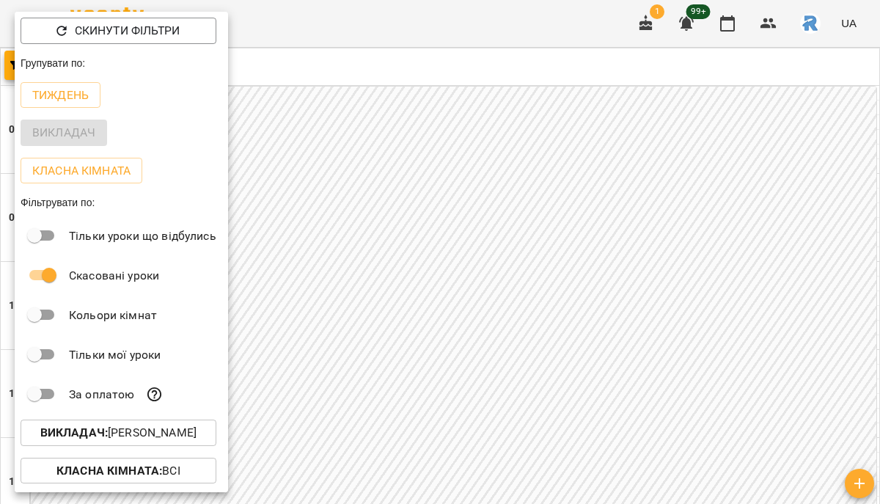
click at [421, 373] on div at bounding box center [440, 252] width 880 height 504
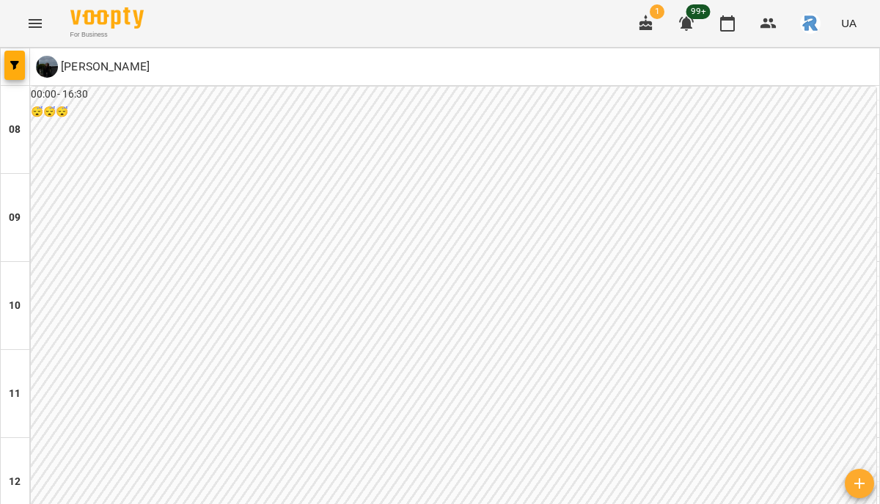
scroll to position [532, 0]
click at [8, 65] on span "button" at bounding box center [14, 65] width 21 height 9
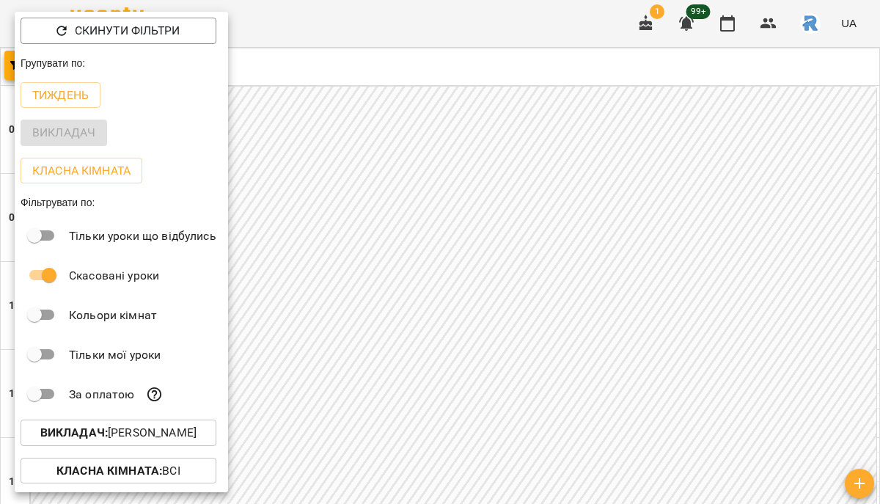
click at [139, 431] on p "Викладач : [PERSON_NAME]" at bounding box center [118, 433] width 156 height 18
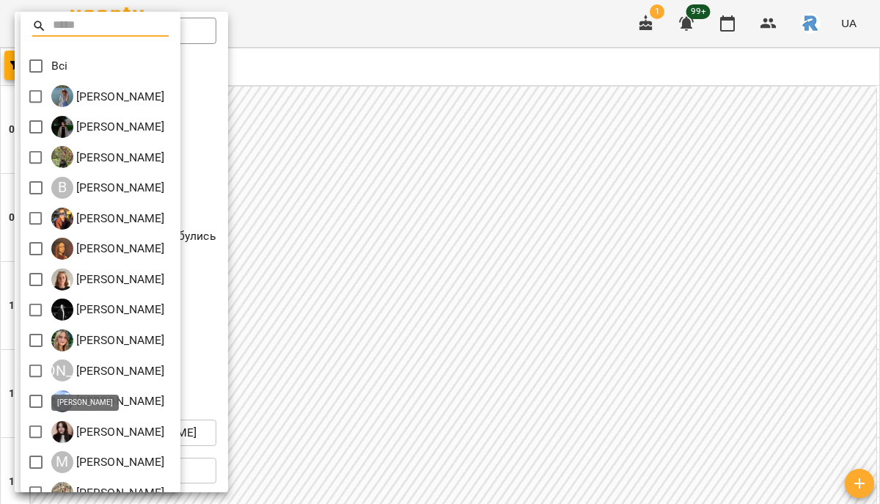
scroll to position [293, 0]
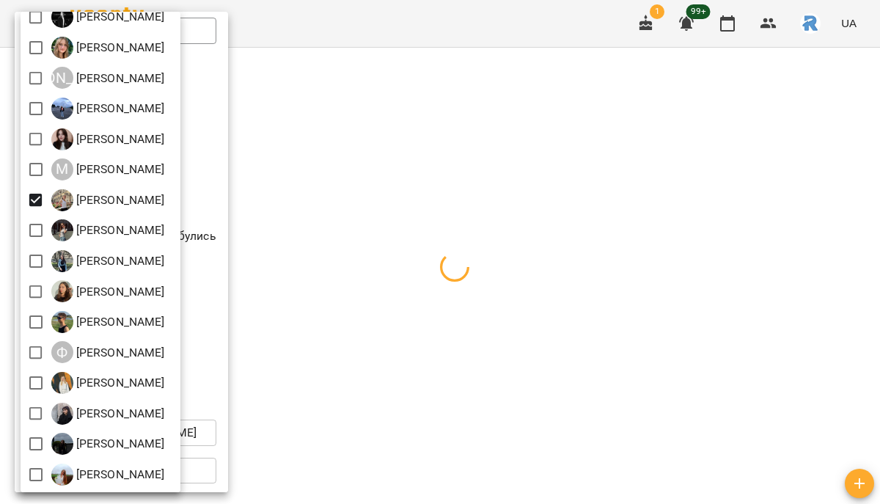
click at [438, 245] on div at bounding box center [440, 252] width 880 height 504
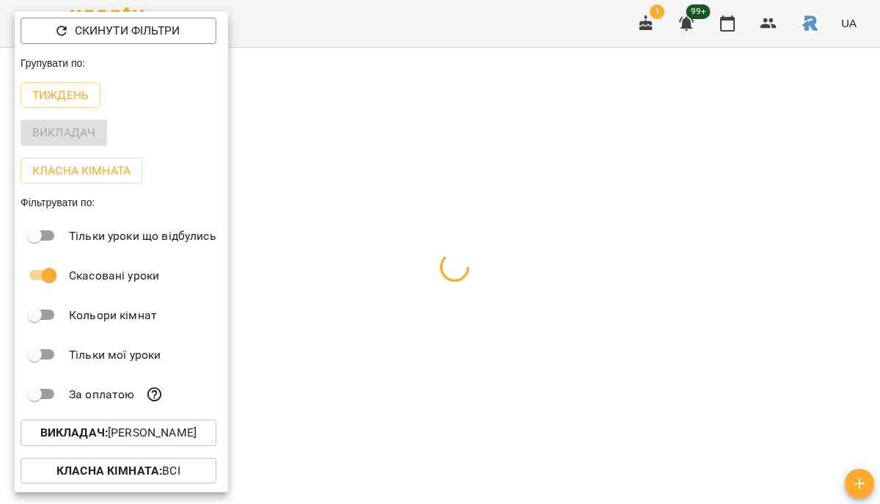
click at [438, 245] on div at bounding box center [440, 252] width 880 height 504
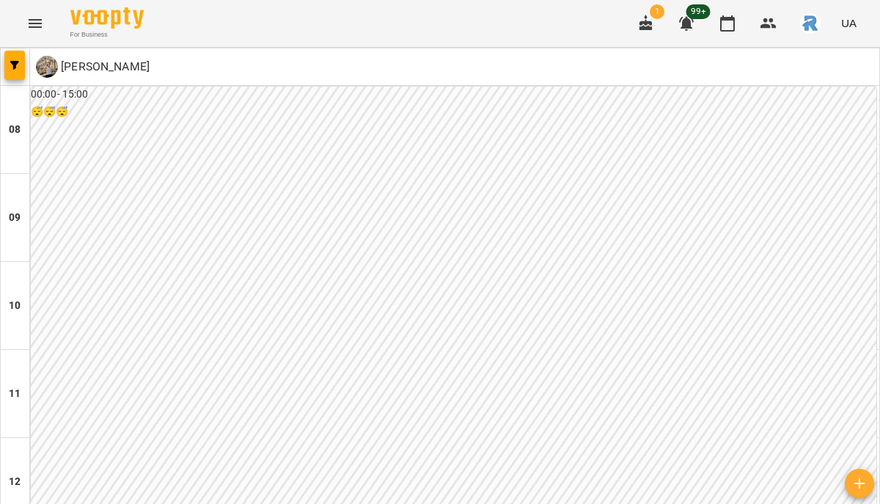
scroll to position [853, 0]
click at [15, 59] on button "button" at bounding box center [14, 65] width 21 height 29
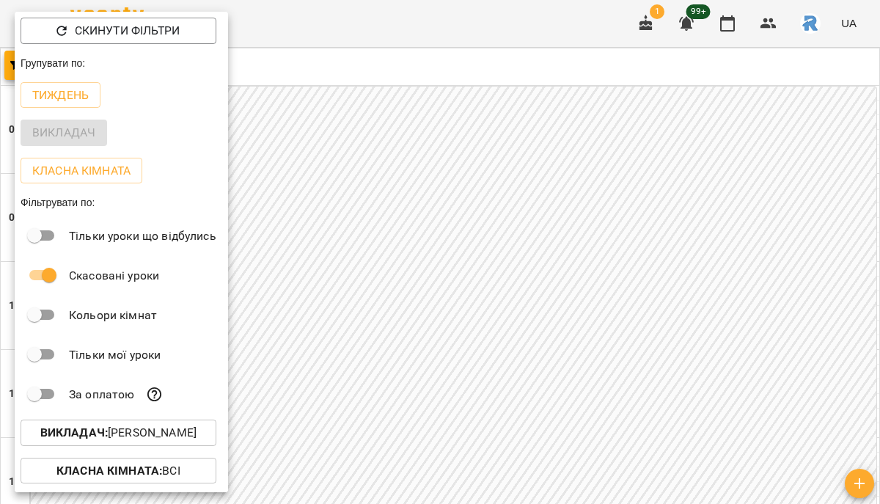
click at [172, 434] on p "Викладач : Нарожна Анна Олегівна" at bounding box center [118, 433] width 156 height 18
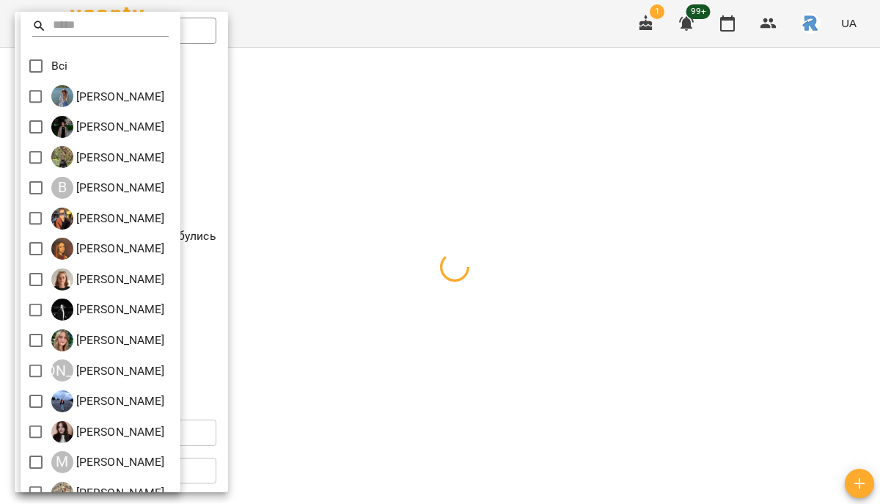
scroll to position [293, 0]
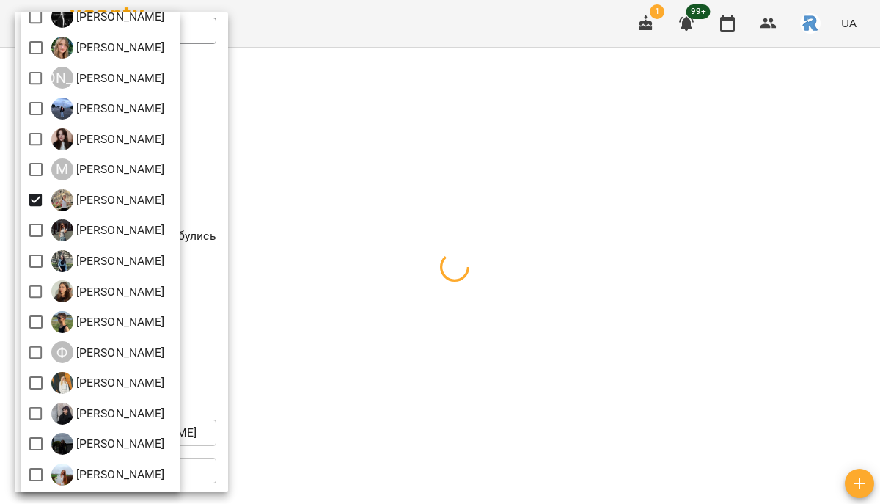
click at [376, 234] on div at bounding box center [440, 252] width 880 height 504
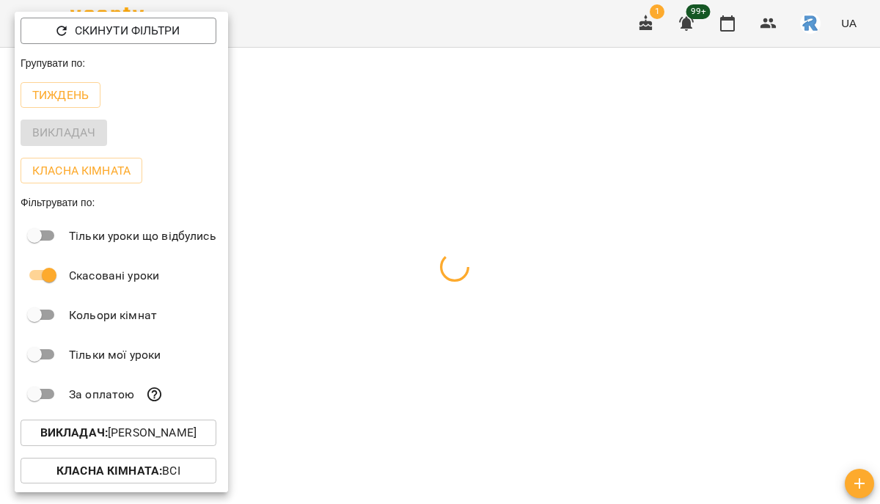
click at [376, 234] on div at bounding box center [440, 252] width 880 height 504
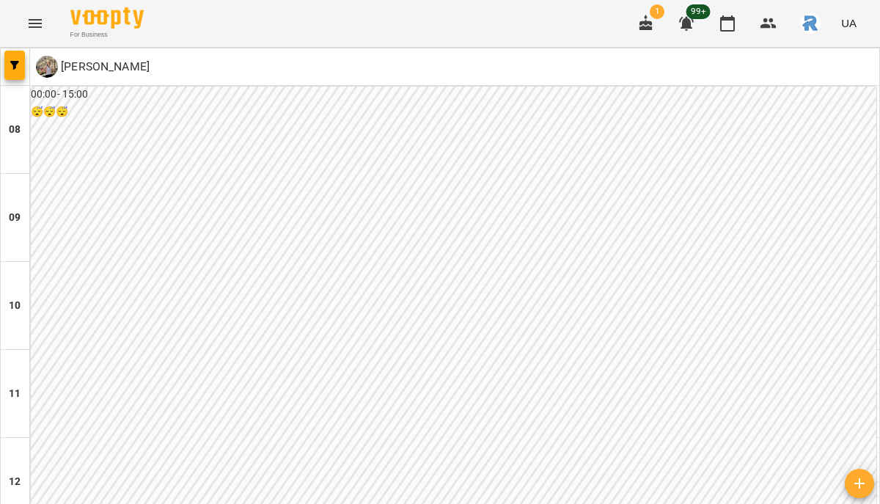
scroll to position [795, 0]
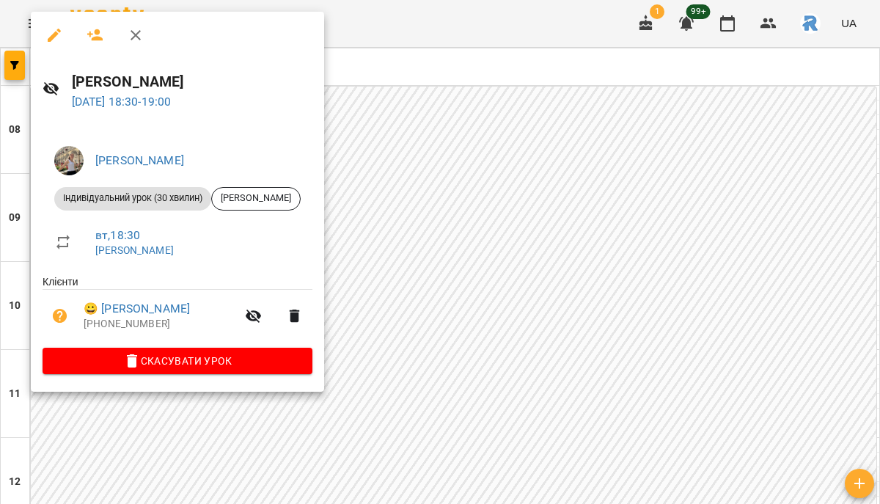
click at [513, 202] on div at bounding box center [440, 252] width 880 height 504
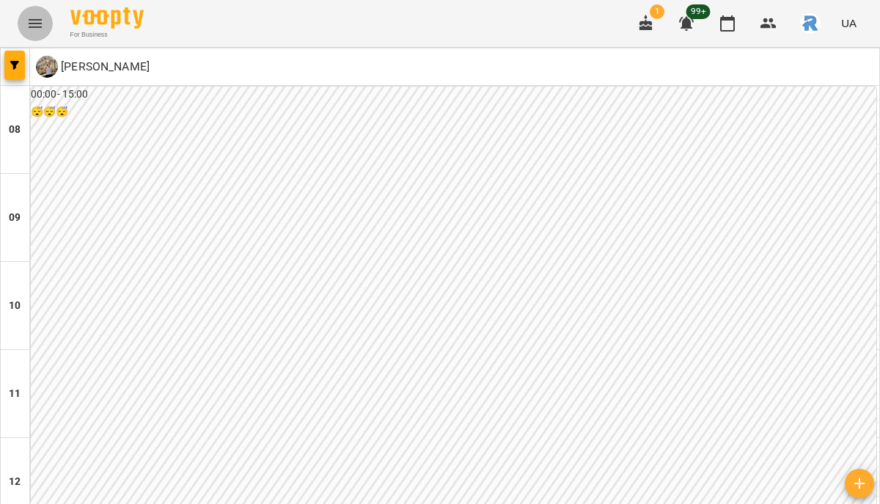
click at [26, 25] on icon "Menu" at bounding box center [35, 24] width 18 height 18
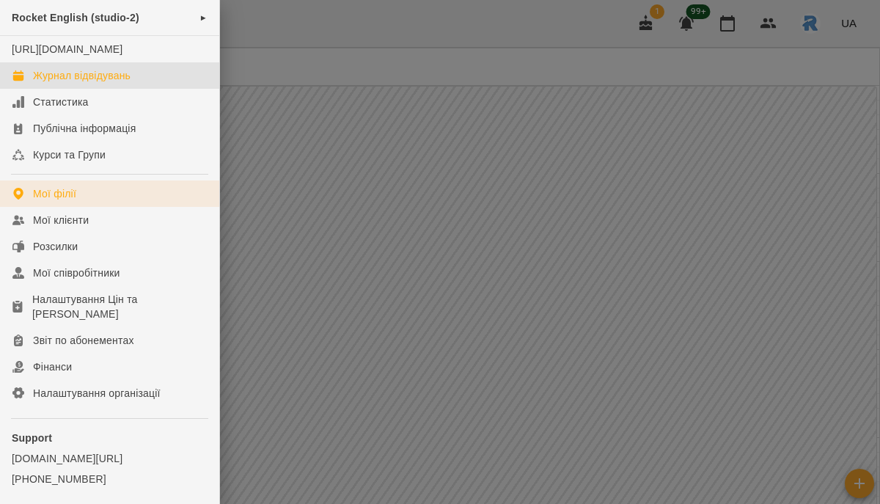
click at [83, 202] on link "Мої філії" at bounding box center [109, 193] width 219 height 26
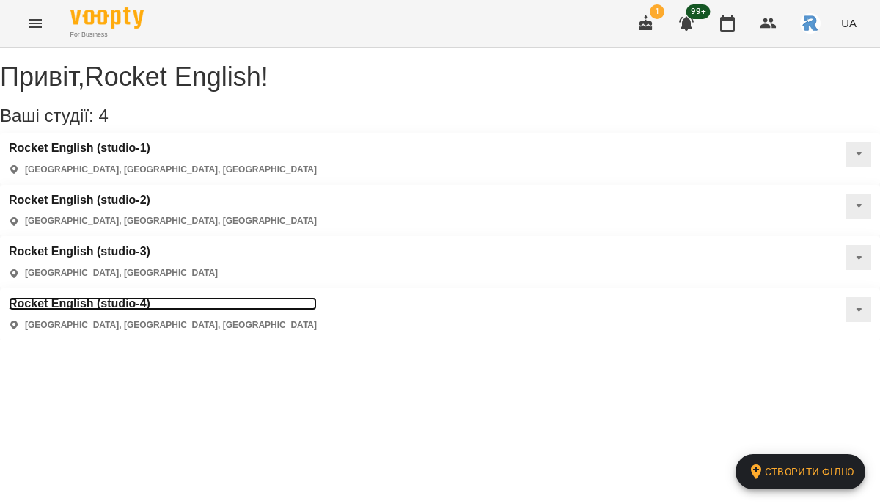
click at [317, 297] on h3 "Rocket English (studio-4)" at bounding box center [163, 303] width 308 height 13
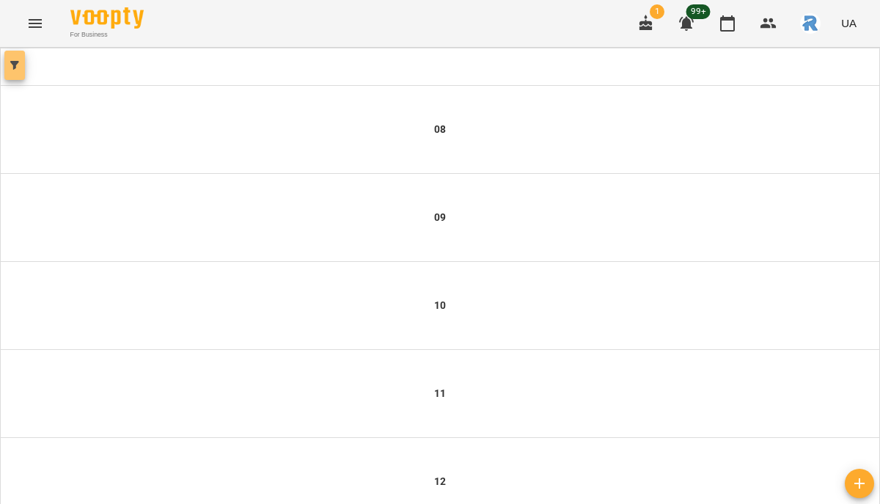
click at [19, 73] on button "button" at bounding box center [14, 65] width 21 height 29
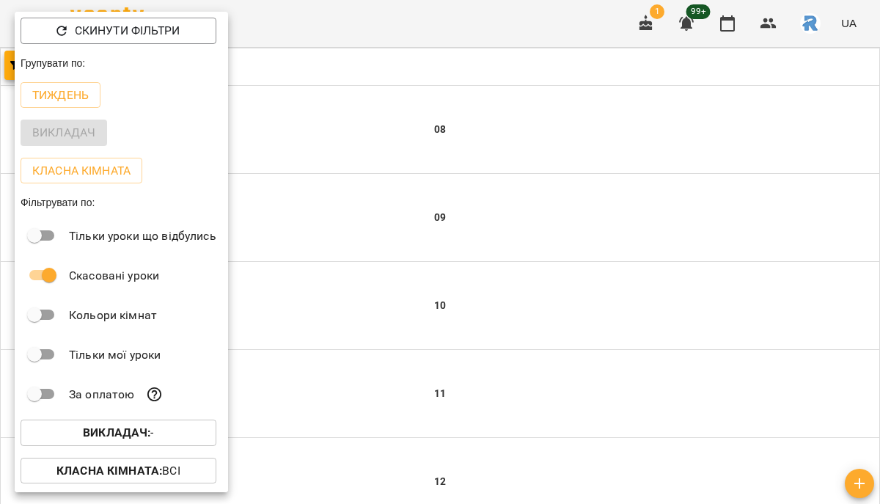
click at [145, 433] on b "Викладач :" at bounding box center [116, 433] width 67 height 14
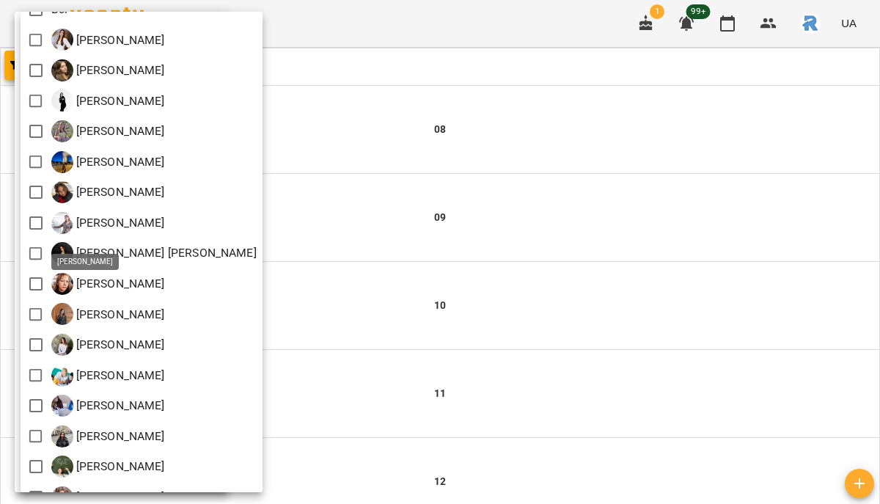
scroll to position [598, 0]
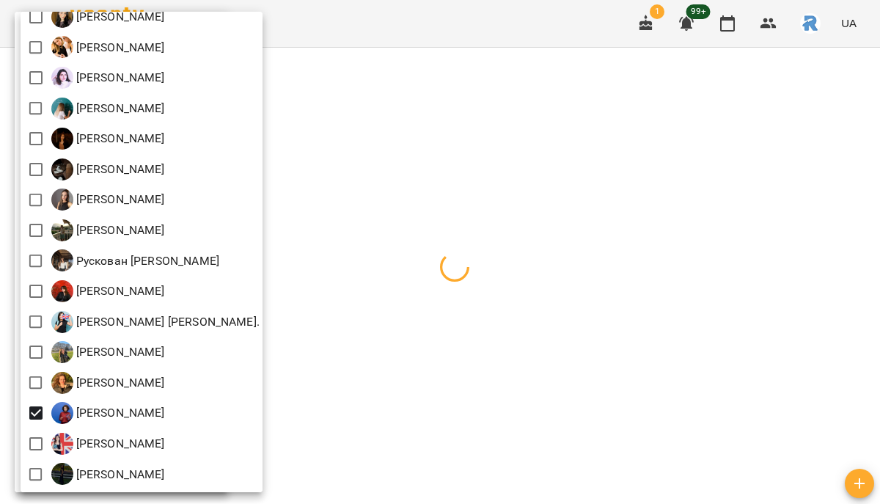
click at [492, 432] on div at bounding box center [440, 252] width 880 height 504
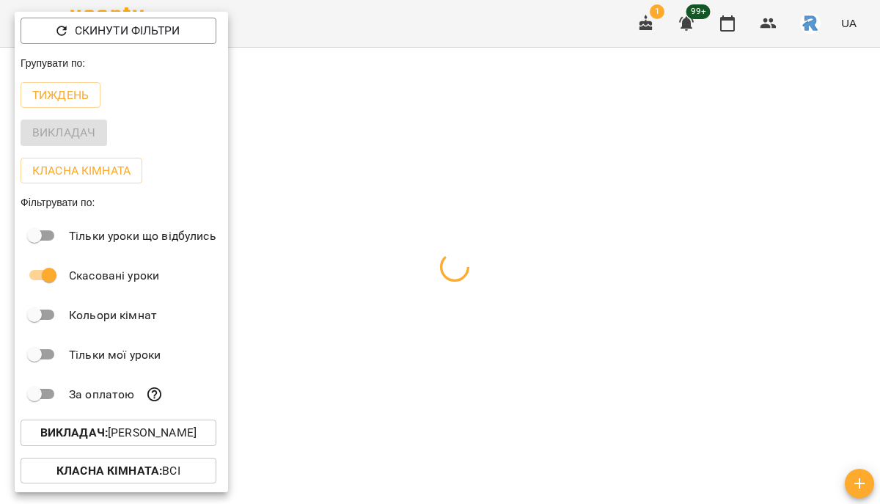
click at [492, 432] on div at bounding box center [440, 252] width 880 height 504
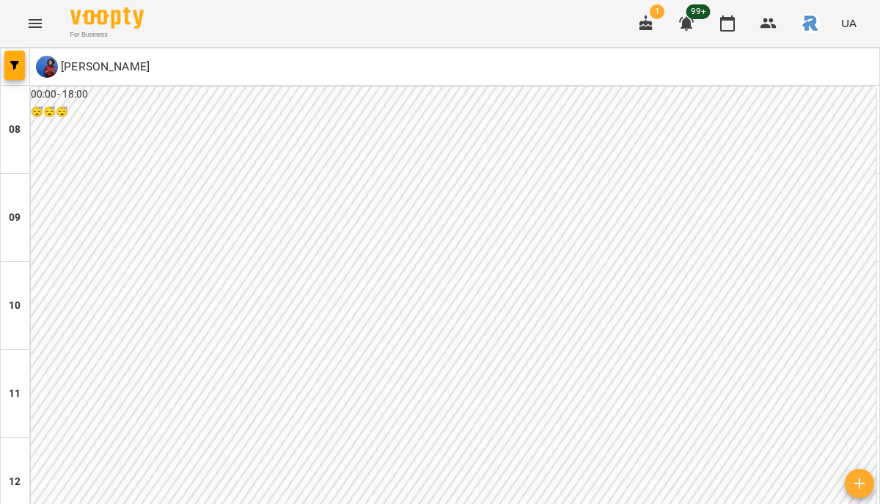
scroll to position [824, 0]
click at [27, 64] on div at bounding box center [15, 66] width 29 height 37
click at [10, 64] on icon "button" at bounding box center [14, 65] width 9 height 9
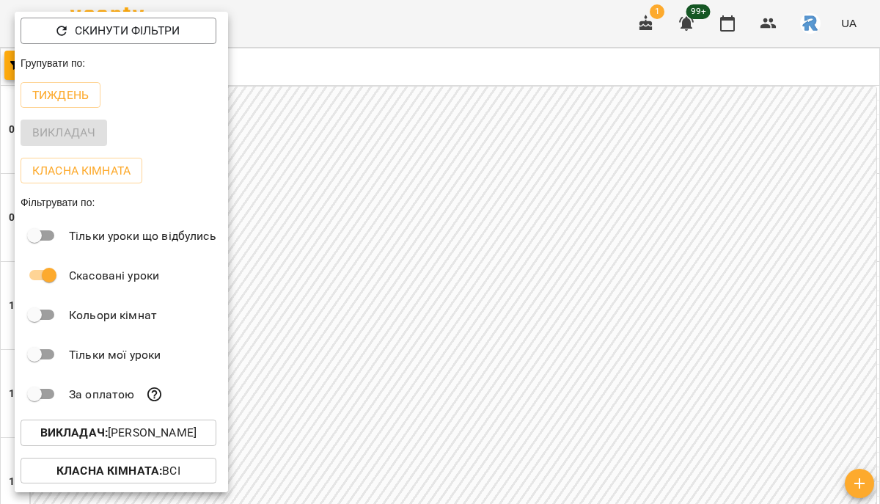
click at [168, 446] on button "Викладач : Шорбан Ангеліна Василівна" at bounding box center [119, 433] width 196 height 26
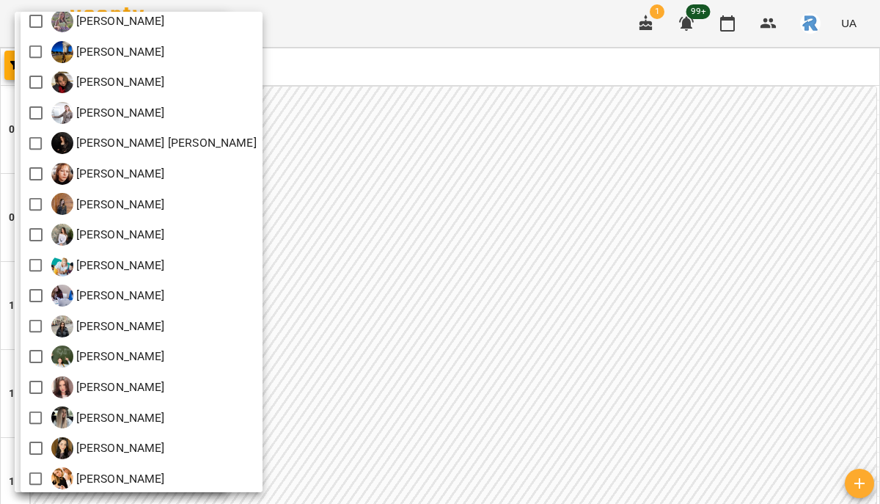
scroll to position [598, 0]
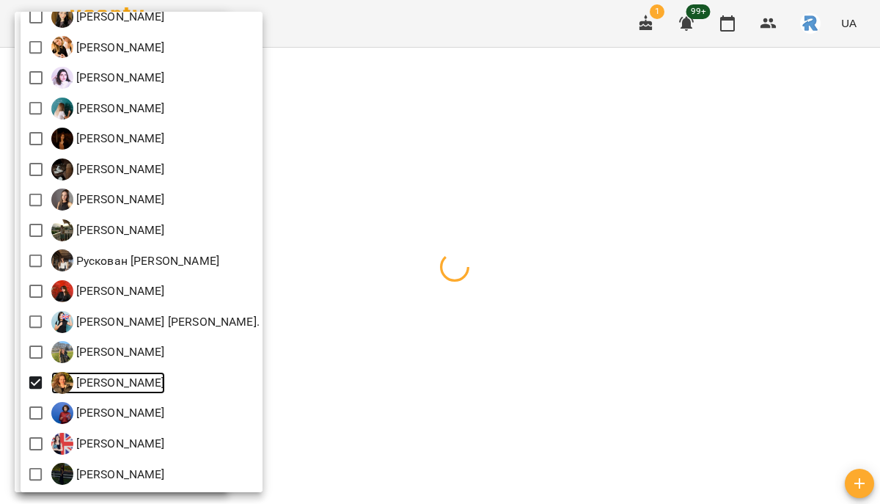
click at [165, 381] on p "[PERSON_NAME]" at bounding box center [119, 383] width 92 height 18
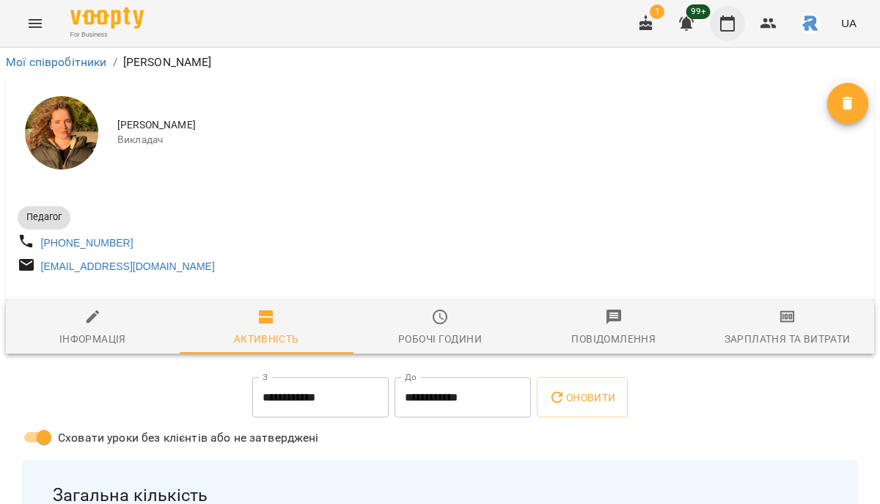
click at [729, 37] on button "button" at bounding box center [727, 23] width 35 height 35
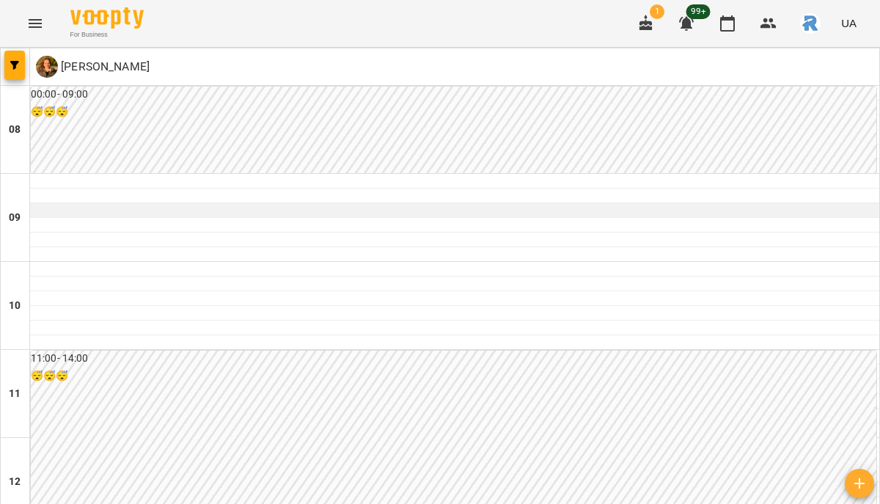
scroll to position [637, 0]
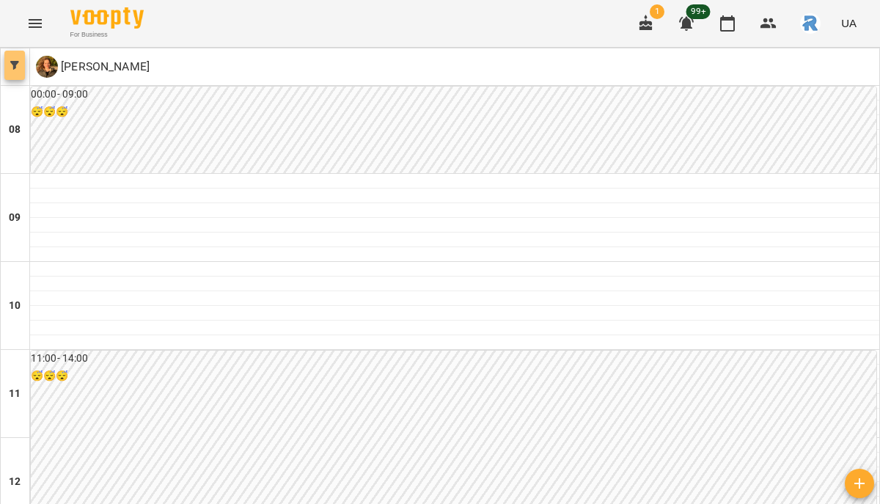
click at [19, 61] on span "button" at bounding box center [14, 65] width 21 height 9
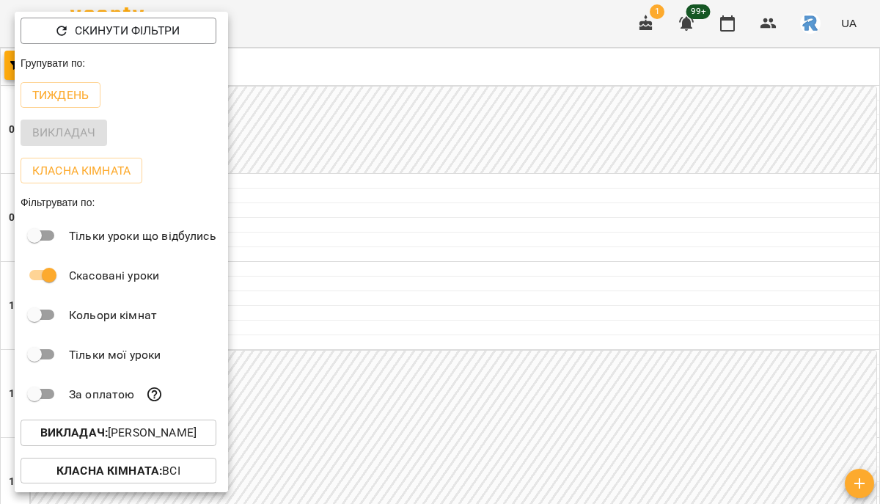
click at [164, 446] on button "Викладач : [PERSON_NAME]" at bounding box center [119, 433] width 196 height 26
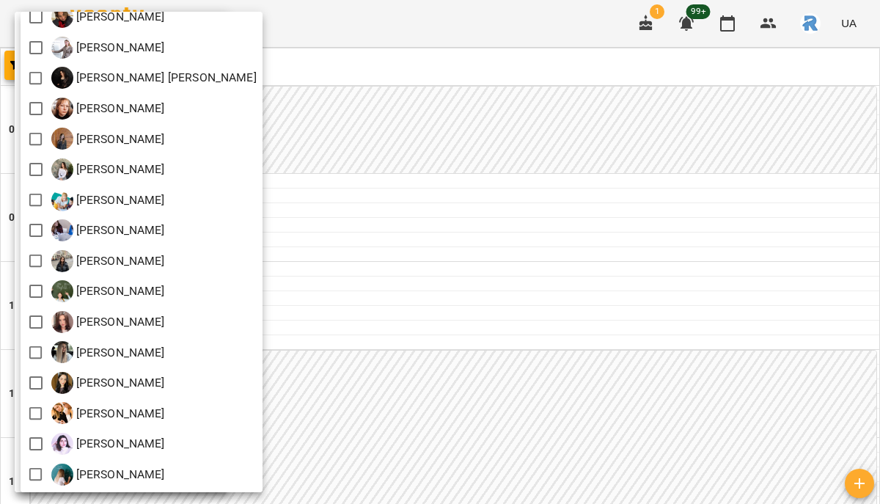
scroll to position [598, 0]
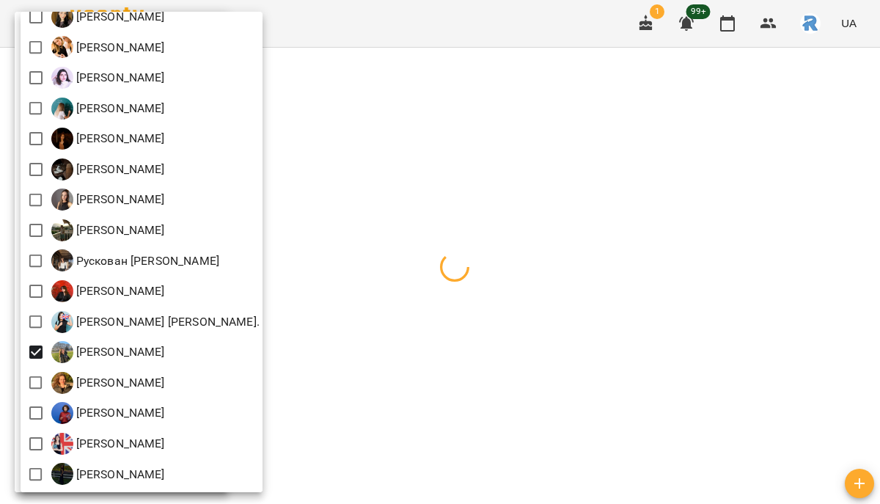
click at [365, 331] on div at bounding box center [440, 252] width 880 height 504
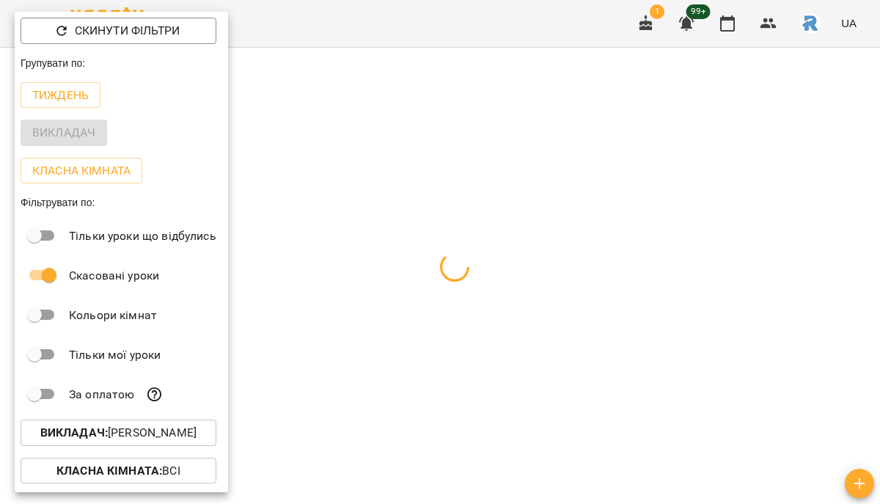
click at [365, 331] on div at bounding box center [440, 252] width 880 height 504
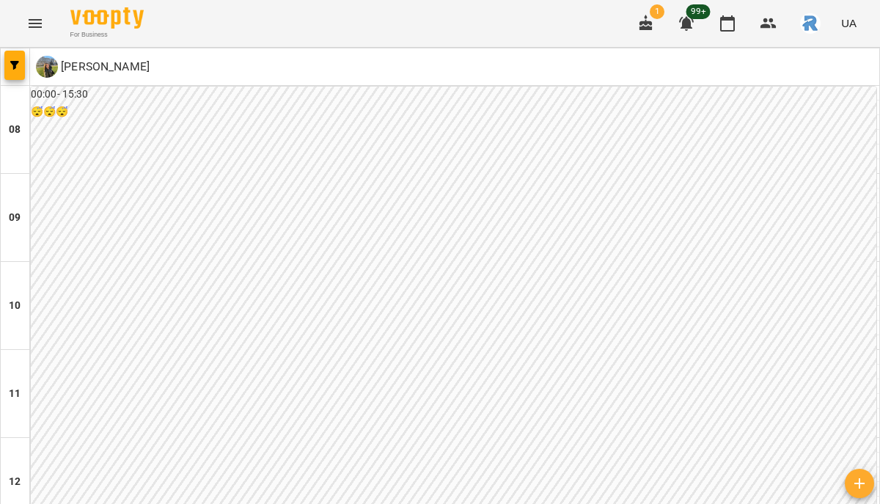
scroll to position [824, 0]
click at [17, 58] on button "button" at bounding box center [14, 65] width 21 height 29
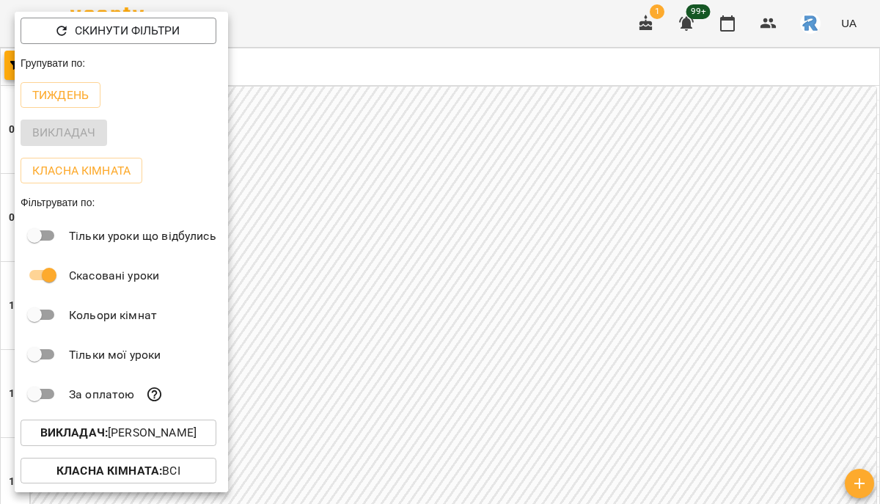
click at [167, 456] on div "Класна кімната : Всі" at bounding box center [121, 471] width 213 height 38
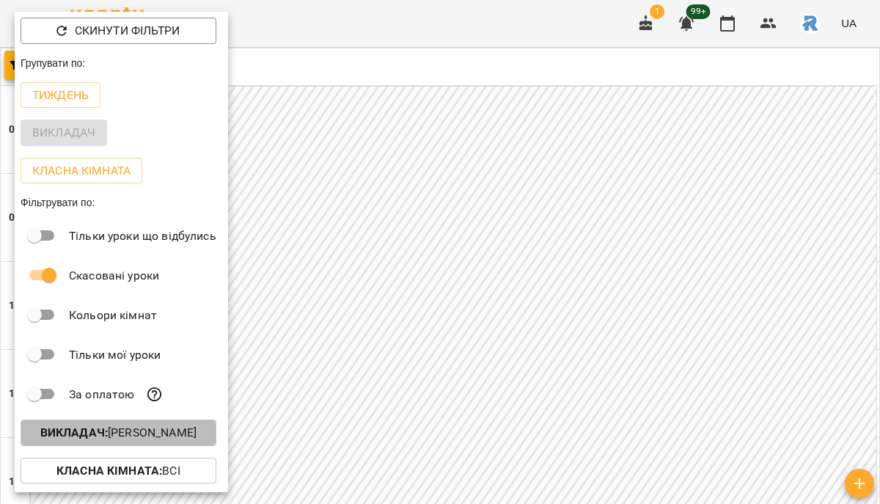
click at [160, 441] on p "Викладач : Шамайло Наталія Миколаївна" at bounding box center [118, 433] width 156 height 18
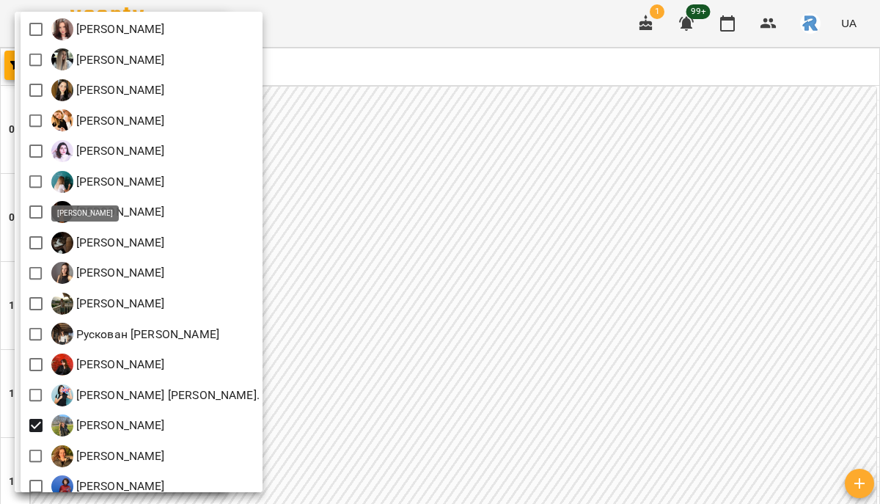
scroll to position [598, 0]
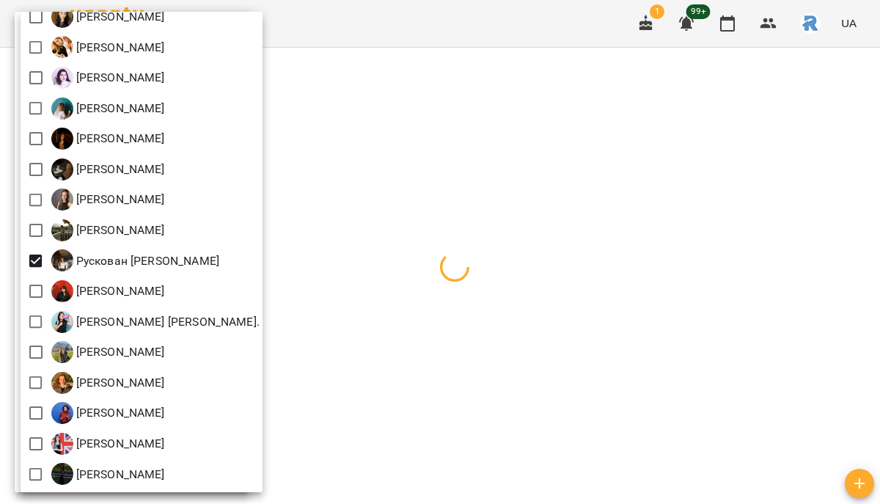
click at [367, 291] on div at bounding box center [440, 252] width 880 height 504
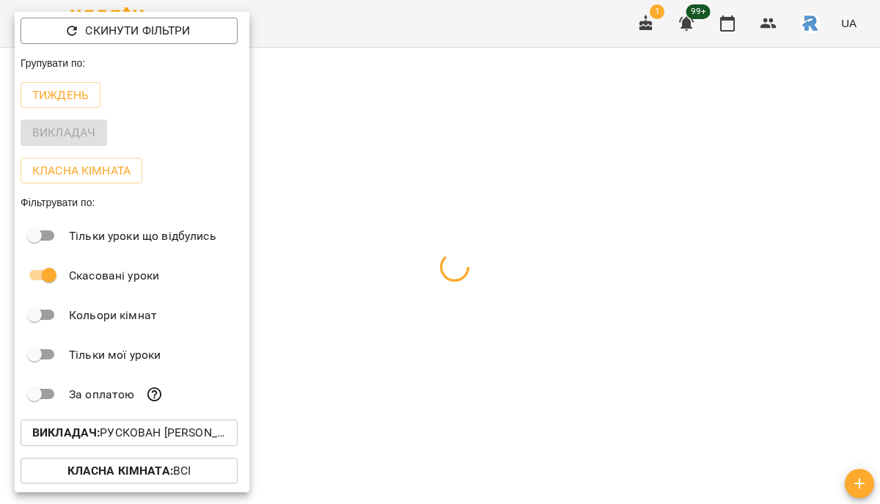
click at [367, 291] on div at bounding box center [440, 252] width 880 height 504
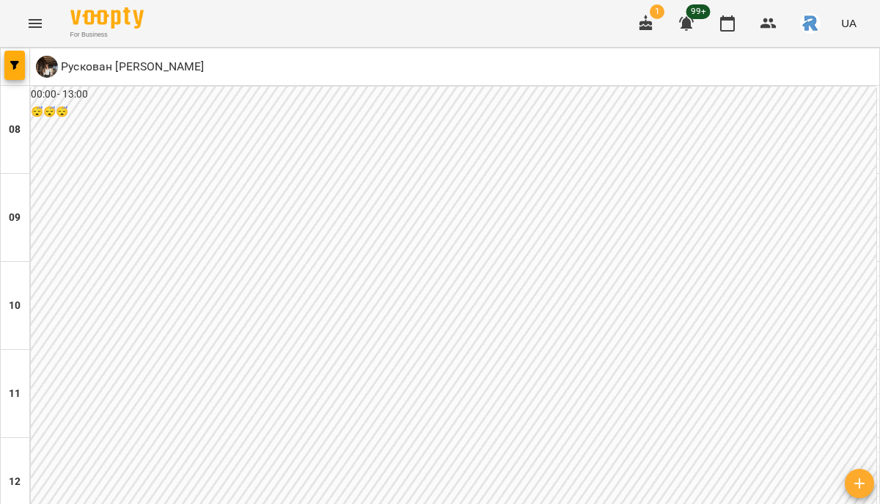
scroll to position [606, 0]
click at [17, 61] on icon "button" at bounding box center [14, 65] width 9 height 9
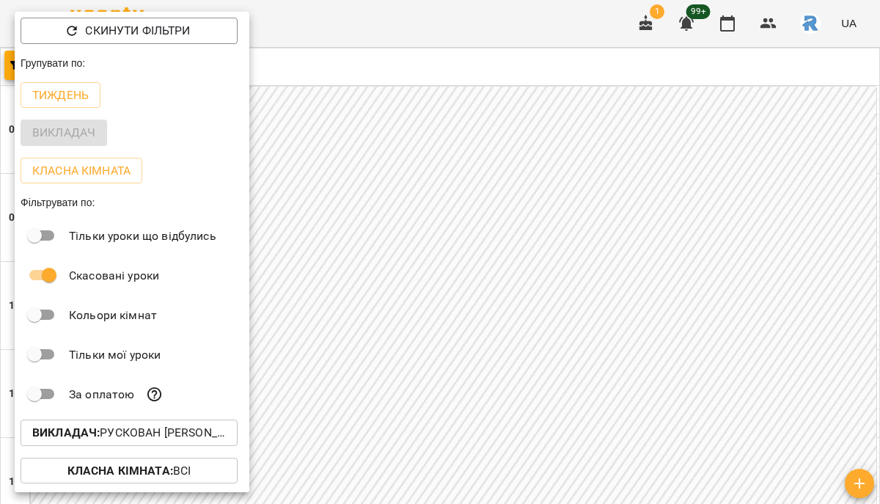
click at [181, 426] on button "Викладач : Рускован Біанка Миколаївна" at bounding box center [129, 433] width 217 height 26
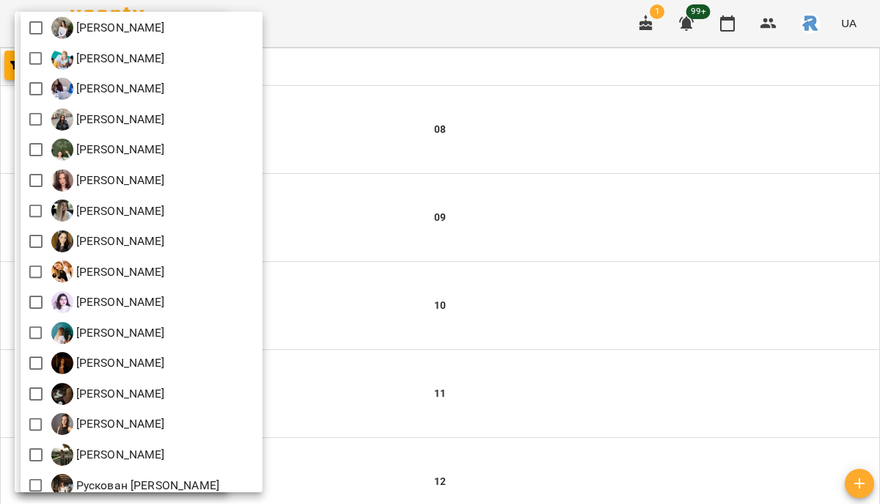
scroll to position [371, 0]
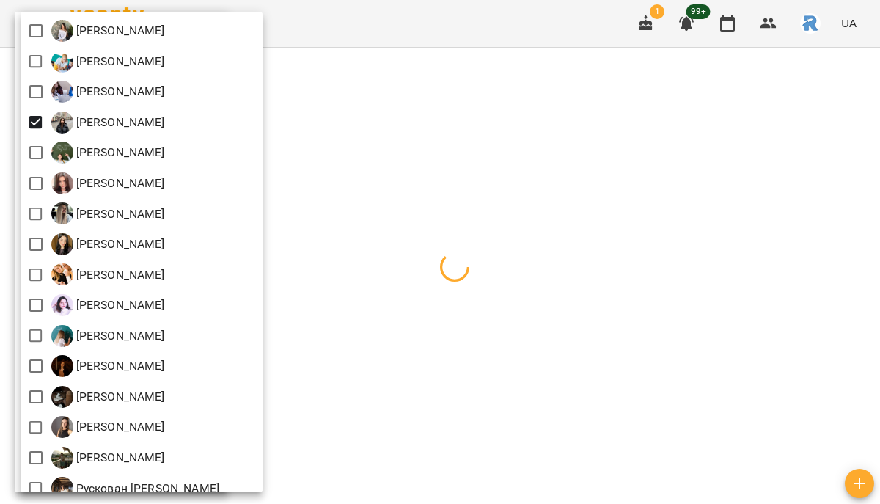
click at [430, 207] on div at bounding box center [440, 252] width 880 height 504
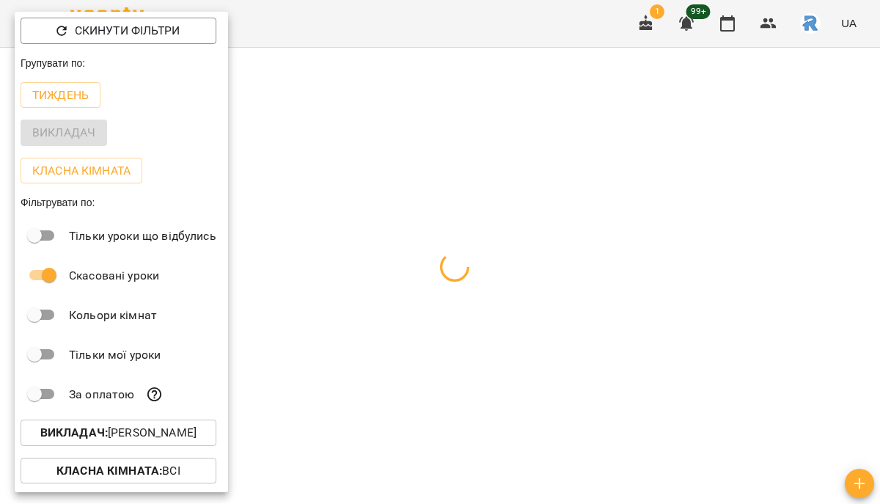
click at [430, 207] on div at bounding box center [440, 252] width 880 height 504
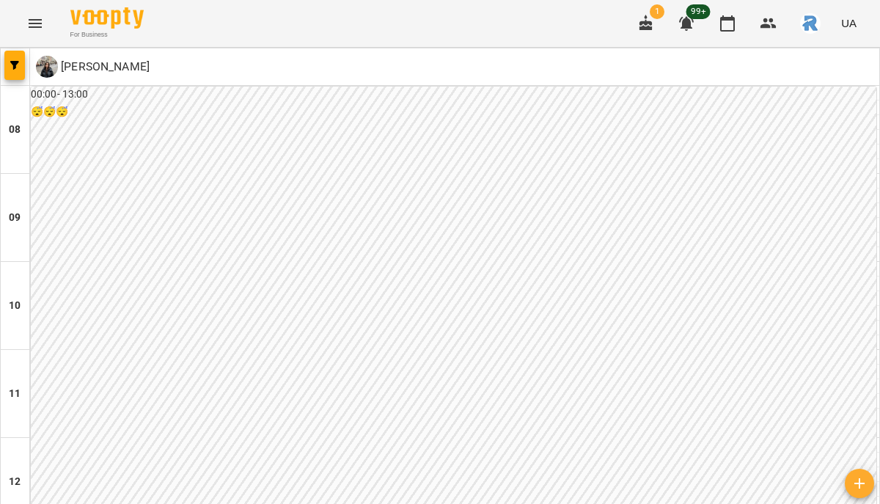
scroll to position [443, 0]
click at [15, 61] on icon "button" at bounding box center [14, 65] width 9 height 9
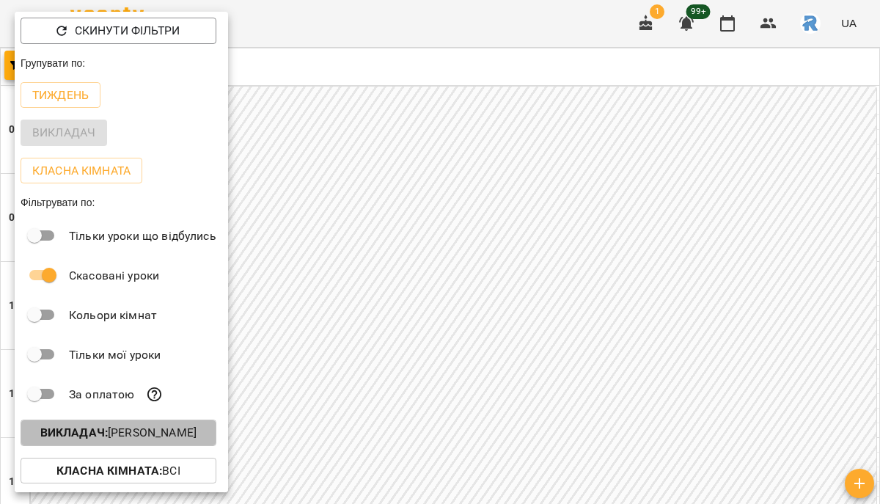
click at [195, 428] on p "Викладач : Денисенко Анна Павлівна" at bounding box center [118, 433] width 156 height 18
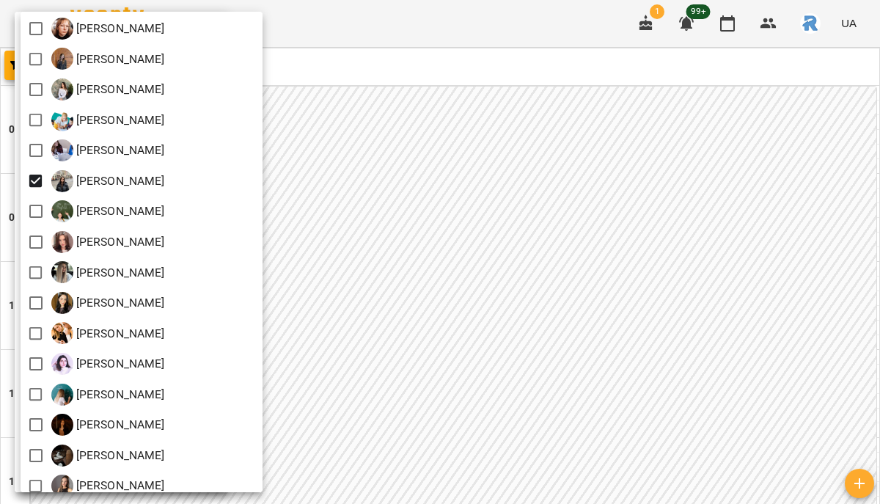
scroll to position [297, 0]
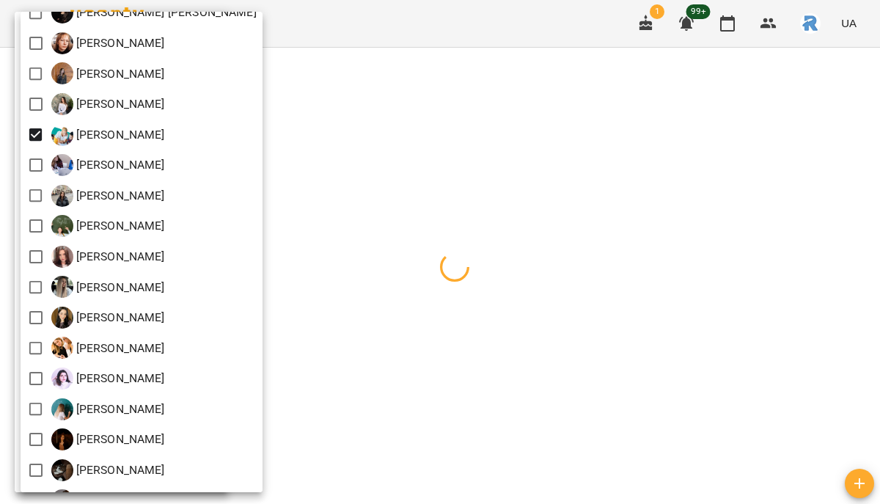
click at [382, 247] on div at bounding box center [440, 252] width 880 height 504
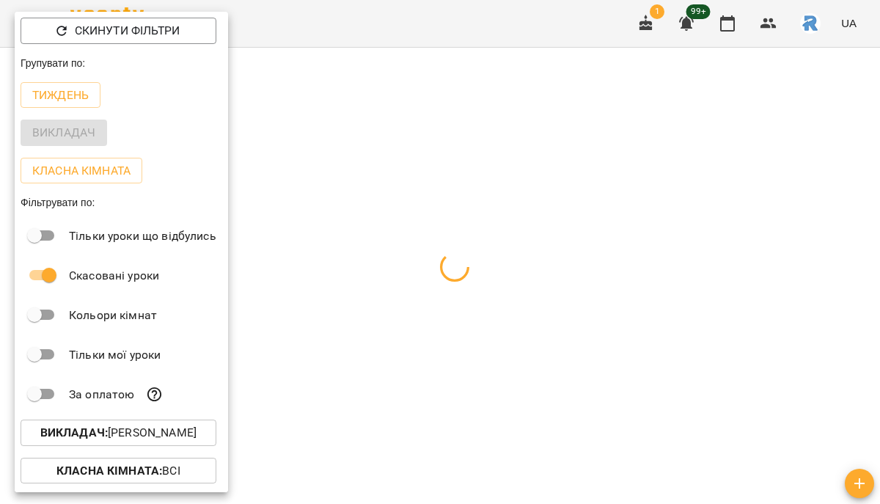
click at [161, 439] on p "Викладач : Григорович Юлія Дмитрівна" at bounding box center [118, 433] width 156 height 18
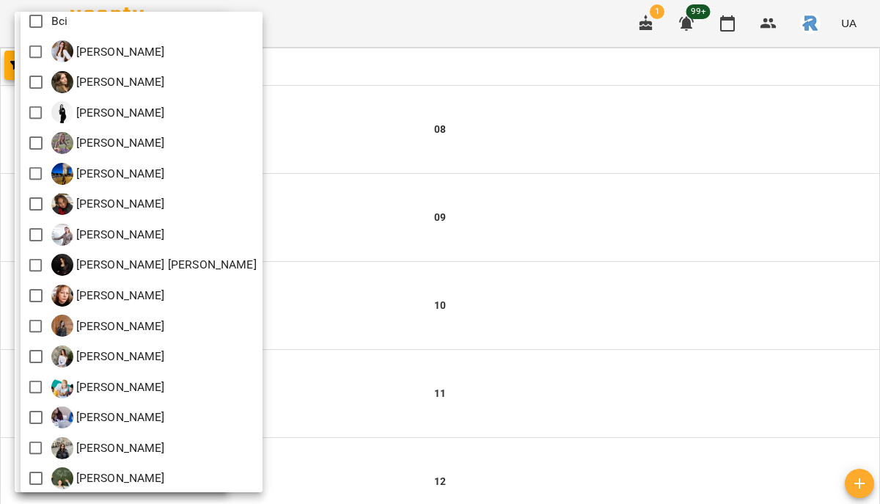
scroll to position [45, 0]
click at [456, 315] on div at bounding box center [440, 252] width 880 height 504
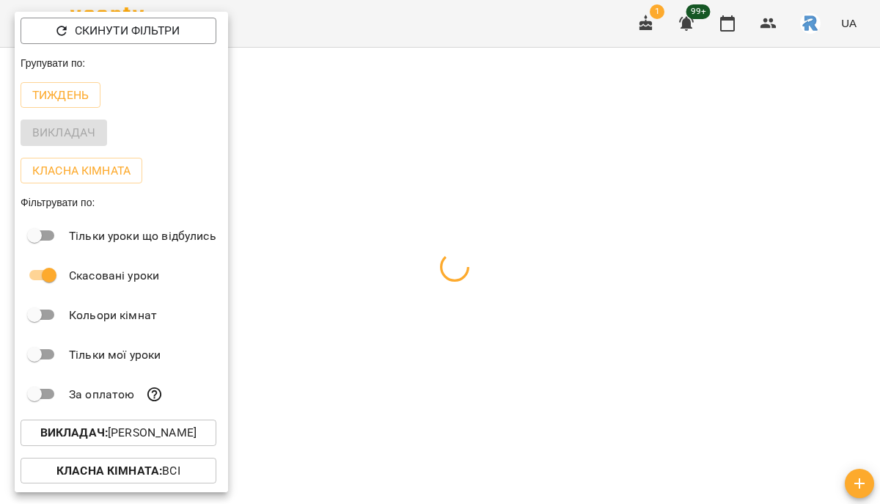
click at [456, 315] on div at bounding box center [440, 252] width 880 height 504
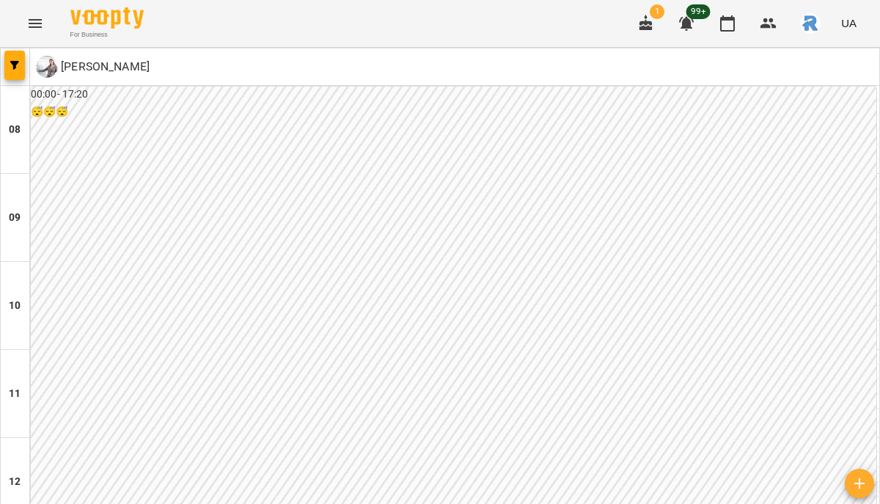
scroll to position [0, 0]
click at [20, 63] on span "button" at bounding box center [14, 65] width 21 height 9
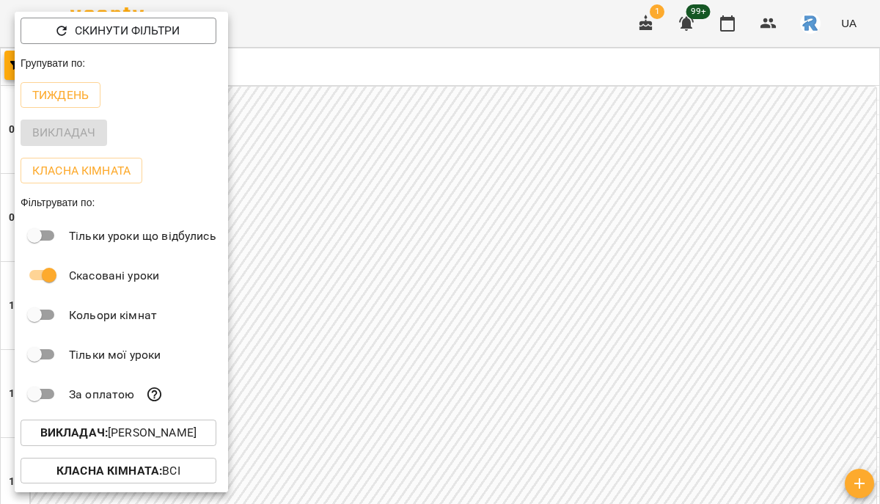
click at [184, 429] on p "Викладач : Боєчко Даниїла Тарасівна" at bounding box center [118, 433] width 156 height 18
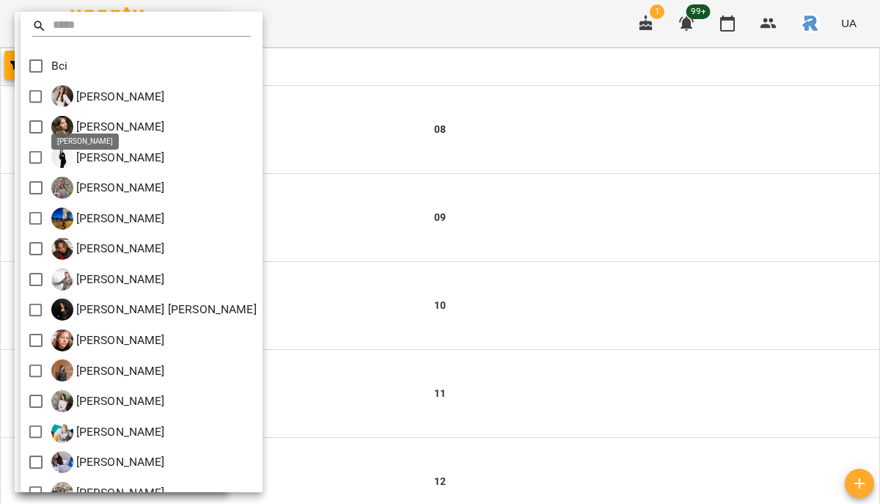
scroll to position [598, 0]
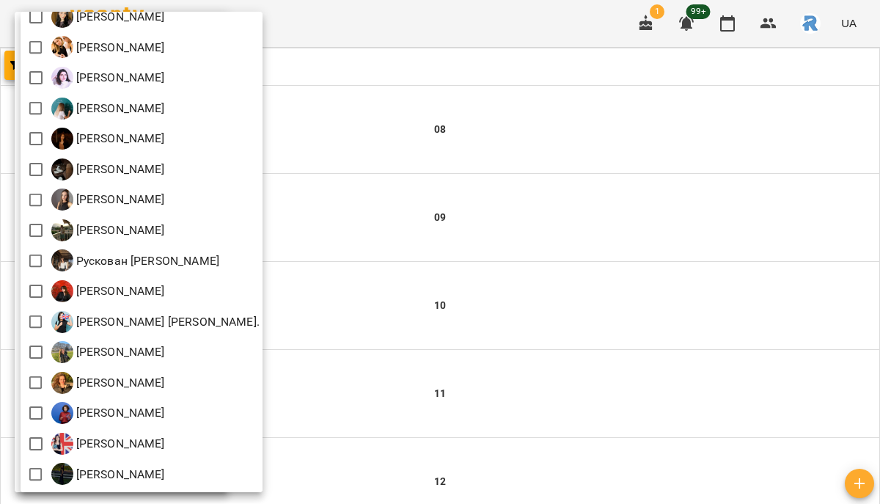
click at [423, 213] on div at bounding box center [440, 252] width 880 height 504
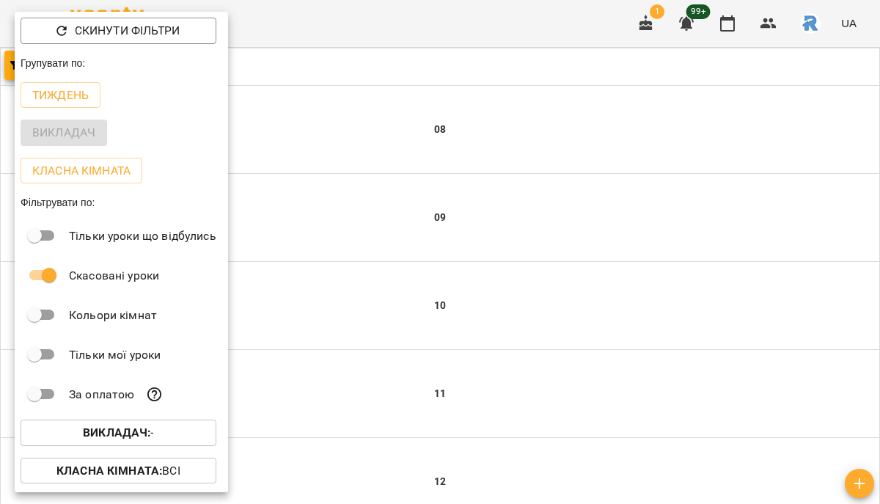
click at [423, 213] on div at bounding box center [440, 252] width 880 height 504
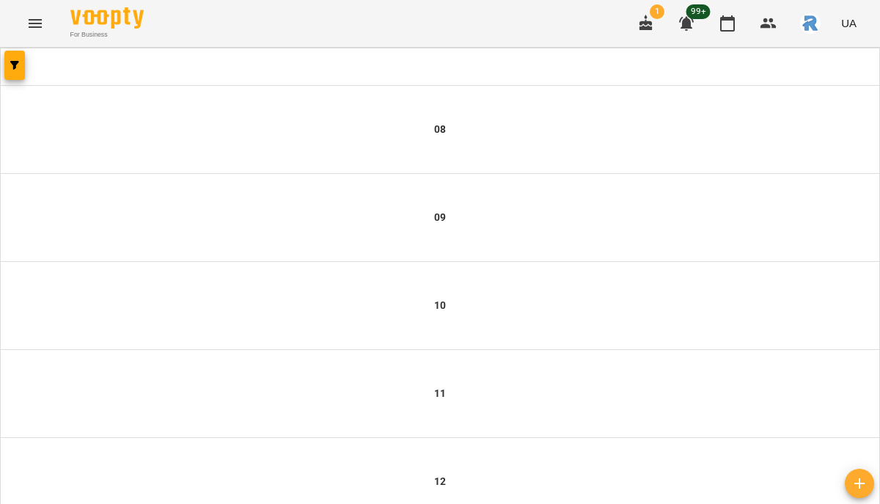
scroll to position [0, 0]
click at [21, 62] on span "button" at bounding box center [14, 65] width 21 height 9
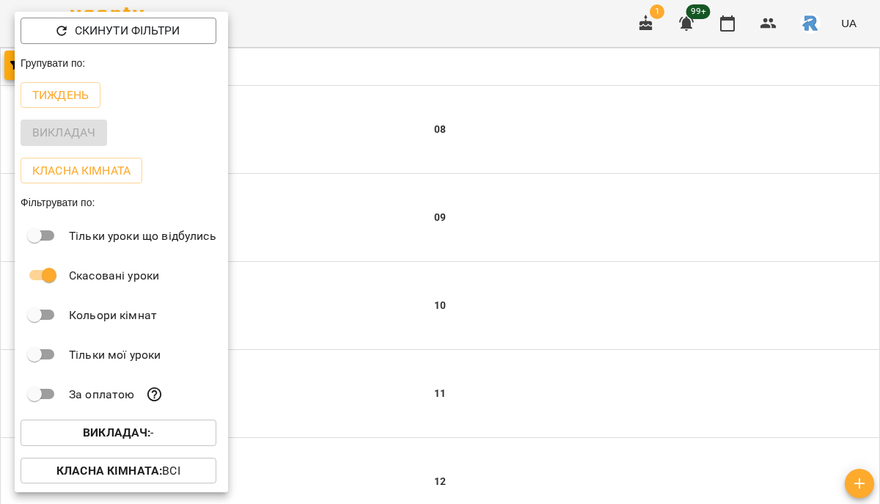
click at [120, 437] on b "Викладач :" at bounding box center [116, 433] width 67 height 14
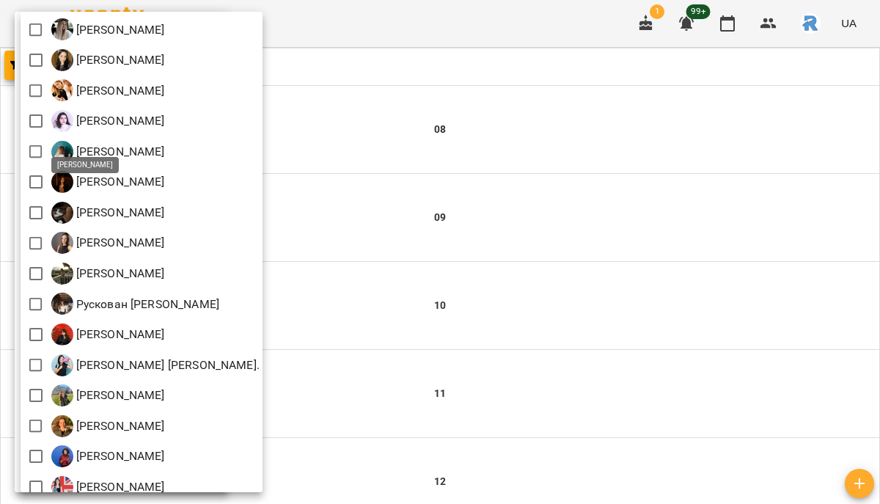
scroll to position [539, 0]
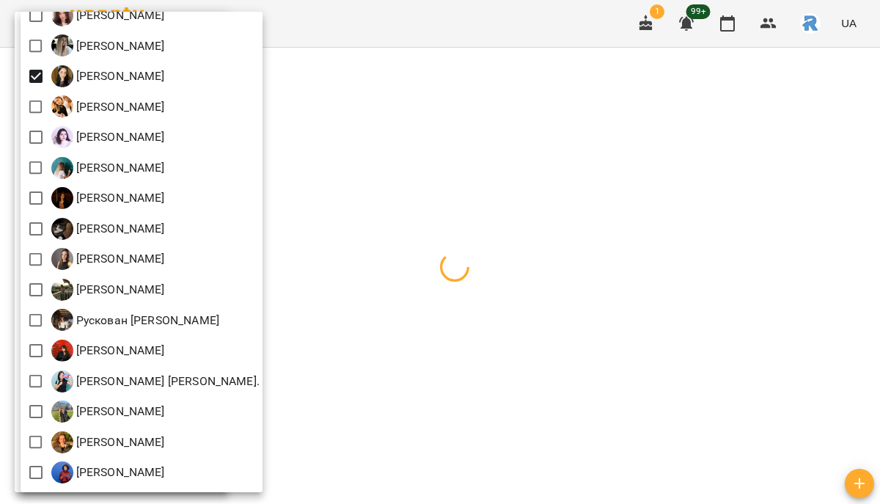
click at [343, 161] on div at bounding box center [440, 252] width 880 height 504
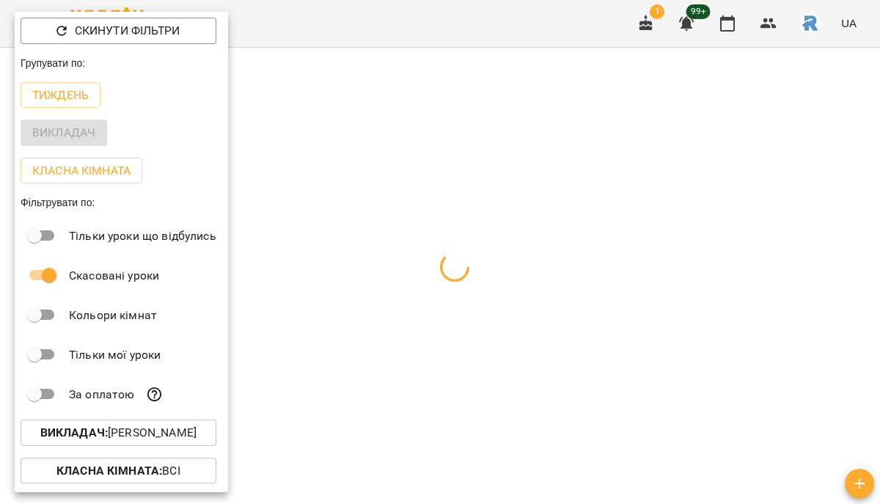
click at [343, 161] on div at bounding box center [440, 252] width 880 height 504
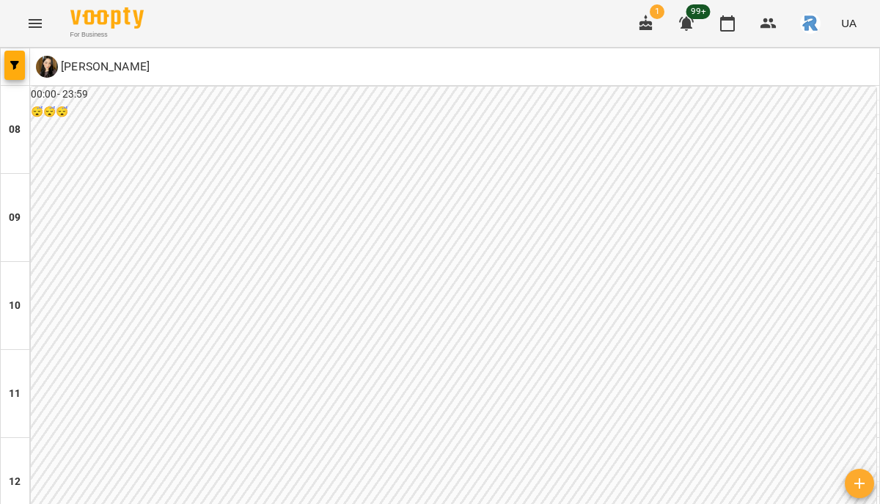
scroll to position [824, 0]
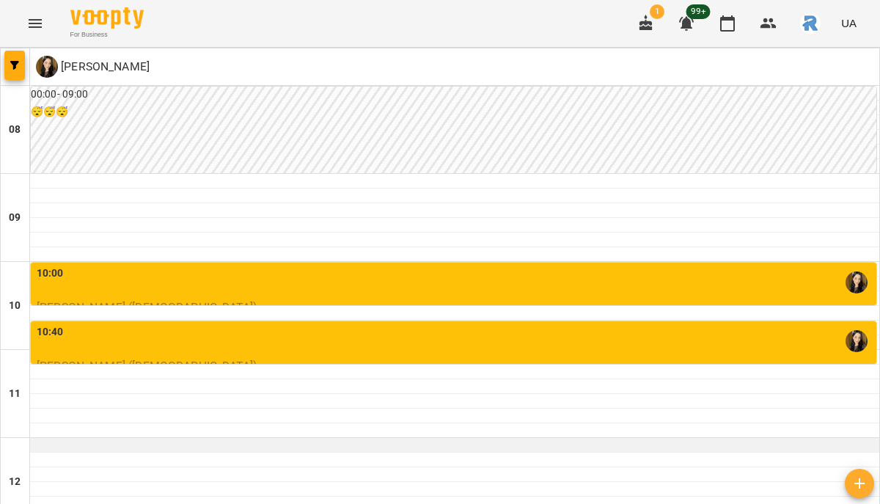
scroll to position [209, 0]
click at [277, 438] on div at bounding box center [455, 445] width 850 height 15
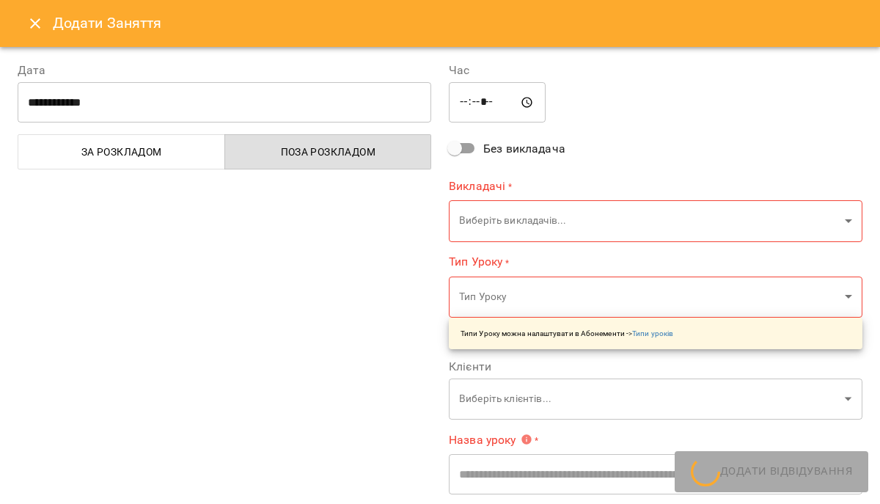
type input "**********"
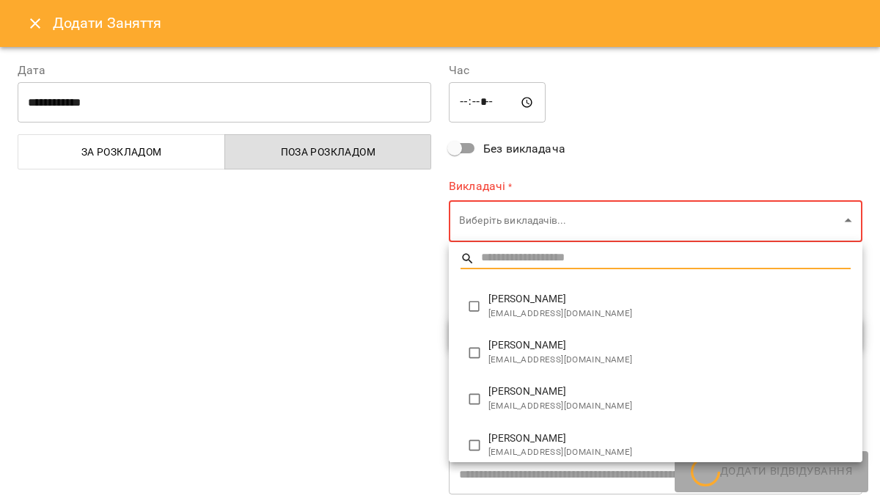
type input "***"
click at [511, 354] on span "[EMAIL_ADDRESS][DOMAIN_NAME]" at bounding box center [670, 360] width 362 height 15
type input "**********"
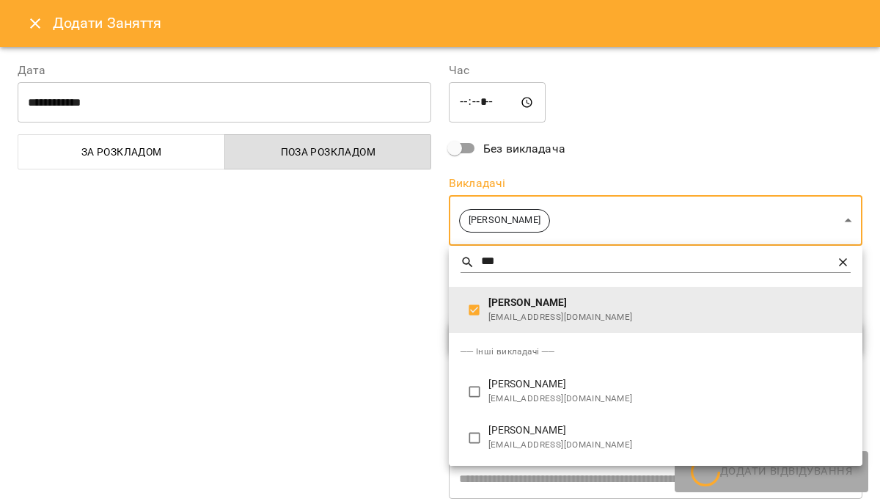
click at [380, 296] on div at bounding box center [440, 252] width 880 height 504
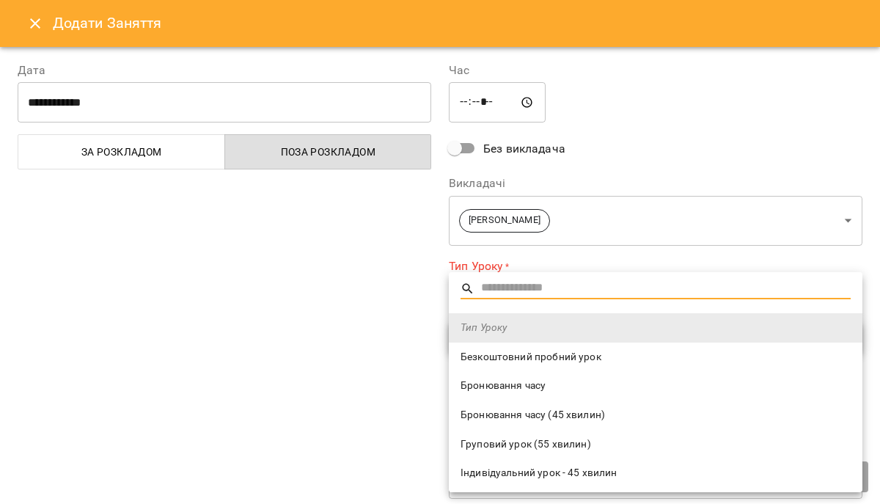
click at [559, 368] on li "Безкоштовний пробний урок" at bounding box center [656, 357] width 414 height 29
type input "**********"
type input "**"
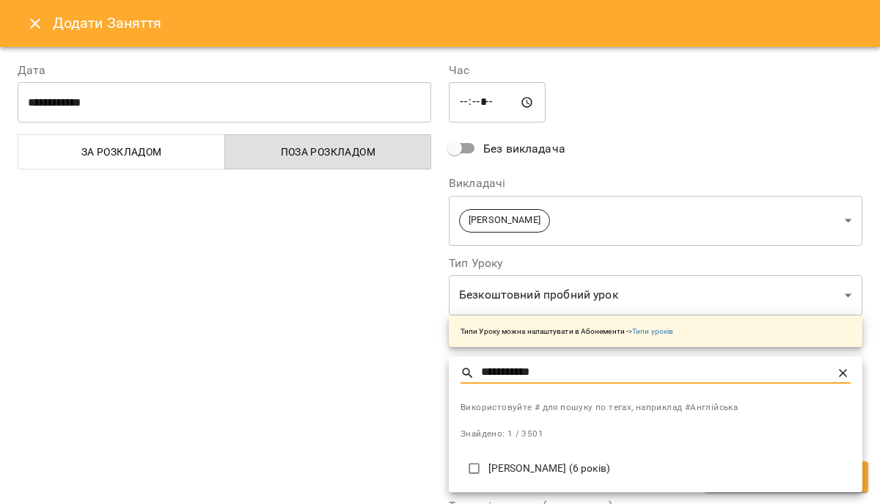
type input "**********"
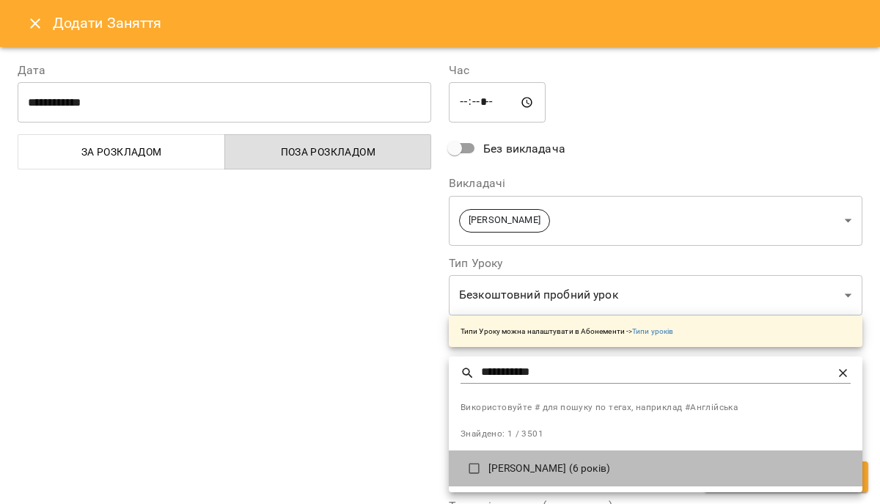
click at [581, 459] on li "Ковальчук Ніколь (6 років)" at bounding box center [656, 468] width 414 height 37
type input "**********"
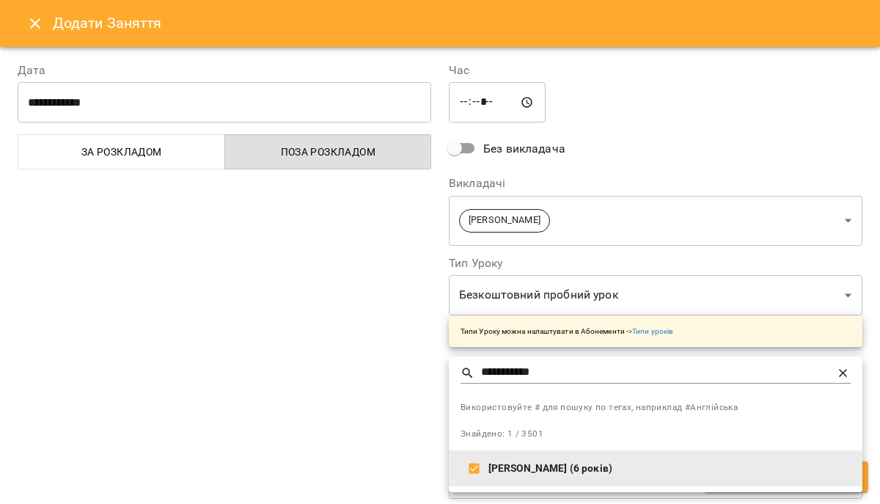
click at [404, 364] on div at bounding box center [440, 252] width 880 height 504
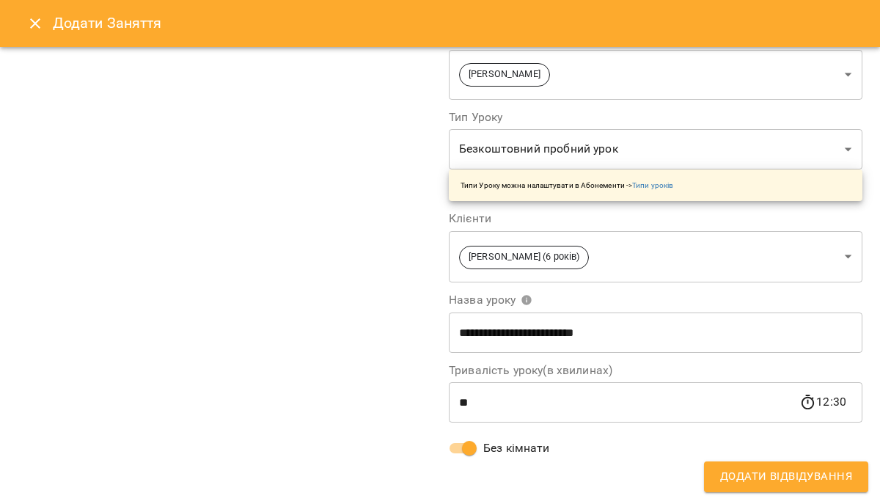
scroll to position [146, 0]
click at [811, 468] on span "Додати Відвідування" at bounding box center [786, 476] width 132 height 19
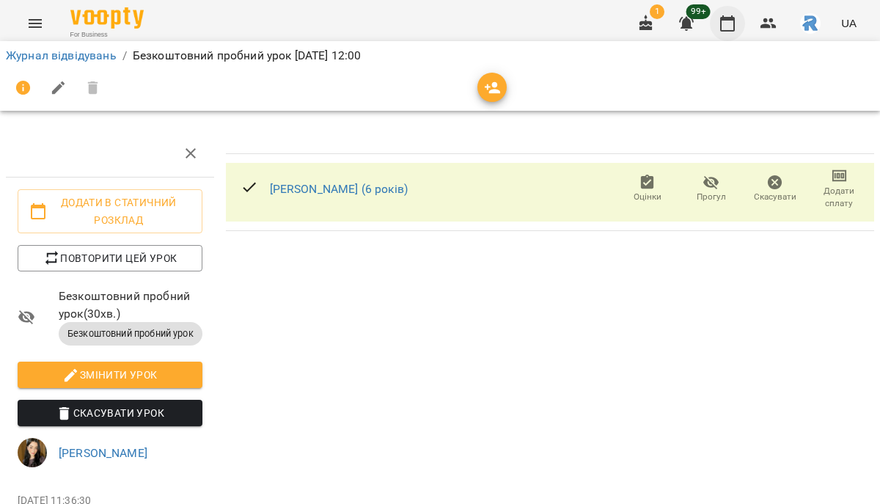
click at [738, 24] on button "button" at bounding box center [727, 23] width 35 height 35
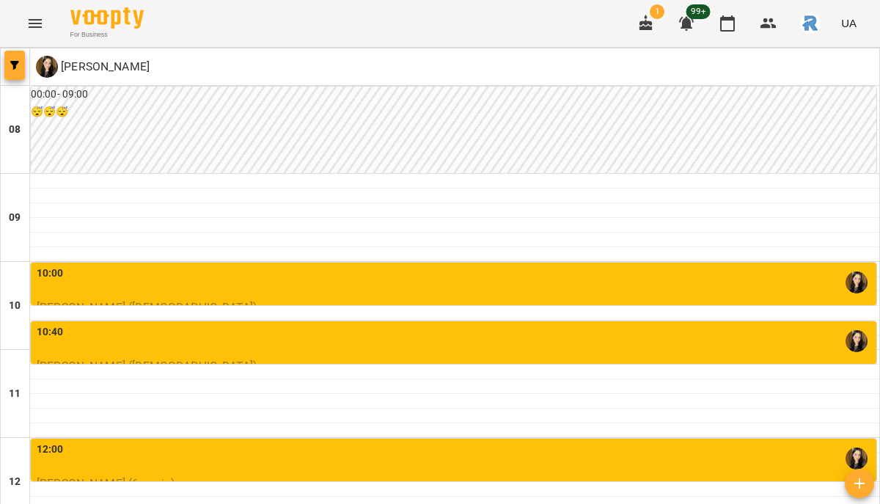
click at [23, 70] on button "button" at bounding box center [14, 65] width 21 height 29
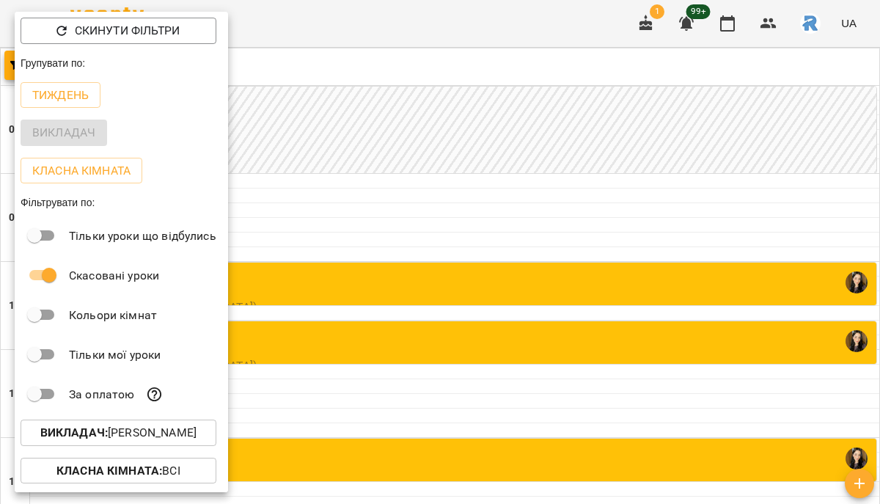
click at [205, 424] on button "Викладач : [PERSON_NAME]" at bounding box center [119, 433] width 196 height 26
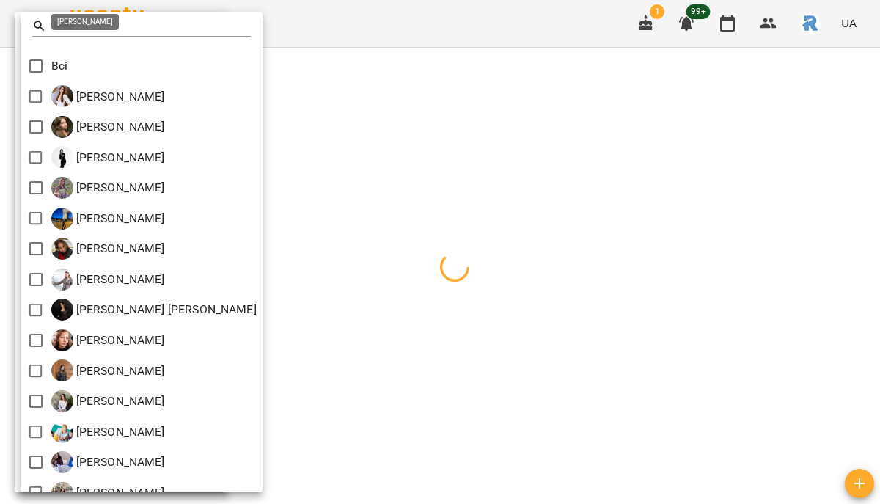
scroll to position [598, 0]
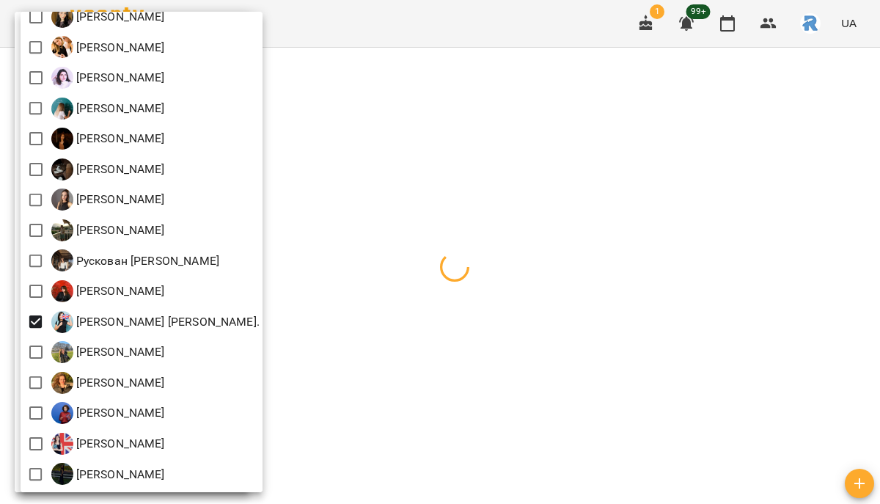
click at [564, 391] on div at bounding box center [440, 252] width 880 height 504
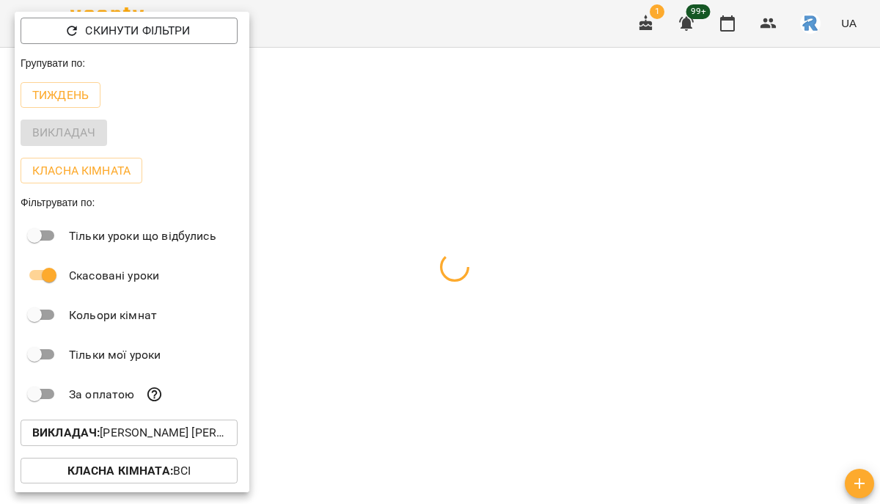
click at [564, 391] on div at bounding box center [440, 252] width 880 height 504
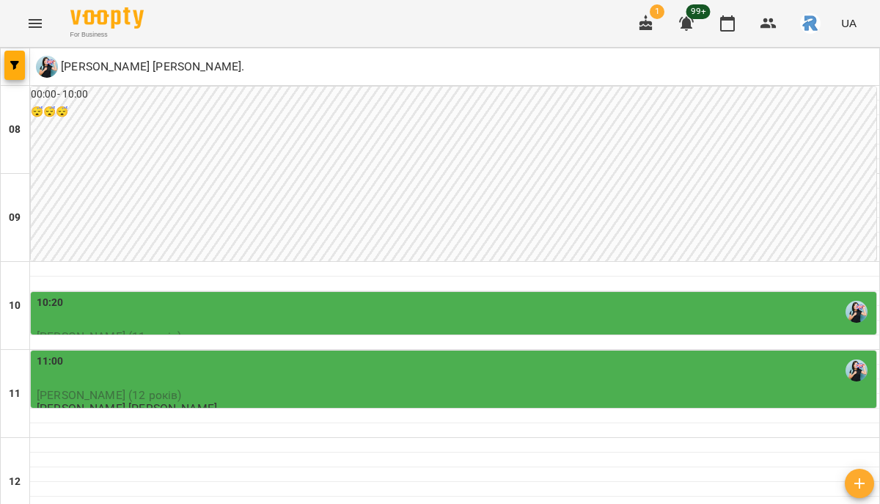
scroll to position [98, 0]
click at [291, 354] on div "11:00" at bounding box center [455, 371] width 837 height 34
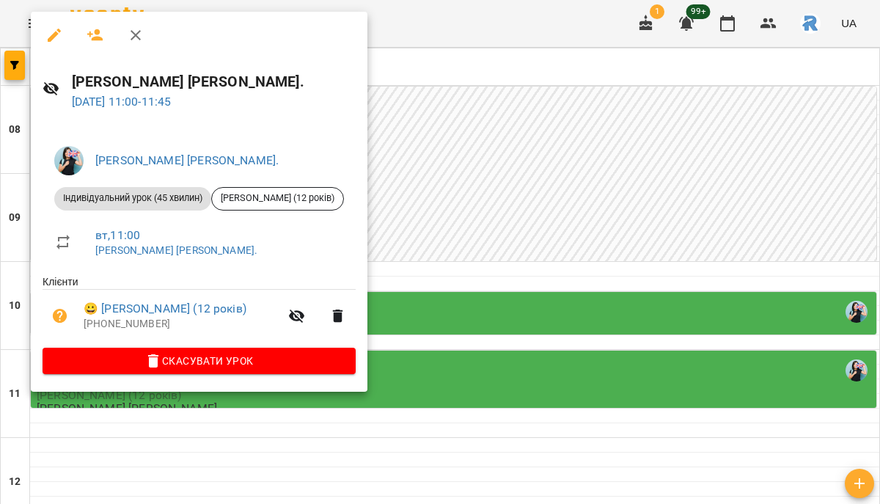
click at [435, 224] on div at bounding box center [440, 252] width 880 height 504
